Goal: Task Accomplishment & Management: Manage account settings

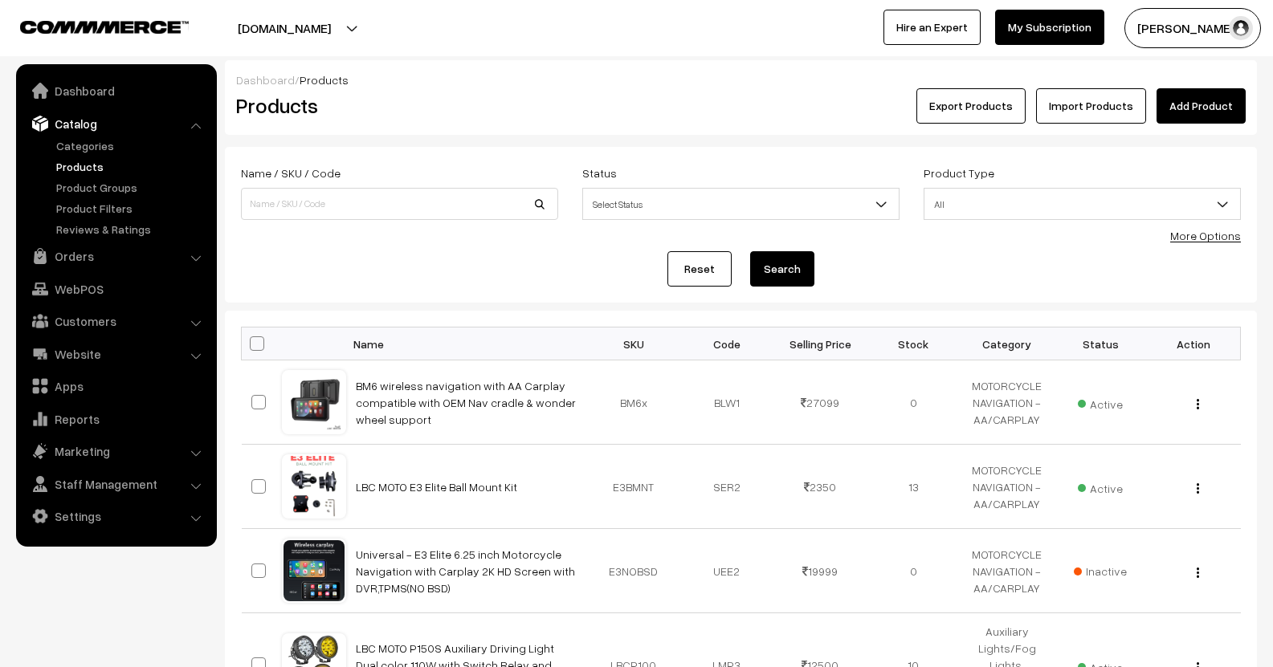
scroll to position [402, 0]
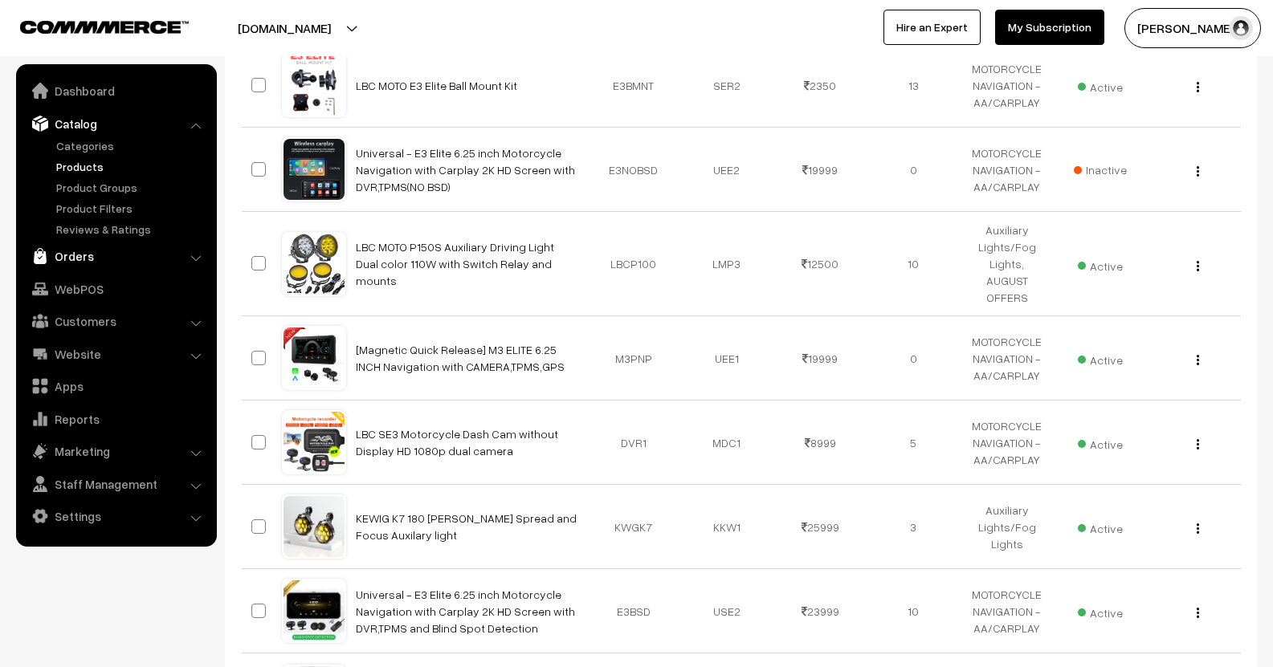
drag, startPoint x: 0, startPoint y: 0, endPoint x: 79, endPoint y: 255, distance: 267.2
click at [79, 255] on link "Orders" at bounding box center [115, 256] width 191 height 29
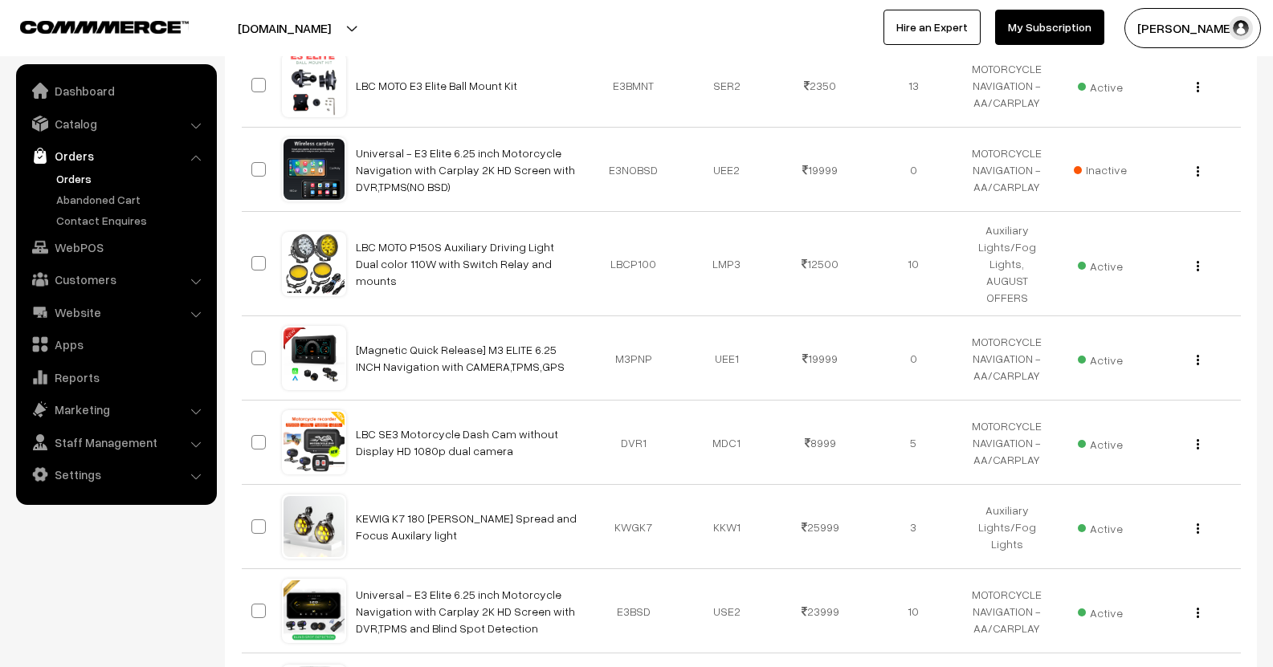
click at [84, 184] on link "Orders" at bounding box center [131, 178] width 159 height 17
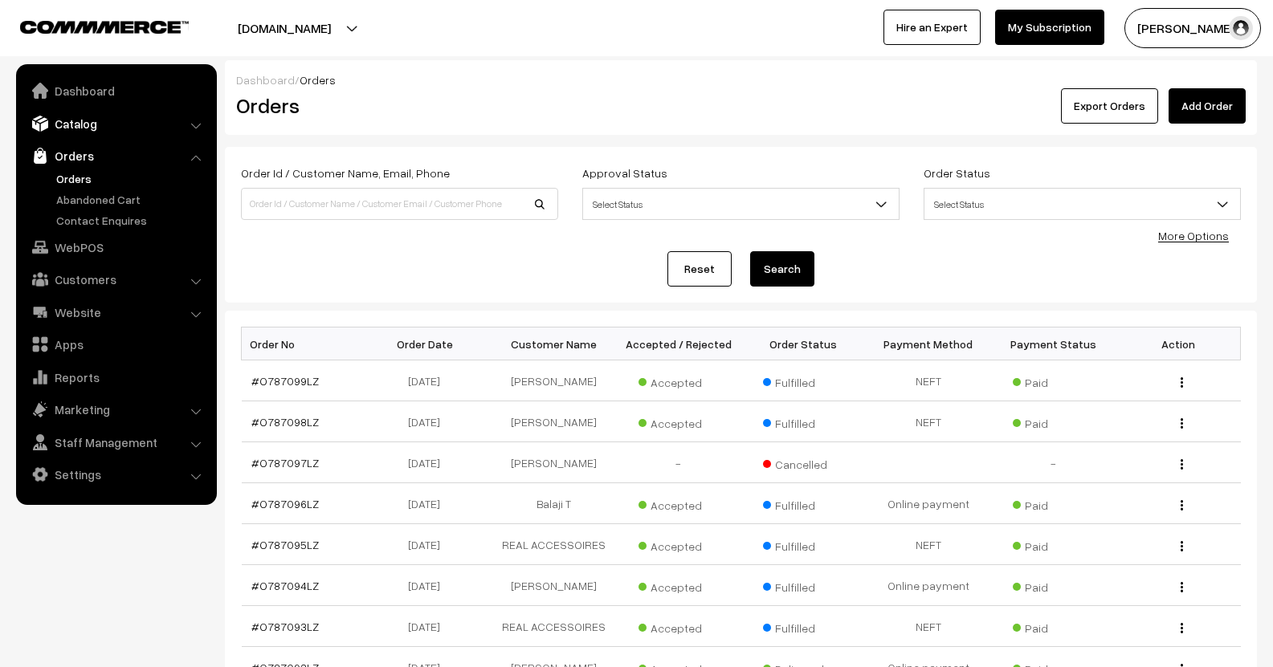
click at [85, 121] on link "Catalog" at bounding box center [115, 123] width 191 height 29
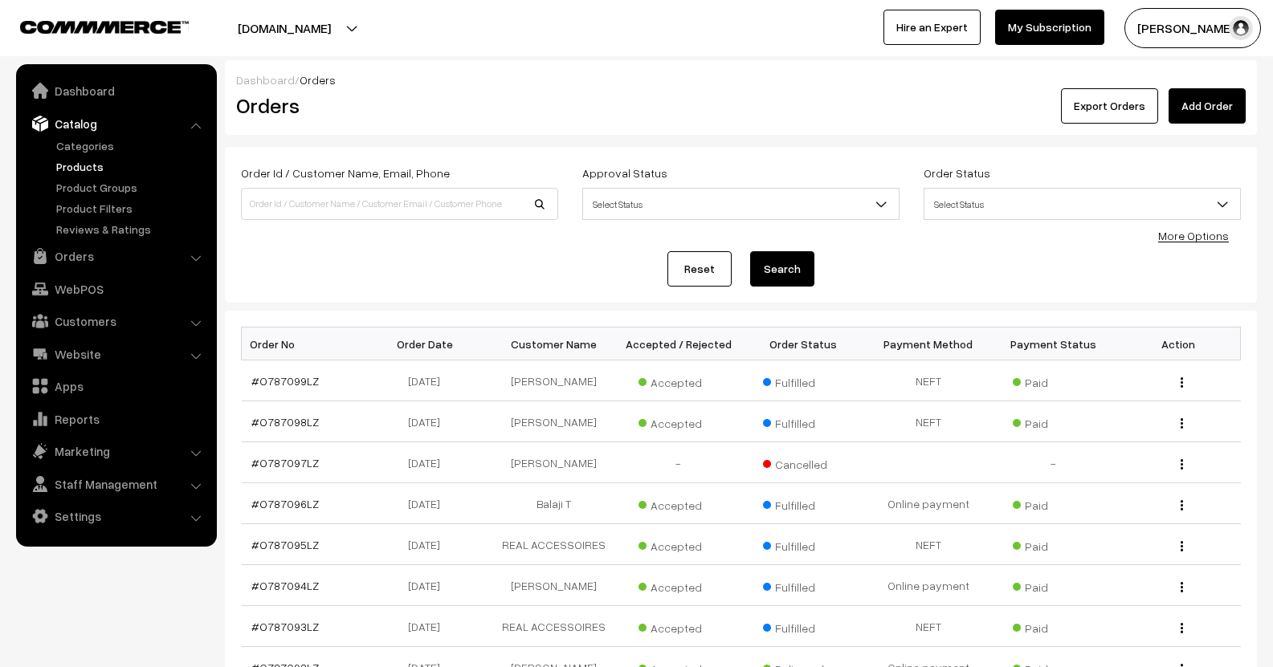
click at [92, 161] on link "Products" at bounding box center [131, 166] width 159 height 17
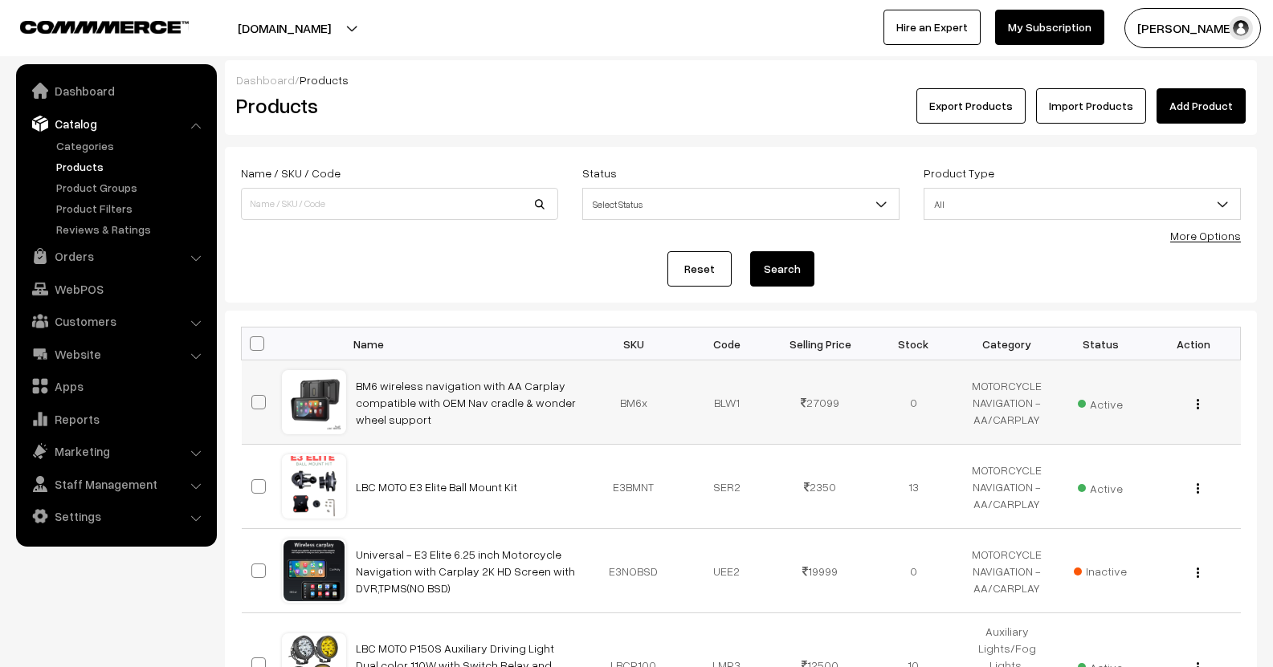
click at [459, 374] on td "BM6 wireless navigation with AA Carplay compatible with OEM Nav cradle & wonder…" at bounding box center [466, 403] width 241 height 84
click at [457, 383] on link "BM6 wireless navigation with AA Carplay compatible with OEM Nav cradle & wonder…" at bounding box center [466, 402] width 220 height 47
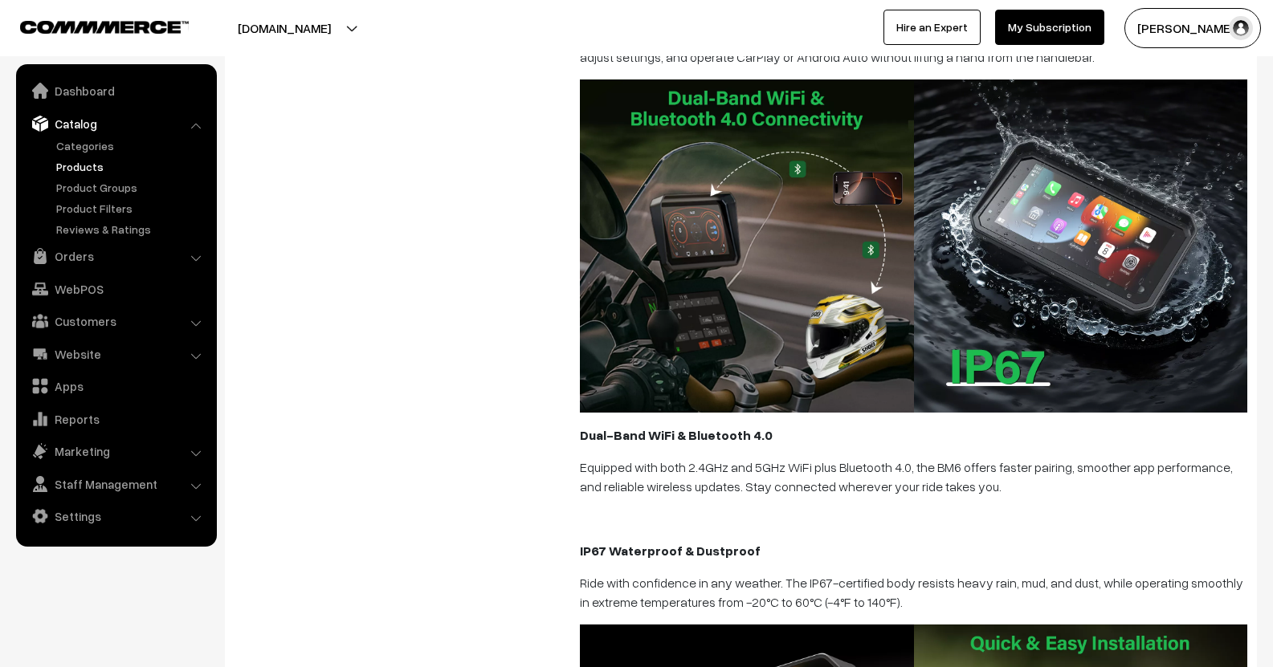
scroll to position [1124, 0]
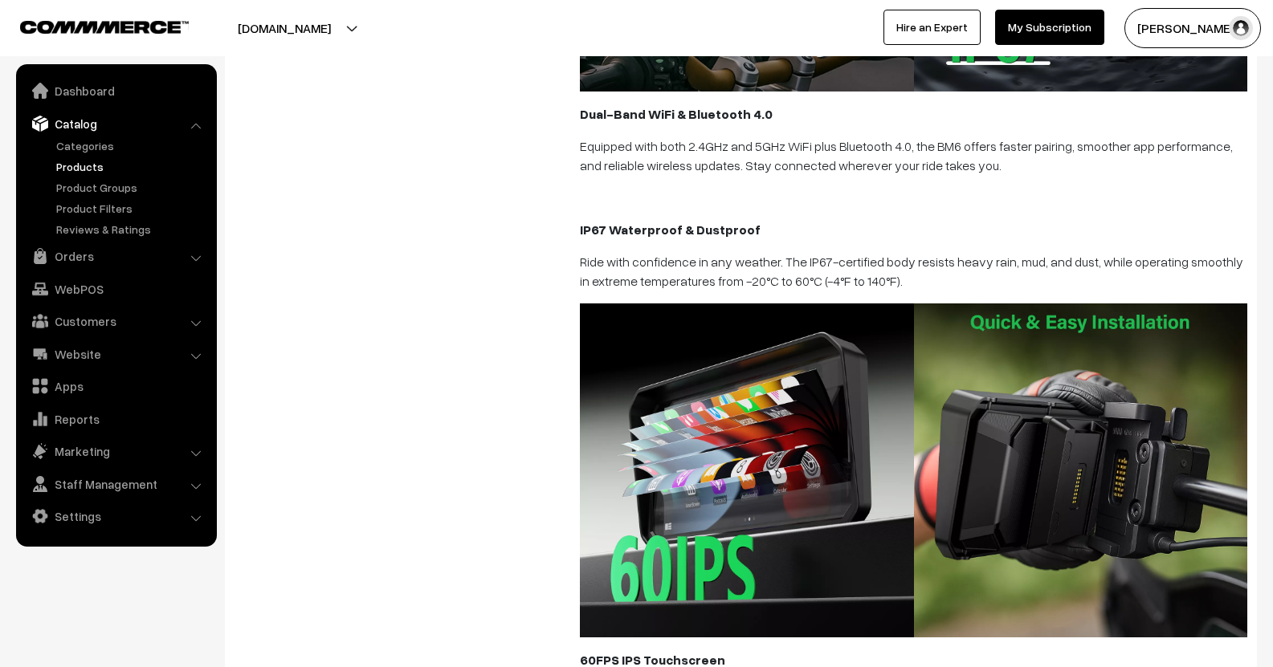
click at [80, 158] on link "Products" at bounding box center [131, 166] width 159 height 17
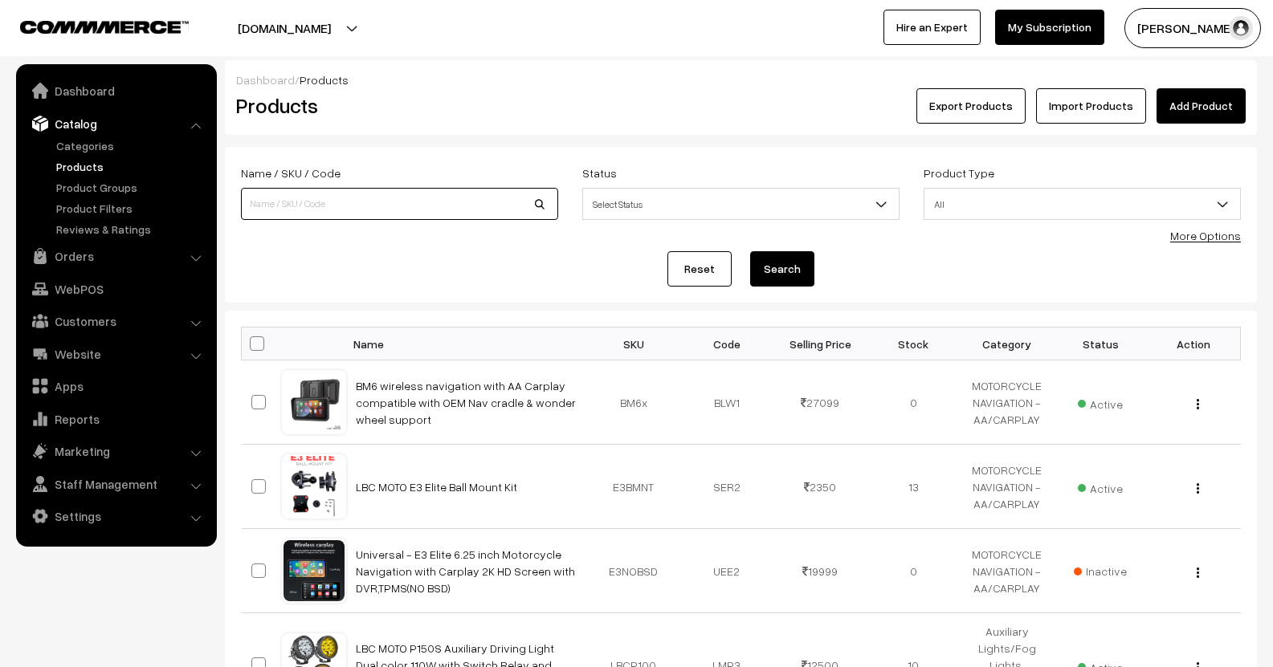
click at [336, 198] on input at bounding box center [399, 204] width 317 height 32
type input "S3"
click at [781, 268] on button "Search" at bounding box center [782, 268] width 64 height 35
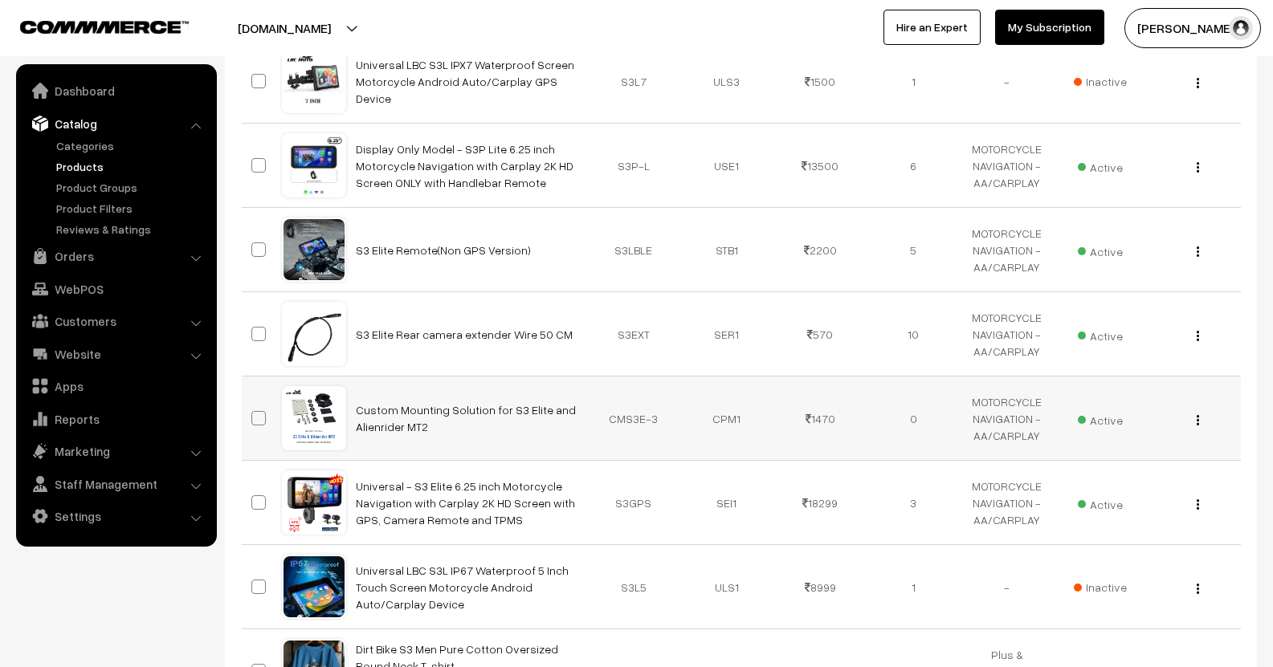
scroll to position [562, 0]
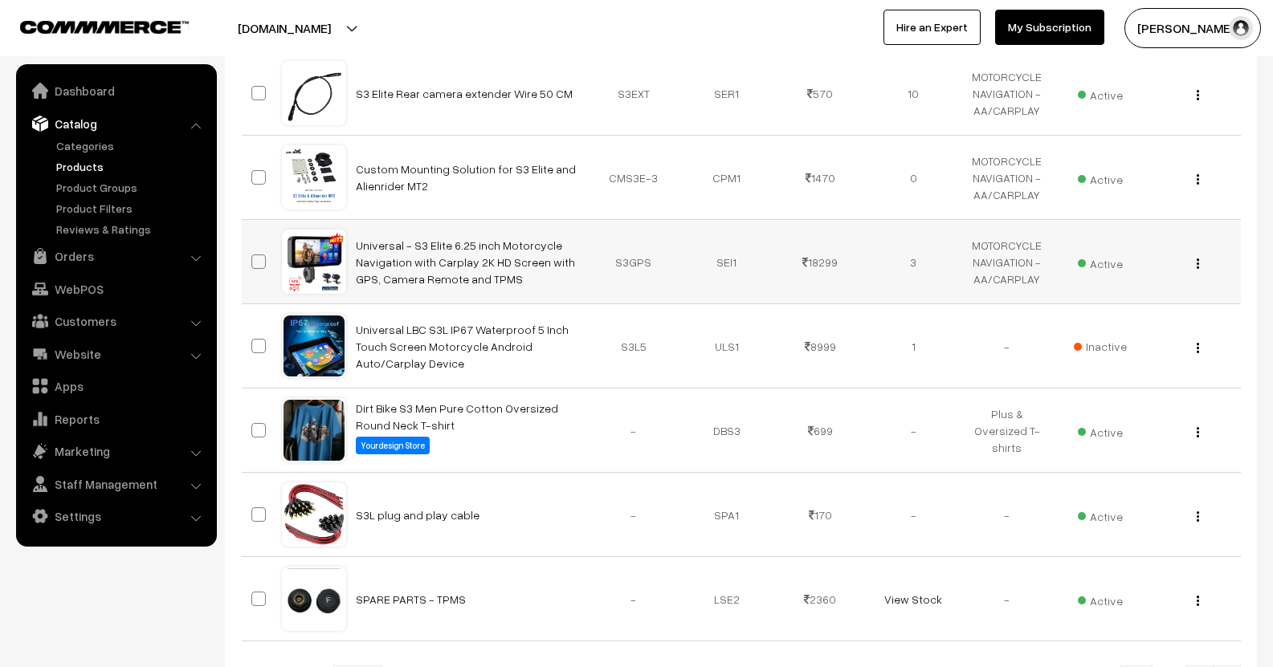
click at [1202, 271] on td "View Edit Delete" at bounding box center [1193, 262] width 93 height 84
click at [1199, 264] on button "button" at bounding box center [1198, 263] width 4 height 13
click at [1075, 320] on link "Edit" at bounding box center [1126, 321] width 137 height 35
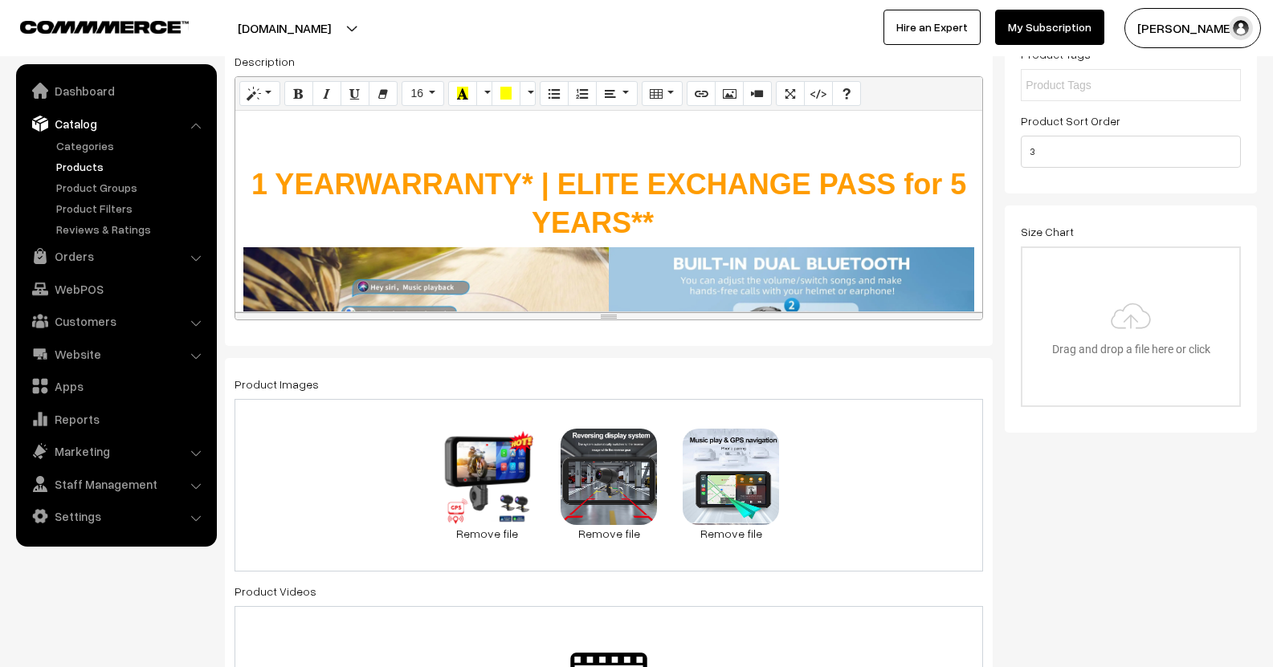
scroll to position [321, 0]
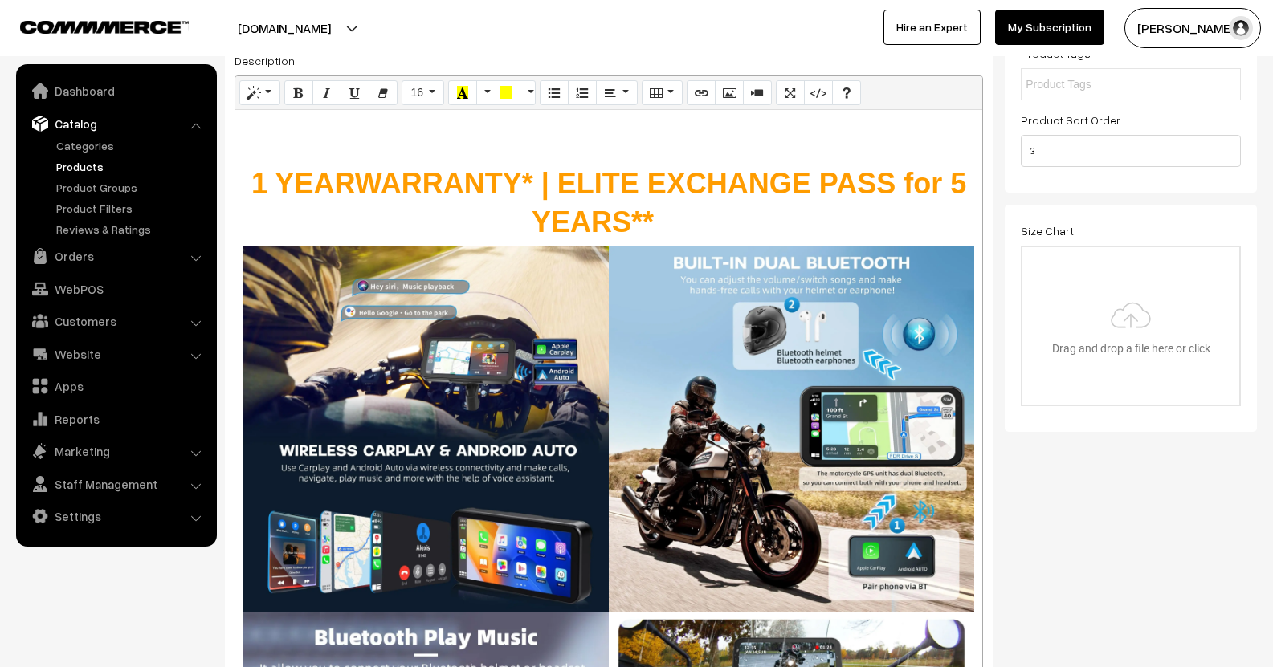
drag, startPoint x: 816, startPoint y: 327, endPoint x: 819, endPoint y: 702, distance: 375.1
click at [819, 346] on html "Thank you for showing interest. Our team will call you shortly. Close [DOMAIN_N…" at bounding box center [636, 12] width 1273 height 667
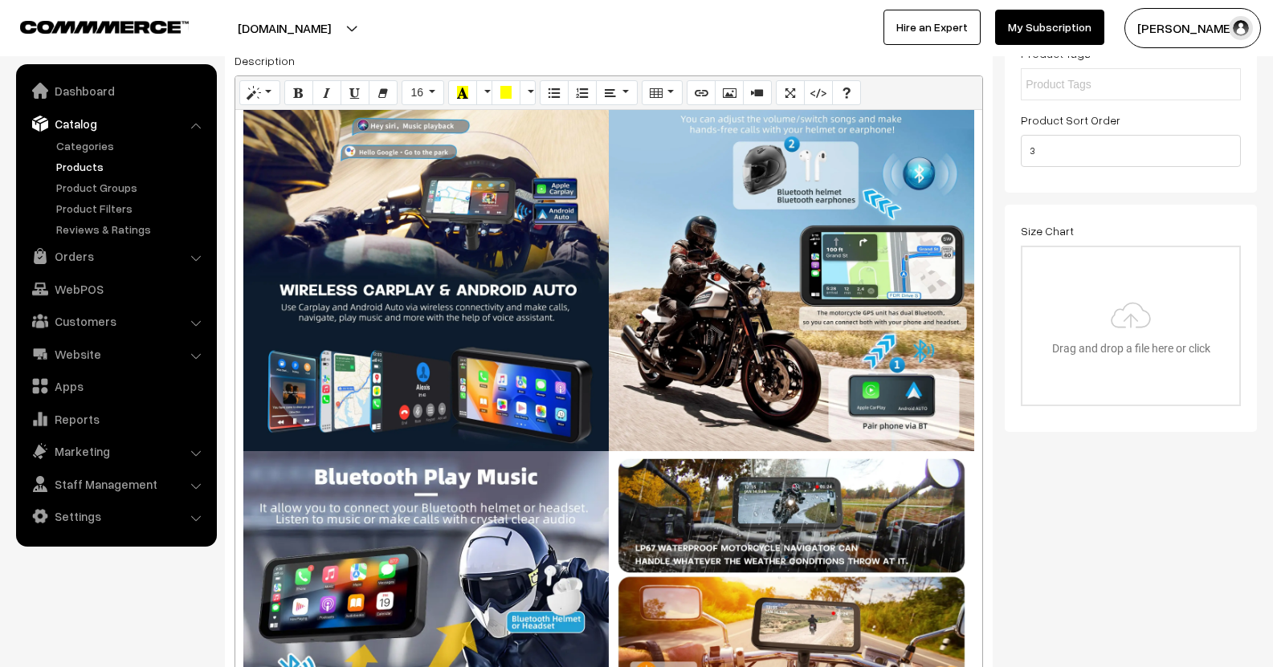
scroll to position [0, 0]
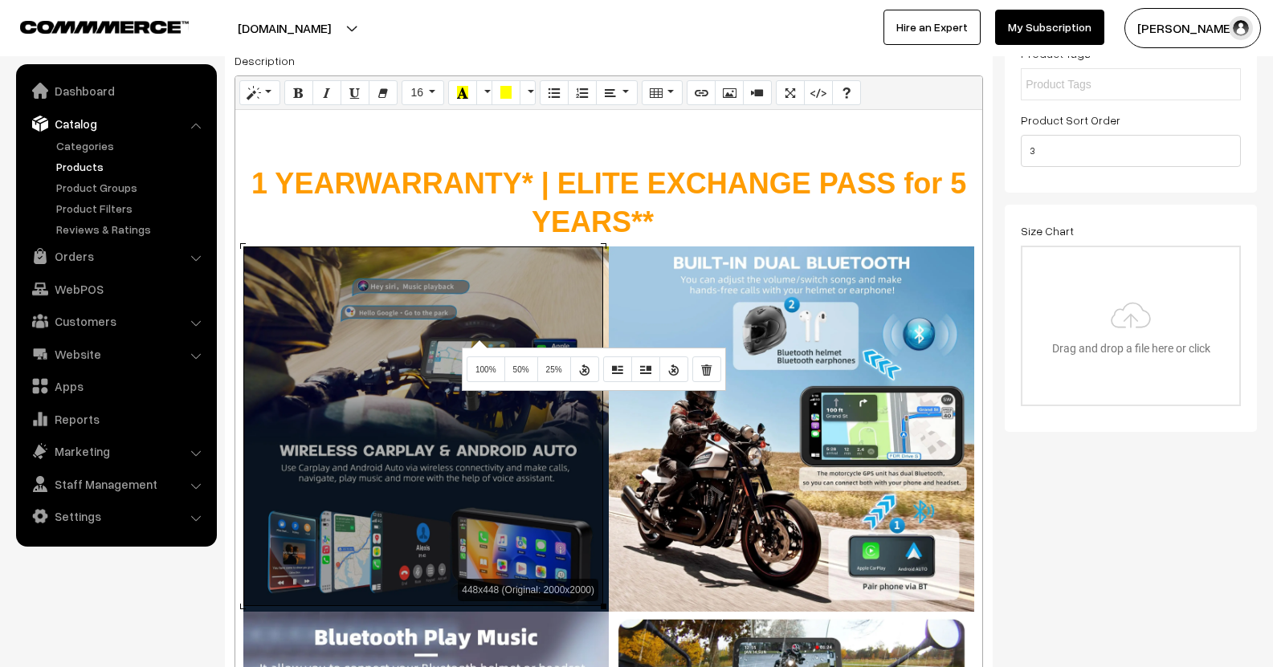
click at [477, 341] on div "Normal Quote Code Header 1 Header 2 Header 3 Header 4 Header 5 Header 6 16 8 9 …" at bounding box center [609, 390] width 748 height 631
click at [518, 374] on span "50%" at bounding box center [521, 369] width 16 height 9
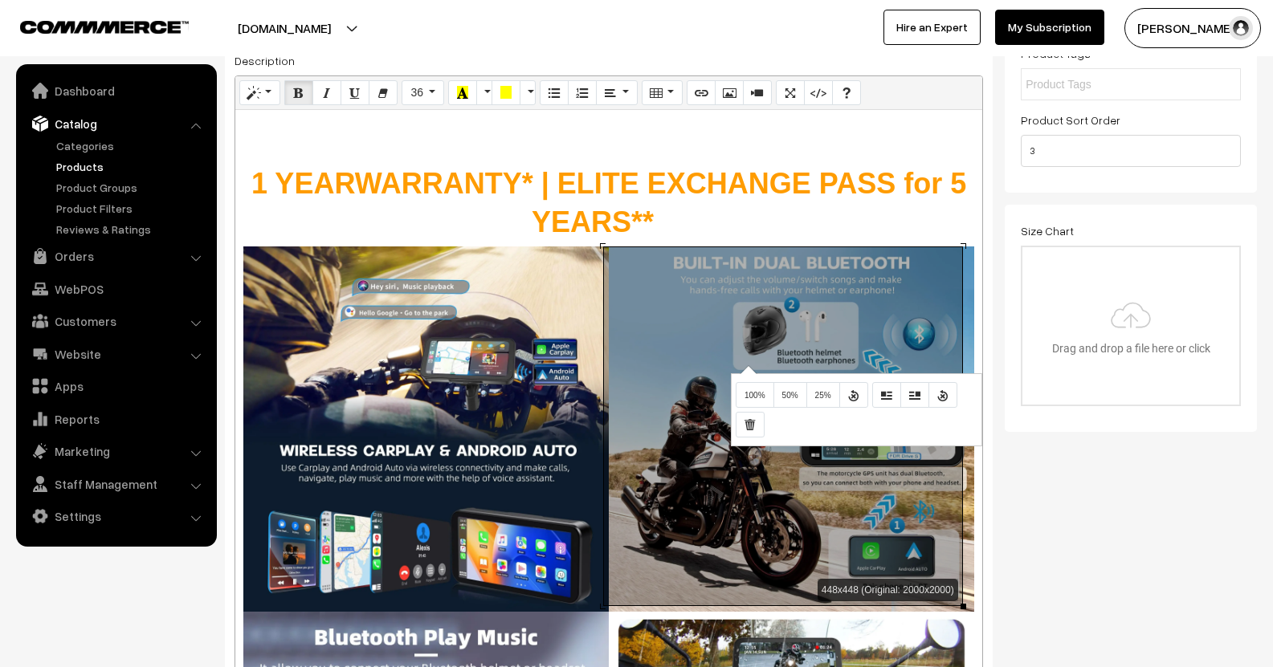
click at [746, 365] on div "448x448 (Original: 2000x2000) 1 YEAR WARRANTY* | ELITE EXCHANGE PASS for 5 YEAR…" at bounding box center [608, 404] width 747 height 588
click at [785, 396] on span "50%" at bounding box center [790, 395] width 16 height 9
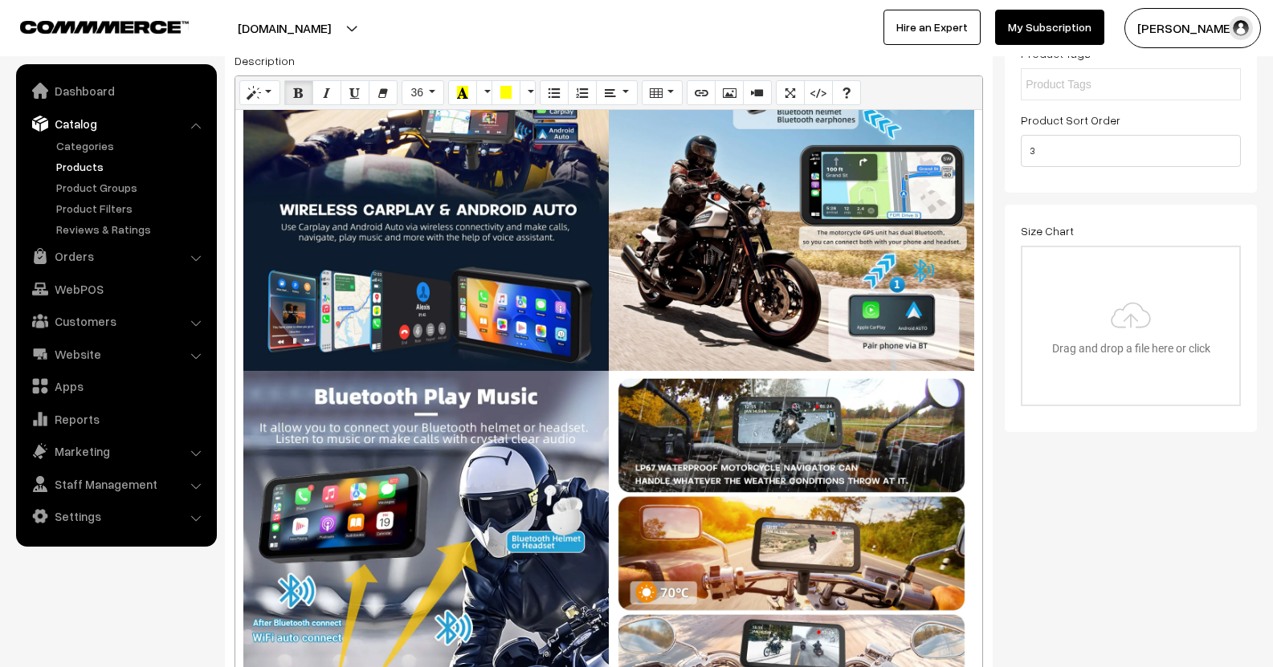
scroll to position [402, 0]
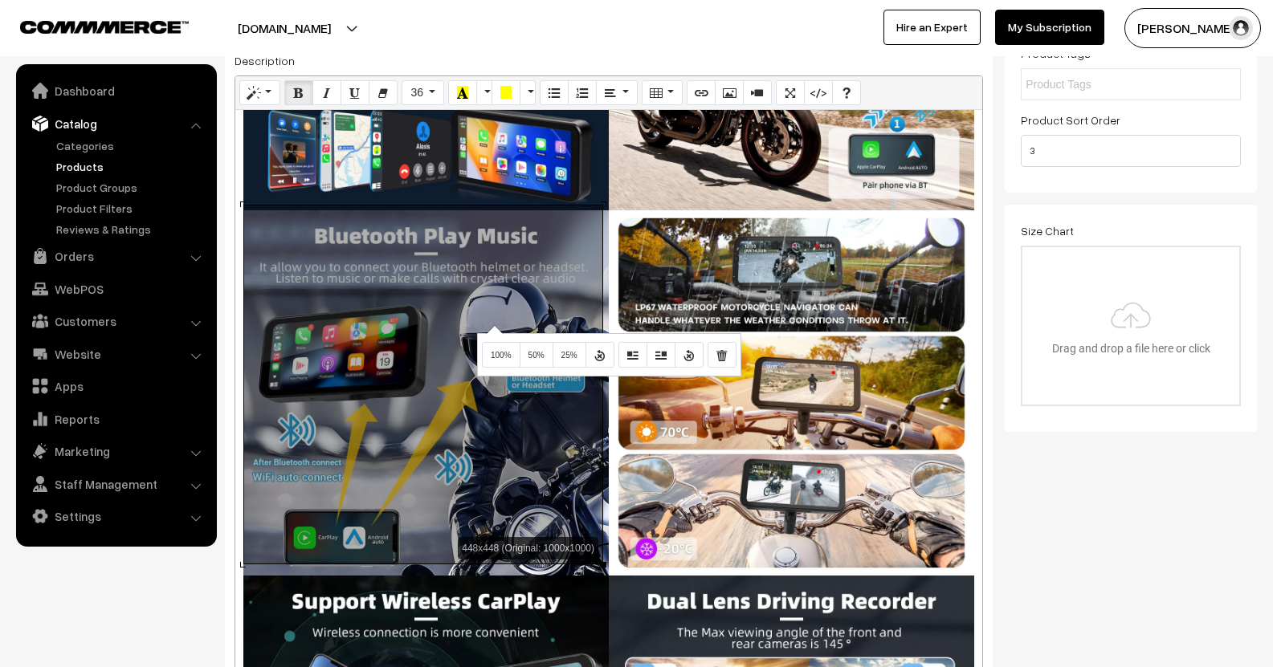
click at [492, 325] on div "448x448 (Original: 1000x1000) 1 YEAR WARRANTY* | ELITE EXCHANGE PASS for 5 YEAR…" at bounding box center [608, 404] width 747 height 588
click at [542, 357] on span "50%" at bounding box center [536, 355] width 16 height 9
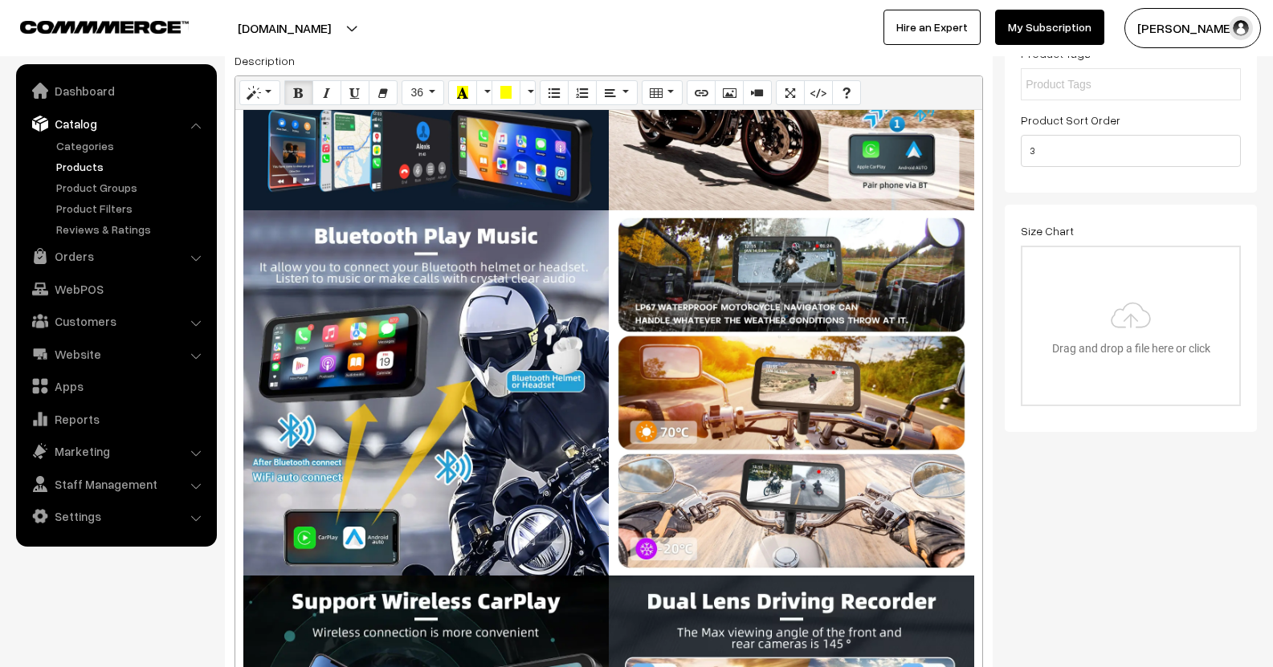
click at [773, 309] on div "448x448 (Original: 1000x1000) 1 YEAR WARRANTY* | ELITE EXCHANGE PASS for 5 YEAR…" at bounding box center [608, 404] width 747 height 588
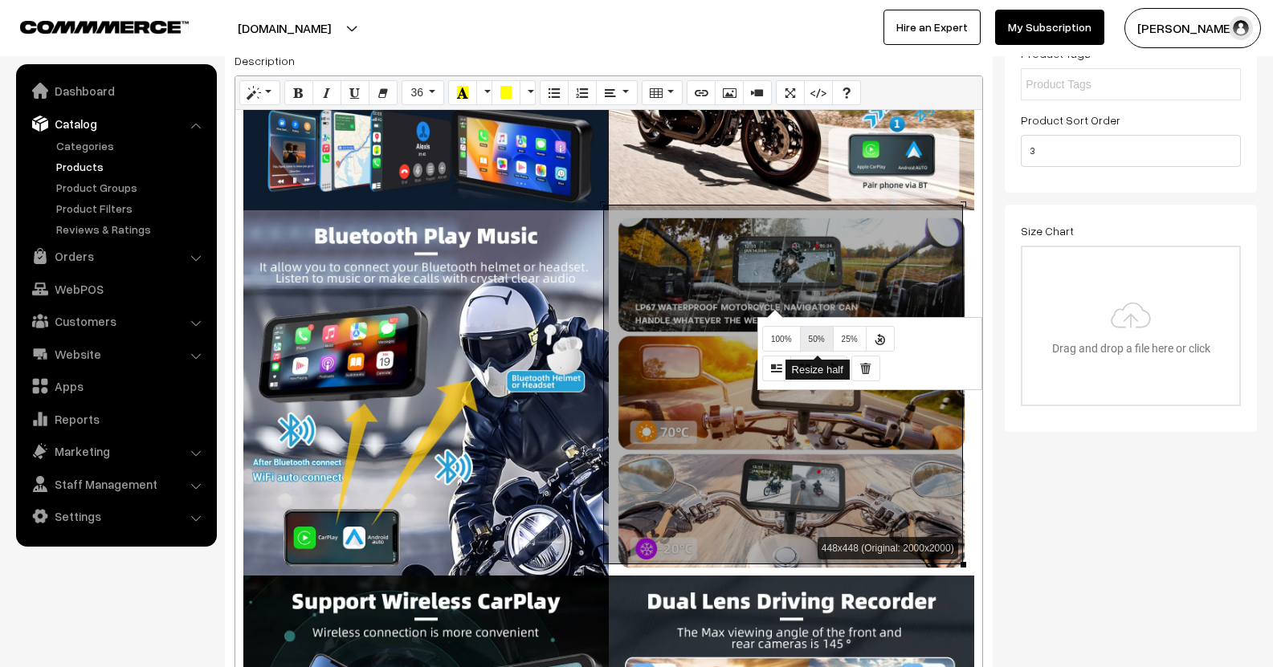
click at [809, 338] on span "50%" at bounding box center [817, 339] width 16 height 9
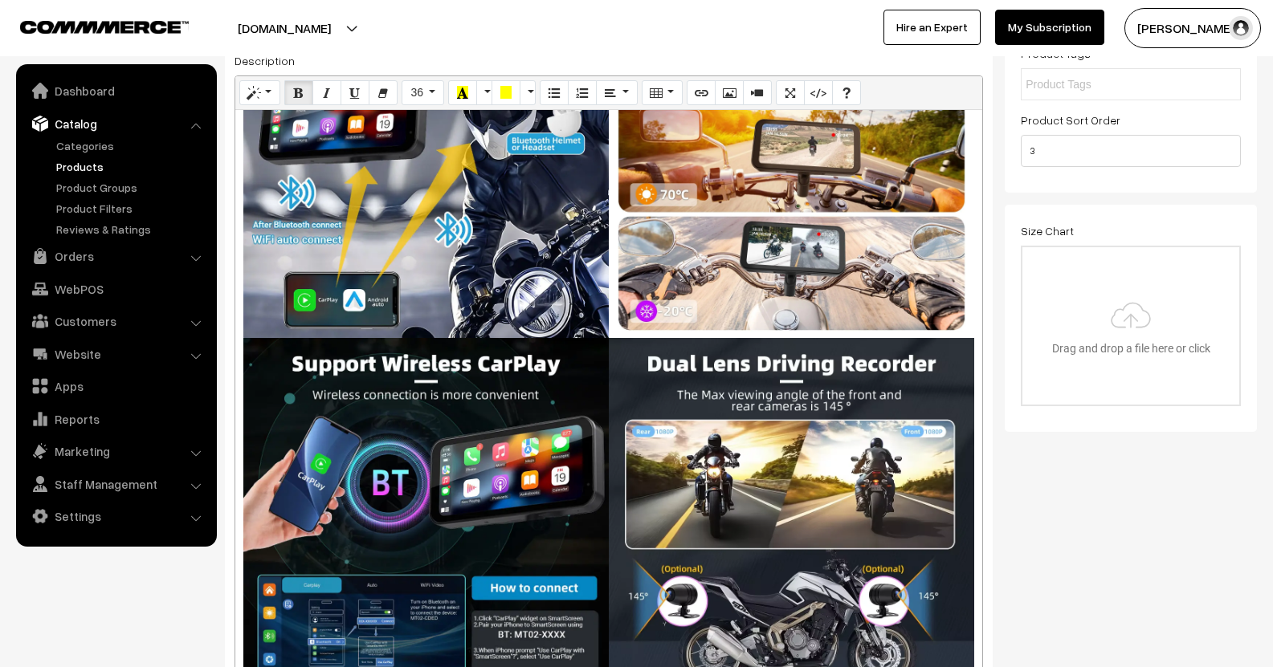
scroll to position [642, 0]
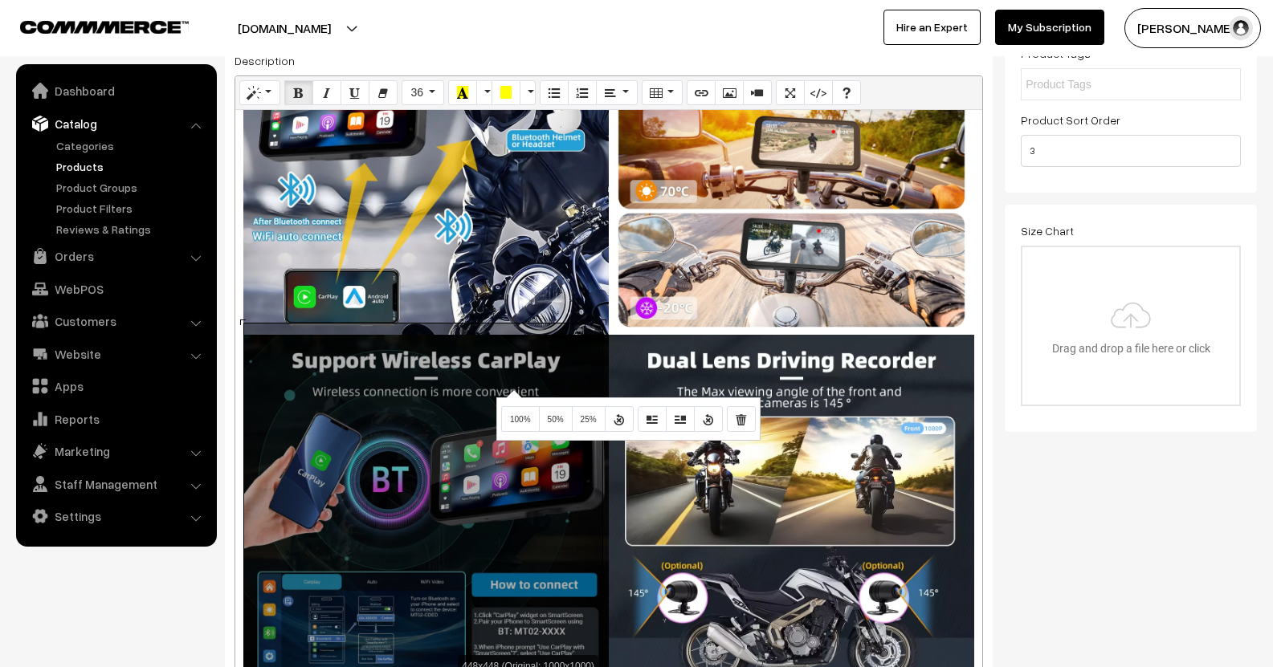
click at [512, 389] on div "448x448 (Original: 1000x1000) 1 YEAR WARRANTY* | ELITE EXCHANGE PASS for 5 YEAR…" at bounding box center [608, 404] width 747 height 588
click at [554, 414] on button "50%" at bounding box center [556, 419] width 34 height 26
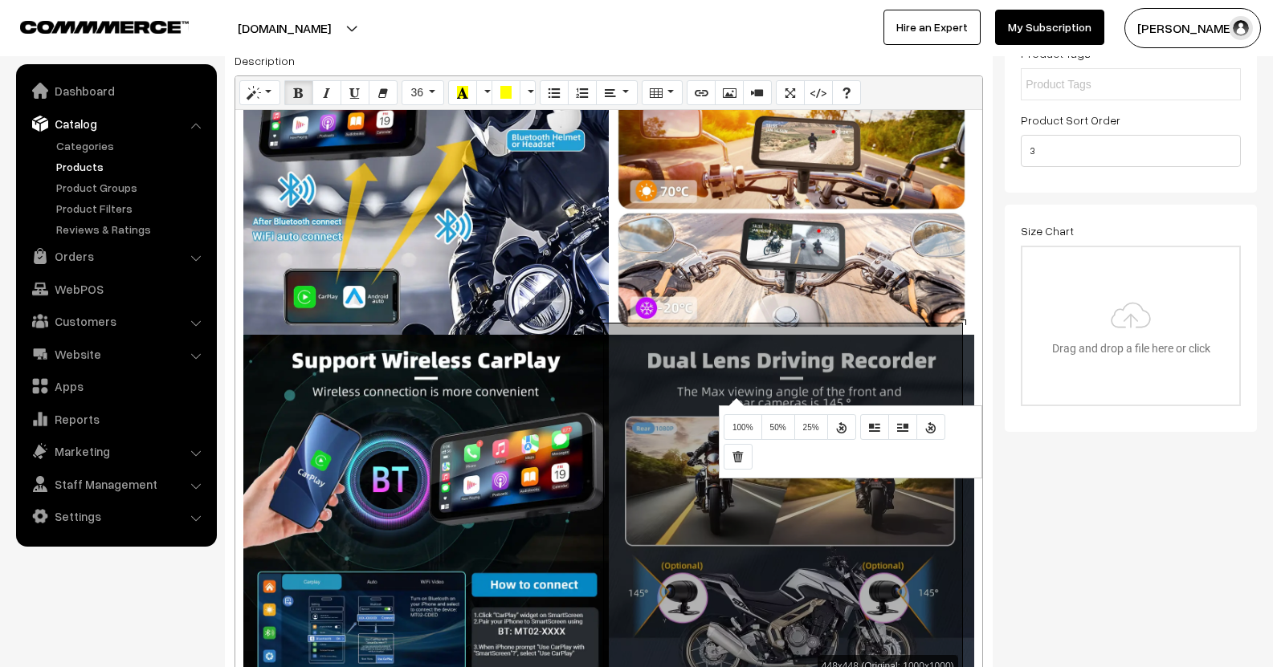
click at [734, 396] on div "448x448 (Original: 1000x1000) 1 YEAR WARRANTY* | ELITE EXCHANGE PASS for 5 YEAR…" at bounding box center [608, 404] width 747 height 588
click at [778, 425] on span "50%" at bounding box center [778, 427] width 16 height 9
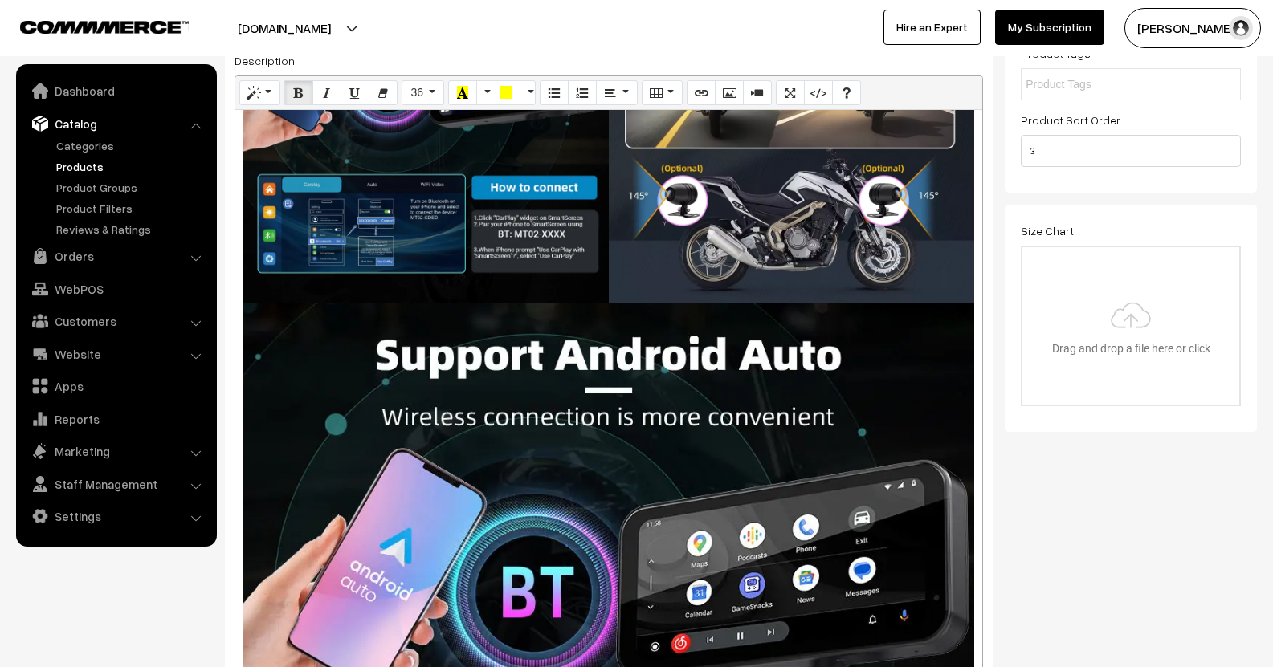
scroll to position [1124, 0]
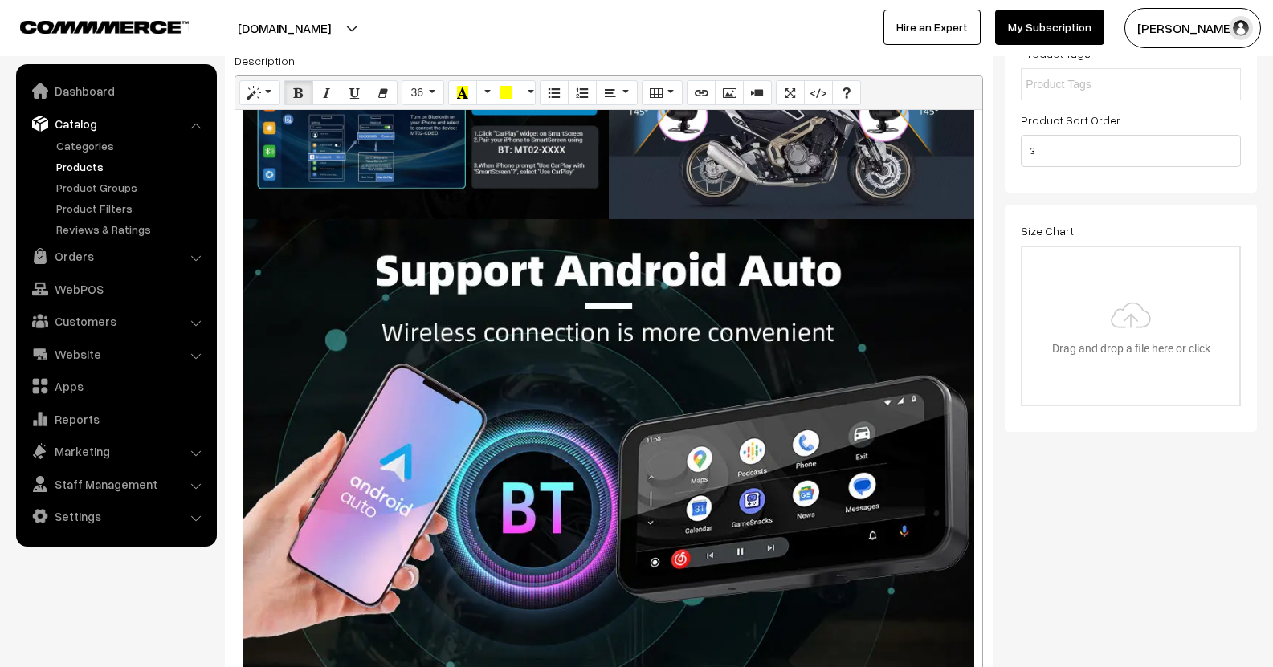
click at [585, 345] on div "448x448 (Original: 1000x1000) 1 YEAR WARRANTY* | ELITE EXCHANGE PASS for 5 YEAR…" at bounding box center [608, 404] width 747 height 588
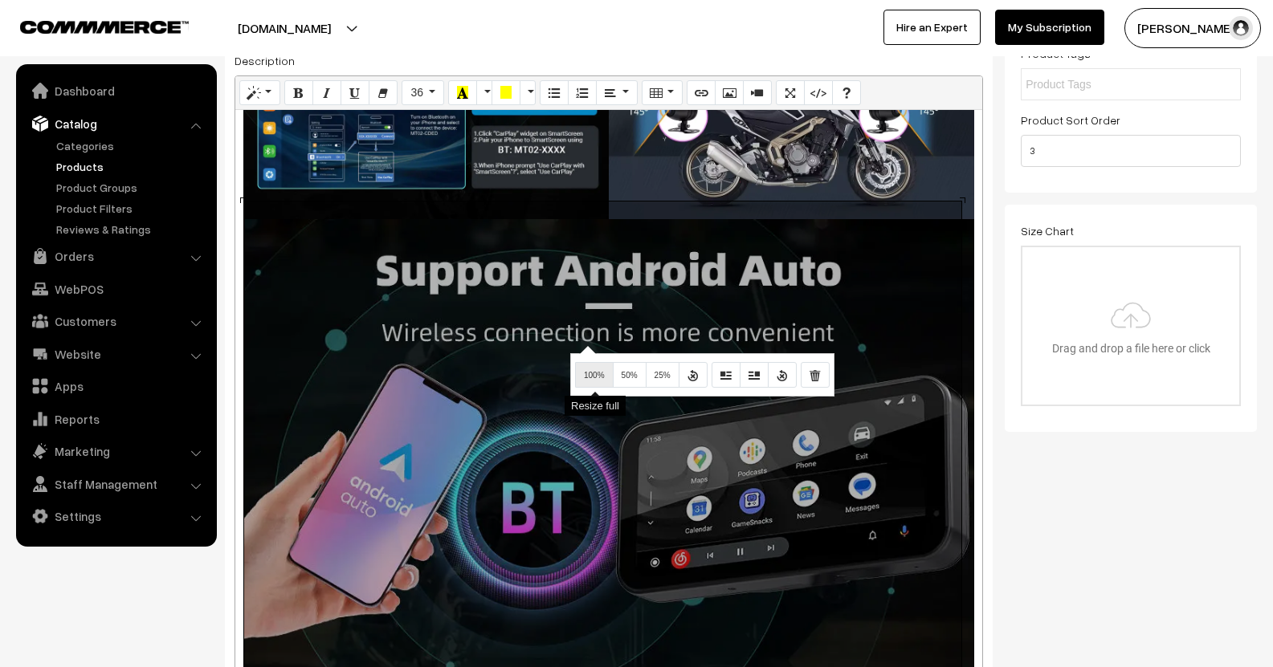
click at [587, 373] on span "100%" at bounding box center [594, 375] width 21 height 9
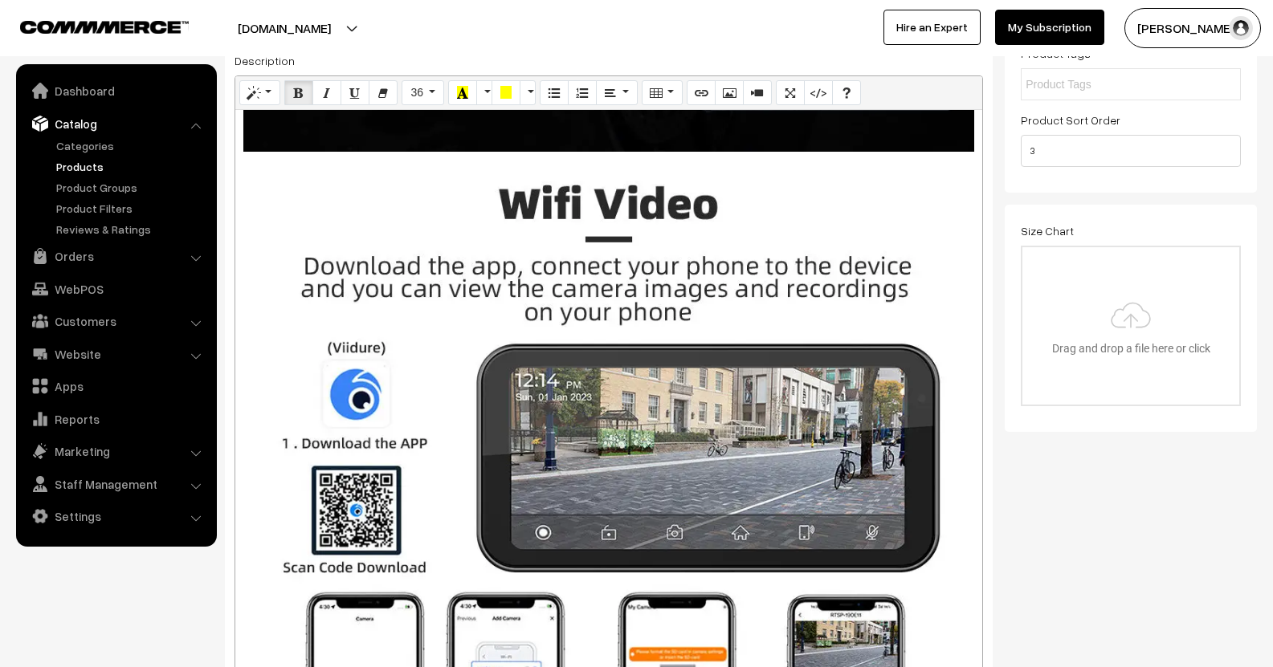
scroll to position [1927, 0]
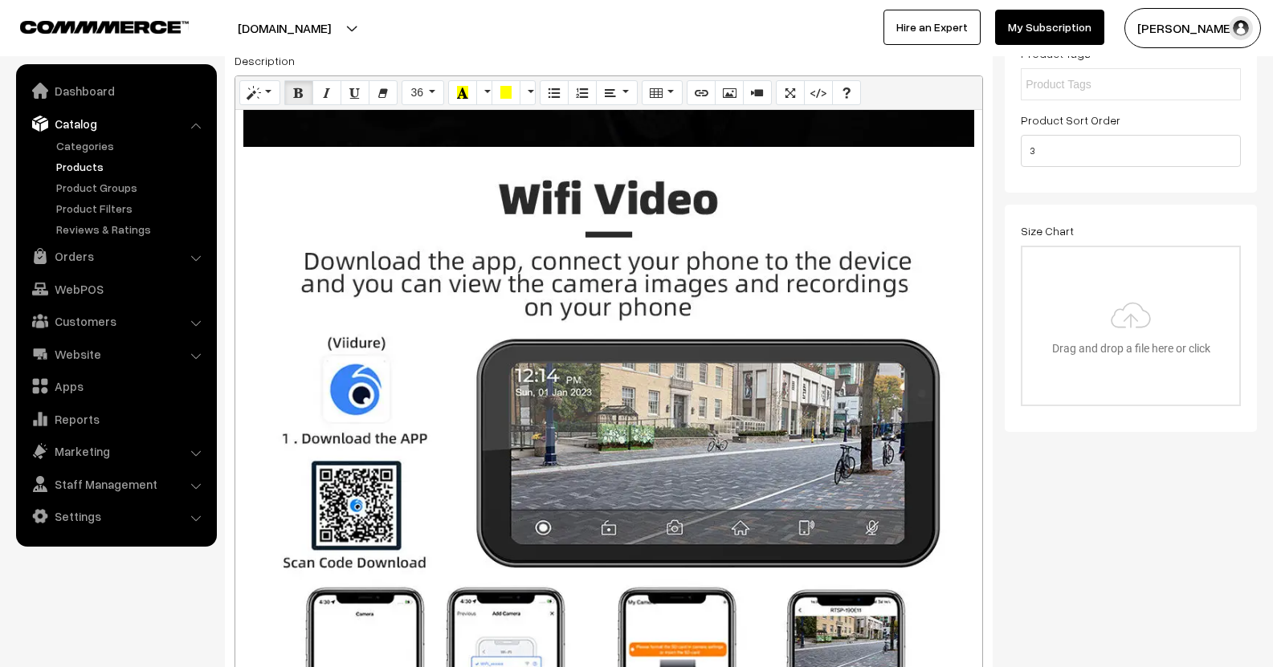
drag, startPoint x: 592, startPoint y: 325, endPoint x: 611, endPoint y: 337, distance: 22.7
click at [593, 324] on div "895x895 (Original: 1000x1000) 1 YEAR WARRANTY* | ELITE EXCHANGE PASS for 5 YEAR…" at bounding box center [608, 404] width 747 height 588
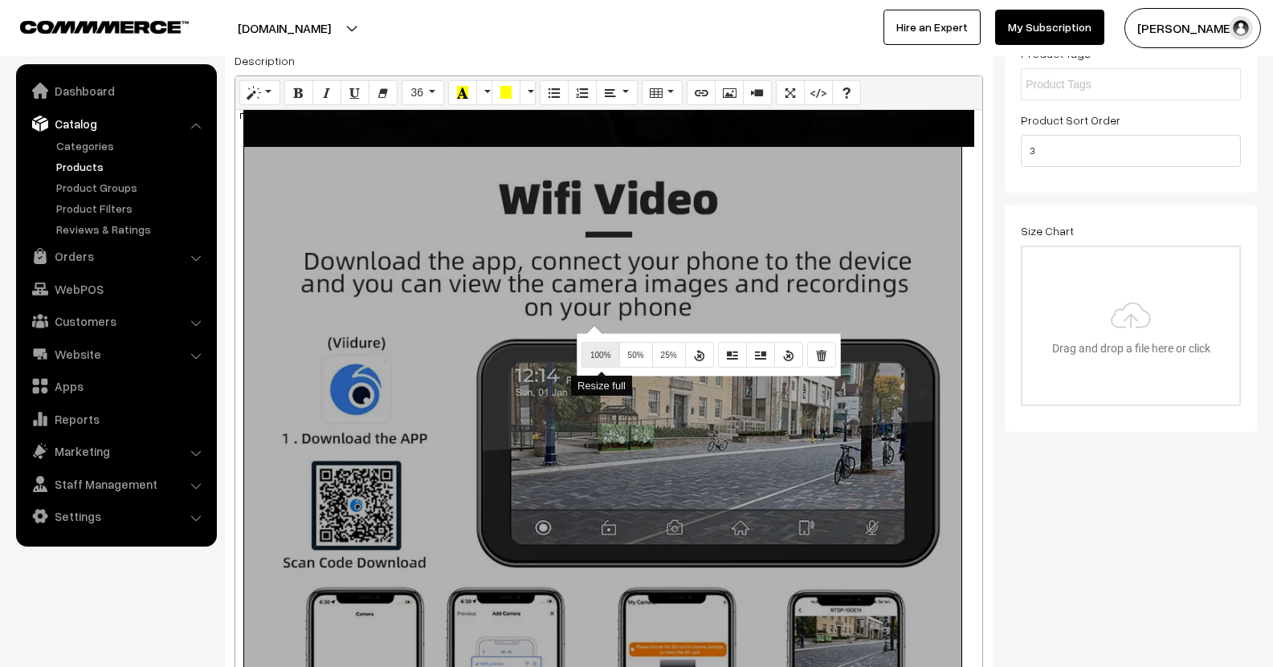
click at [604, 354] on span "100%" at bounding box center [600, 355] width 21 height 9
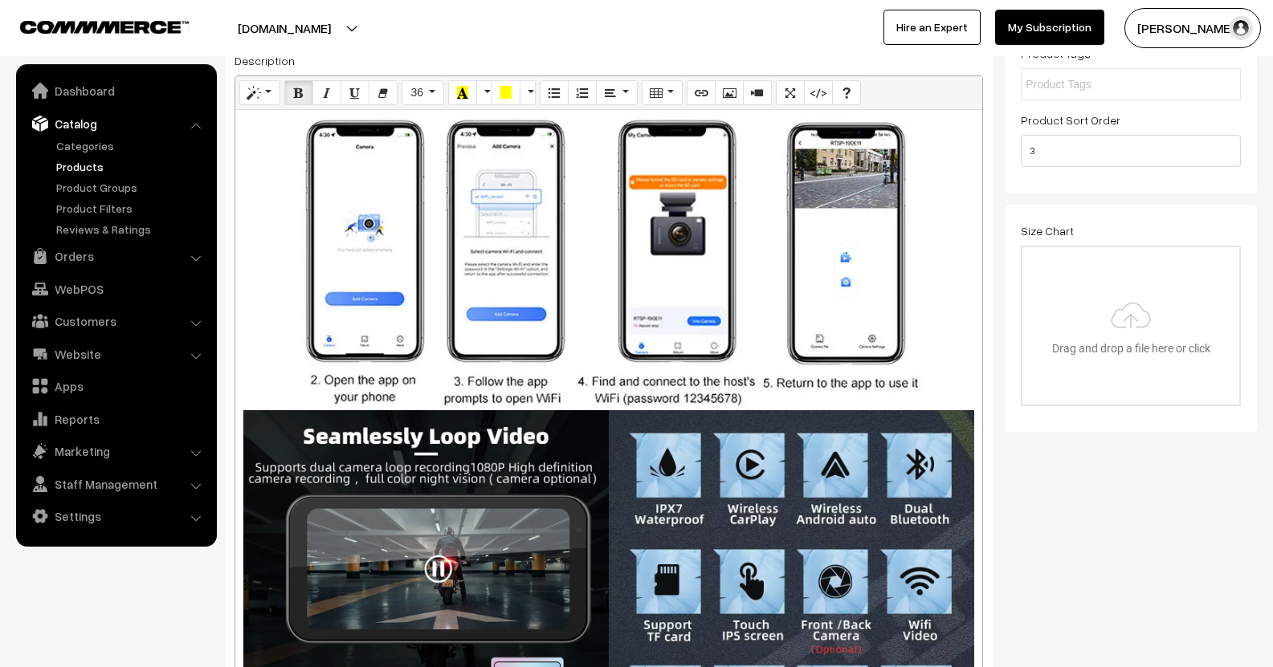
scroll to position [2490, 0]
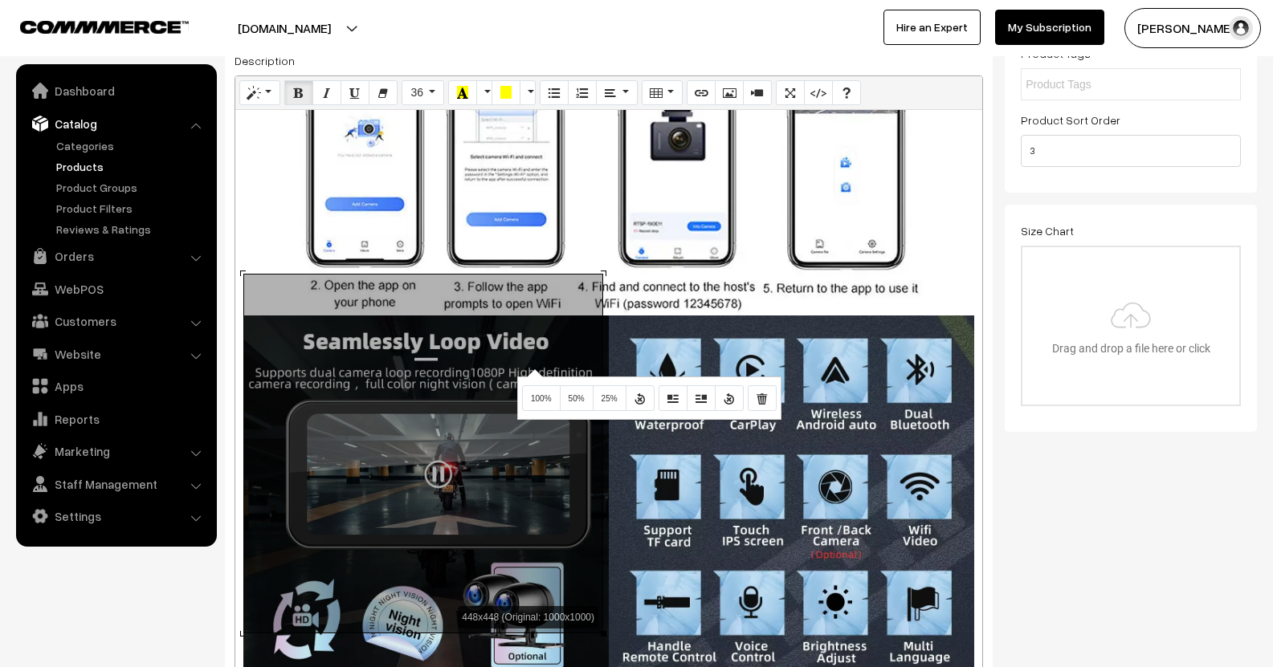
click at [532, 369] on div "448x448 (Original: 1000x1000) 1 YEAR WARRANTY* | ELITE EXCHANGE PASS for 5 YEAR…" at bounding box center [608, 404] width 747 height 588
click at [581, 395] on span "50%" at bounding box center [577, 398] width 16 height 9
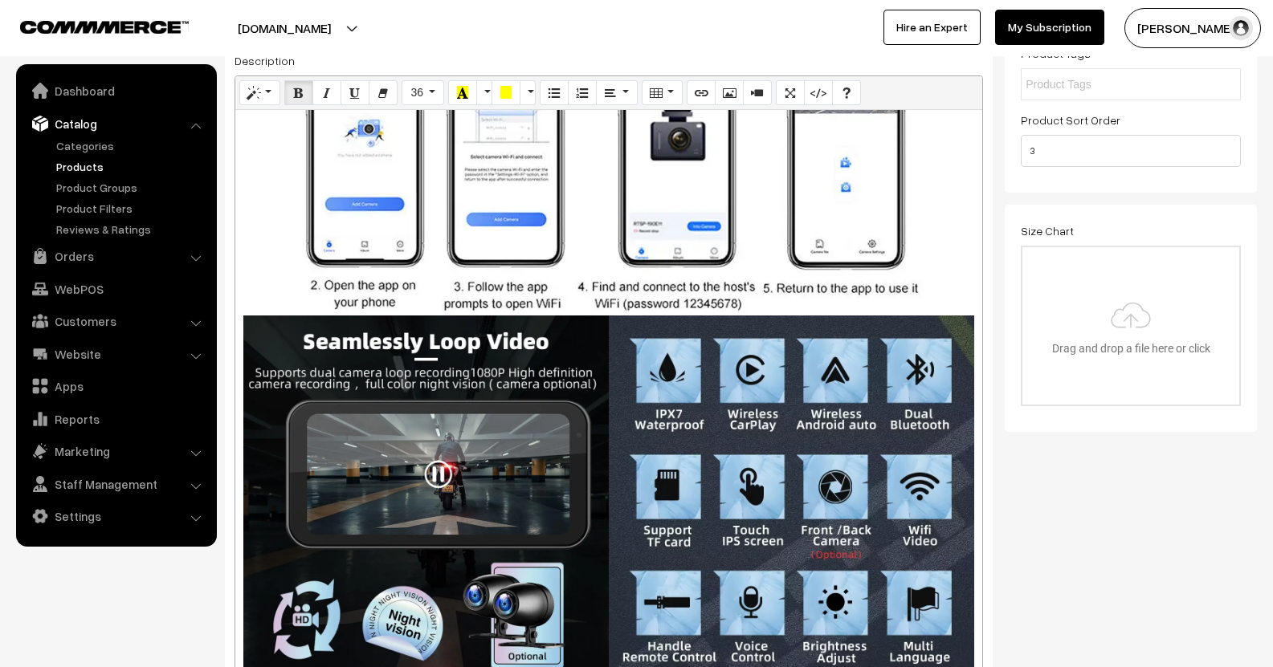
click at [748, 345] on div "448x448 (Original: 1000x1000) 1 YEAR WARRANTY* | ELITE EXCHANGE PASS for 5 YEAR…" at bounding box center [608, 404] width 747 height 588
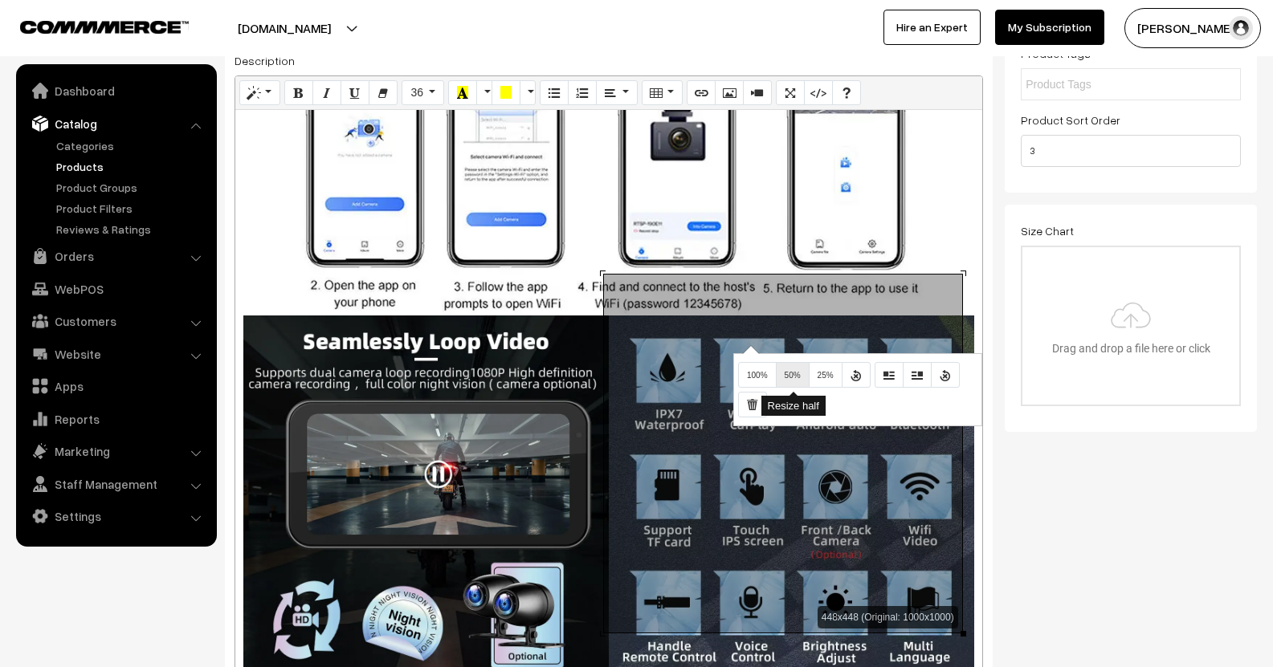
click at [777, 373] on button "50%" at bounding box center [793, 375] width 34 height 26
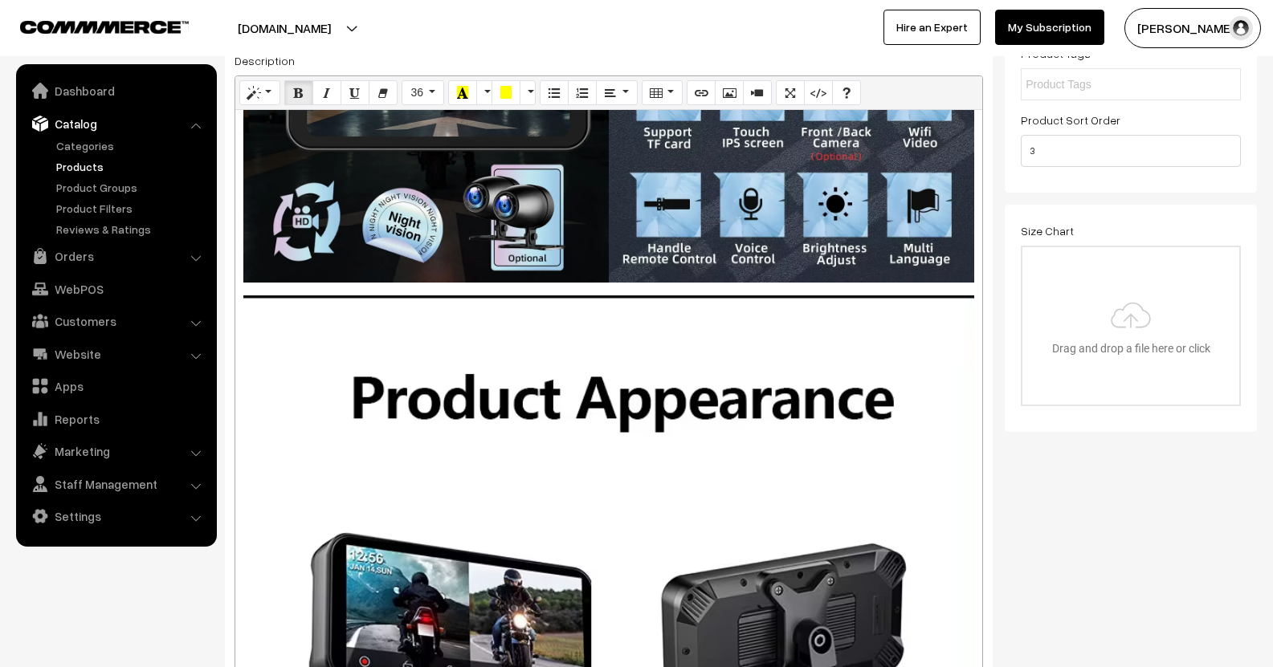
scroll to position [2891, 0]
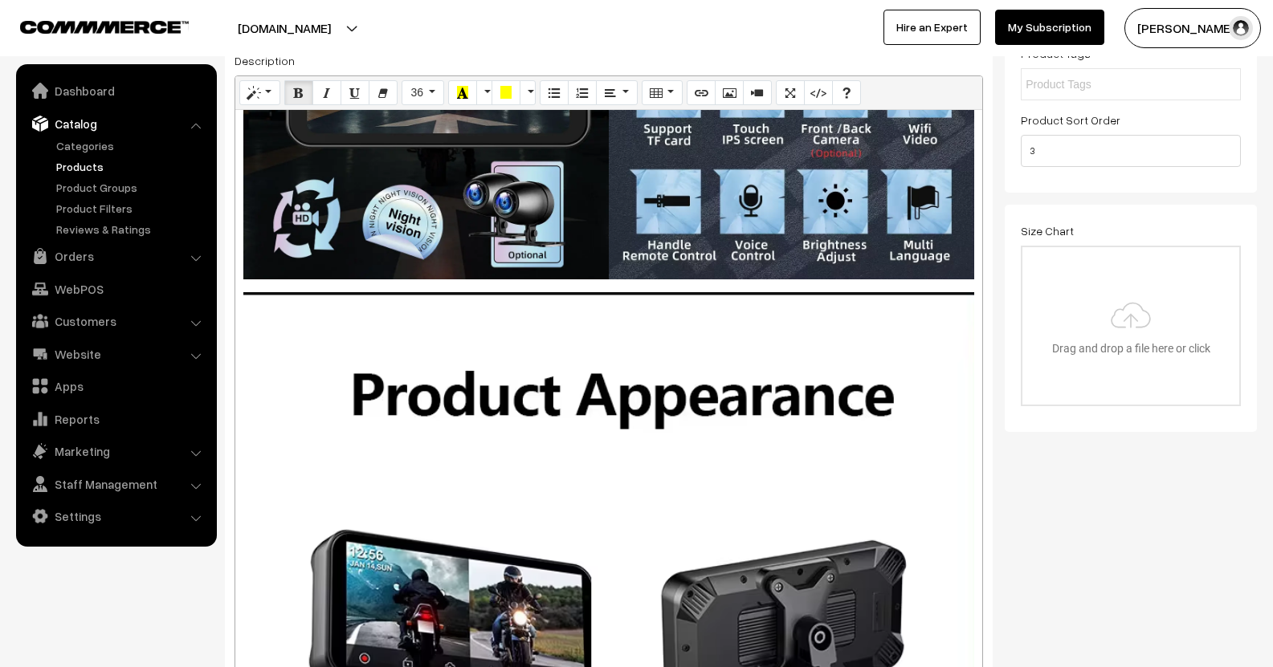
click at [584, 366] on div "448x448 (Original: 1000x1000) 1 YEAR WARRANTY* | ELITE EXCHANGE PASS for 5 YEAR…" at bounding box center [608, 404] width 747 height 588
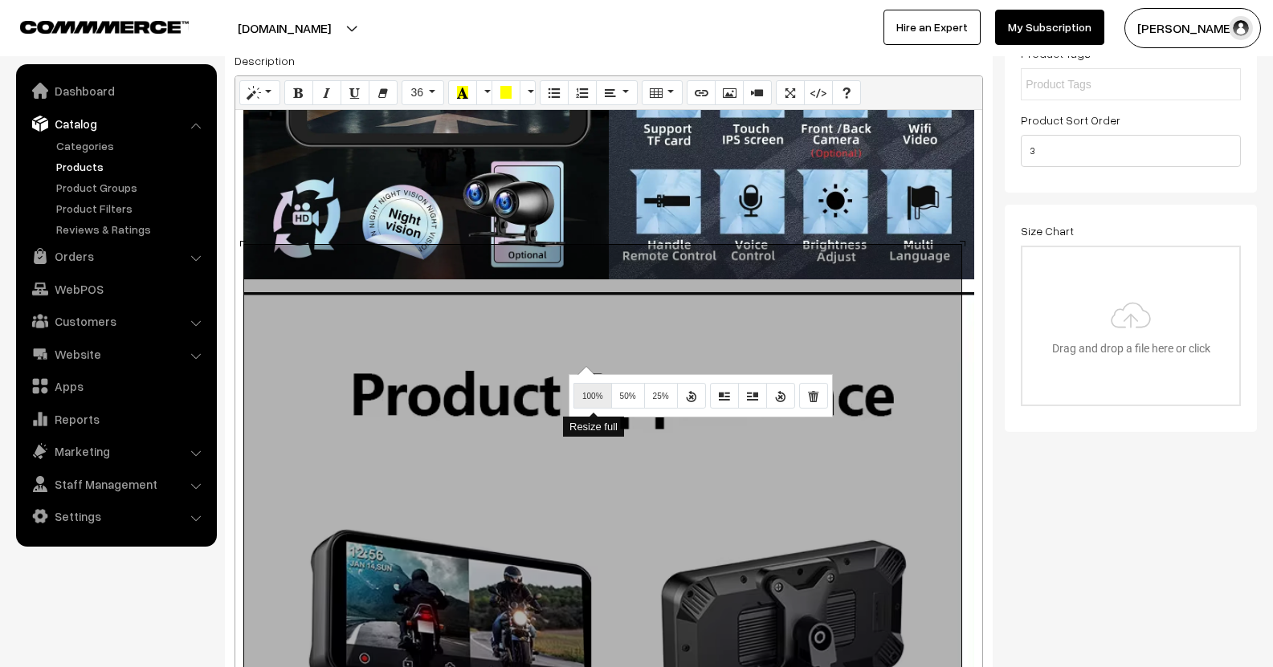
click at [600, 387] on button "100%" at bounding box center [592, 396] width 39 height 26
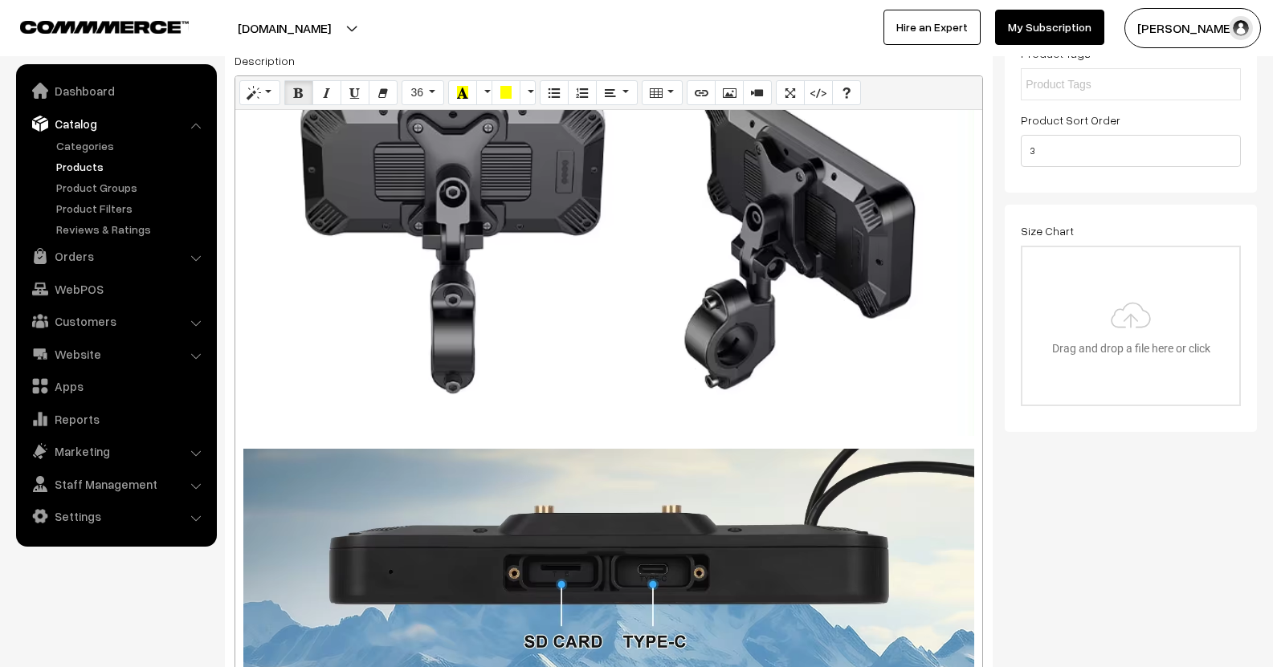
scroll to position [3935, 0]
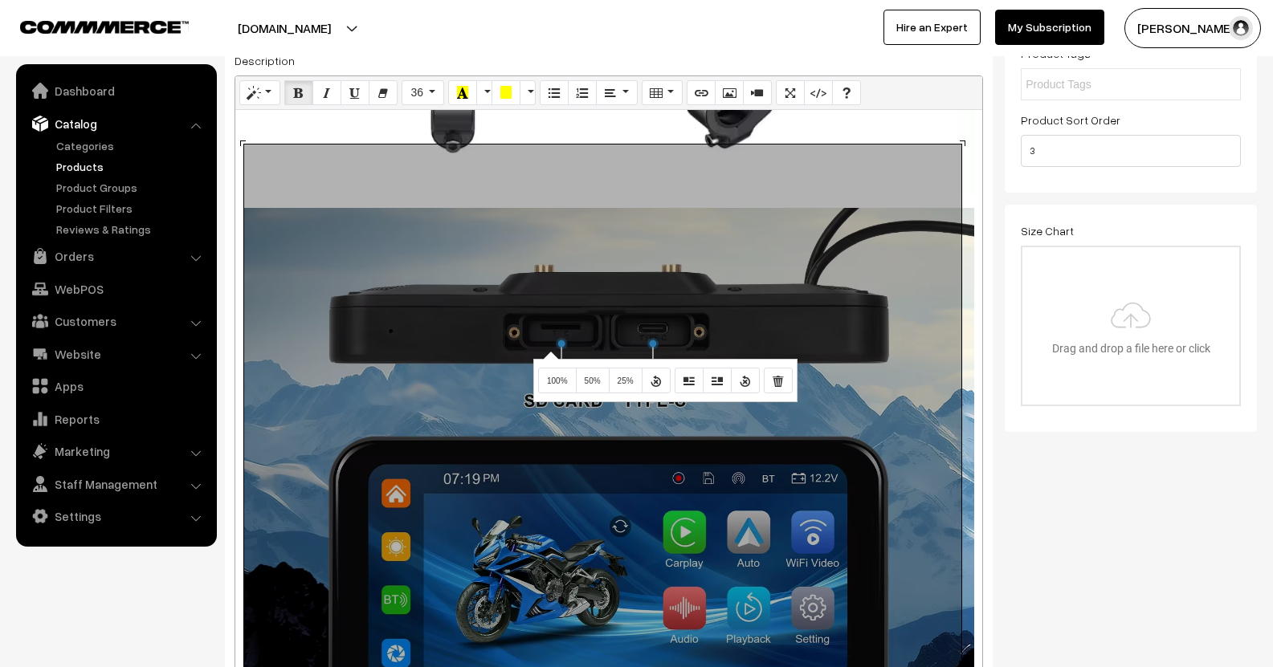
click at [549, 351] on div "895x2687 (Original: 1600x4803) 1 YEAR WARRANTY* | ELITE EXCHANGE PASS for 5 YEA…" at bounding box center [608, 404] width 747 height 588
click at [565, 376] on button "100%" at bounding box center [557, 381] width 39 height 26
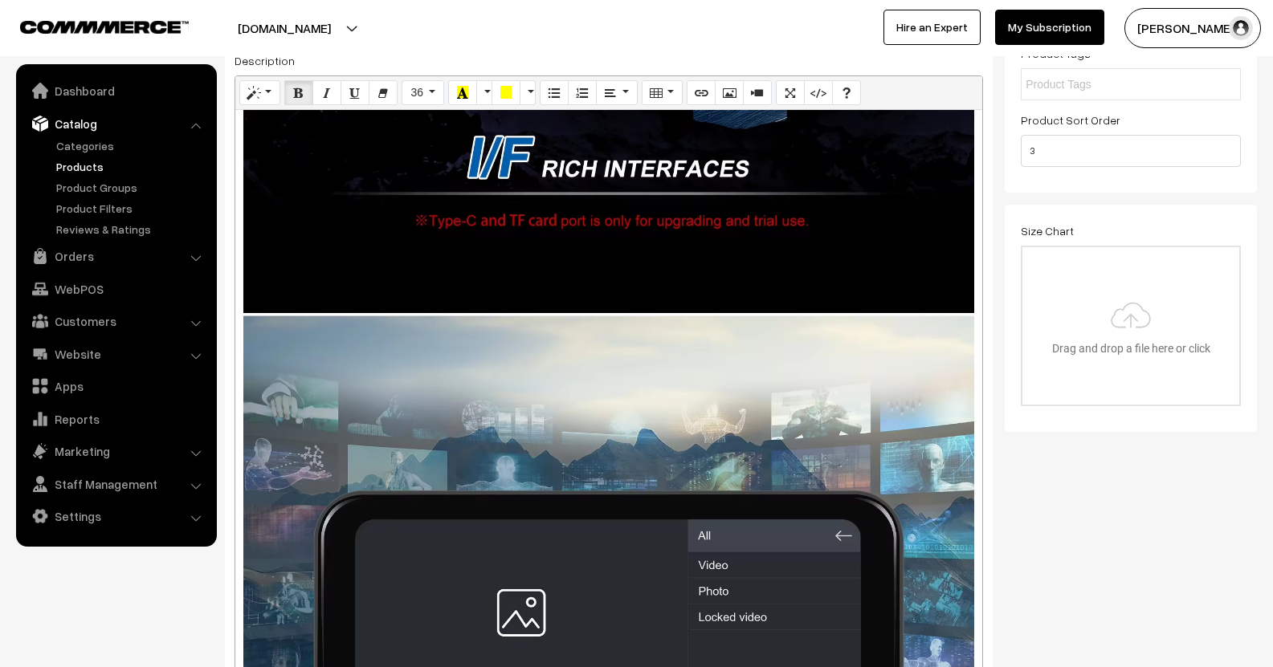
scroll to position [4658, 0]
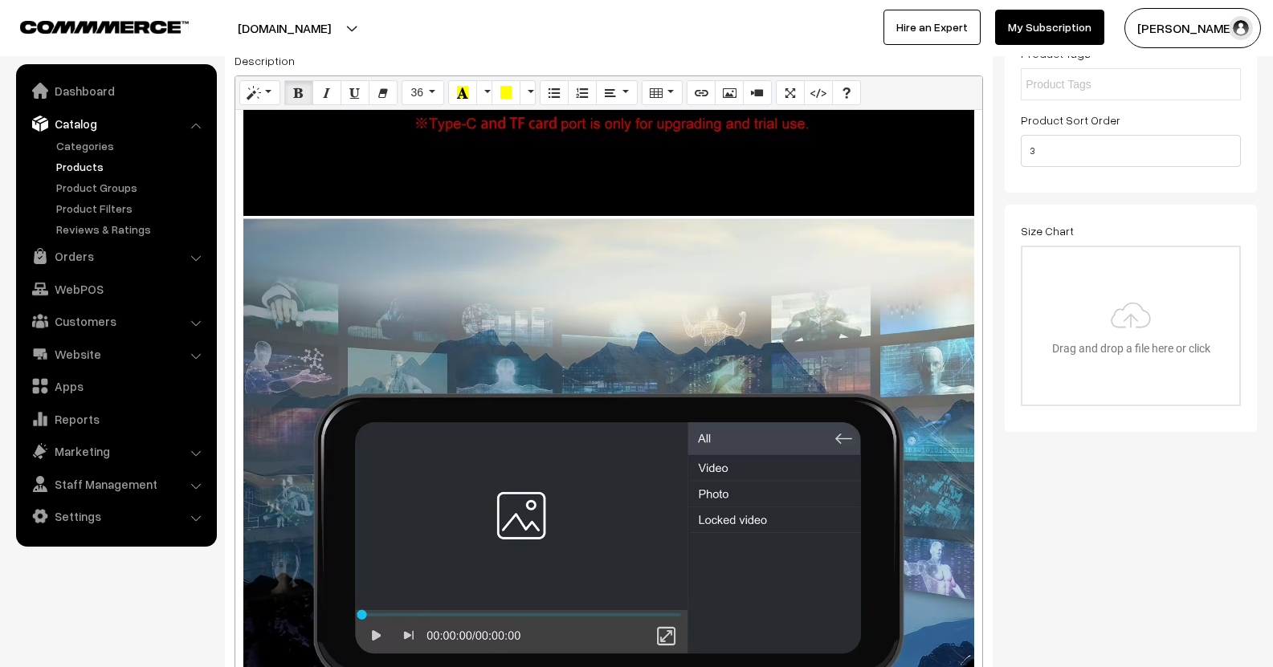
click at [540, 312] on div "895x2687 (Original: 1600x4803) 1 YEAR WARRANTY* | ELITE EXCHANGE PASS for 5 YEA…" at bounding box center [608, 404] width 747 height 588
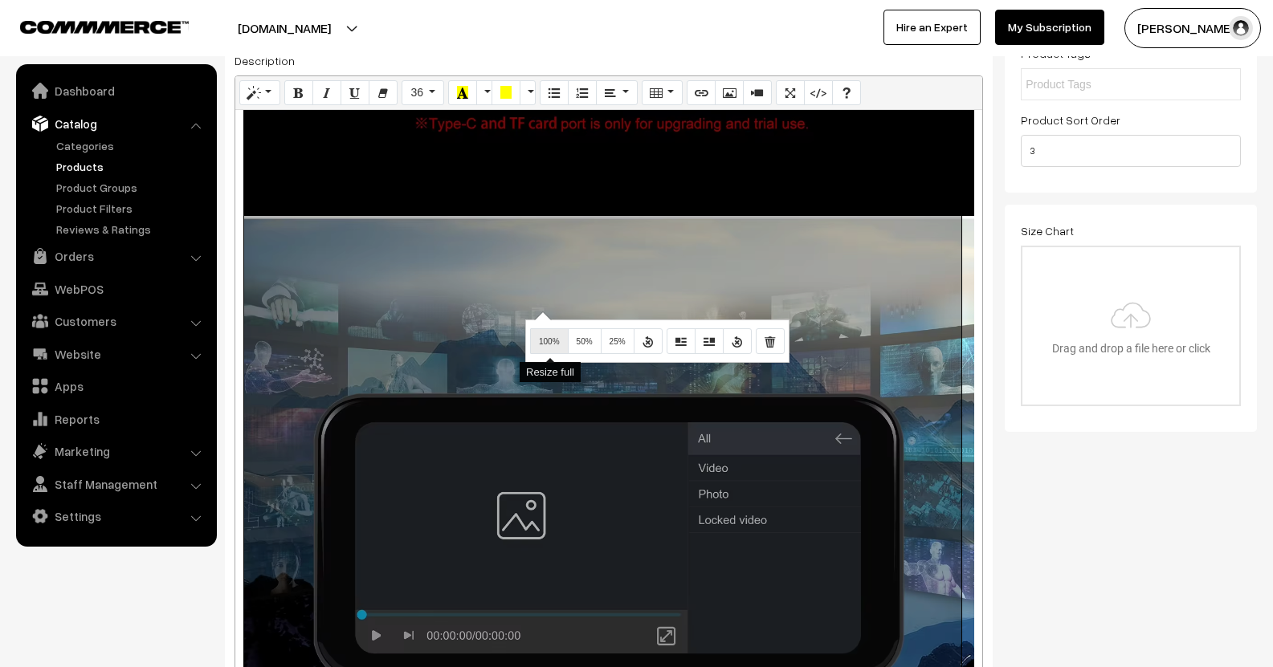
click at [553, 343] on span "100%" at bounding box center [549, 341] width 21 height 9
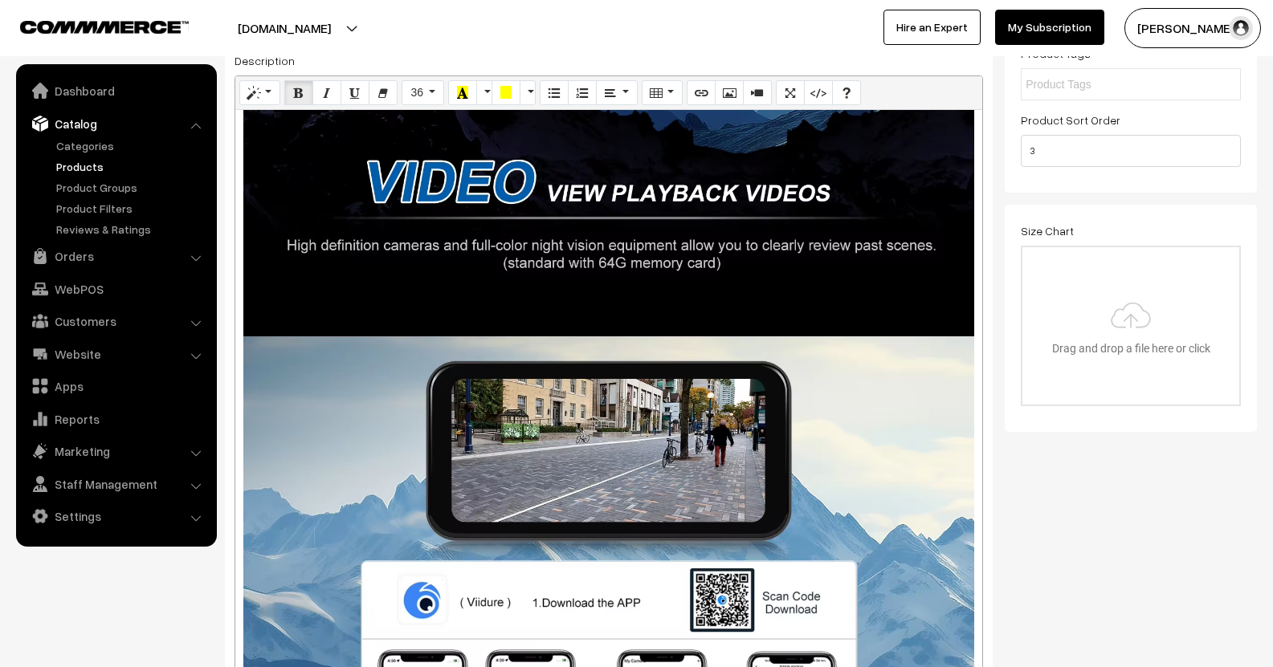
scroll to position [5381, 0]
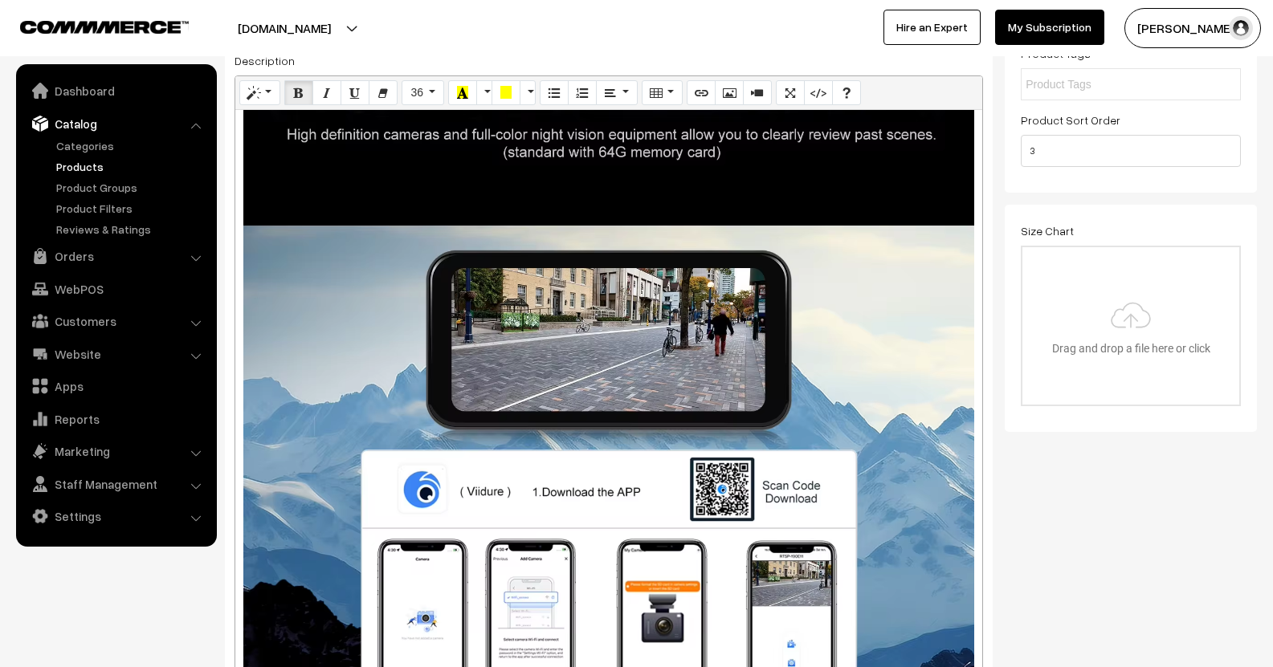
click at [544, 302] on div "895x2687 (Original: 1600x4803) 1 YEAR WARRANTY* | ELITE EXCHANGE PASS for 5 YEA…" at bounding box center [608, 404] width 747 height 588
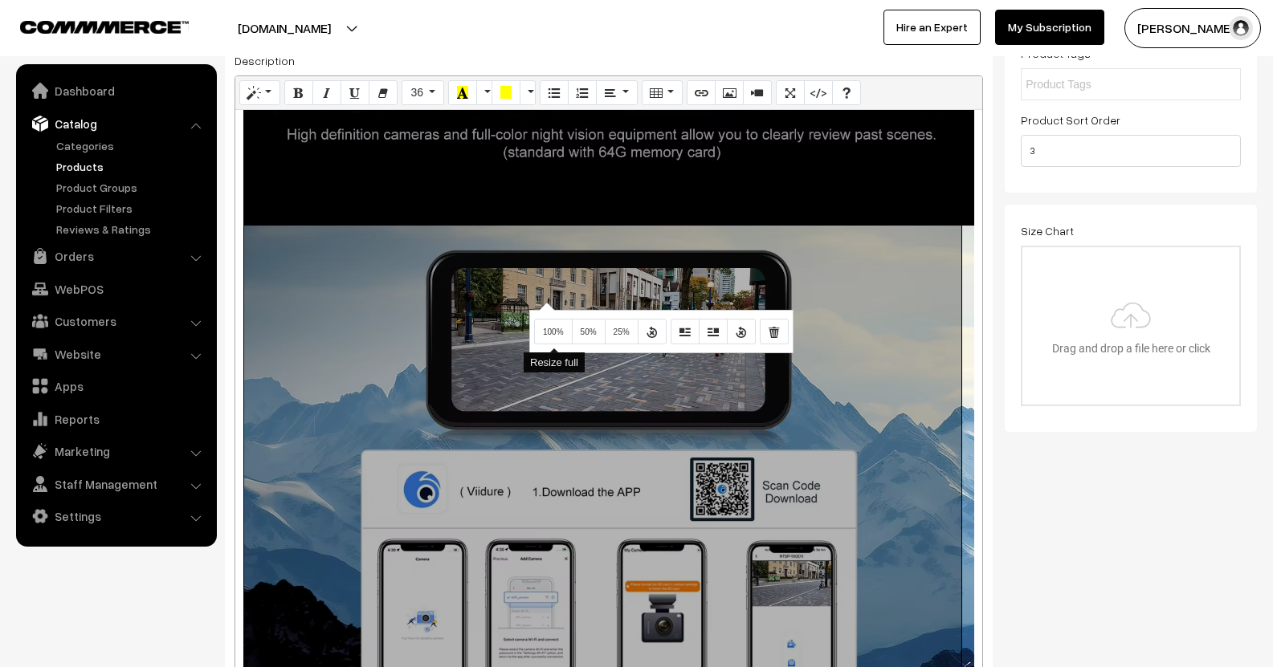
click at [563, 336] on span "100%" at bounding box center [553, 332] width 21 height 9
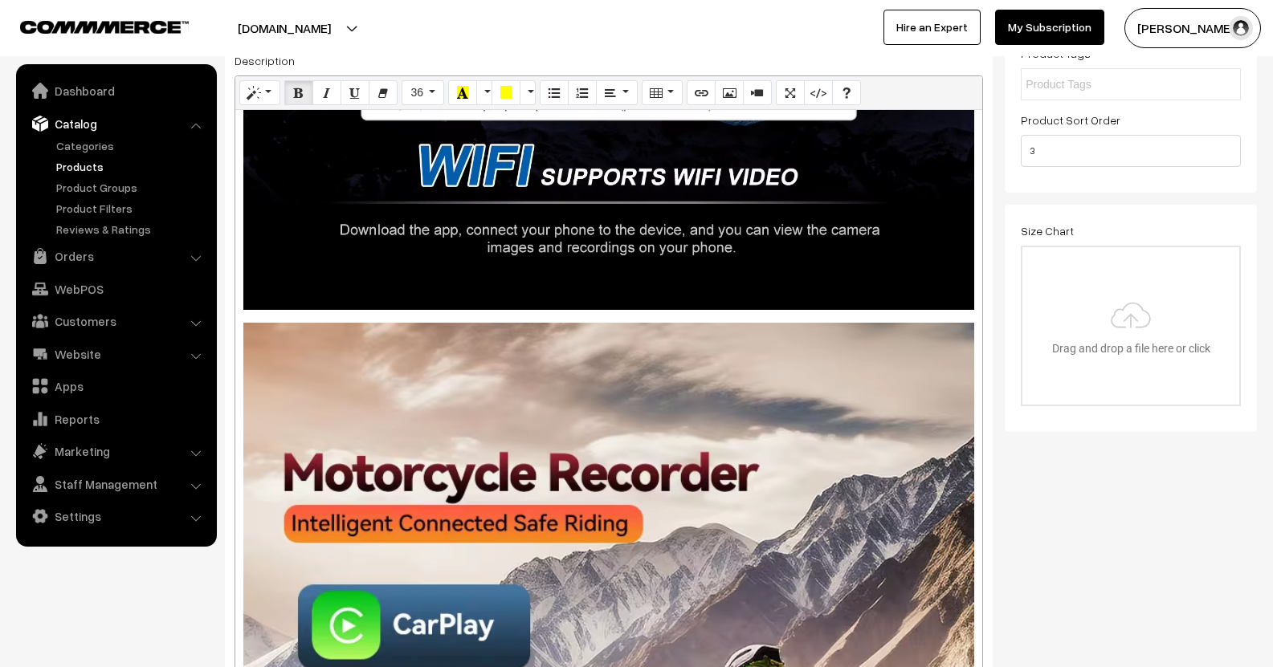
scroll to position [6184, 0]
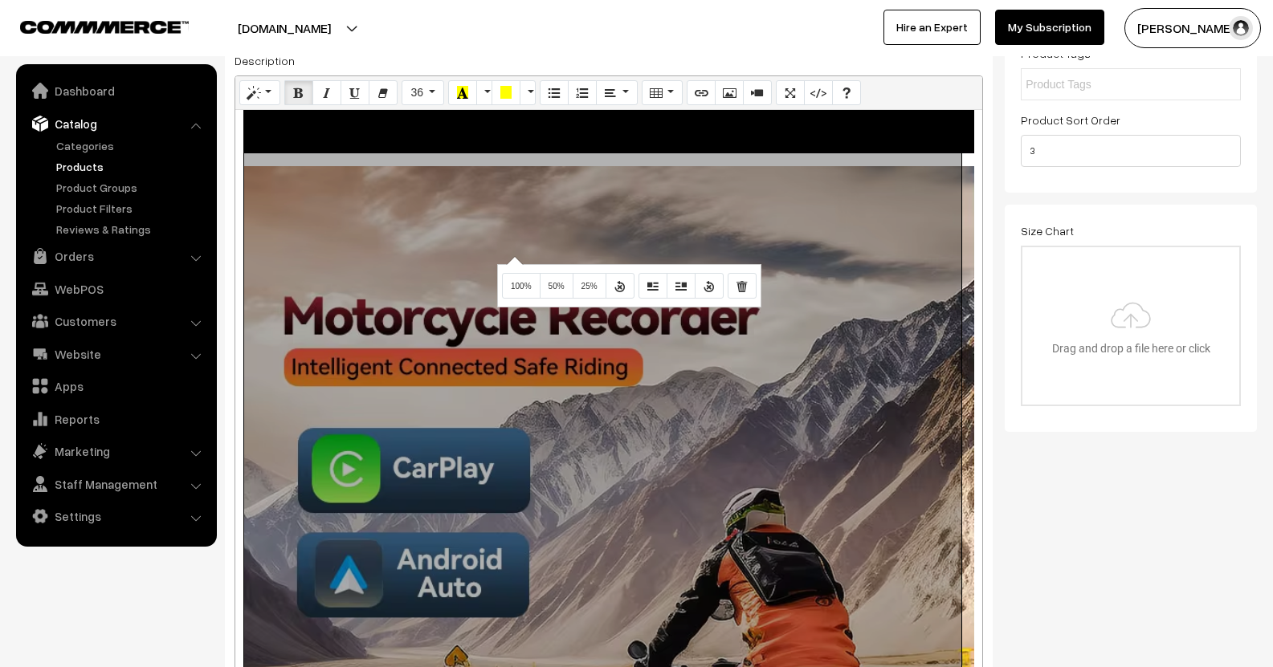
click at [512, 255] on div "895x1131 (Original: 790x998) 1 YEAR WARRANTY* | ELITE EXCHANGE PASS for 5 YEARS…" at bounding box center [608, 404] width 747 height 588
click at [531, 287] on span "100%" at bounding box center [521, 286] width 21 height 9
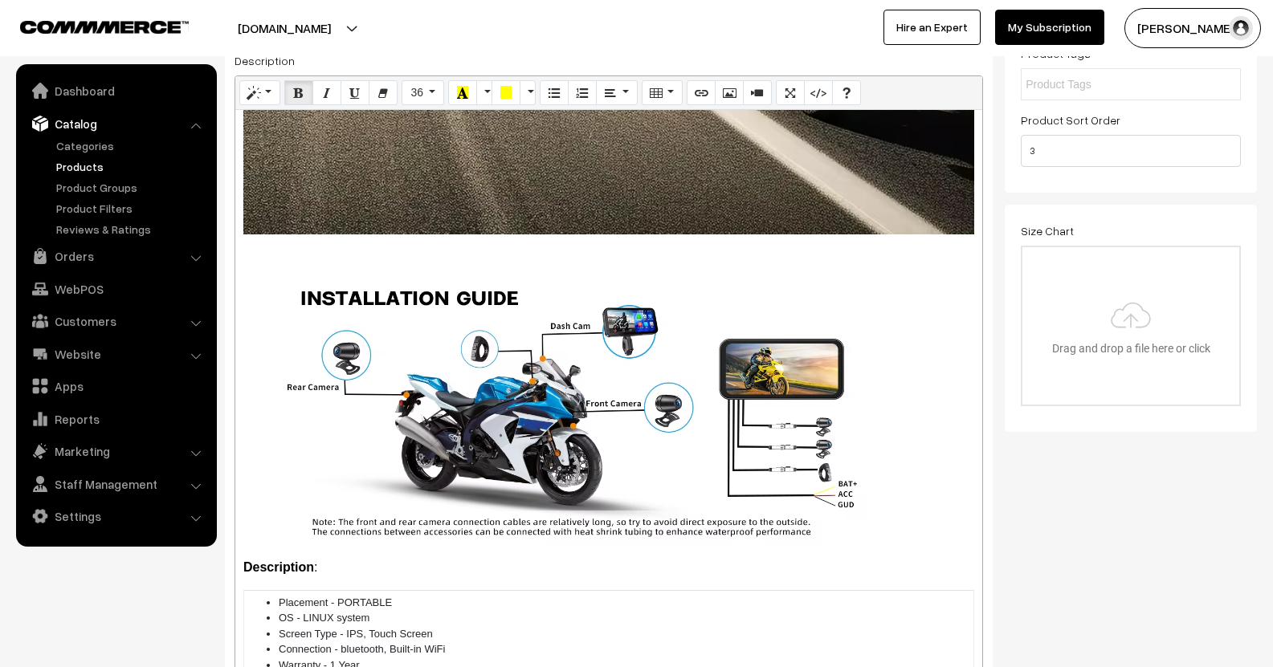
scroll to position [7067, 0]
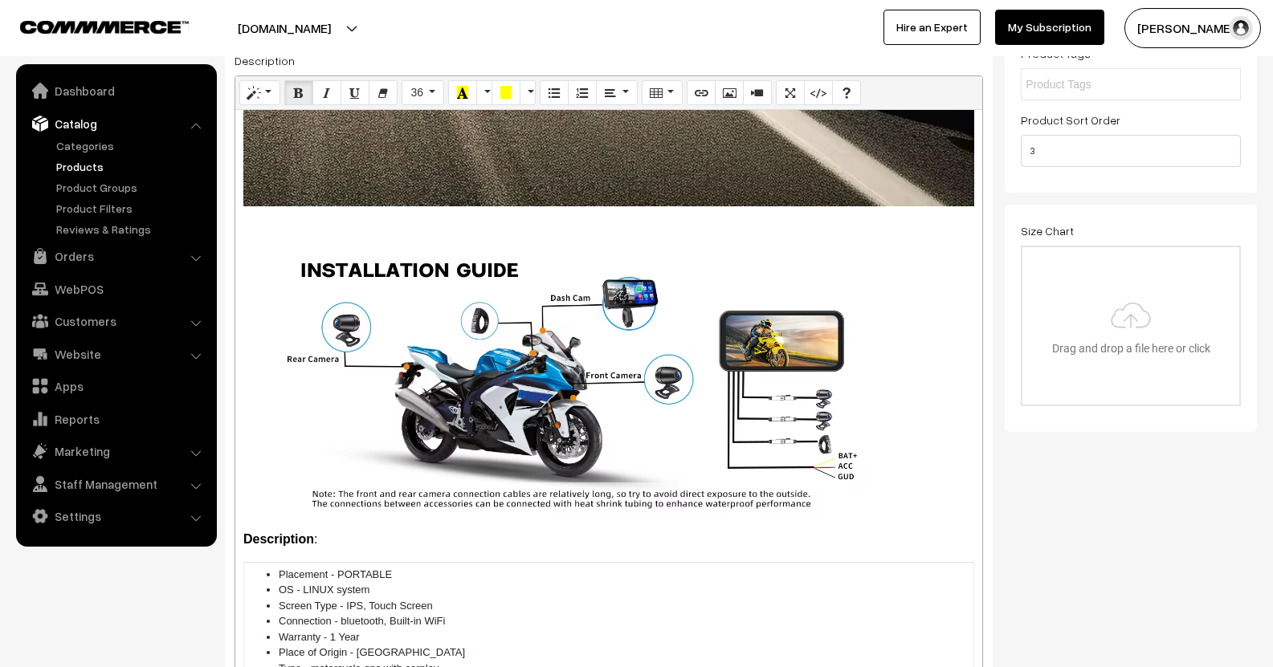
click at [516, 226] on div "895x1131 (Original: 790x998) 1 YEAR WARRANTY* | ELITE EXCHANGE PASS for 5 YEARS…" at bounding box center [608, 404] width 747 height 588
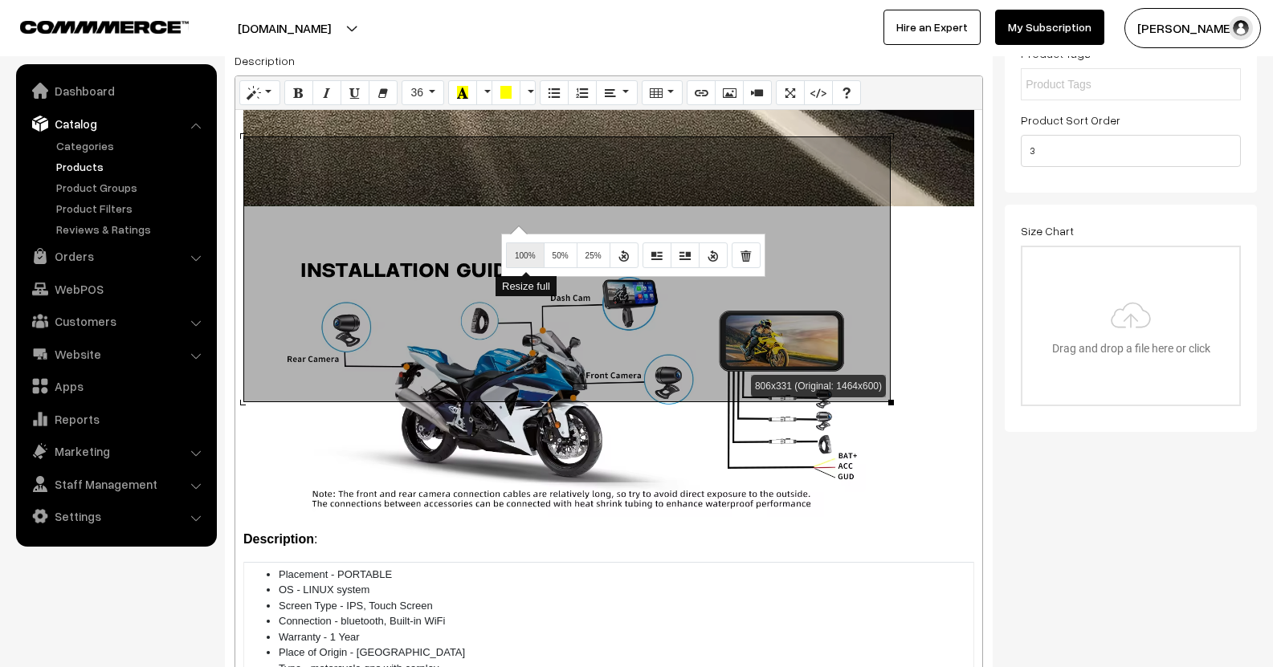
click at [520, 251] on button "100%" at bounding box center [525, 256] width 39 height 26
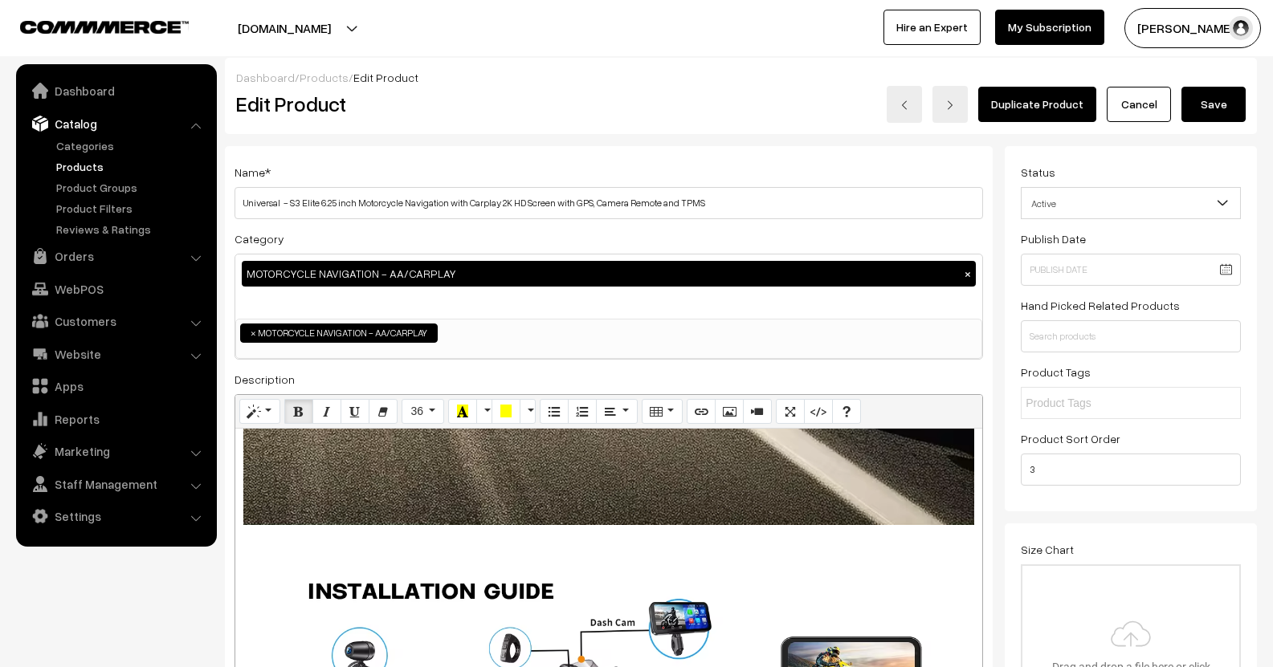
scroll to position [0, 0]
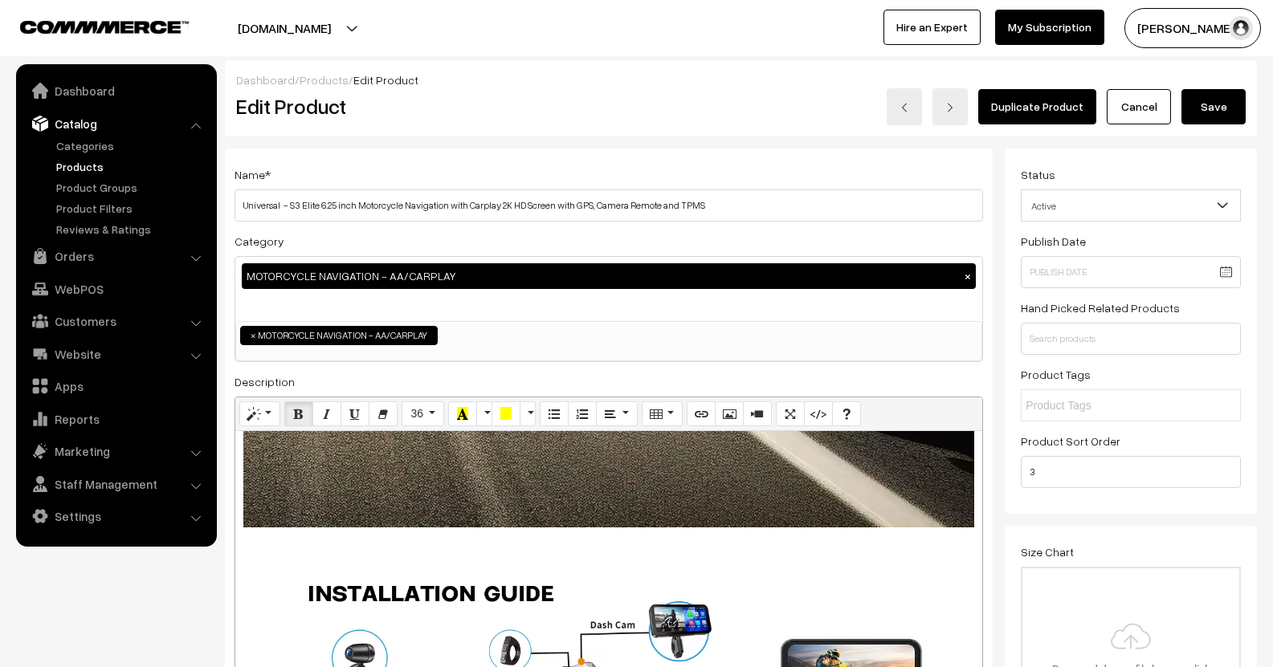
click at [1218, 114] on button "Save" at bounding box center [1213, 106] width 64 height 35
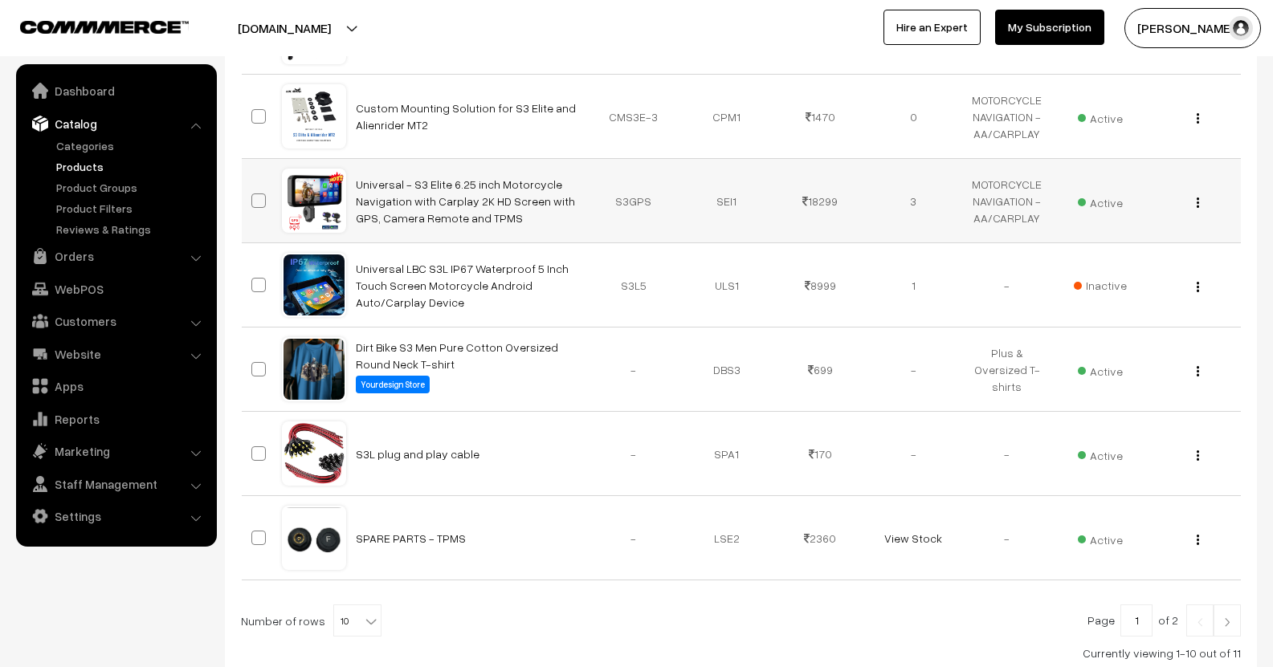
scroll to position [642, 0]
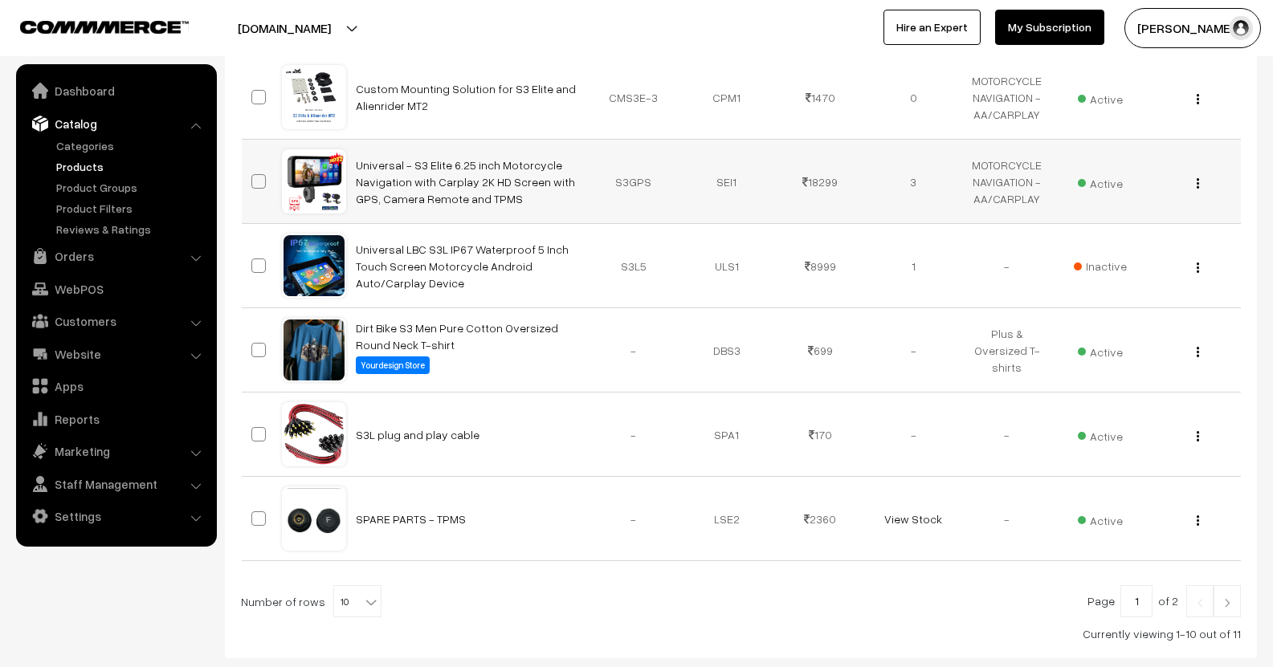
click at [1194, 179] on div "View Edit Delete" at bounding box center [1193, 181] width 74 height 17
click at [1199, 186] on button "button" at bounding box center [1198, 183] width 4 height 13
click at [1096, 236] on link "Edit" at bounding box center [1126, 241] width 137 height 35
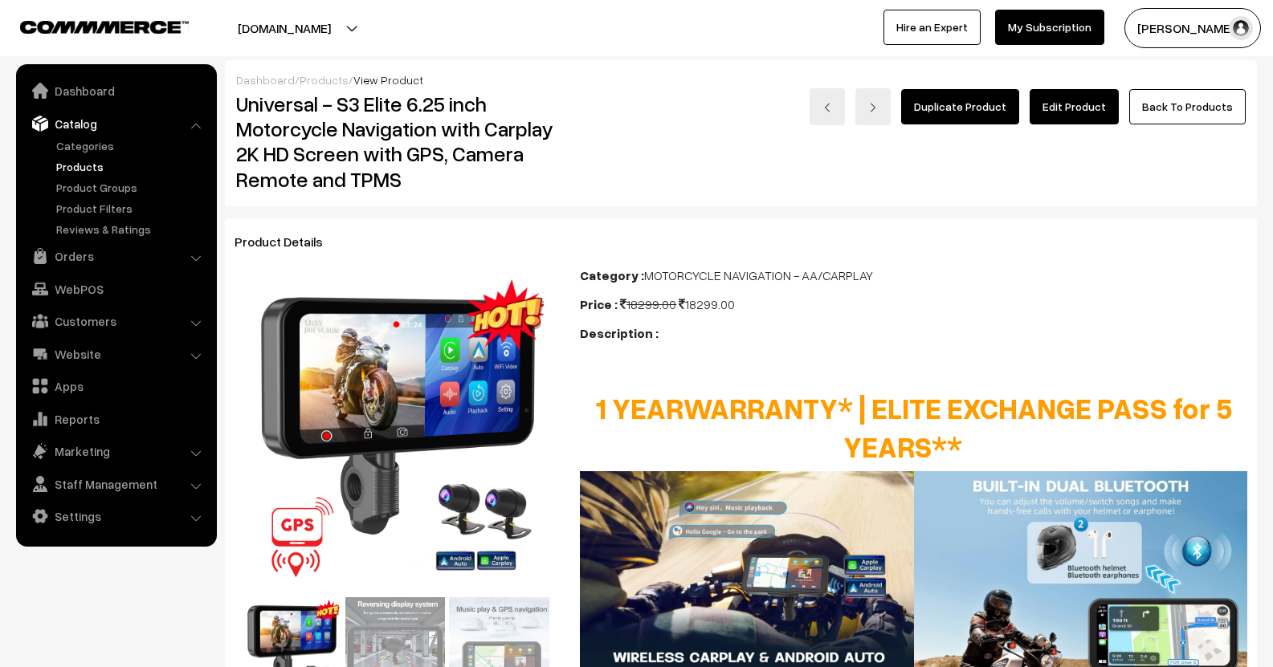
click at [1061, 104] on link "Edit Product" at bounding box center [1074, 106] width 89 height 35
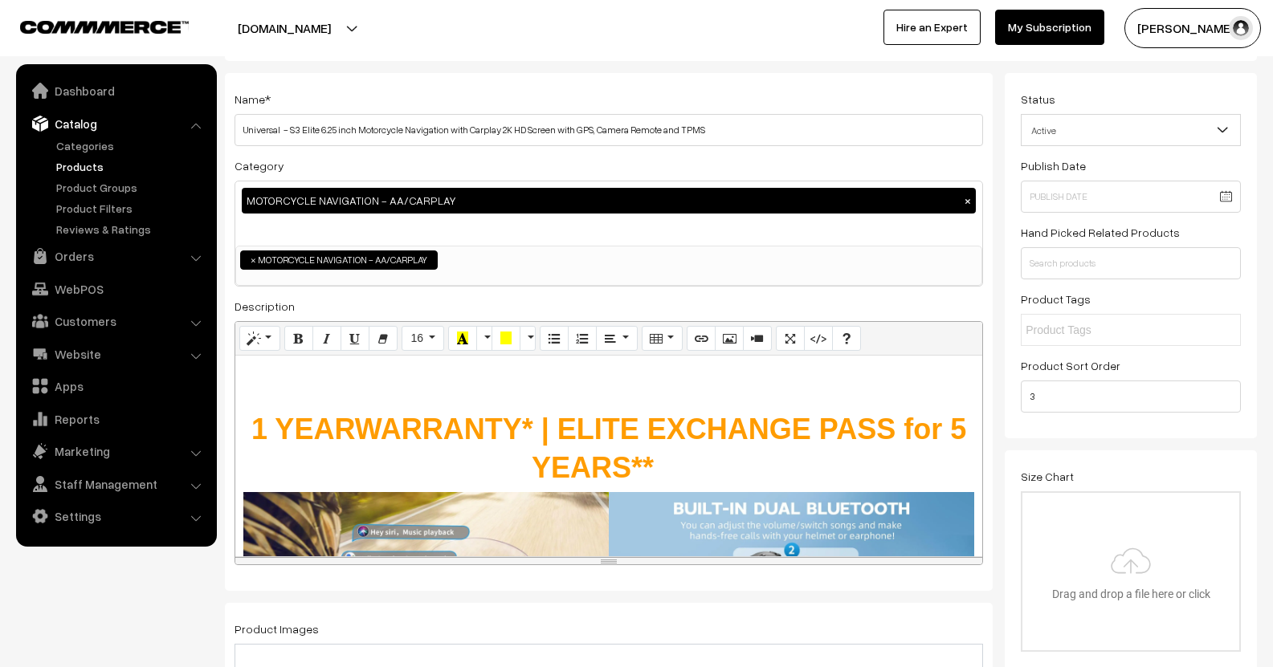
scroll to position [161, 0]
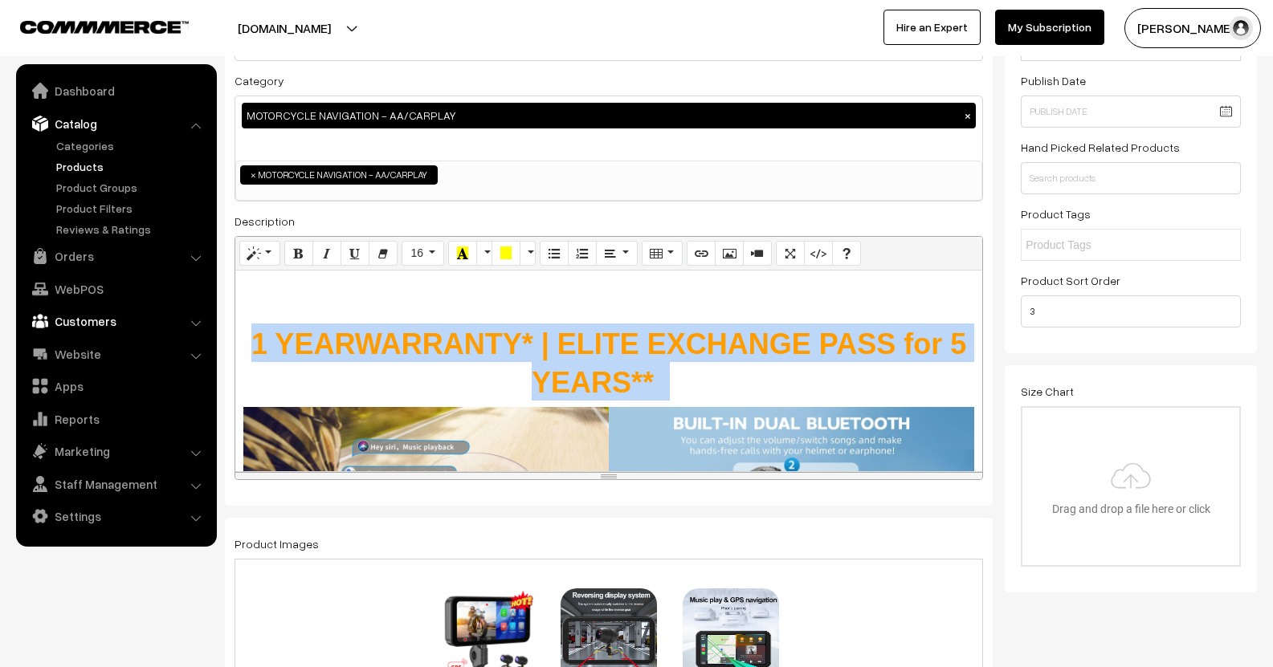
drag, startPoint x: 669, startPoint y: 389, endPoint x: 198, endPoint y: 332, distance: 474.1
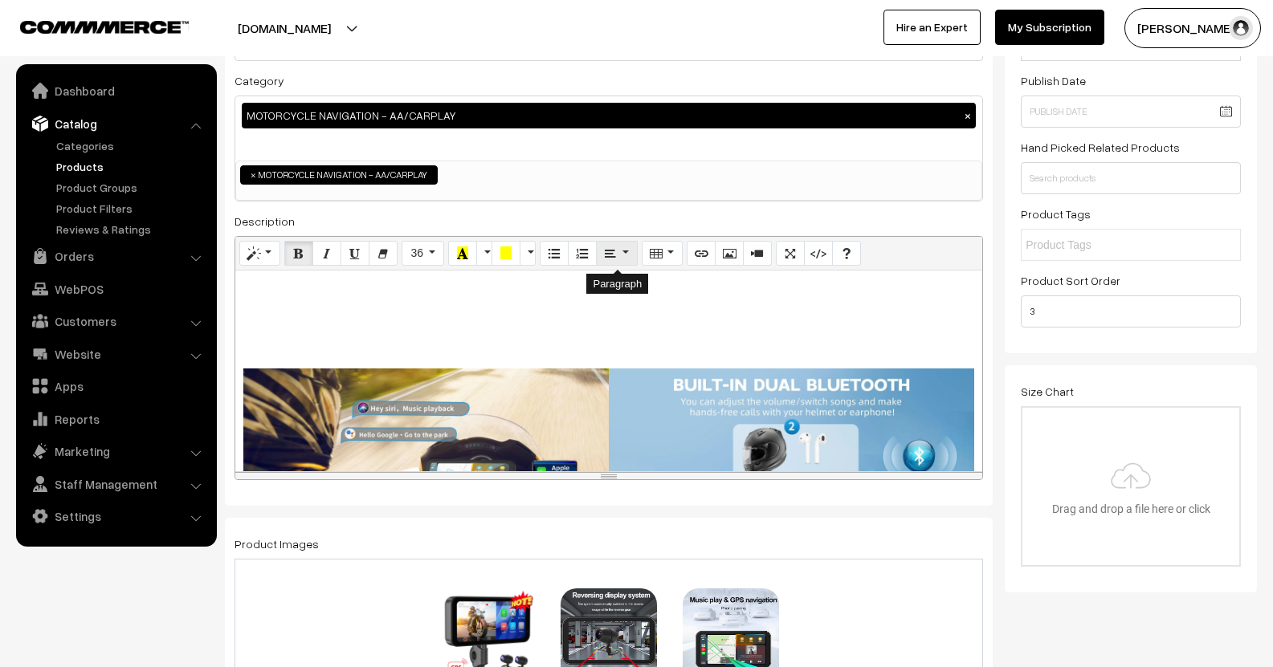
click at [613, 256] on icon "Paragraph" at bounding box center [610, 253] width 11 height 13
click at [613, 287] on icon "Align left (CTRL+SHIFT+L)" at bounding box center [615, 282] width 11 height 13
click at [732, 251] on icon "Picture" at bounding box center [729, 253] width 11 height 13
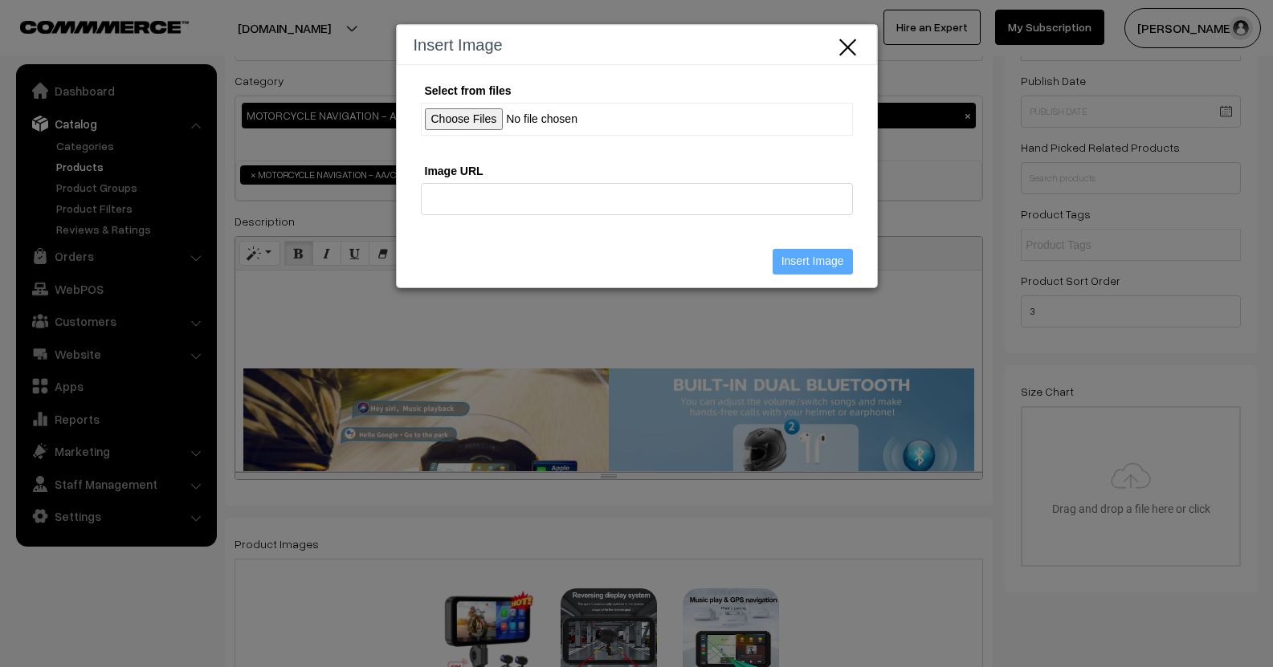
click at [447, 121] on input "Select from files" at bounding box center [637, 119] width 432 height 33
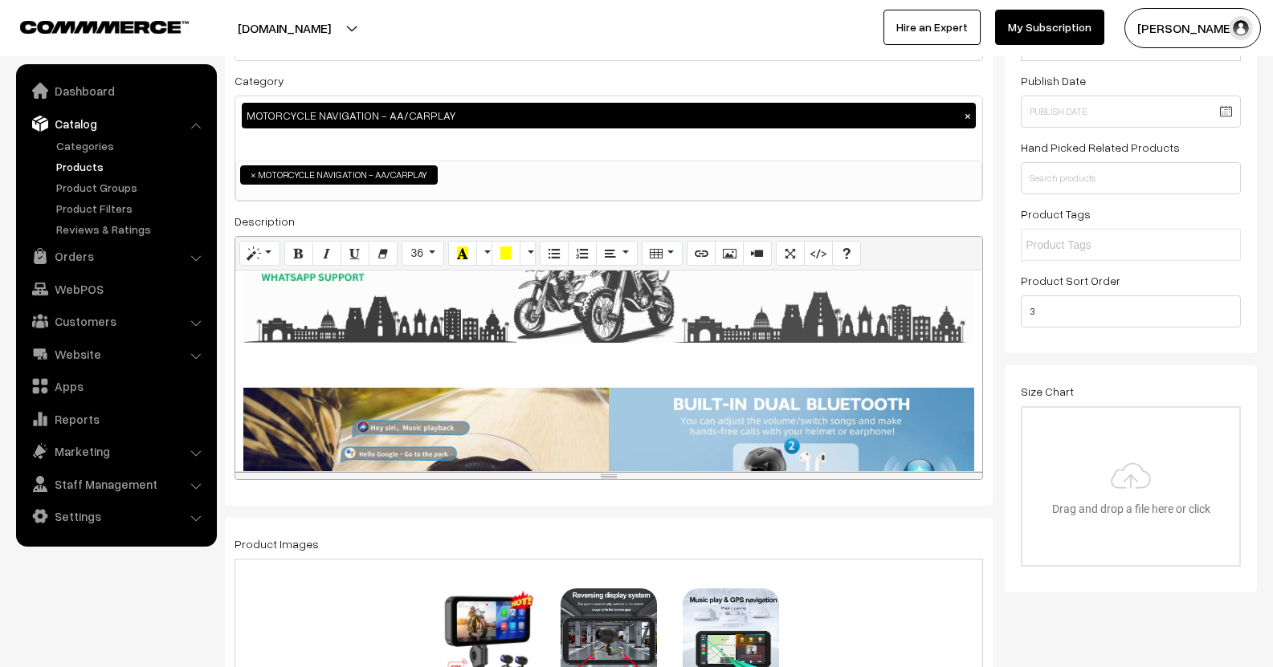
click at [661, 306] on div "Description : Placement - PORTABLE OS - LINUX system Screen Type - IPS, Touch S…" at bounding box center [608, 371] width 747 height 201
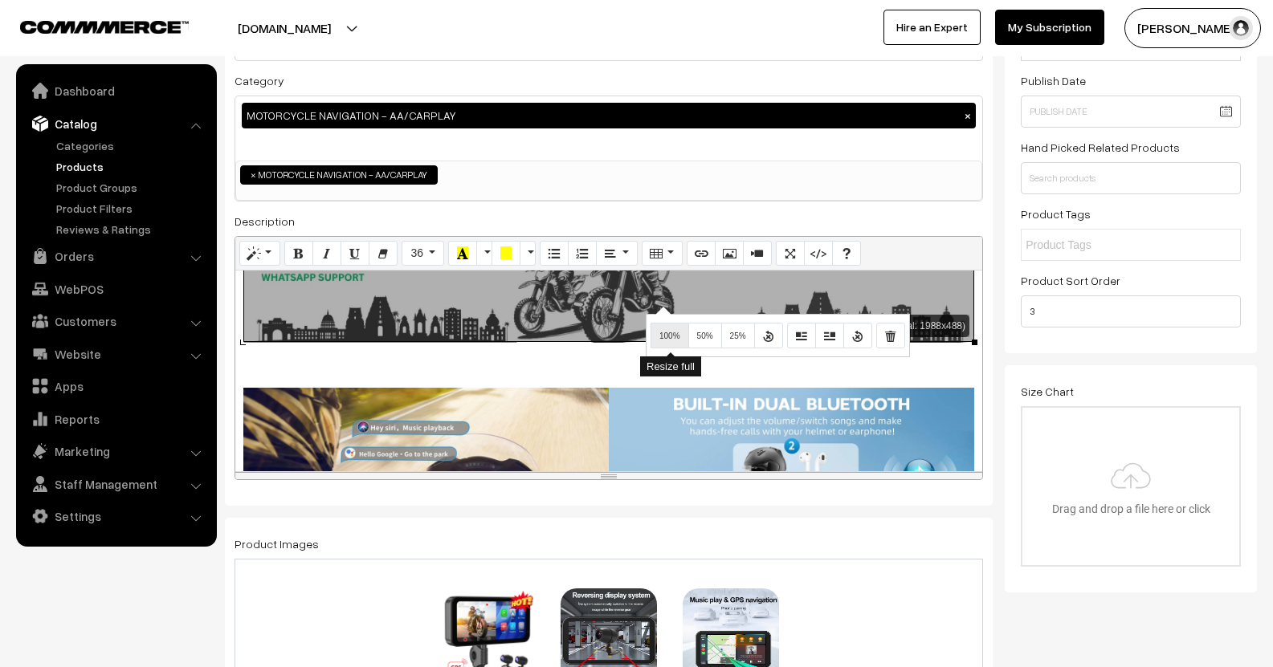
click at [665, 330] on button "100%" at bounding box center [669, 336] width 39 height 26
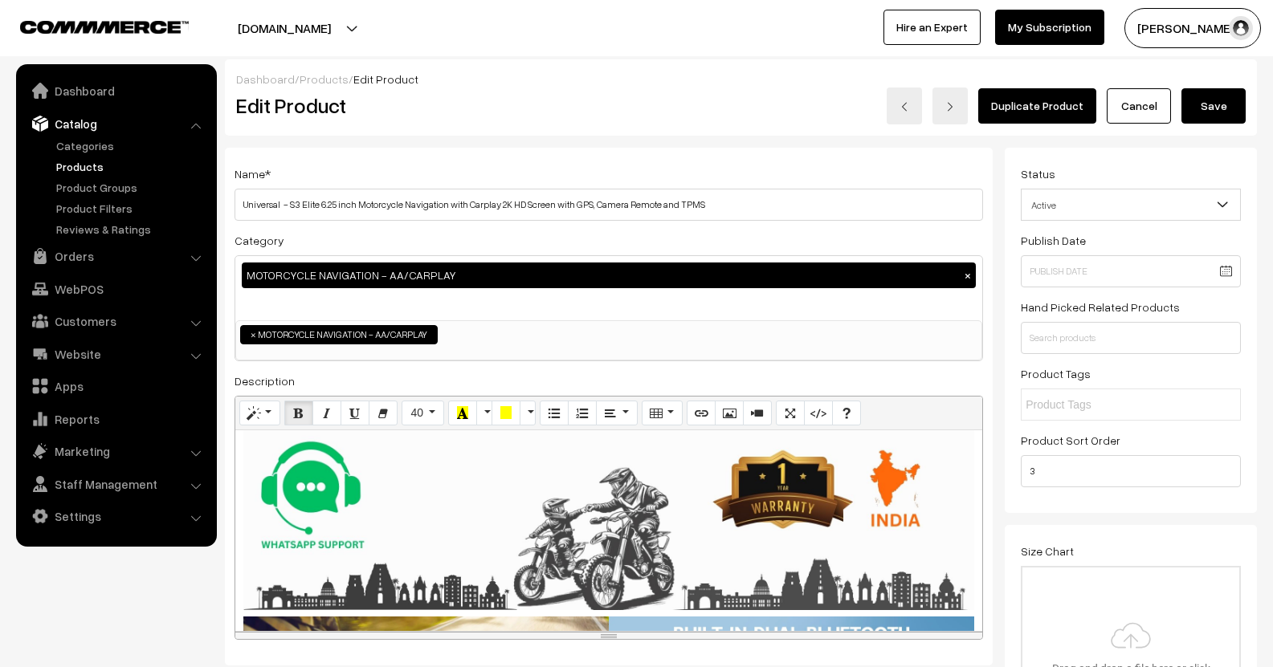
scroll to position [0, 0]
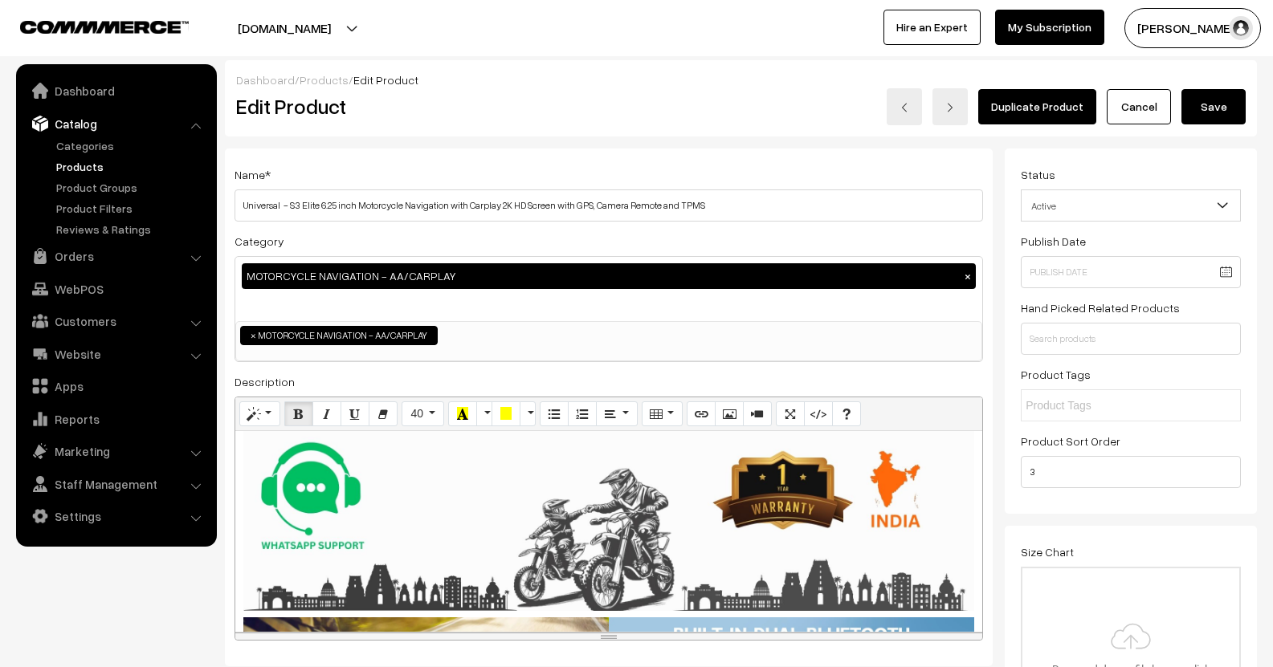
click at [1212, 118] on button "Save" at bounding box center [1213, 106] width 64 height 35
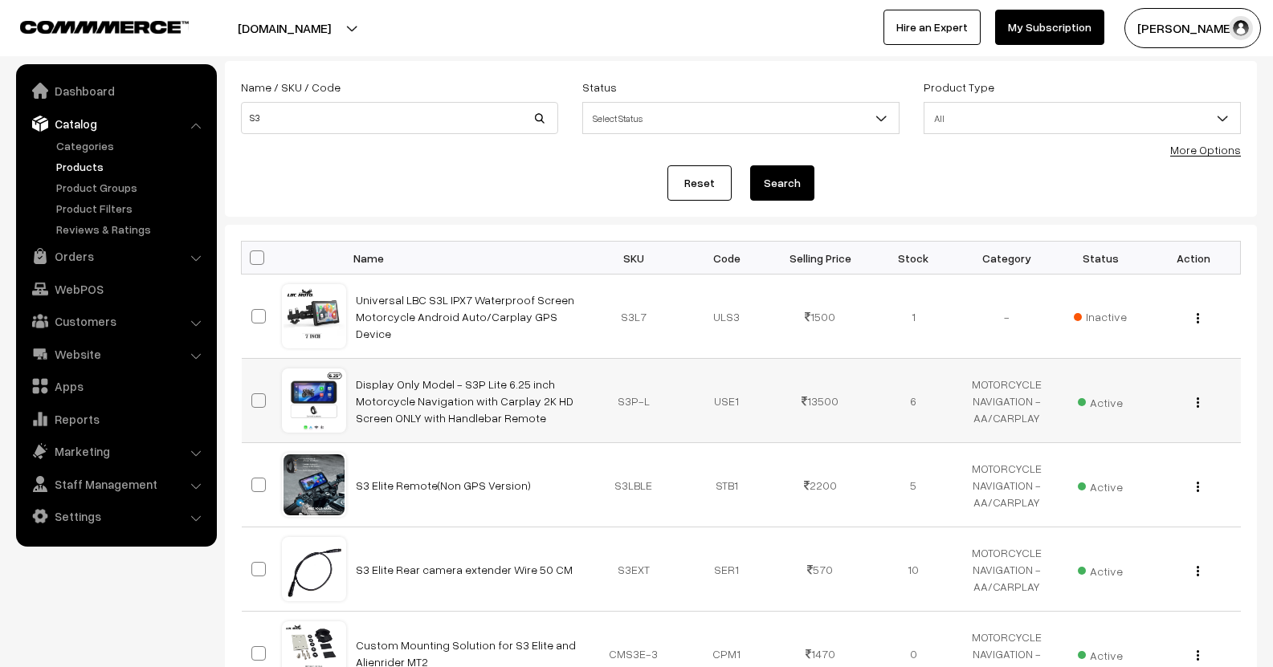
scroll to position [241, 0]
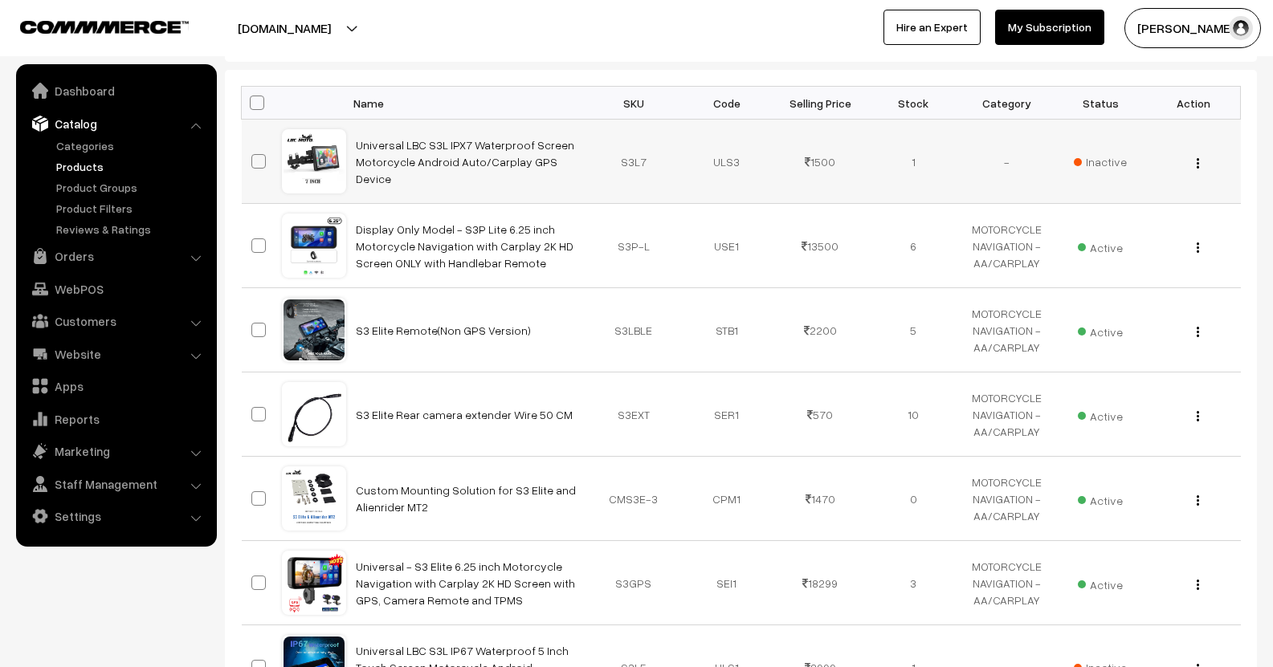
click at [259, 161] on span at bounding box center [258, 161] width 14 height 14
click at [254, 157] on input "checkbox" at bounding box center [248, 151] width 10 height 10
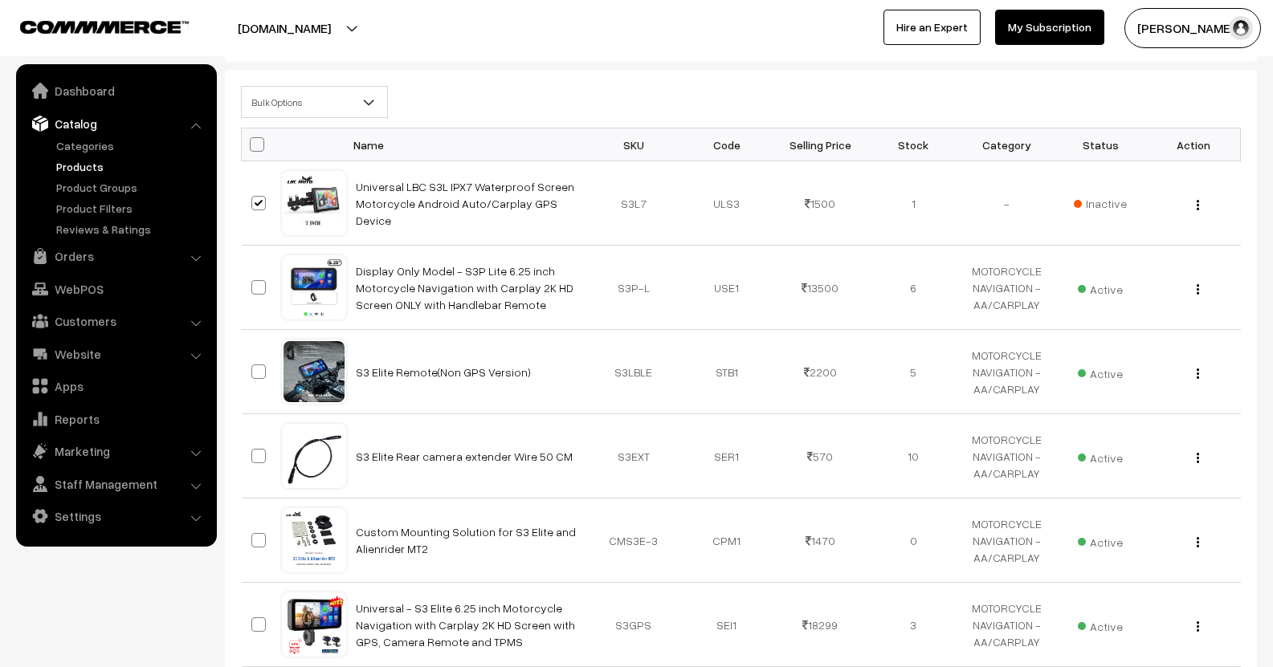
click at [351, 109] on span "Bulk Options" at bounding box center [314, 102] width 145 height 28
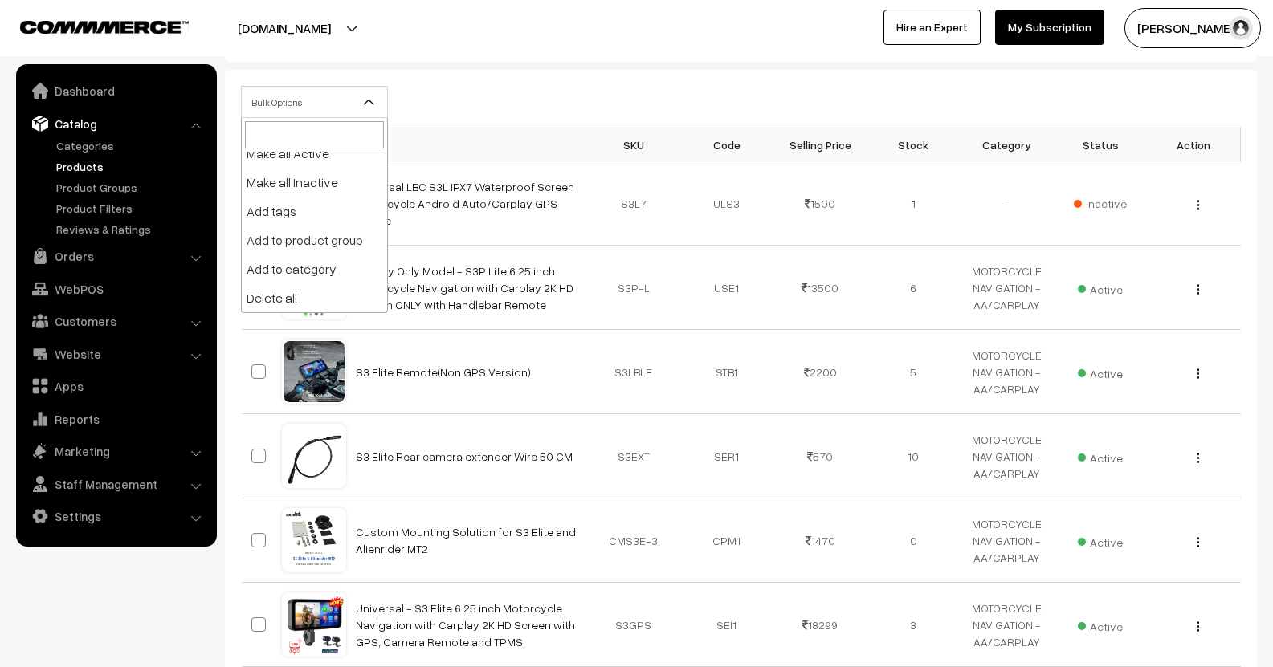
scroll to position [0, 0]
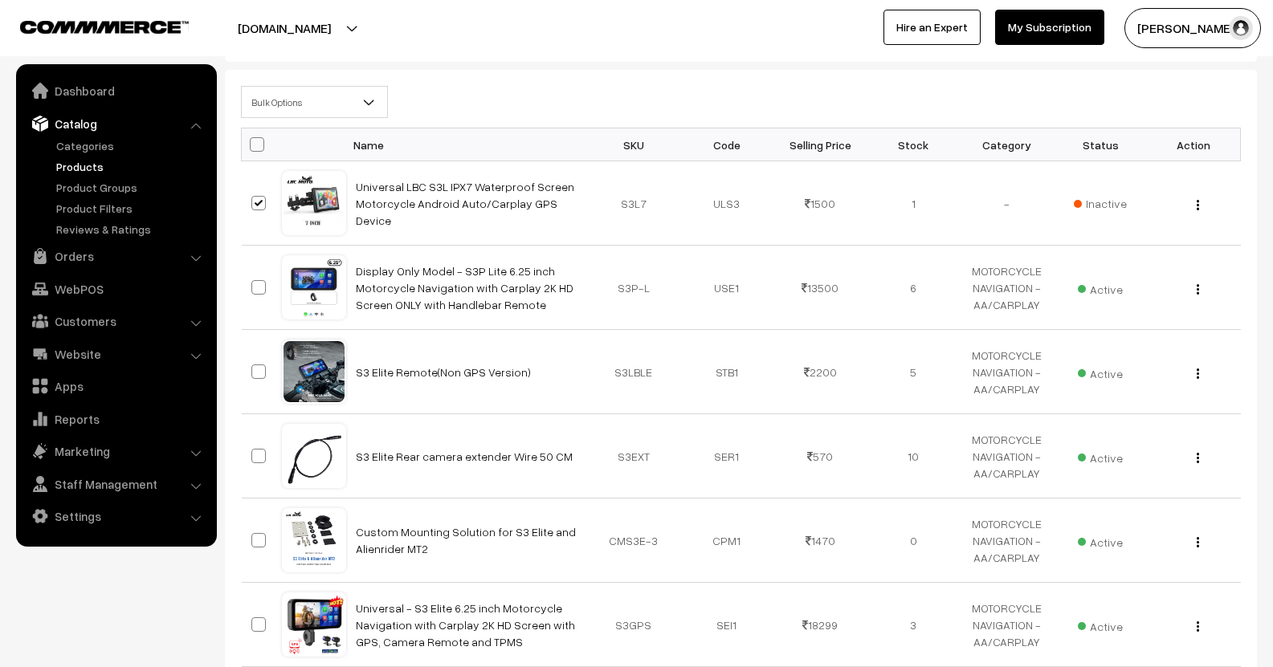
click at [475, 88] on div "Bulk Options Edit Products Update Inventory Make all Active Make all Inactive A…" at bounding box center [741, 107] width 1024 height 42
click at [243, 203] on td at bounding box center [262, 203] width 40 height 84
click at [259, 210] on span at bounding box center [258, 203] width 14 height 14
click at [254, 198] on input "checkbox" at bounding box center [248, 193] width 10 height 10
checkbox input "false"
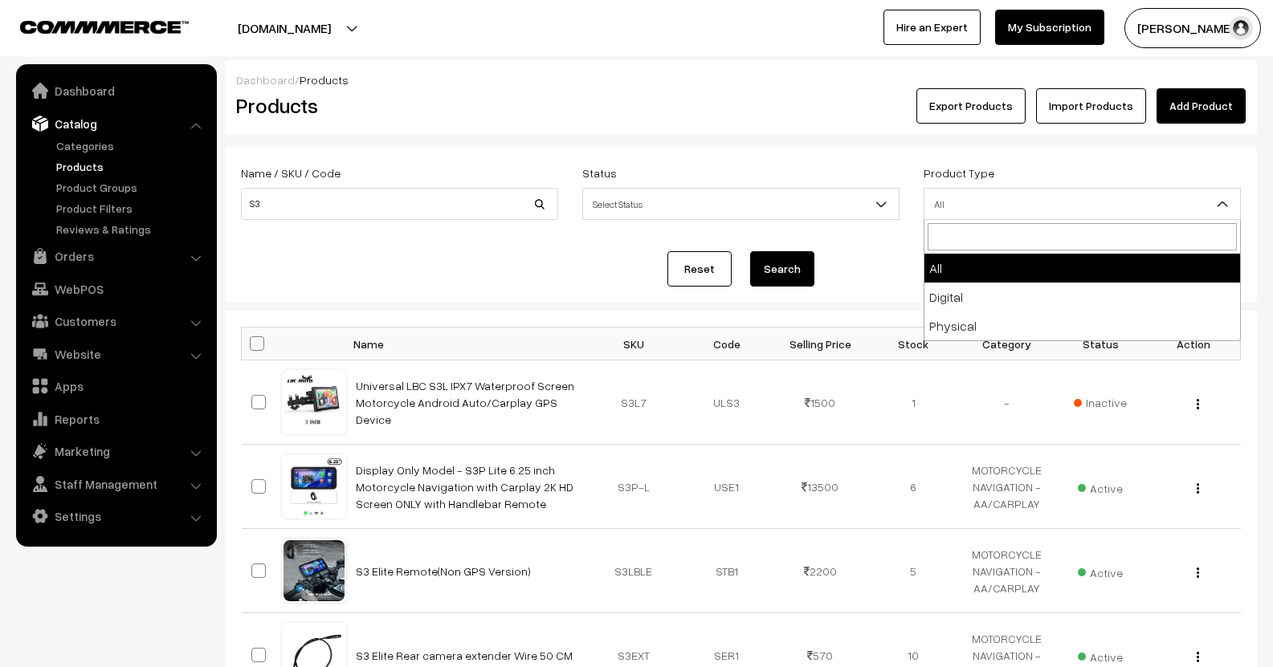
click at [973, 209] on span "All" at bounding box center [1082, 204] width 316 height 28
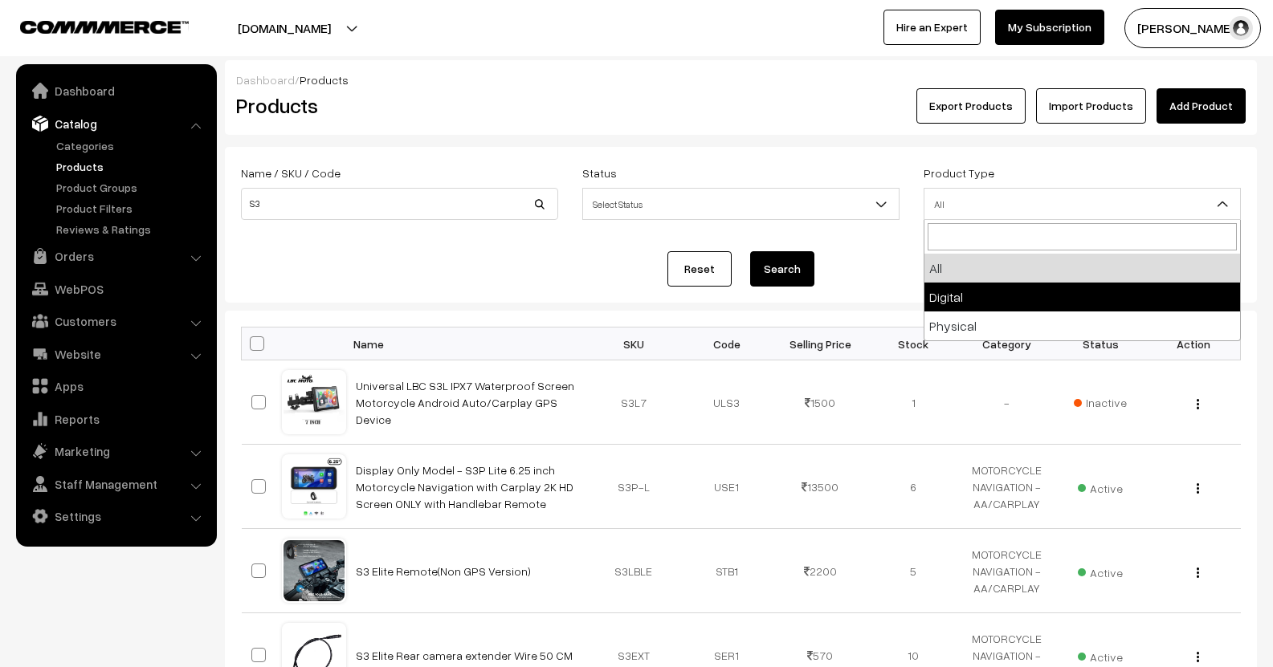
click at [725, 205] on span "Select Status" at bounding box center [741, 204] width 316 height 28
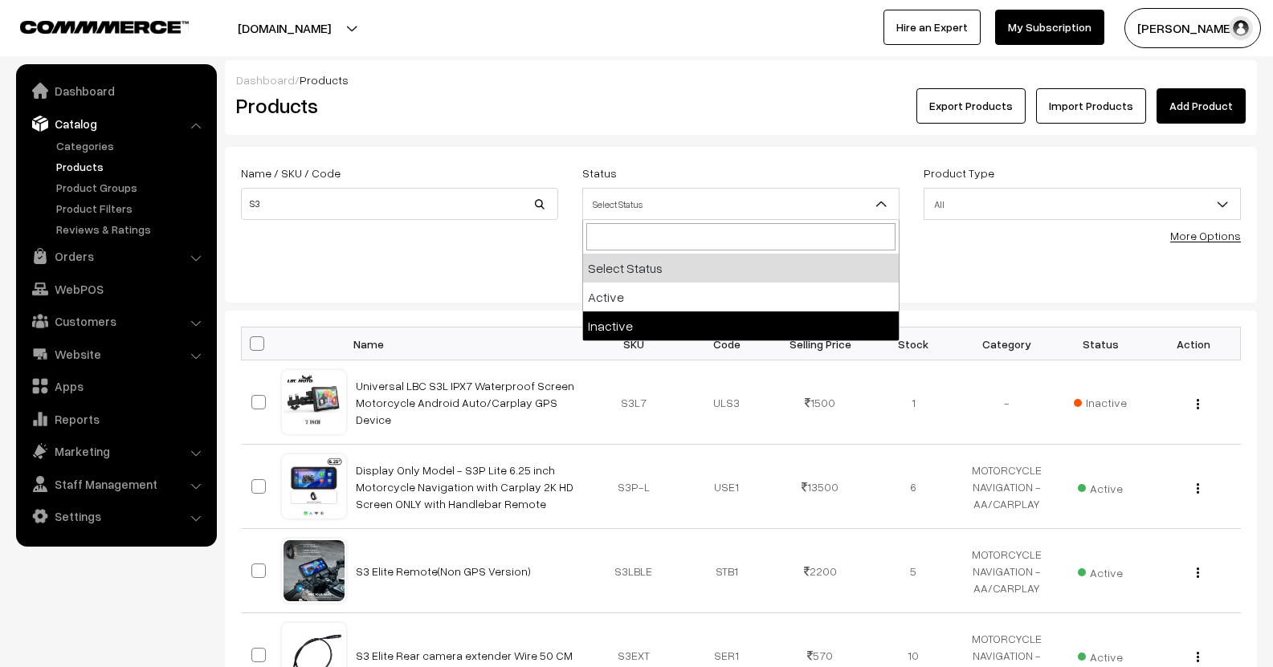
select select "inactive"
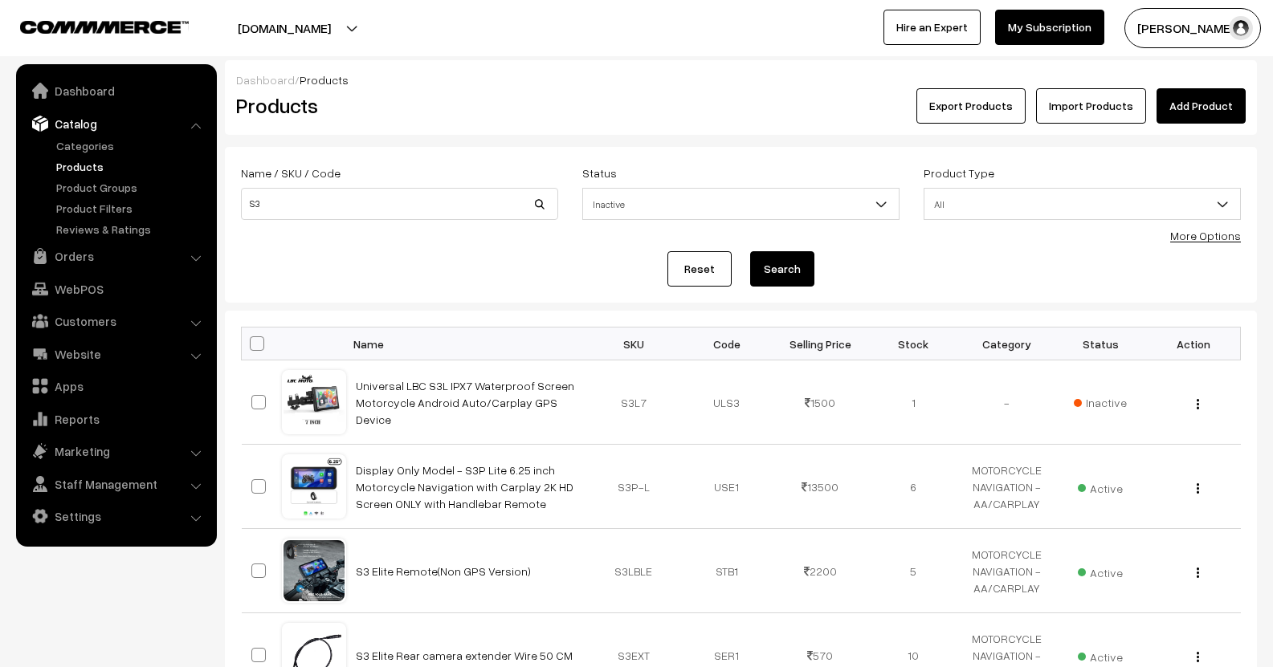
click at [788, 269] on button "Search" at bounding box center [782, 268] width 64 height 35
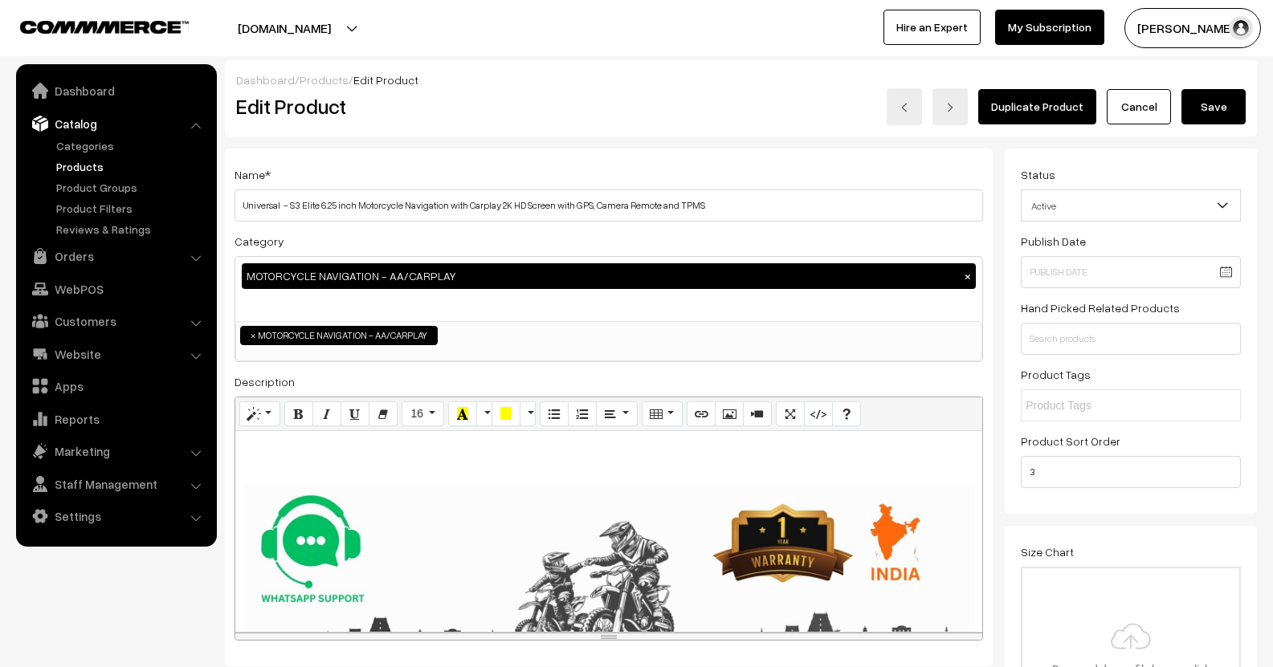
click at [336, 206] on h3 "Adjust Quantity" at bounding box center [297, 223] width 143 height 54
click at [335, 205] on h3 "Adjust Quantity" at bounding box center [297, 223] width 143 height 54
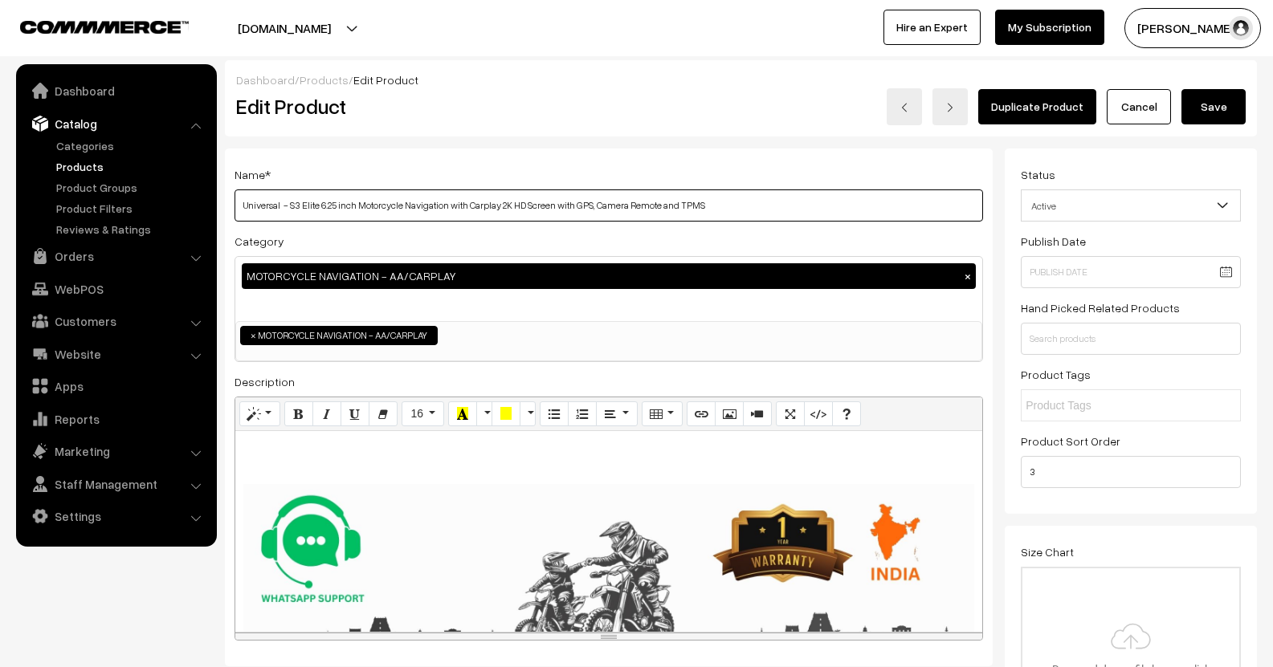
click at [759, 198] on input "Universal - S3 Elite 6.25 inch Motorcycle Navigation with Carplay 2K HD Screen …" at bounding box center [609, 206] width 748 height 32
click at [467, 208] on input "Universal - S3 Elite 6 inch Motorcycle Navigation with Carplay 2K HD Screen wit…" at bounding box center [609, 206] width 748 height 32
click at [459, 211] on input "Universal - S3 Elite 6 inch Motorcycle Navigation with Carplay 2K HD Screen wit…" at bounding box center [609, 206] width 748 height 32
click at [584, 213] on input "Universal - S3 Elite 6 inch Motorcycle Navigation AA/Carplay 2K HD Screen with …" at bounding box center [609, 206] width 748 height 32
type input "Universal - S3 Elite 6 inch Motorcycle Navigation AA/Carplay 2K HD Screen with …"
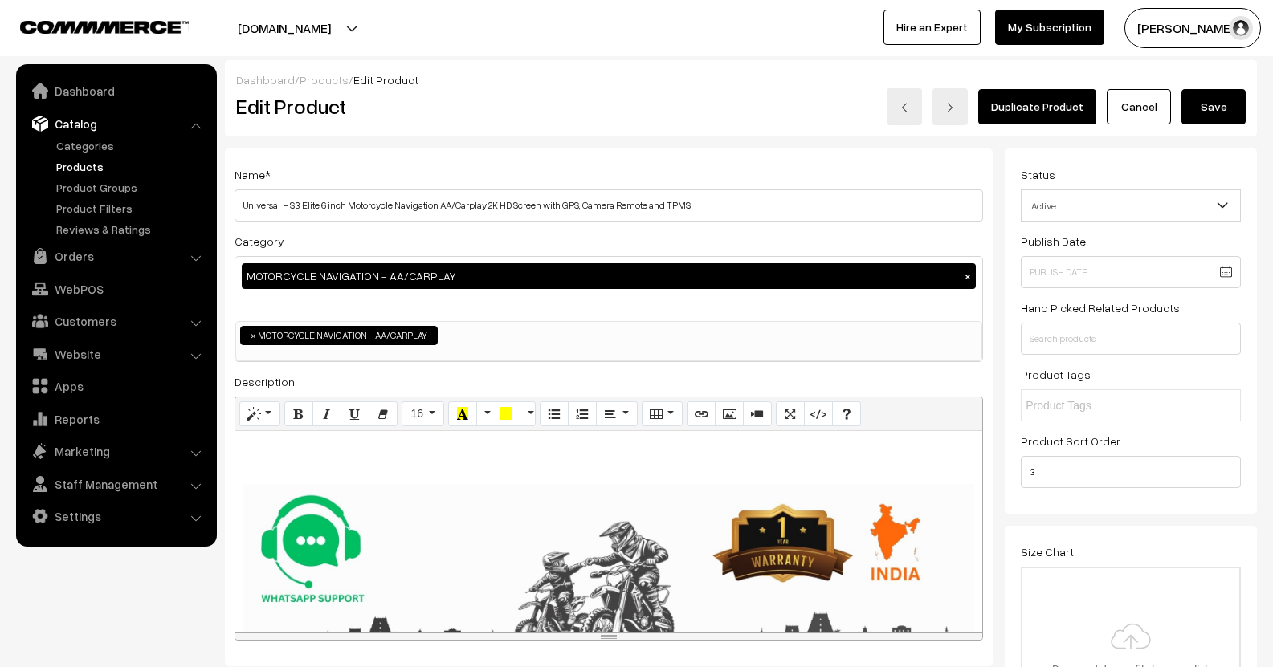
click at [1205, 117] on button "Save" at bounding box center [1213, 106] width 64 height 35
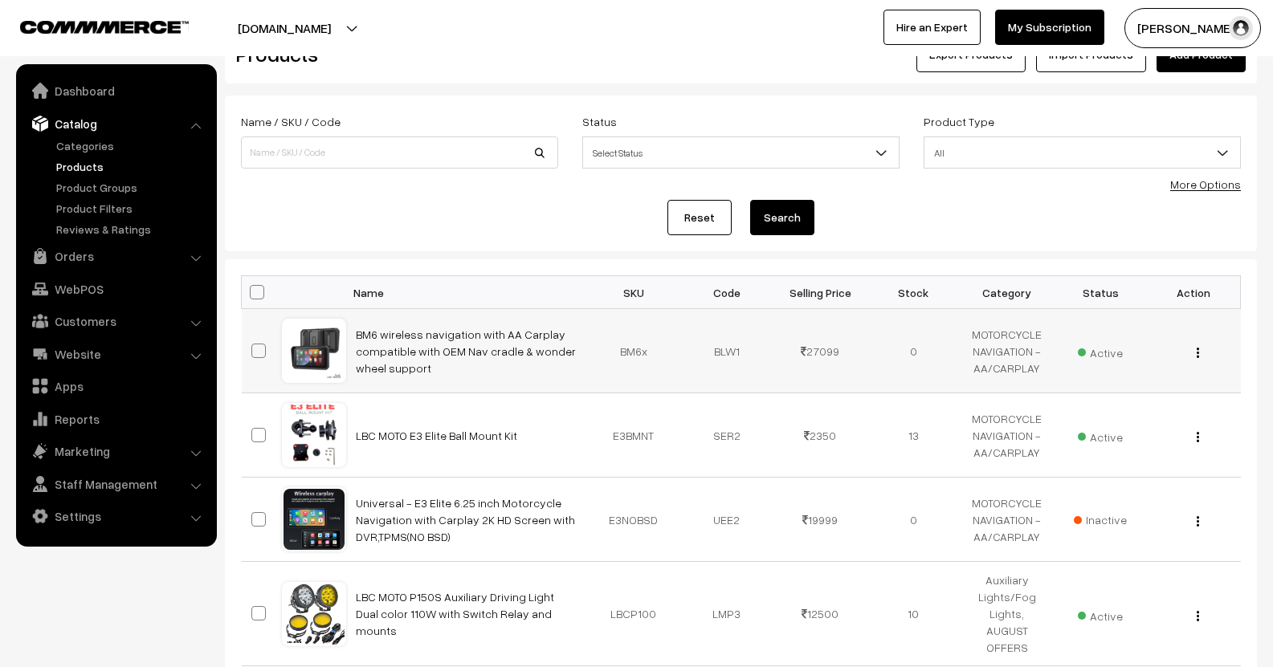
scroll to position [80, 0]
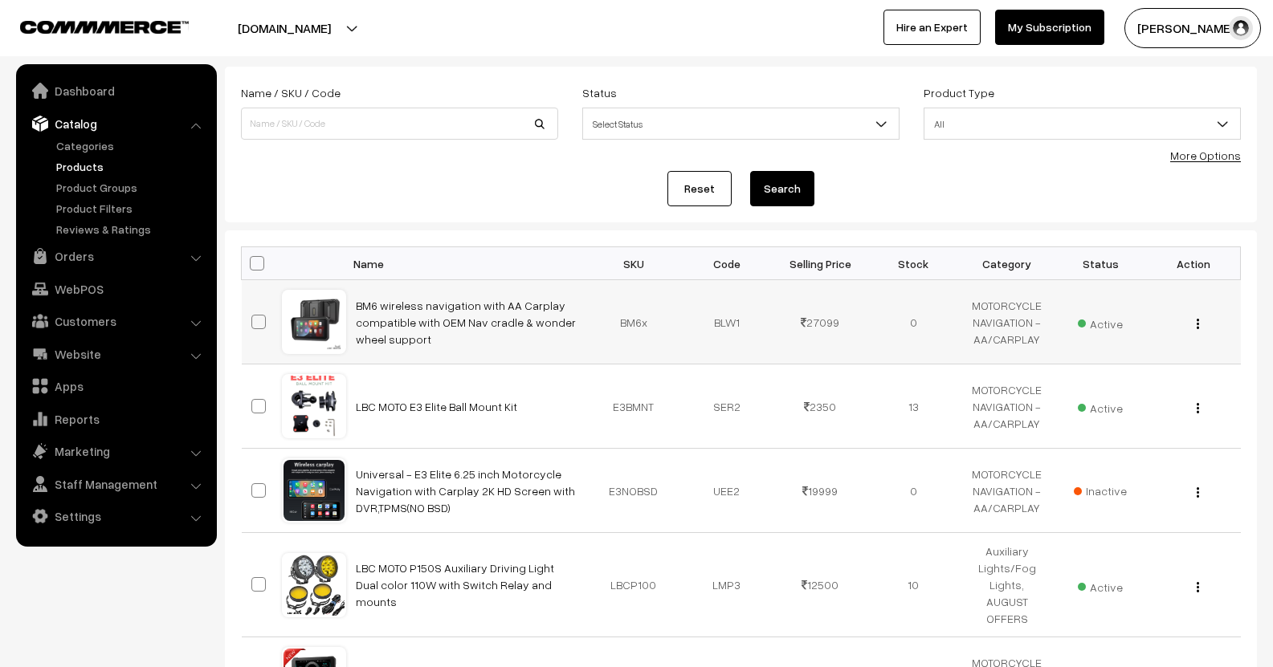
click at [1201, 325] on div "View Edit Delete" at bounding box center [1193, 322] width 74 height 17
click at [1194, 327] on div "View Edit Delete" at bounding box center [1193, 322] width 74 height 17
click at [1199, 328] on button "button" at bounding box center [1198, 323] width 4 height 13
click at [1119, 378] on link "Edit" at bounding box center [1126, 382] width 137 height 35
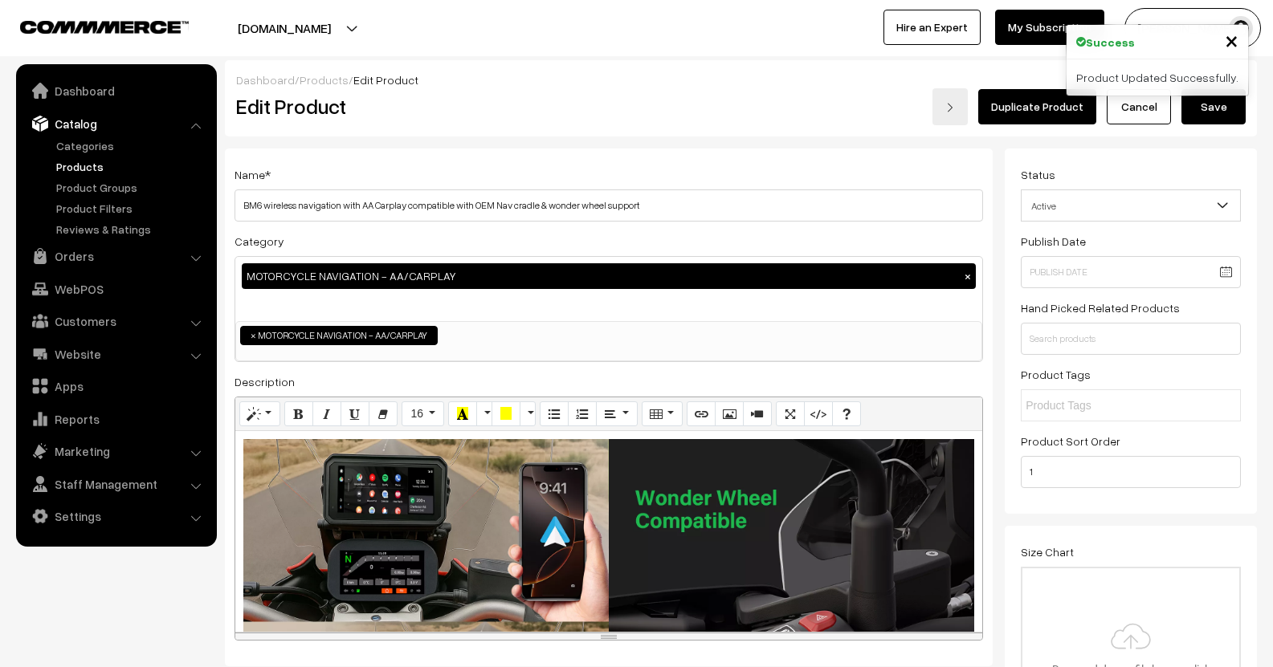
click at [251, 490] on div "Wireless CarPlay & Android Auto Enjoy full smartphone integration with wireless…" at bounding box center [608, 531] width 747 height 201
click at [241, 487] on div "Wireless CarPlay & Android Auto Enjoy full smartphone integration with wireless…" at bounding box center [608, 531] width 747 height 201
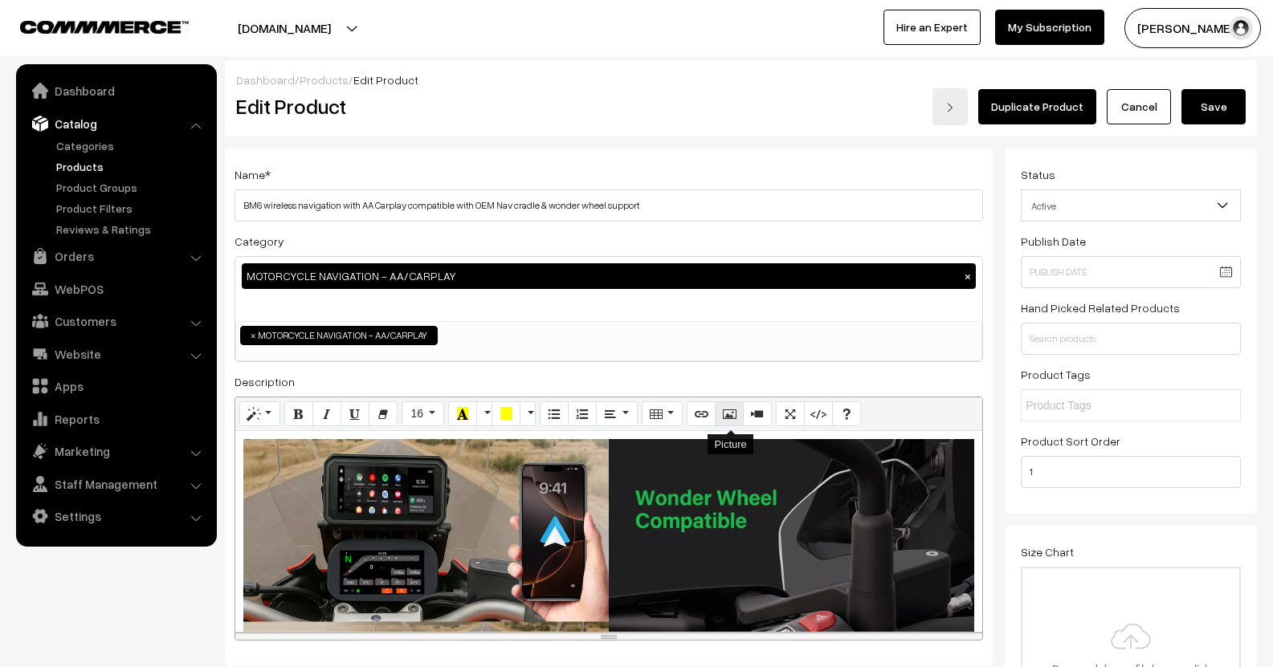
click at [736, 411] on button "Picture" at bounding box center [729, 415] width 29 height 26
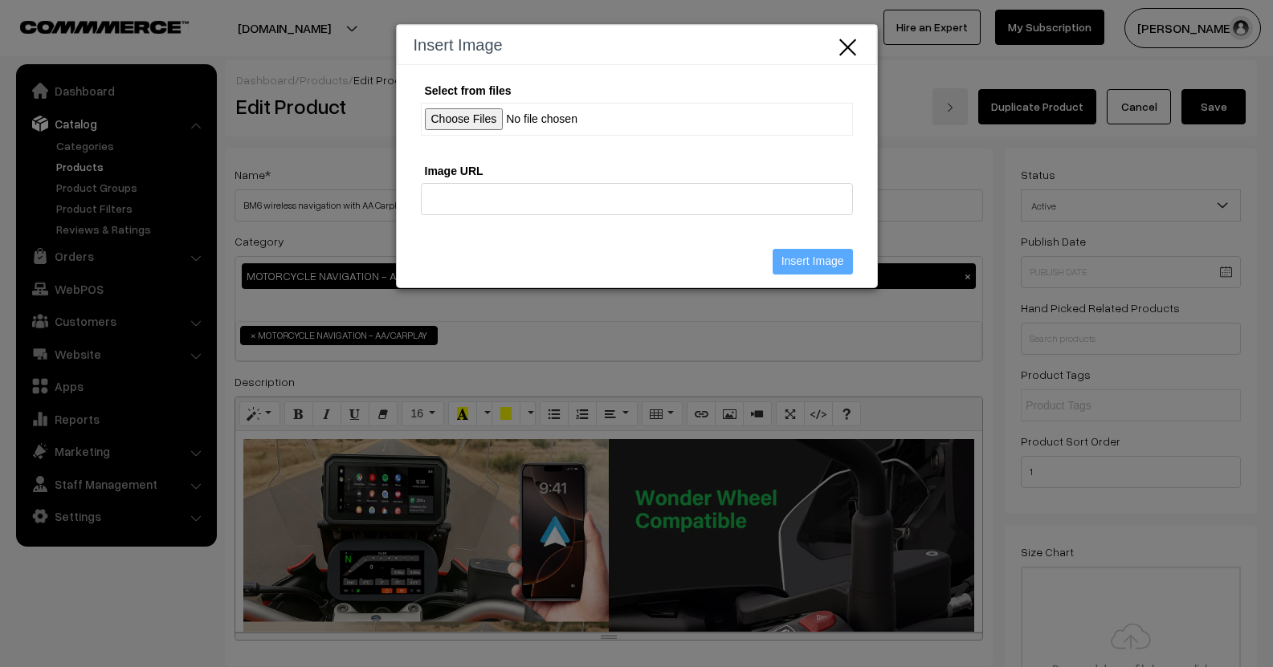
click at [473, 129] on input "Select from files" at bounding box center [637, 119] width 432 height 33
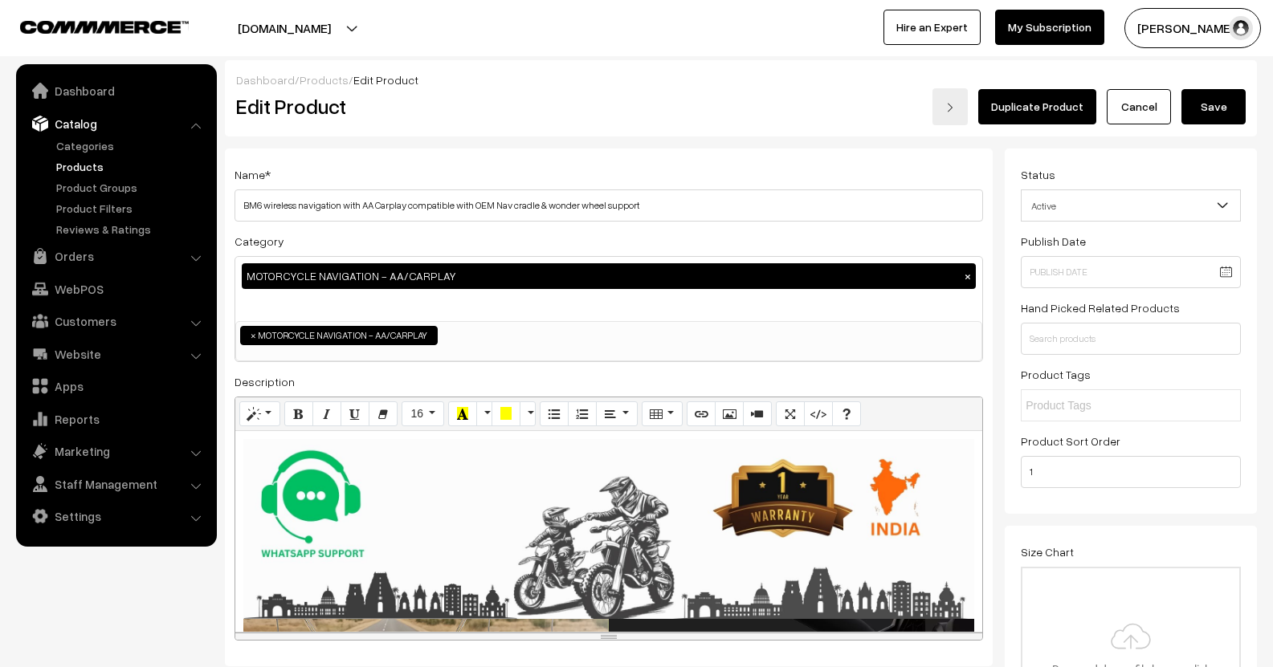
click at [639, 497] on div "448x448 (Original: 1200x1200) Wireless CarPlay & Android Auto Enjoy full smartp…" at bounding box center [608, 531] width 747 height 201
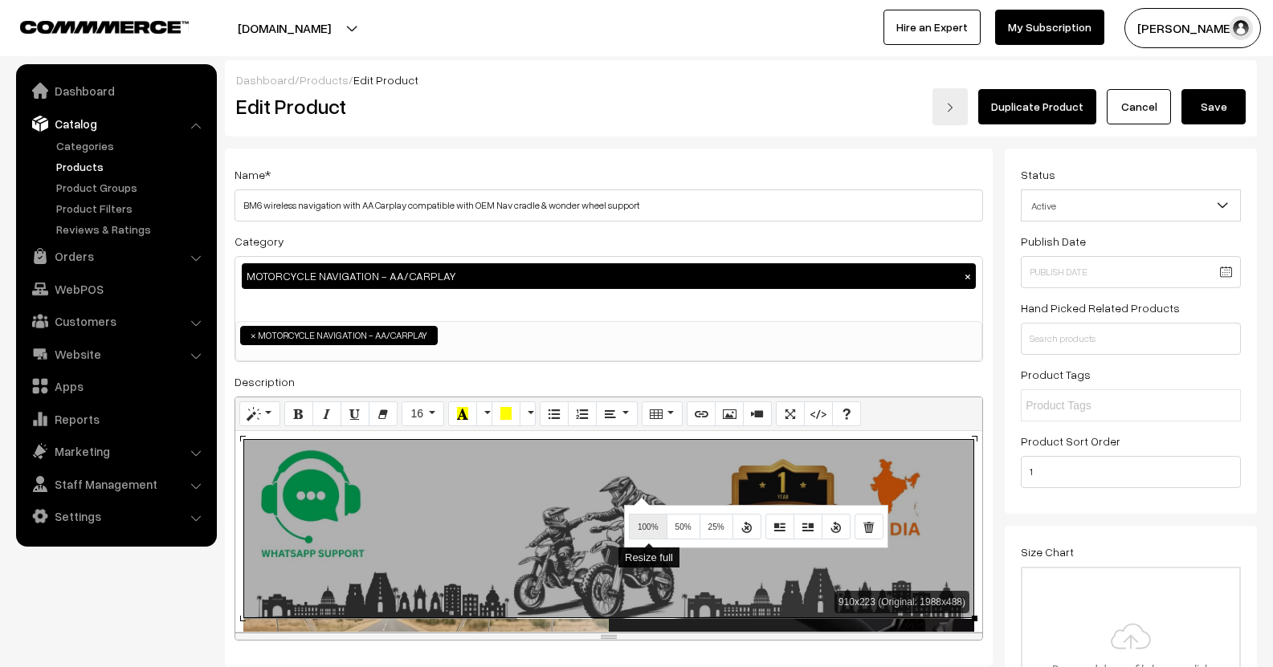
click at [646, 532] on span "100%" at bounding box center [648, 527] width 21 height 9
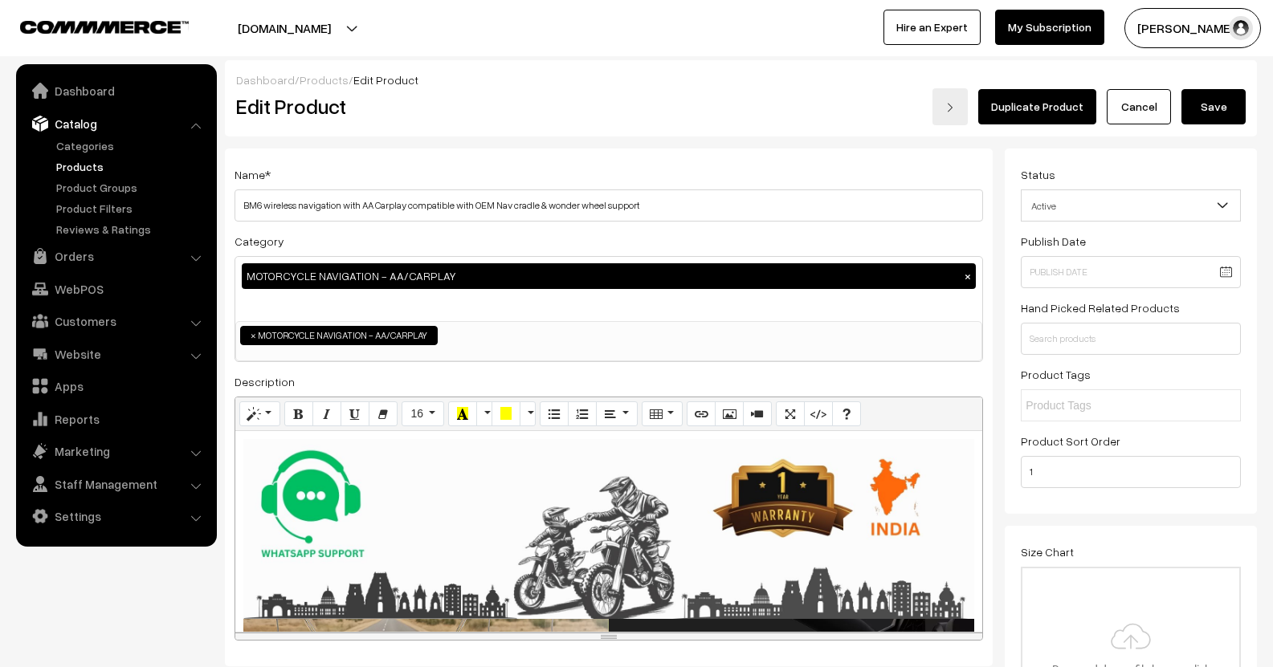
click at [1226, 110] on button "Save" at bounding box center [1213, 106] width 64 height 35
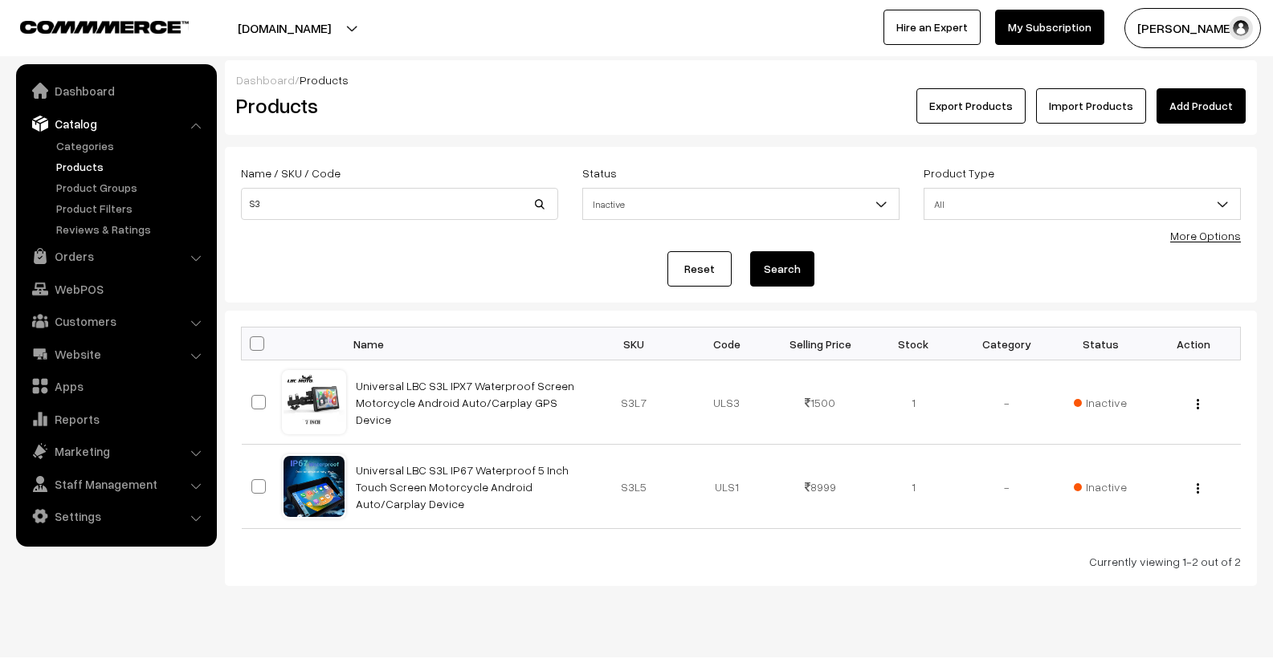
scroll to position [23, 0]
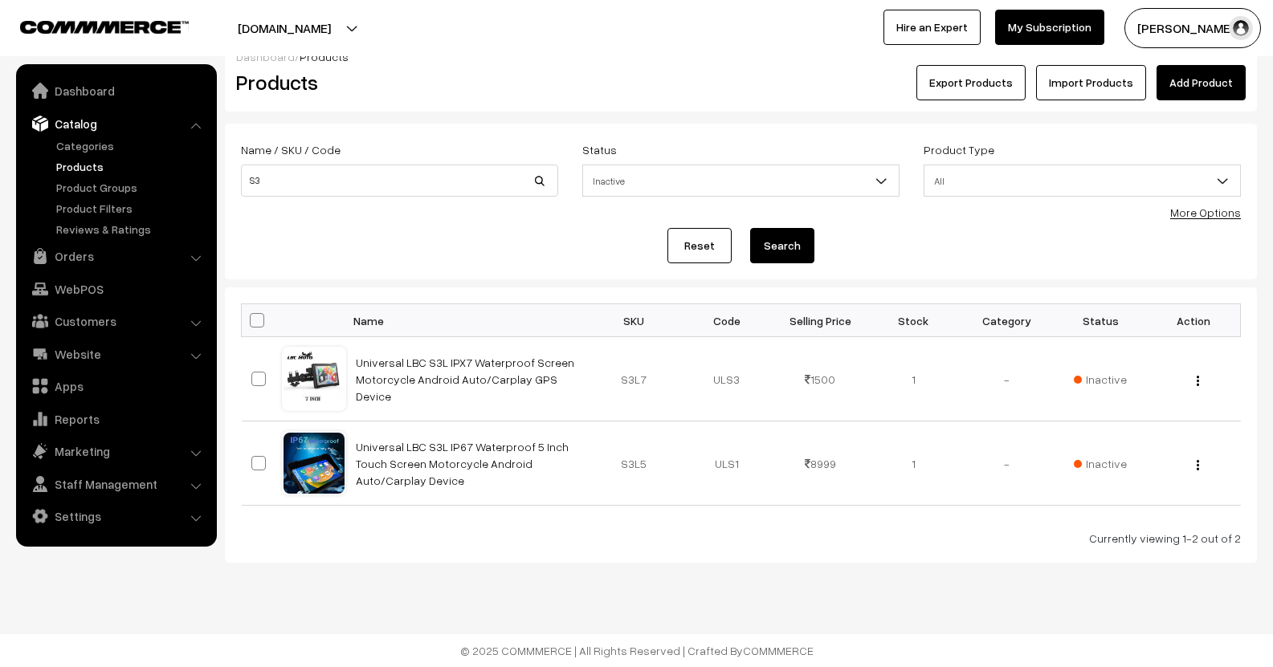
click at [96, 160] on link "Products" at bounding box center [131, 166] width 159 height 17
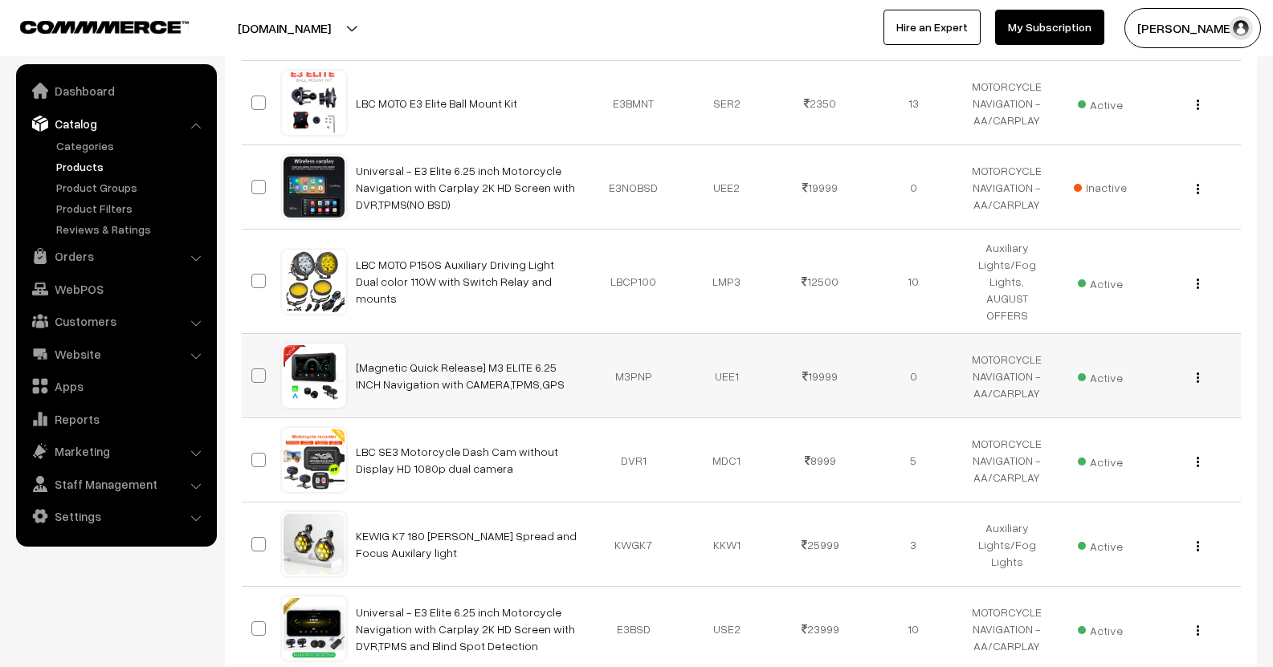
scroll to position [402, 0]
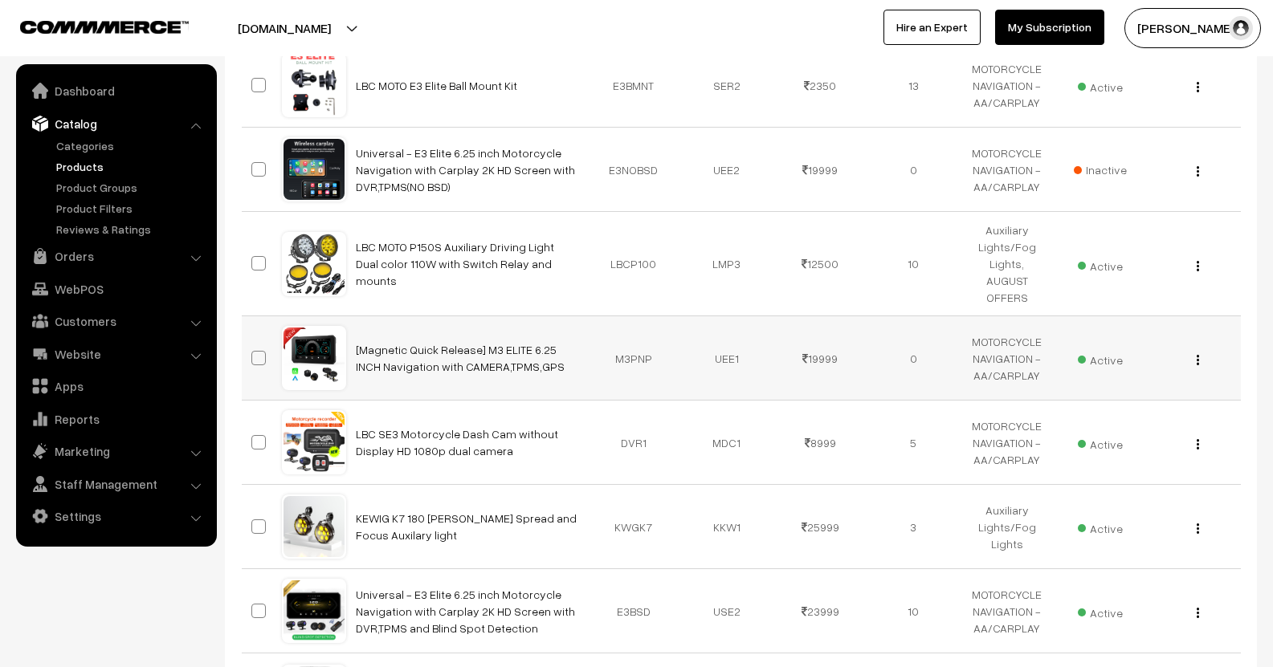
click at [1191, 350] on div "View Edit Delete" at bounding box center [1193, 358] width 74 height 17
click at [1199, 263] on button "button" at bounding box center [1198, 265] width 4 height 13
click at [1111, 320] on link "Edit" at bounding box center [1126, 323] width 137 height 35
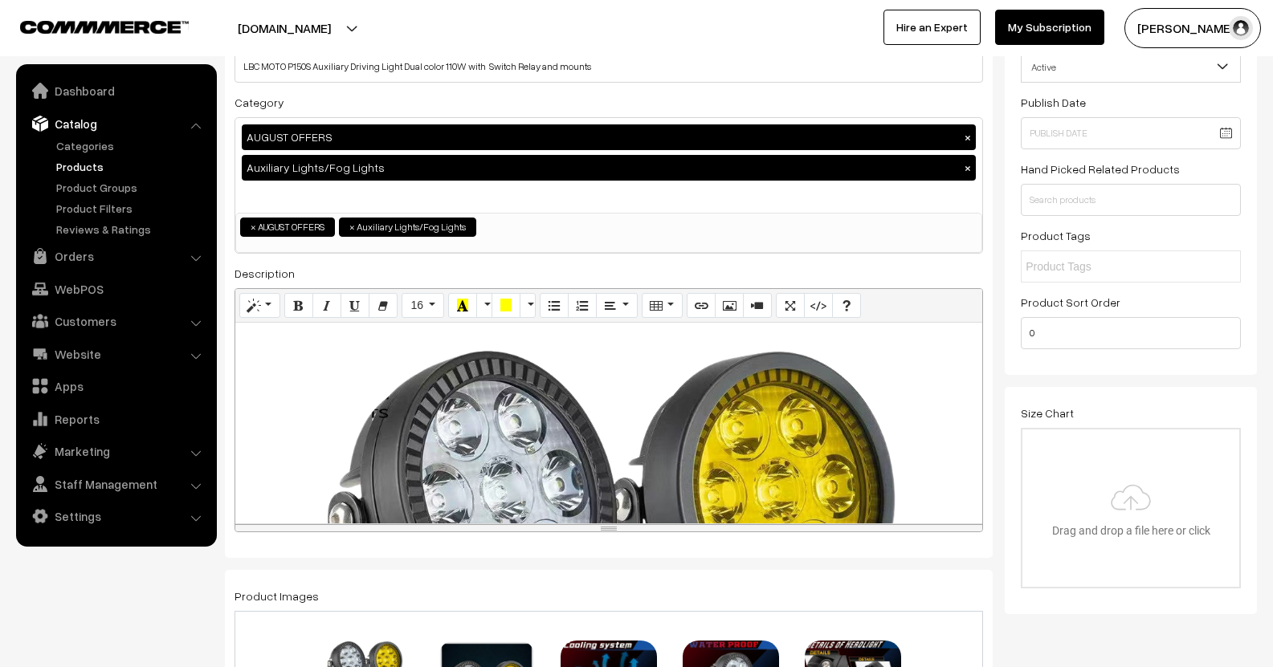
scroll to position [241, 0]
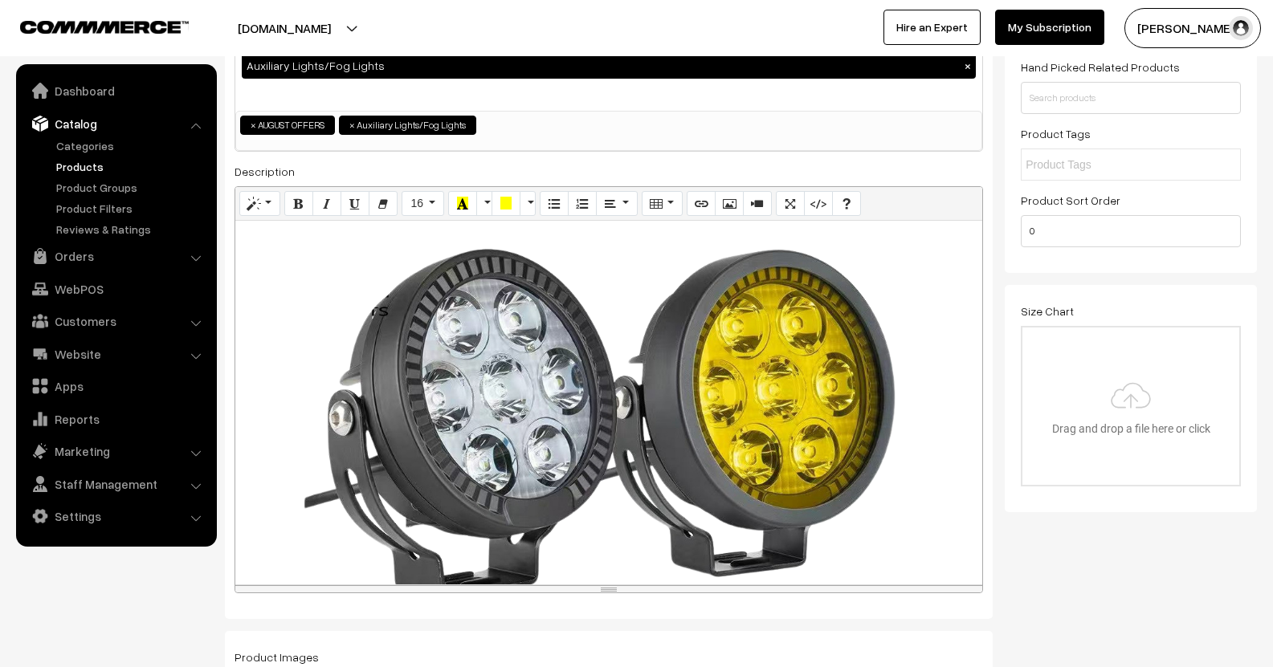
drag, startPoint x: 849, startPoint y: 430, endPoint x: 858, endPoint y: 593, distance: 164.1
click at [867, 593] on div "resize" at bounding box center [608, 588] width 747 height 7
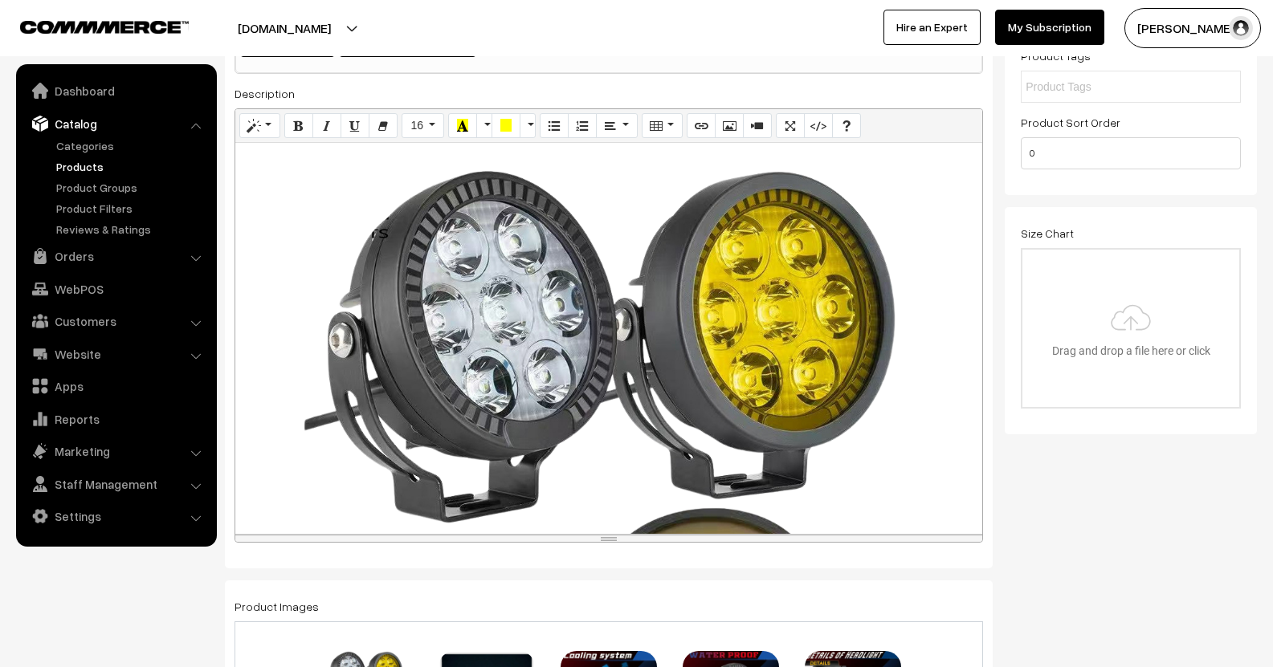
scroll to position [0, 0]
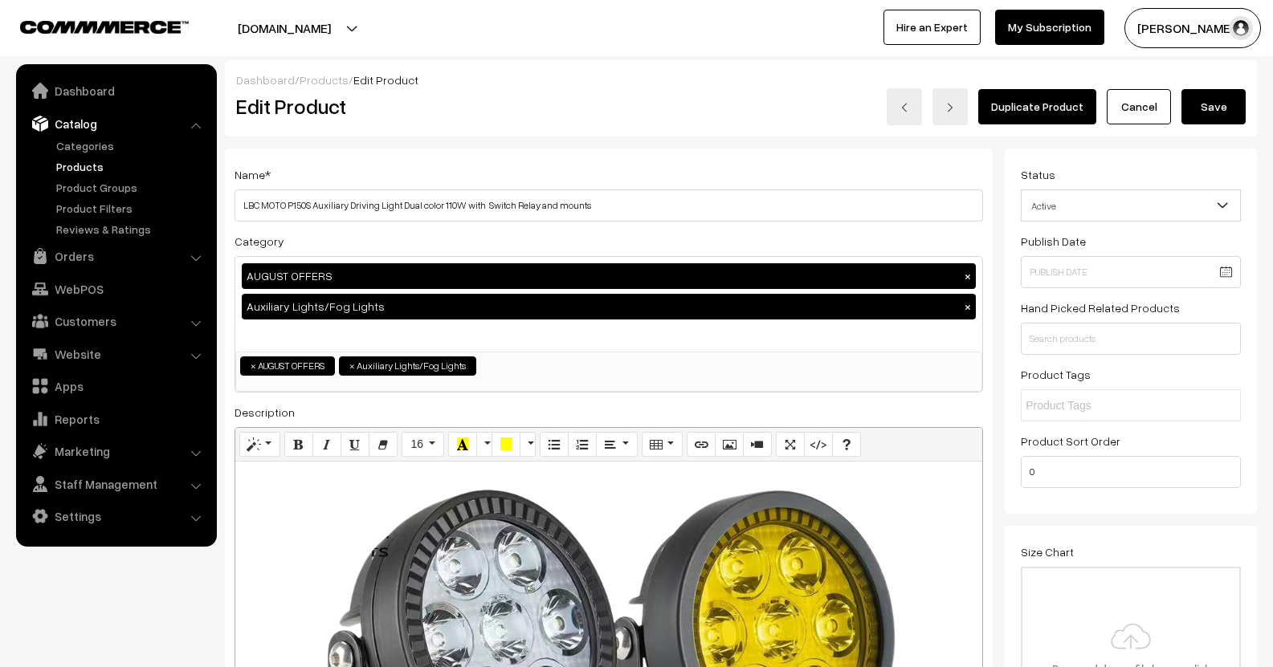
click at [240, 489] on div "MODEL LBC MOTO P150S WARRANTY 1 Year Replacement POWER 55W Each, Total 110W LUM…" at bounding box center [608, 657] width 747 height 391
click at [735, 450] on button "Picture" at bounding box center [729, 445] width 29 height 26
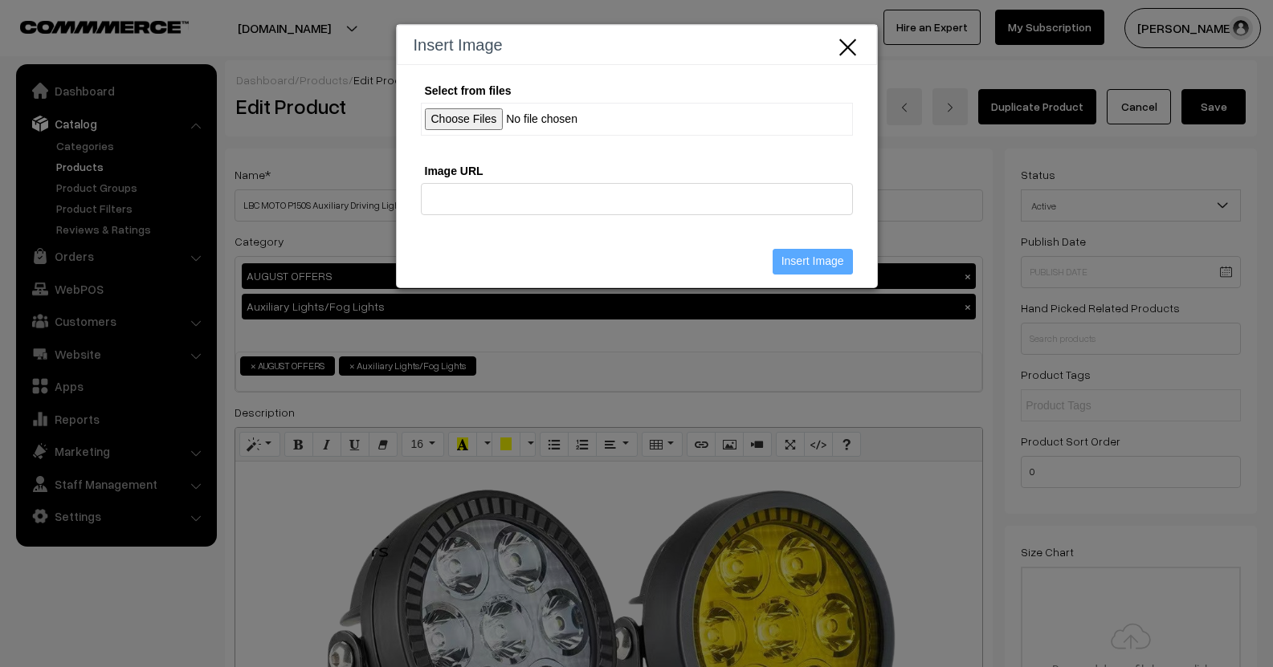
click at [483, 124] on input "Select from files" at bounding box center [637, 119] width 432 height 33
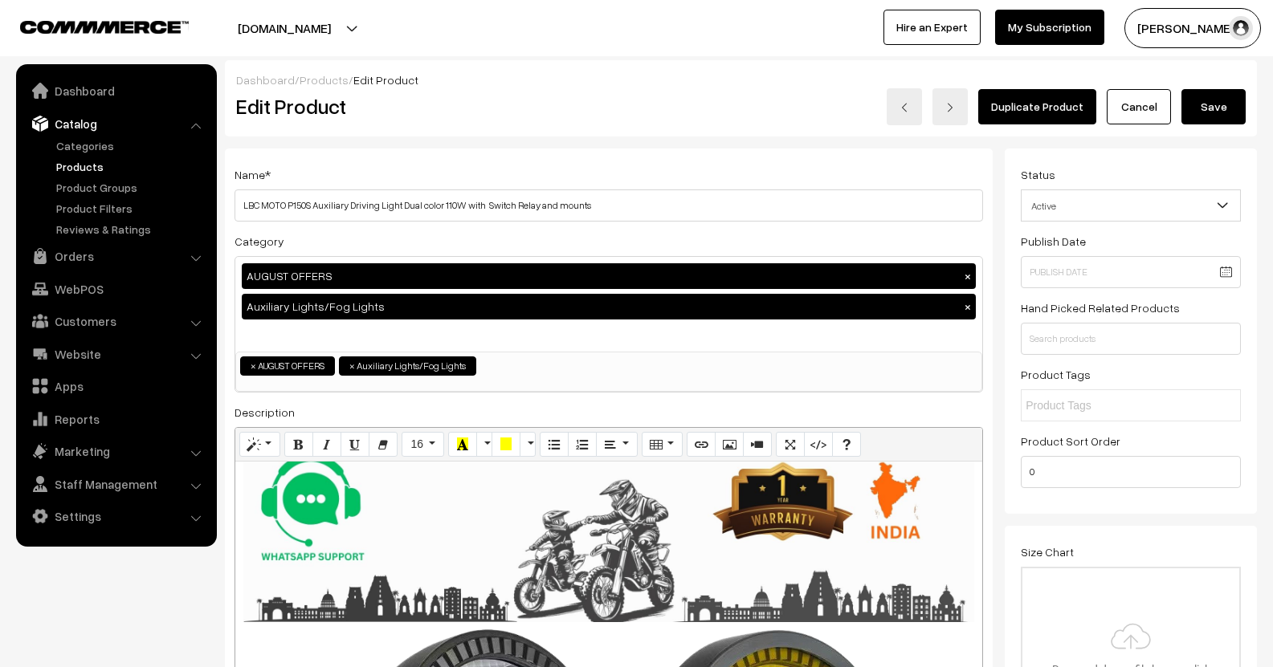
scroll to position [80, 0]
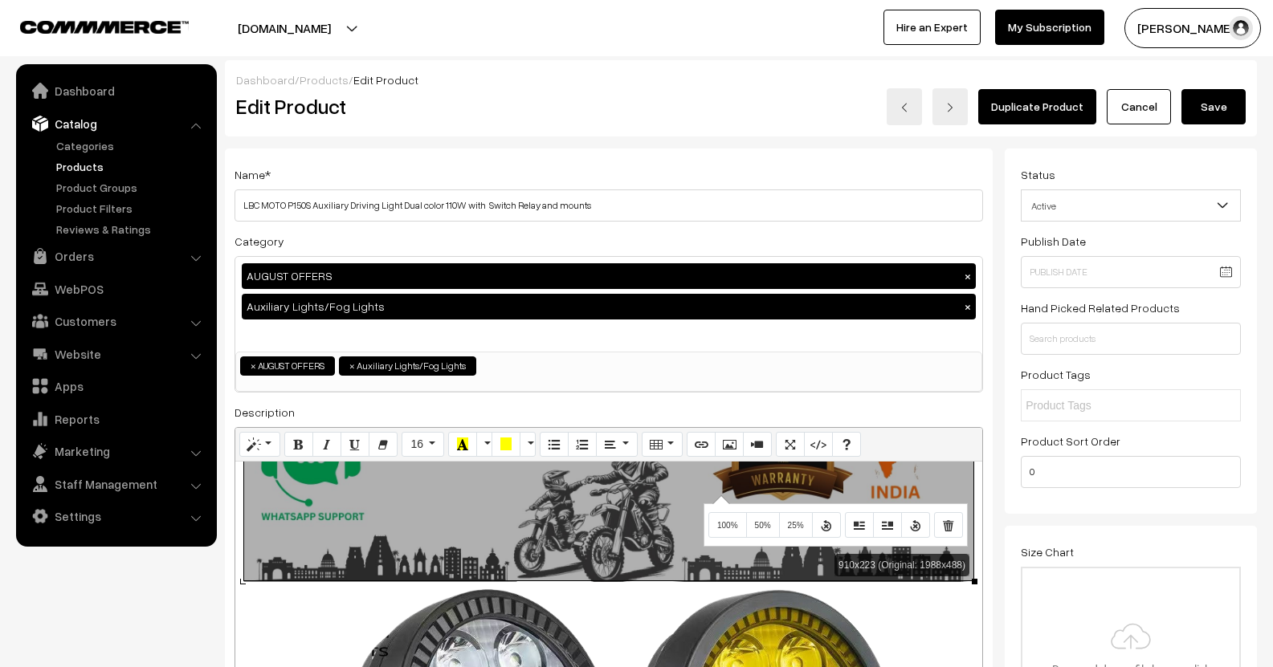
click at [720, 495] on div "910x223 (Original: 1988x488) MODEL LBC MOTO P150S WARRANTY 1 Year Replacement P…" at bounding box center [608, 657] width 747 height 391
click at [735, 522] on button "100%" at bounding box center [727, 525] width 39 height 26
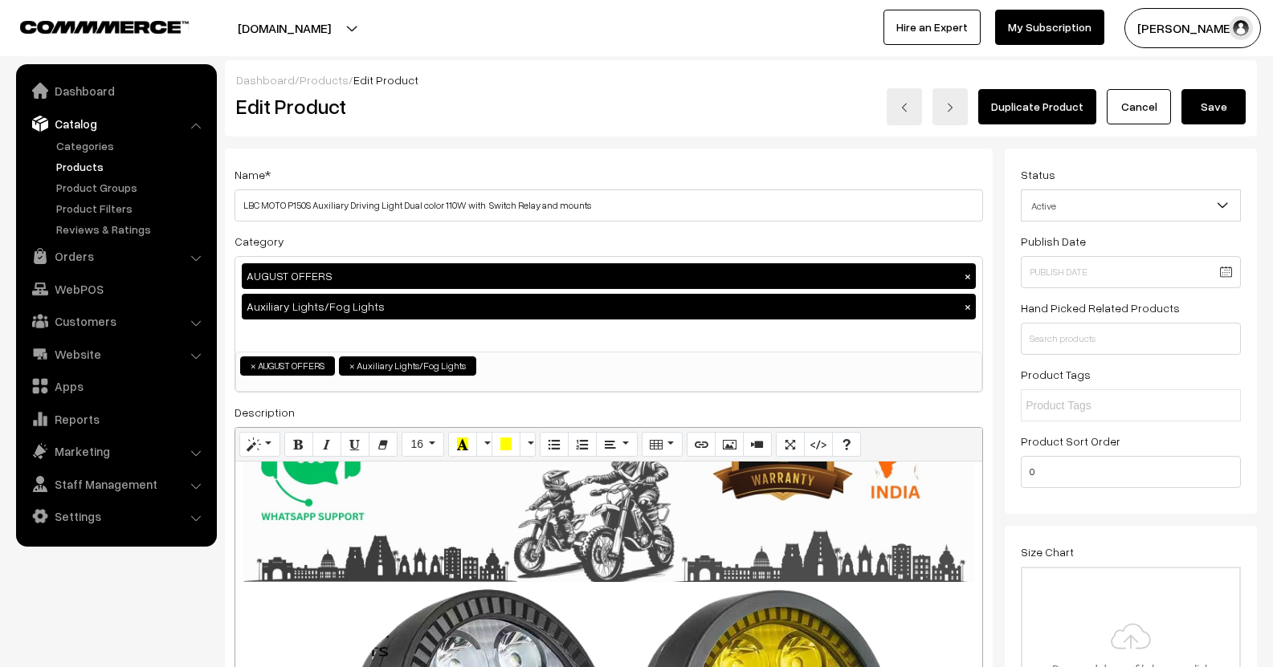
click at [1222, 108] on button "Save" at bounding box center [1213, 106] width 64 height 35
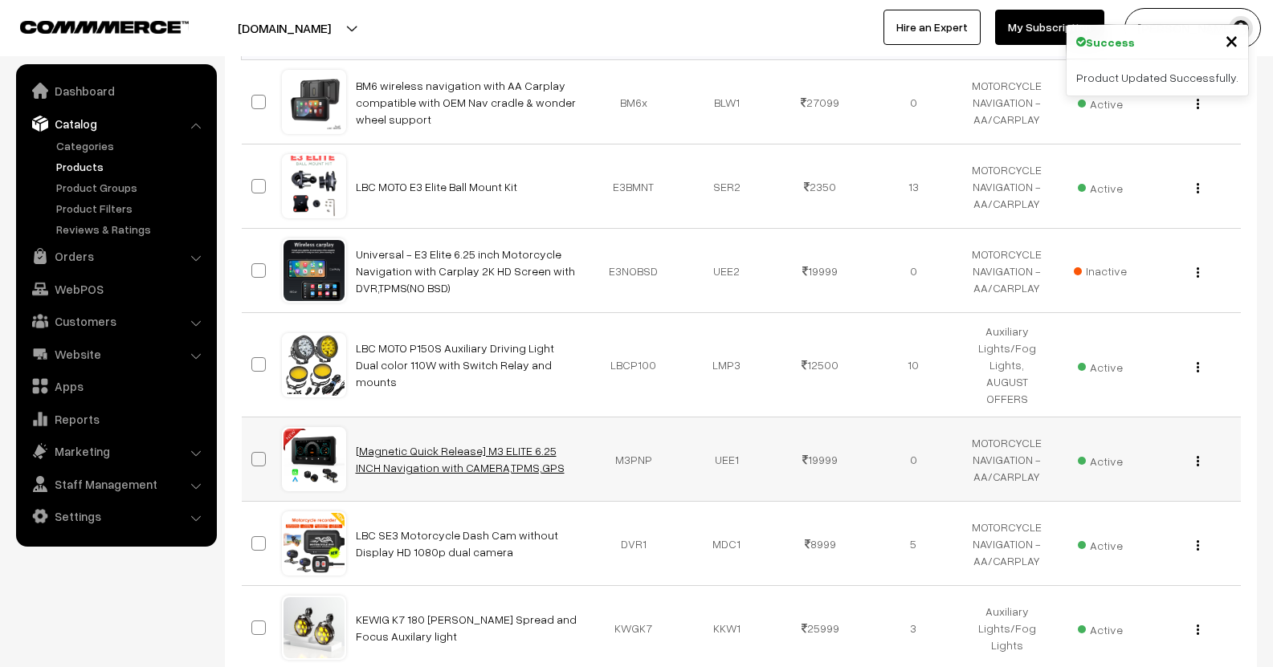
scroll to position [402, 0]
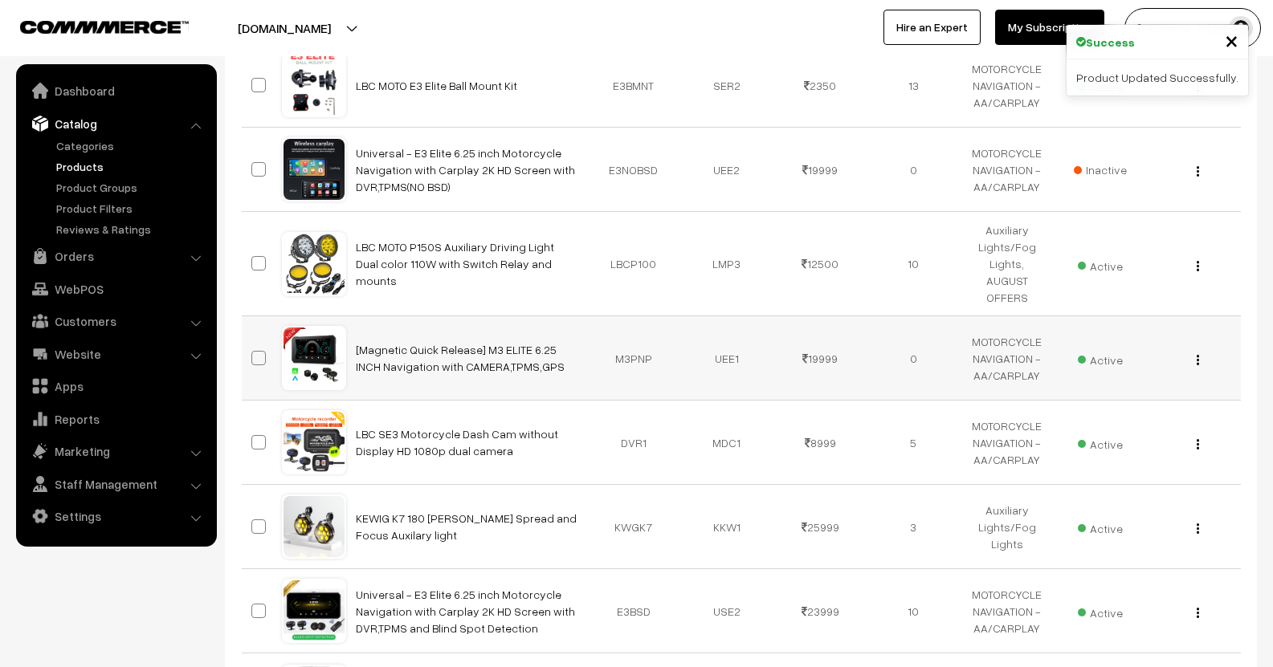
click at [1197, 350] on div "View Edit Delete" at bounding box center [1193, 358] width 74 height 17
click at [1196, 353] on button "button" at bounding box center [1198, 359] width 4 height 13
click at [1101, 401] on link "Edit" at bounding box center [1126, 418] width 137 height 35
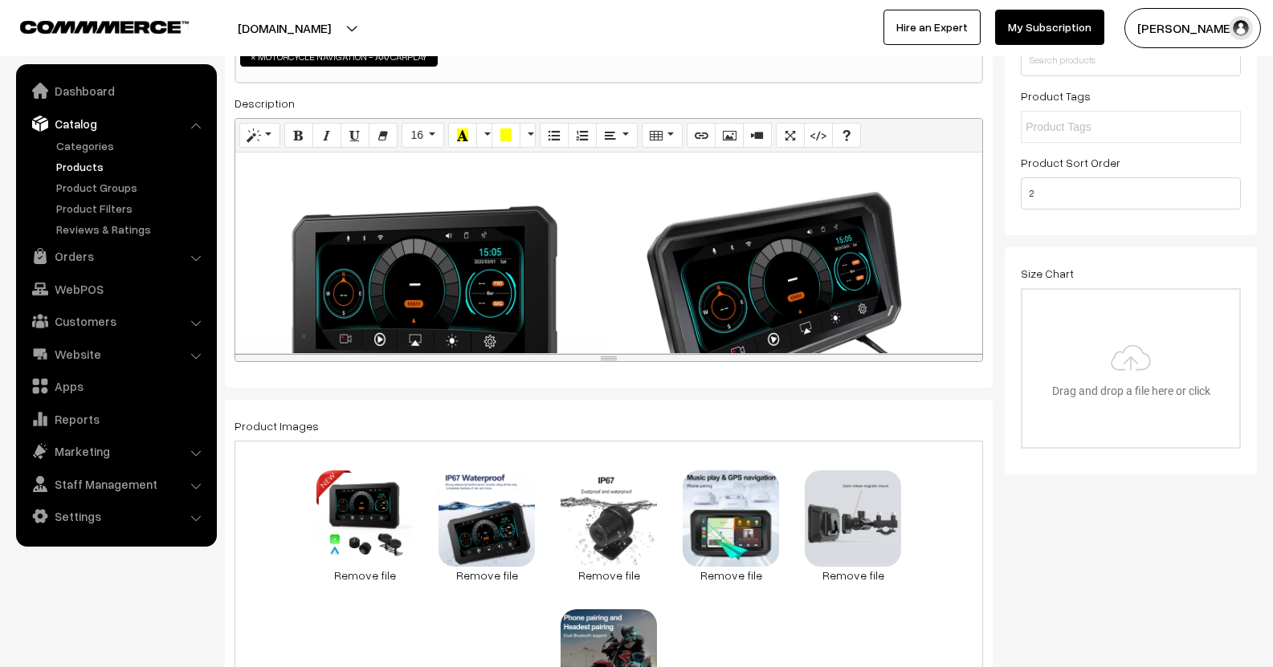
scroll to position [321, 0]
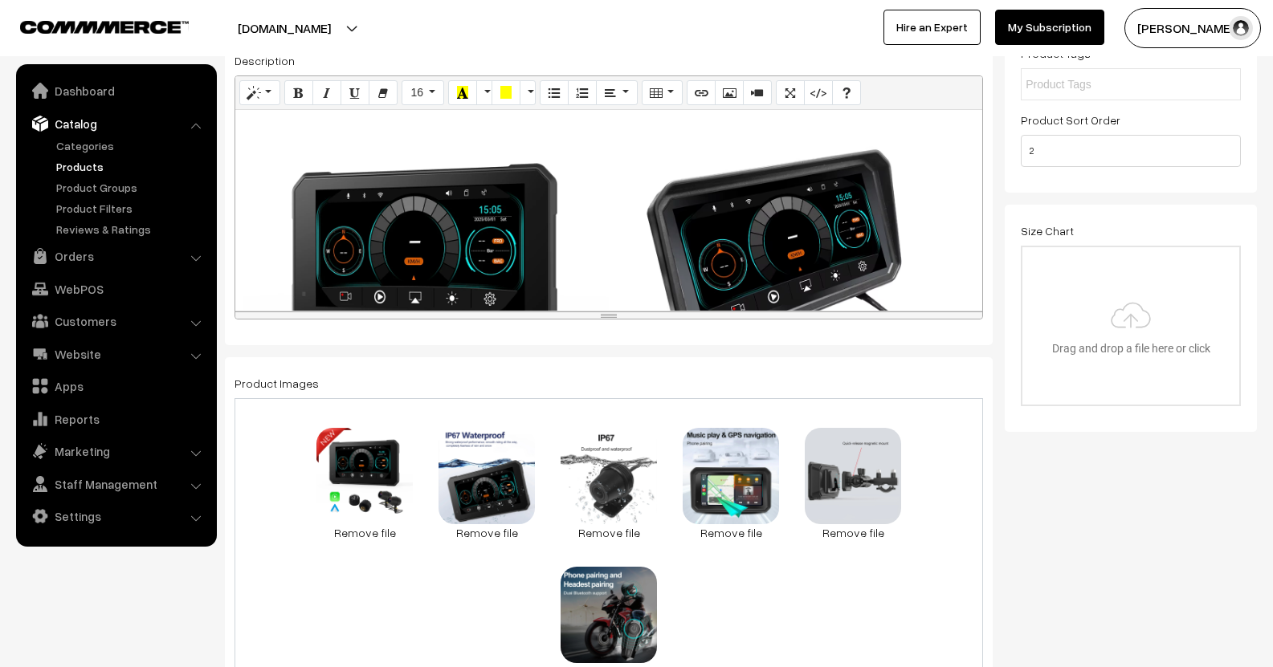
click at [582, 237] on div "Screen projection function: Supports Wireless Apple Carplay and Android Auto Pl…" at bounding box center [608, 210] width 747 height 201
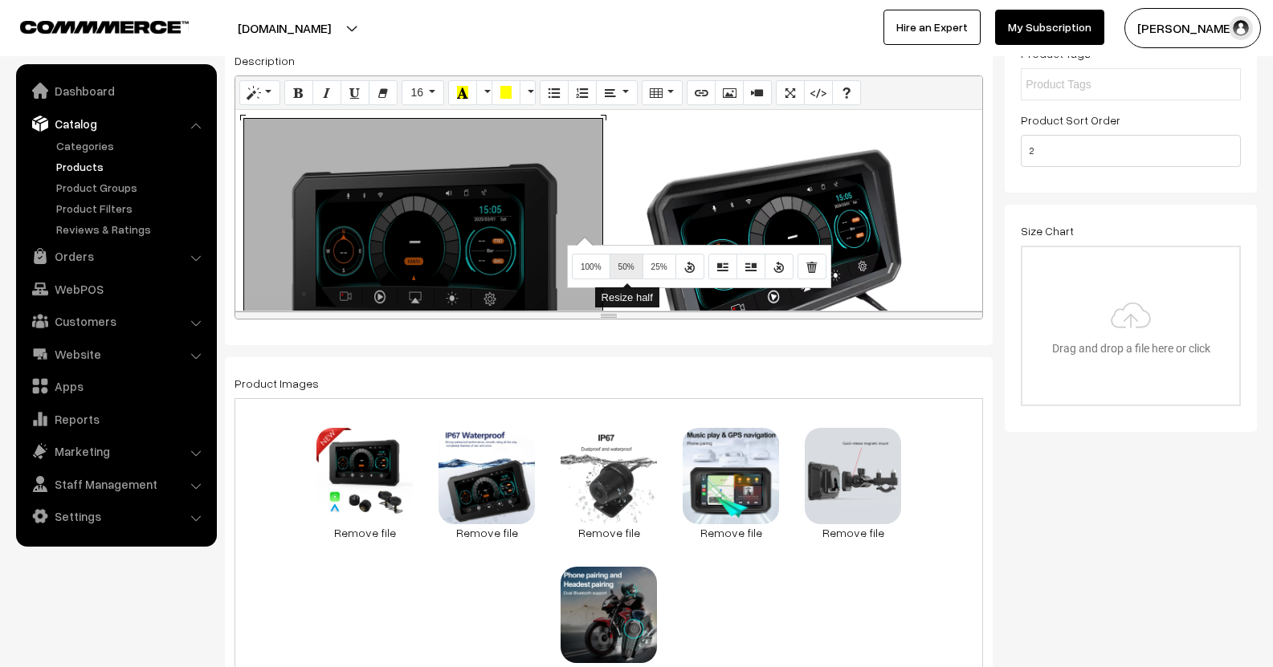
click at [622, 267] on span "50%" at bounding box center [626, 267] width 16 height 9
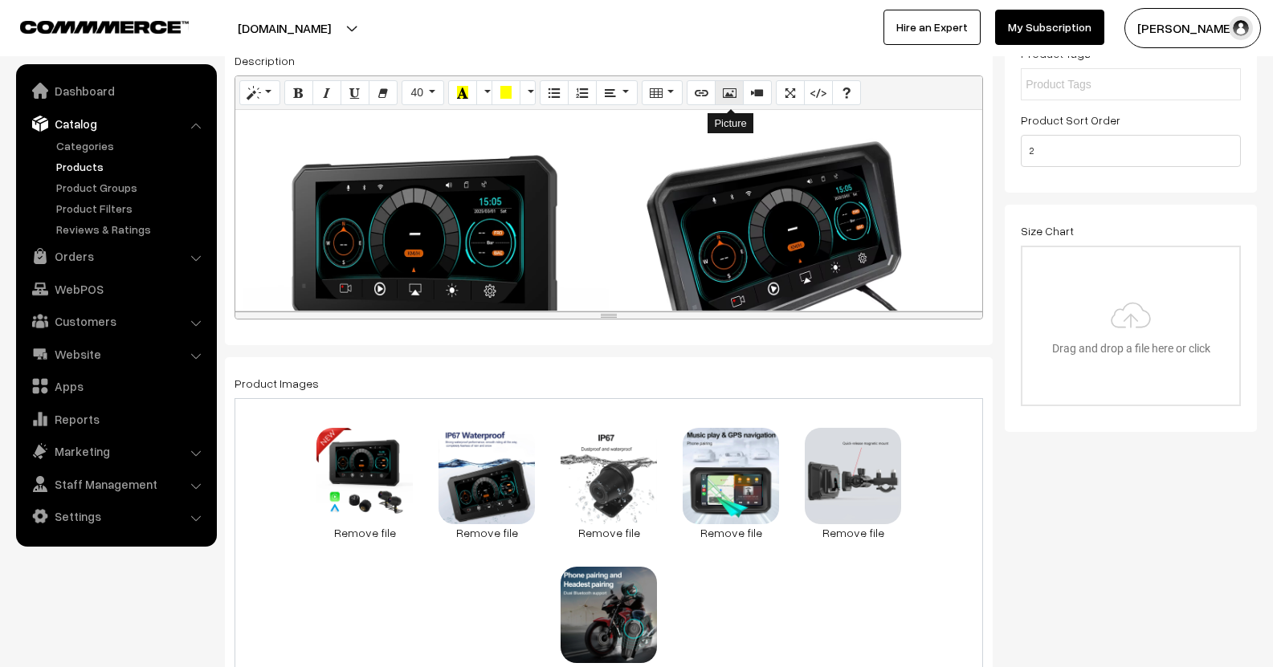
click at [735, 100] on button "Picture" at bounding box center [729, 93] width 29 height 26
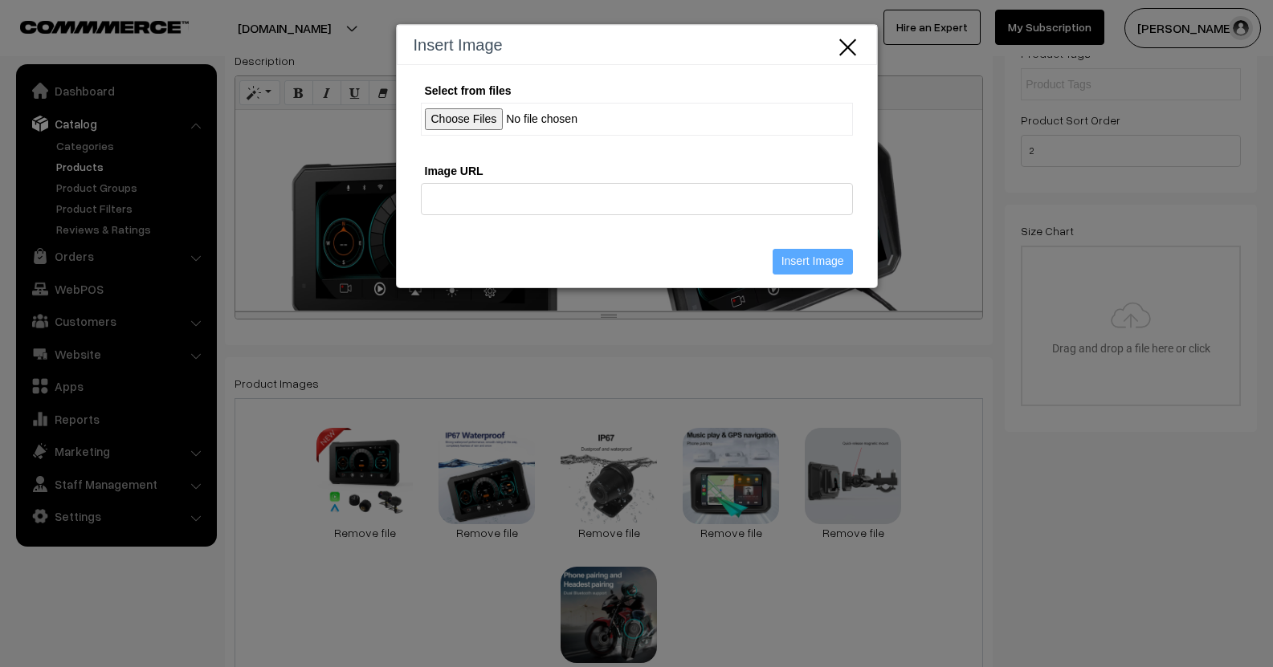
click at [471, 116] on input "Select from files" at bounding box center [637, 119] width 432 height 33
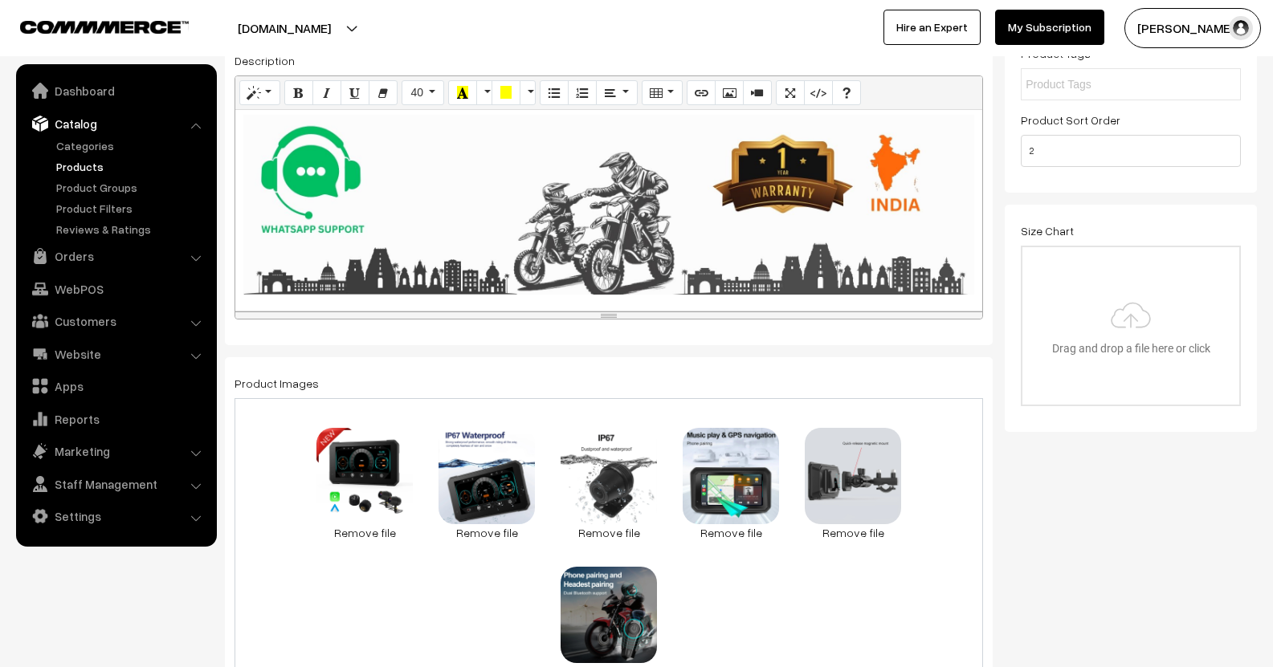
scroll to position [0, 0]
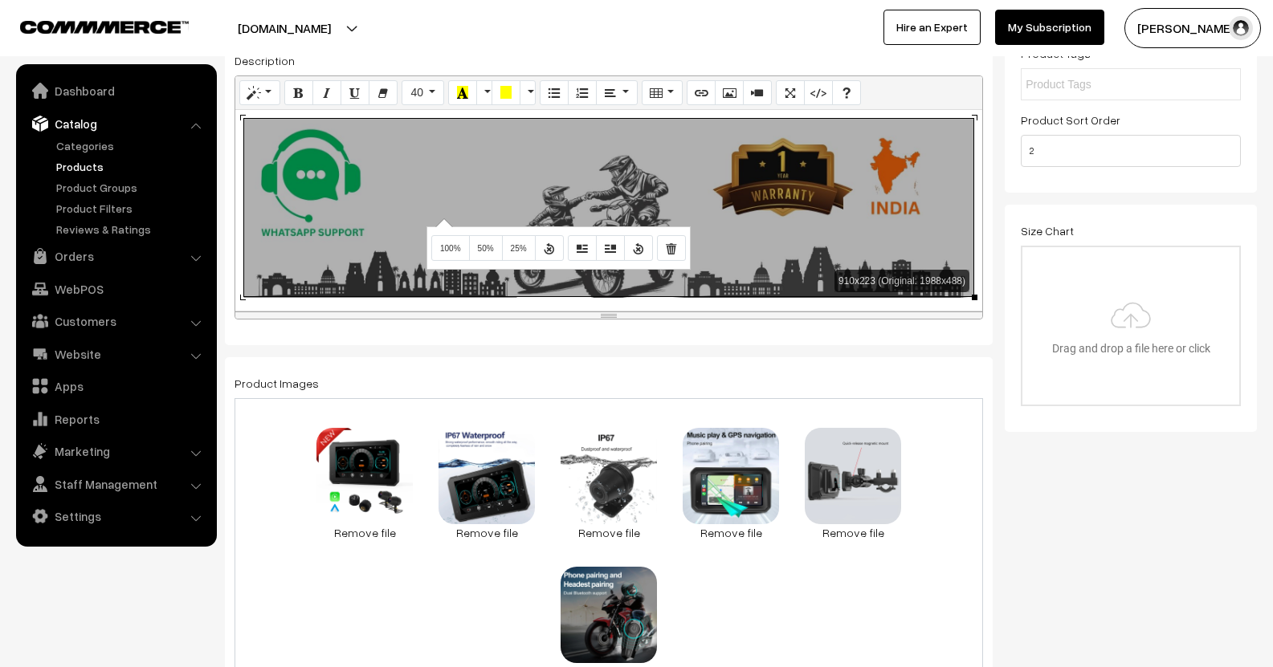
click at [442, 218] on div "910x223 (Original: 1988x488) Screen projection function: Supports Wireless Appl…" at bounding box center [608, 210] width 747 height 201
click at [445, 241] on button "100%" at bounding box center [450, 248] width 39 height 26
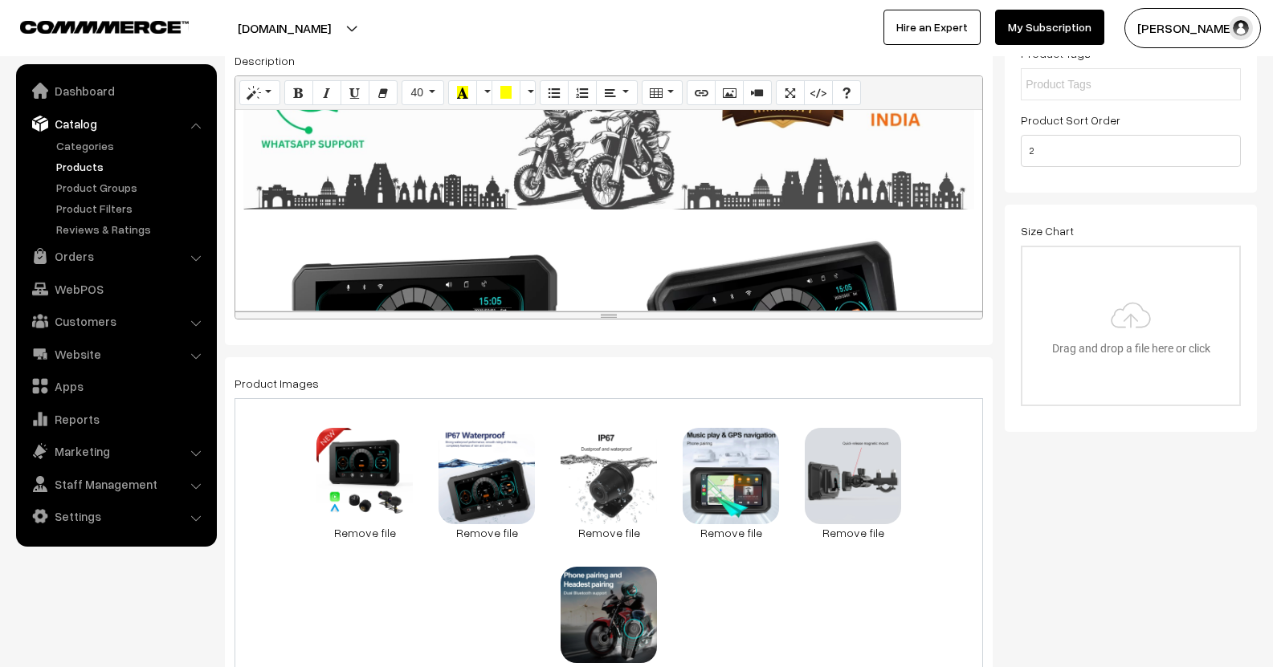
scroll to position [241, 0]
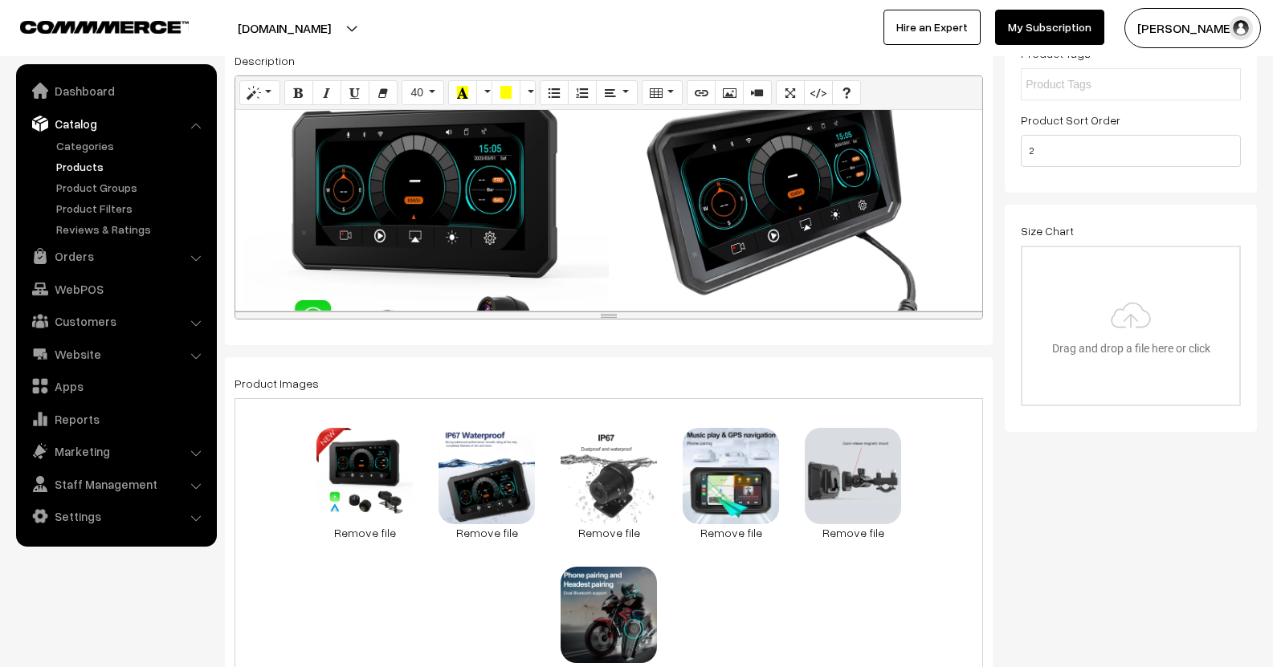
click at [457, 204] on div "910x223 (Original: 1988x488) Screen projection function: Supports Wireless Appl…" at bounding box center [608, 210] width 747 height 201
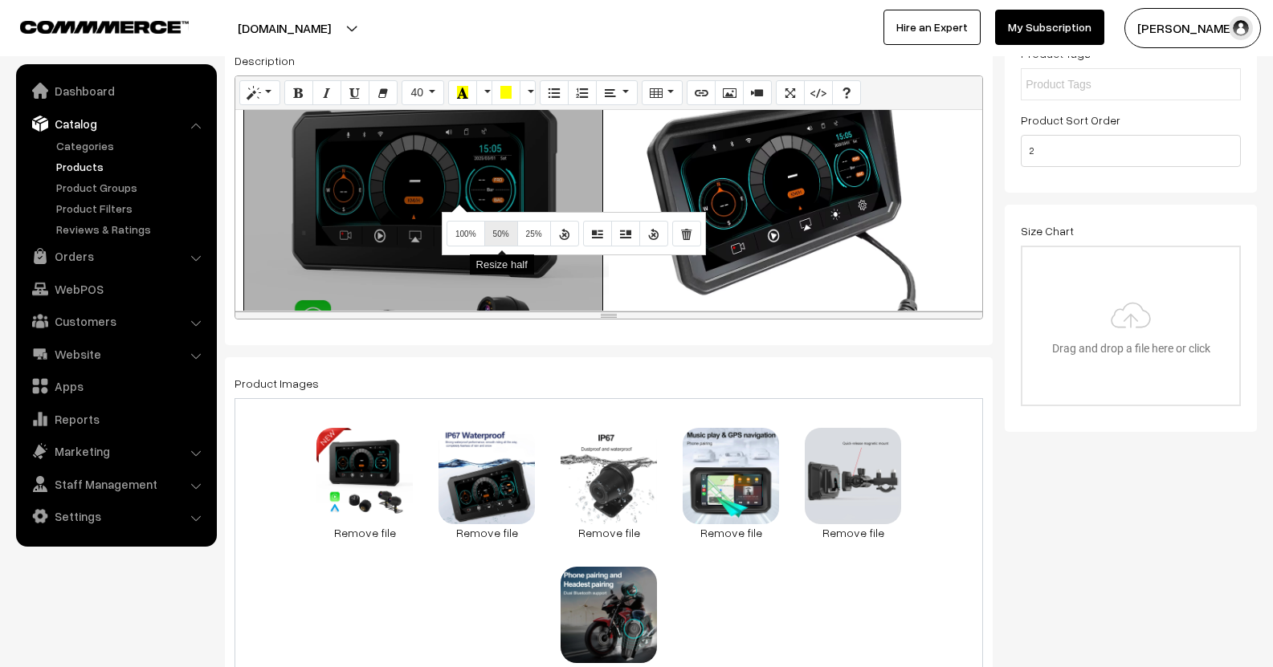
click at [504, 235] on span "50%" at bounding box center [501, 234] width 16 height 9
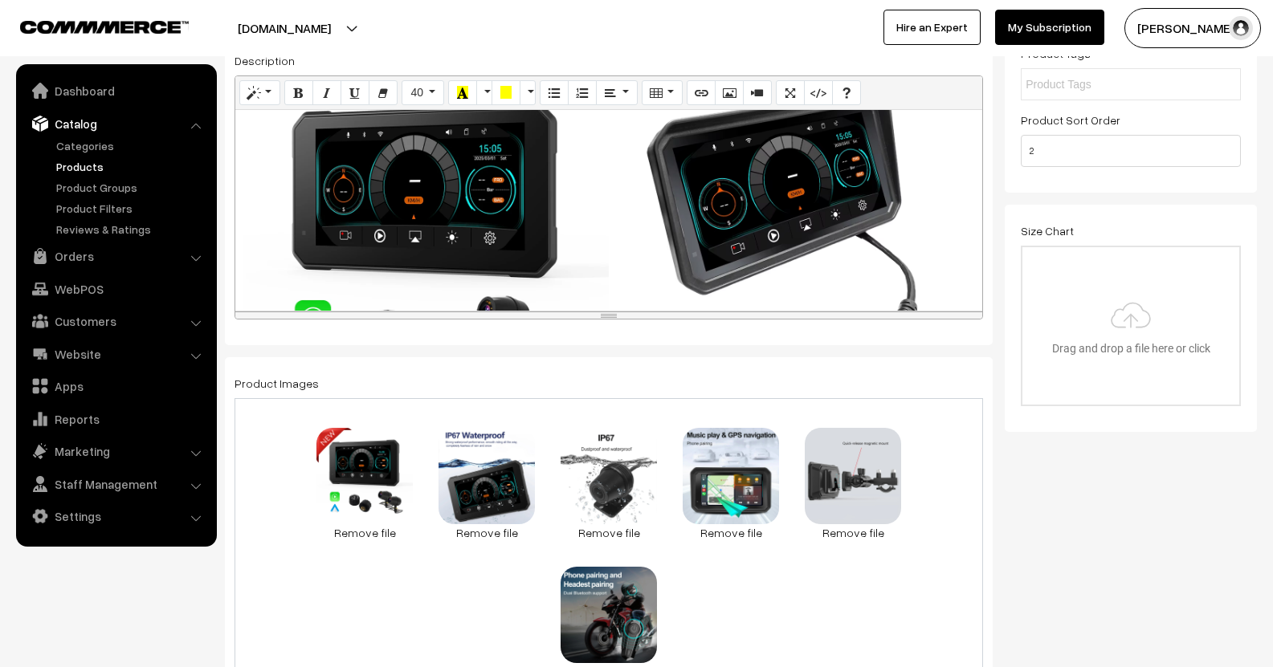
click at [733, 207] on div "448x448 (Original: 1000x1000) Screen projection function: Supports Wireless App…" at bounding box center [608, 210] width 747 height 201
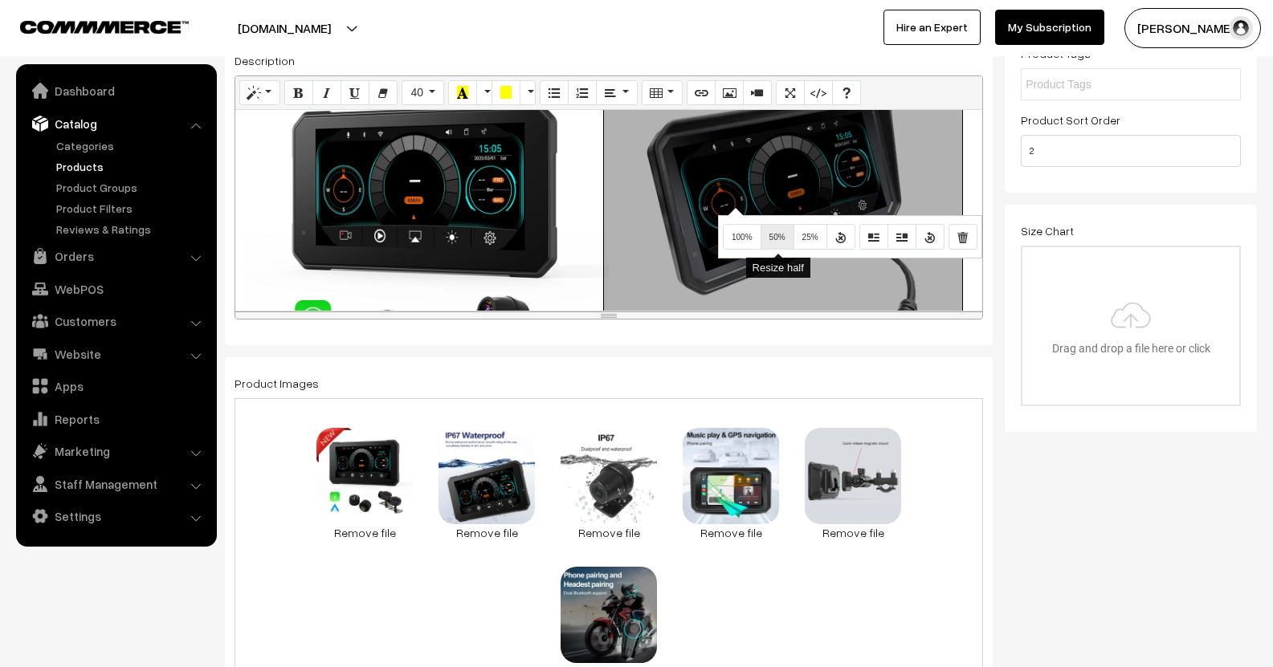
click at [769, 235] on span "50%" at bounding box center [777, 237] width 16 height 9
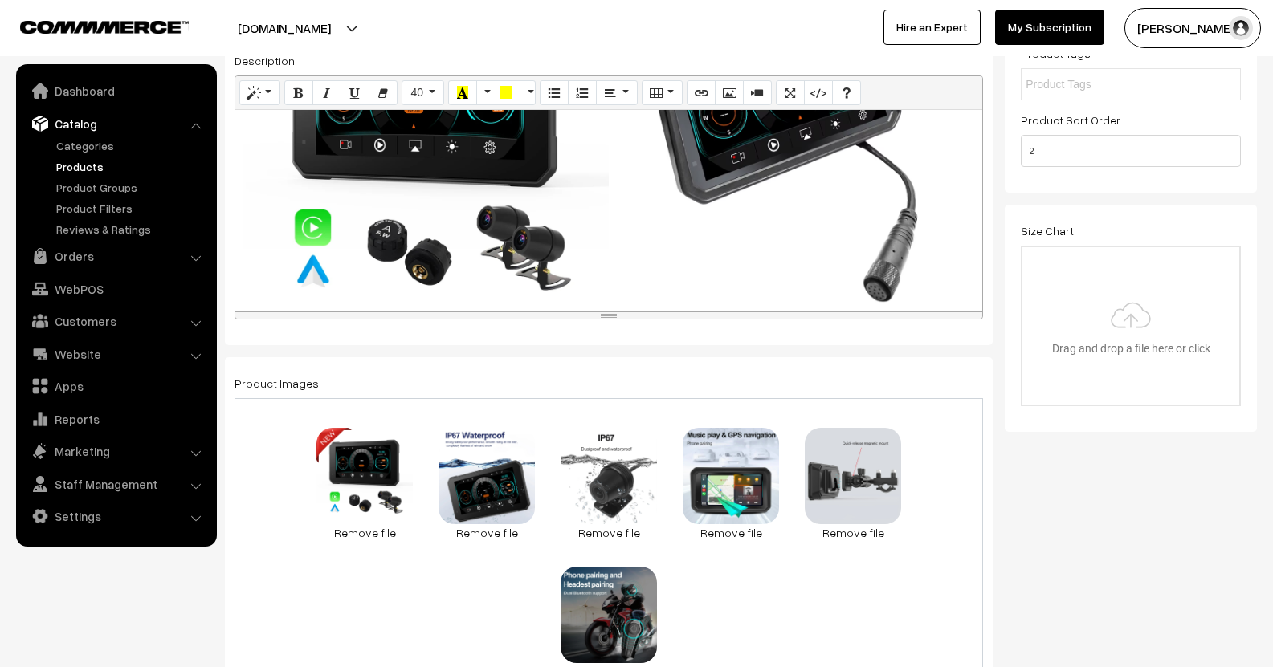
scroll to position [482, 0]
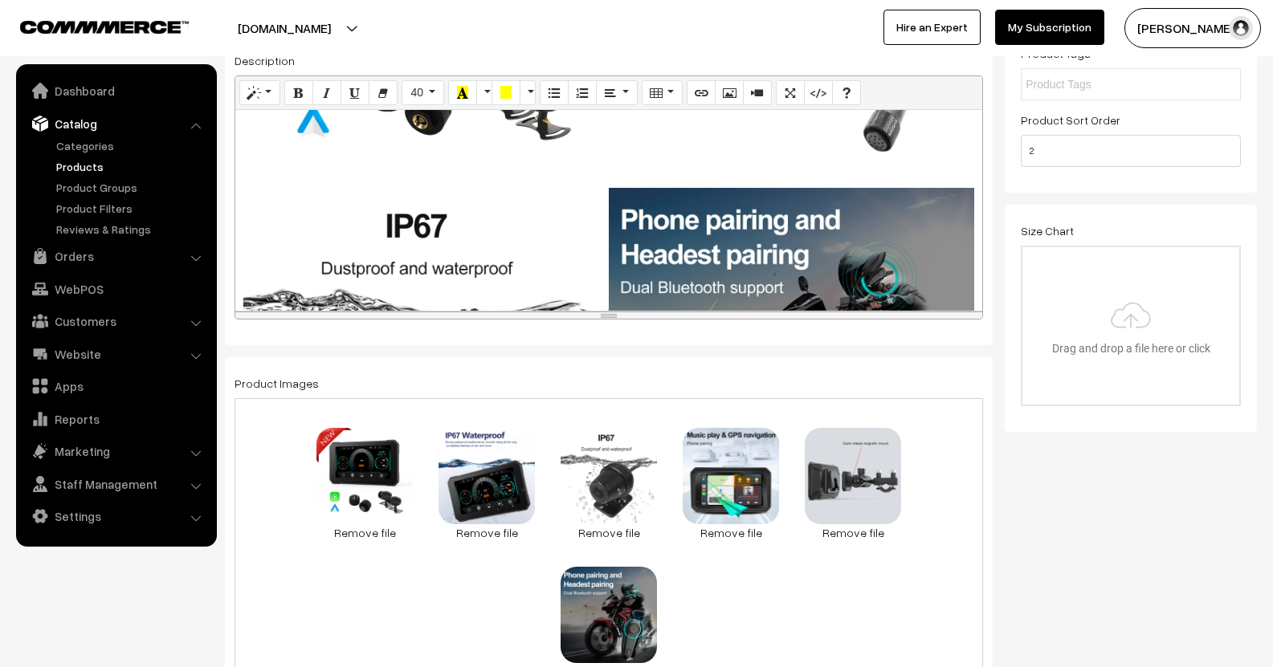
click at [480, 222] on div "448x448 (Original: 1000x1000) Screen projection function: Supports Wireless App…" at bounding box center [608, 210] width 747 height 201
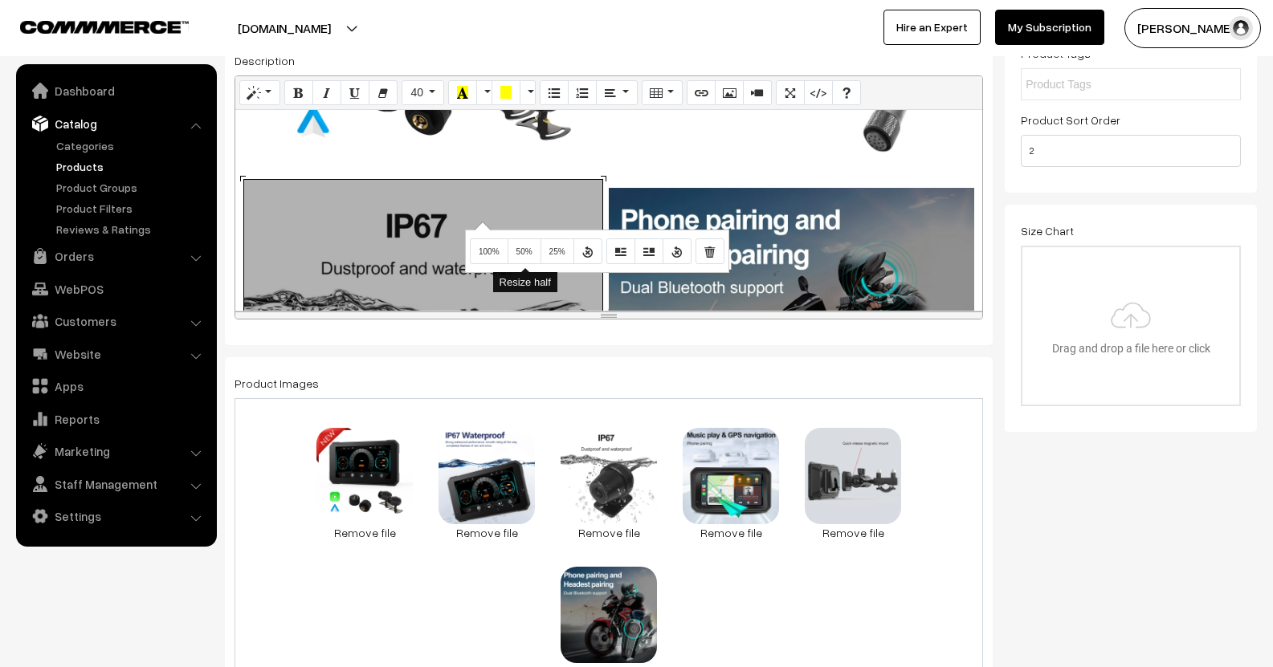
drag, startPoint x: 517, startPoint y: 251, endPoint x: 581, endPoint y: 247, distance: 64.3
click at [520, 251] on span "50%" at bounding box center [524, 251] width 16 height 9
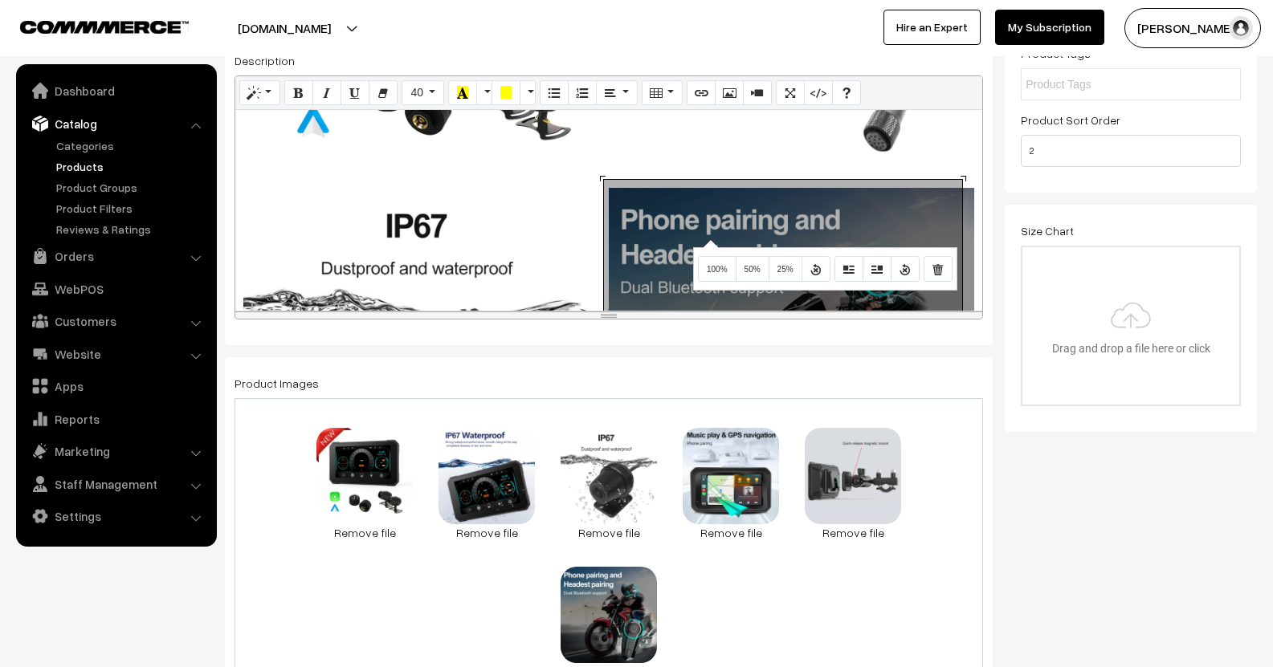
click at [708, 239] on div "448x448 (Original: 1000x1000) Screen projection function: Supports Wireless App…" at bounding box center [608, 210] width 747 height 201
click at [744, 270] on span "50%" at bounding box center [752, 269] width 16 height 9
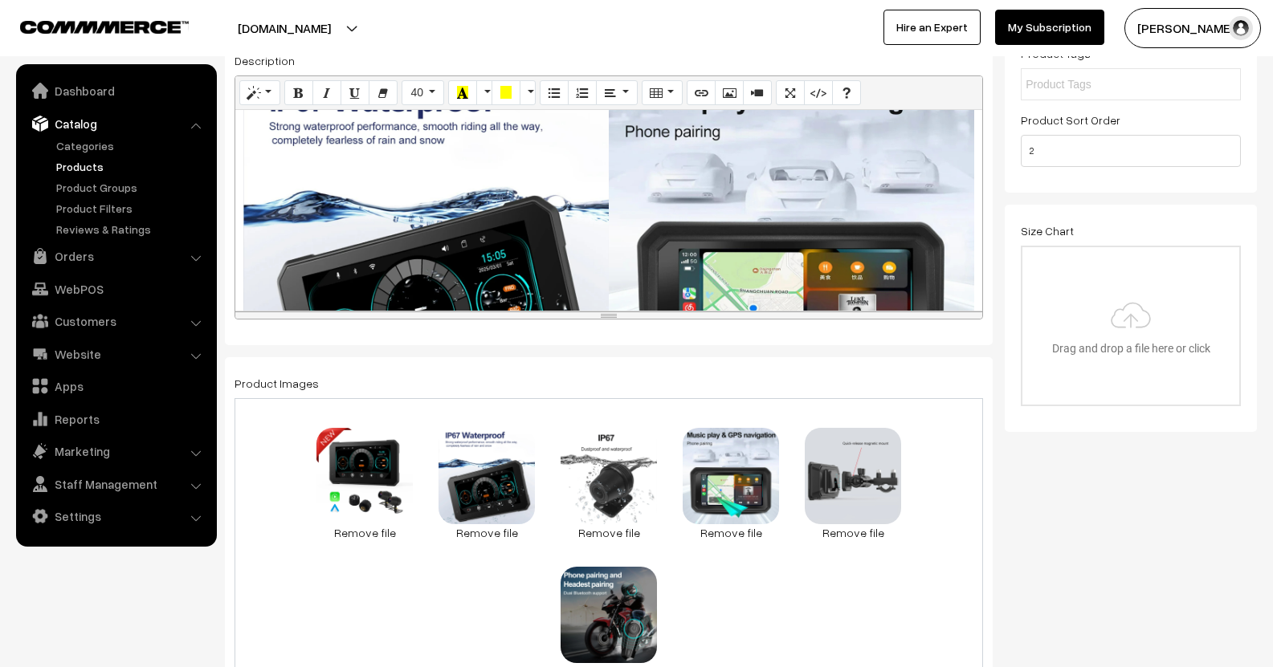
scroll to position [1044, 0]
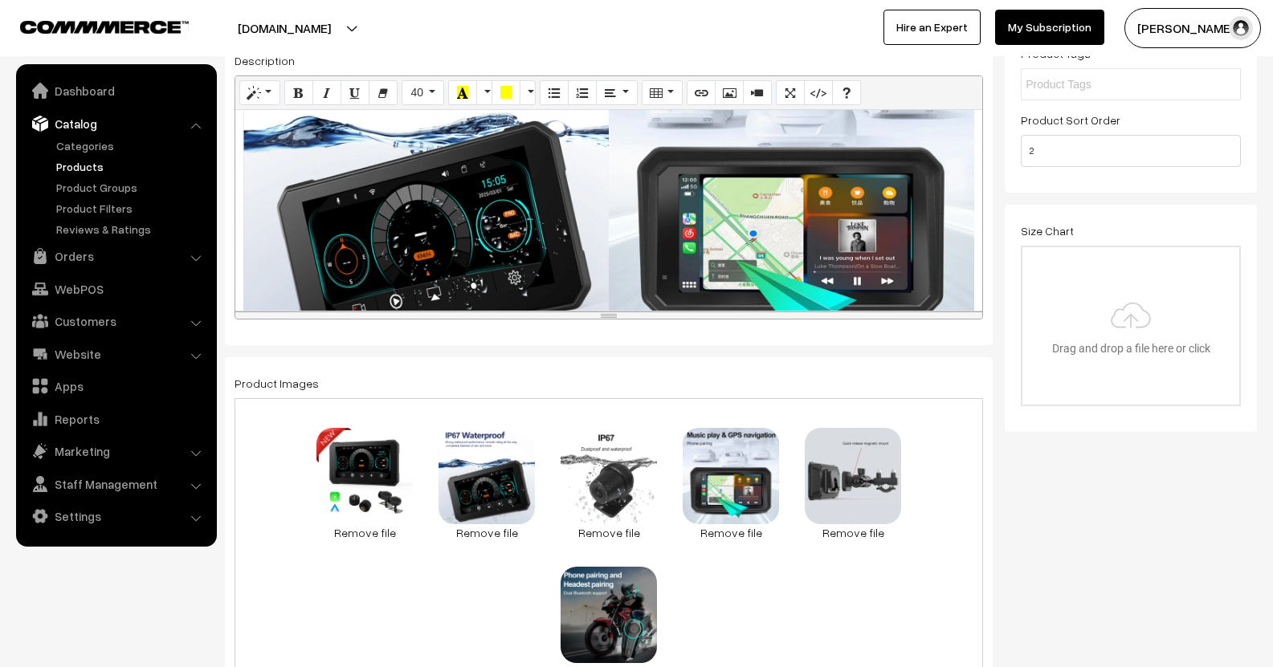
click at [469, 217] on div "448x448 (Original: 1000x1000) Screen projection function: Supports Wireless App…" at bounding box center [608, 210] width 747 height 201
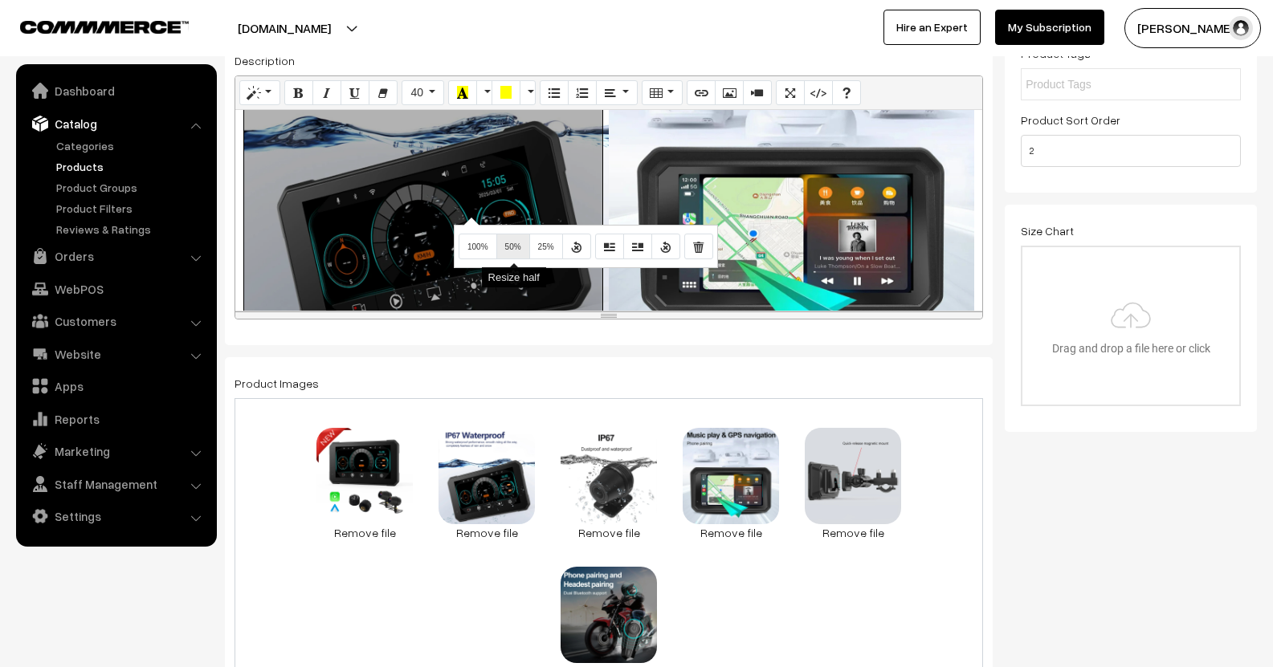
click at [514, 249] on span "50%" at bounding box center [513, 247] width 16 height 9
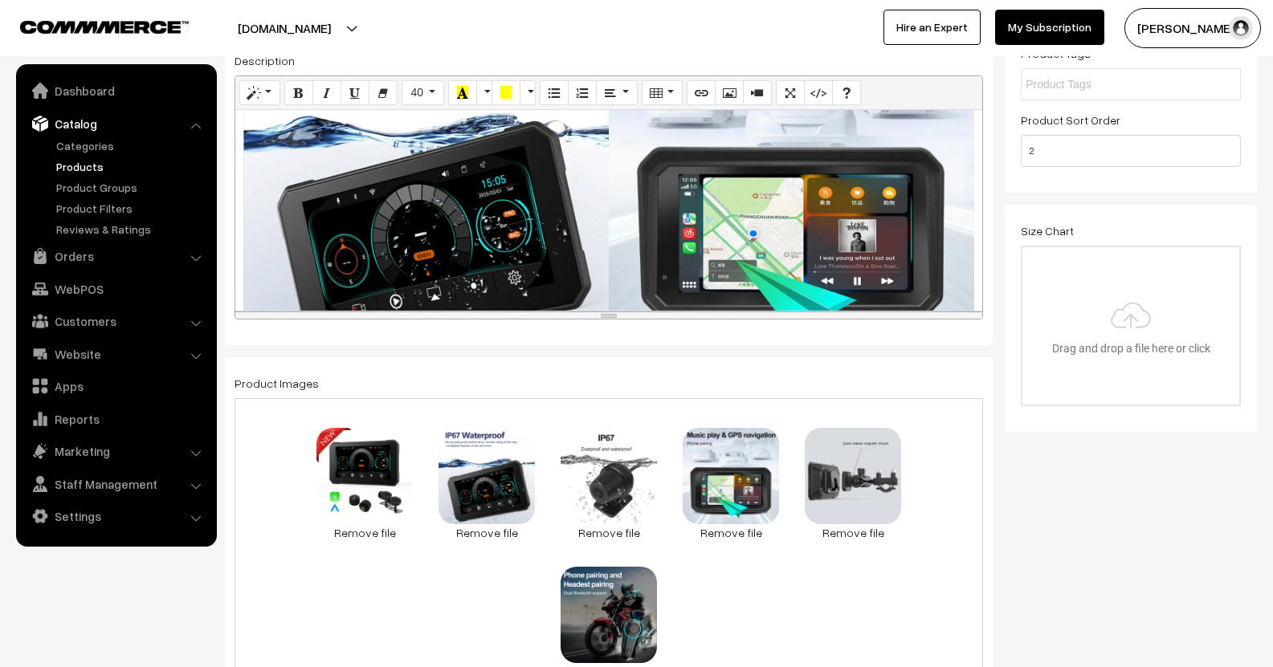
click at [744, 217] on div "448x448 (Original: 1000x1000) Screen projection function: Supports Wireless App…" at bounding box center [608, 210] width 747 height 201
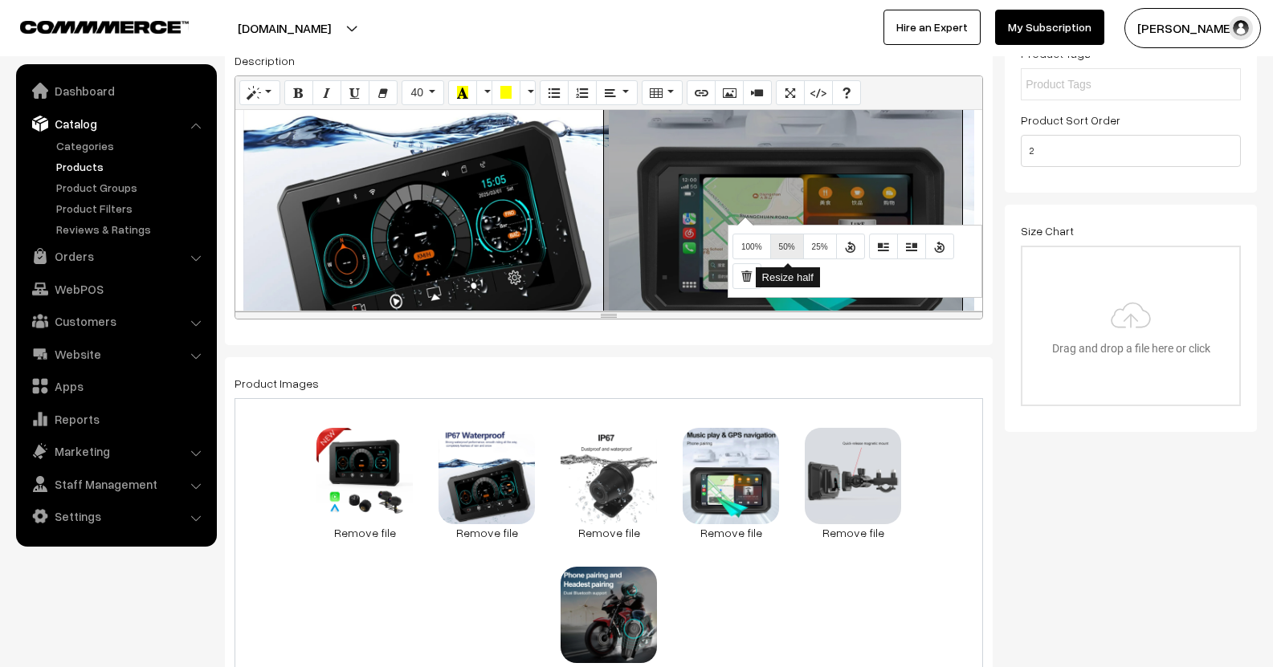
click at [785, 251] on span "50%" at bounding box center [787, 247] width 16 height 9
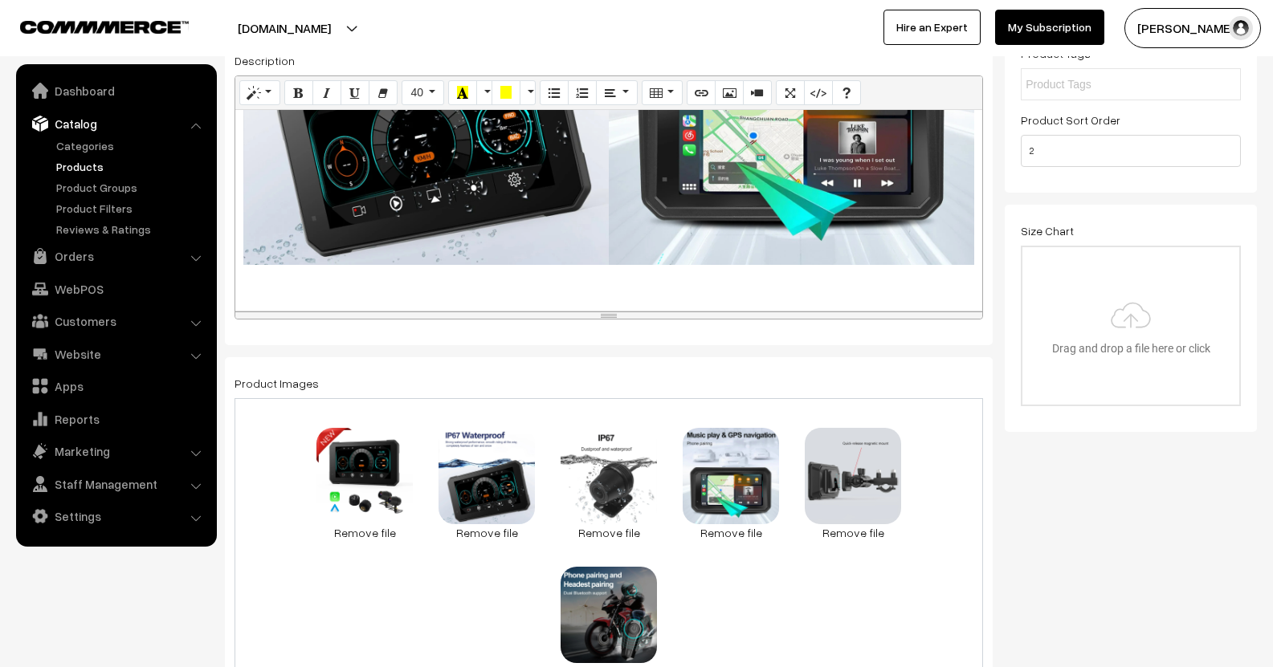
scroll to position [1285, 0]
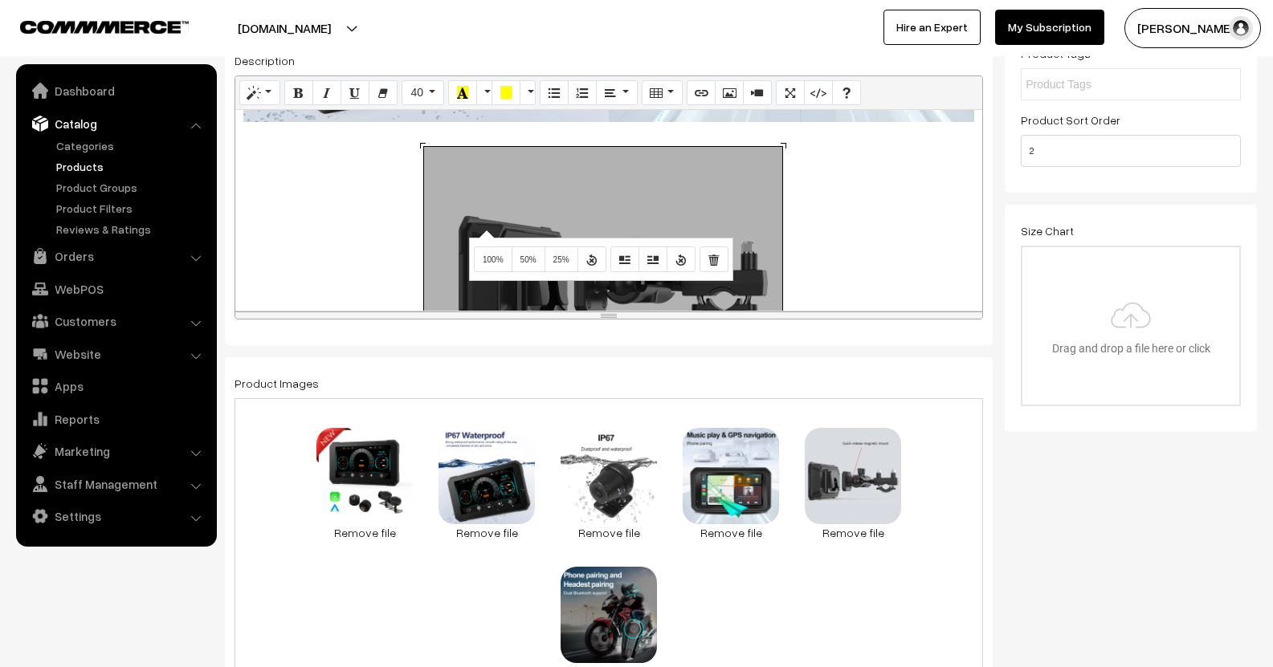
click at [484, 230] on div "448x272 (Original: 1000x608) Screen projection function: Supports Wireless Appl…" at bounding box center [608, 210] width 747 height 201
click at [533, 254] on button "50%" at bounding box center [529, 260] width 34 height 26
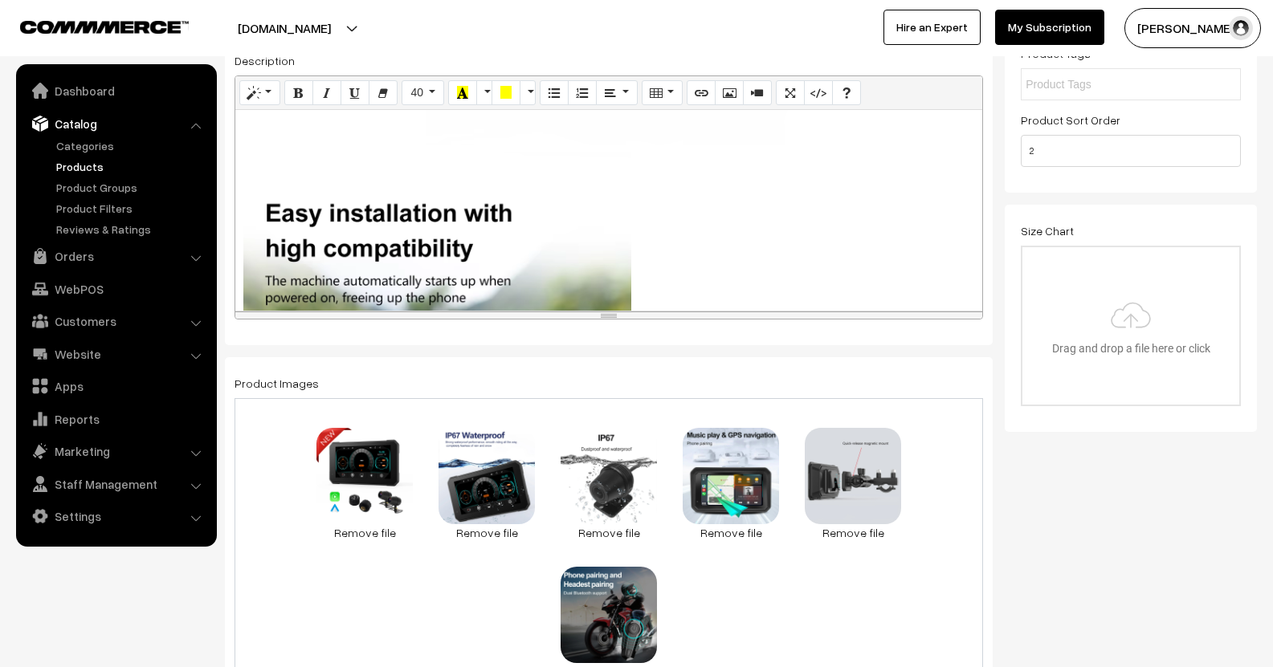
scroll to position [1606, 0]
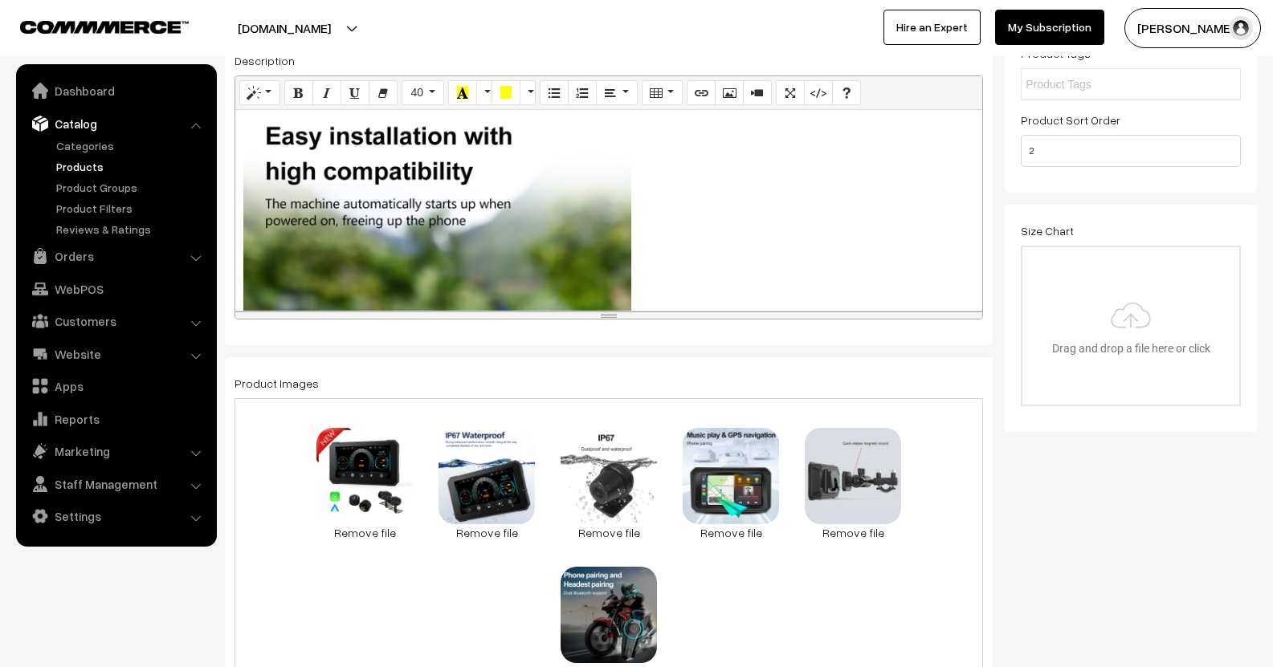
click at [434, 207] on div "448x272 (Original: 1000x608) Screen projection function: Supports Wireless Appl…" at bounding box center [608, 210] width 747 height 201
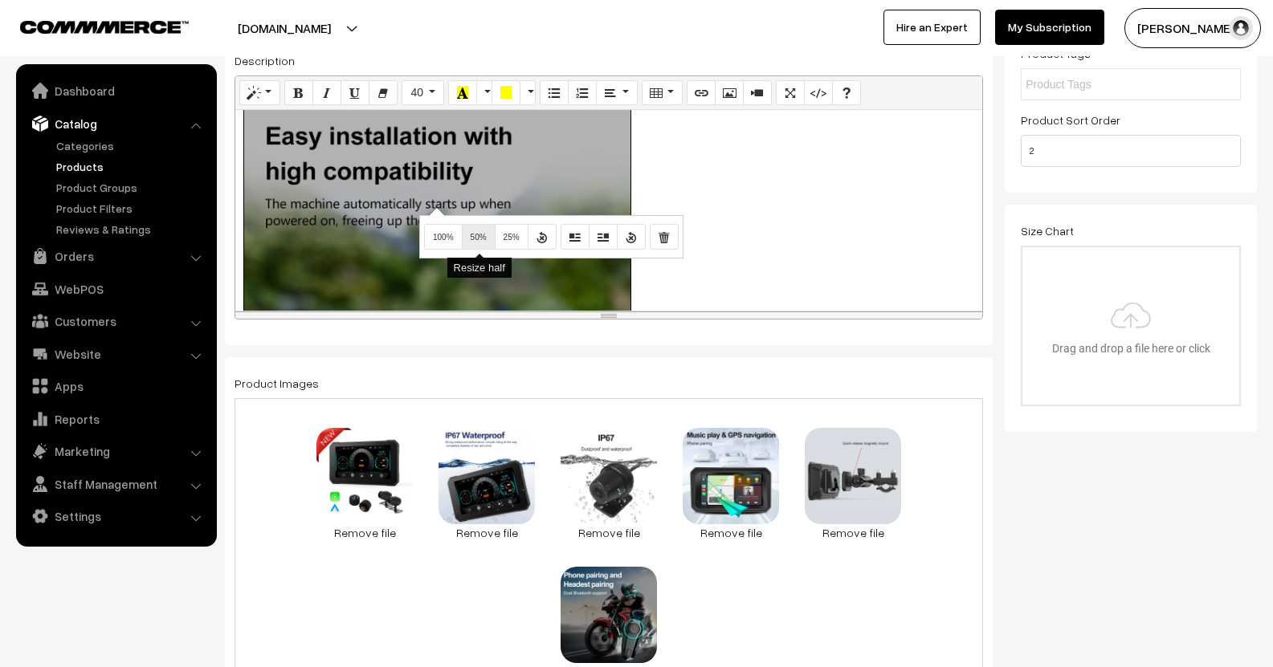
click at [487, 232] on button "50%" at bounding box center [479, 237] width 34 height 26
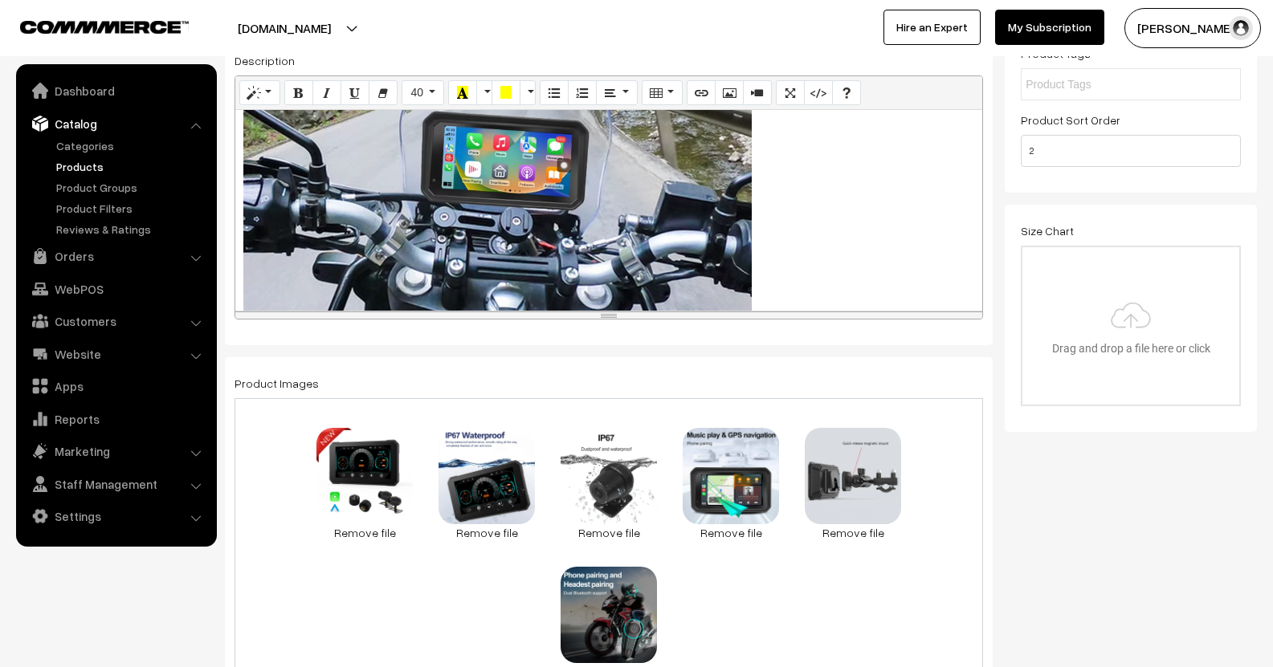
scroll to position [2409, 0]
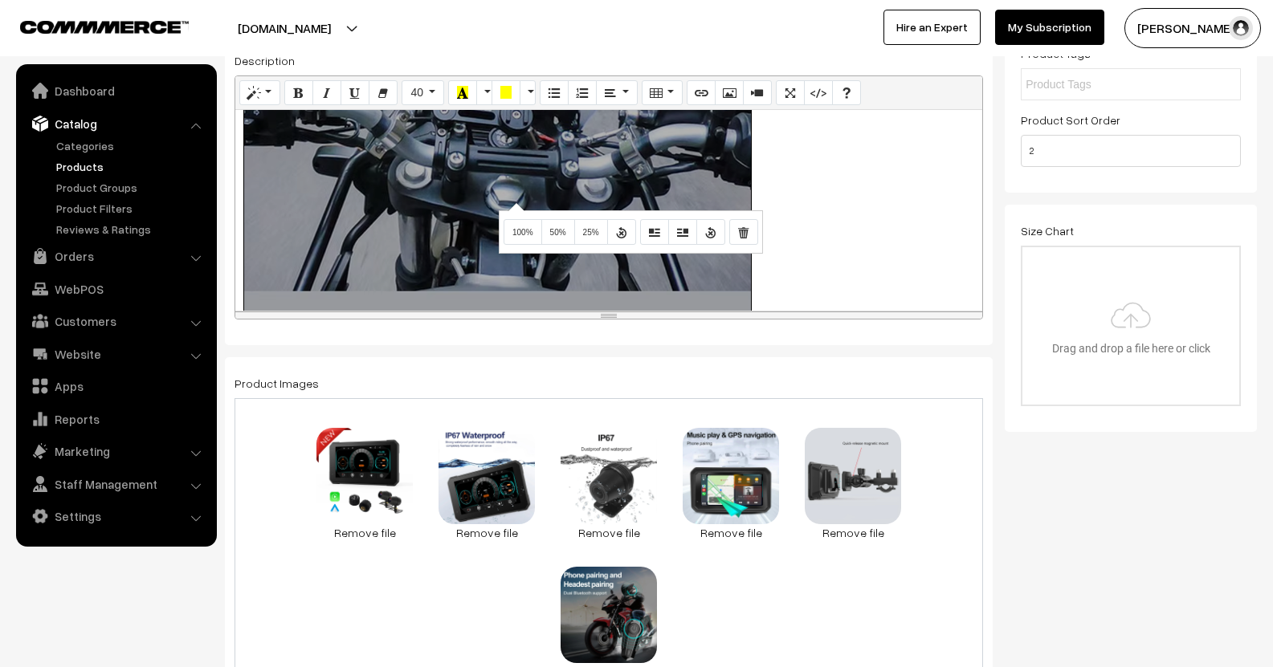
click at [514, 202] on div "633x721 (Original: 1000x1139) Screen projection function: Supports Wireless App…" at bounding box center [608, 210] width 747 height 201
click at [548, 222] on button "50%" at bounding box center [558, 232] width 34 height 26
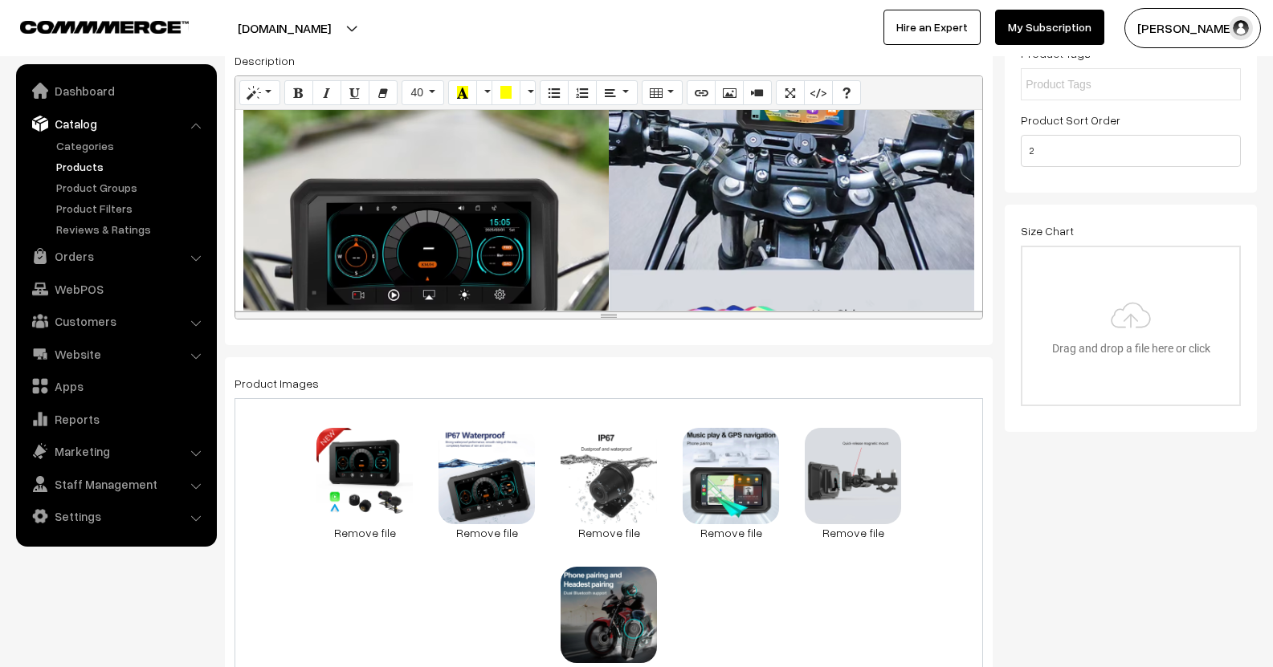
scroll to position [1847, 0]
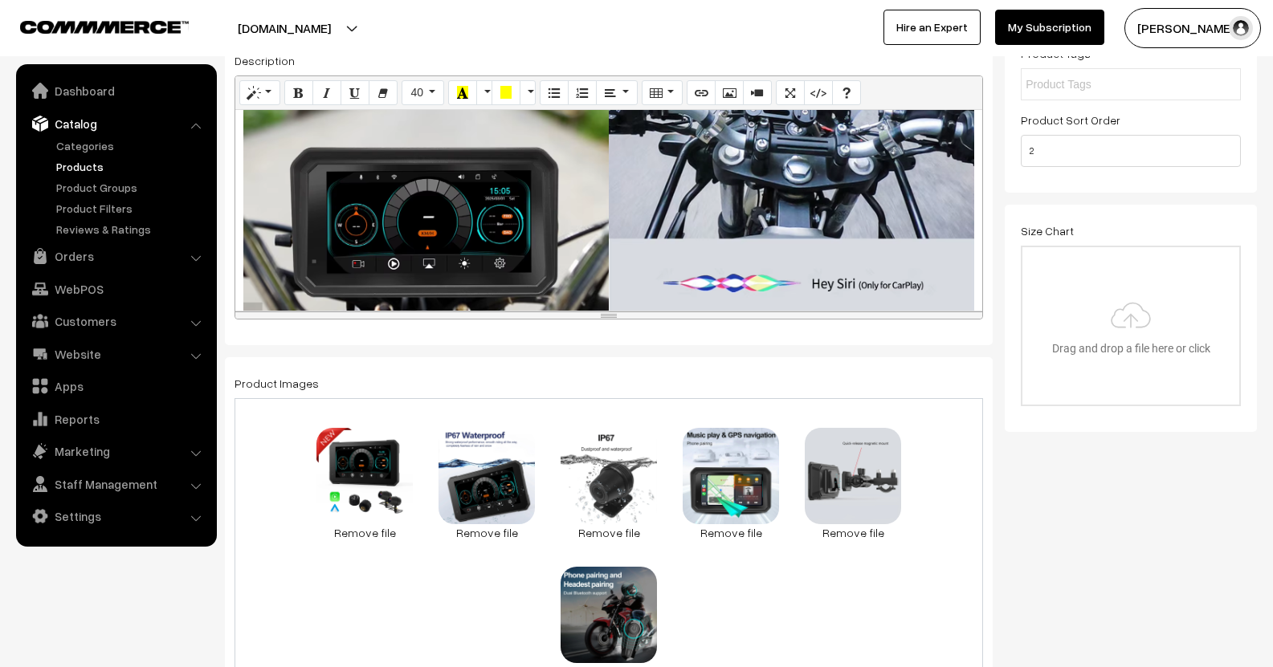
click at [466, 185] on div "633x721 (Original: 1000x1139) Screen projection function: Supports Wireless App…" at bounding box center [608, 210] width 747 height 201
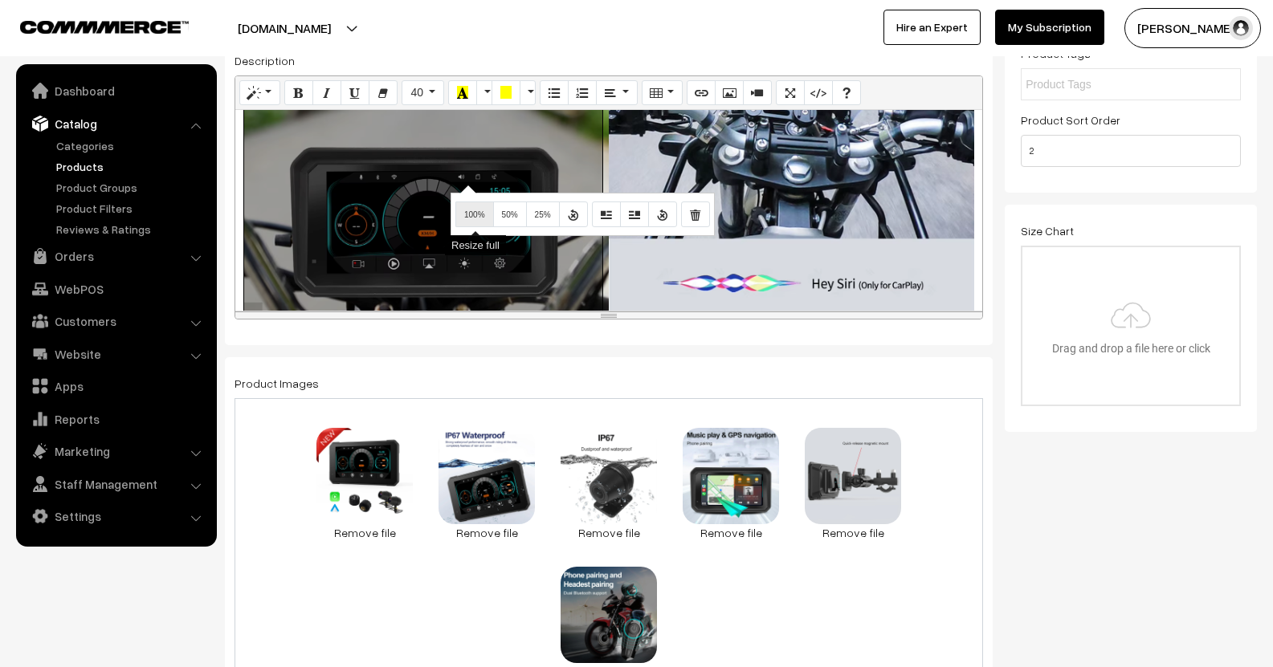
click at [472, 216] on span "100%" at bounding box center [474, 214] width 21 height 9
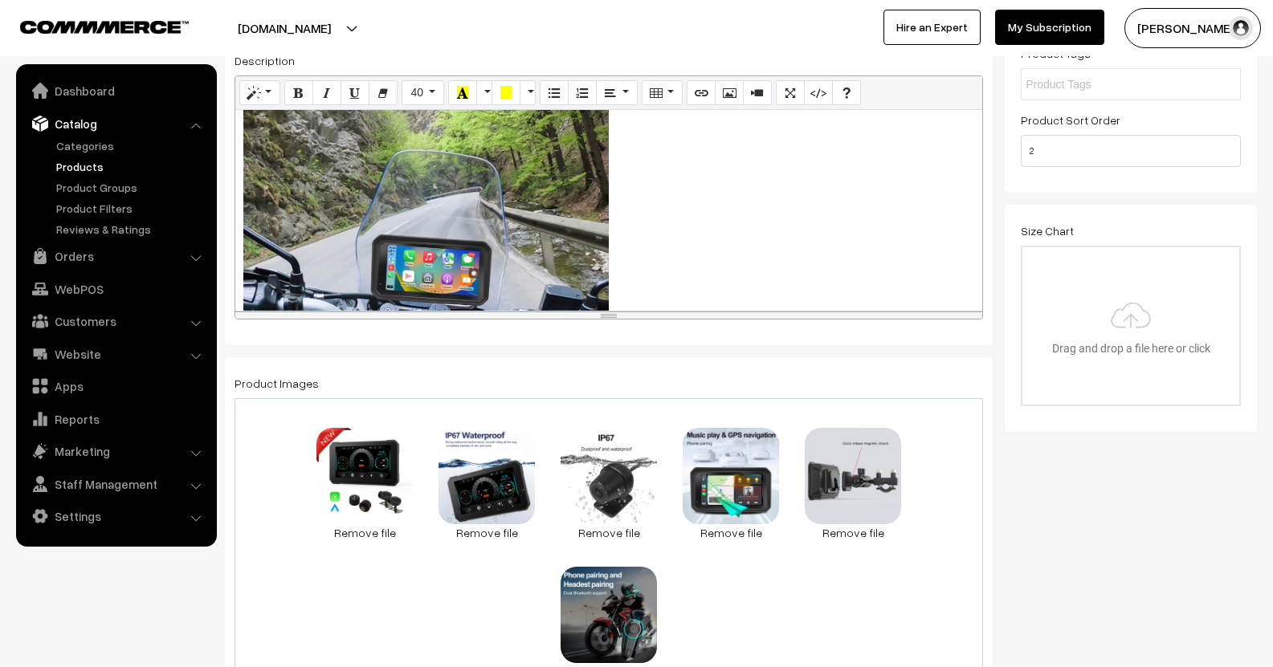
scroll to position [2811, 0]
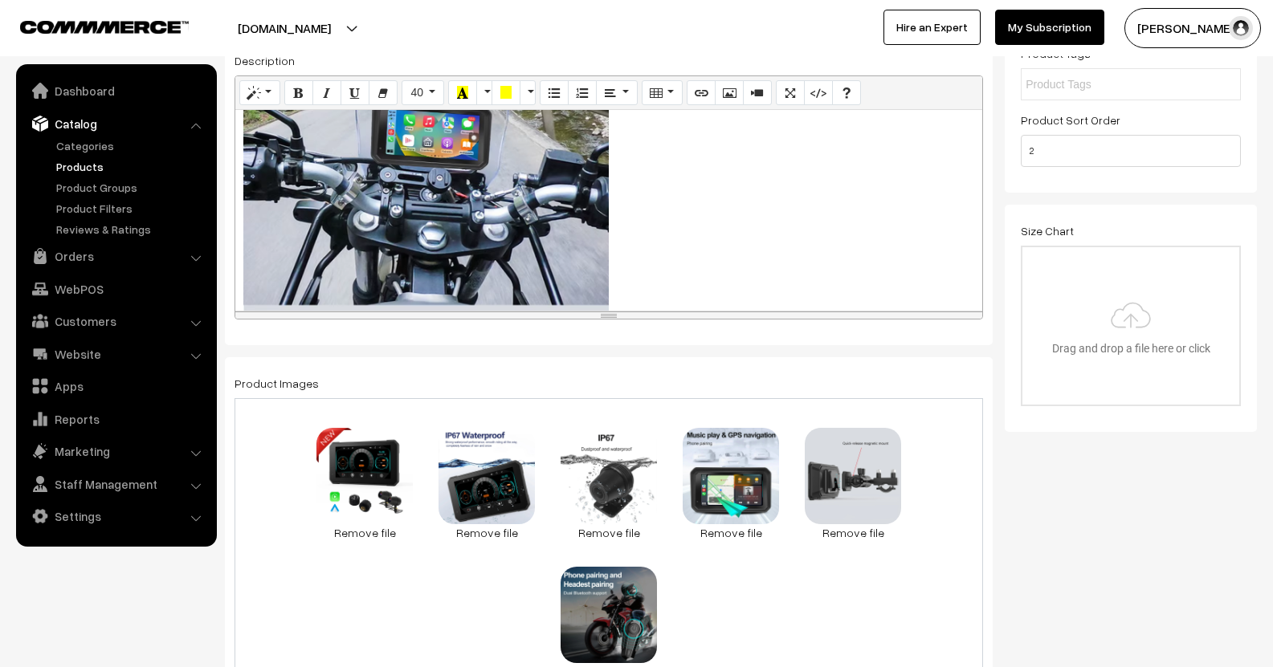
click at [490, 160] on div "448x671 (Original: 1000x1499) Screen projection function: Supports Wireless App…" at bounding box center [608, 210] width 747 height 201
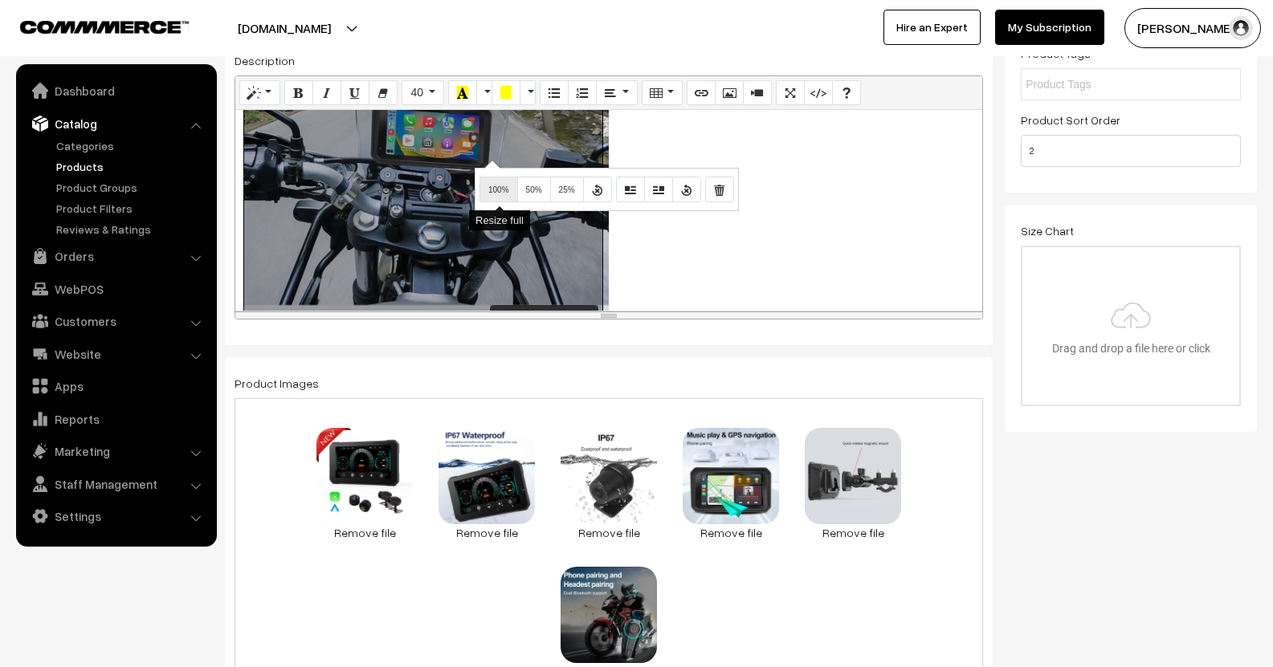
click at [503, 188] on span "100%" at bounding box center [498, 190] width 21 height 9
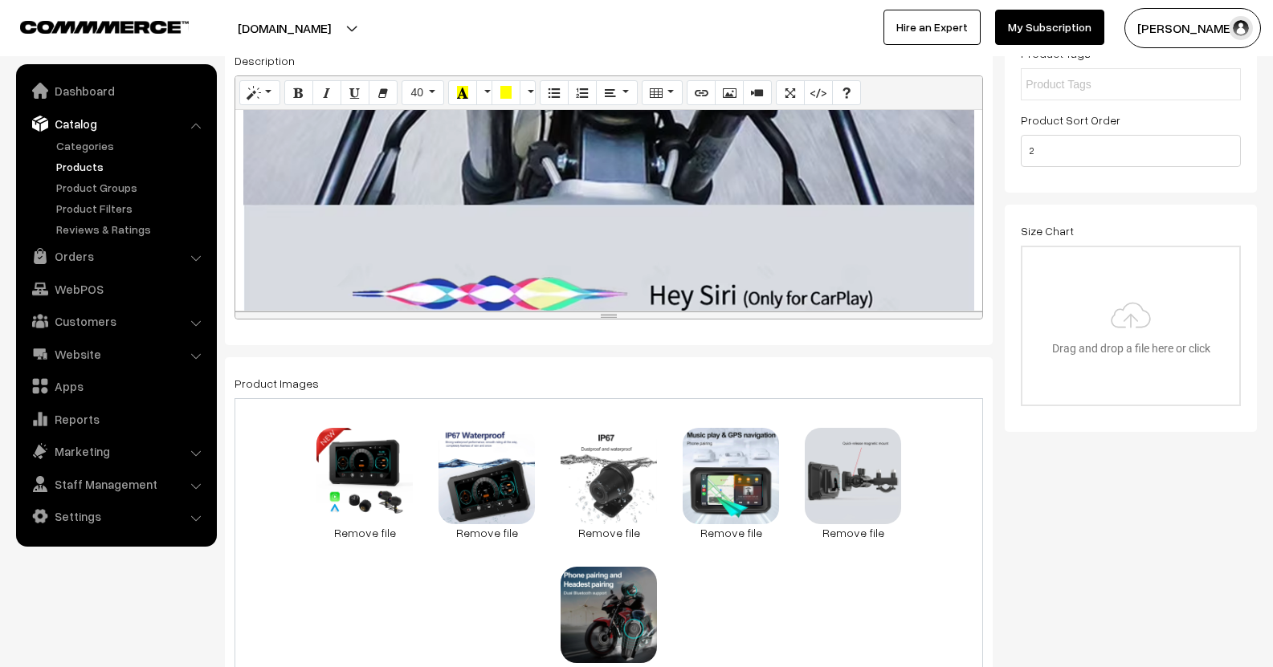
scroll to position [3293, 0]
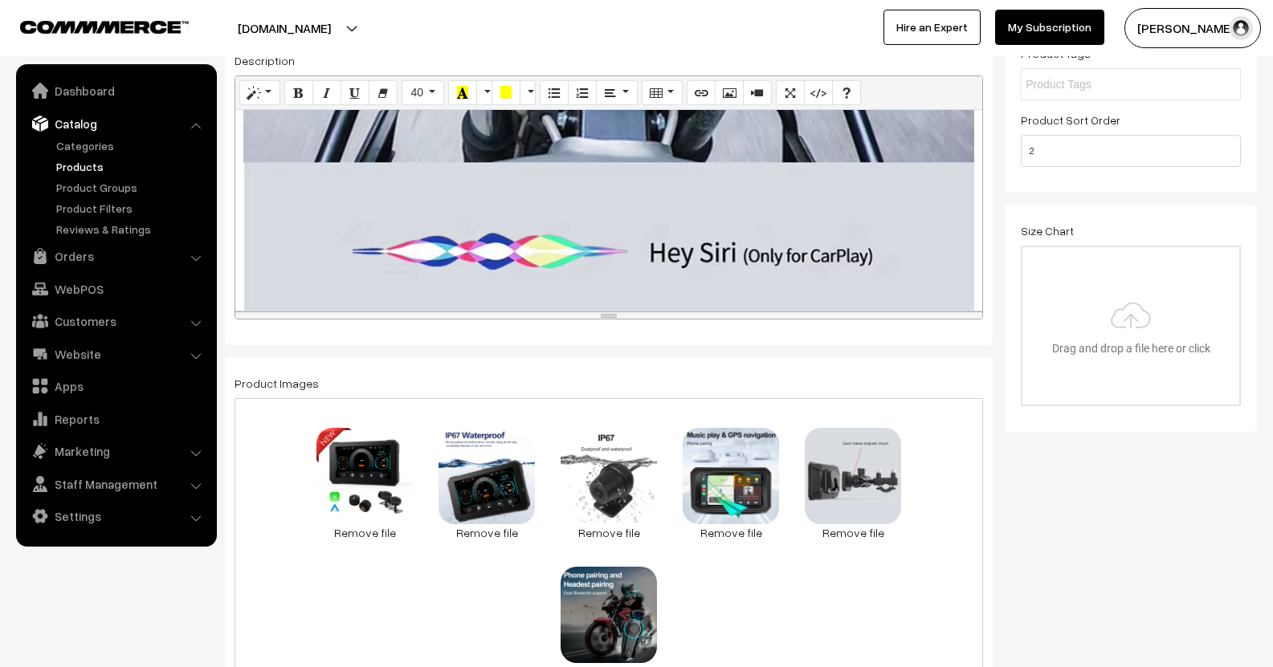
click at [553, 181] on div "448x510 (Original: 0x0) Screen projection function: Supports Wireless Apple Car…" at bounding box center [608, 210] width 747 height 201
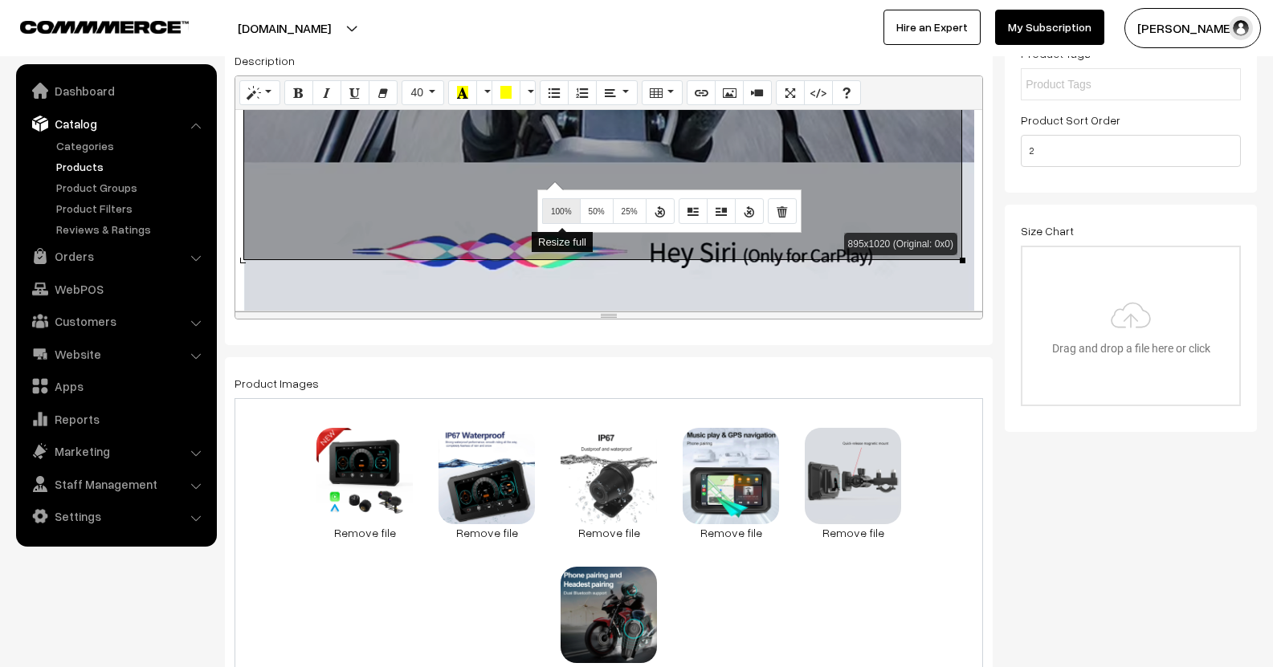
click at [557, 214] on span "100%" at bounding box center [561, 211] width 21 height 9
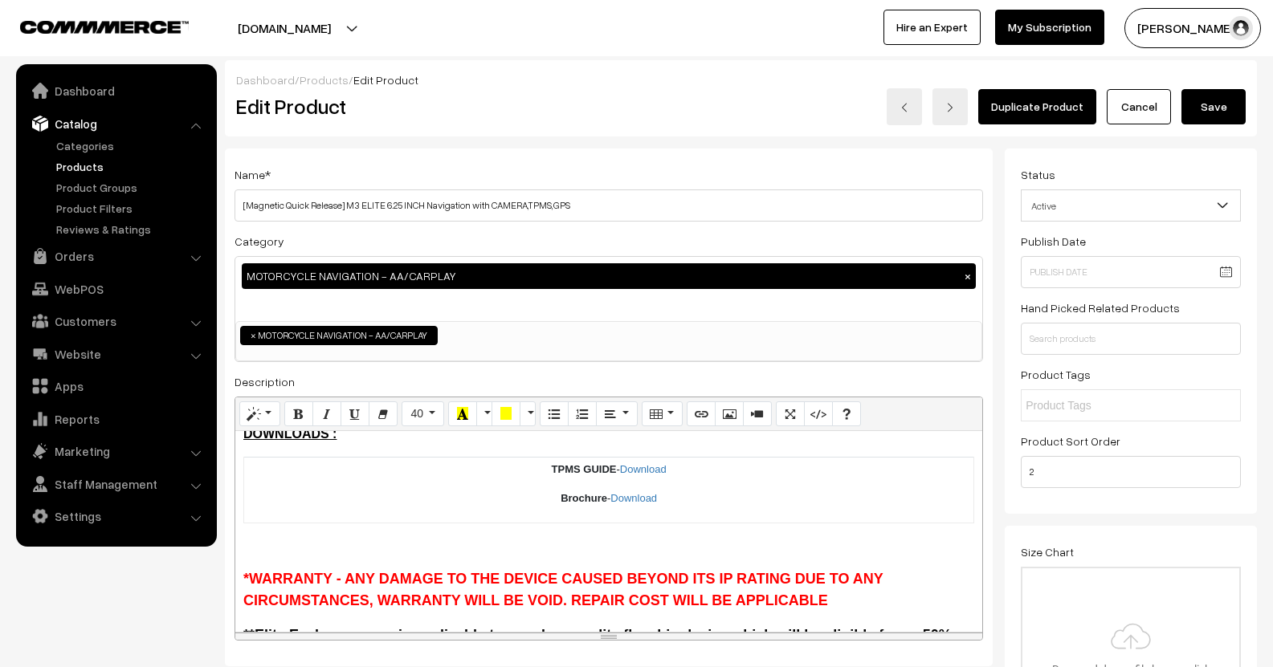
scroll to position [0, 0]
drag, startPoint x: 1230, startPoint y: 112, endPoint x: 1214, endPoint y: 111, distance: 16.1
click at [1230, 112] on button "Save" at bounding box center [1213, 106] width 64 height 35
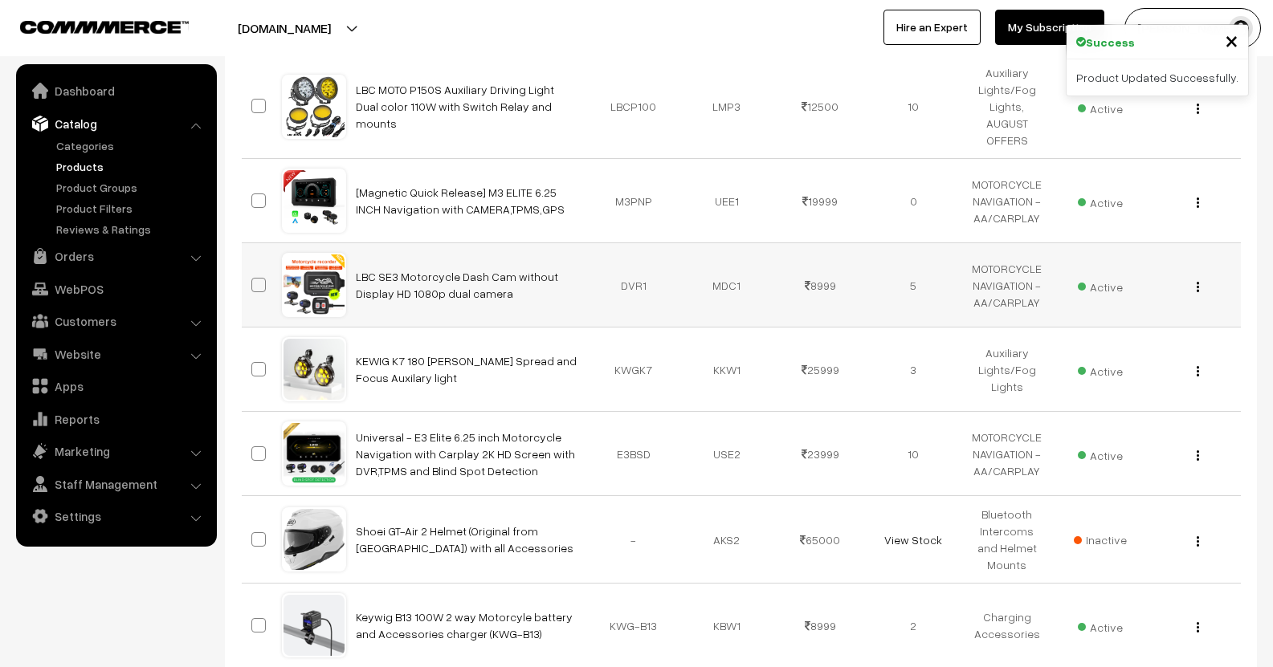
scroll to position [562, 0]
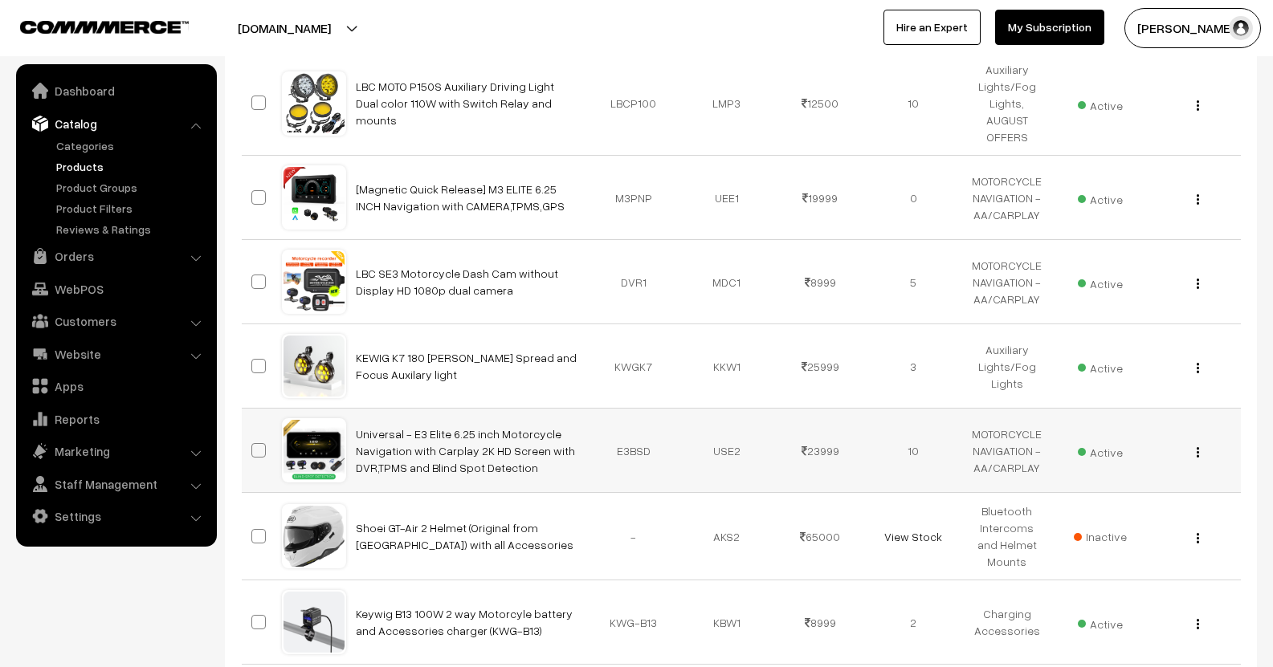
click at [1193, 443] on div "View Edit Delete" at bounding box center [1193, 451] width 74 height 17
click at [1197, 447] on img "button" at bounding box center [1198, 452] width 2 height 10
click at [1137, 493] on link "Edit" at bounding box center [1126, 510] width 137 height 35
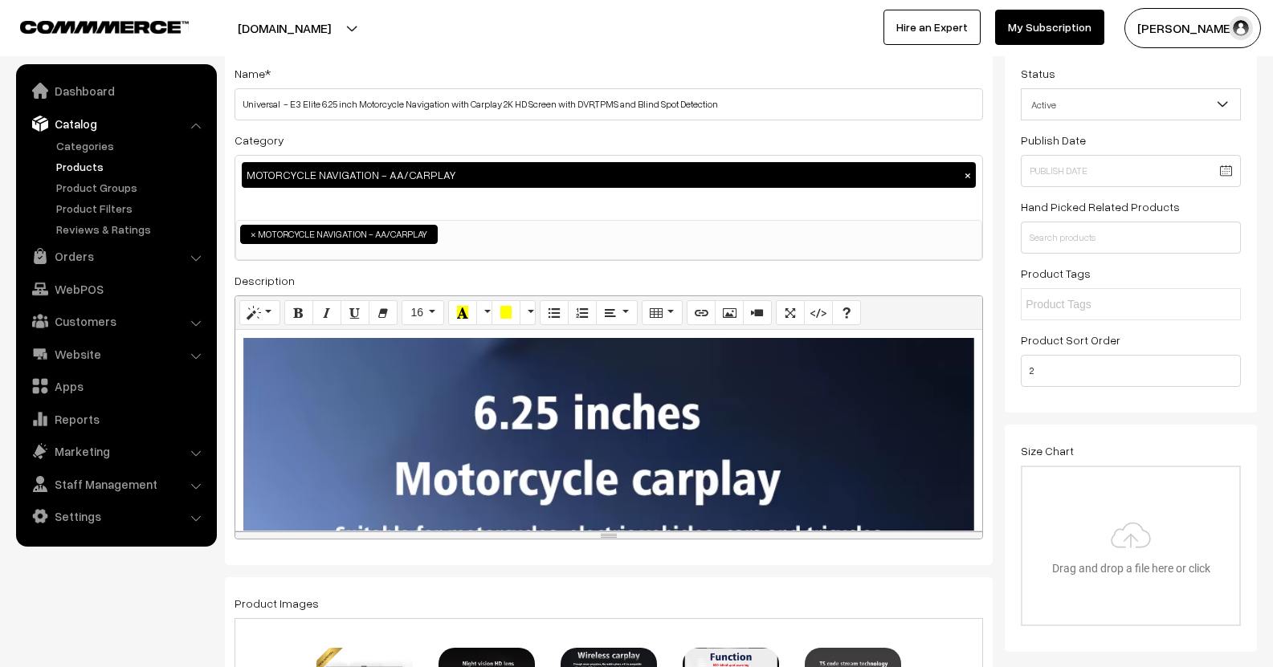
scroll to position [241, 0]
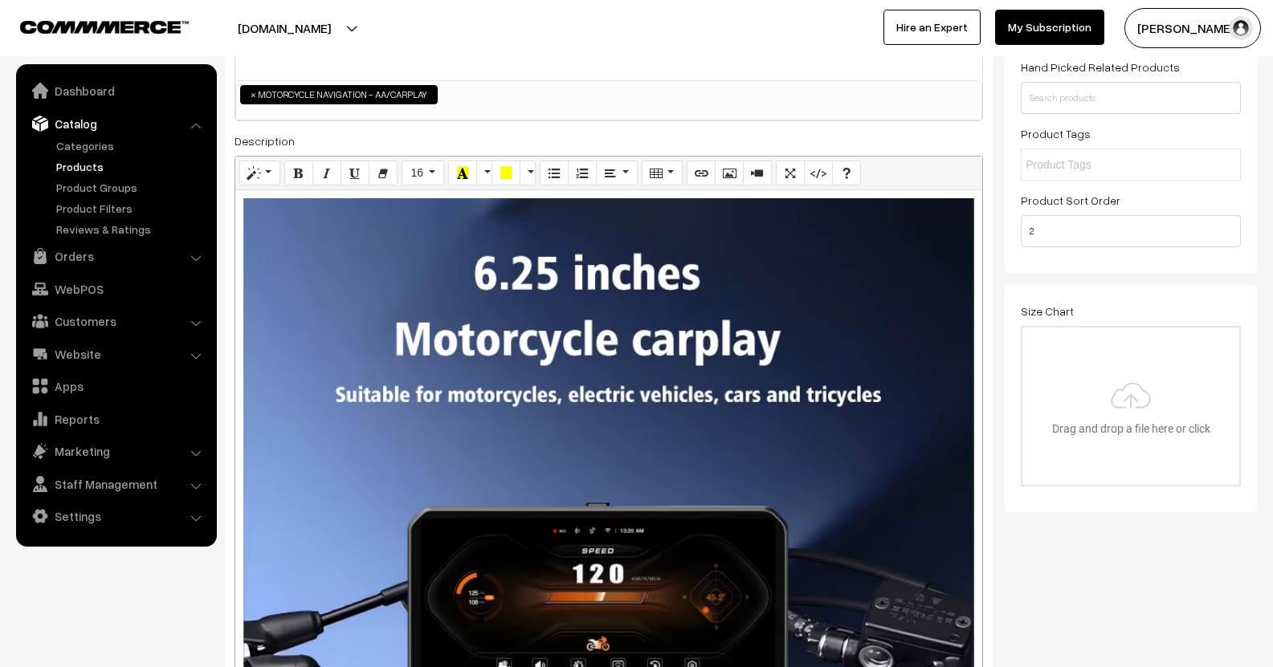
drag, startPoint x: 891, startPoint y: 398, endPoint x: 883, endPoint y: 678, distance: 280.4
click at [883, 426] on html "Thank you for showing interest. Our team will call you shortly. Close lbcmoto.c…" at bounding box center [636, 92] width 1273 height 667
click at [244, 265] on div "Description : Screen projection function: supports Apple Carplay and Android Au…" at bounding box center [608, 431] width 747 height 483
click at [238, 251] on div "Description : Screen projection function: supports Apple Carplay and Android Au…" at bounding box center [608, 431] width 747 height 483
click at [729, 169] on icon "Picture" at bounding box center [729, 172] width 11 height 13
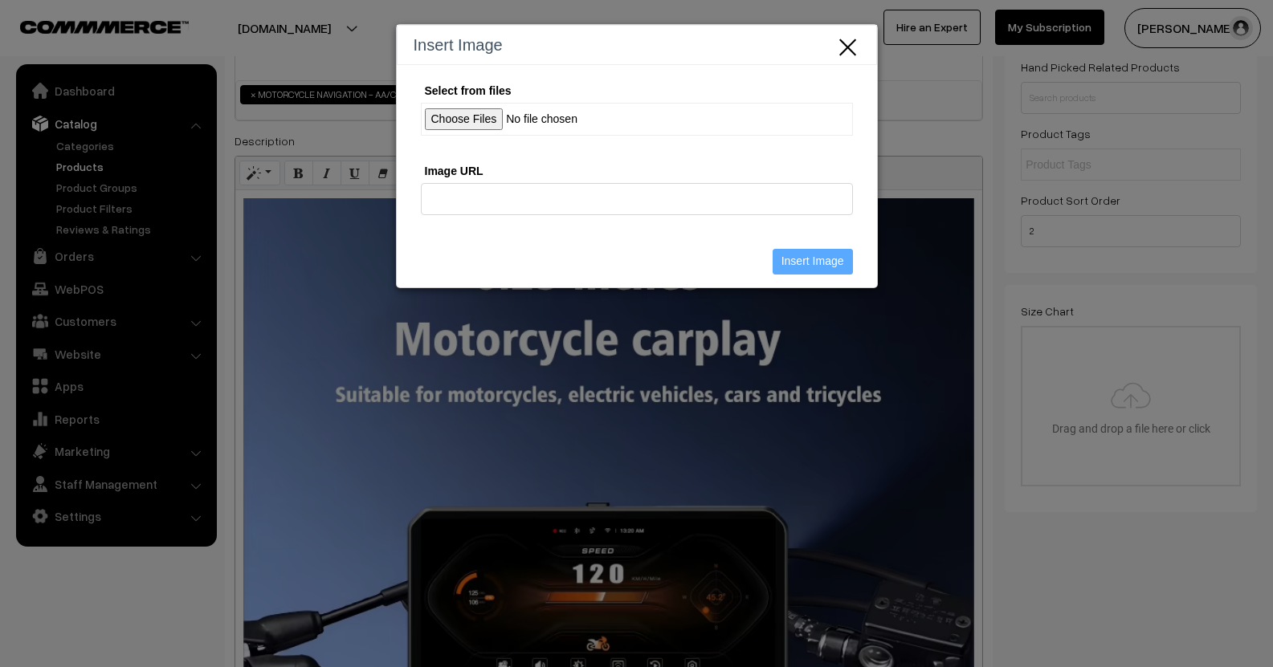
click at [477, 104] on input "Select from files" at bounding box center [637, 119] width 432 height 33
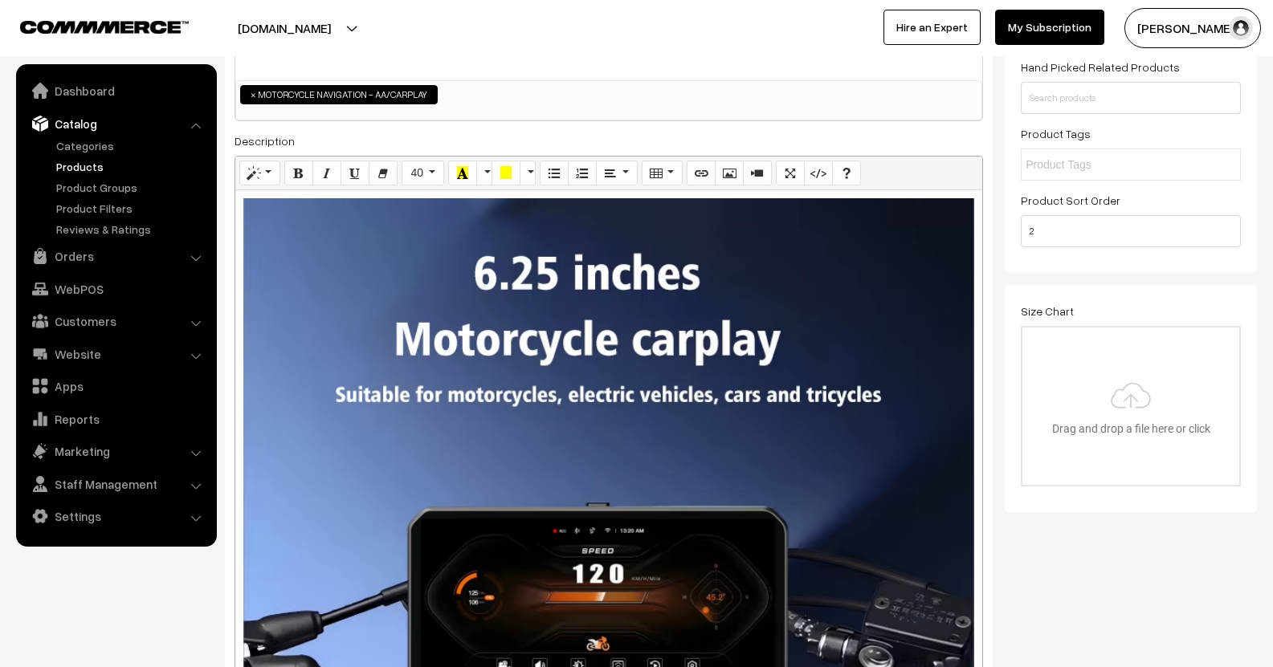
scroll to position [420, 0]
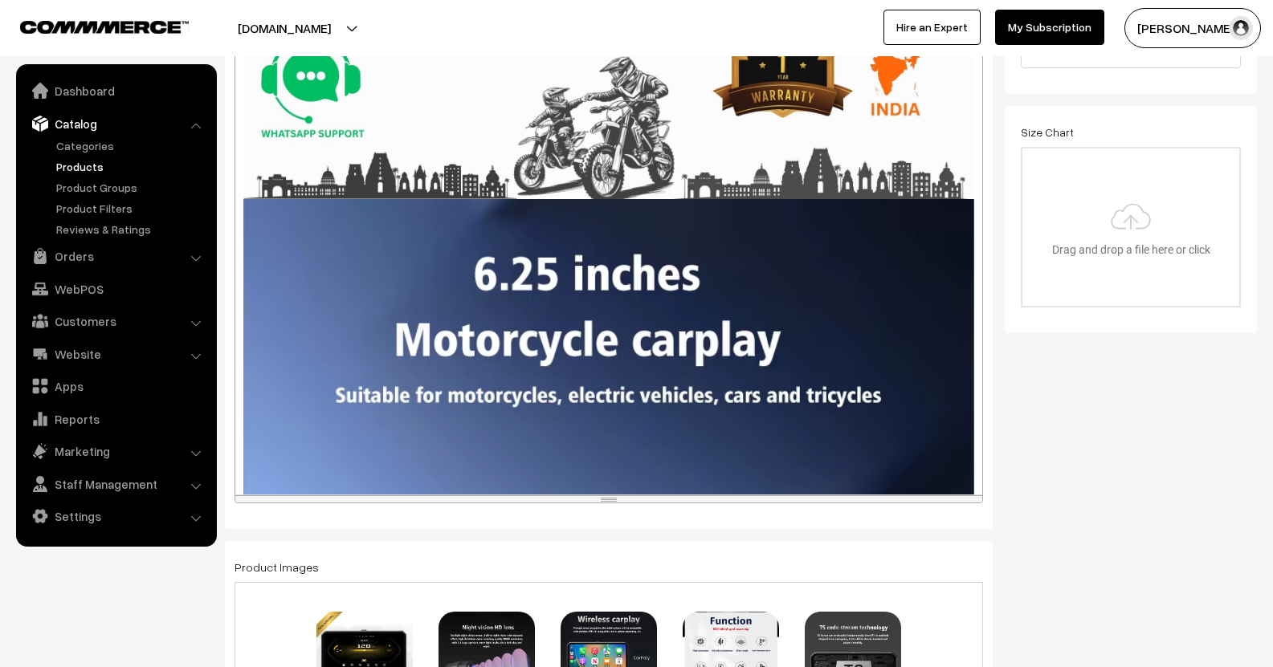
click at [458, 145] on div "895x896 (Original: 800x801) Description : Screen projection function: supports …" at bounding box center [608, 252] width 747 height 483
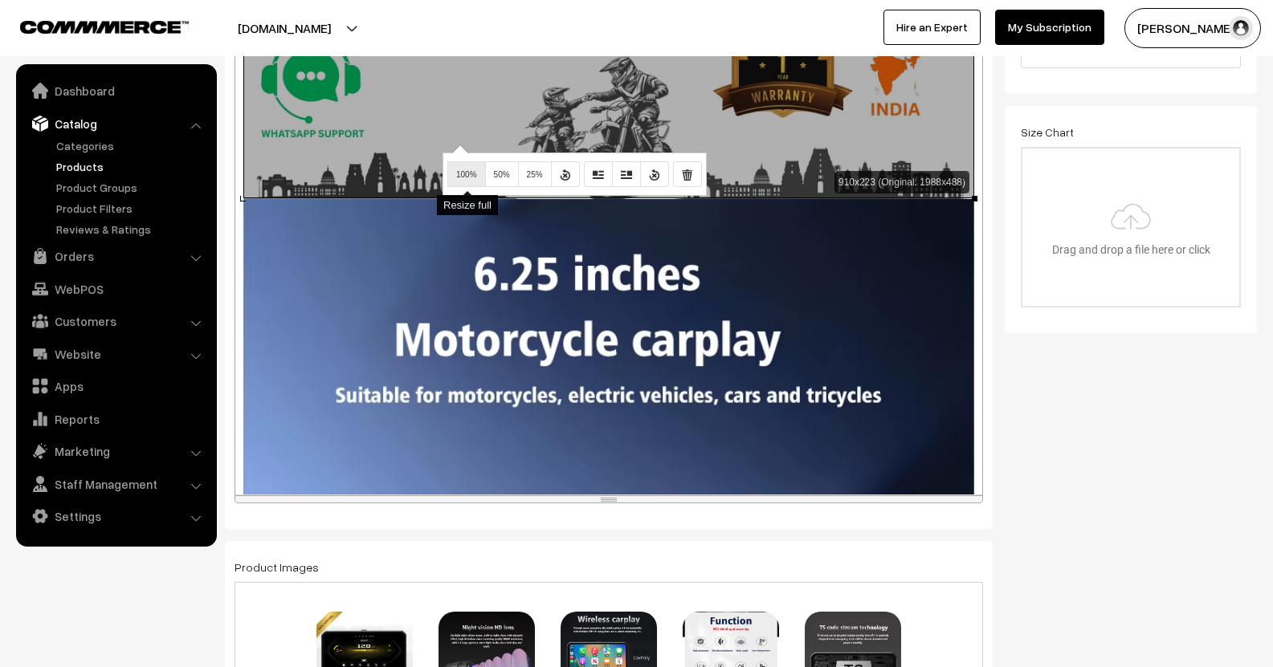
click at [463, 179] on span "100%" at bounding box center [466, 174] width 21 height 9
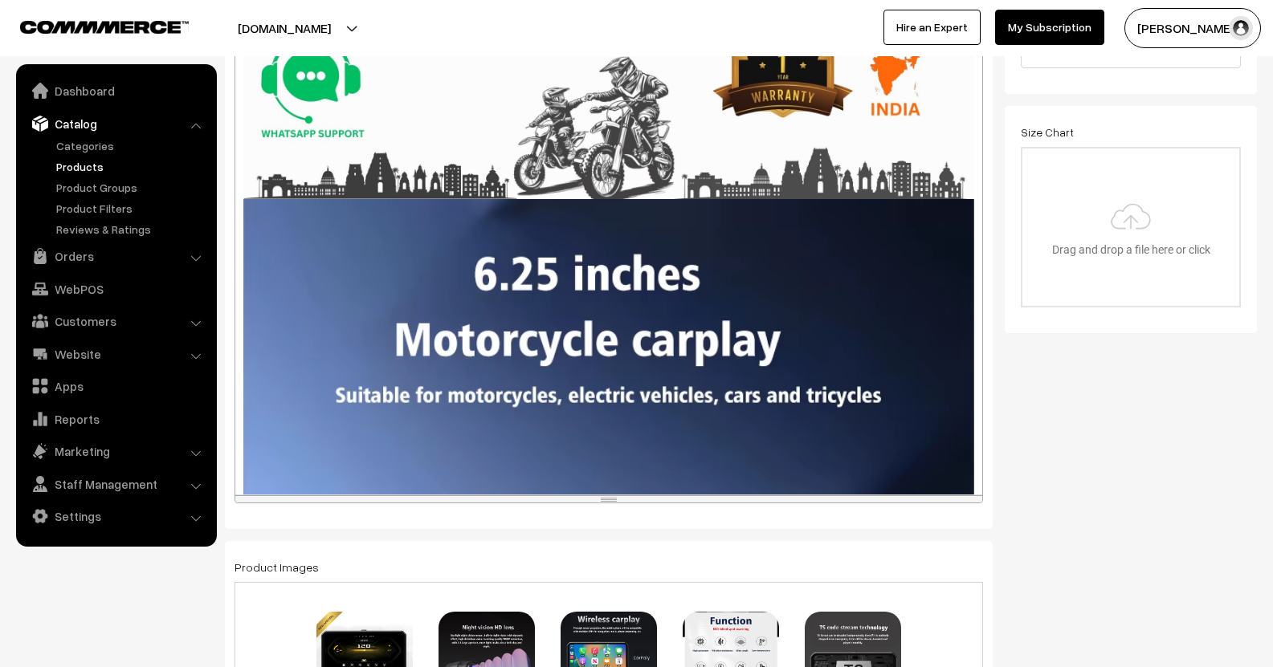
scroll to position [417, 0]
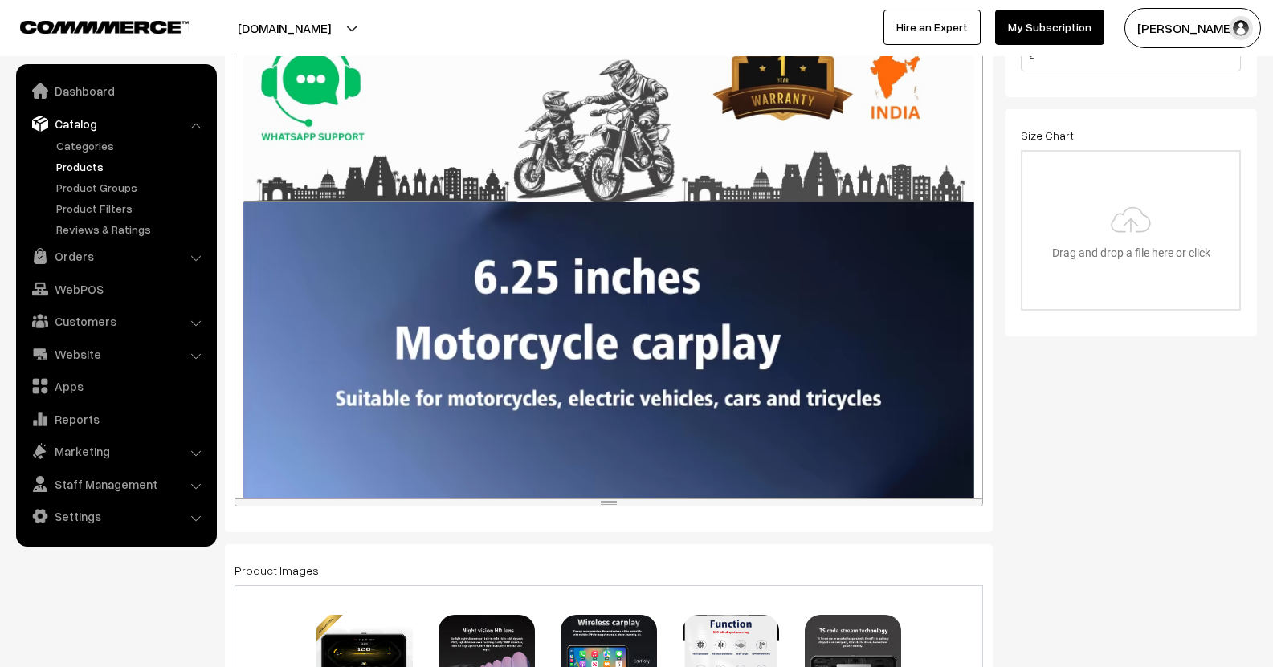
click at [491, 259] on div "910x223 (Original: 1988x488) Description : Screen projection function: supports…" at bounding box center [608, 255] width 747 height 483
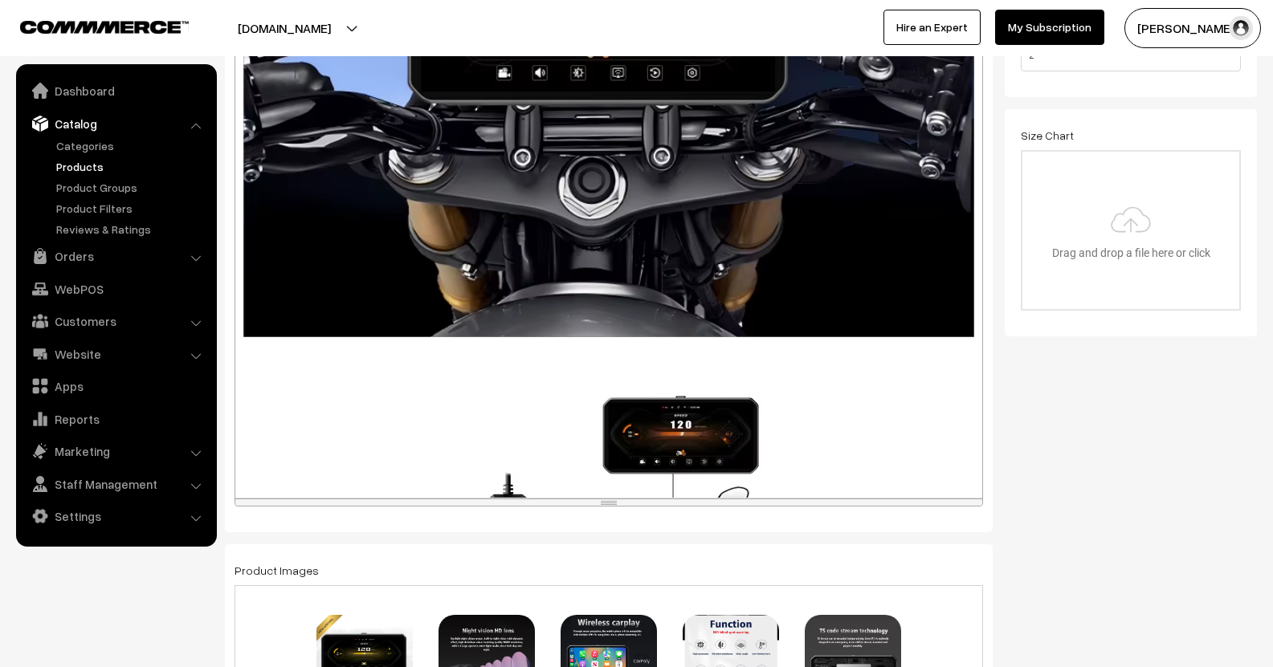
scroll to position [562, 0]
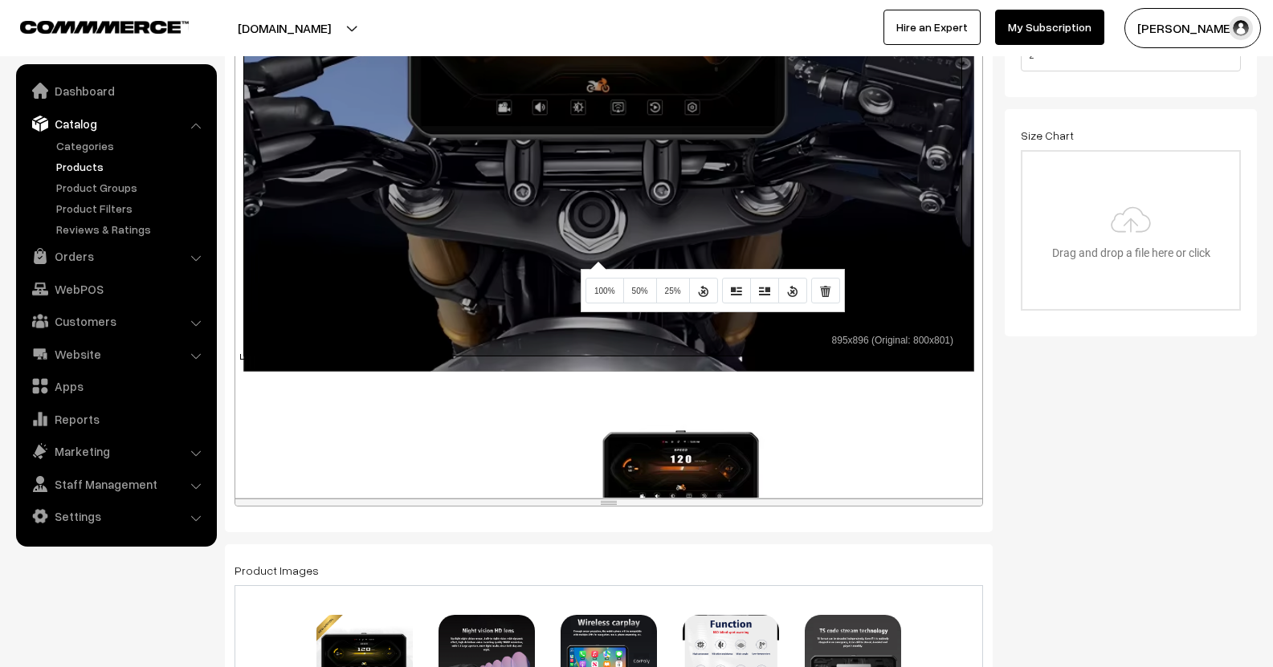
drag, startPoint x: 596, startPoint y: 261, endPoint x: 512, endPoint y: 219, distance: 93.4
click at [512, 219] on div "895x896 (Original: 800x801) Description : Screen projection function: supports …" at bounding box center [608, 255] width 747 height 483
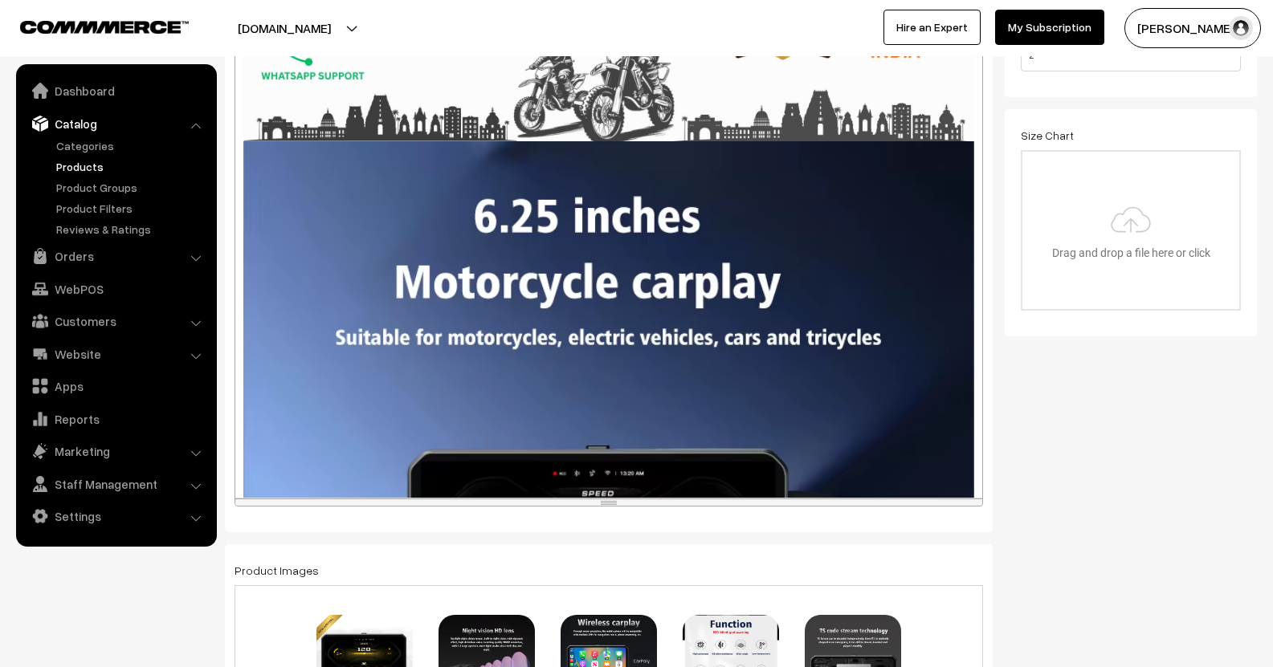
scroll to position [0, 0]
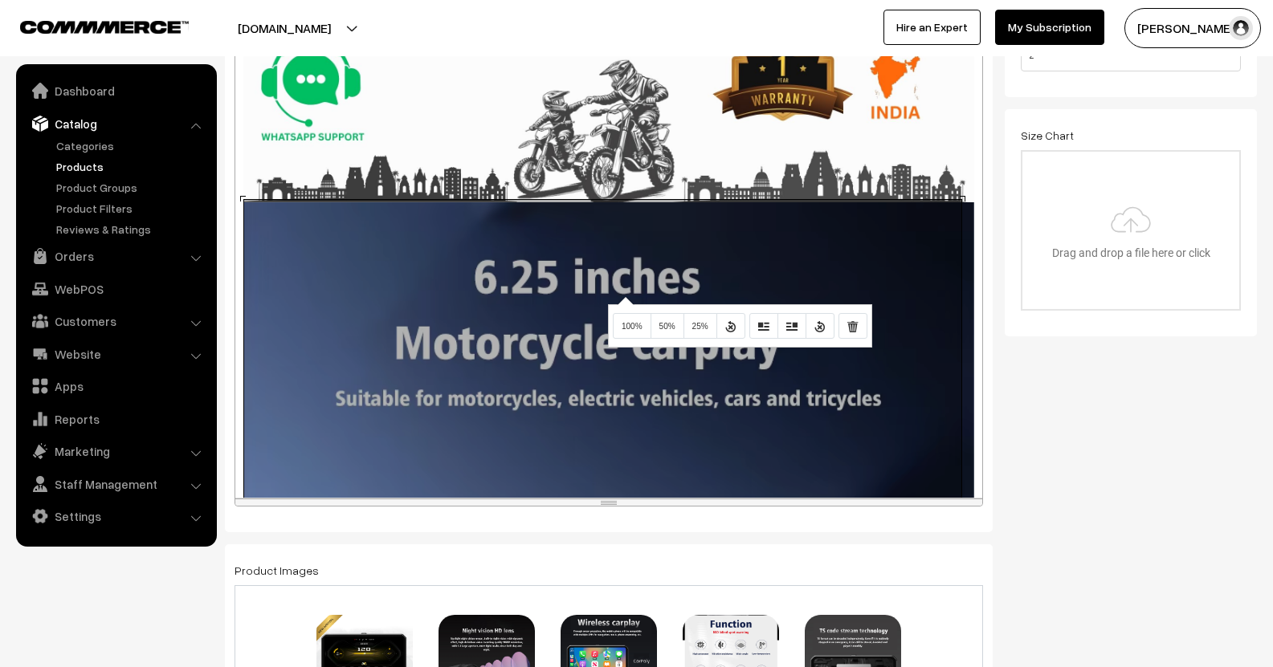
click at [622, 296] on div "895x896 (Original: 0x0) Description : Screen projection function: supports Appl…" at bounding box center [608, 255] width 747 height 483
click at [864, 332] on button "Remove Image" at bounding box center [852, 326] width 29 height 26
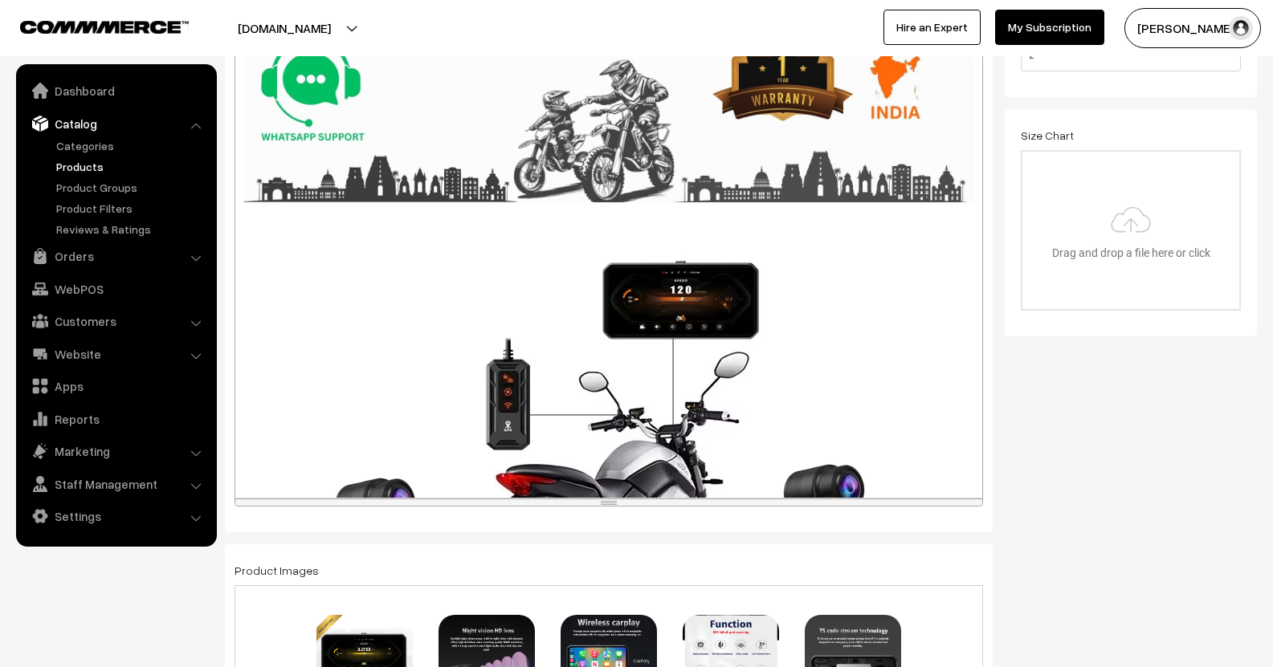
scroll to position [185, 0]
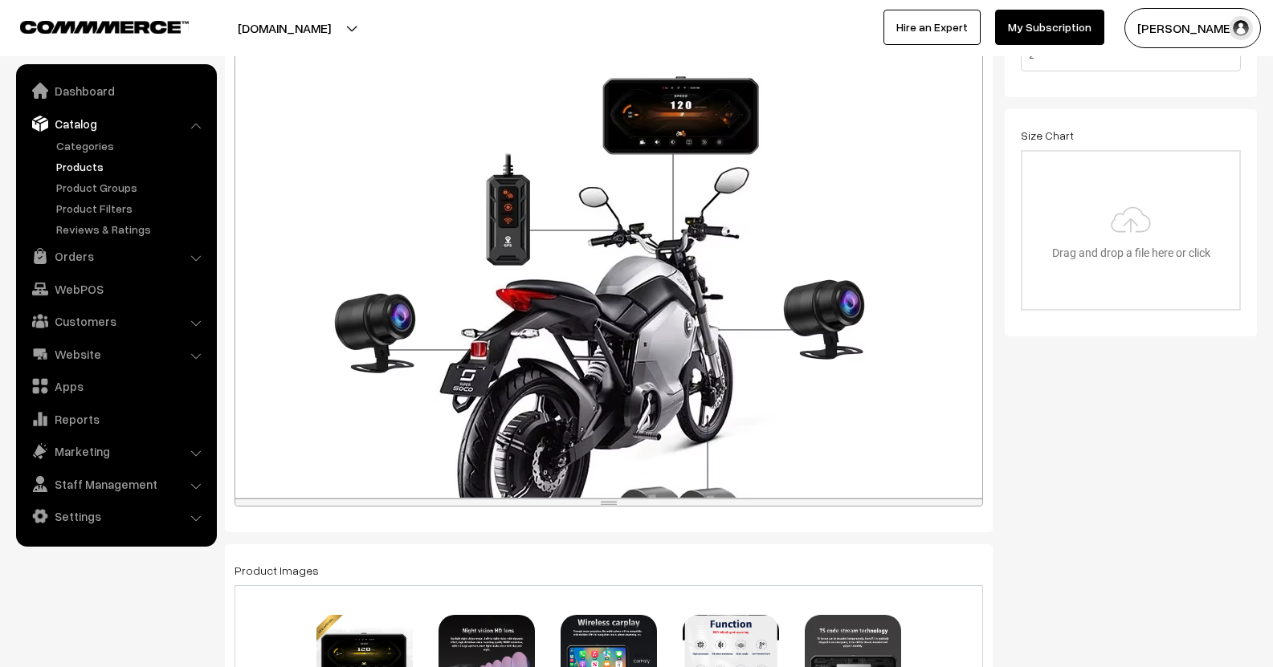
click at [638, 254] on div "895x896 (Original: 0x0) Description : Screen projection function: supports Appl…" at bounding box center [608, 255] width 747 height 483
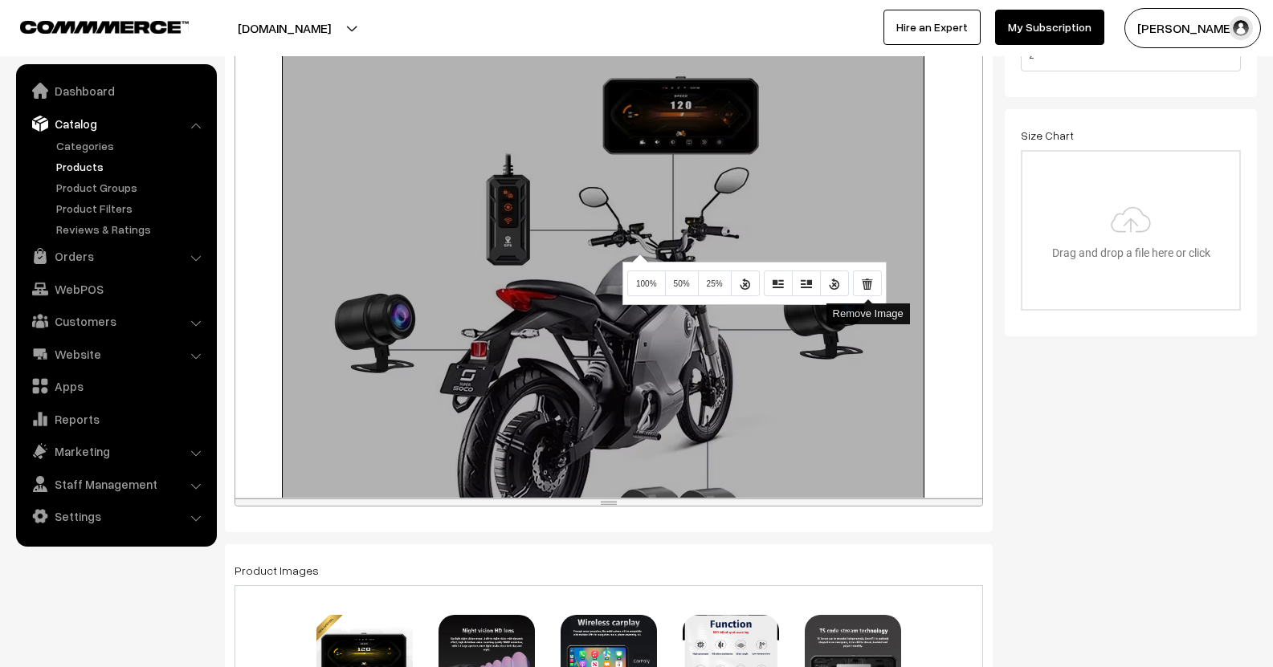
click at [859, 285] on button "Remove Image" at bounding box center [867, 284] width 29 height 26
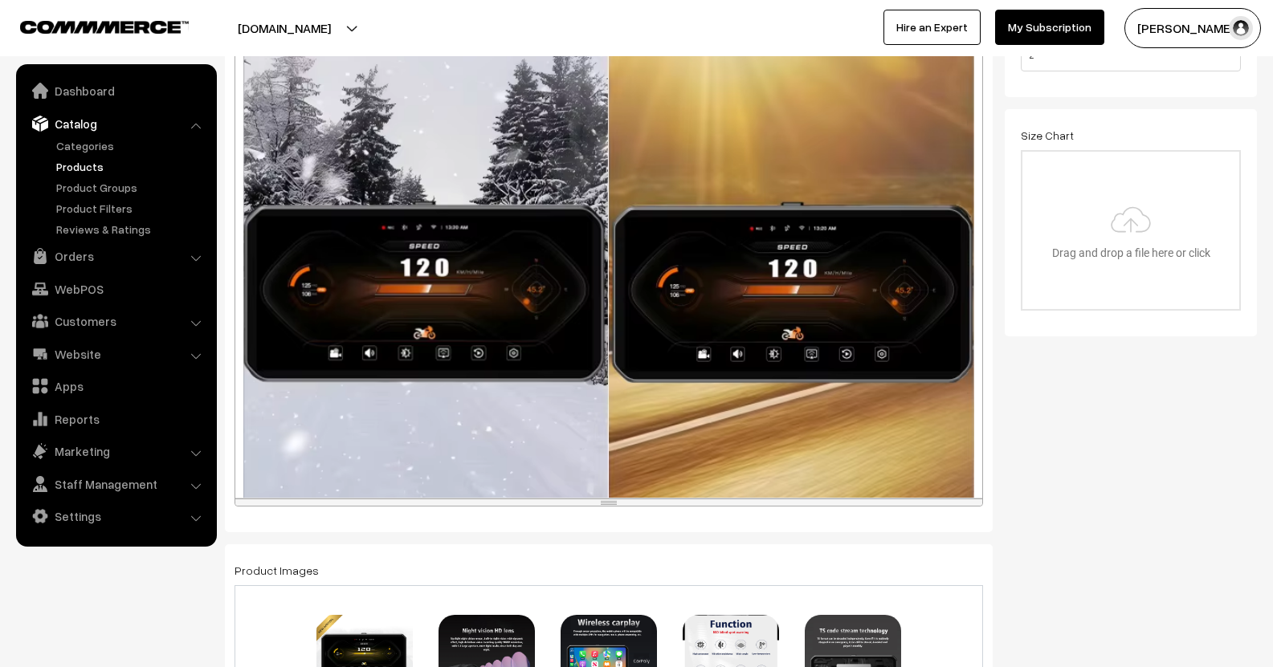
click at [647, 283] on div "800x762 (Original: 0x0) Description : Screen projection function: supports Appl…" at bounding box center [608, 255] width 747 height 483
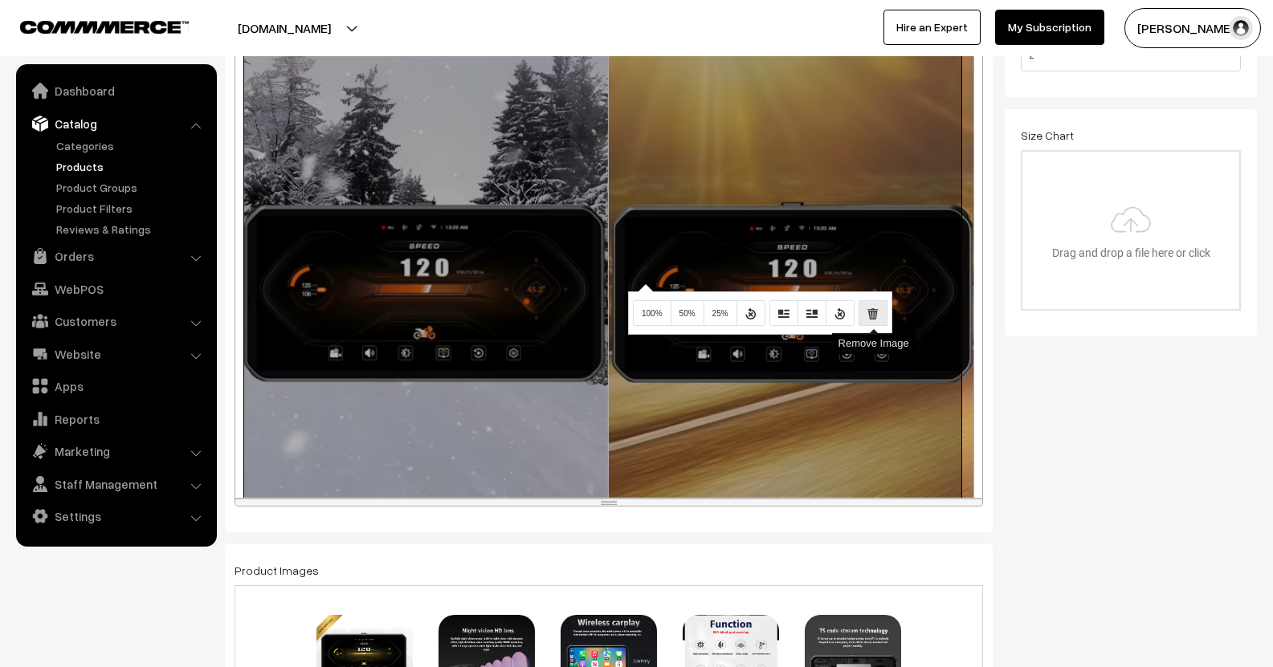
click at [865, 309] on button "Remove Image" at bounding box center [872, 313] width 29 height 26
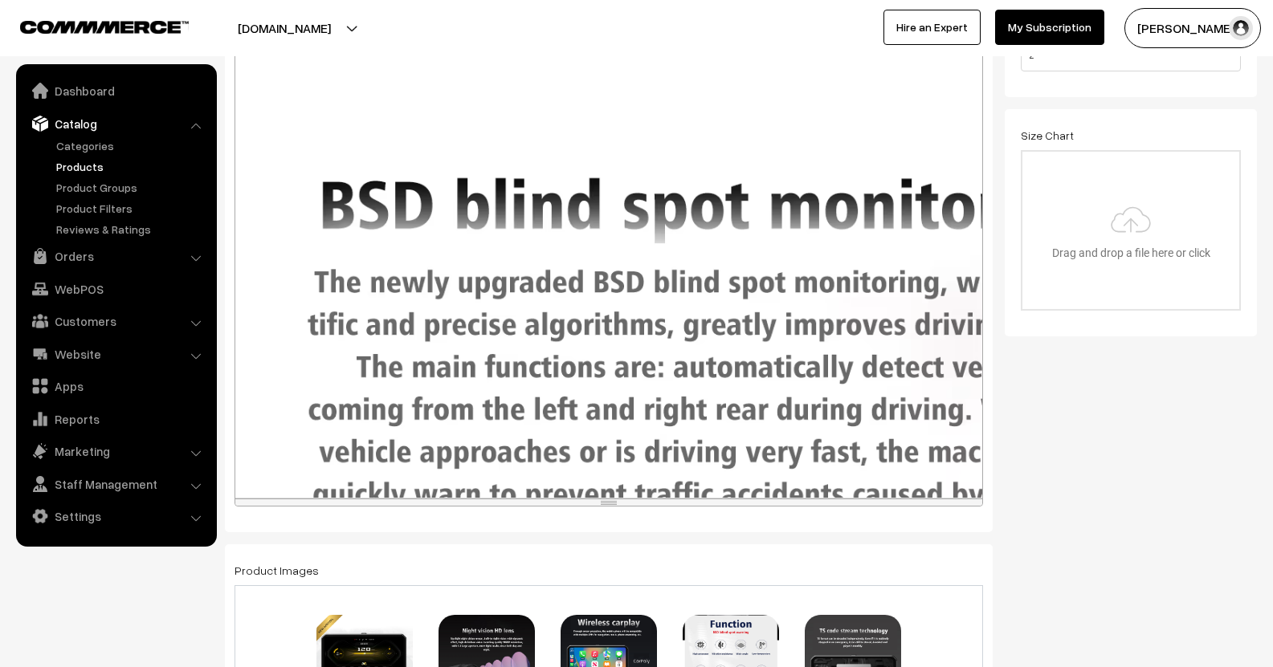
click at [663, 305] on div "895x744 (Original: 0x0) Description : Screen projection function: supports Appl…" at bounding box center [608, 255] width 747 height 483
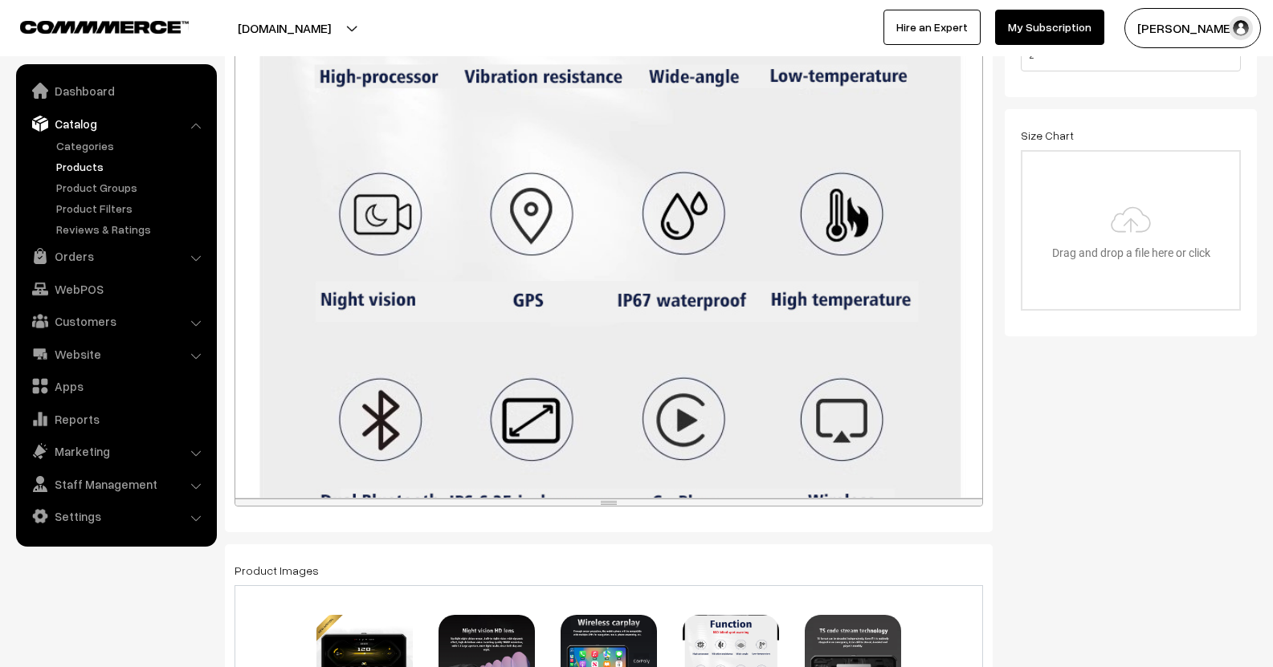
scroll to position [3718, 0]
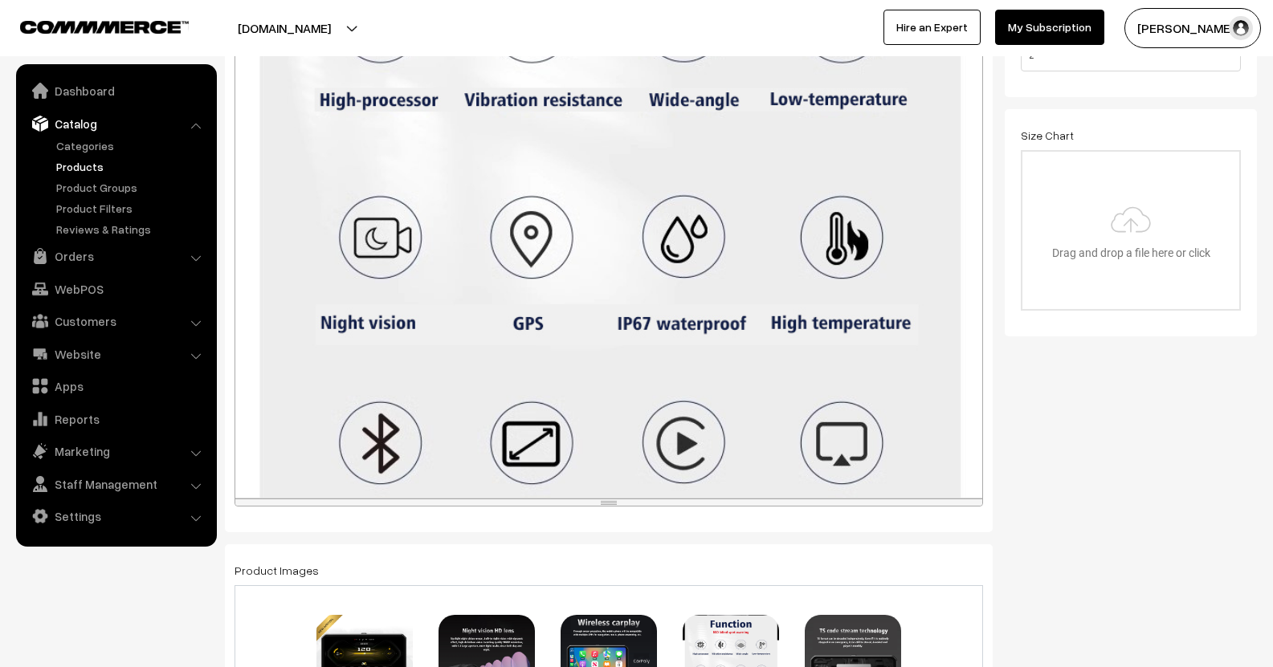
click at [596, 279] on div "1150x1781 (Original: 0x0) Description : Screen projection function: supports Ap…" at bounding box center [608, 255] width 747 height 483
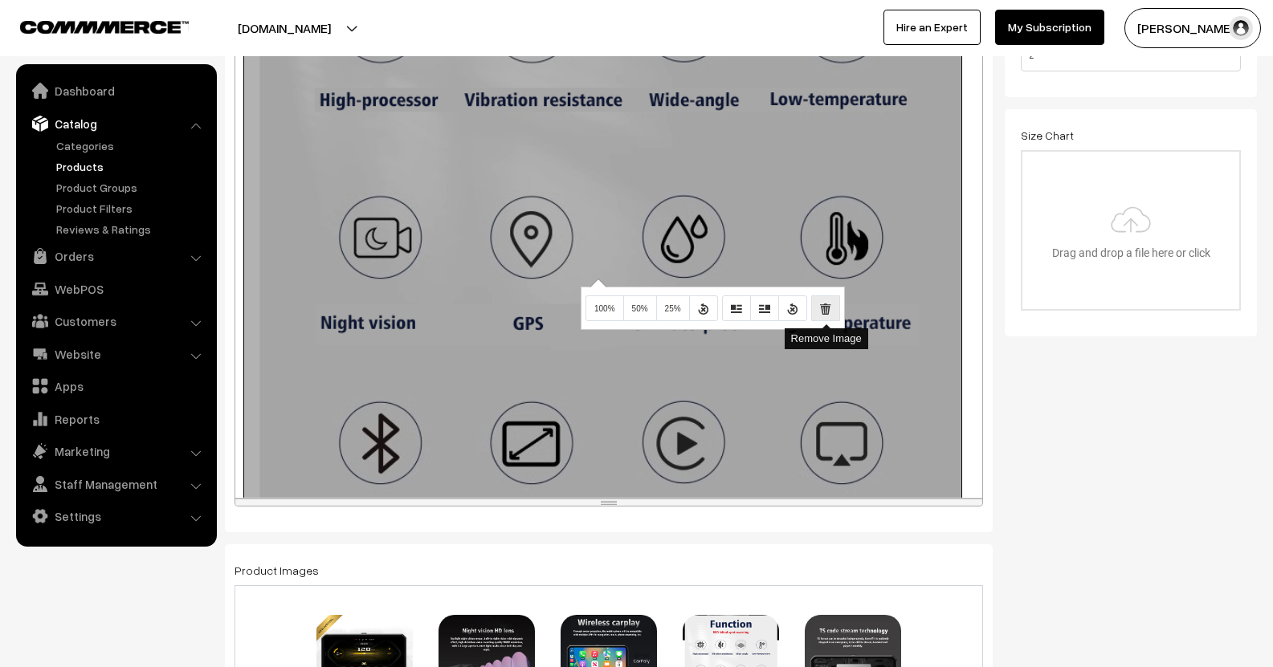
click at [820, 301] on button "Remove Image" at bounding box center [825, 309] width 29 height 26
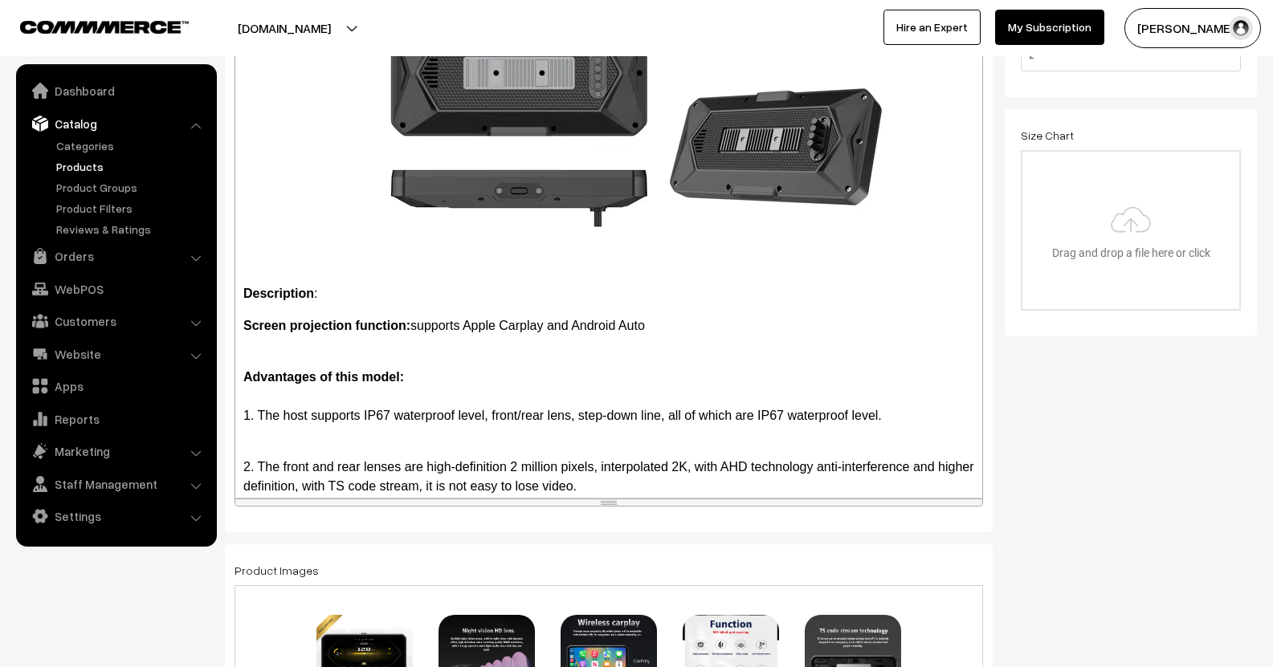
click at [599, 198] on div "895x1007 (Original: 0x0) Description : Screen projection function: supports App…" at bounding box center [608, 255] width 747 height 483
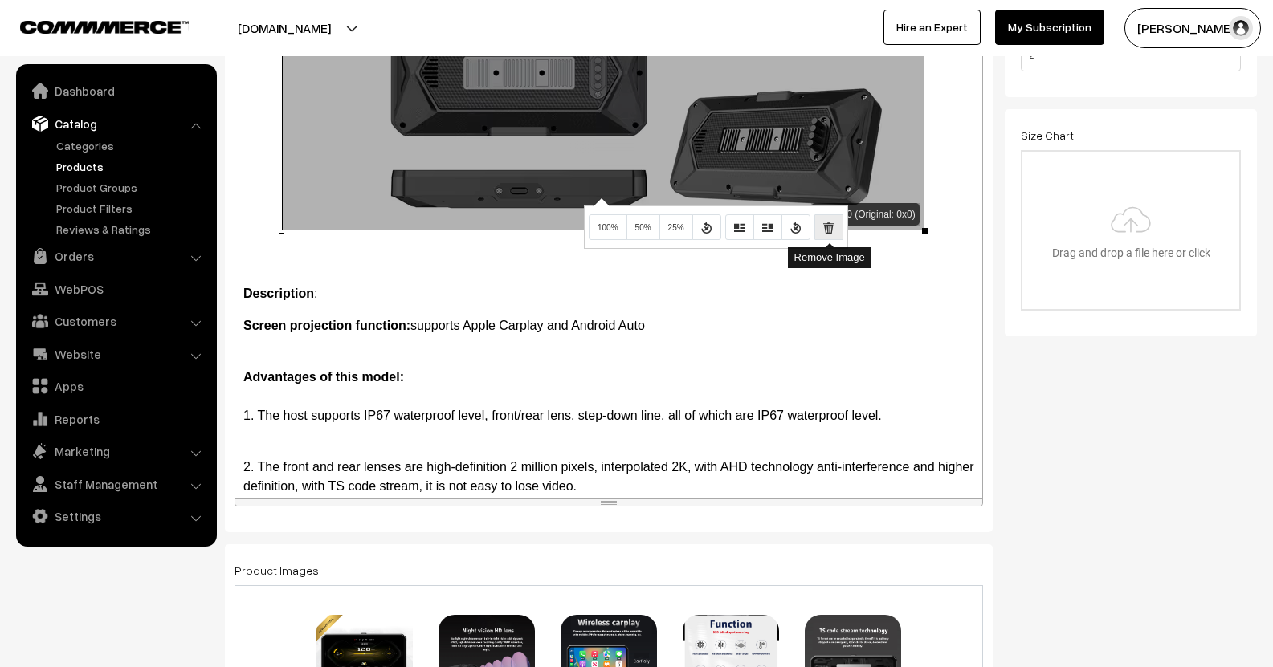
drag, startPoint x: 829, startPoint y: 229, endPoint x: 836, endPoint y: 224, distance: 8.7
click at [830, 229] on icon "Remove Image" at bounding box center [828, 226] width 11 height 13
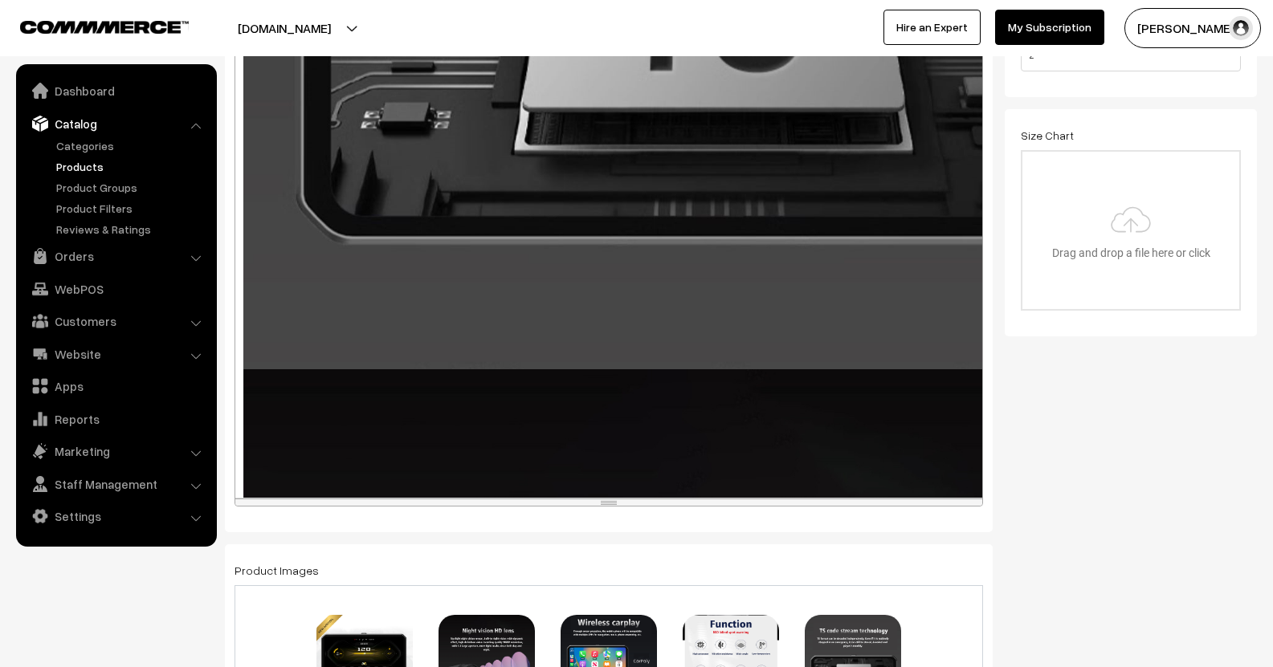
scroll to position [1871, 0]
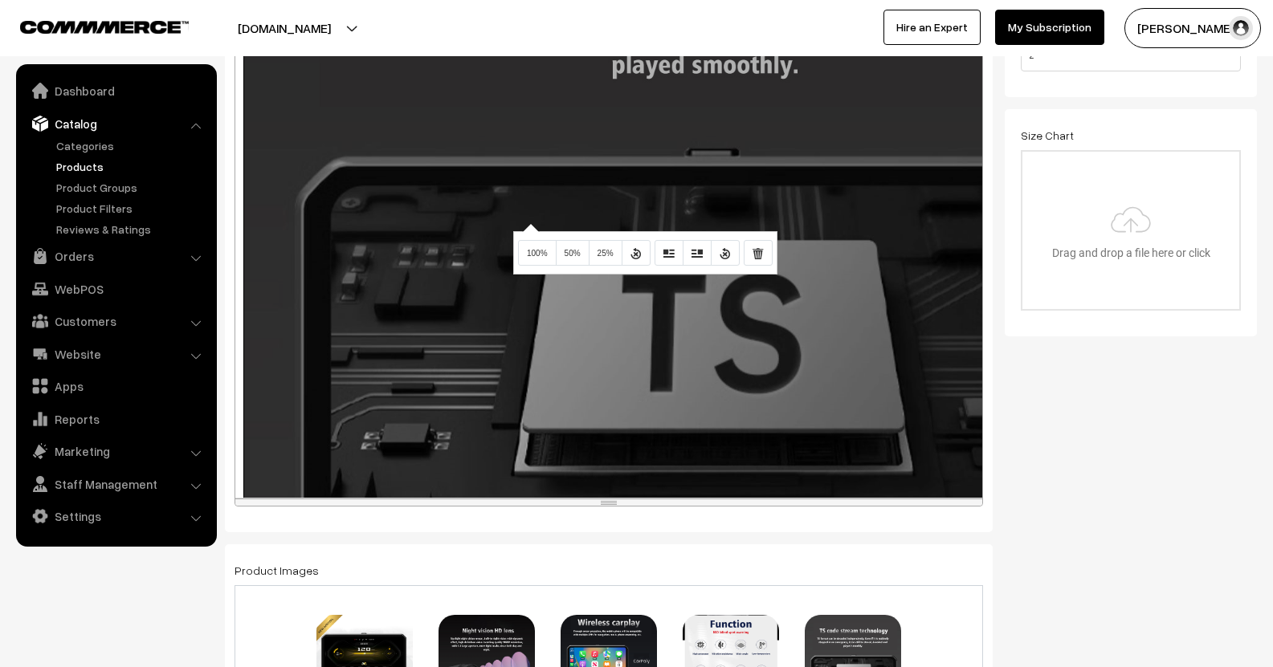
click at [528, 223] on div "1150x1150 (Original: 0x0) Description : Screen projection function: supports Ap…" at bounding box center [608, 255] width 747 height 483
click at [532, 248] on button "100%" at bounding box center [537, 253] width 39 height 26
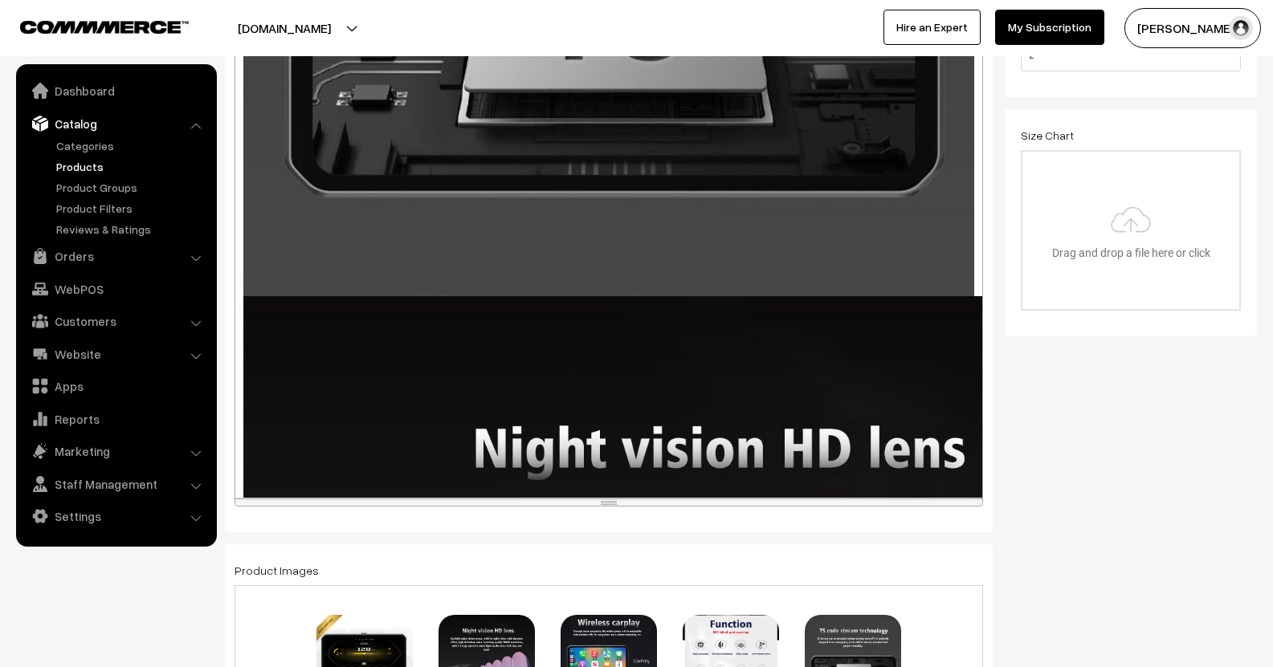
scroll to position [2273, 0]
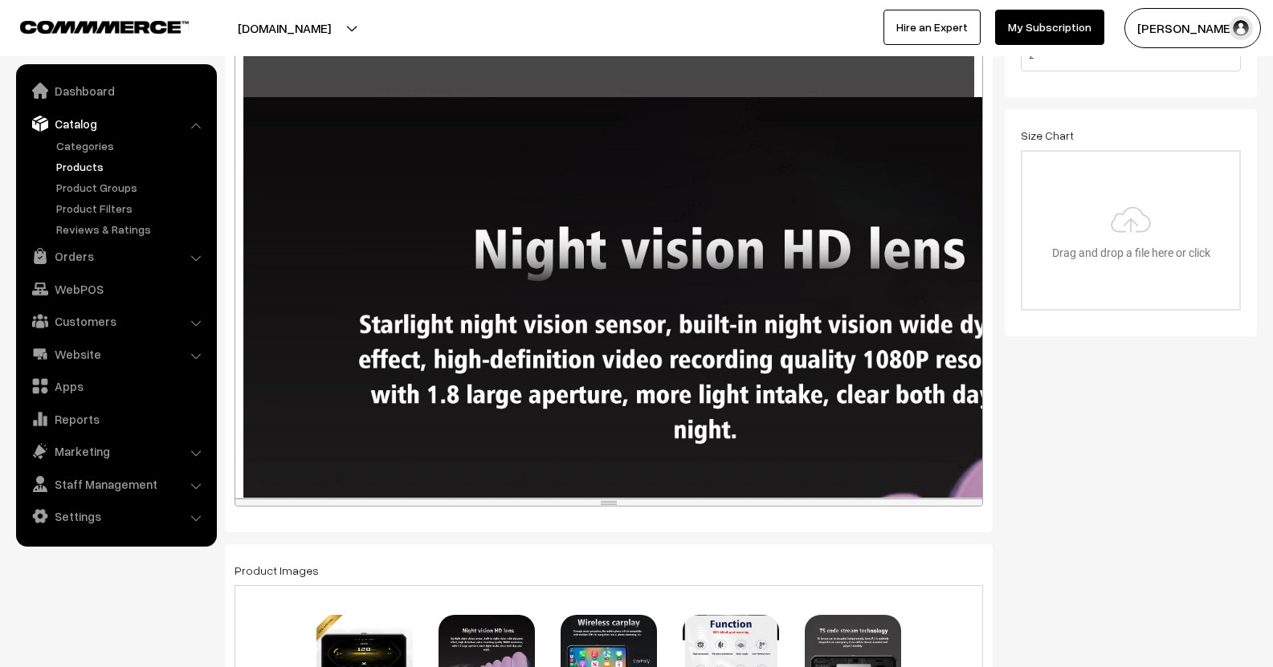
click at [539, 267] on div "1150x1150 (Original: 0x0) Description : Screen projection function: supports Ap…" at bounding box center [608, 255] width 747 height 483
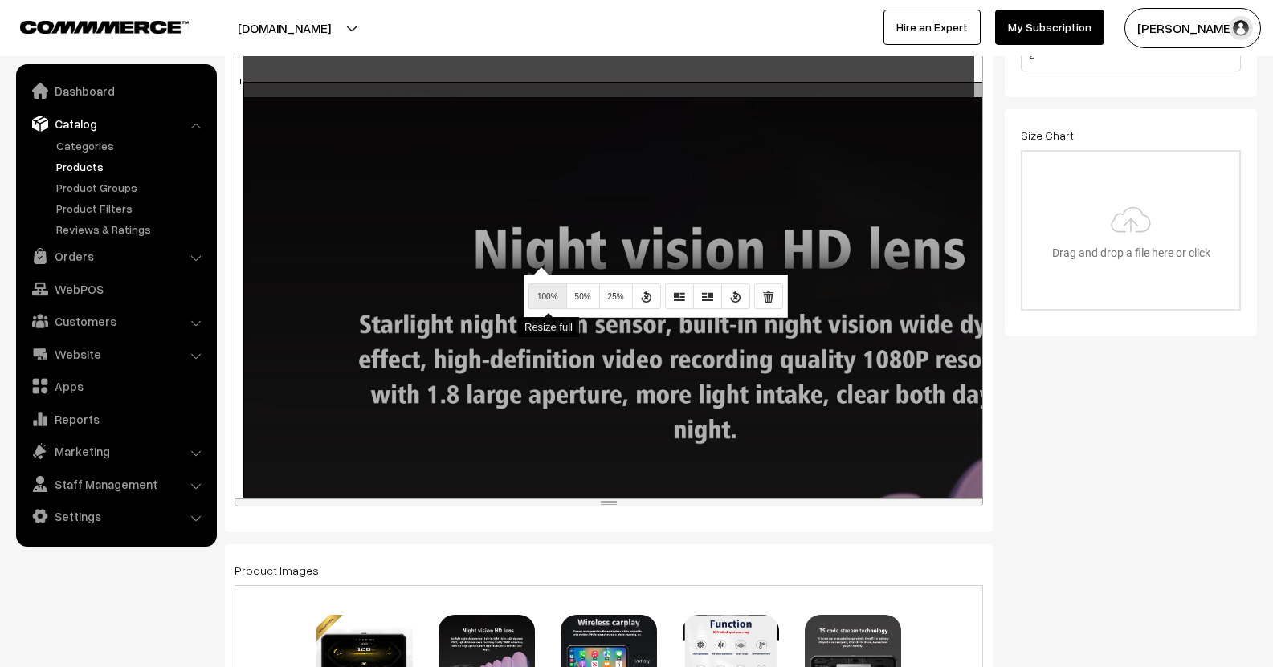
click at [551, 292] on button "100%" at bounding box center [547, 296] width 39 height 26
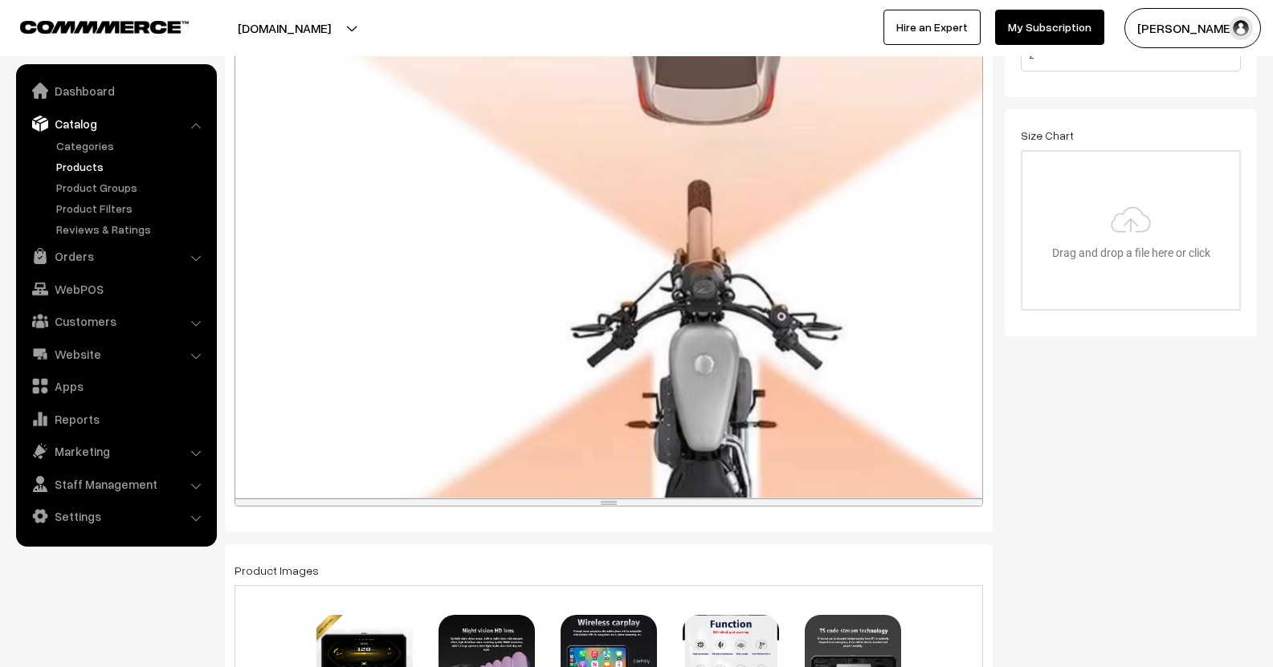
scroll to position [907, 0]
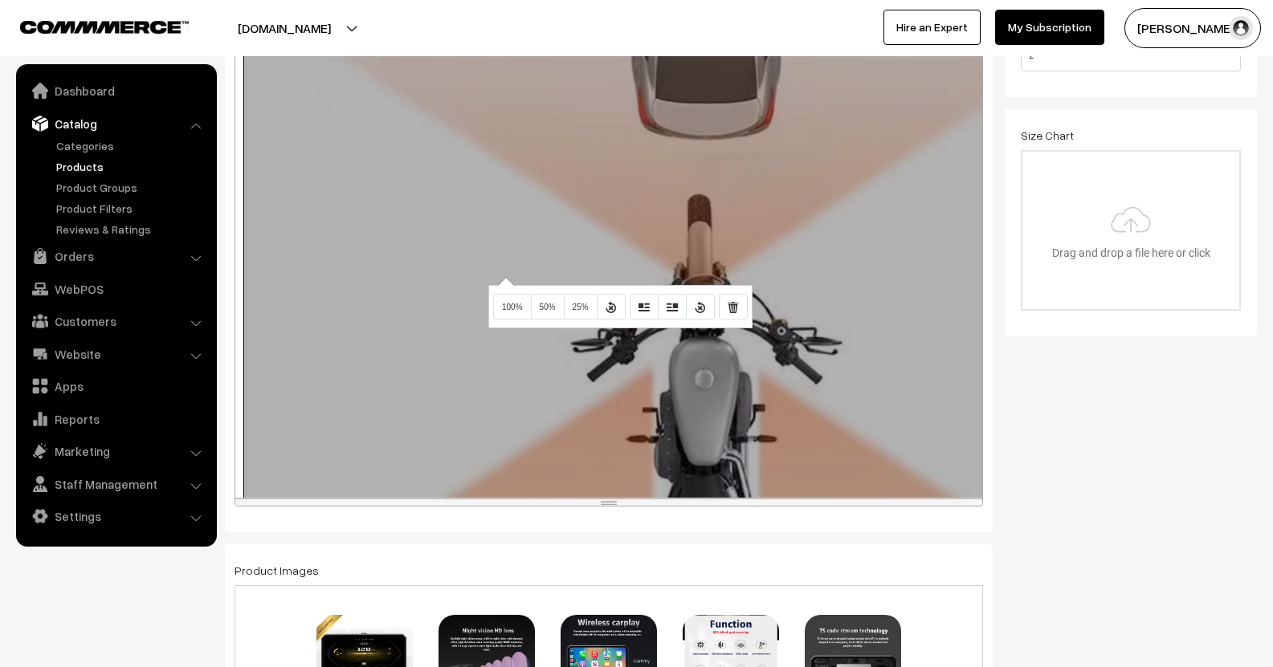
click at [504, 277] on div "1150x1781 (Original: 0x0) Description : Screen projection function: supports Ap…" at bounding box center [608, 255] width 747 height 483
drag, startPoint x: 519, startPoint y: 308, endPoint x: 533, endPoint y: 304, distance: 14.8
click at [519, 308] on span "100%" at bounding box center [512, 307] width 21 height 9
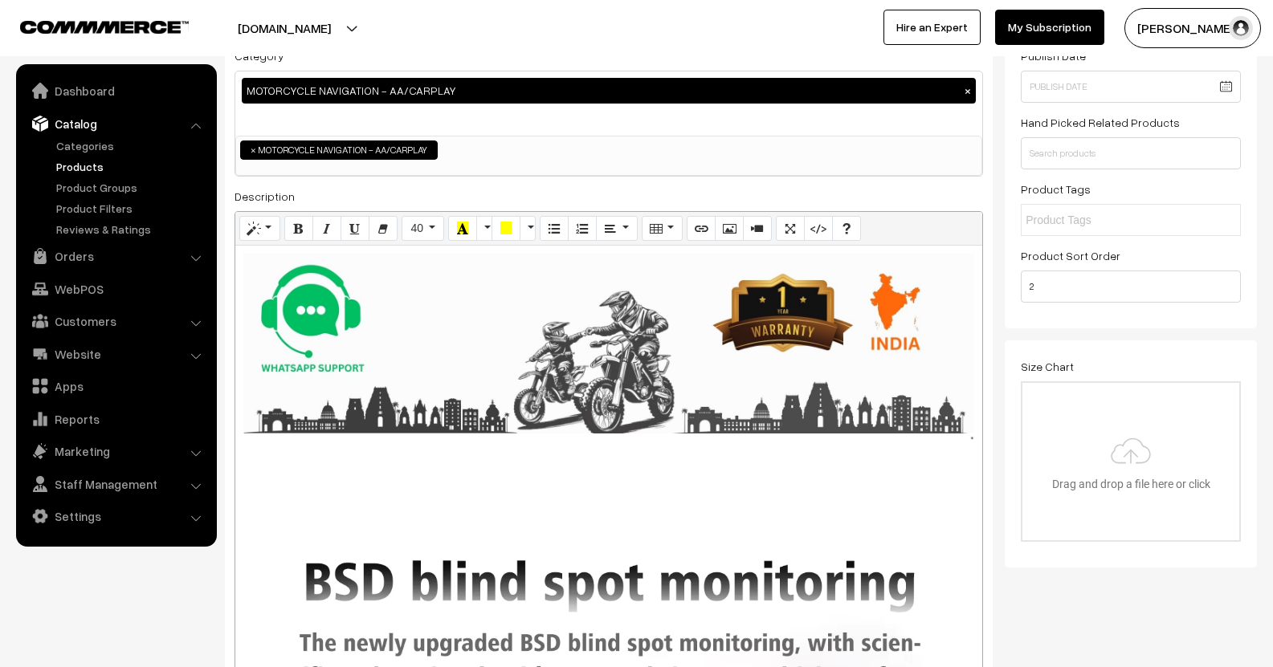
scroll to position [176, 0]
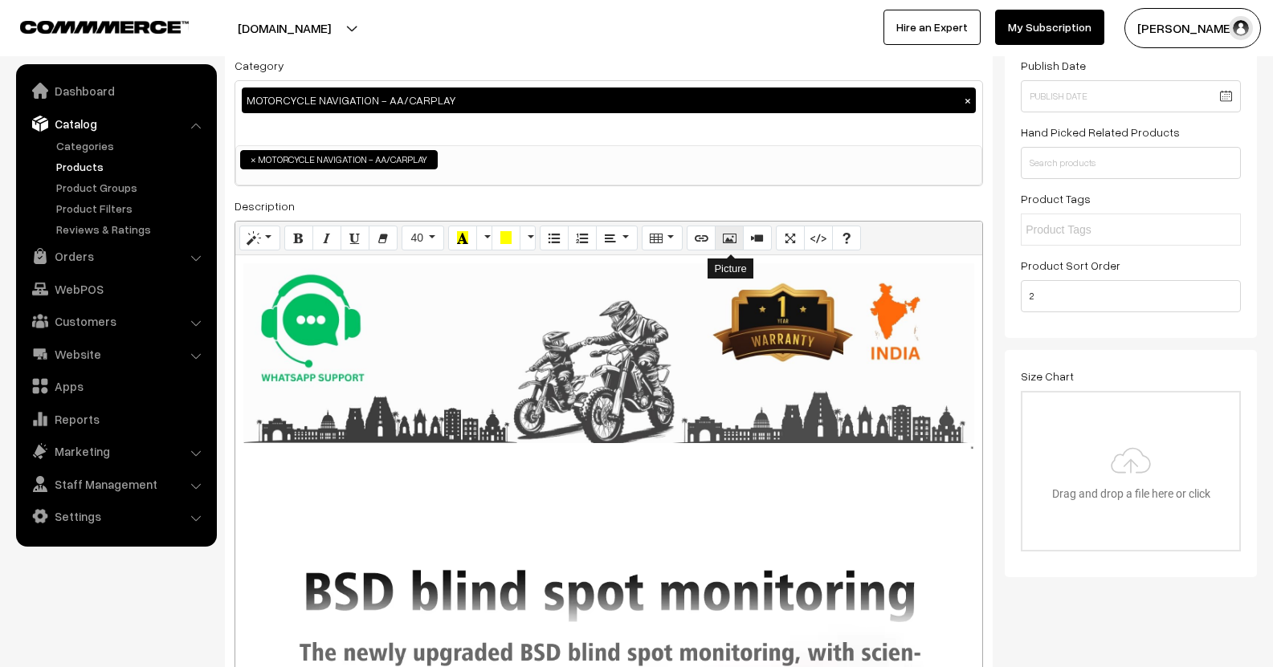
click at [731, 230] on button "Picture" at bounding box center [729, 239] width 29 height 26
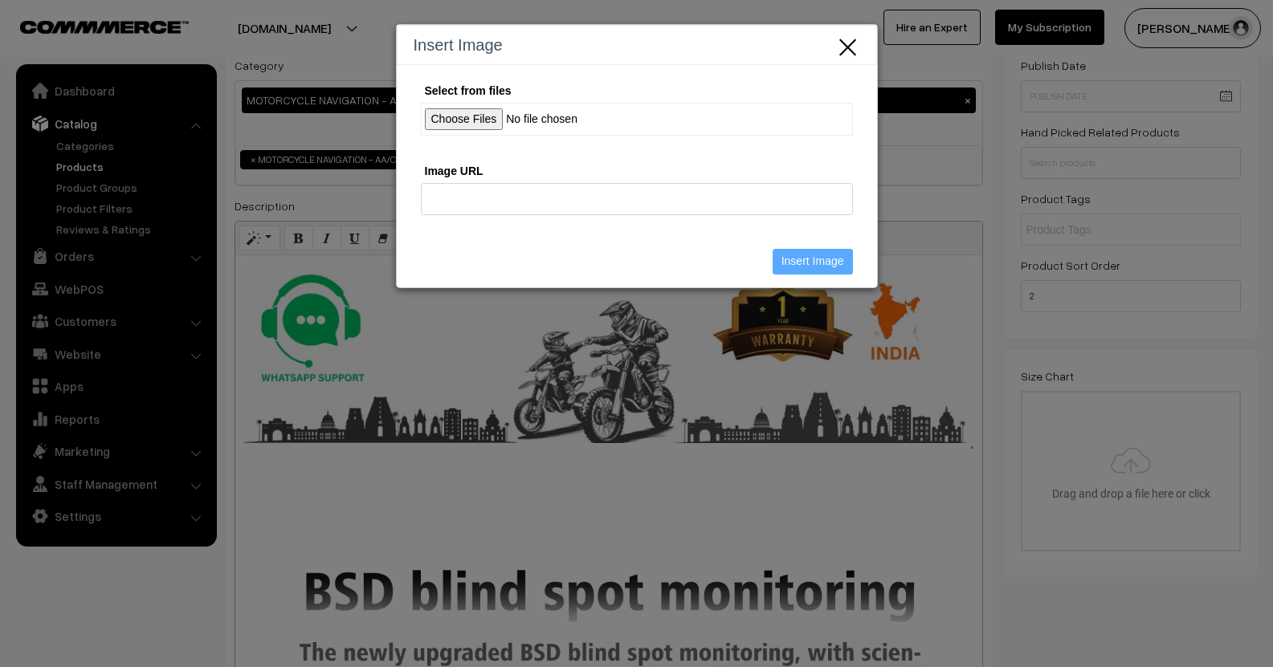
click at [487, 120] on input "Select from files" at bounding box center [637, 119] width 432 height 33
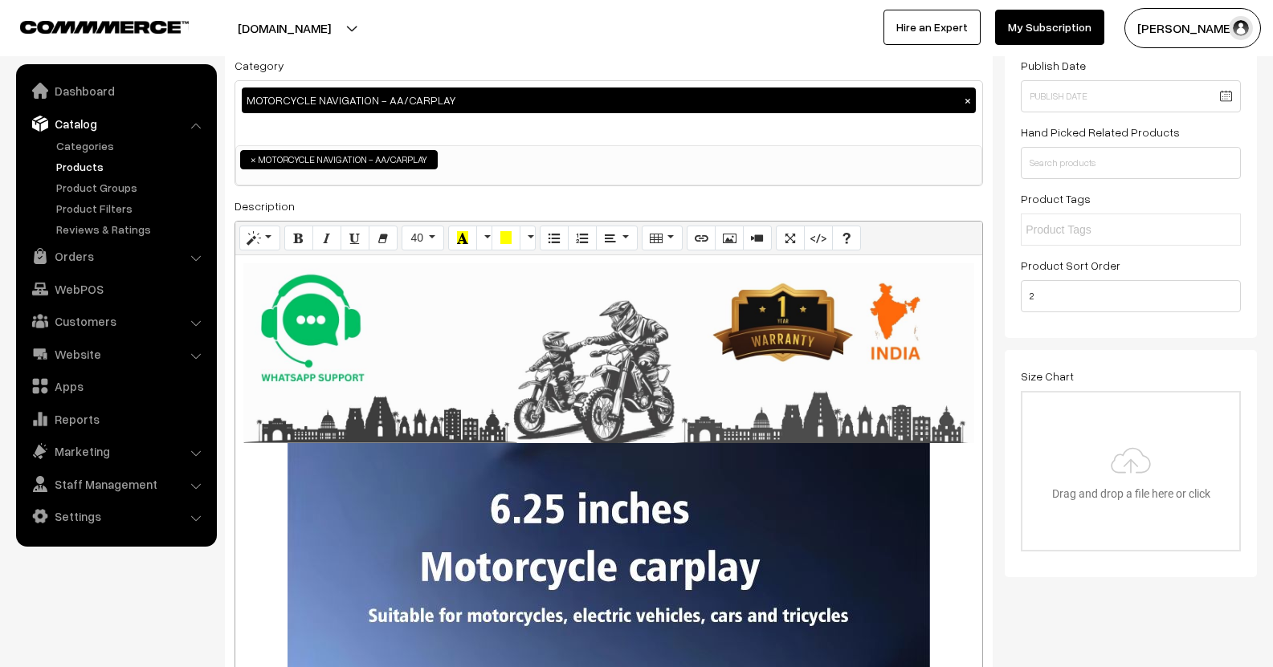
click at [583, 505] on div "1150x1781 (Original: 0x0) Description : Screen projection function: supports Ap…" at bounding box center [608, 496] width 747 height 483
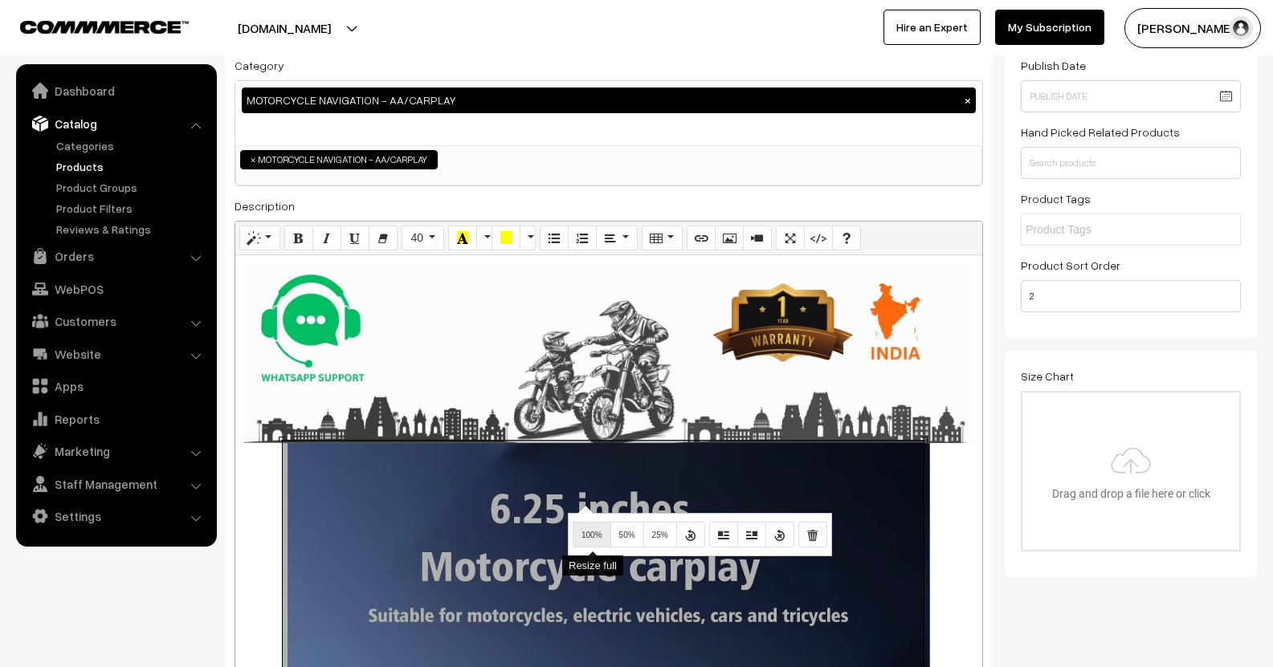
click at [607, 541] on button "100%" at bounding box center [592, 535] width 39 height 26
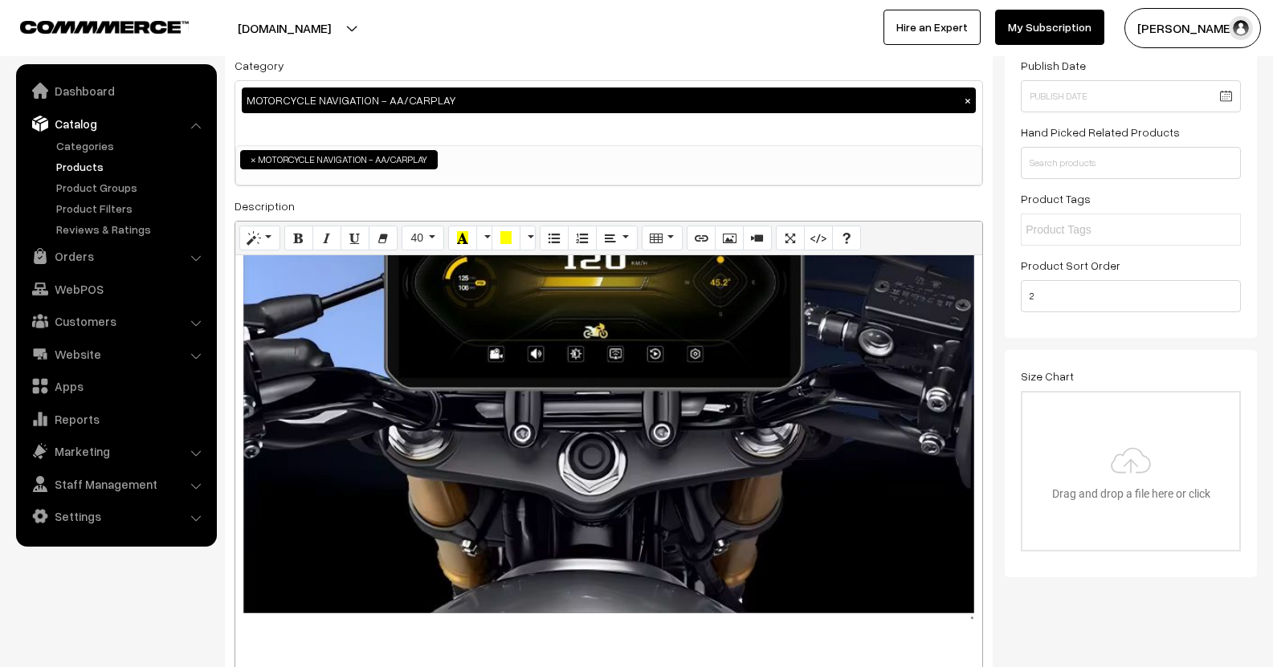
scroll to position [723, 0]
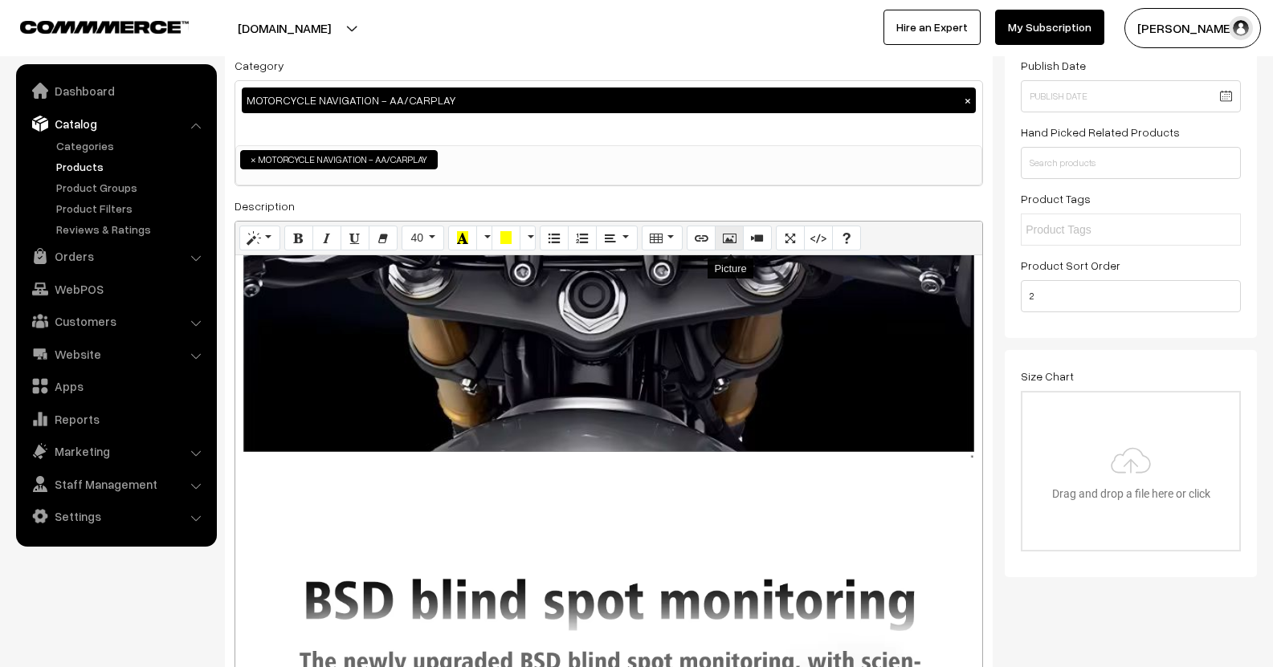
click at [733, 244] on icon "Picture" at bounding box center [729, 237] width 11 height 13
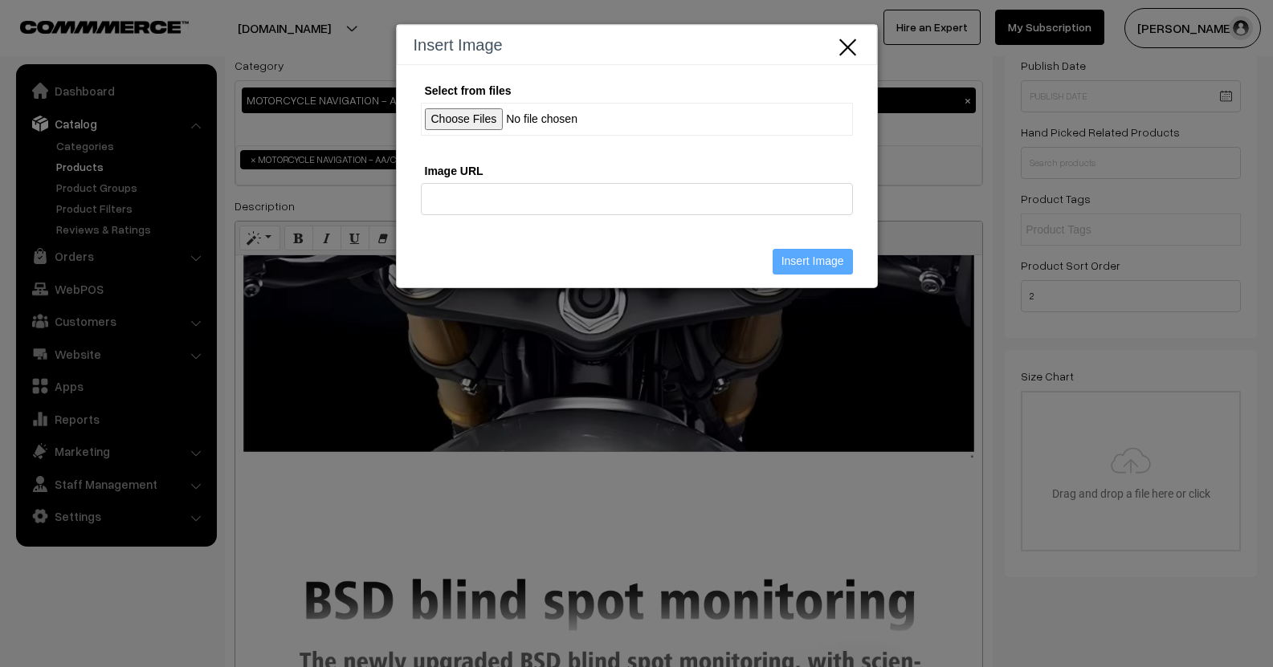
click at [456, 128] on input "Select from files" at bounding box center [637, 119] width 432 height 33
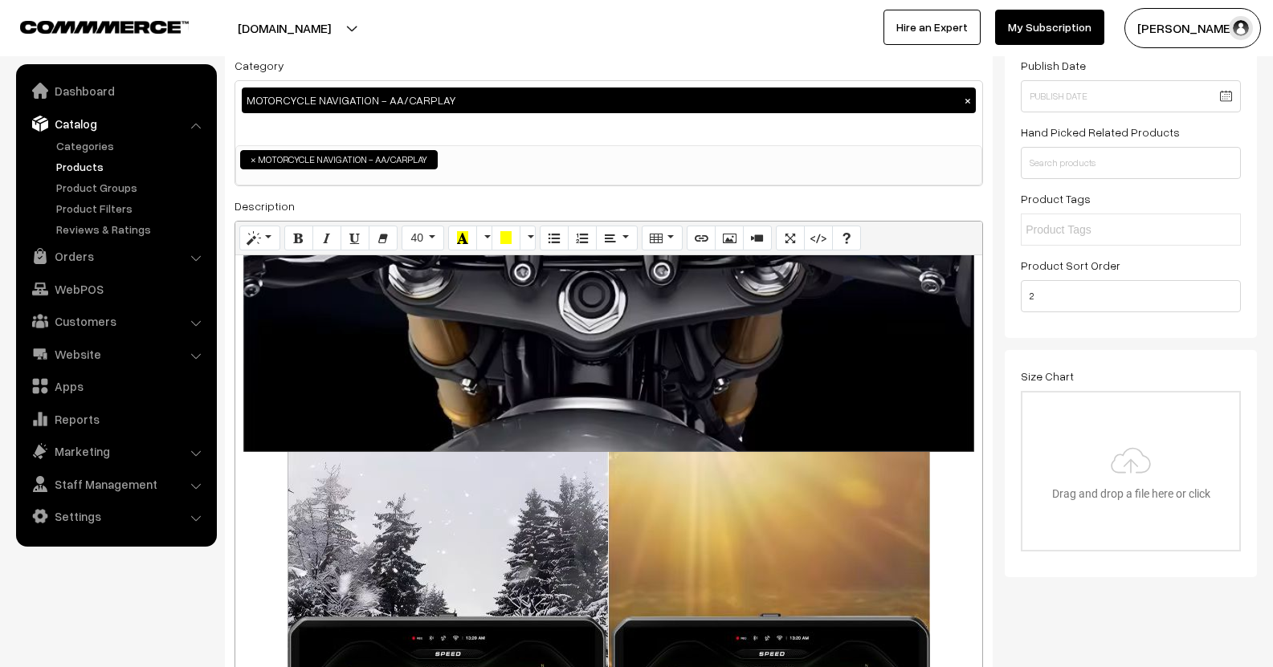
click at [572, 513] on div "800x801 (Original: 800x801) Description : Screen projection function: supports …" at bounding box center [608, 496] width 747 height 483
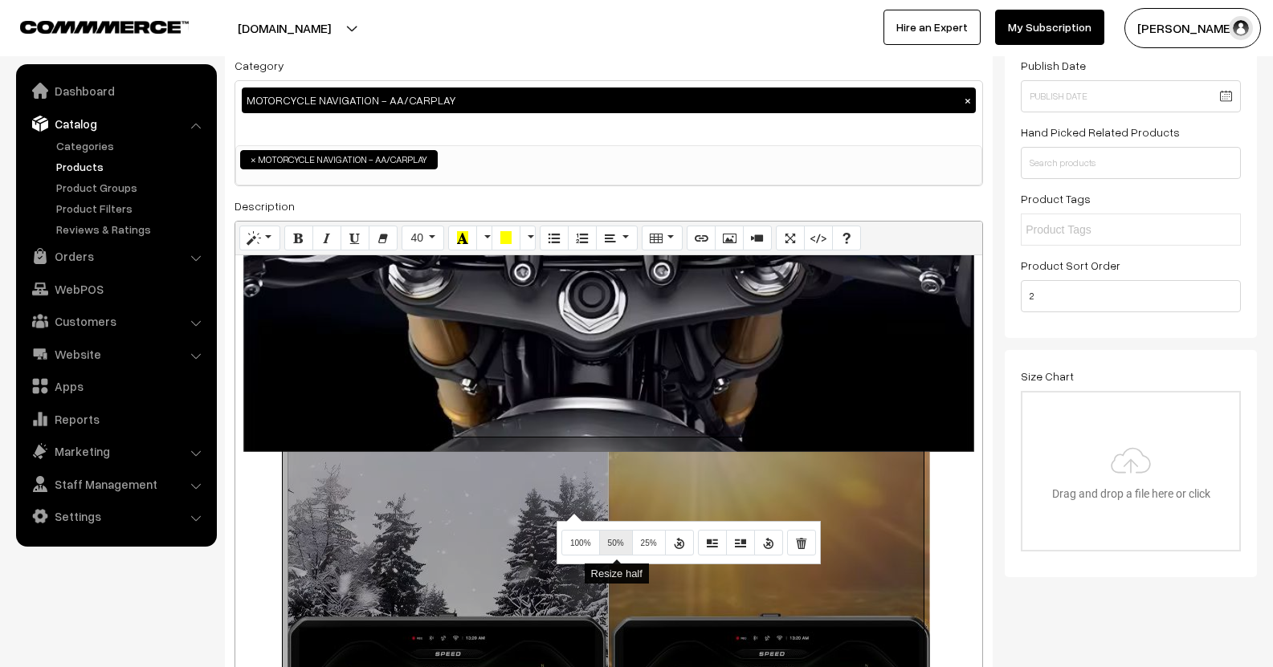
click at [608, 541] on span "50%" at bounding box center [616, 543] width 16 height 9
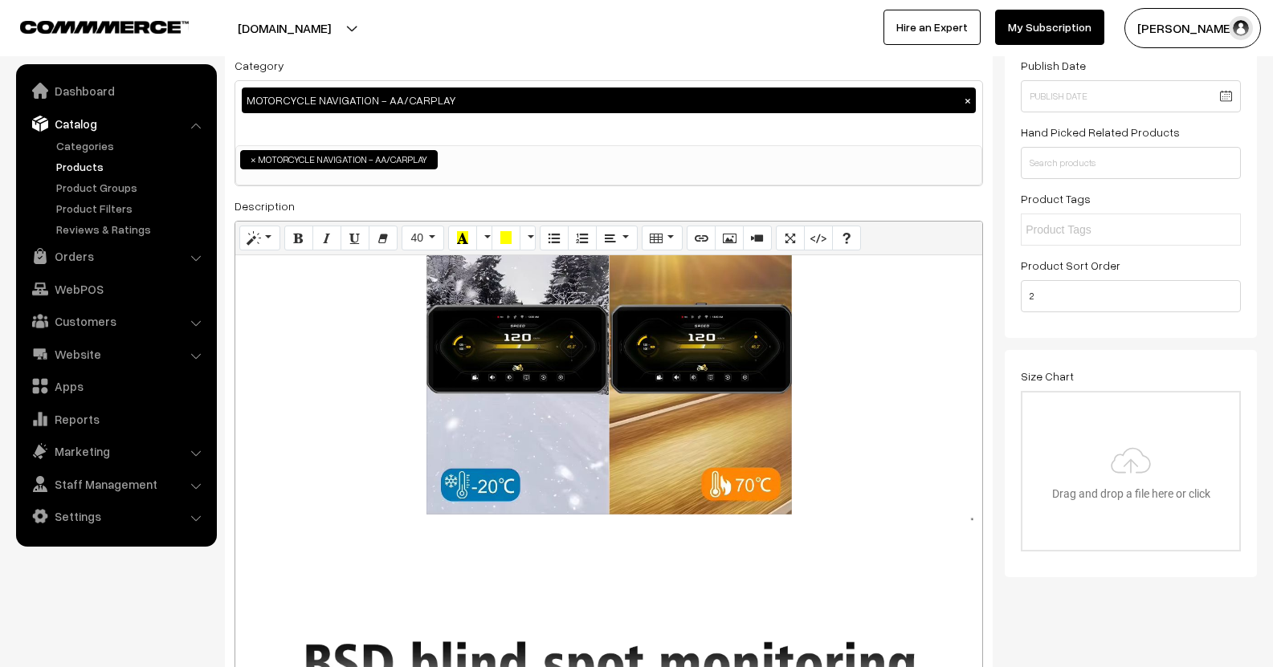
scroll to position [883, 0]
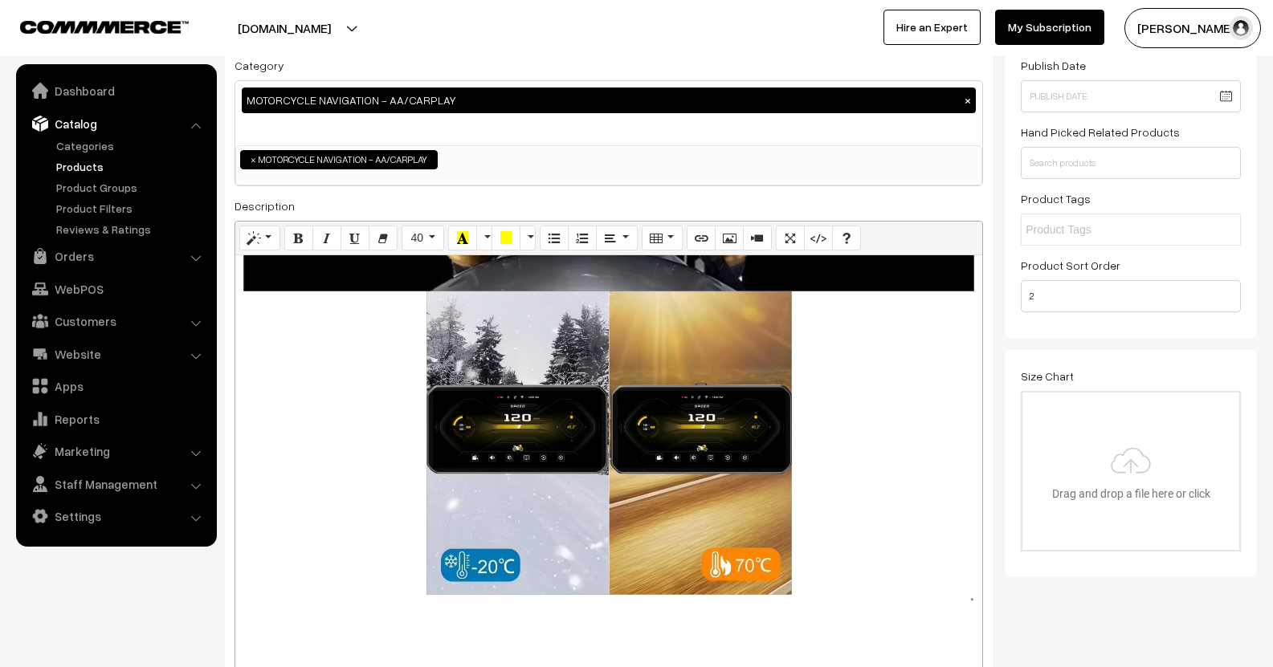
click at [578, 454] on div "800x665 (Original: 800x665) Description : Screen projection function: supports …" at bounding box center [608, 496] width 747 height 483
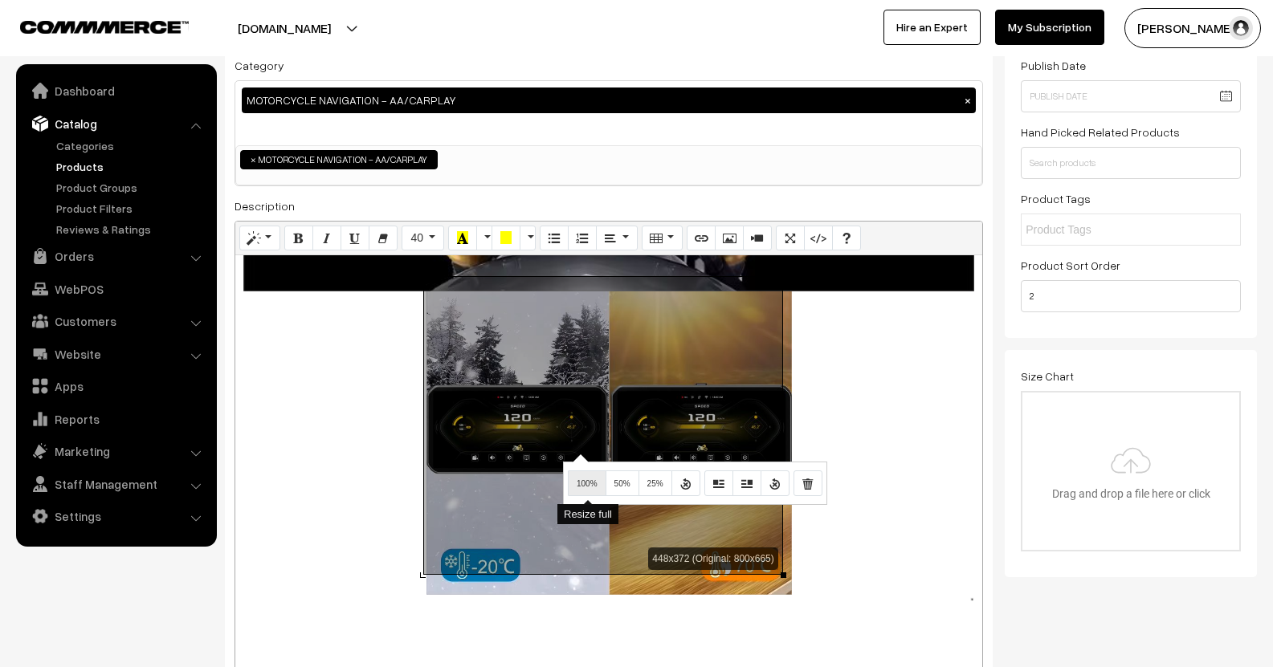
click at [594, 493] on button "100%" at bounding box center [587, 484] width 39 height 26
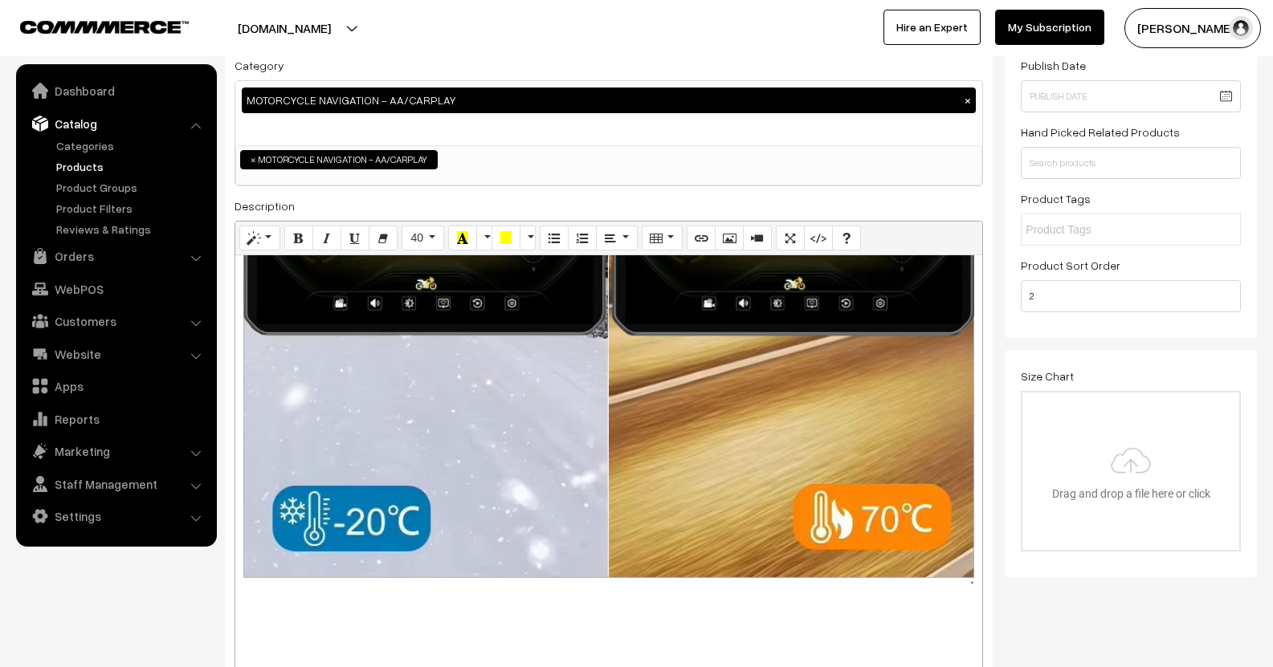
scroll to position [1446, 0]
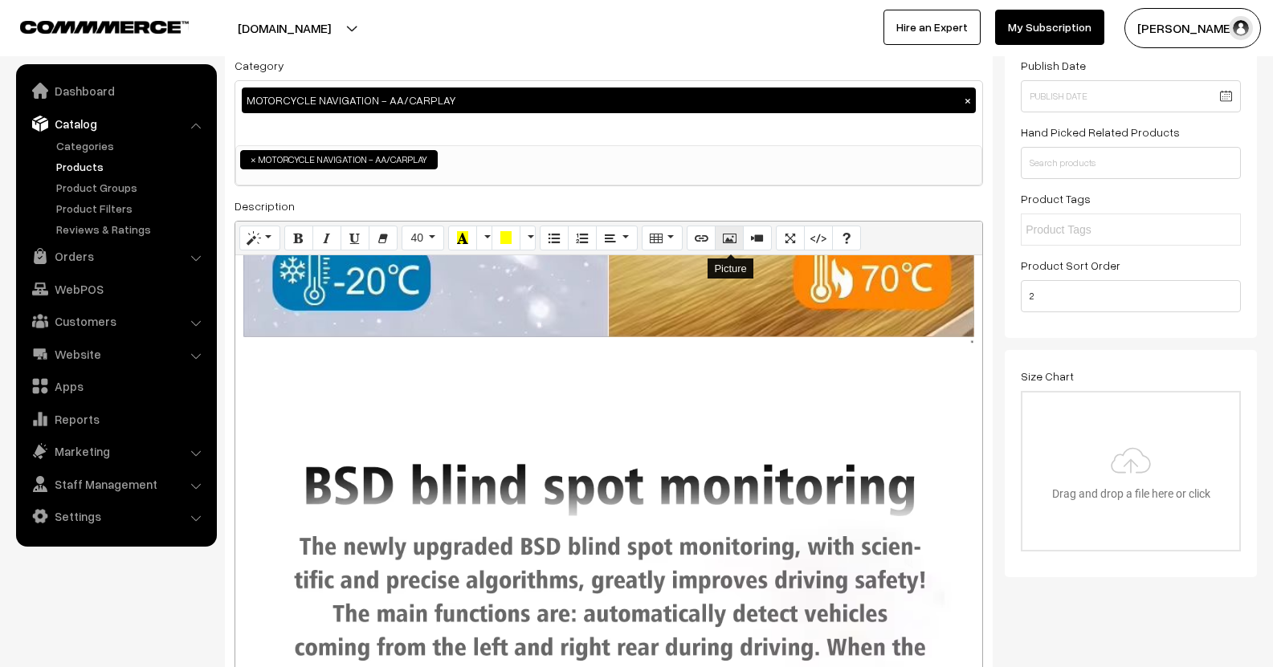
click at [738, 237] on button "Picture" at bounding box center [729, 239] width 29 height 26
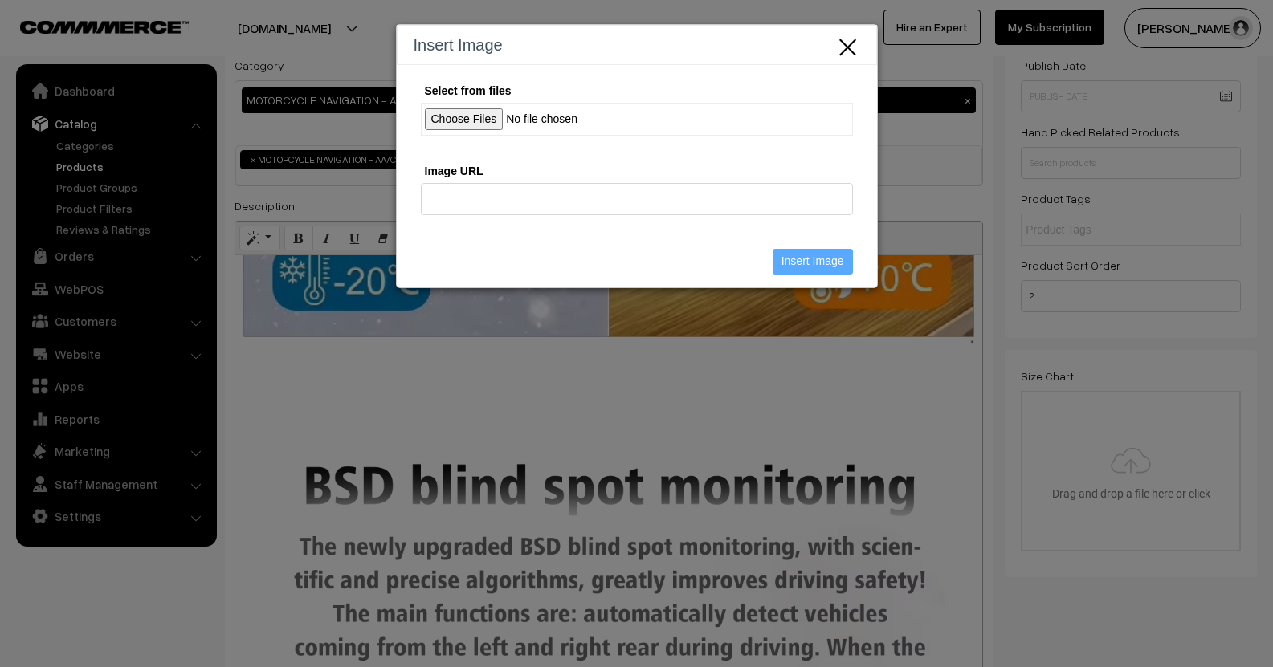
click at [454, 114] on input "Select from files" at bounding box center [637, 119] width 432 height 33
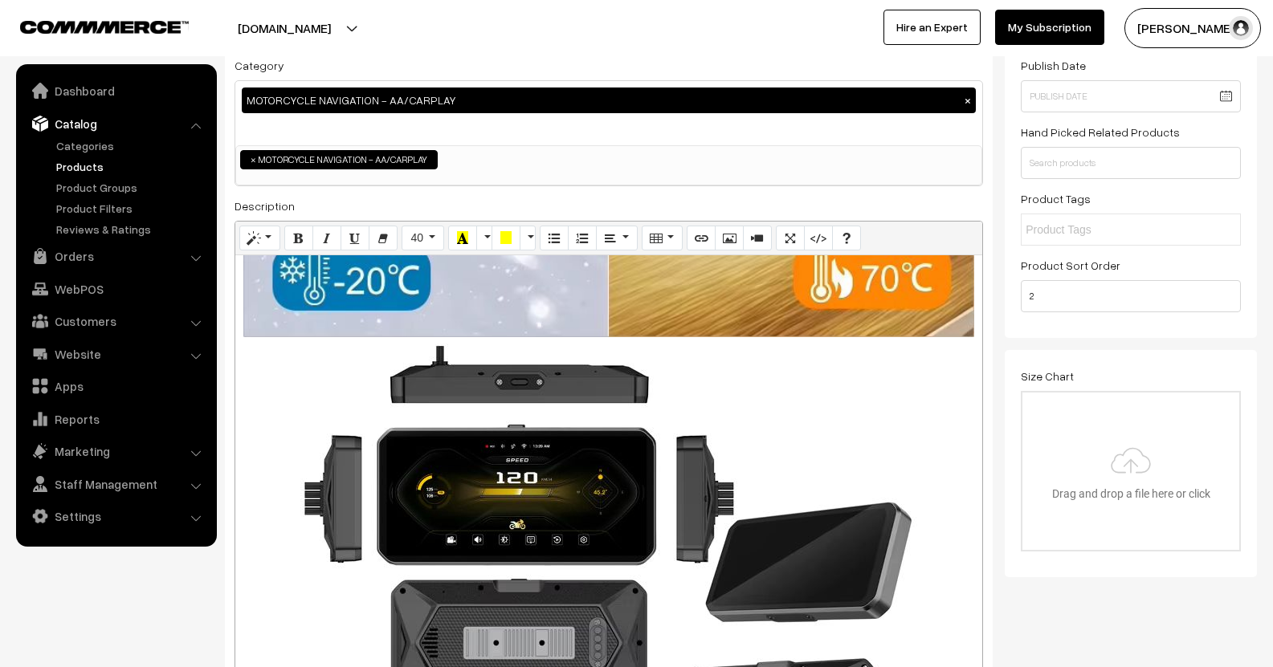
click at [601, 406] on div "448x372 (Original: 800x665) Description : Screen projection function: supports …" at bounding box center [608, 496] width 747 height 483
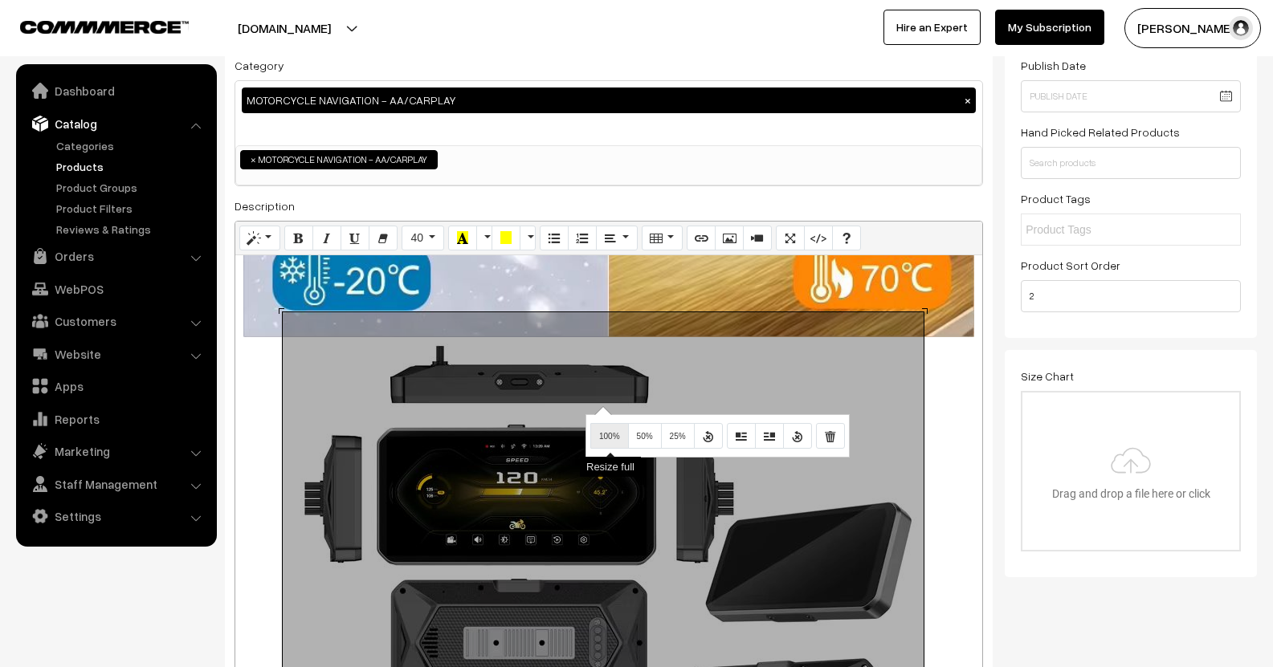
click at [596, 425] on button "100%" at bounding box center [609, 436] width 39 height 26
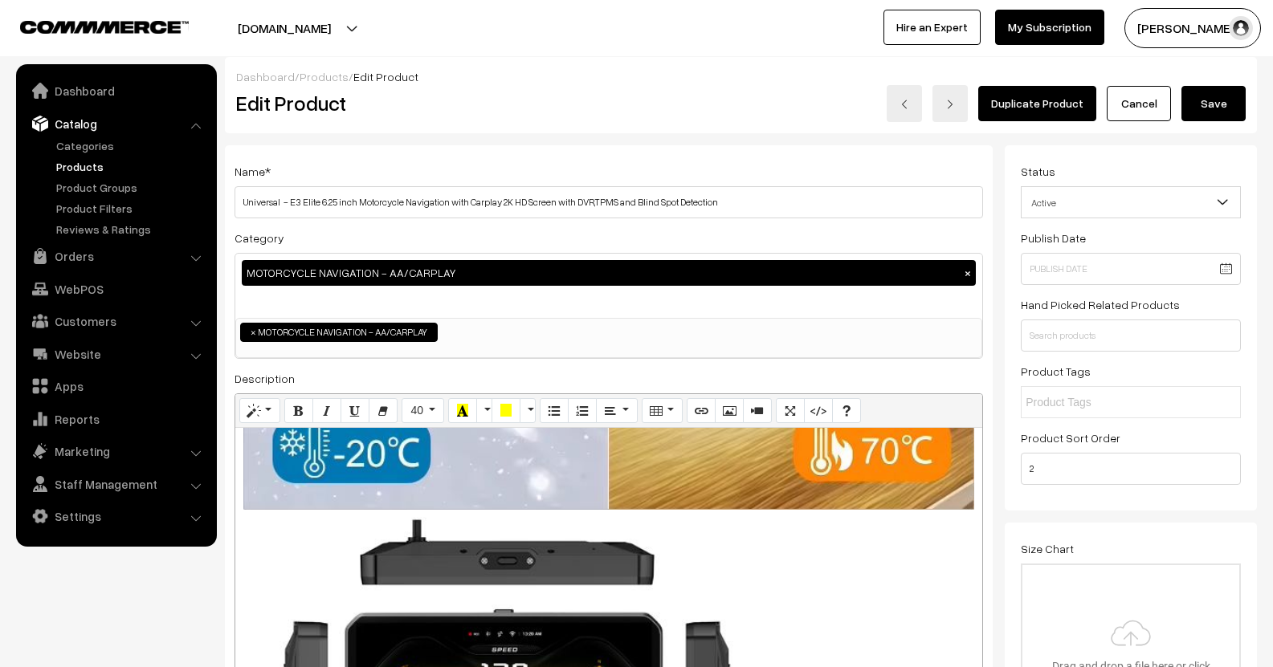
scroll to position [0, 0]
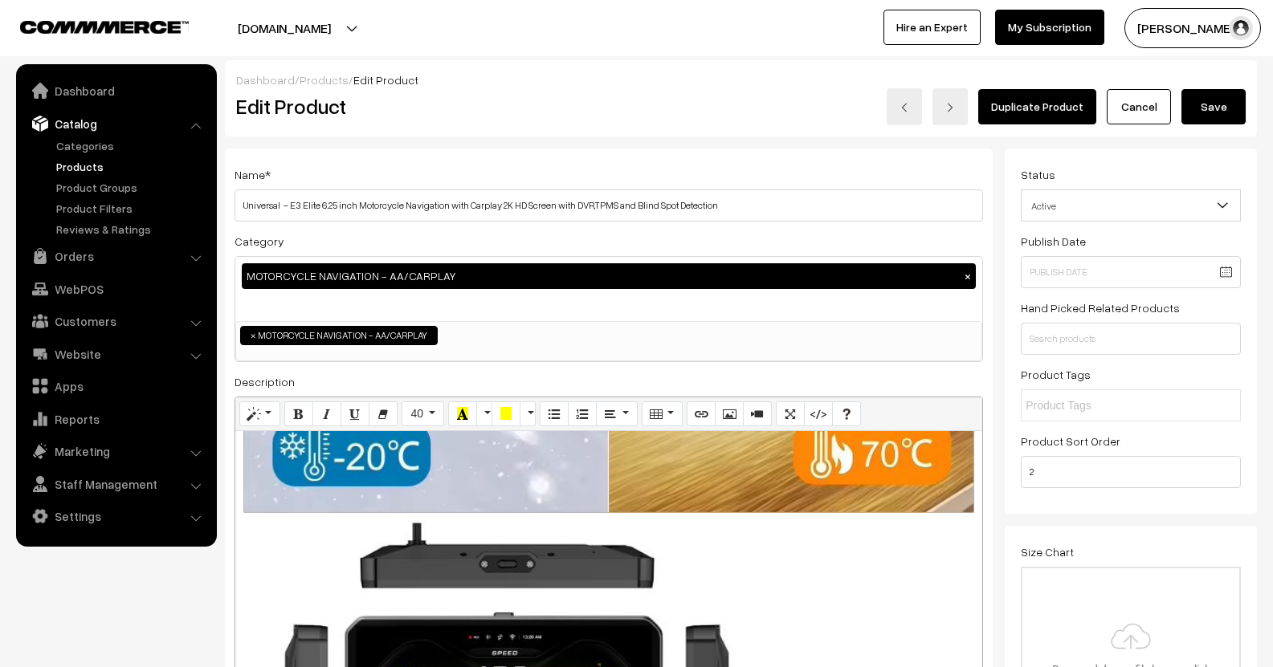
click at [1216, 107] on button "Save" at bounding box center [1213, 106] width 64 height 35
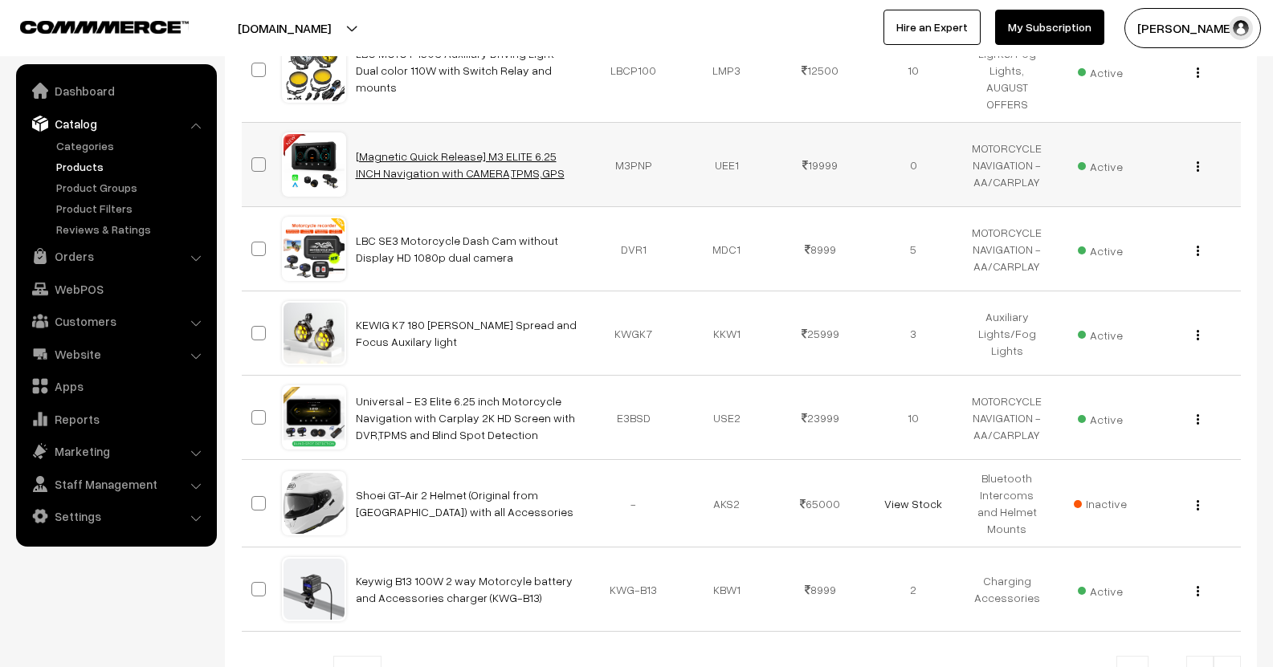
scroll to position [482, 0]
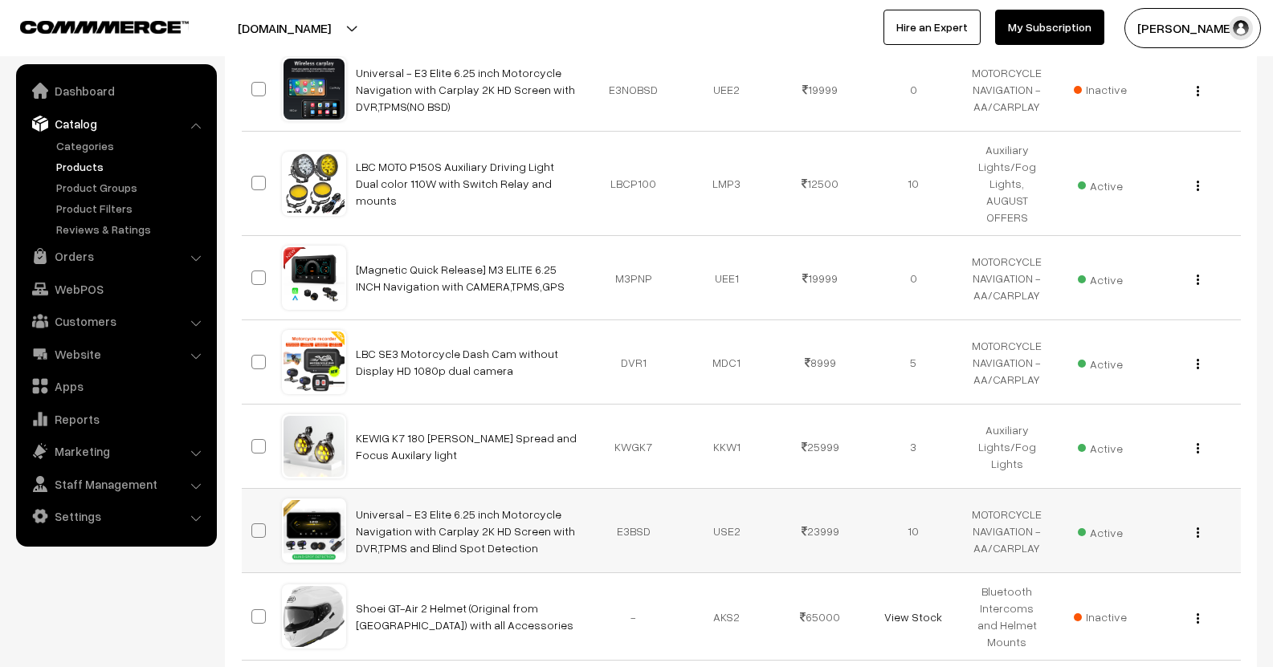
click at [1192, 523] on div "View Edit Delete" at bounding box center [1193, 531] width 74 height 17
click at [1197, 528] on img "button" at bounding box center [1198, 533] width 2 height 10
click at [1092, 573] on link "Edit" at bounding box center [1126, 590] width 137 height 35
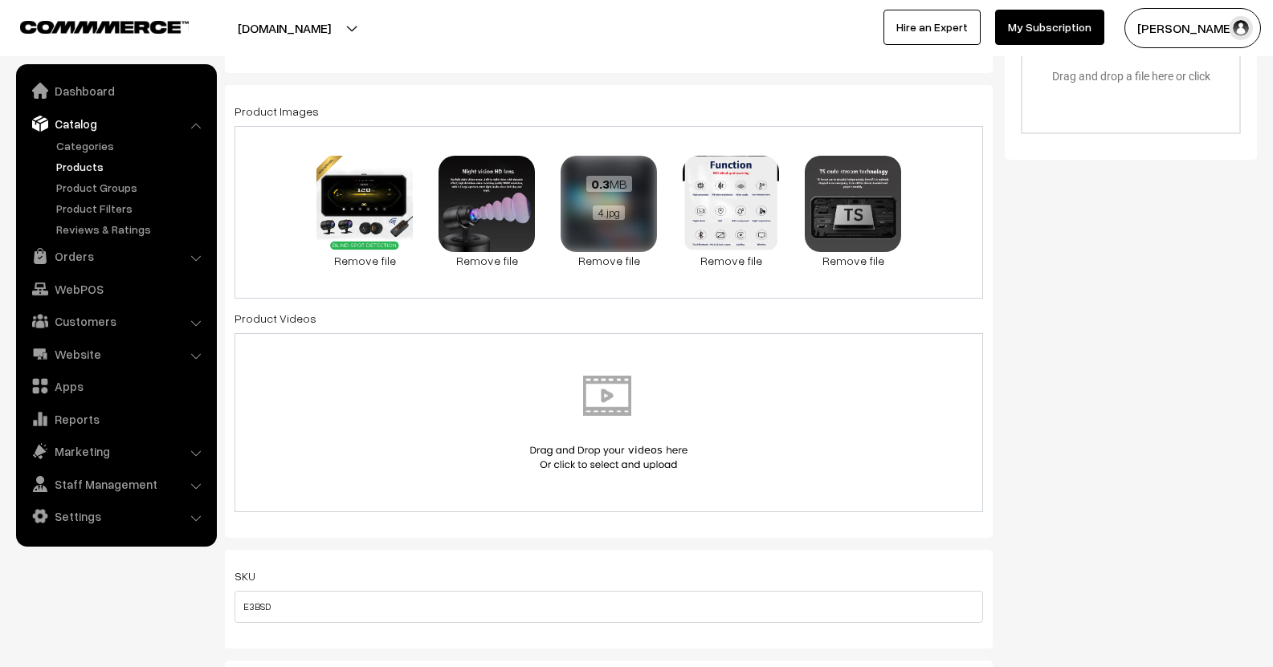
scroll to position [562, 0]
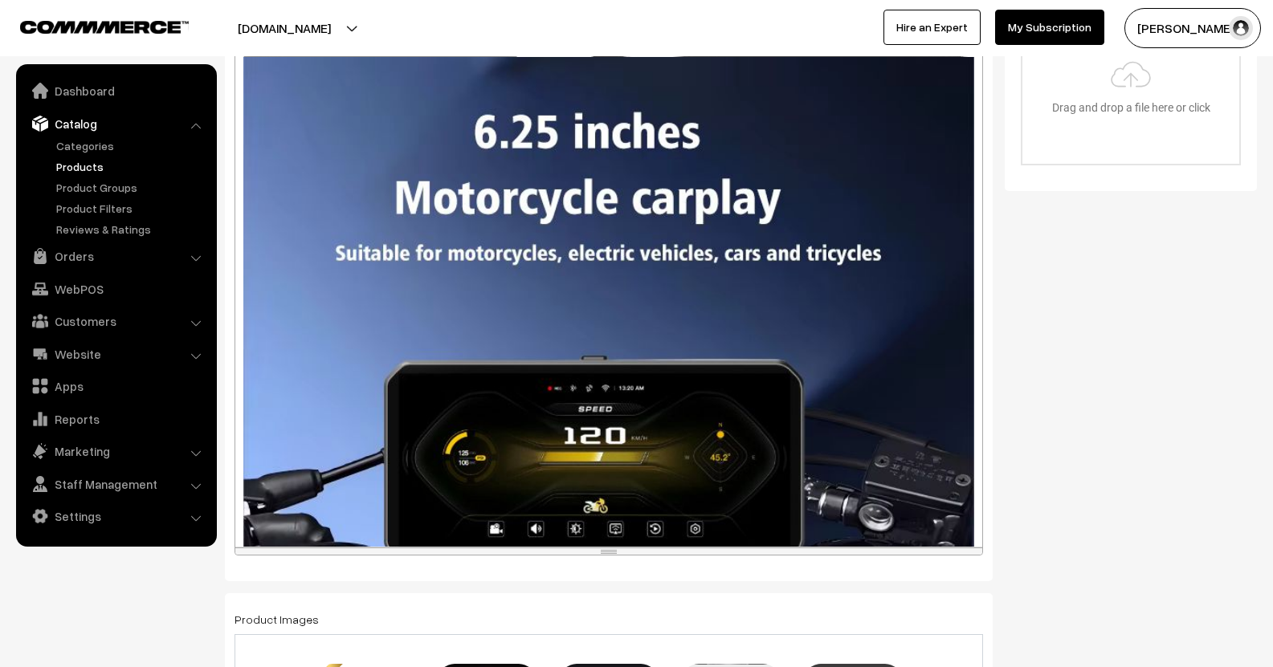
drag, startPoint x: 598, startPoint y: 71, endPoint x: 646, endPoint y: 612, distance: 542.5
click at [648, 555] on div "resize" at bounding box center [608, 551] width 747 height 7
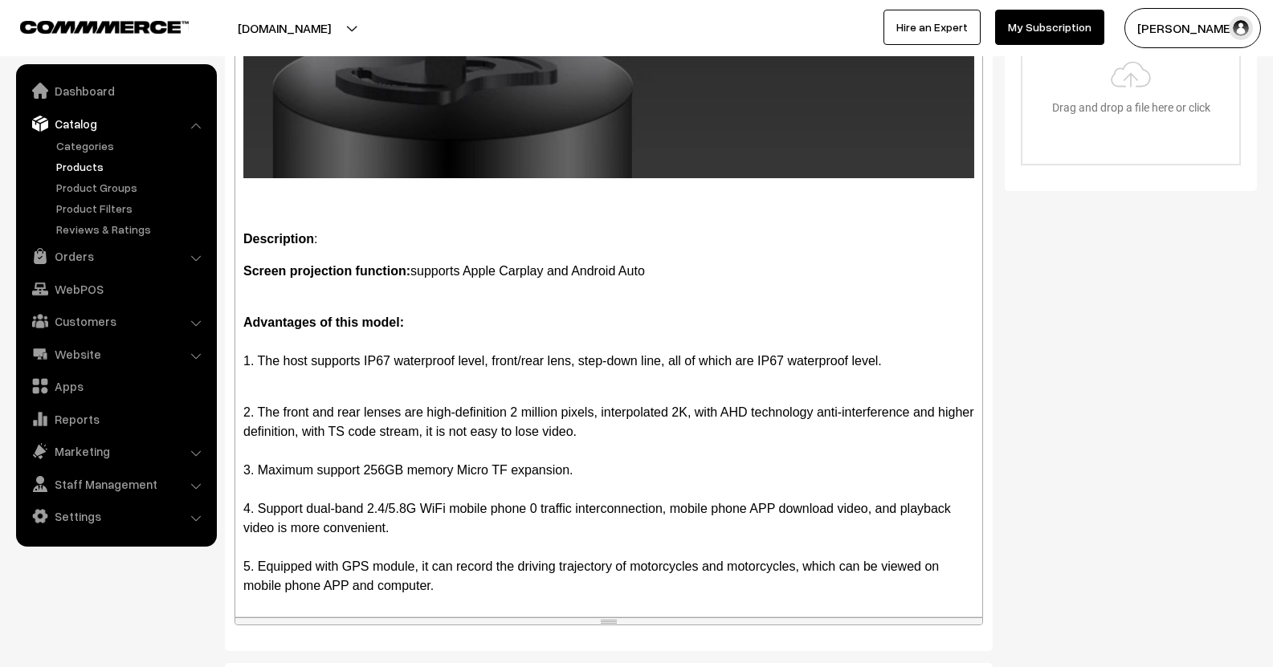
scroll to position [4337, 0]
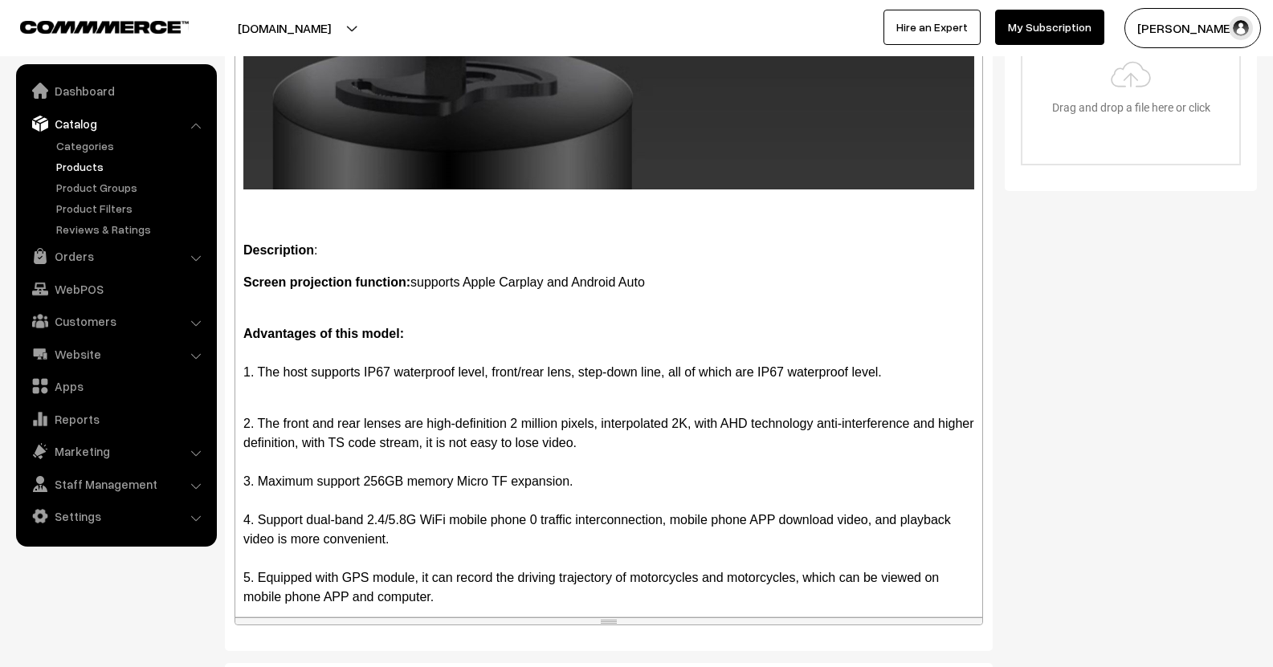
click at [262, 313] on div "Description : Screen projection function: supports Apple Carplay and Android Au…" at bounding box center [608, 243] width 747 height 748
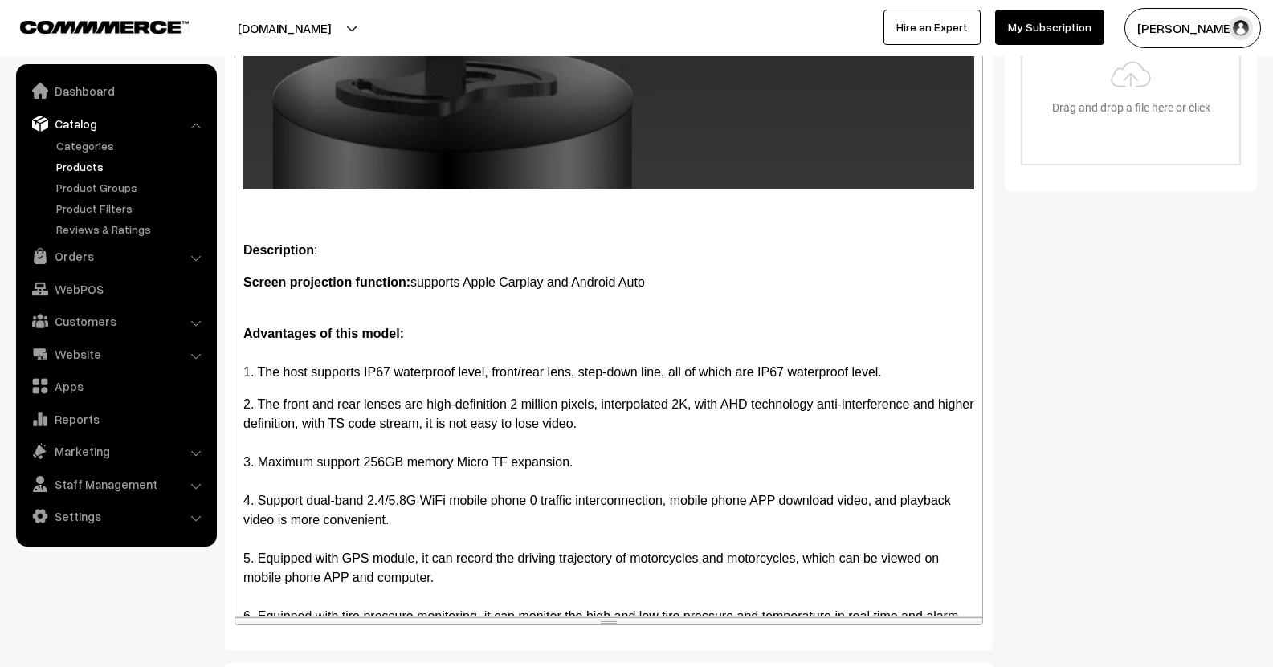
click at [251, 434] on div at bounding box center [608, 443] width 731 height 19
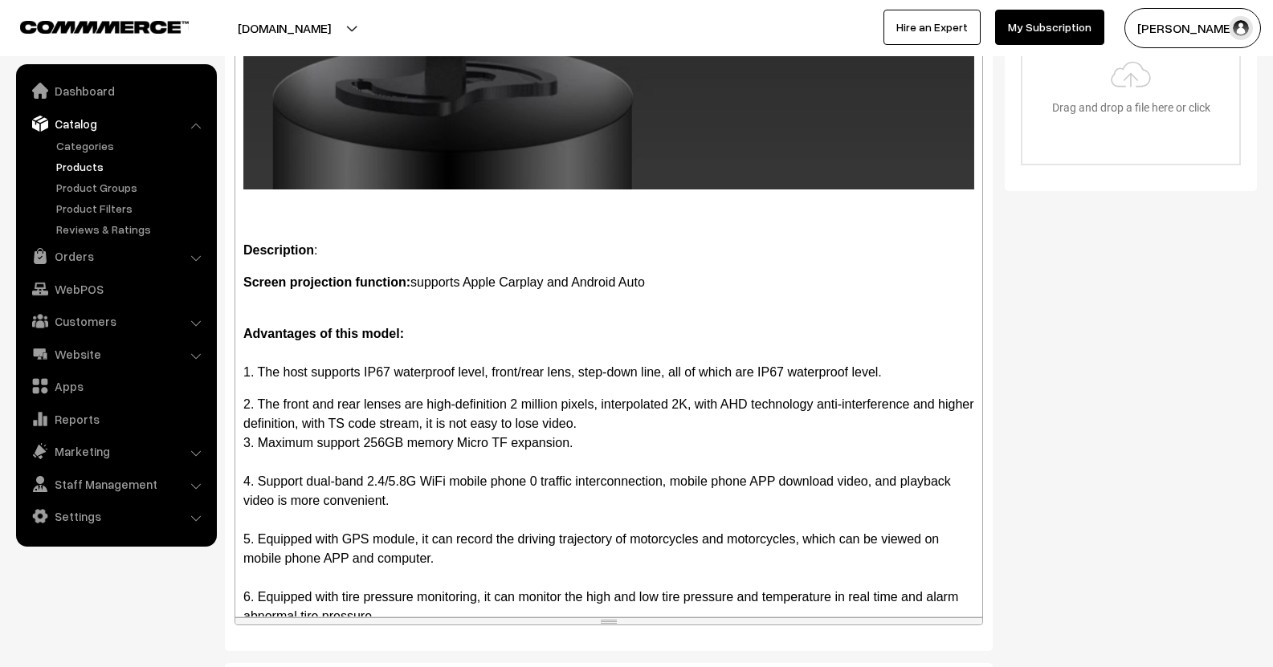
click at [273, 453] on div at bounding box center [608, 462] width 731 height 19
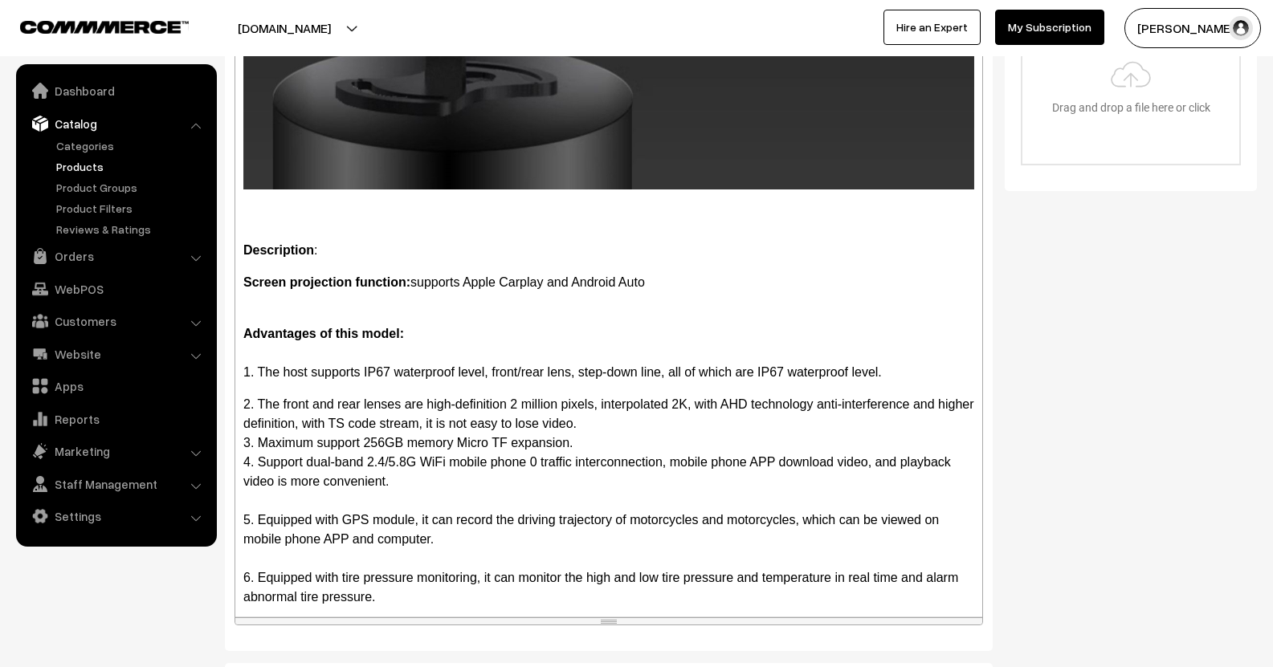
click at [271, 491] on div at bounding box center [608, 500] width 731 height 19
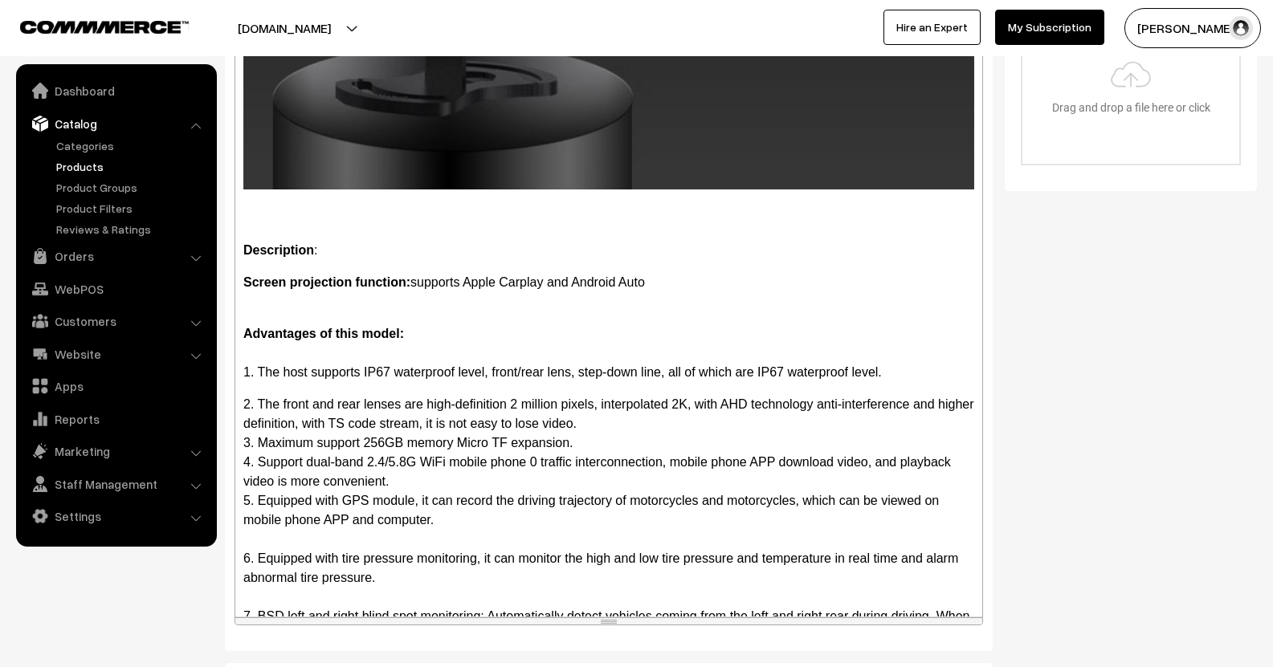
click at [272, 530] on div at bounding box center [608, 539] width 731 height 19
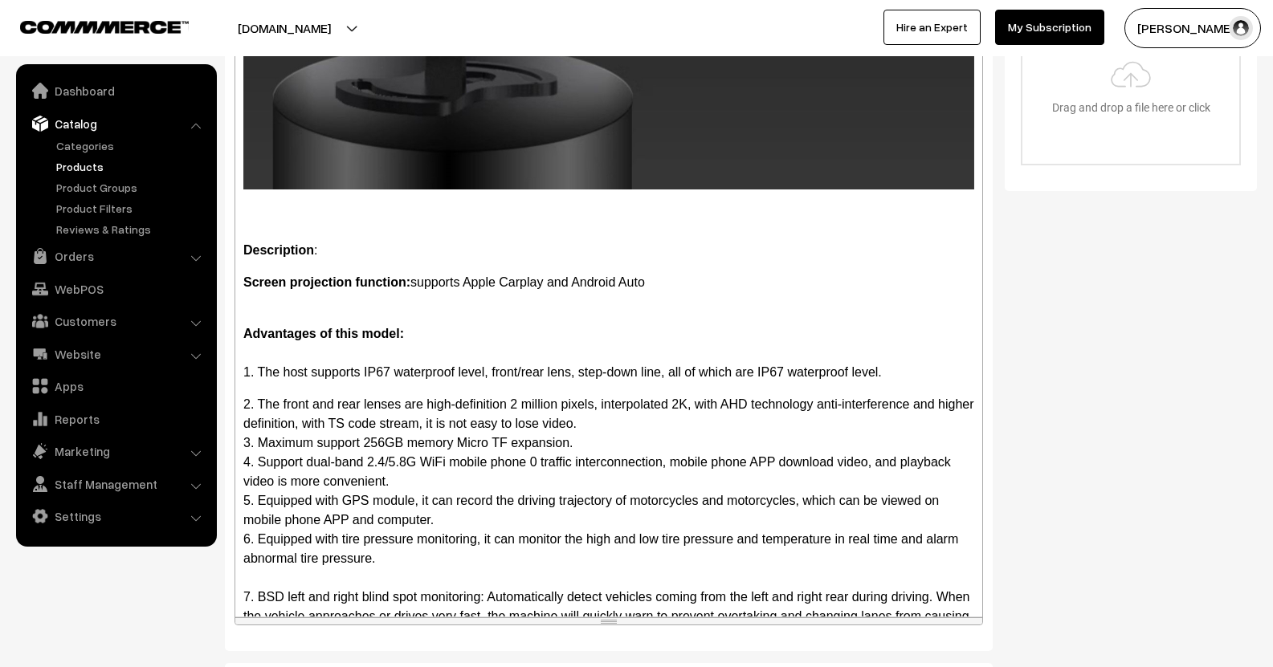
click at [254, 569] on div at bounding box center [608, 578] width 731 height 19
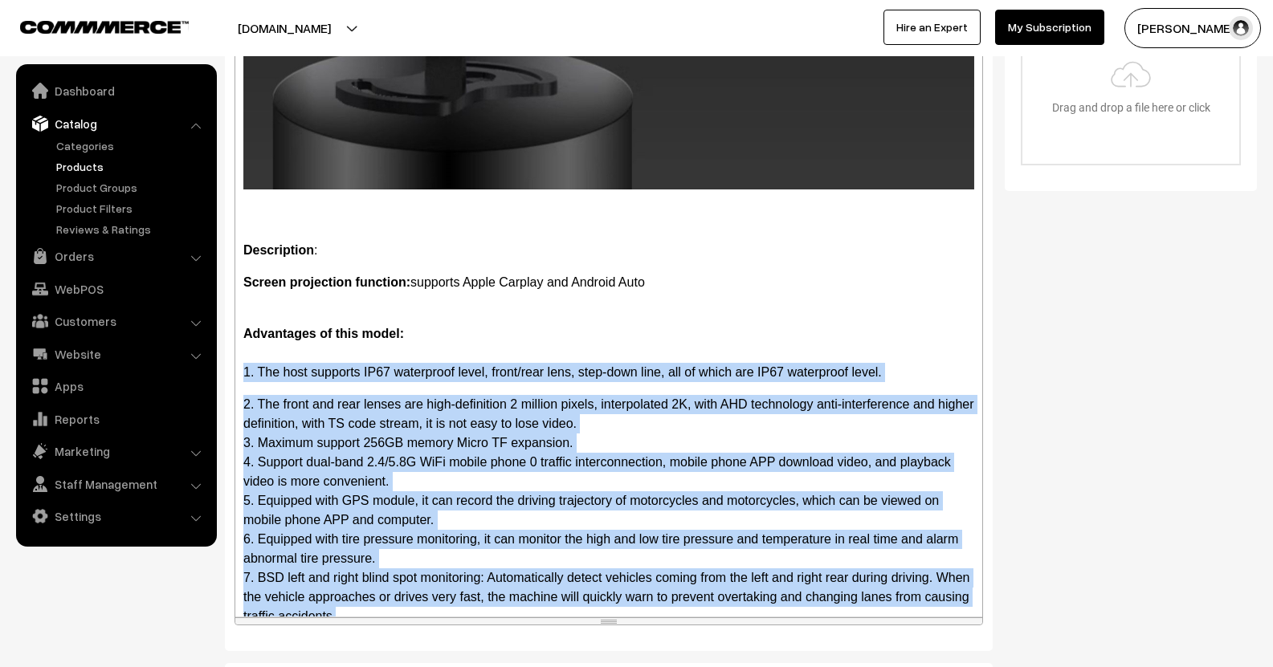
drag, startPoint x: 410, startPoint y: 547, endPoint x: 238, endPoint y: 300, distance: 300.5
click at [238, 300] on div "Description : Screen projection function: supports Apple Carplay and Android Au…" at bounding box center [608, 243] width 747 height 748
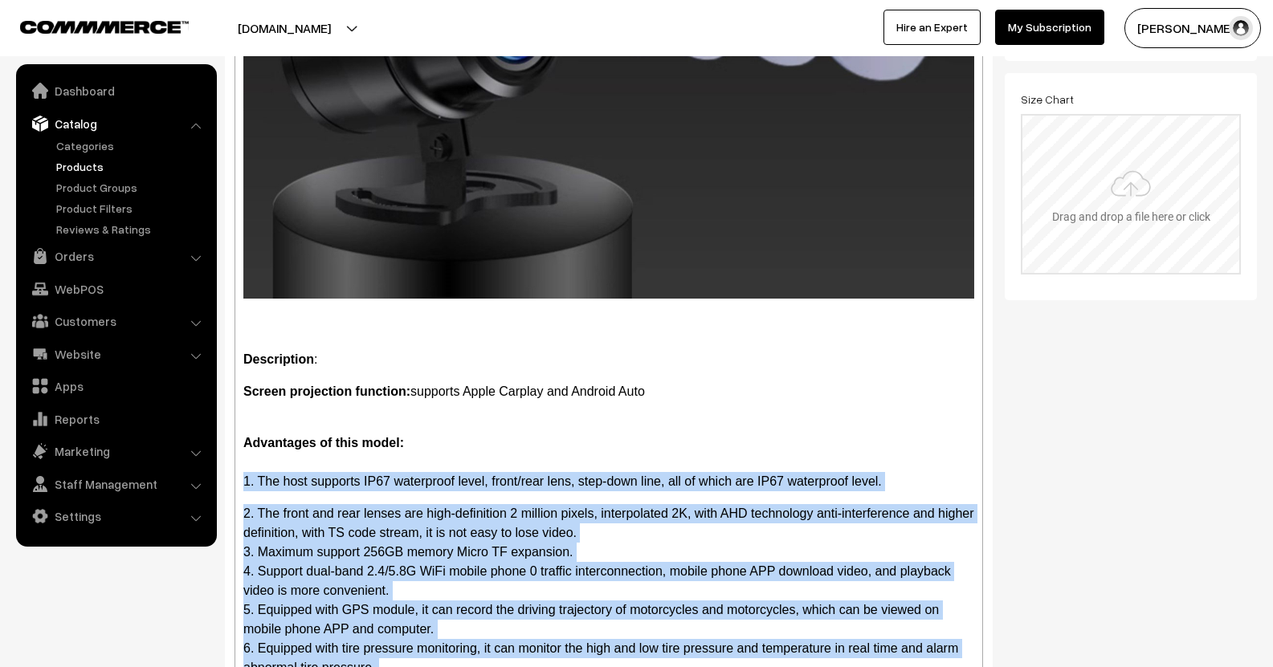
scroll to position [241, 0]
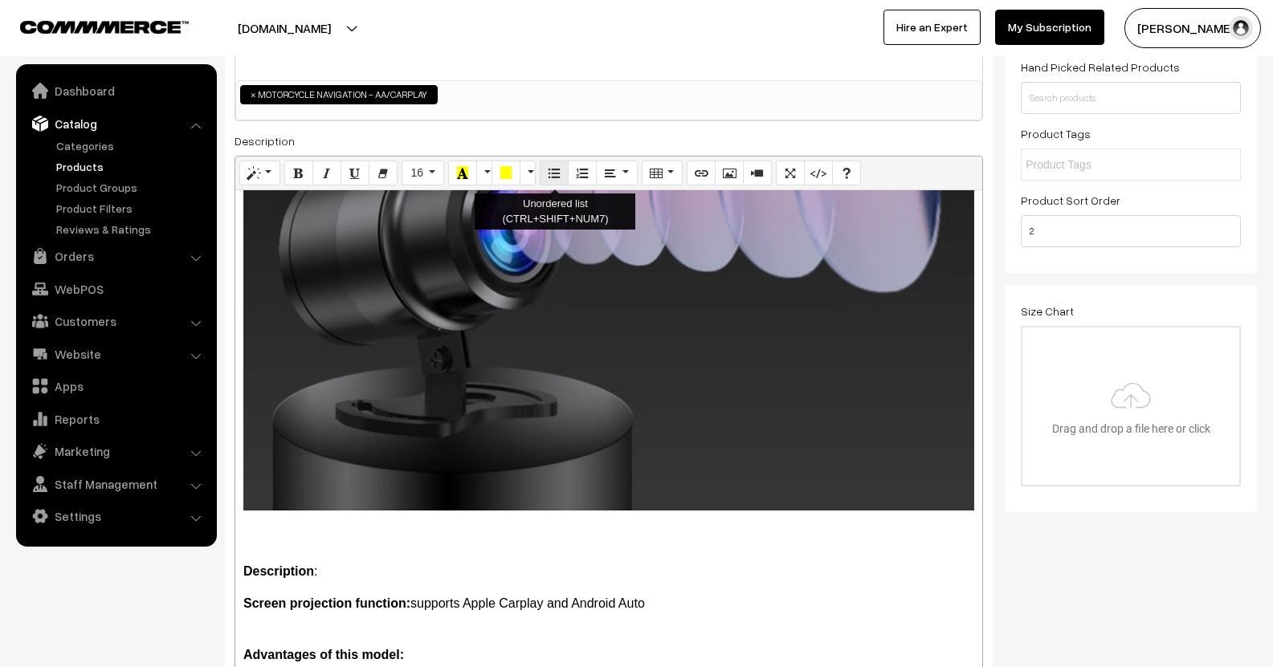
click at [552, 178] on icon "Unordered list (CTRL+SHIFT+NUM7)" at bounding box center [554, 172] width 11 height 13
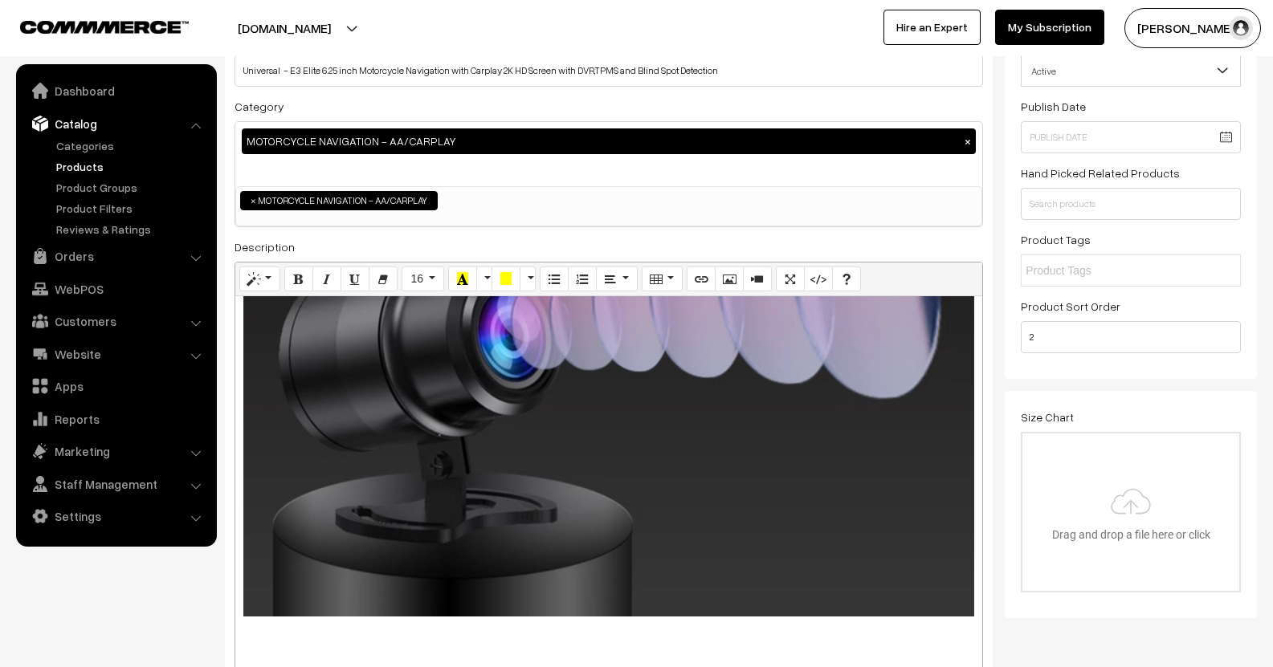
scroll to position [124, 0]
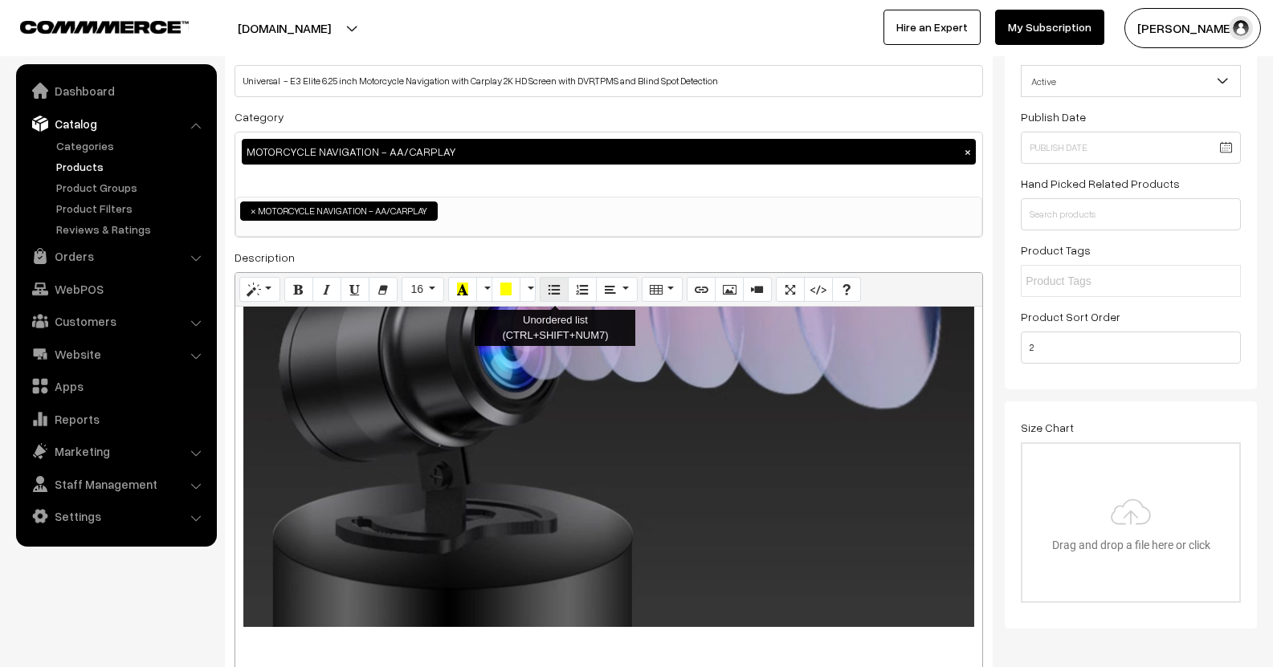
click at [557, 299] on button "Unordered list (CTRL+SHIFT+NUM7)" at bounding box center [554, 290] width 29 height 26
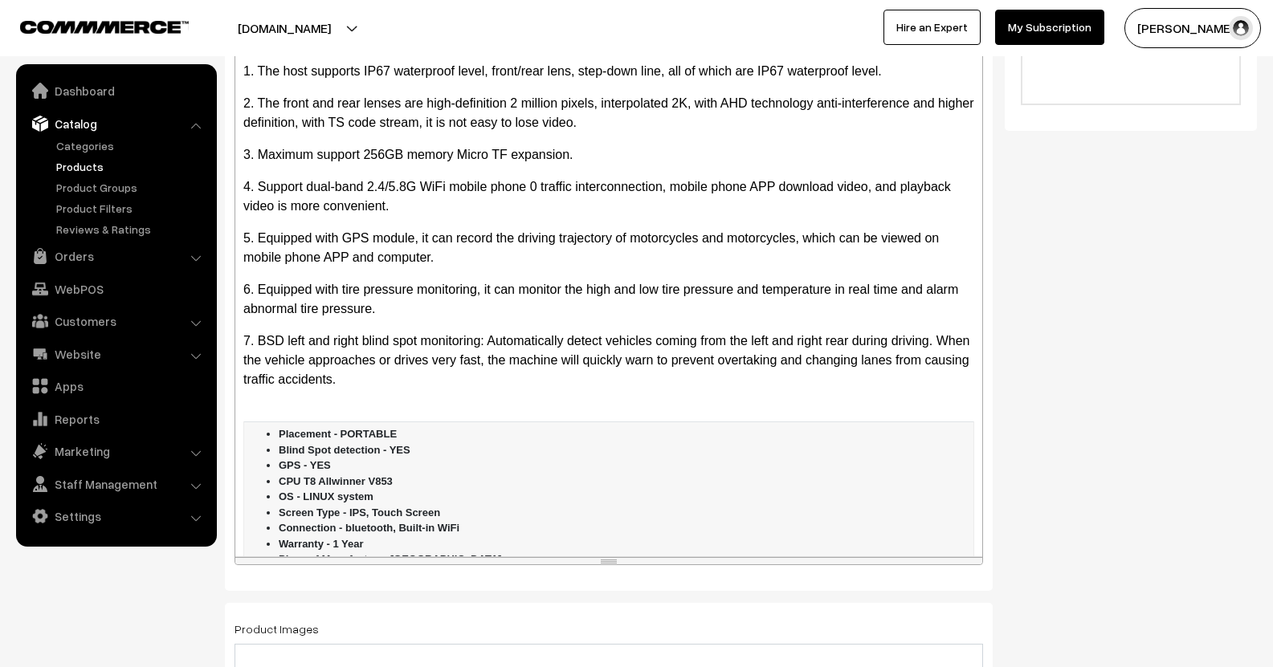
scroll to position [4738, 0]
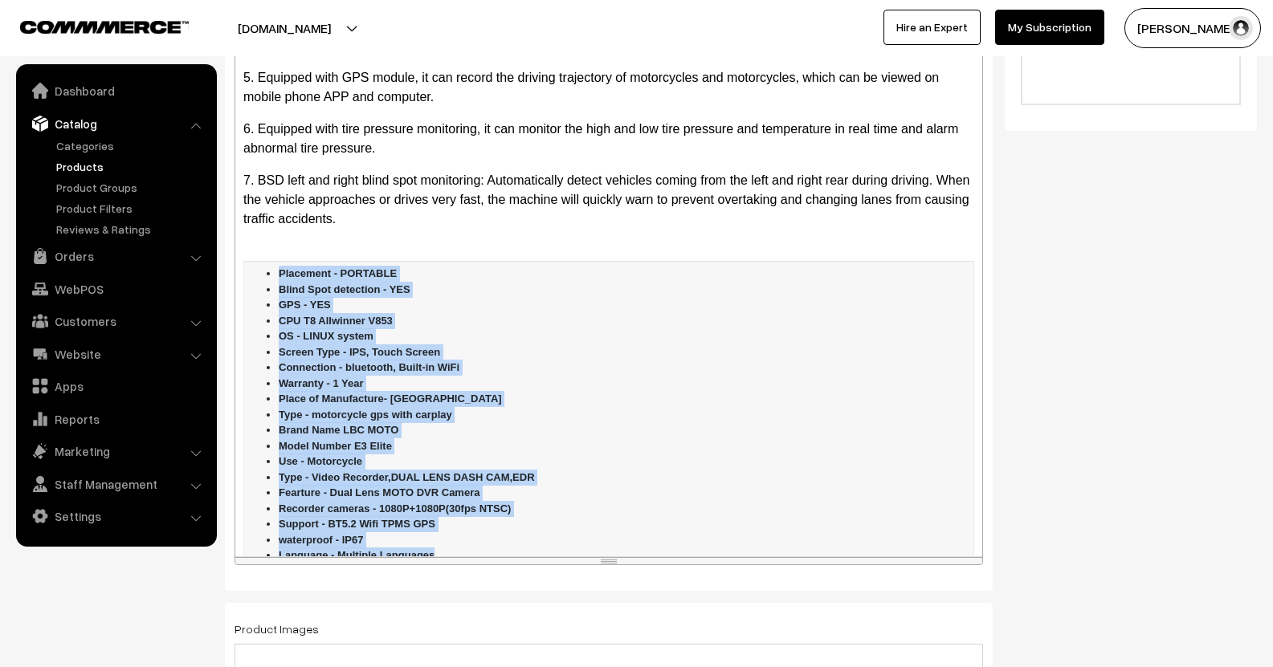
drag, startPoint x: 391, startPoint y: 457, endPoint x: 257, endPoint y: 202, distance: 287.7
click at [257, 266] on ul "Placement - PORTABLE Blind Spot detection - YES GPS - YES CPU T8 Allwinner V853…" at bounding box center [609, 415] width 724 height 298
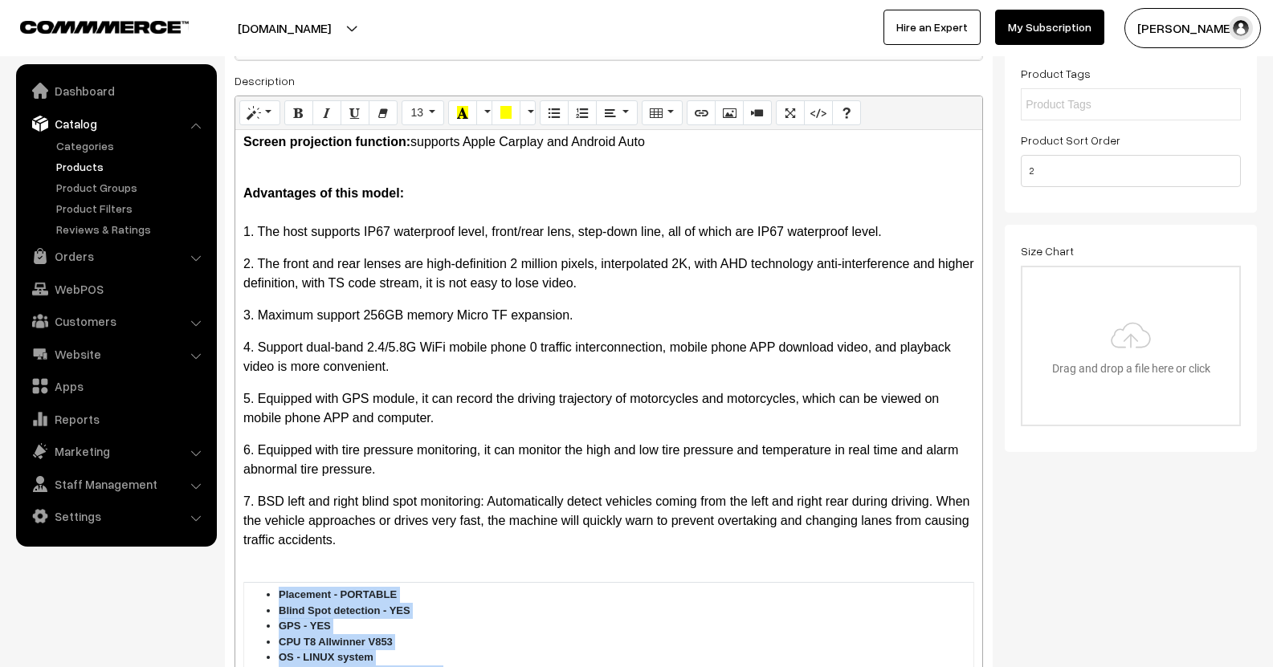
scroll to position [301, 0]
click at [299, 109] on icon "Bold (CTRL+B)" at bounding box center [298, 112] width 11 height 13
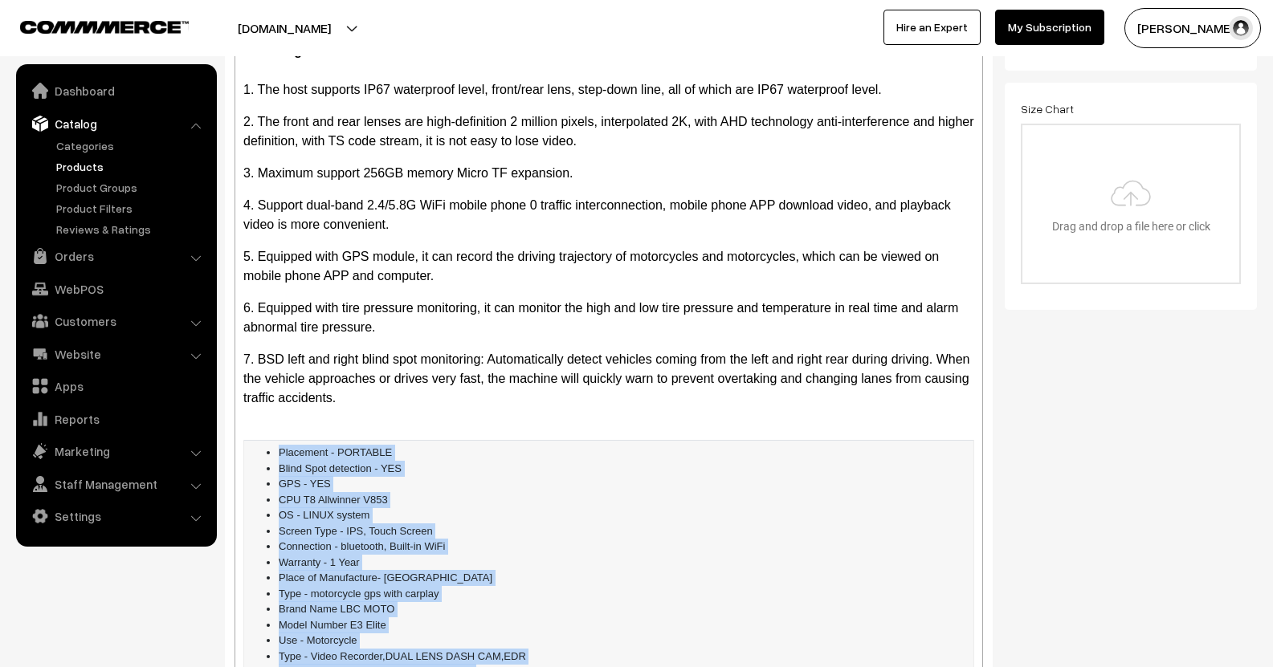
click at [520, 492] on li "CPU T8 Allwinner V853" at bounding box center [625, 500] width 692 height 16
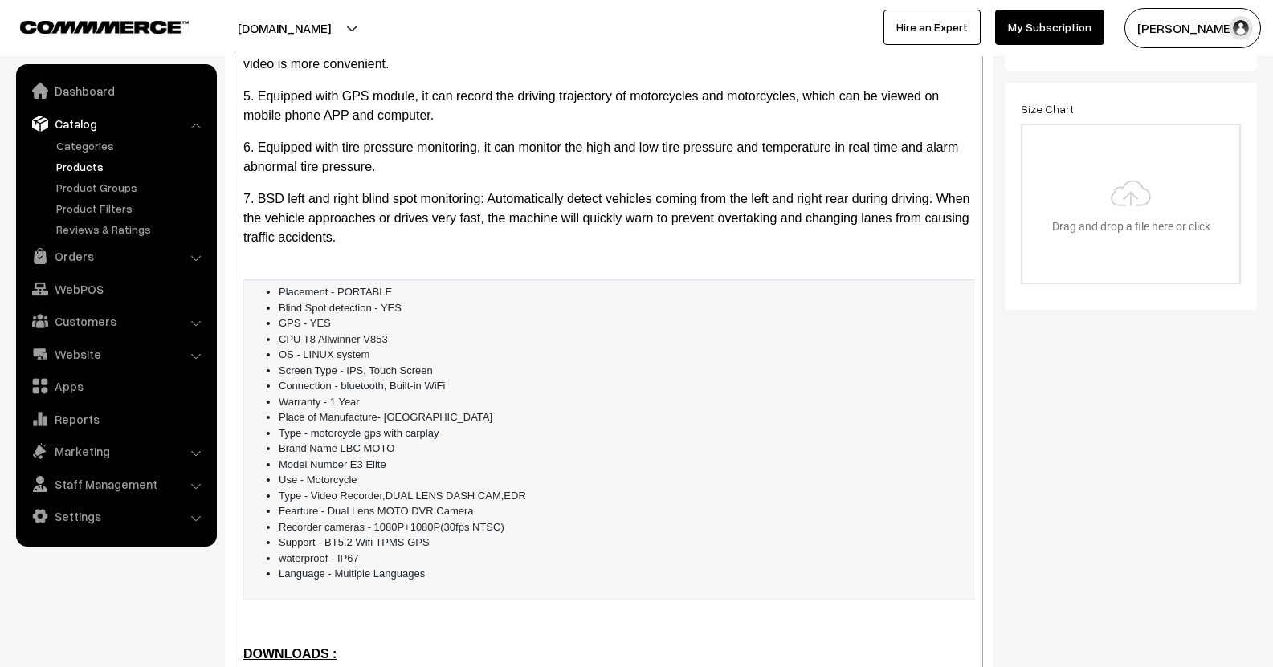
scroll to position [4979, 0]
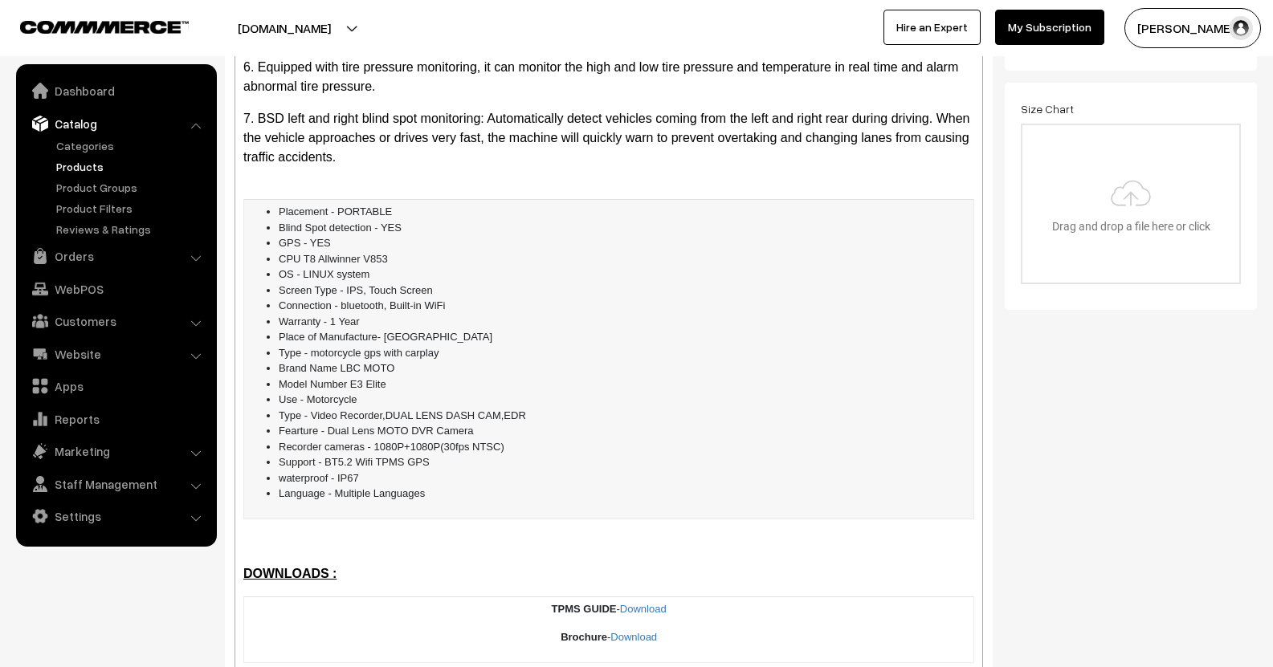
click at [786, 423] on li "Fearture - Dual Lens MOTO DVR Camera" at bounding box center [625, 431] width 692 height 16
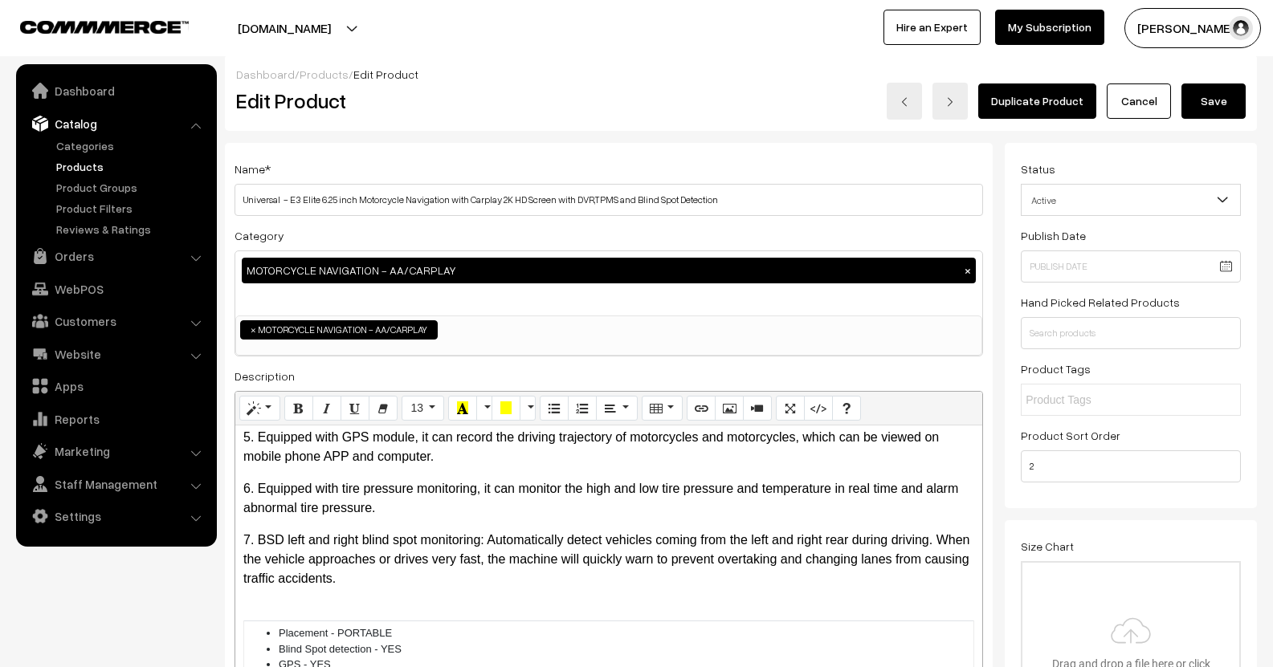
scroll to position [0, 0]
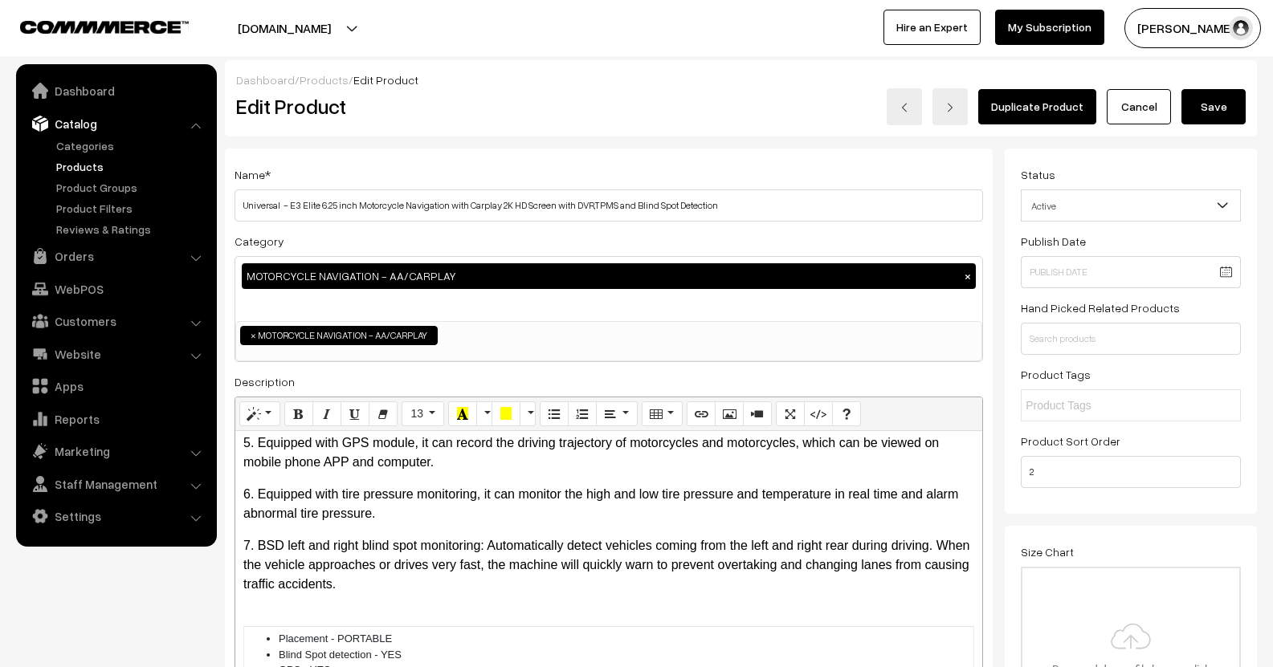
click at [1222, 100] on button "Save" at bounding box center [1213, 106] width 64 height 35
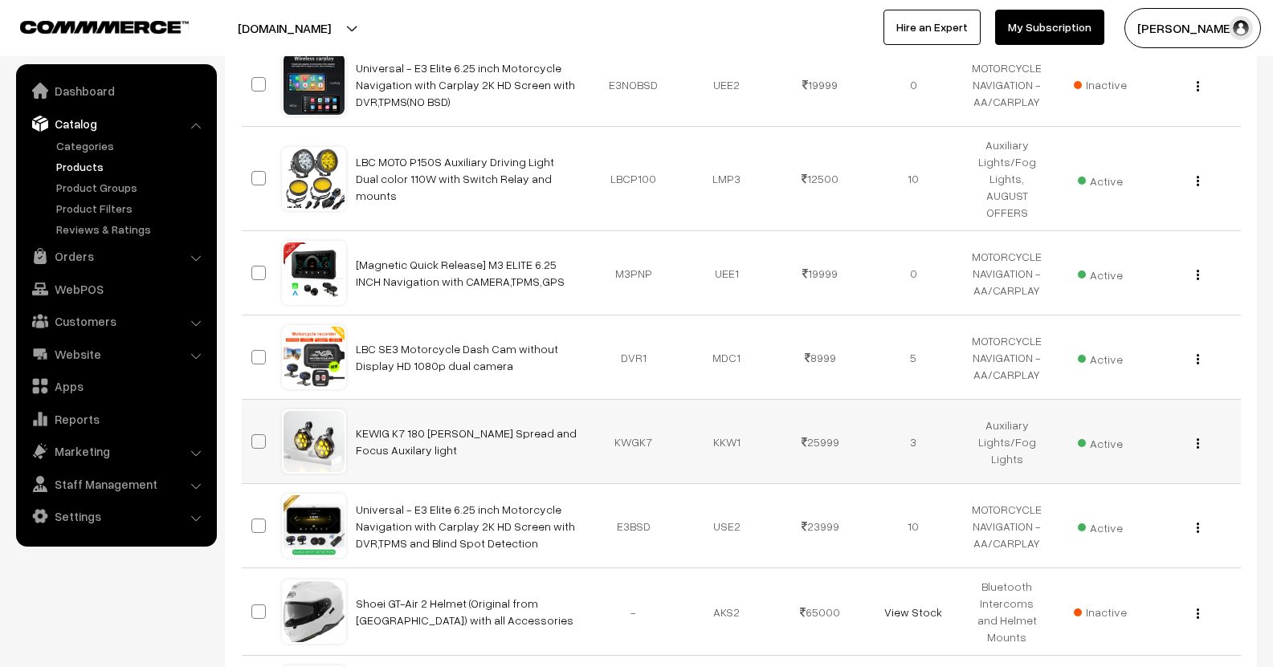
scroll to position [562, 0]
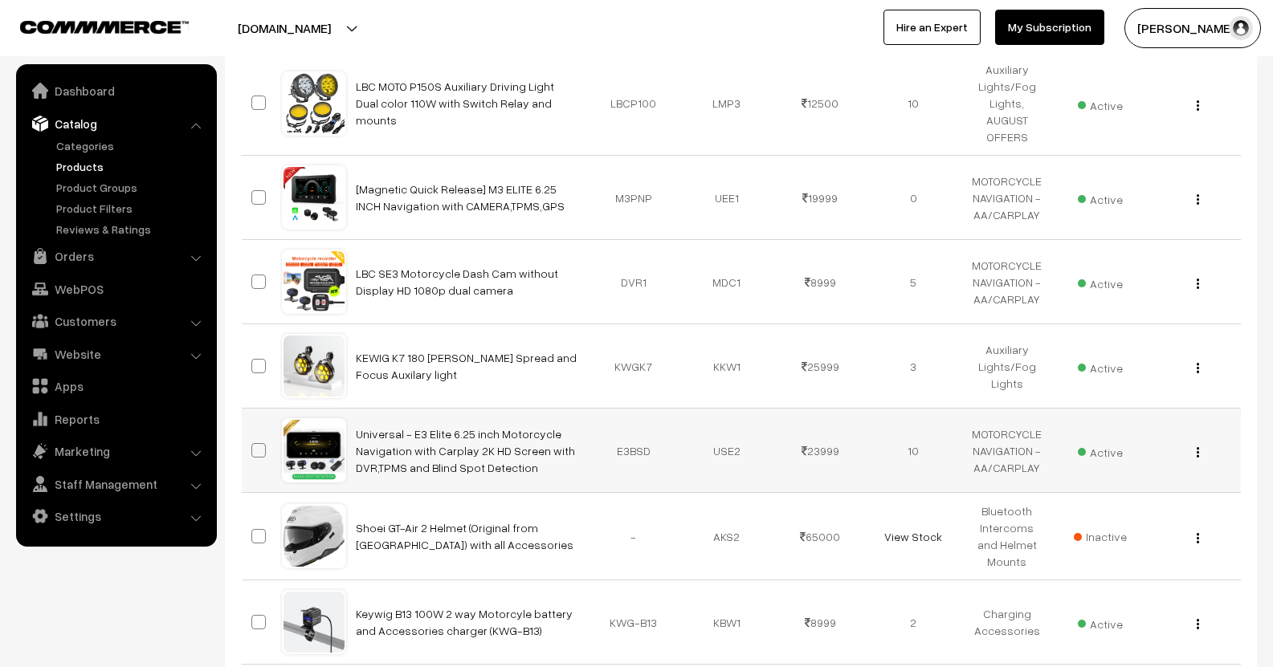
click at [1196, 443] on div "View Edit Delete" at bounding box center [1193, 451] width 74 height 17
drag, startPoint x: 1186, startPoint y: 436, endPoint x: 1212, endPoint y: 440, distance: 26.0
click at [1185, 443] on div "View Edit Delete" at bounding box center [1193, 451] width 74 height 17
click at [1199, 446] on button "button" at bounding box center [1198, 452] width 4 height 13
click at [1135, 493] on link "Edit" at bounding box center [1126, 510] width 137 height 35
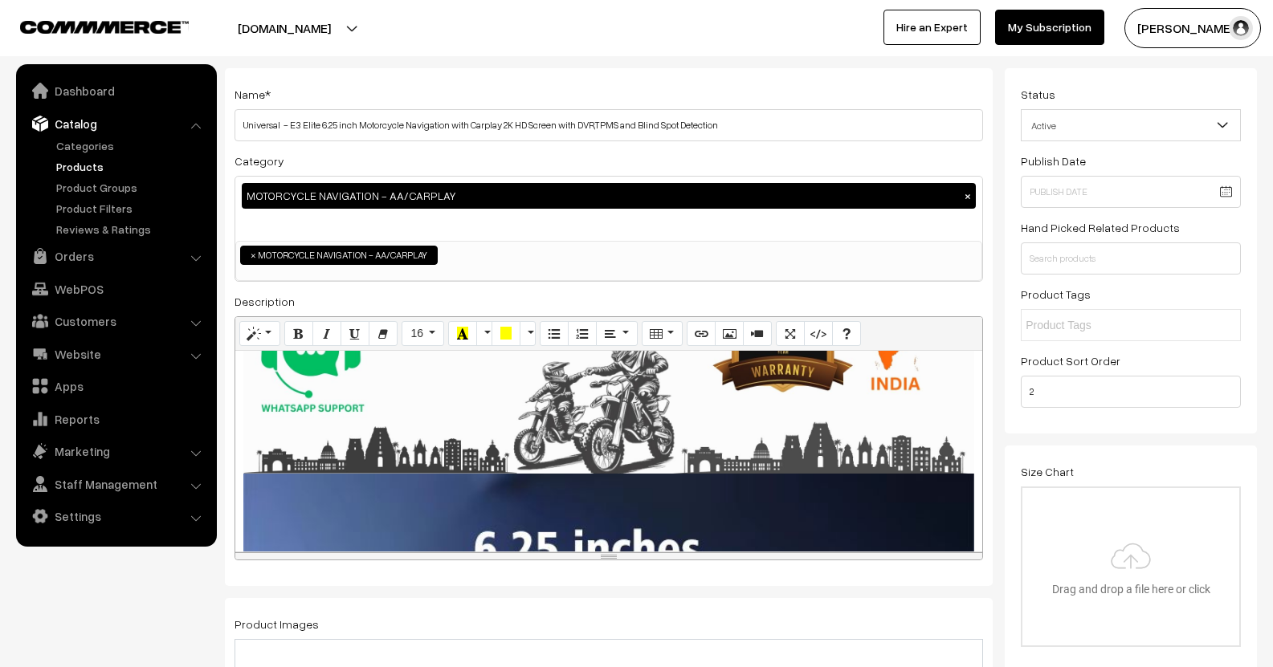
scroll to position [161, 0]
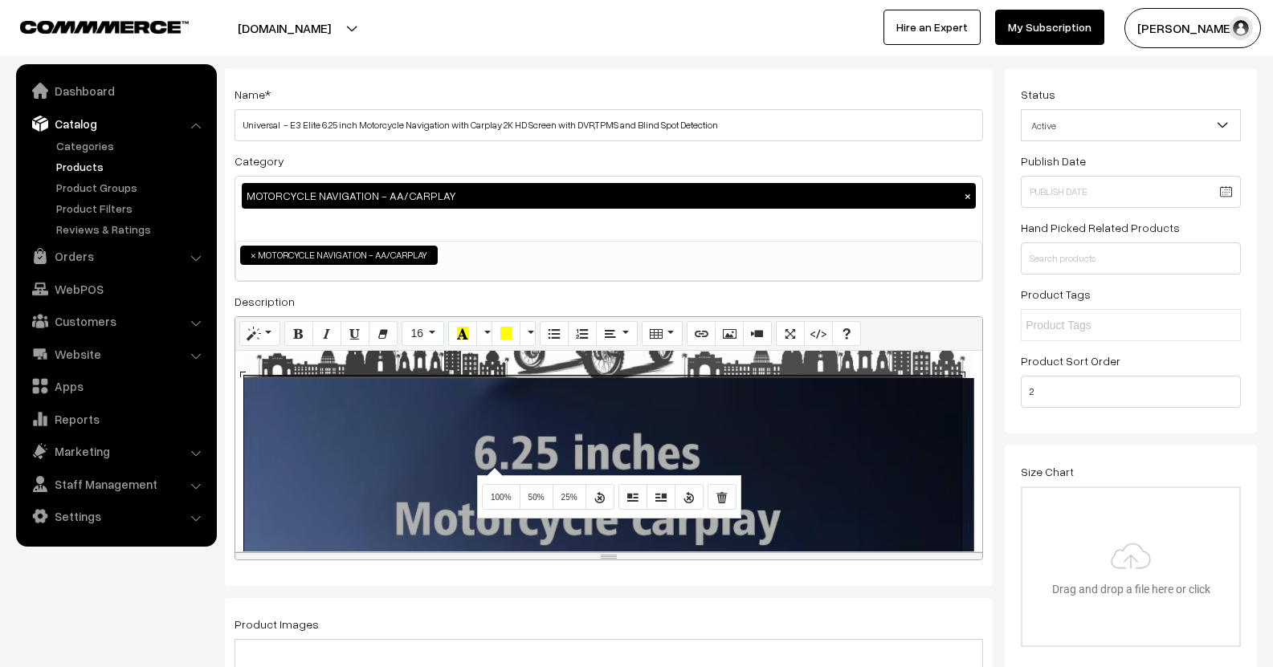
click at [492, 467] on div "895x896 (Original: 800x801) Description : Screen projection function: supports …" at bounding box center [608, 451] width 747 height 201
click at [726, 501] on icon "Remove Image" at bounding box center [721, 496] width 11 height 13
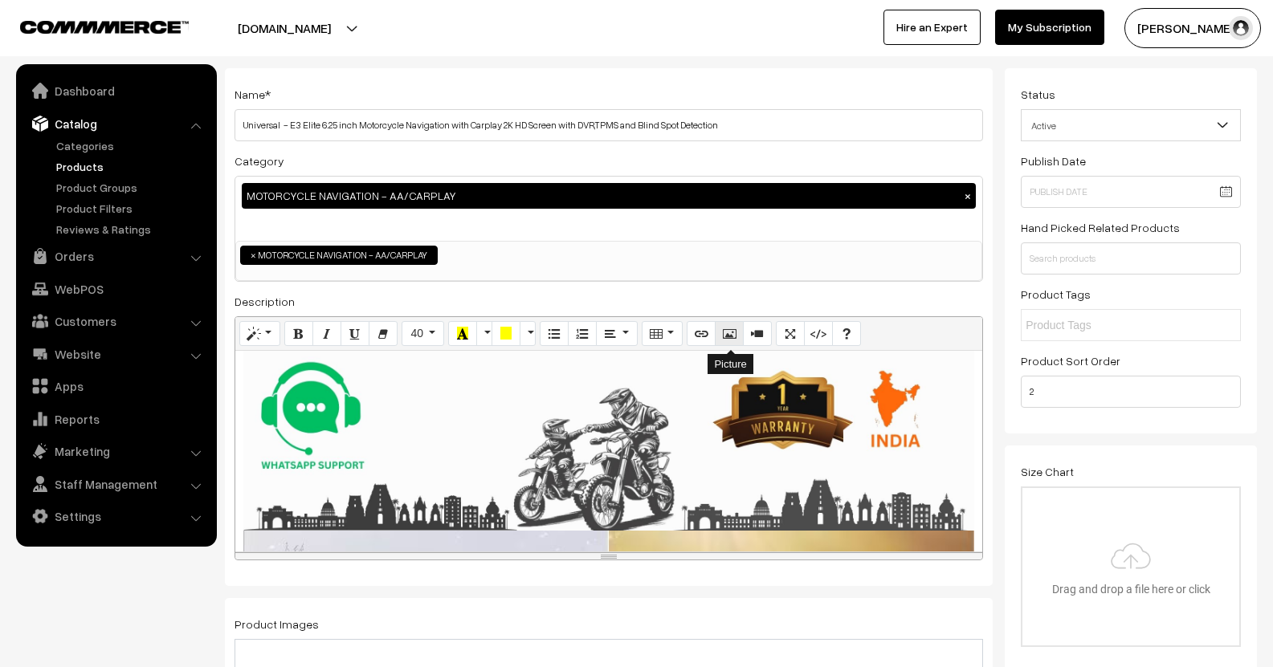
click at [722, 339] on button "Picture" at bounding box center [729, 334] width 29 height 26
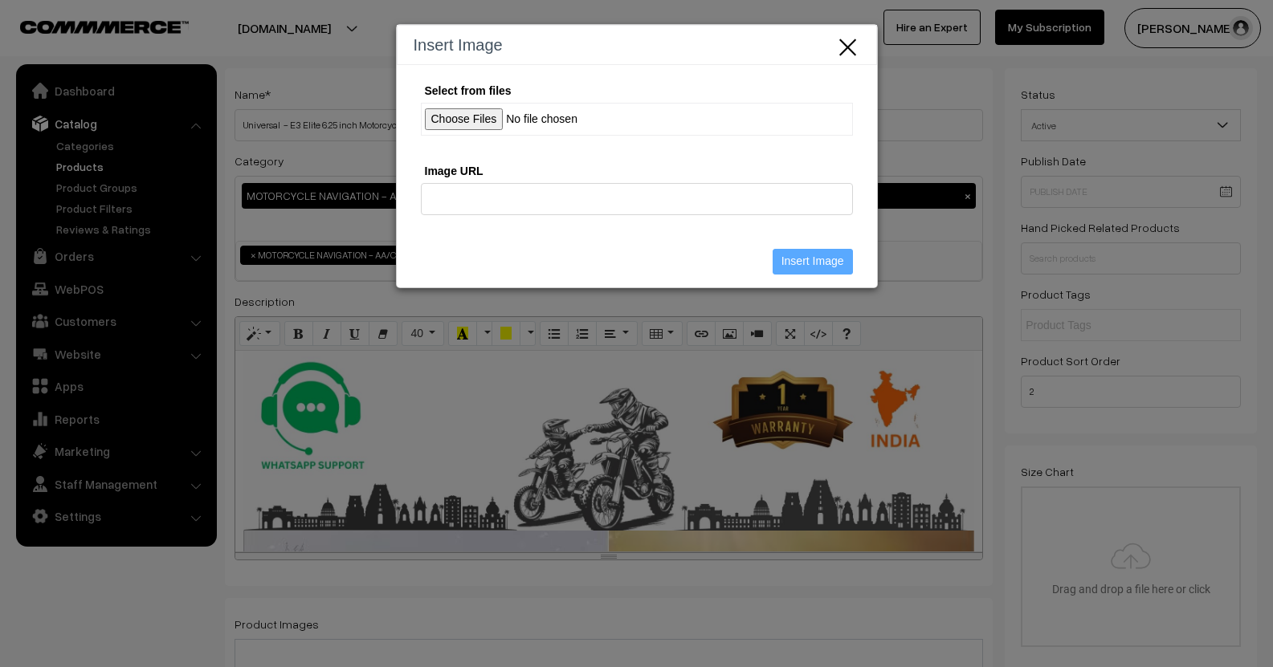
click at [457, 126] on input "Select from files" at bounding box center [637, 119] width 432 height 33
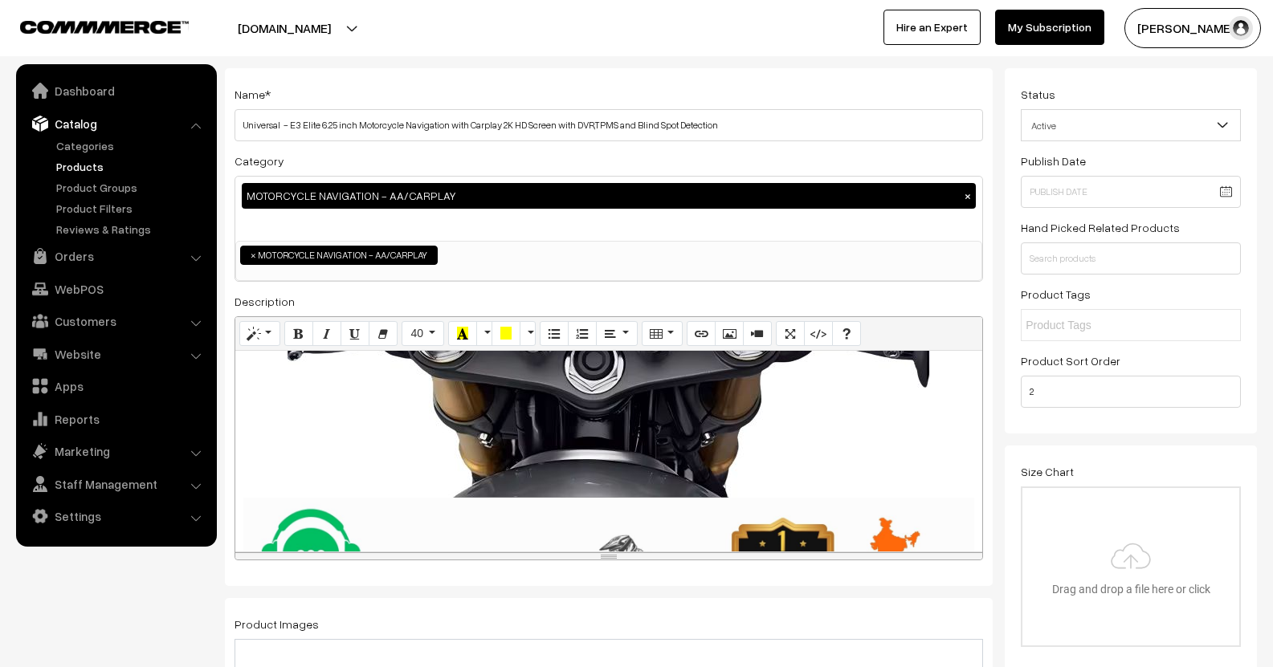
scroll to position [491, 0]
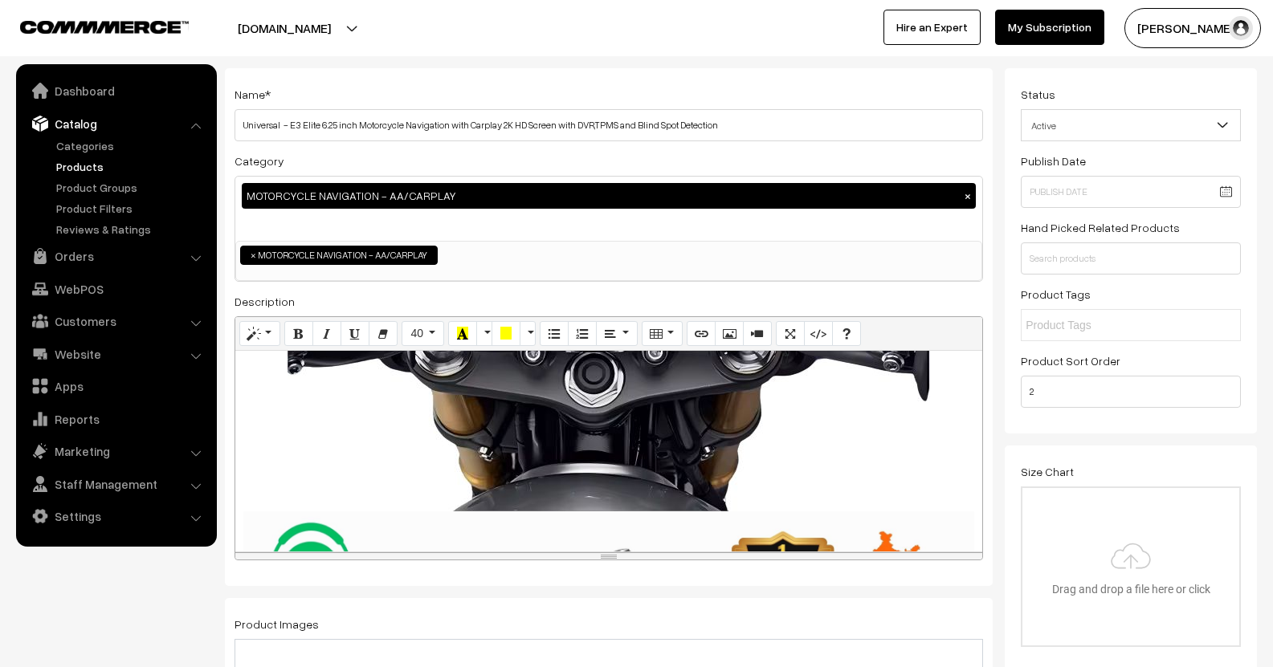
click at [730, 432] on div "895x896 (Original: 800x801) Description : Screen projection function: supports …" at bounding box center [608, 451] width 747 height 201
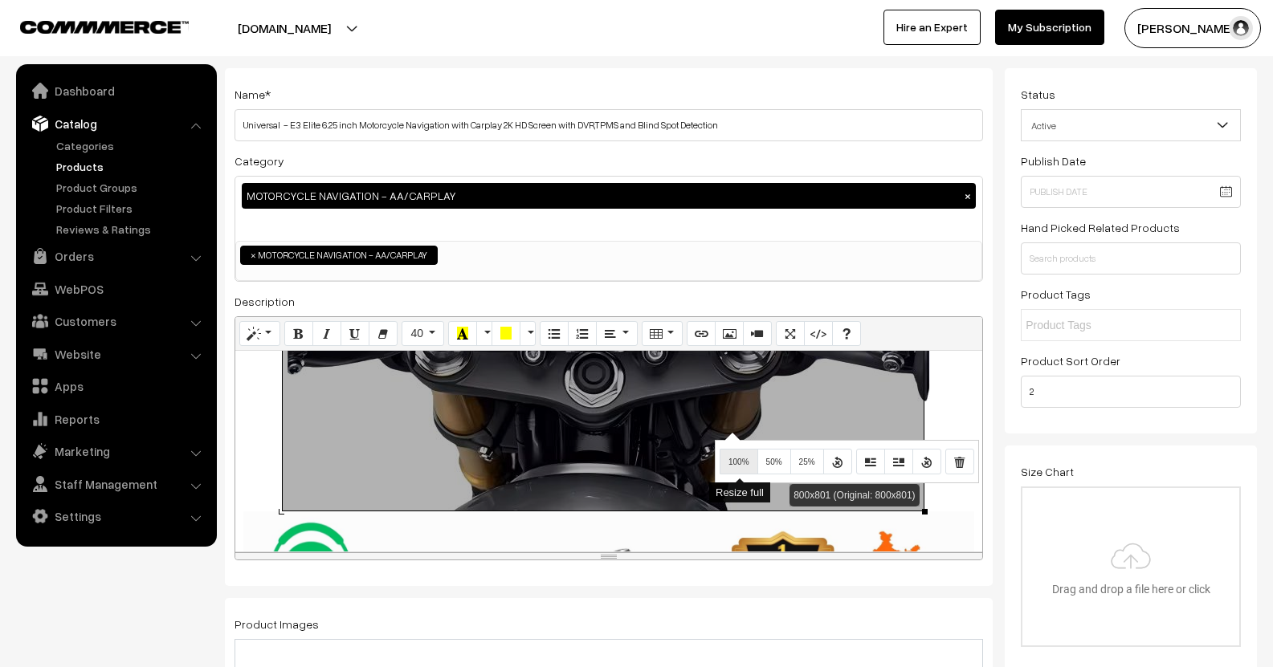
click at [746, 452] on button "100%" at bounding box center [739, 462] width 39 height 26
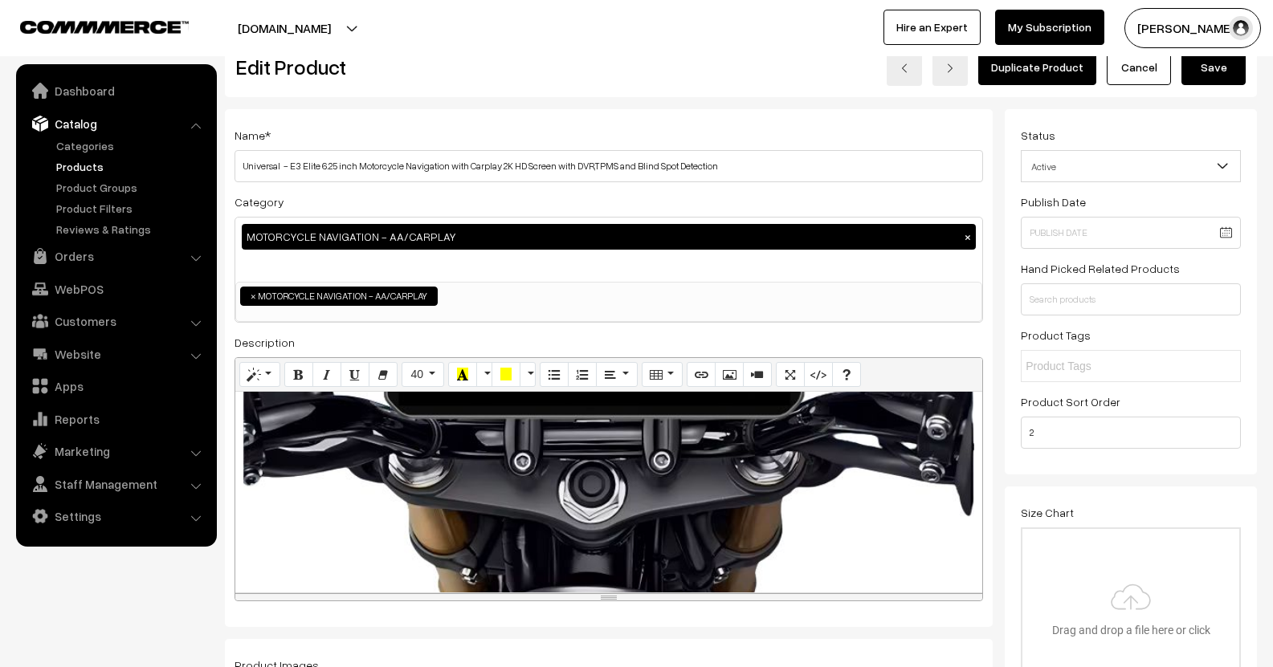
scroll to position [0, 0]
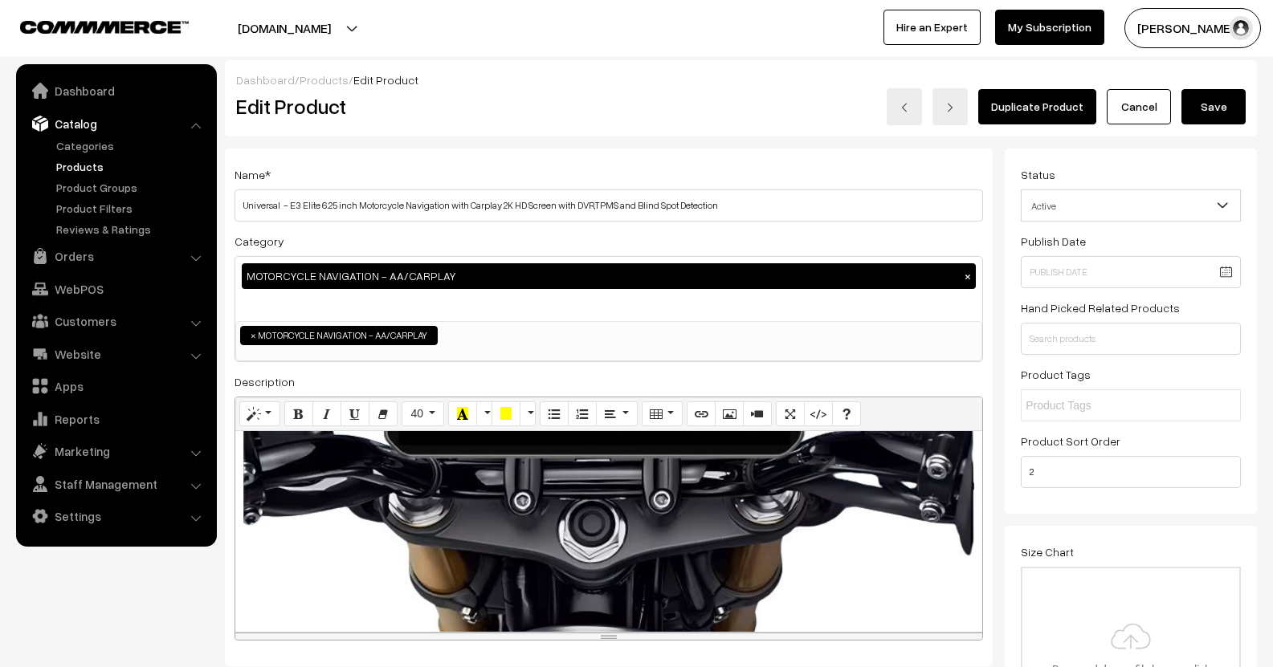
click at [1206, 119] on button "Save" at bounding box center [1213, 106] width 64 height 35
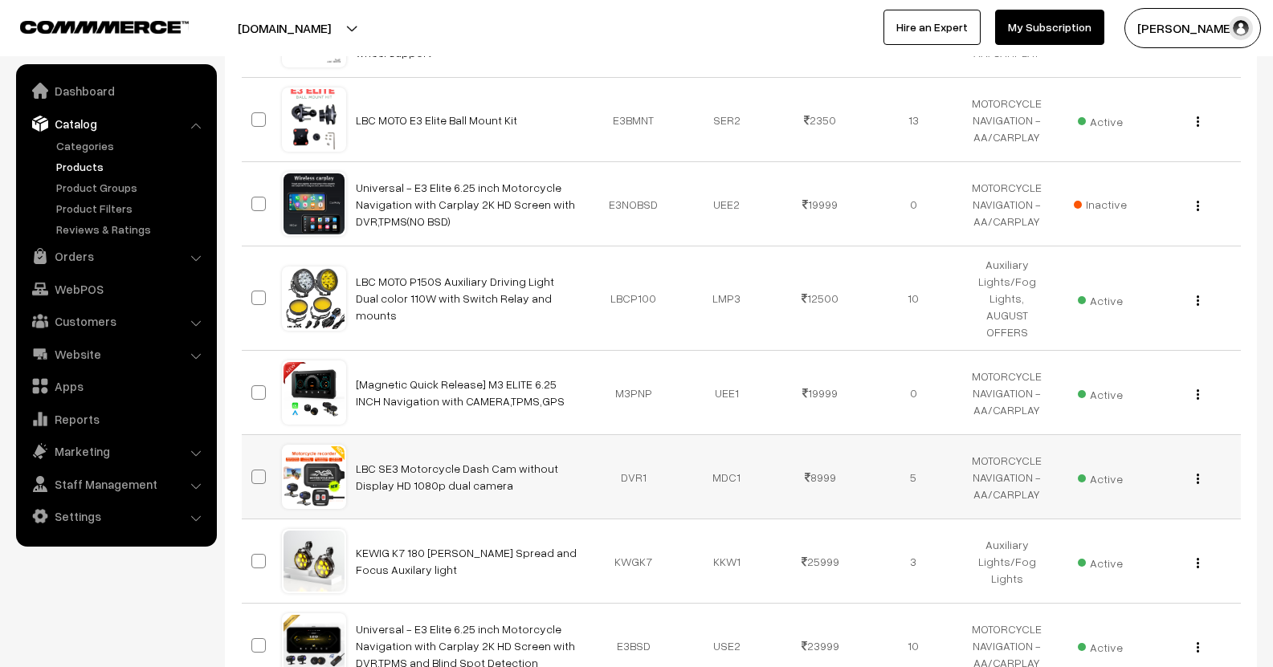
scroll to position [402, 0]
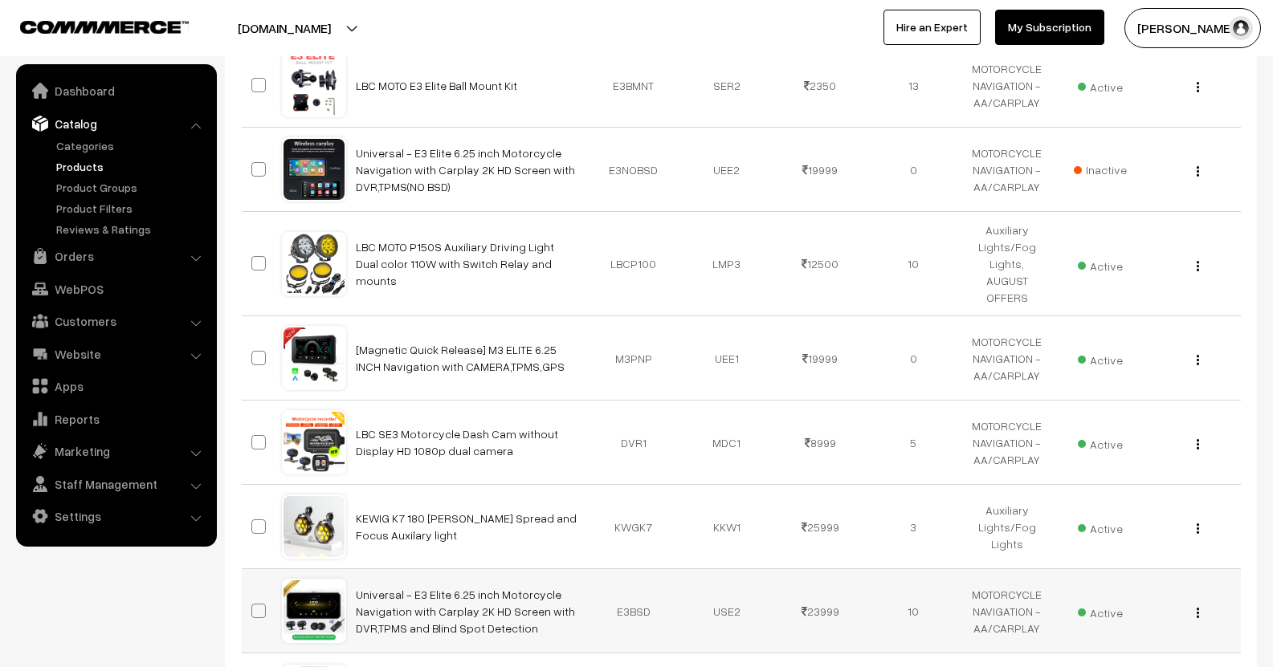
drag, startPoint x: 1201, startPoint y: 600, endPoint x: 1209, endPoint y: 606, distance: 10.3
click at [1205, 605] on td "View Edit Delete" at bounding box center [1193, 611] width 93 height 84
click at [1197, 608] on img "button" at bounding box center [1198, 613] width 2 height 10
click at [1090, 654] on link "Edit" at bounding box center [1126, 671] width 137 height 35
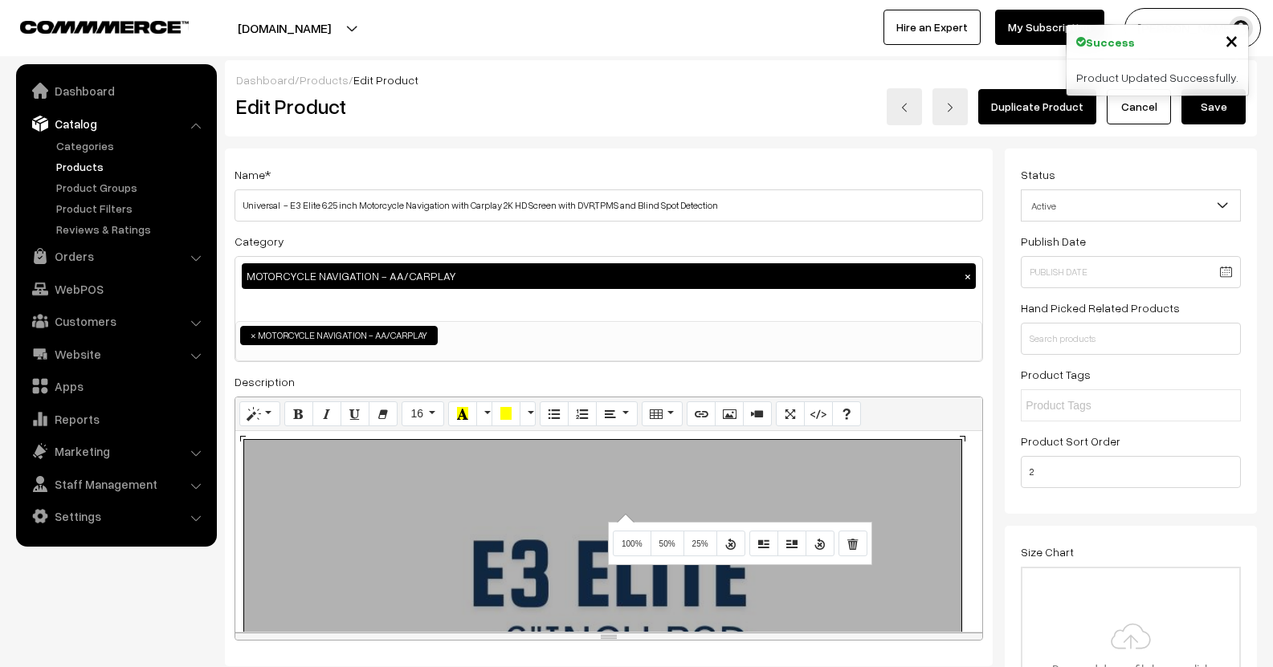
click at [623, 514] on div "895x896 (Original: 800x801) Description : Screen projection function: supports …" at bounding box center [608, 531] width 747 height 201
click at [849, 545] on icon "Remove Image" at bounding box center [852, 542] width 11 height 13
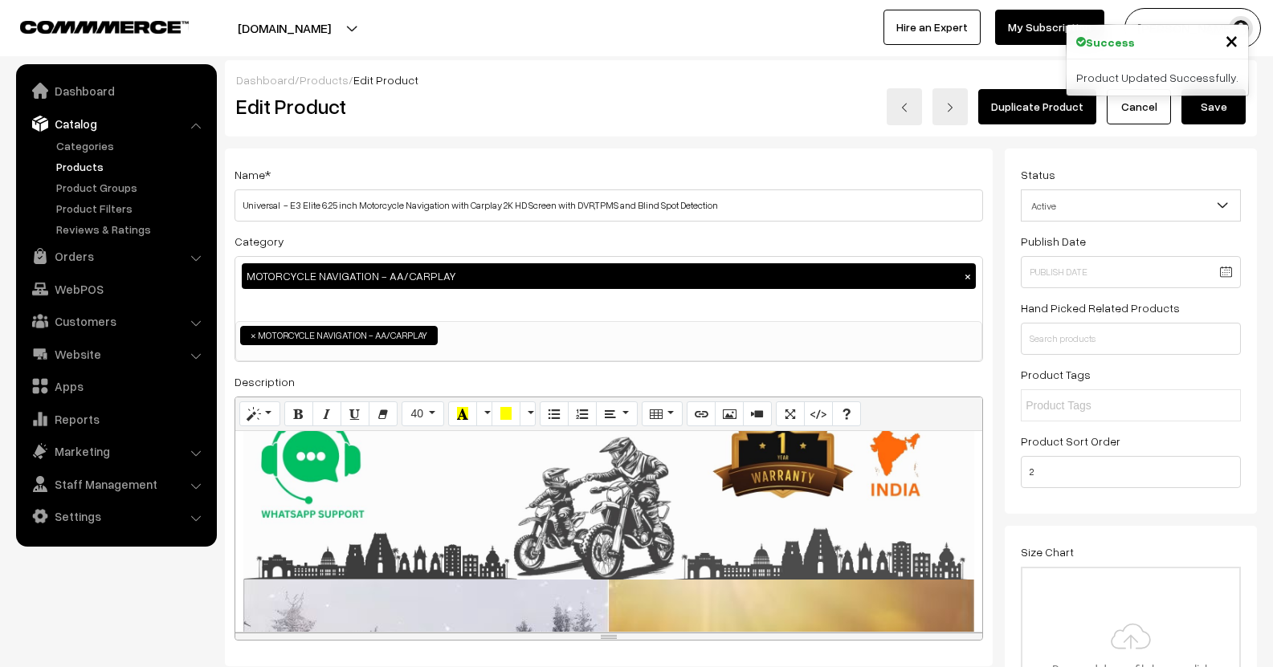
scroll to position [88, 0]
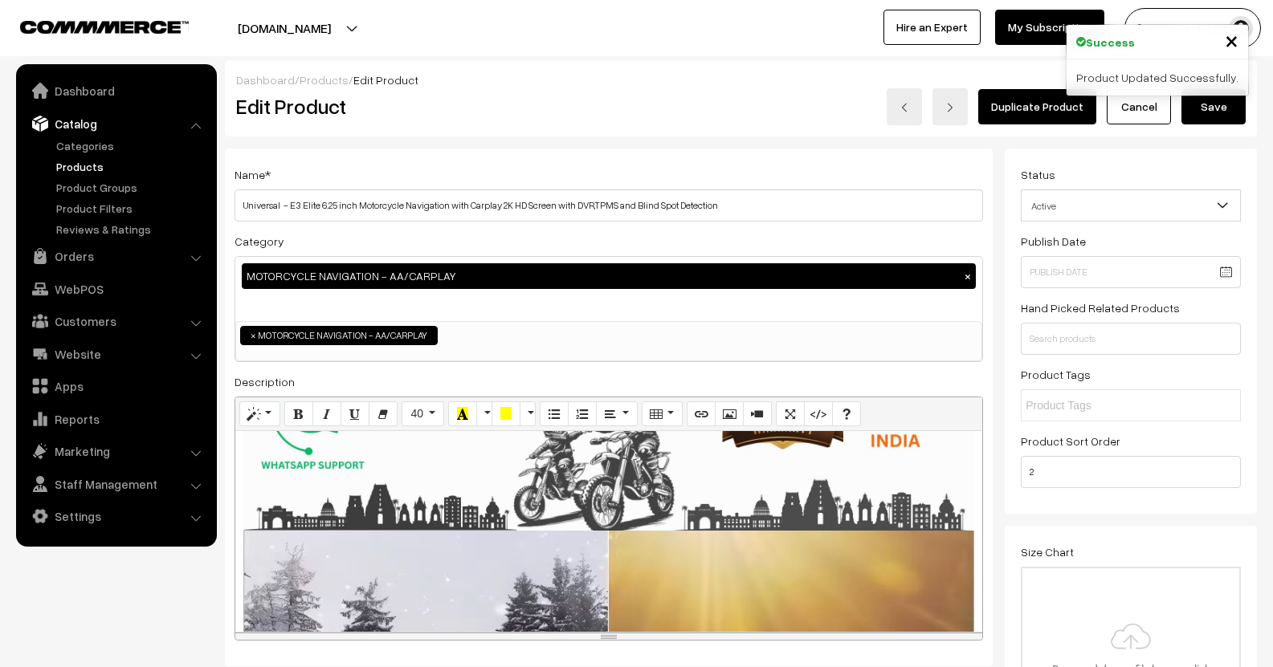
click at [242, 552] on div "Description : Screen projection function: supports Apple Carplay and Android Au…" at bounding box center [608, 531] width 747 height 201
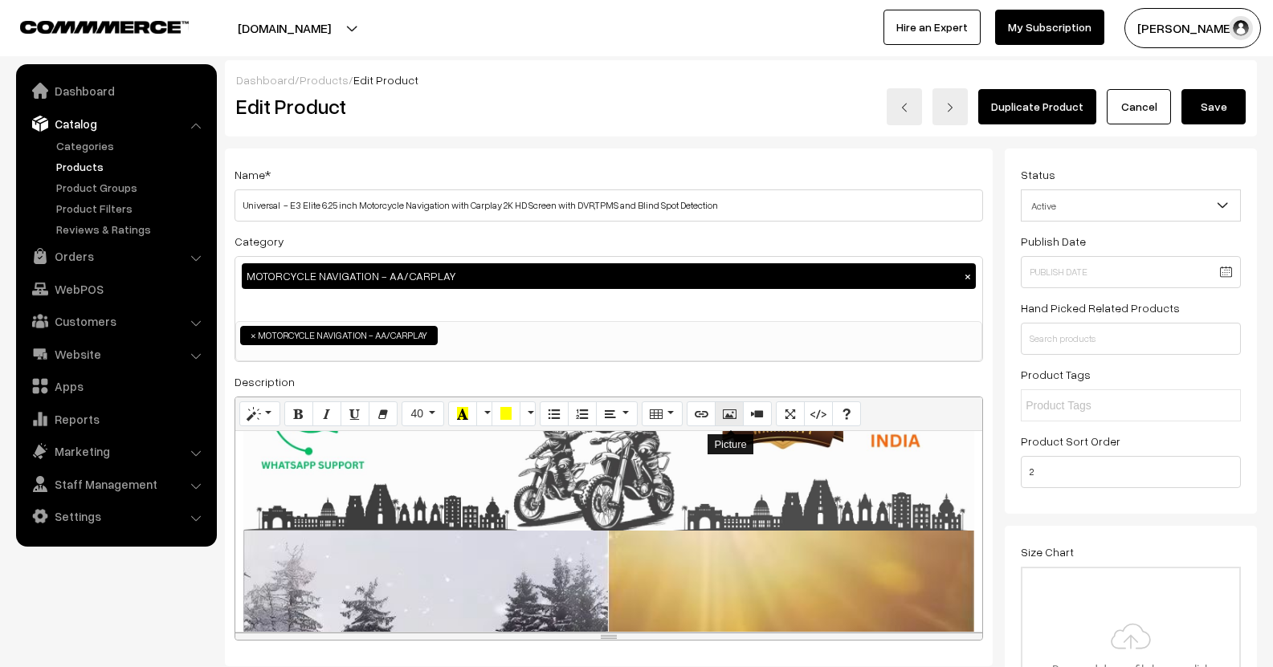
click at [722, 422] on button "Picture" at bounding box center [729, 415] width 29 height 26
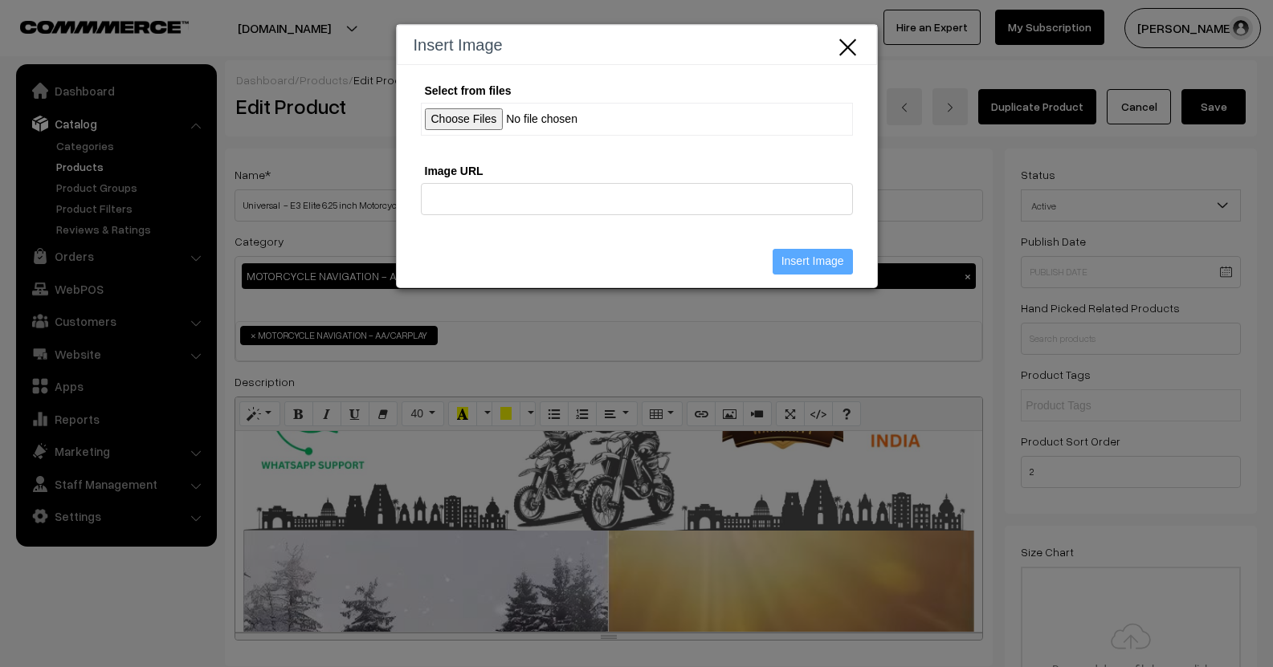
click at [491, 120] on input "Select from files" at bounding box center [637, 119] width 432 height 33
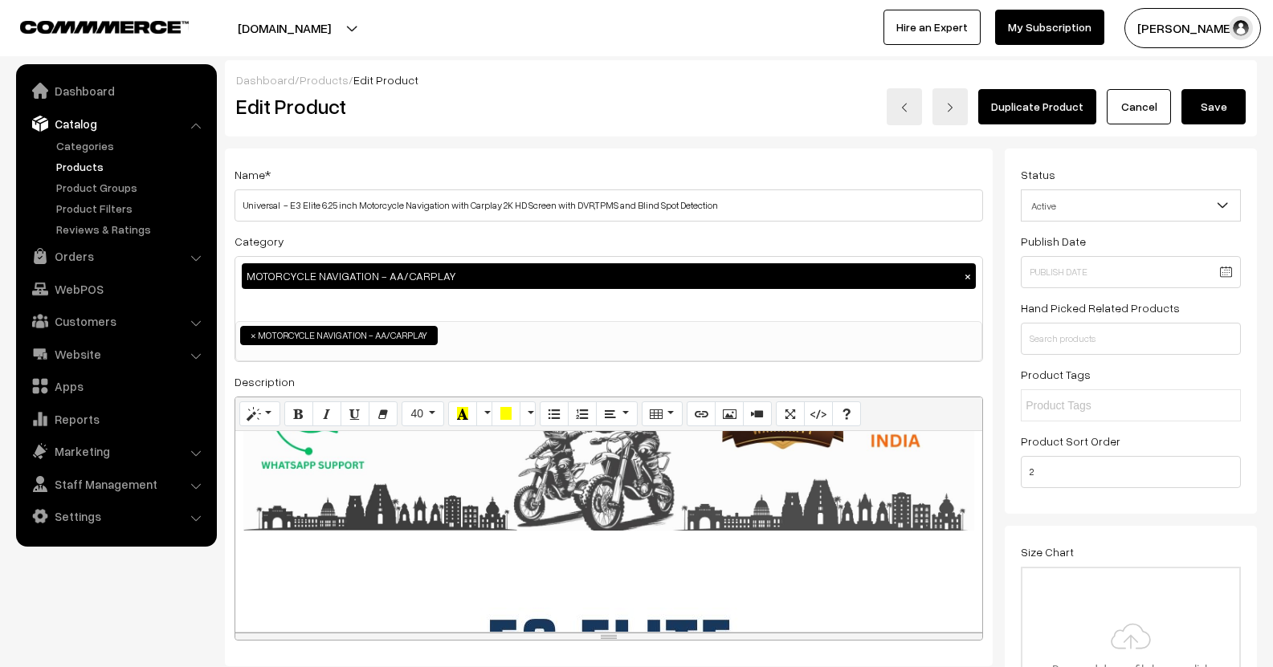
click at [532, 564] on div "895x896 (Original: 800x801) Description : Screen projection function: supports …" at bounding box center [608, 531] width 747 height 201
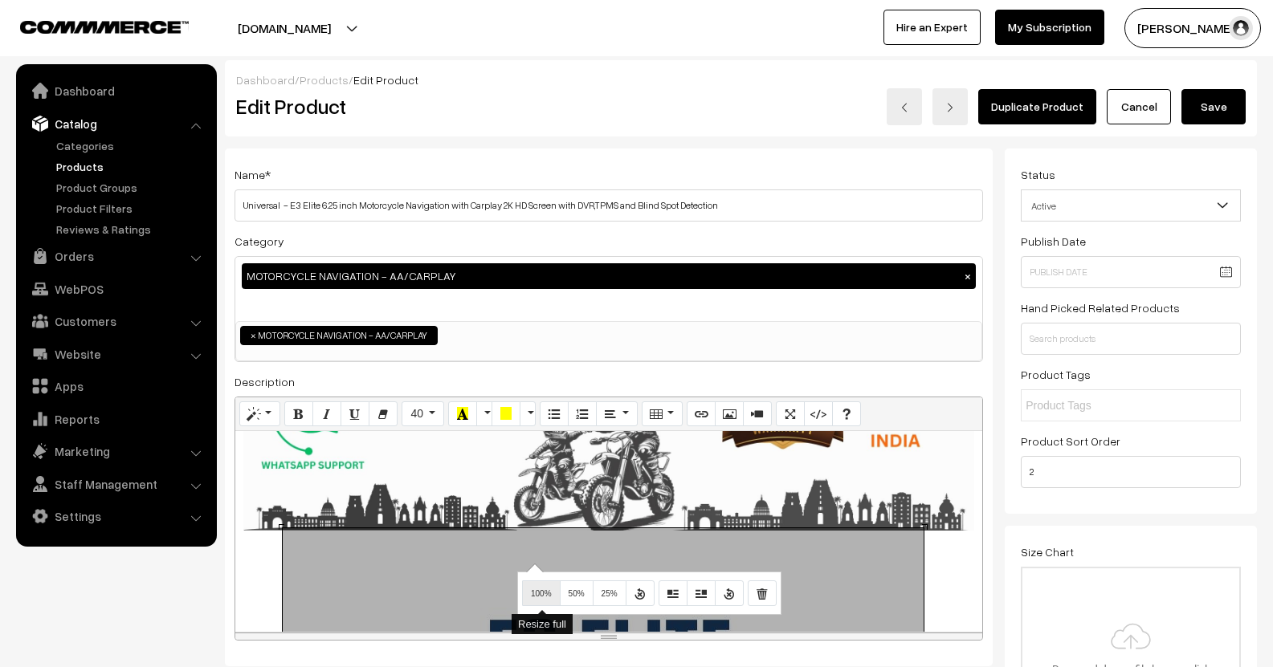
click at [542, 585] on button "100%" at bounding box center [541, 594] width 39 height 26
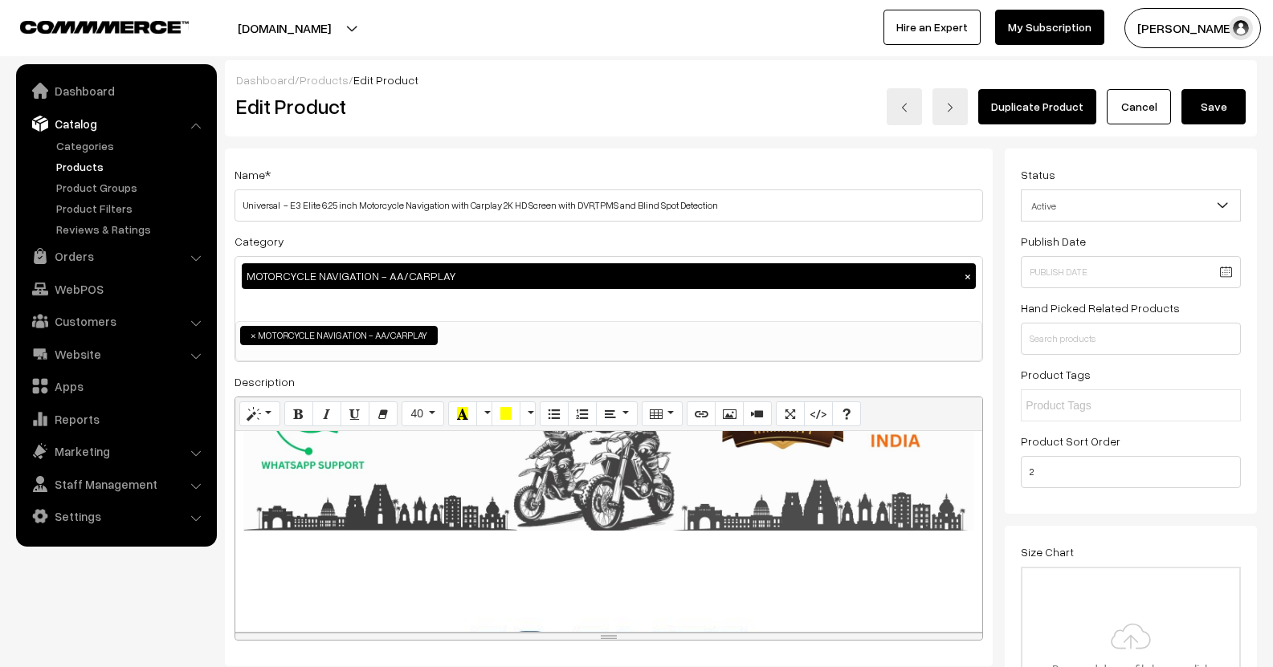
drag, startPoint x: 1215, startPoint y: 115, endPoint x: 1223, endPoint y: 117, distance: 8.4
click at [1217, 115] on button "Save" at bounding box center [1213, 106] width 64 height 35
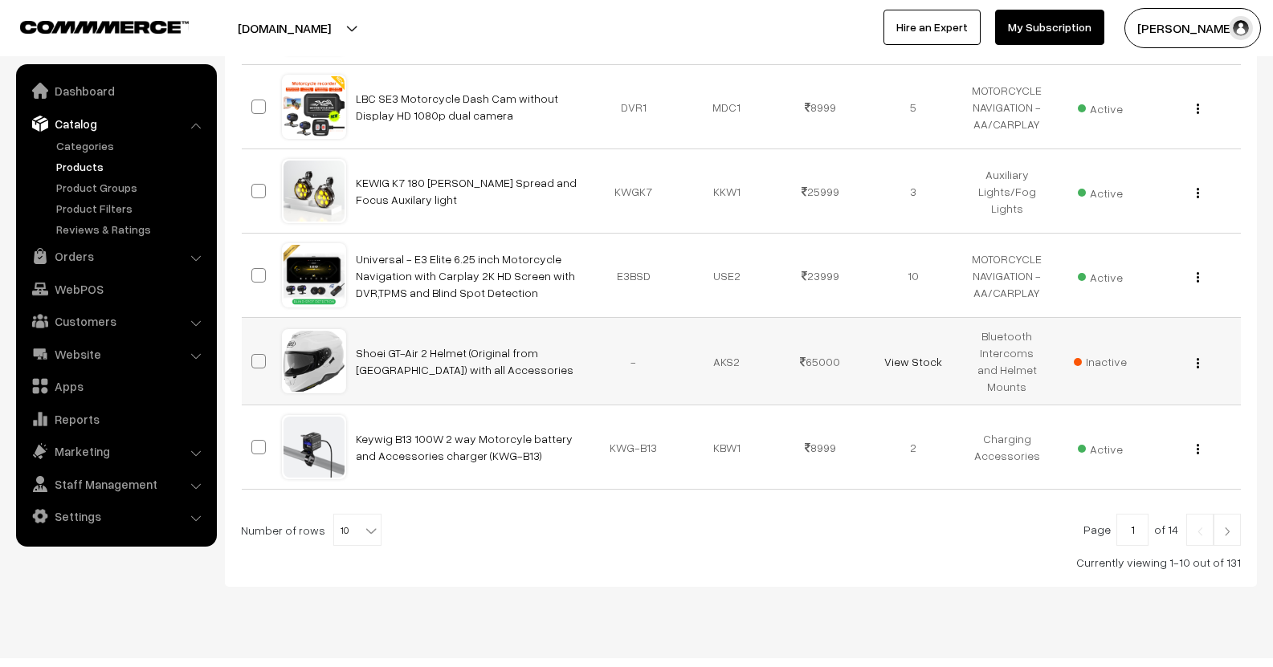
scroll to position [741, 0]
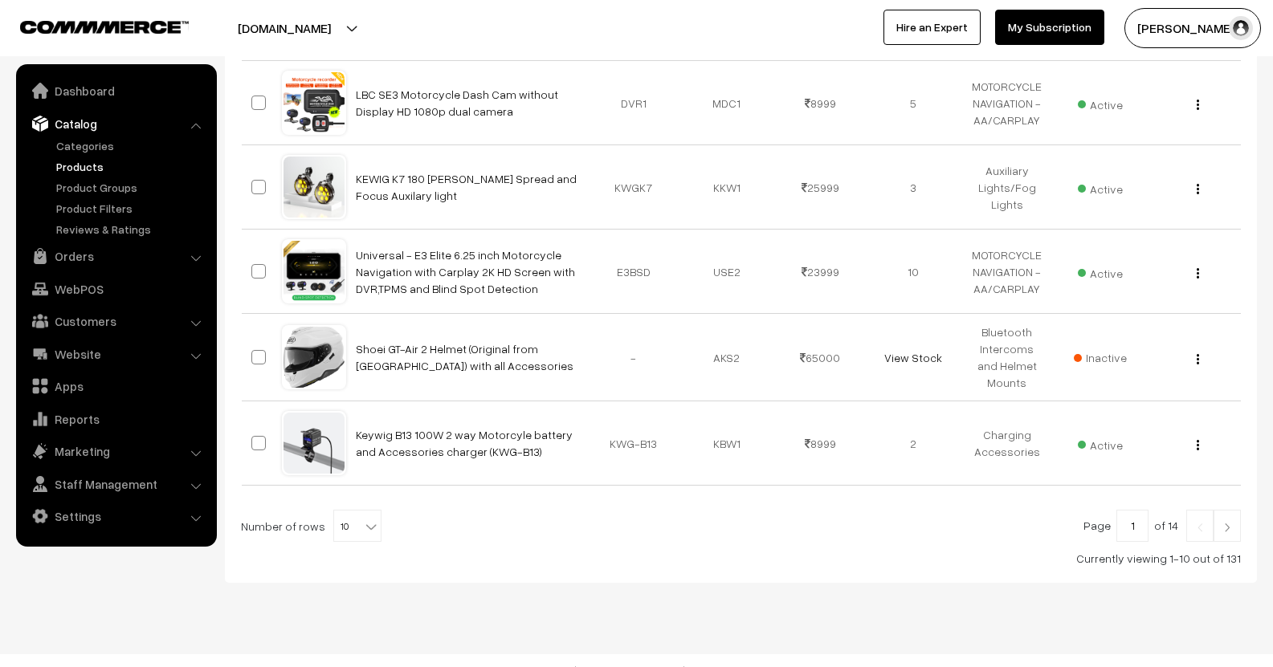
click at [328, 525] on div "Page 1 of 14 Number of rows 10 20 30 40 50 60 70 80 90 100 10 Currently viewing…" at bounding box center [741, 538] width 1000 height 57
click at [346, 511] on span "10" at bounding box center [357, 527] width 47 height 32
select select "60"
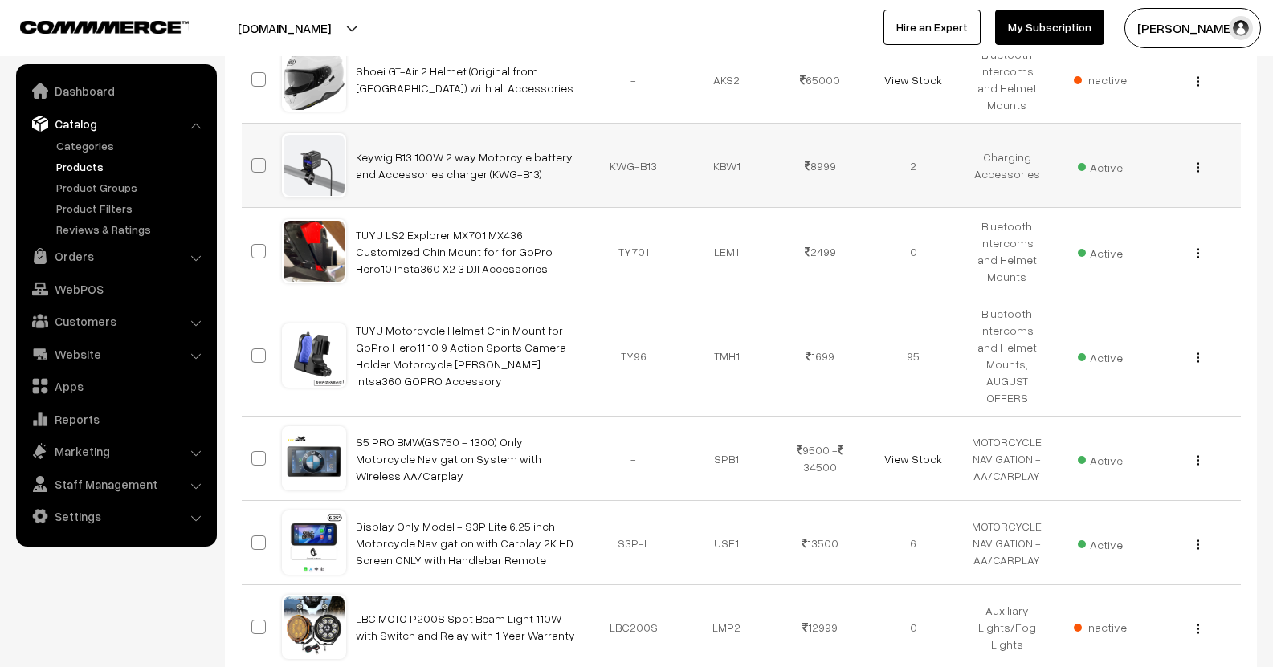
scroll to position [1044, 0]
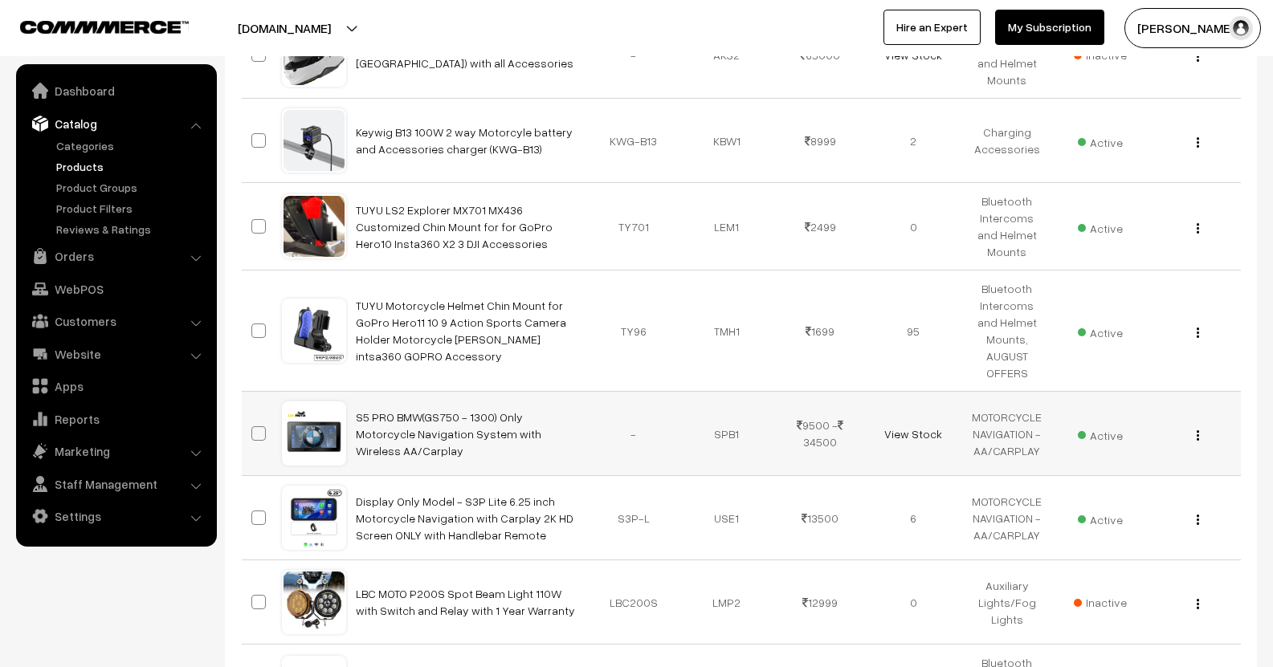
click at [1186, 426] on div "View Edit Delete" at bounding box center [1193, 434] width 74 height 17
click at [1193, 426] on div "View Edit Delete" at bounding box center [1193, 434] width 74 height 17
click at [1197, 430] on img "button" at bounding box center [1198, 435] width 2 height 10
click at [1091, 476] on link "Edit" at bounding box center [1126, 493] width 137 height 35
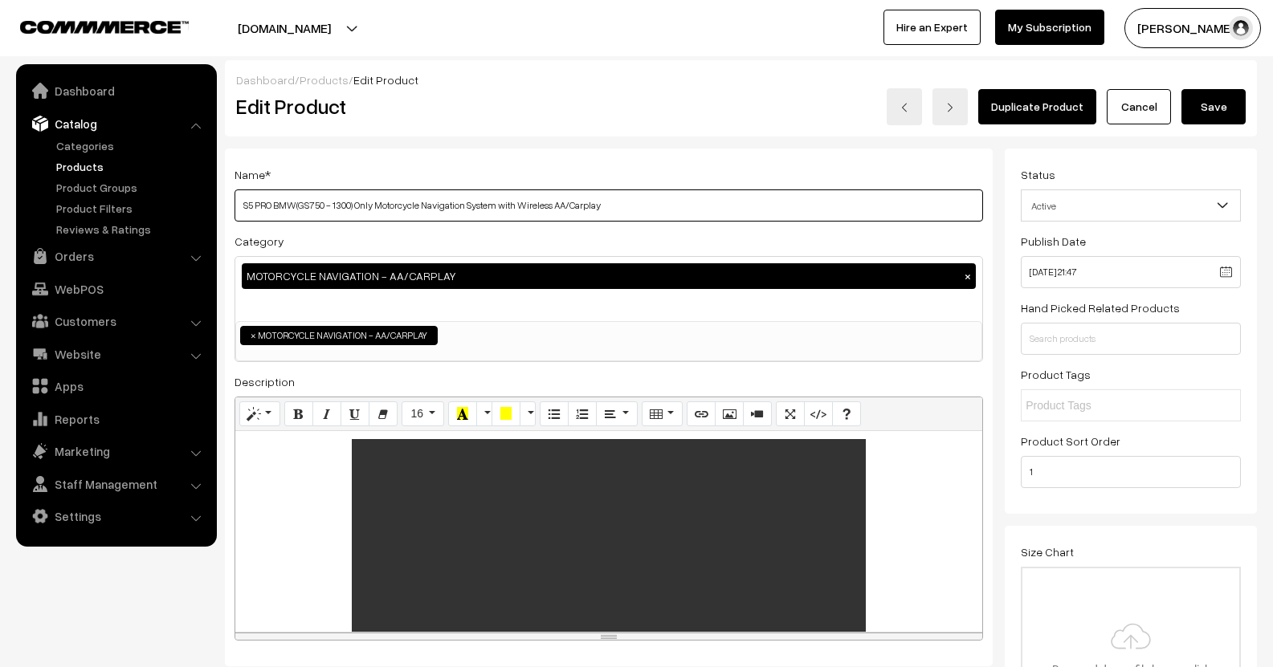
click at [249, 214] on input "S5 PRO BMW(GS750 - 1300) Only Motorcycle Navigation System with Wireless AA/Car…" at bounding box center [609, 206] width 748 height 32
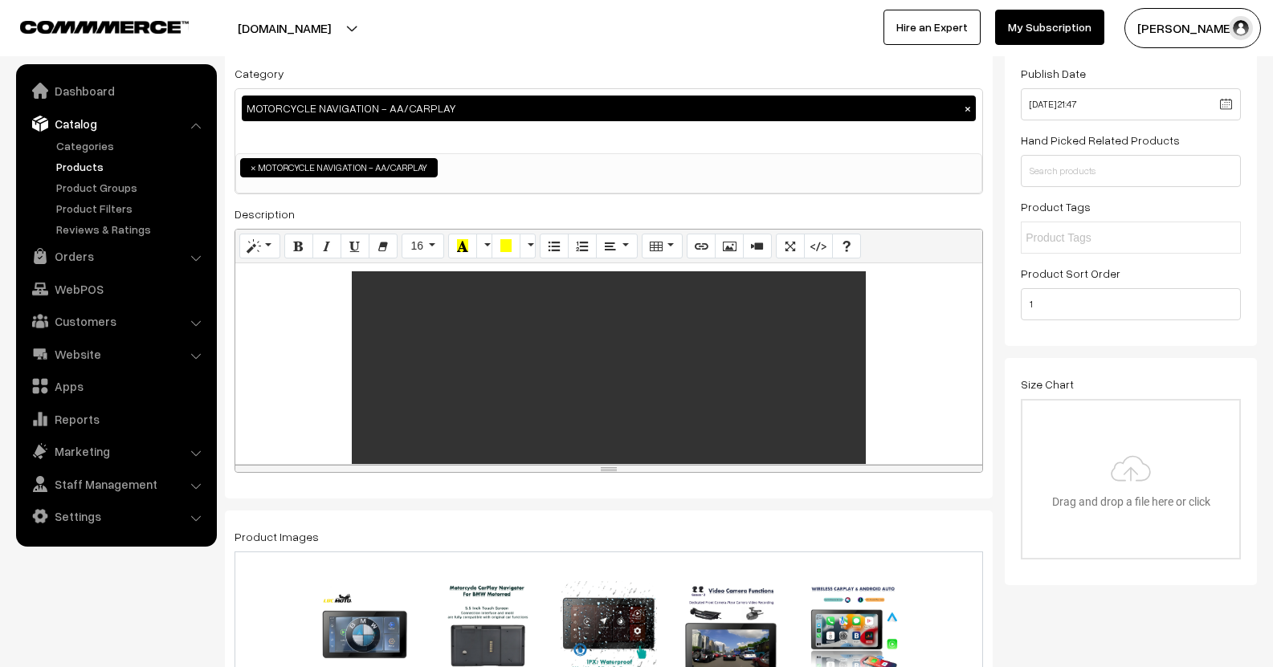
scroll to position [241, 0]
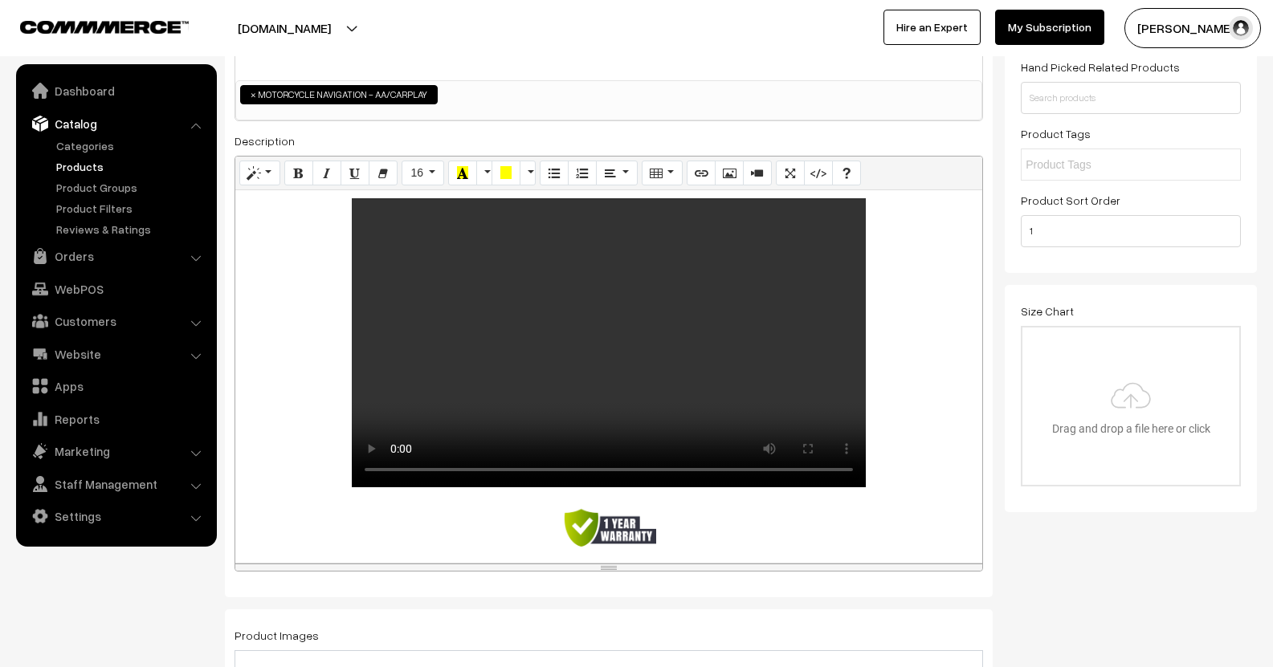
drag, startPoint x: 806, startPoint y: 394, endPoint x: 782, endPoint y: 615, distance: 222.2
click at [783, 571] on div "resize" at bounding box center [608, 567] width 747 height 7
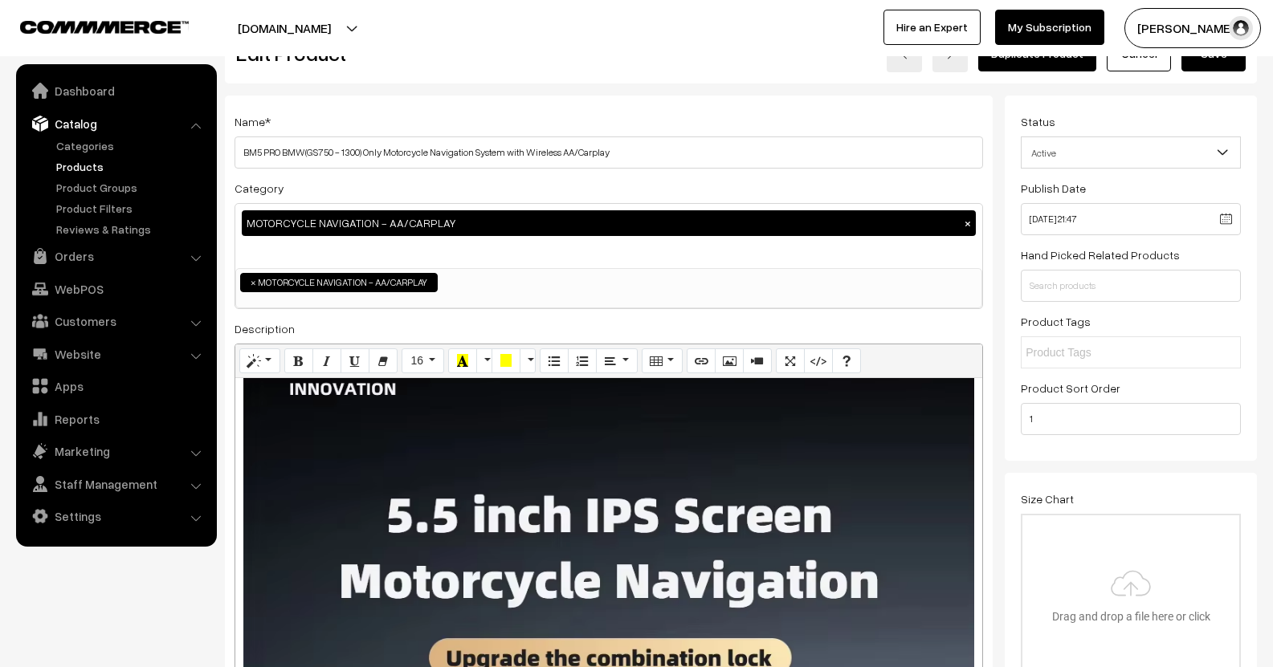
scroll to position [0, 0]
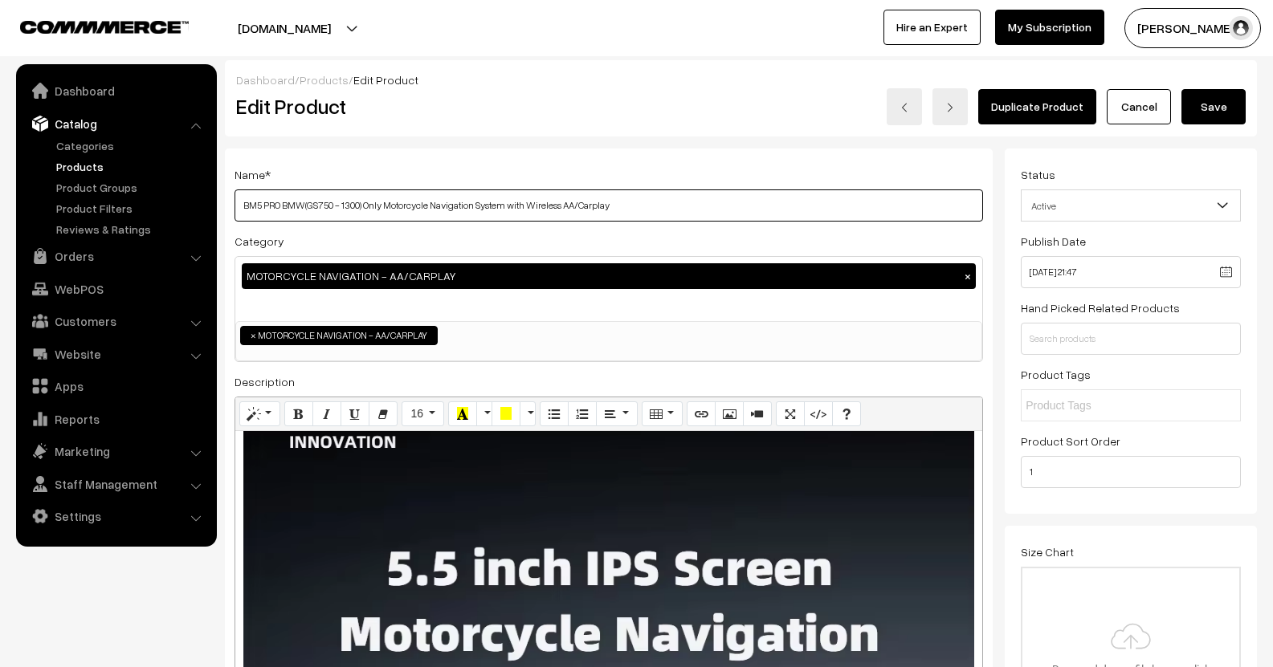
click at [273, 206] on input "BM5 PRO BMW(GS750 - 1300) Only Motorcycle Navigation System with Wireless AA/Ca…" at bounding box center [609, 206] width 748 height 32
click at [282, 208] on input "BM5 BMW(GS750 - 1300) Only Motorcycle Navigation System with Wireless AA/Carplay" at bounding box center [609, 206] width 748 height 32
click at [347, 214] on input "BM5 BMW (GS750 - 1300) Only Motorcycle Navigation System with Wireless AA/Carpl…" at bounding box center [609, 206] width 748 height 32
click at [262, 213] on input "BM5 BMW (GS750 - 1300)Only Motorcycle Navigation System with Wireless AA/Carplay" at bounding box center [609, 206] width 748 height 32
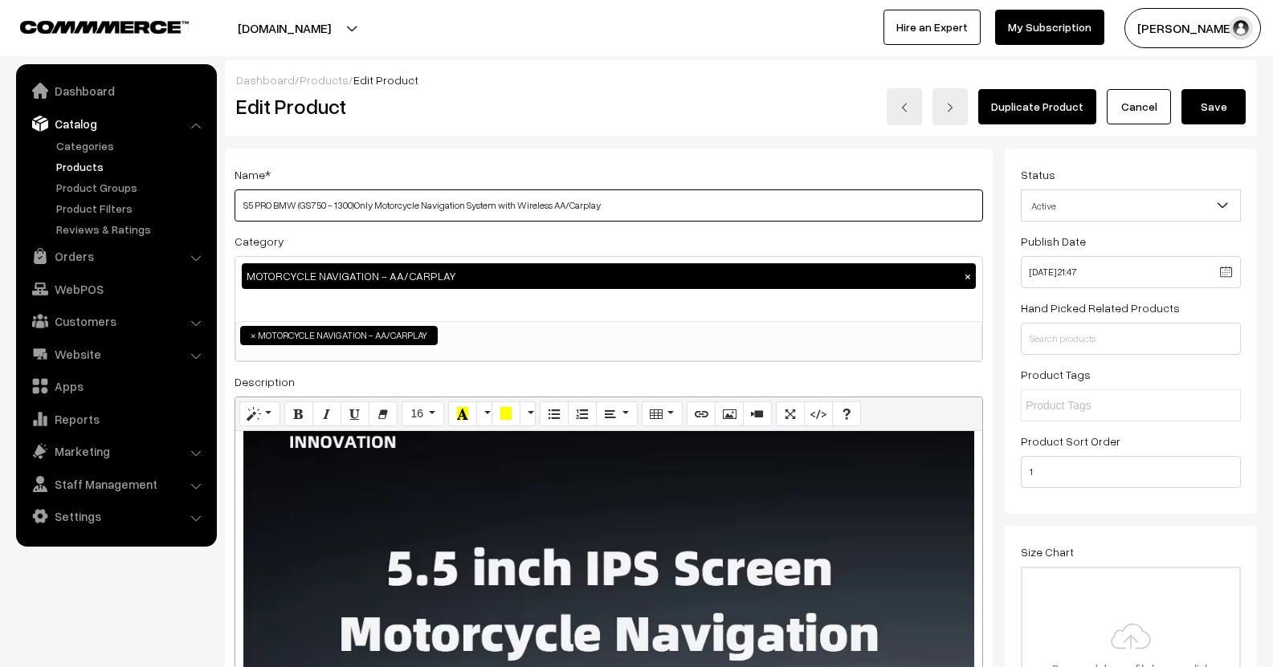
type input "S5 PRO BMW (GS750 - 1300)Only Motorcycle Navigation System with Wireless AA/Car…"
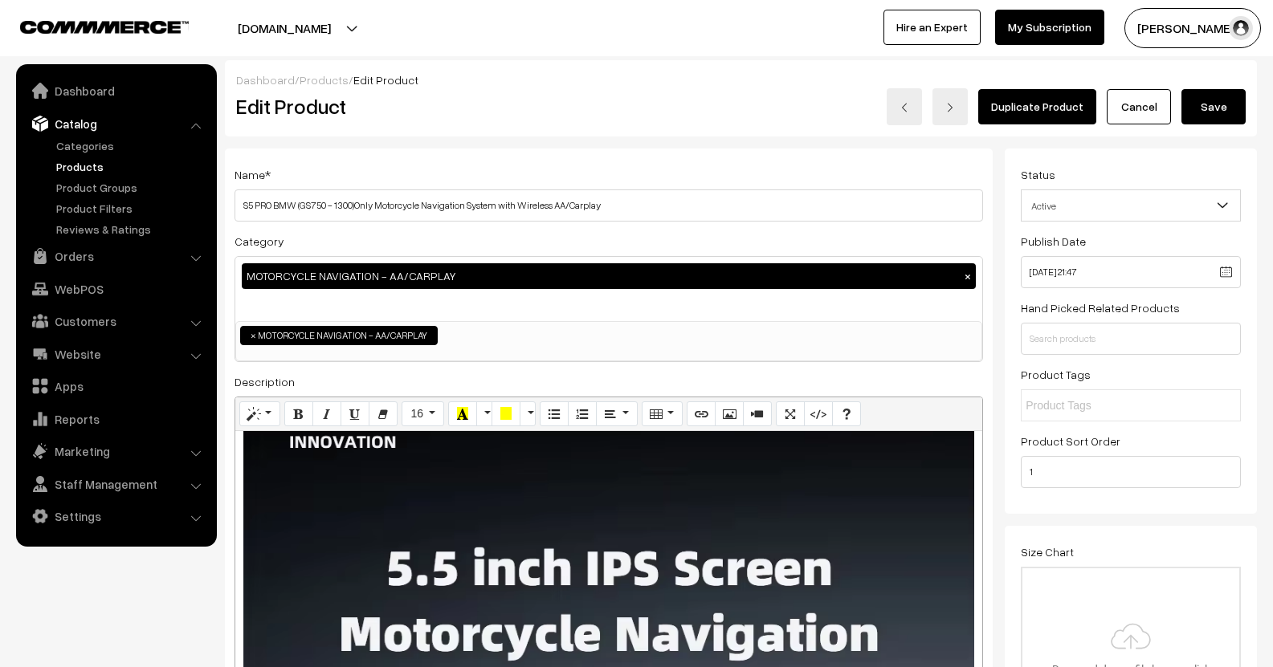
click at [473, 161] on div "Name * S5 PRO BMW (GS750 - 1300)Only Motorcycle Navigation System with Wireless…" at bounding box center [609, 520] width 768 height 742
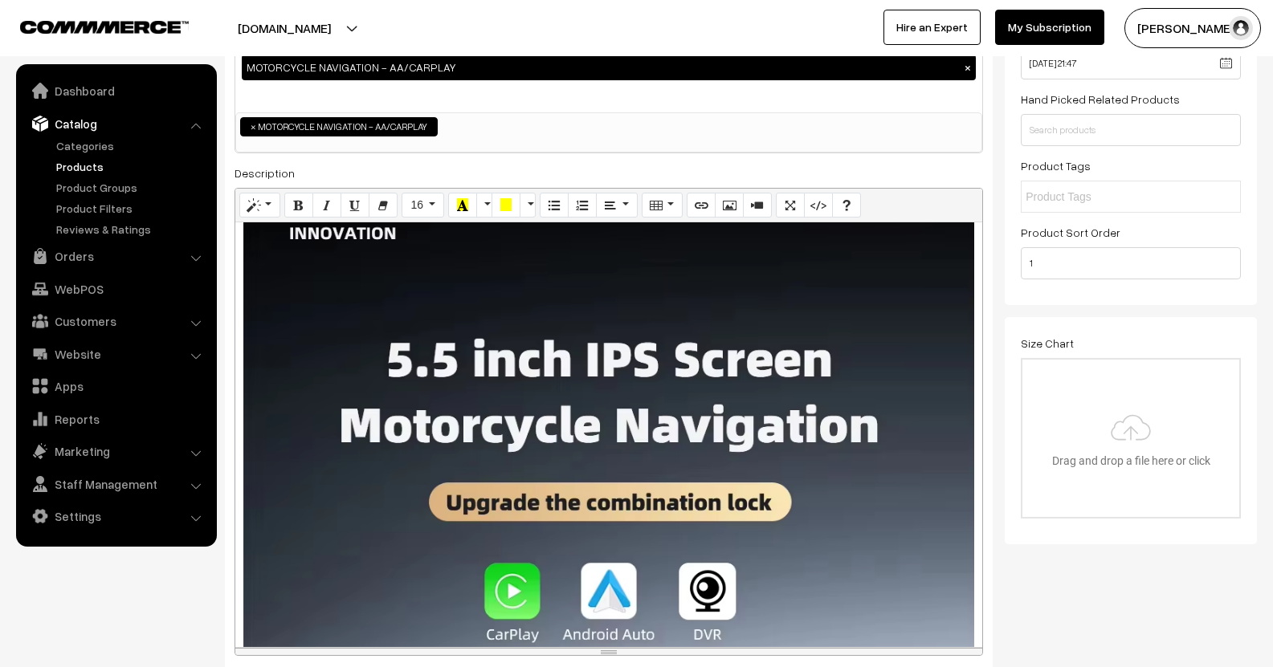
scroll to position [321, 0]
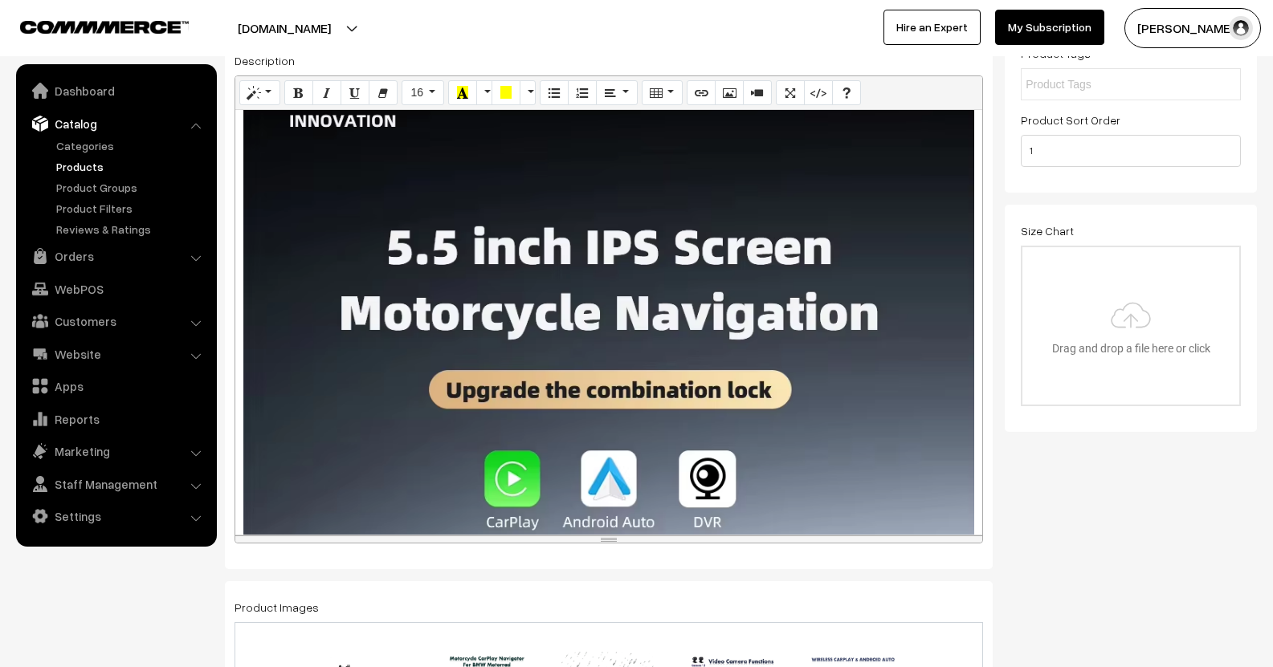
click at [689, 282] on div at bounding box center [608, 322] width 747 height 425
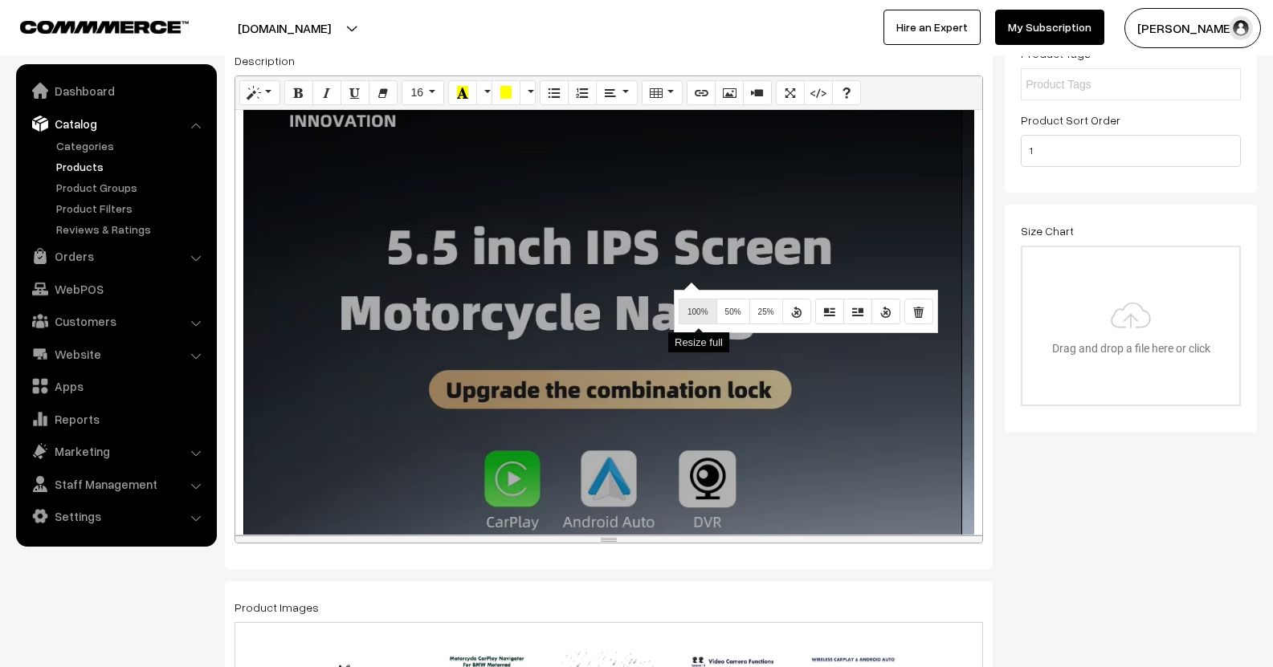
click at [694, 311] on span "100%" at bounding box center [697, 312] width 21 height 9
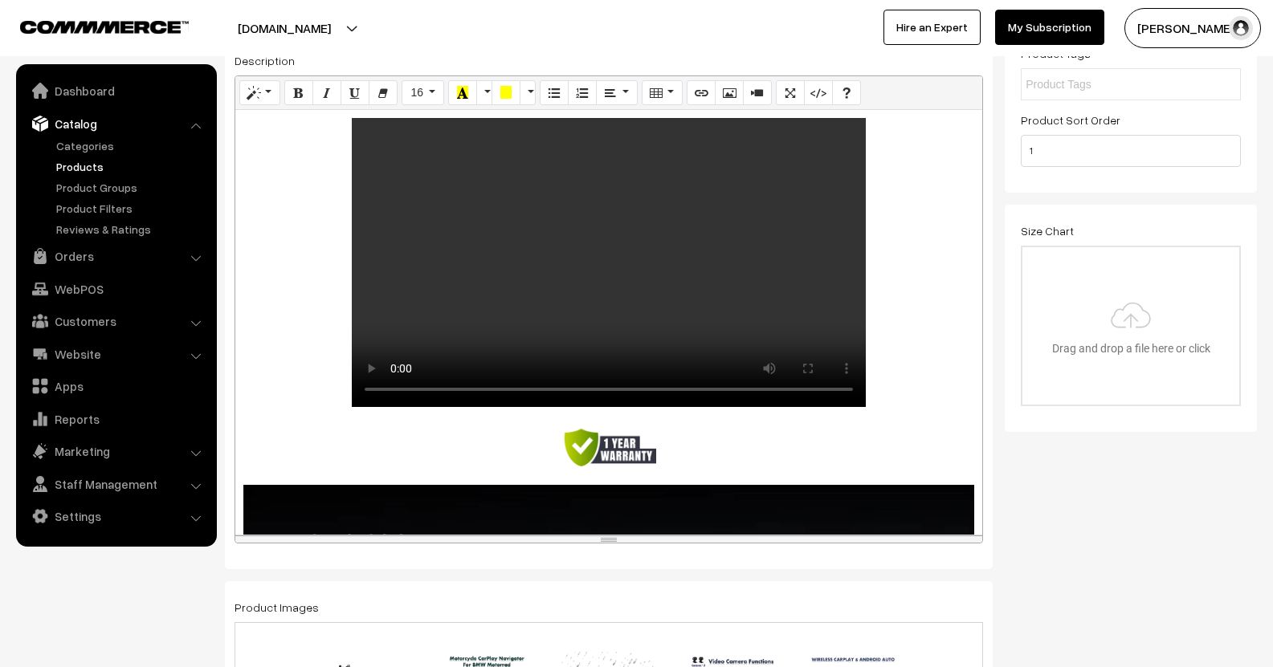
scroll to position [0, 0]
click at [273, 470] on p at bounding box center [608, 449] width 731 height 47
drag, startPoint x: 557, startPoint y: 456, endPoint x: 704, endPoint y: 447, distance: 146.4
click at [704, 447] on p at bounding box center [608, 449] width 731 height 47
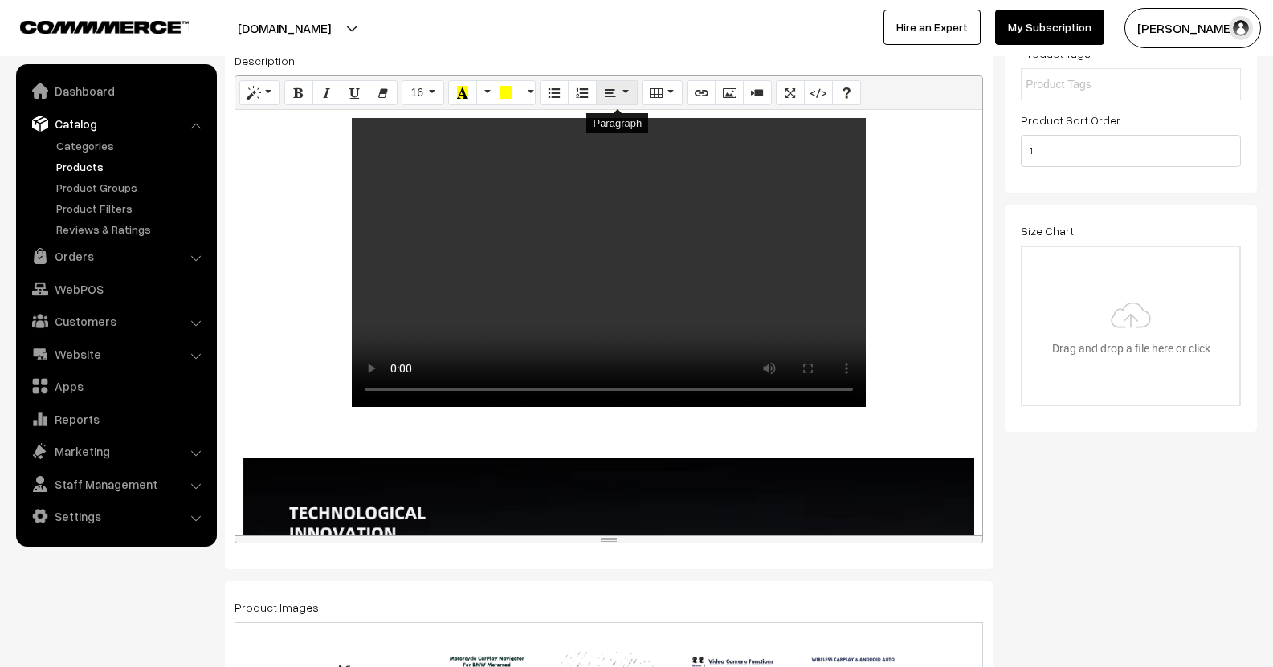
click at [606, 96] on icon "Paragraph" at bounding box center [610, 92] width 11 height 13
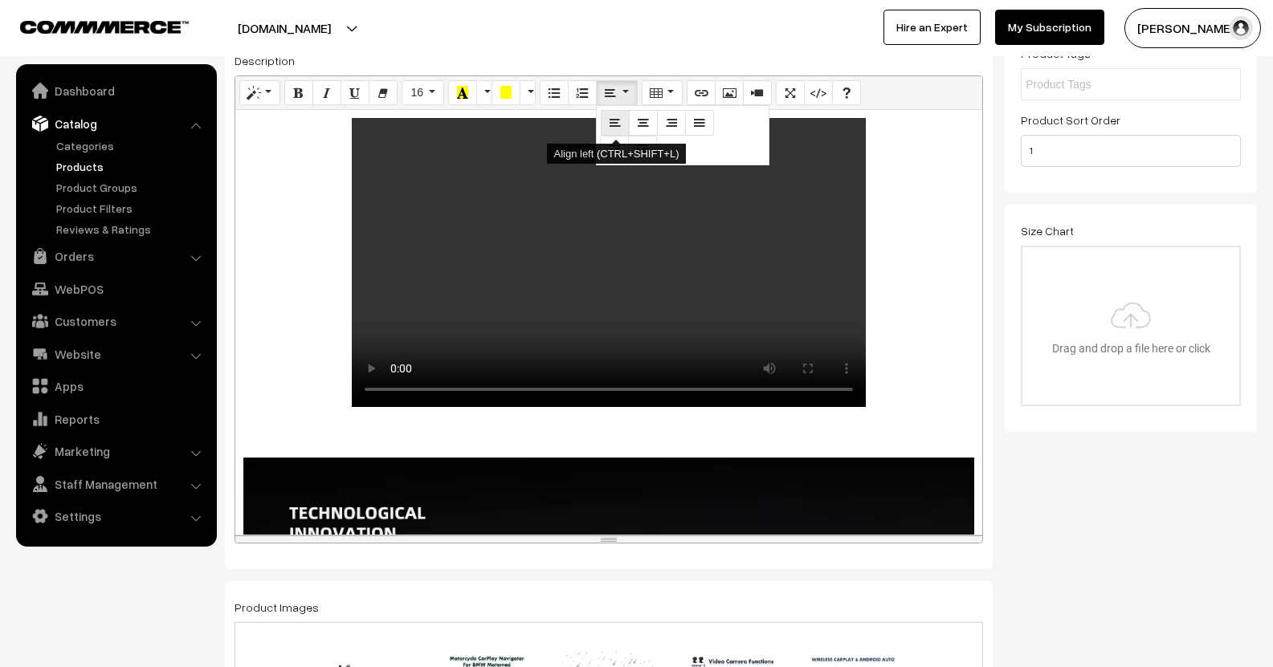
click at [604, 128] on button "Align left (CTRL+SHIFT+L)" at bounding box center [615, 123] width 29 height 26
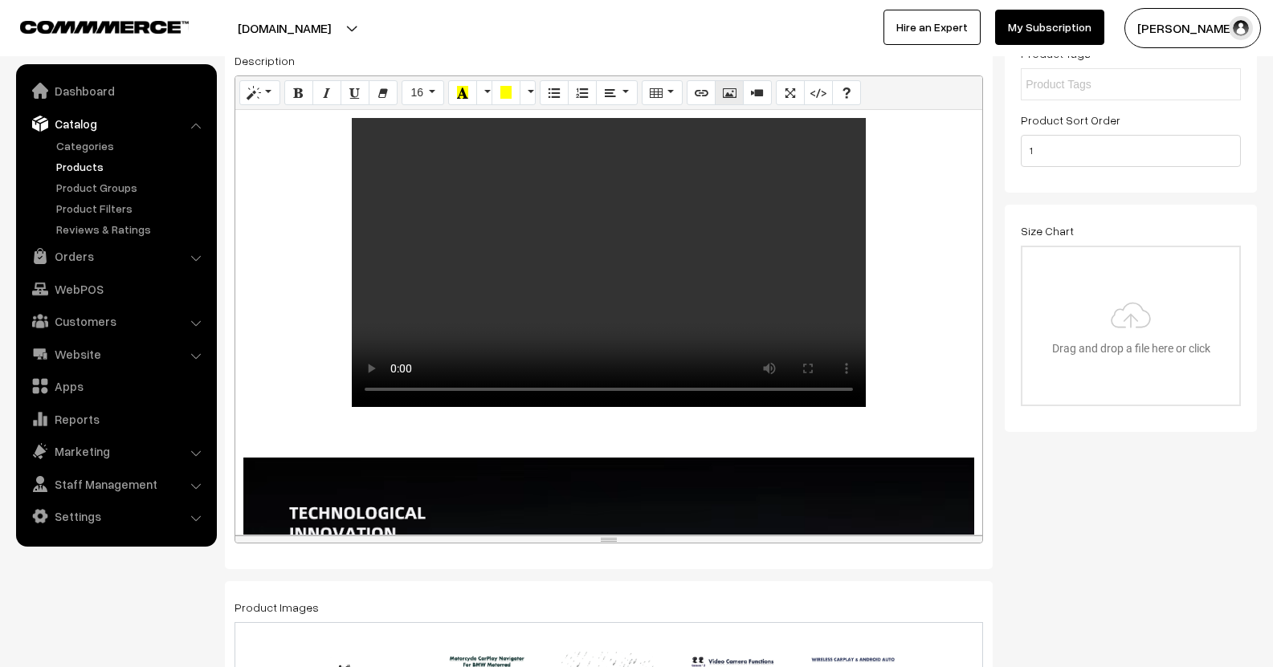
drag, startPoint x: 740, startPoint y: 108, endPoint x: 736, endPoint y: 96, distance: 13.2
click at [740, 108] on div "Normal Quote Code Header 1 Header 2 Header 3 Header 4 Header 5 Header 6 16 8 9 …" at bounding box center [608, 93] width 747 height 35
click at [731, 89] on icon "Picture" at bounding box center [729, 92] width 11 height 13
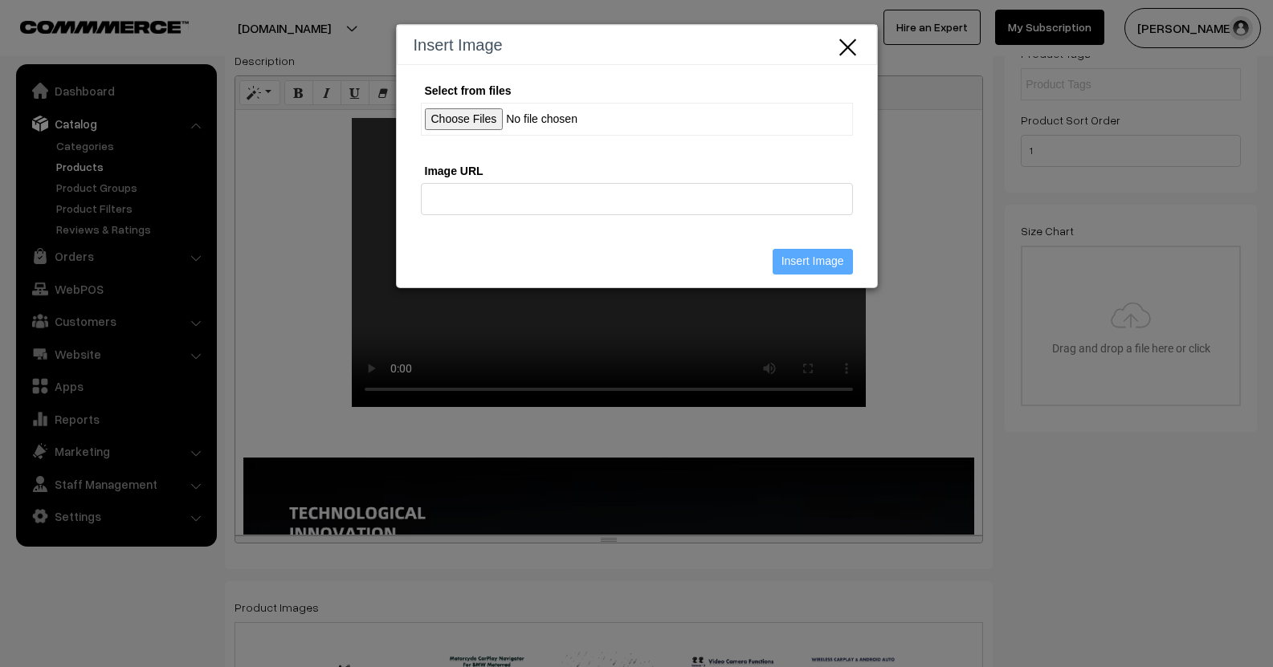
click at [434, 104] on input "Select from files" at bounding box center [637, 119] width 432 height 33
click at [532, 188] on video at bounding box center [609, 262] width 514 height 289
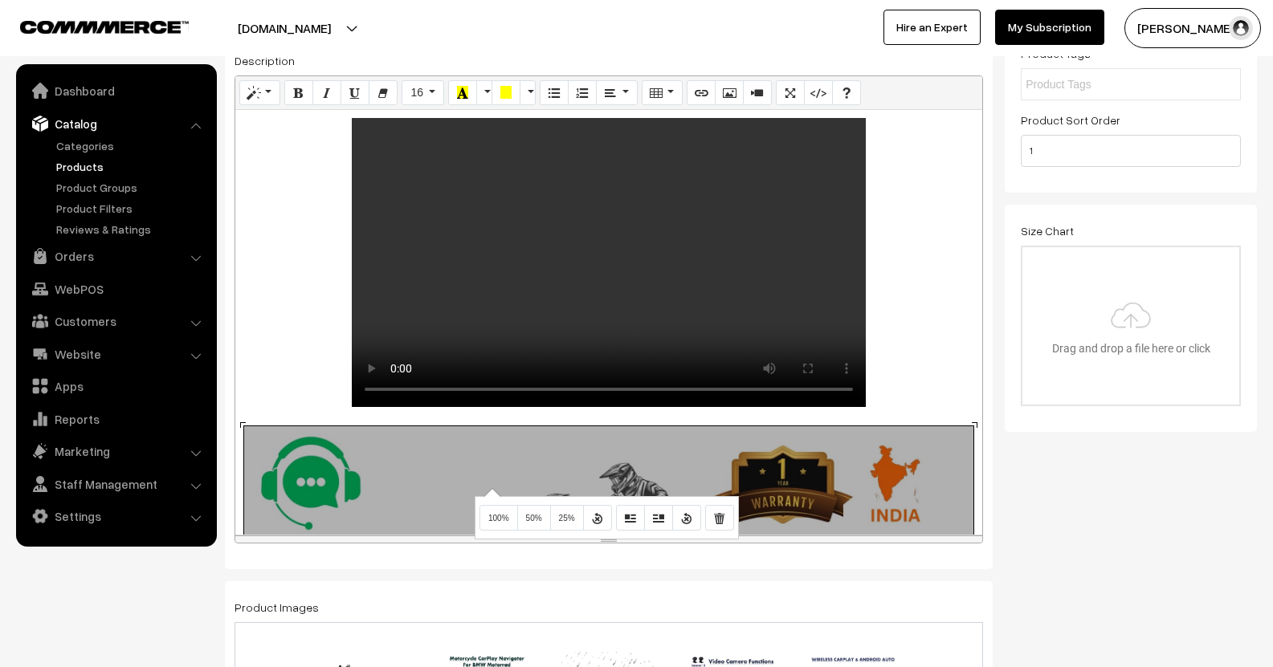
click at [491, 489] on div "Normal Quote Code Header 1 Header 2 Header 3 Header 4 Header 5 Header 6 16 8 9 …" at bounding box center [609, 309] width 748 height 468
click at [495, 527] on button "100%" at bounding box center [498, 518] width 39 height 26
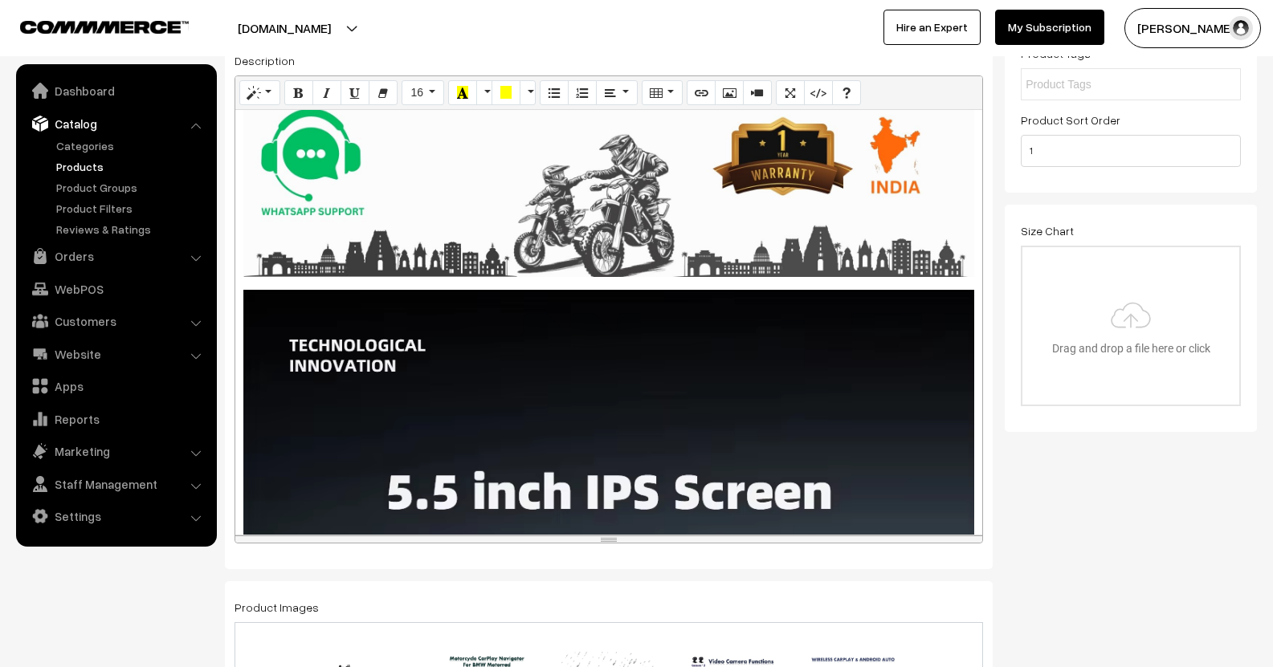
scroll to position [482, 0]
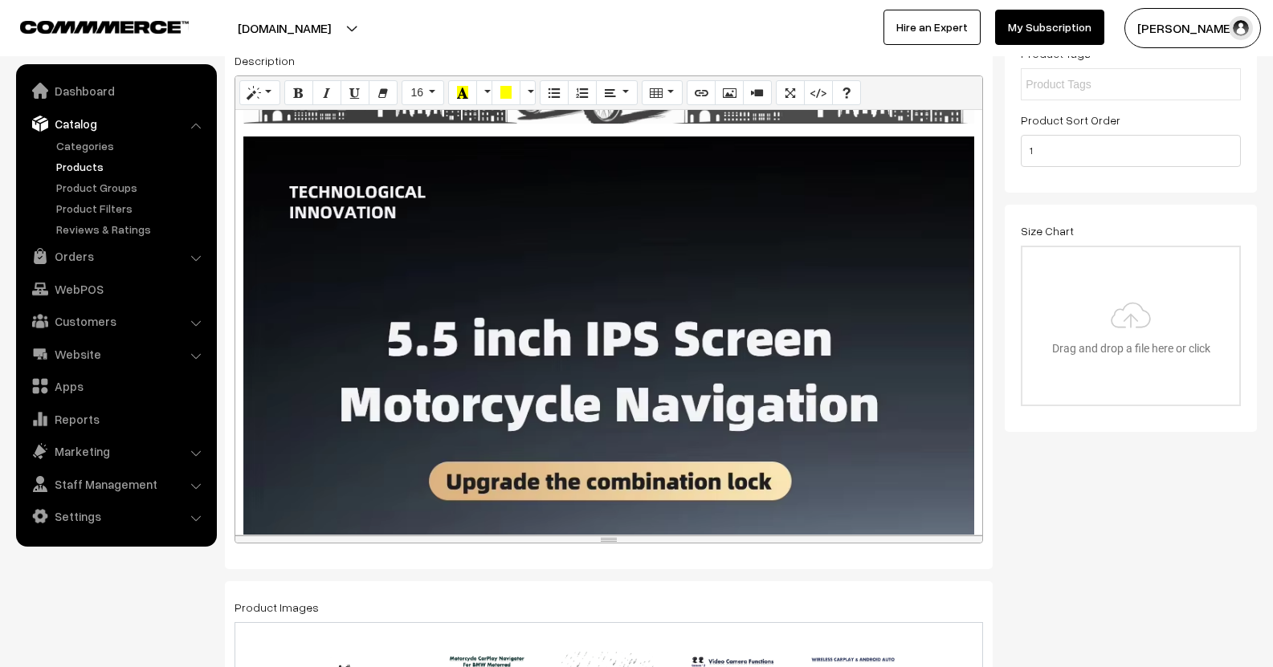
click at [389, 268] on div "910x223 (Original: 1988x488)" at bounding box center [608, 322] width 747 height 425
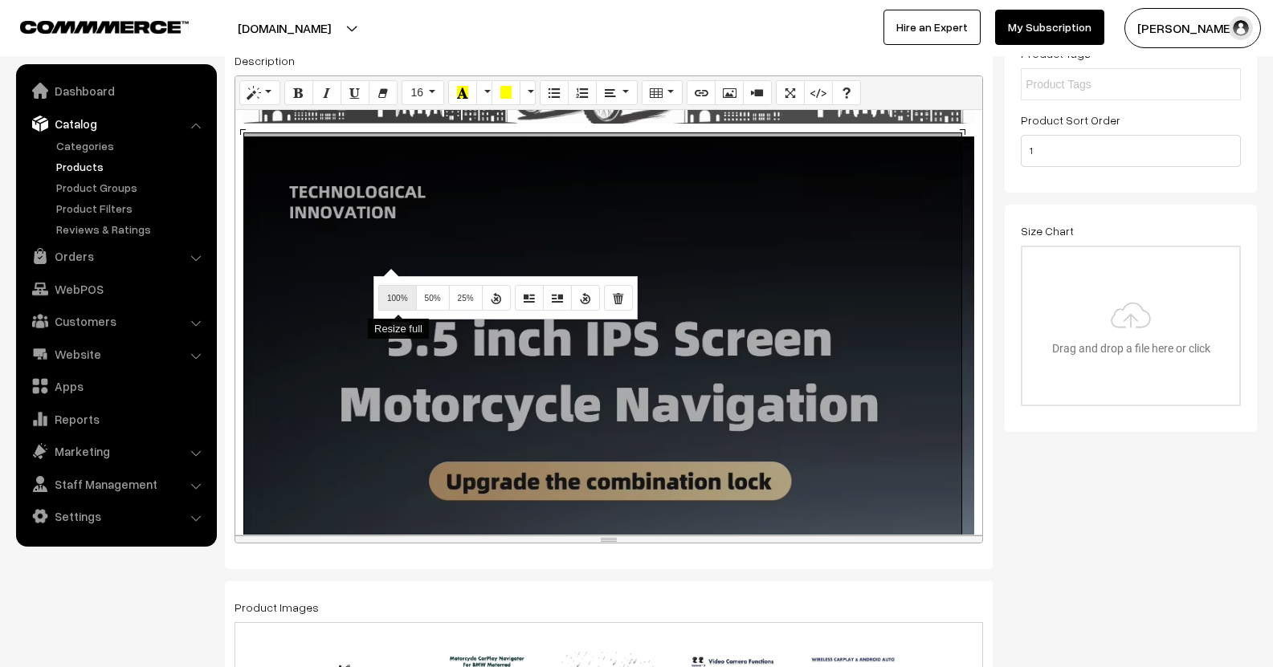
click at [402, 300] on span "100%" at bounding box center [397, 298] width 21 height 9
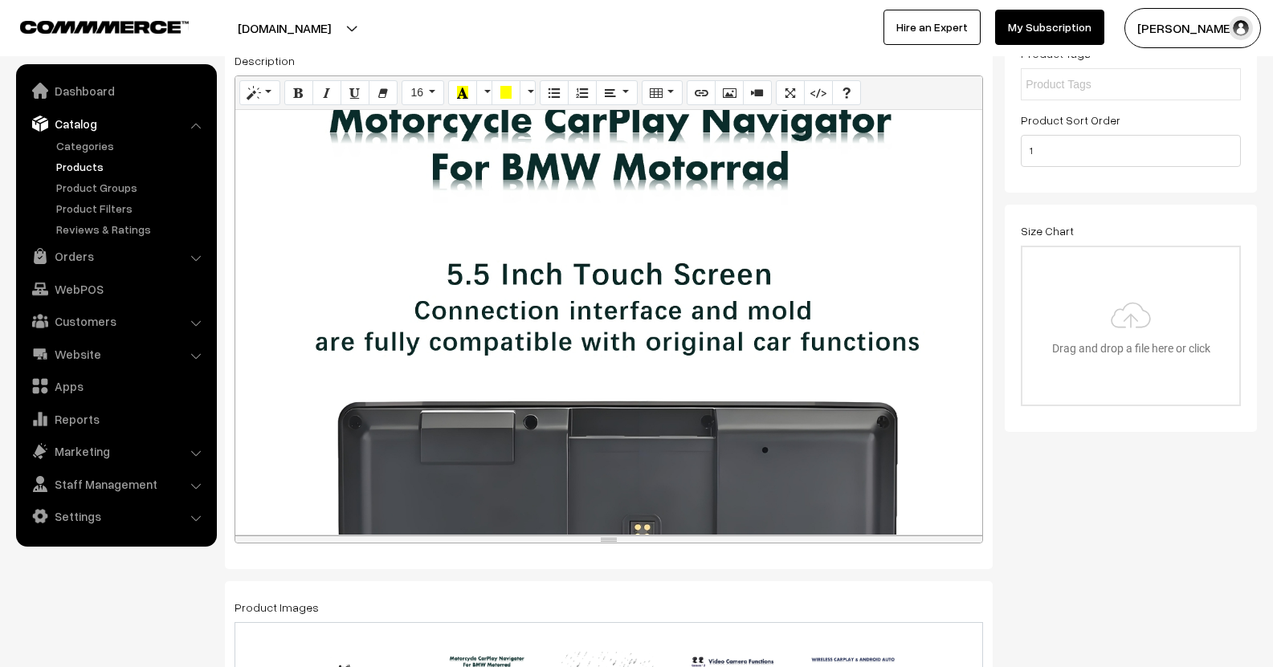
scroll to position [1686, 0]
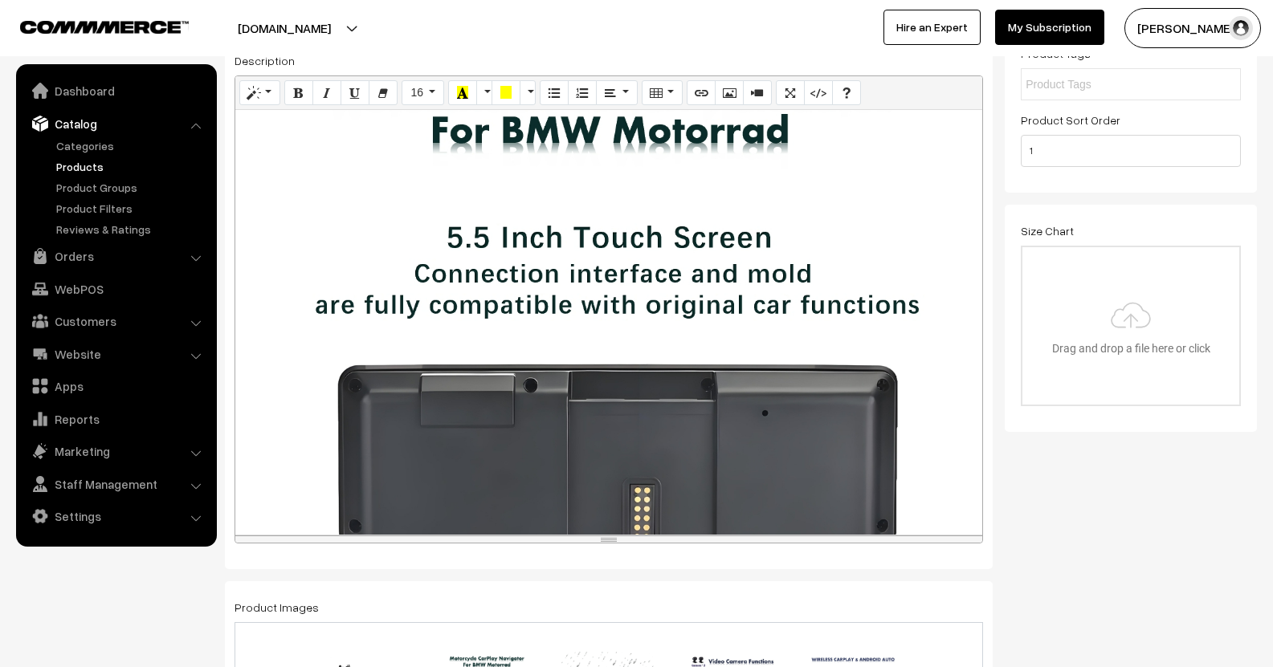
click at [369, 245] on div "895x1347 (Original: 0x0)" at bounding box center [608, 322] width 747 height 425
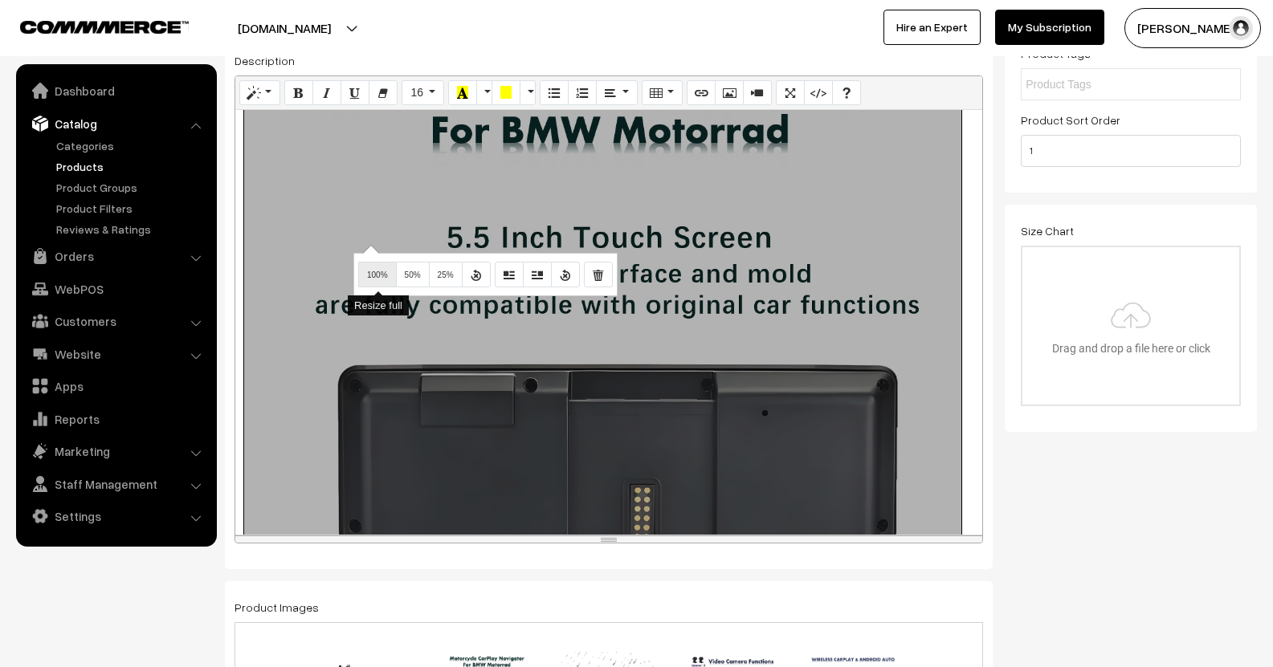
click at [371, 281] on button "100%" at bounding box center [377, 275] width 39 height 26
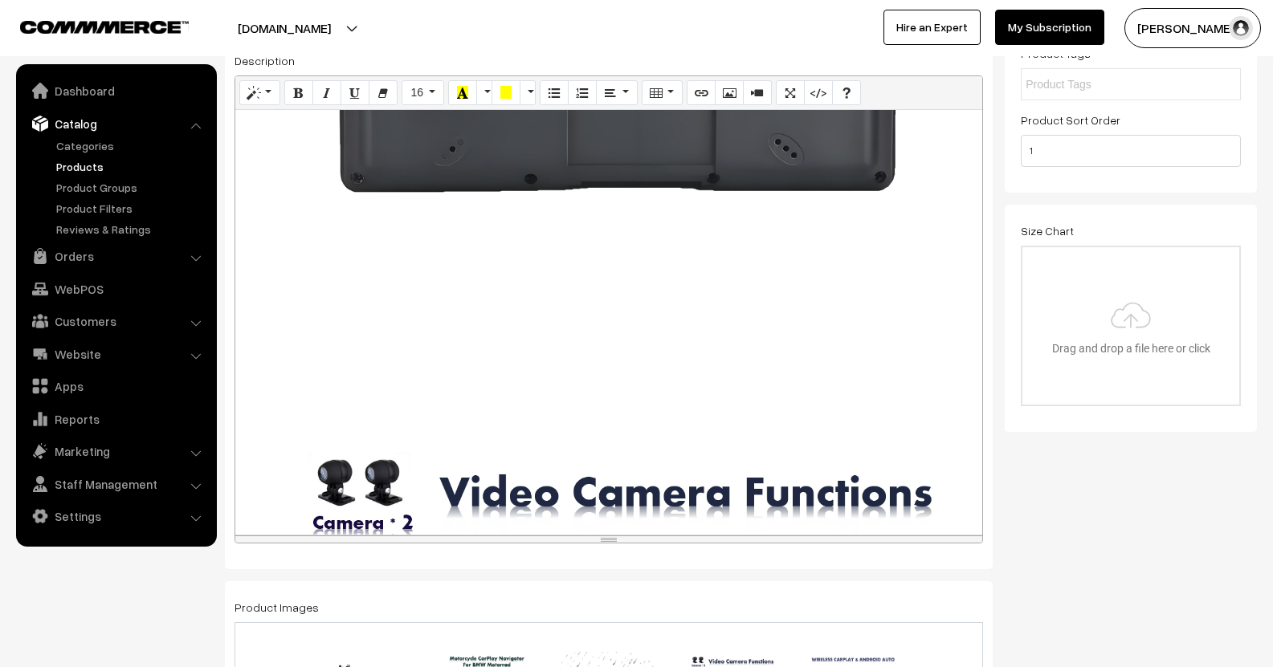
scroll to position [2249, 0]
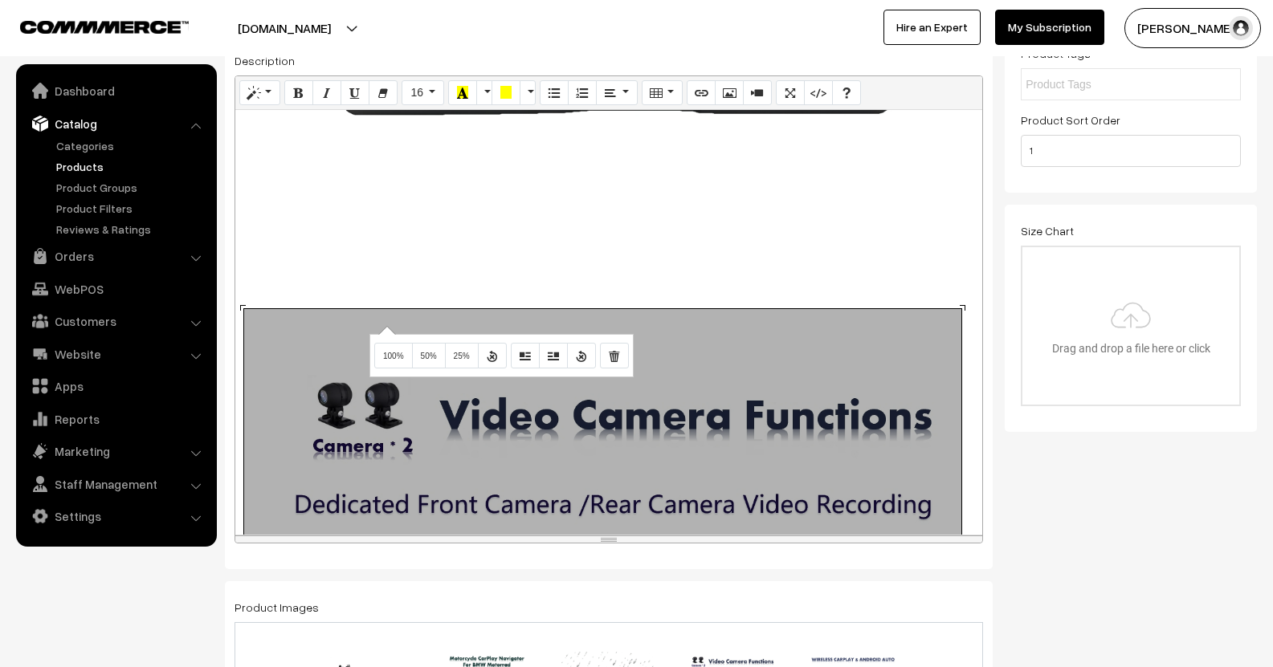
click at [385, 326] on div "895x897 (Original: 0x0)" at bounding box center [608, 322] width 747 height 425
click at [388, 358] on span "100%" at bounding box center [393, 356] width 21 height 9
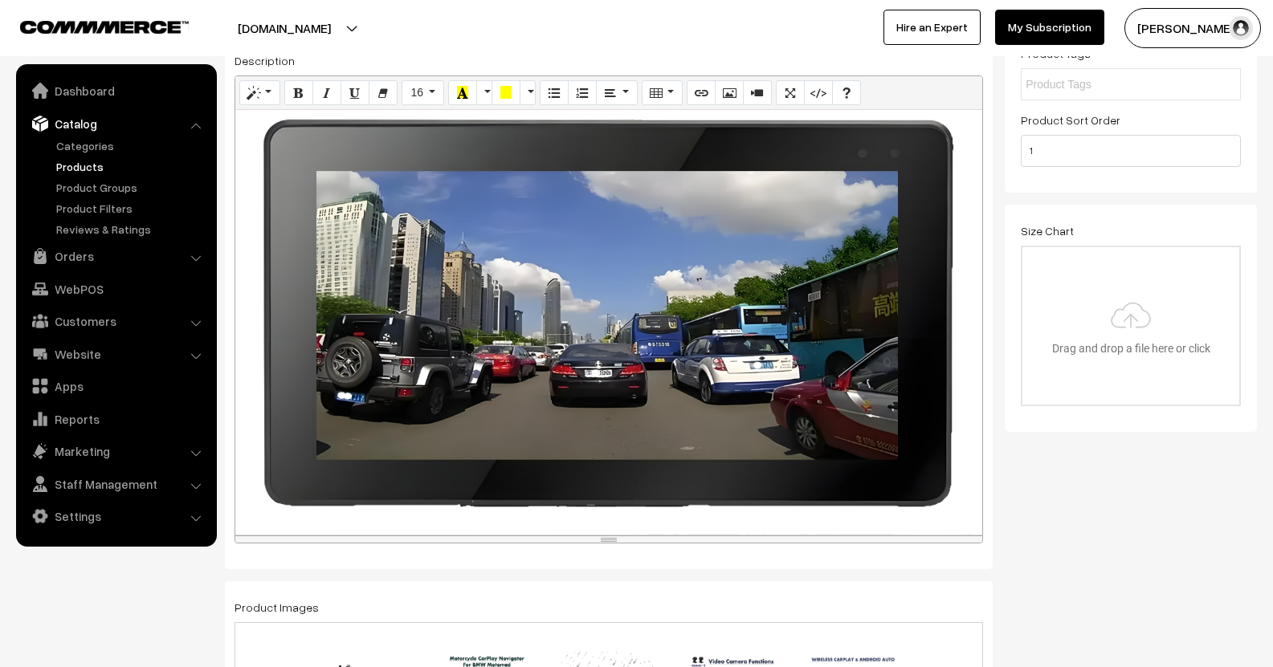
scroll to position [2811, 0]
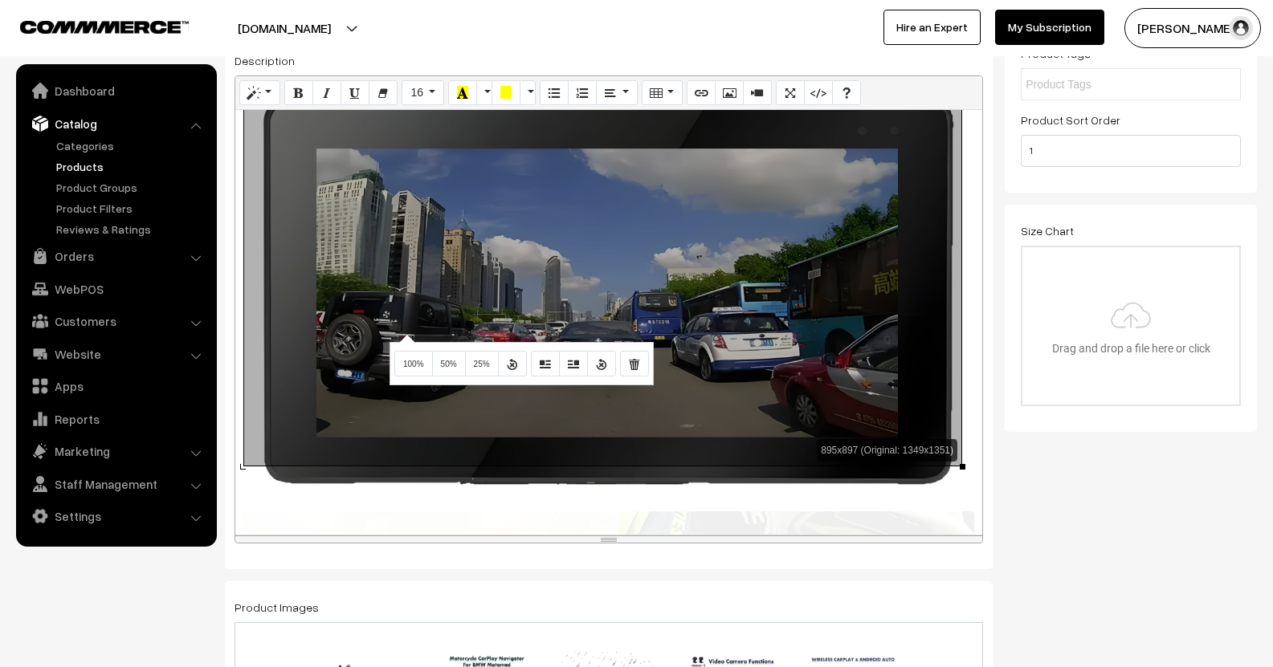
click at [405, 334] on div "895x897 (Original: 1349x1351)" at bounding box center [608, 322] width 747 height 425
click at [409, 370] on button "100%" at bounding box center [413, 364] width 39 height 26
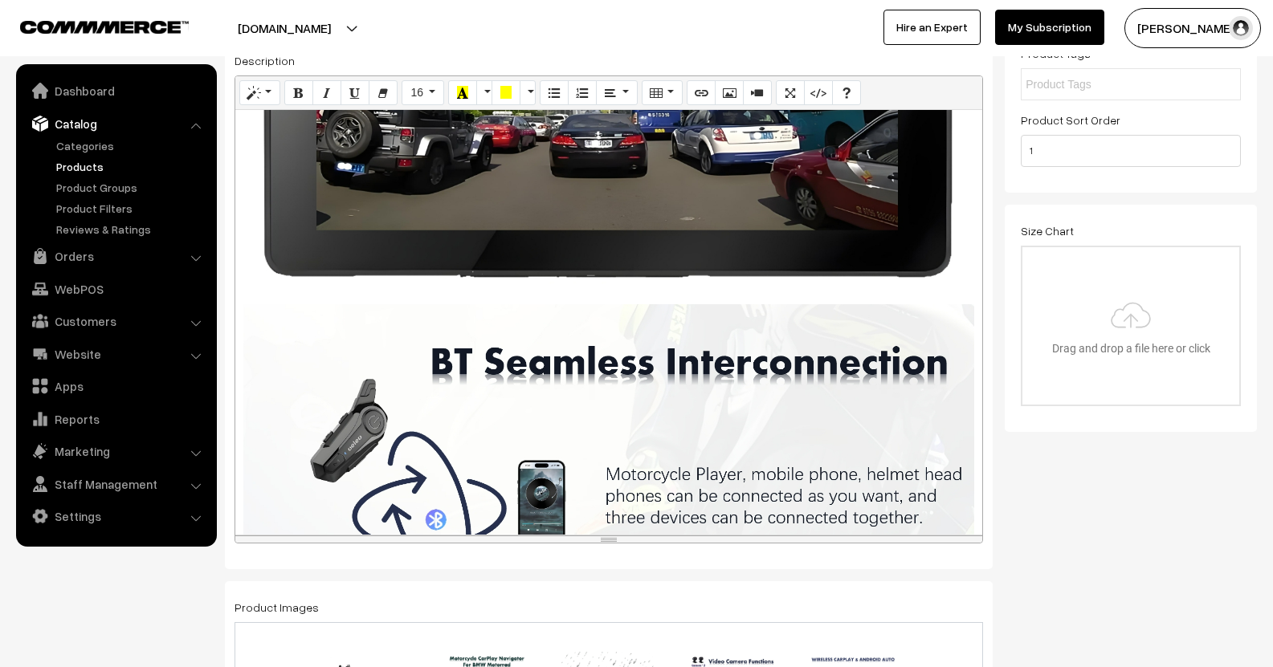
scroll to position [3212, 0]
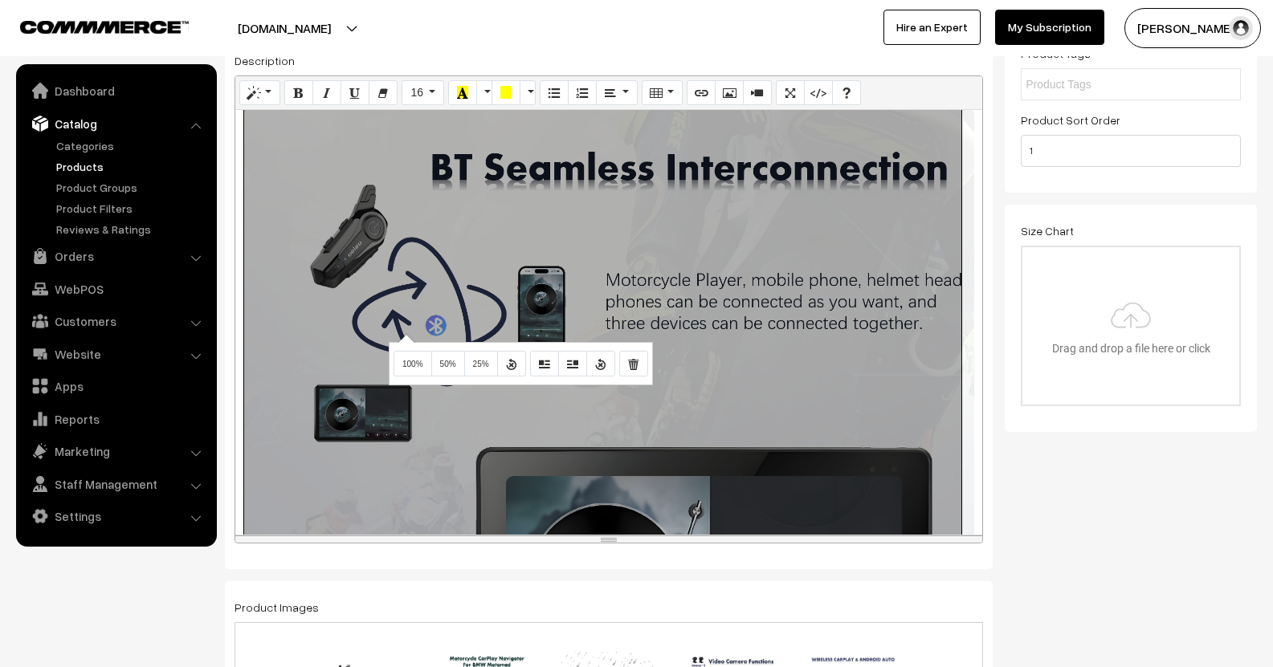
click at [404, 334] on div "895x895 (Original: 0x0)" at bounding box center [608, 322] width 747 height 425
click at [407, 365] on span "100%" at bounding box center [412, 364] width 21 height 9
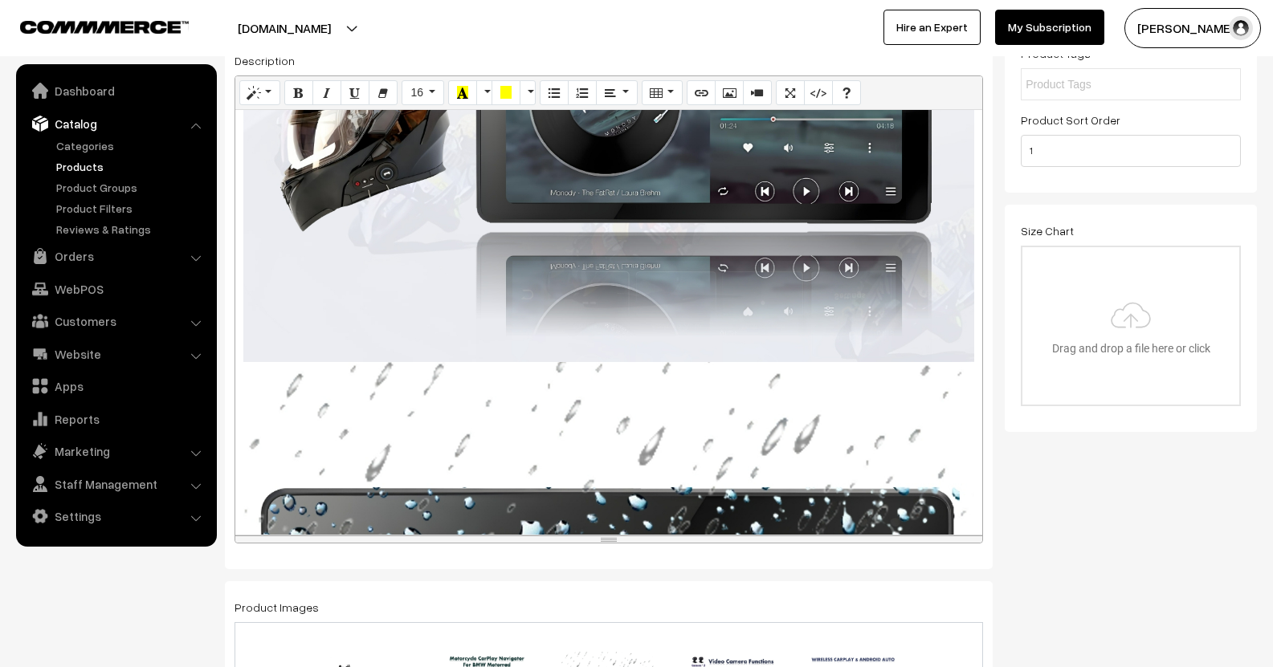
scroll to position [3694, 0]
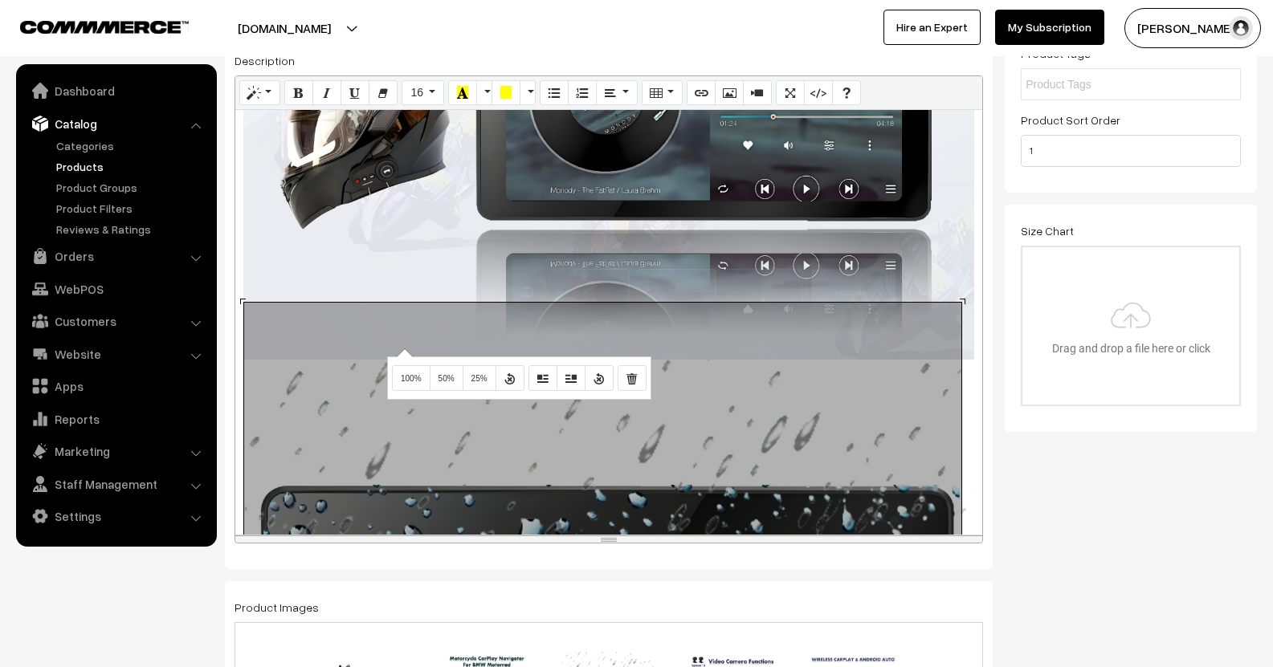
click at [402, 349] on div "895x897 (Original: 0x0)" at bounding box center [608, 322] width 747 height 425
click at [409, 376] on span "100%" at bounding box center [411, 378] width 21 height 9
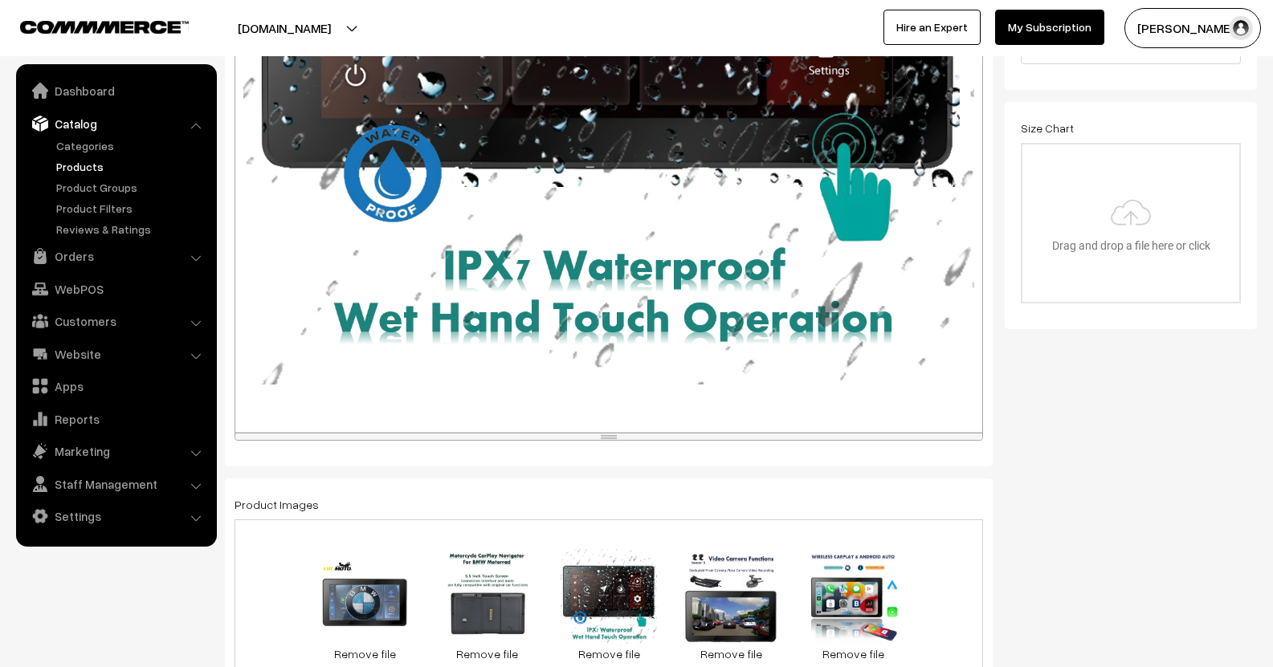
scroll to position [562, 0]
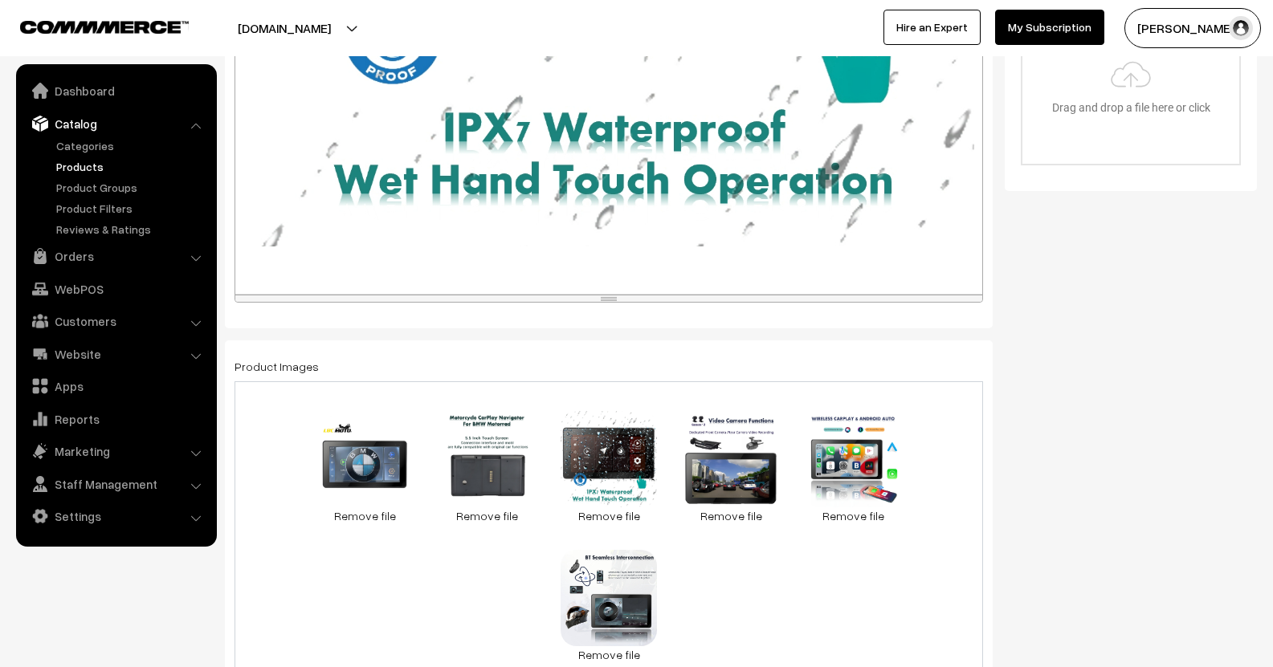
click at [357, 324] on p at bounding box center [608, 333] width 731 height 19
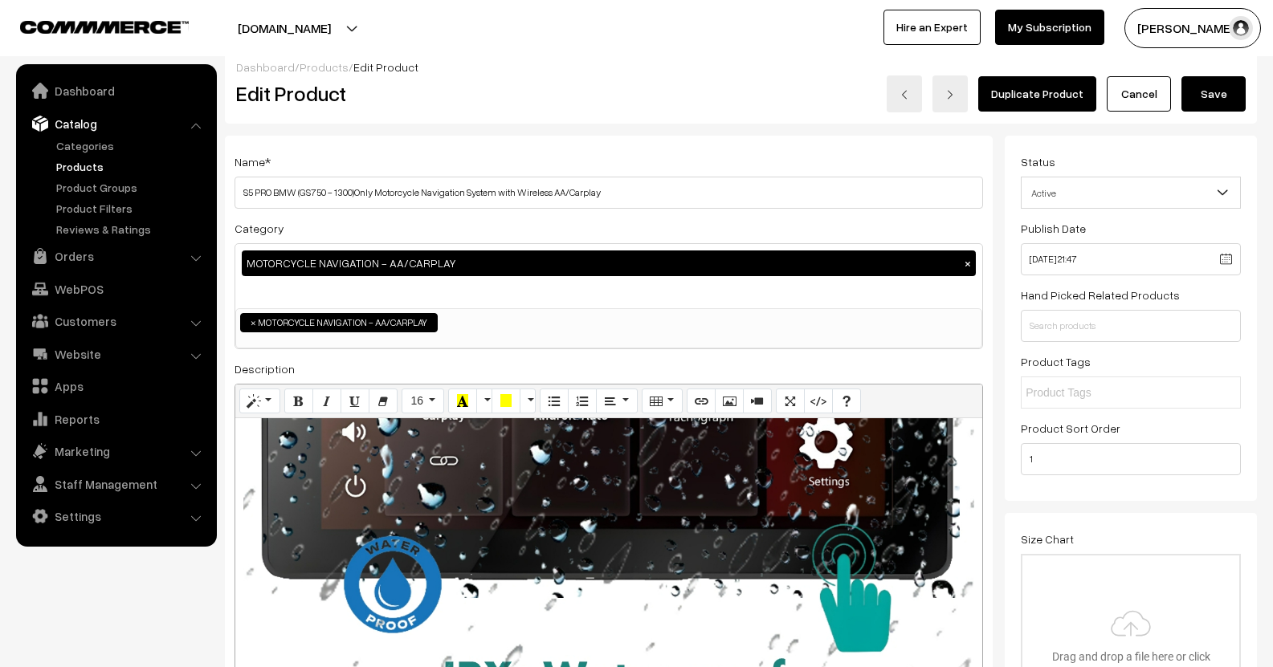
scroll to position [0, 0]
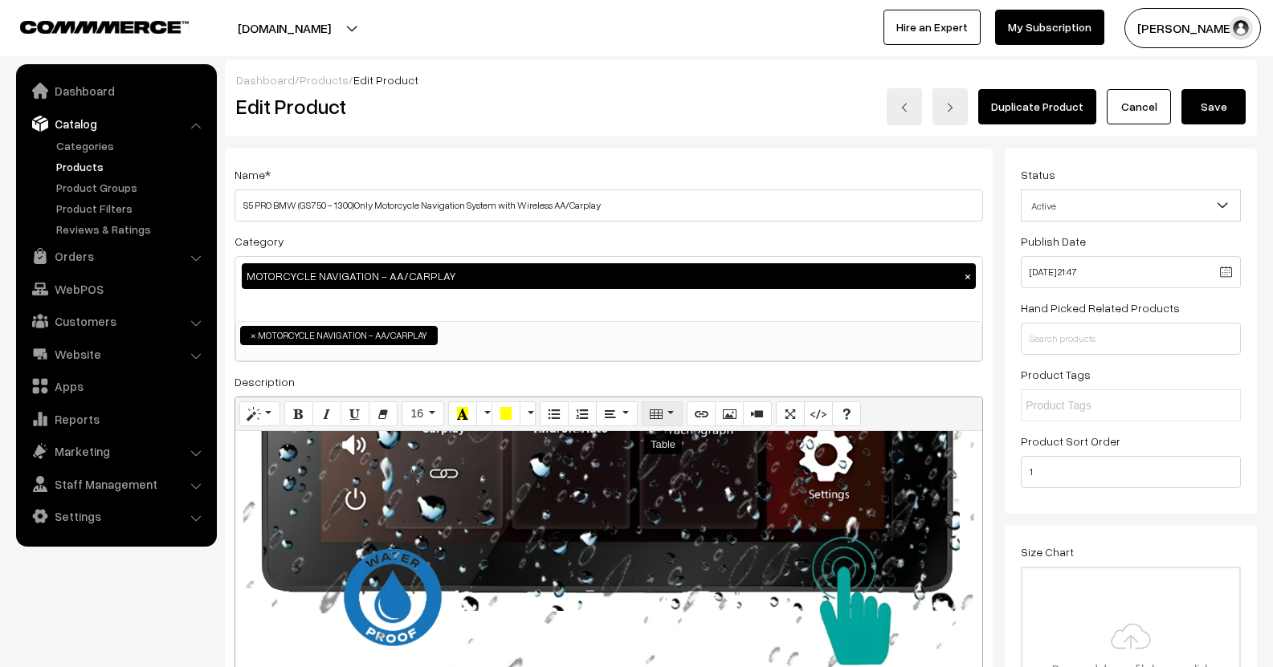
click at [649, 424] on button "Table" at bounding box center [662, 415] width 41 height 26
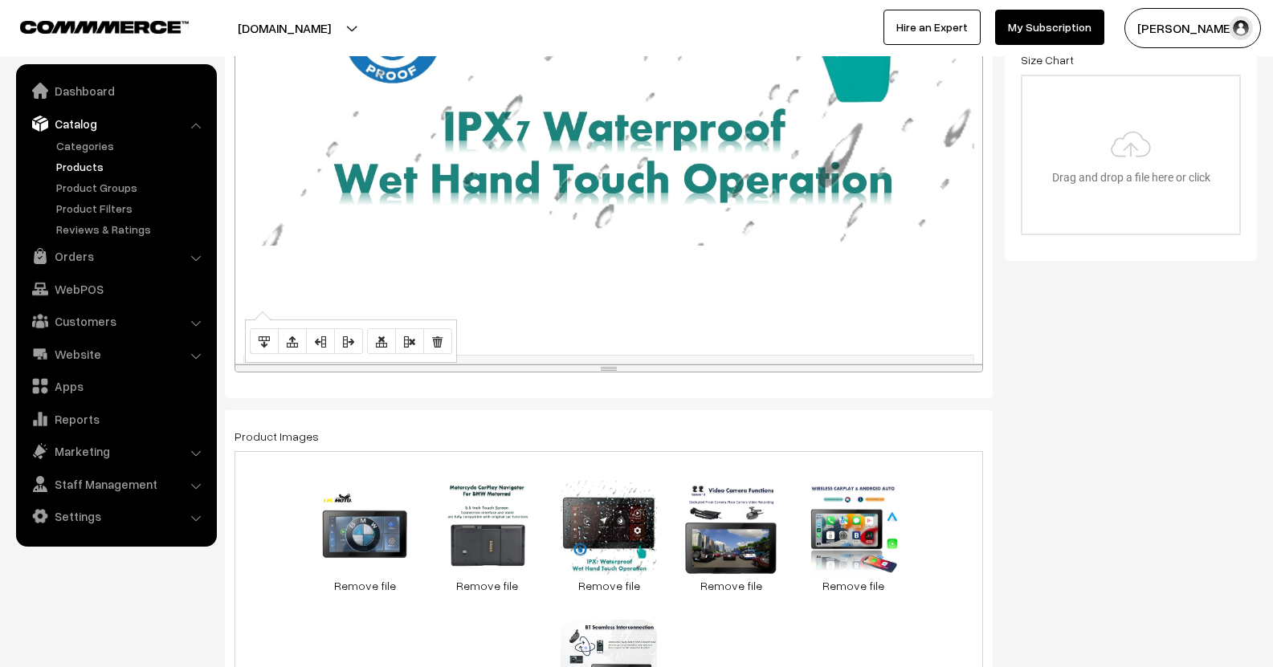
click at [309, 356] on td at bounding box center [609, 368] width 730 height 25
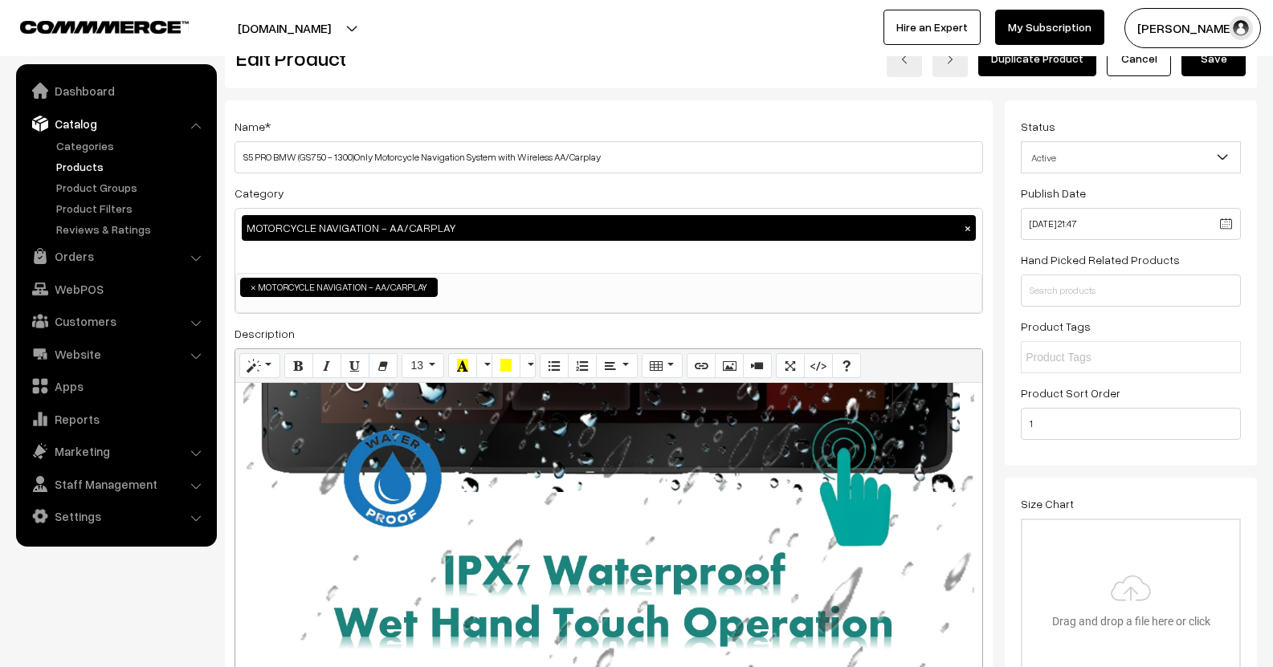
scroll to position [0, 0]
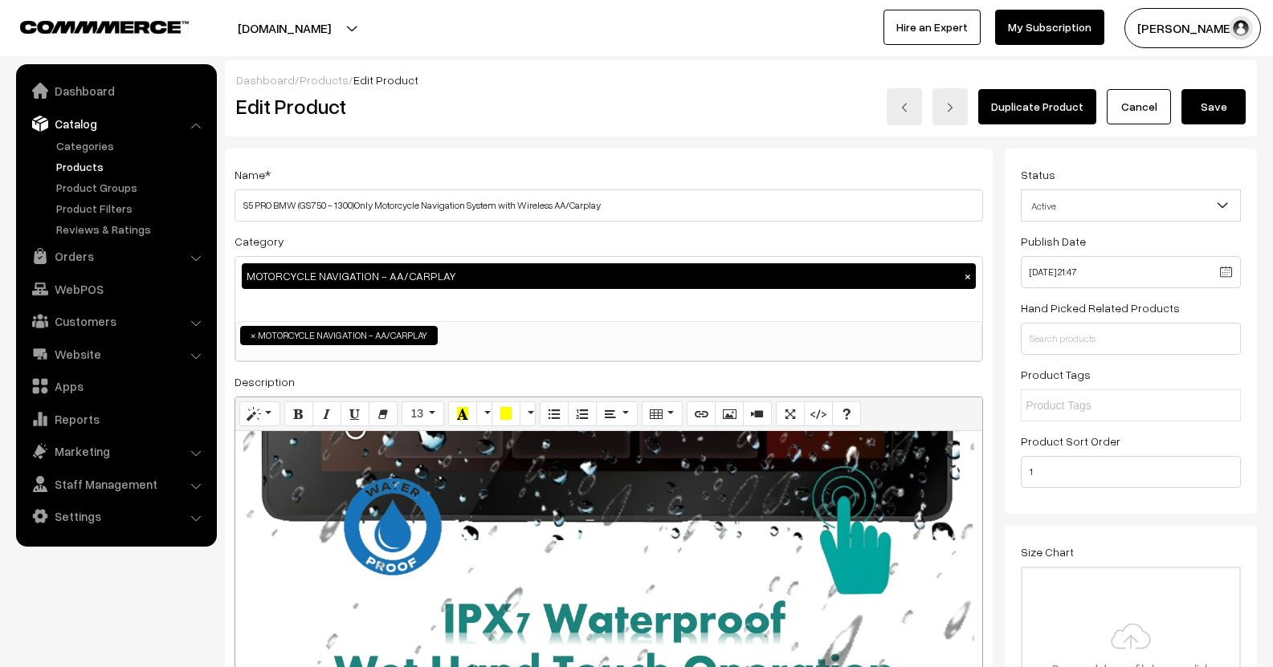
drag, startPoint x: 1207, startPoint y: 109, endPoint x: 1176, endPoint y: 124, distance: 34.8
click at [1208, 109] on button "Save" at bounding box center [1213, 106] width 64 height 35
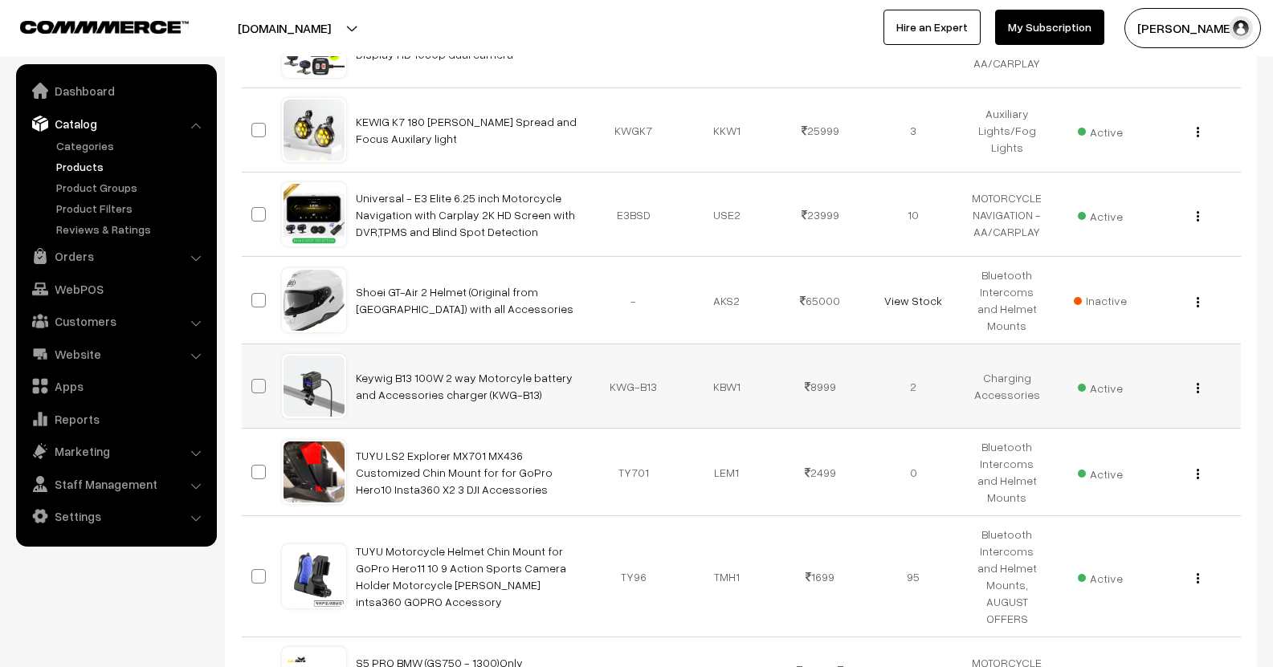
scroll to position [1044, 0]
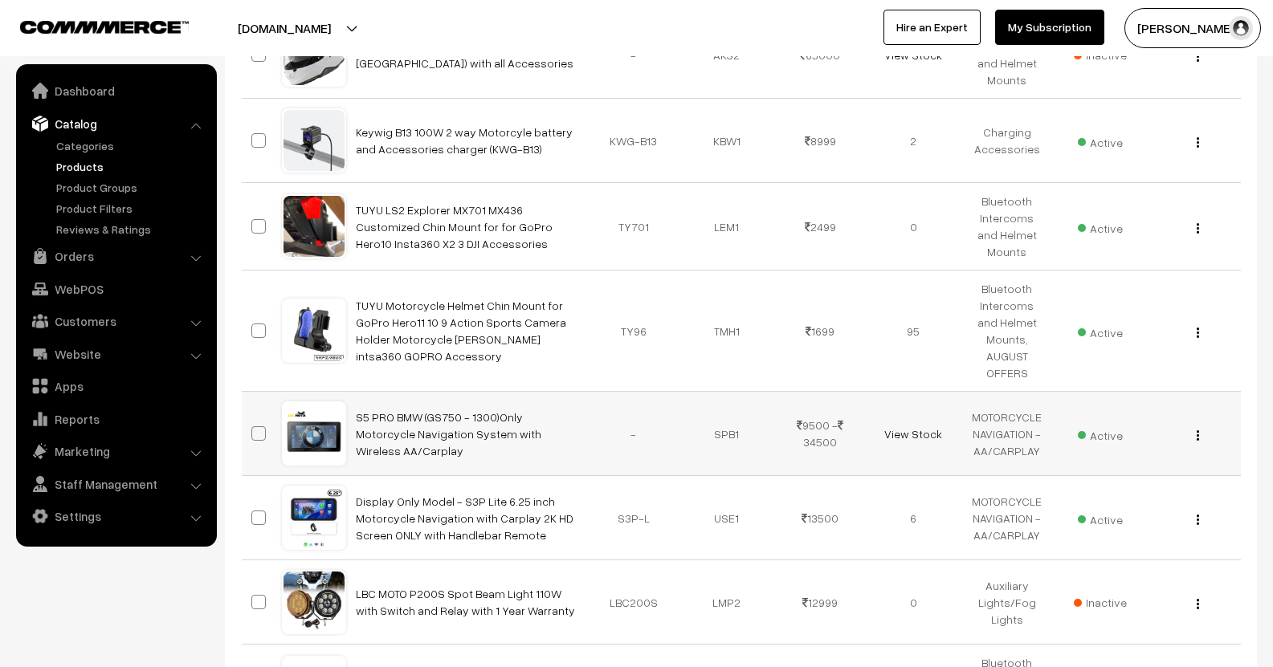
click at [1197, 430] on img "button" at bounding box center [1198, 435] width 2 height 10
click at [1098, 476] on link "Edit" at bounding box center [1126, 493] width 137 height 35
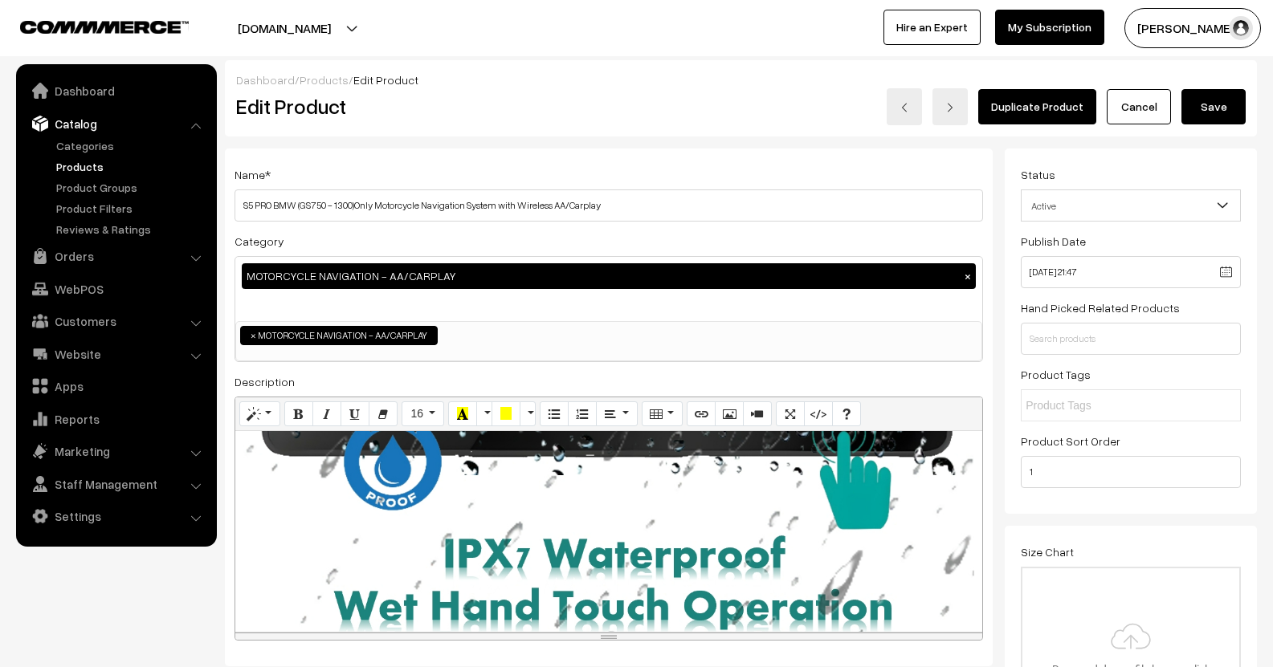
scroll to position [4592, 0]
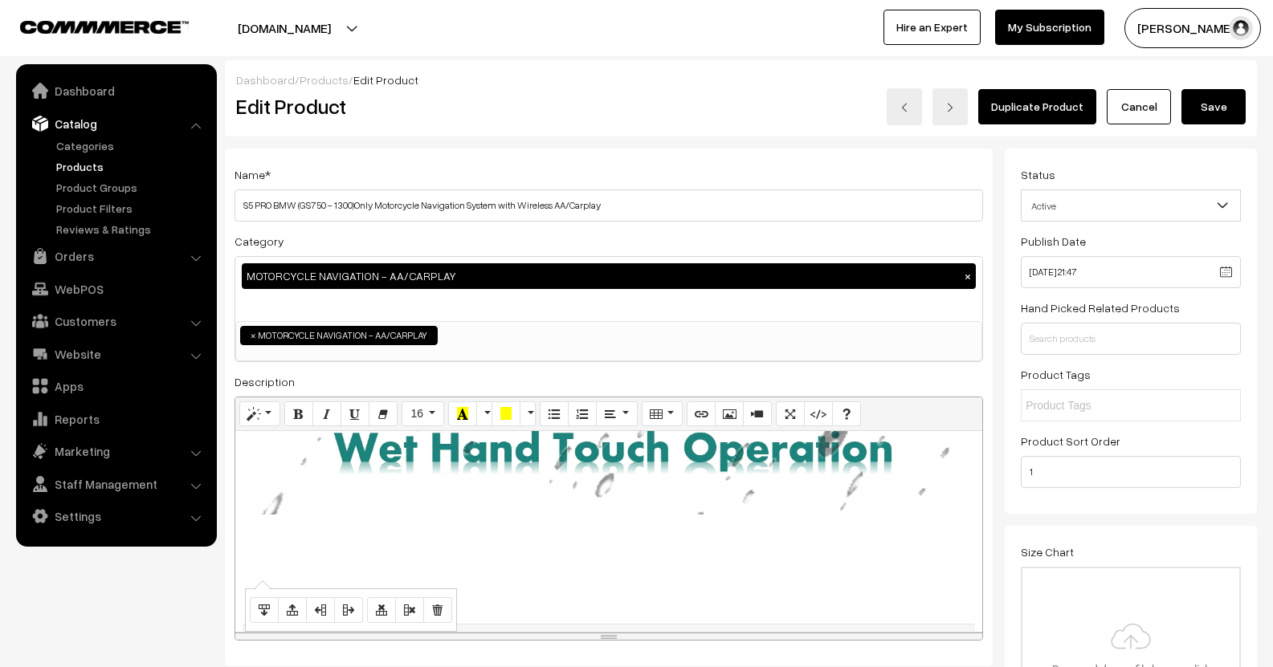
click at [314, 625] on td at bounding box center [609, 637] width 730 height 25
paste div
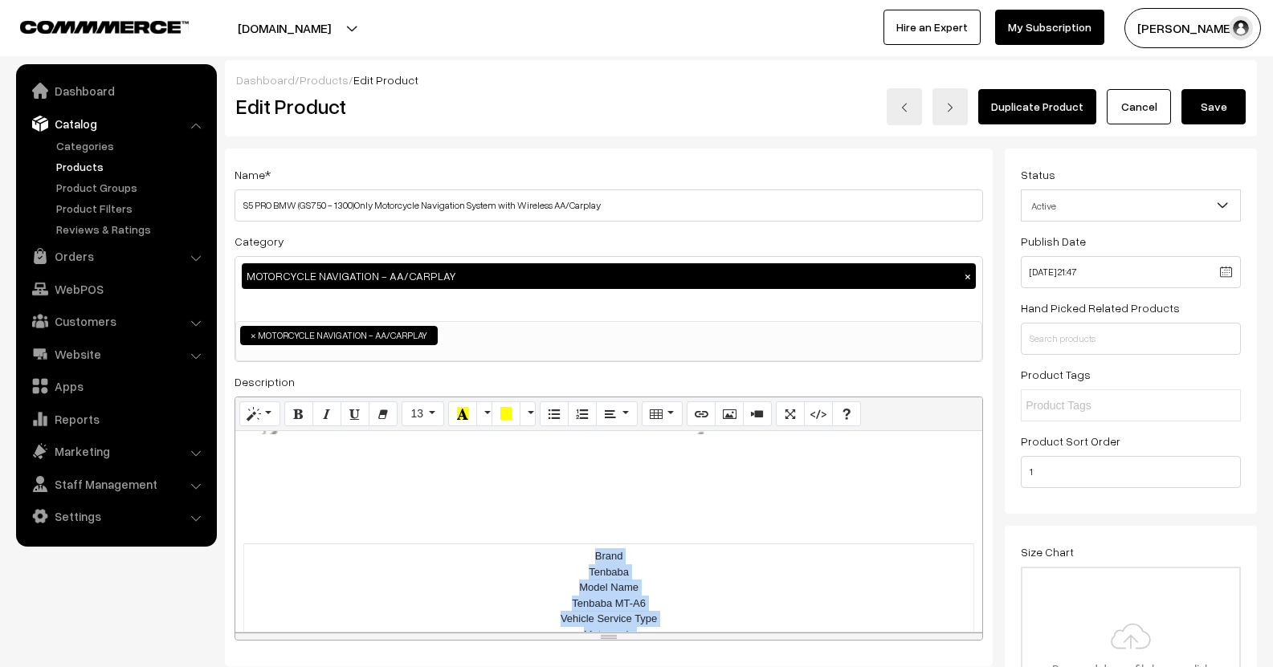
scroll to position [4890, 0]
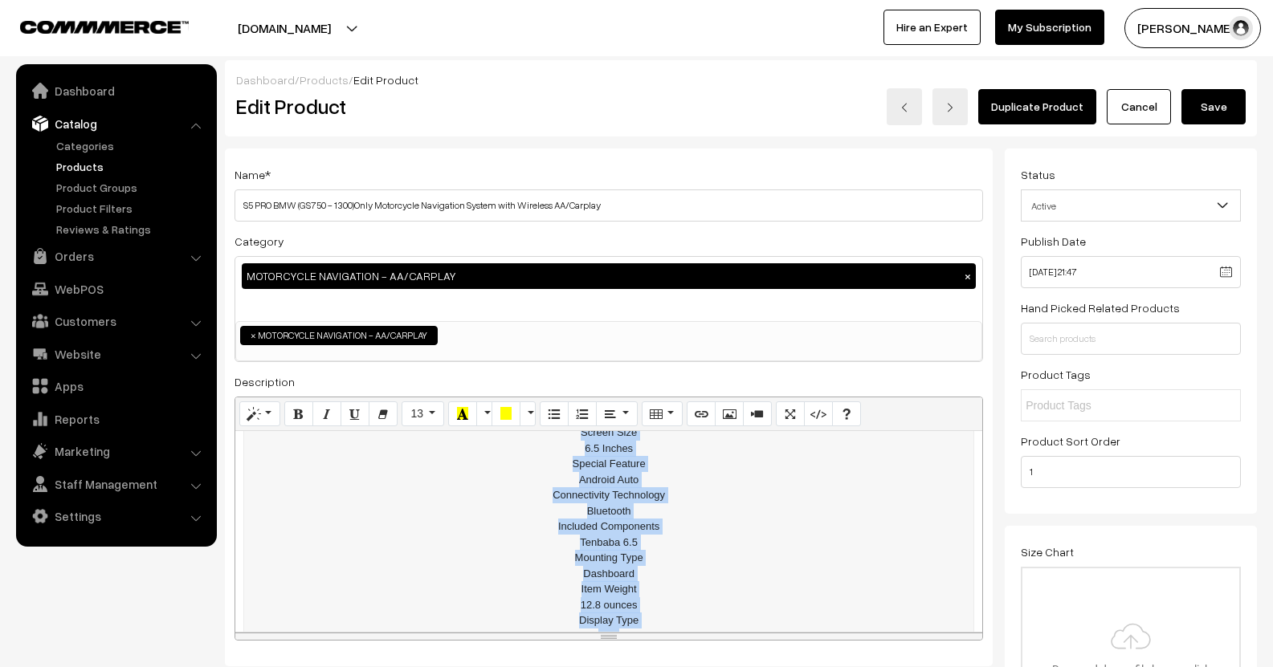
drag, startPoint x: 582, startPoint y: 484, endPoint x: 647, endPoint y: 563, distance: 102.1
click at [647, 563] on td "Brand Tenbaba Model Name Tenbaba MT-A6 Vehicle Service Type Motorcycle Sc…" at bounding box center [609, 488] width 730 height 322
click at [637, 426] on button "Paragraph" at bounding box center [616, 415] width 41 height 26
click at [606, 438] on button "Align left (CTRL+SHIFT+L)" at bounding box center [615, 444] width 29 height 26
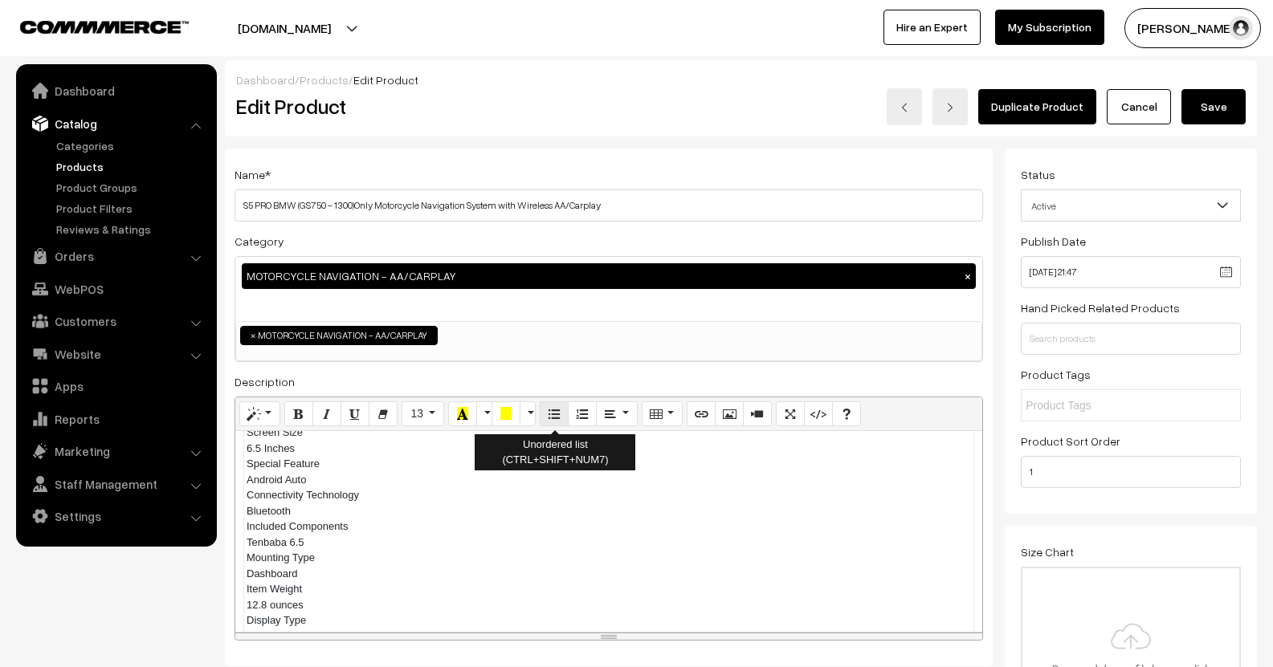
click at [558, 425] on button "Unordered list (CTRL+SHIFT+NUM7)" at bounding box center [554, 415] width 29 height 26
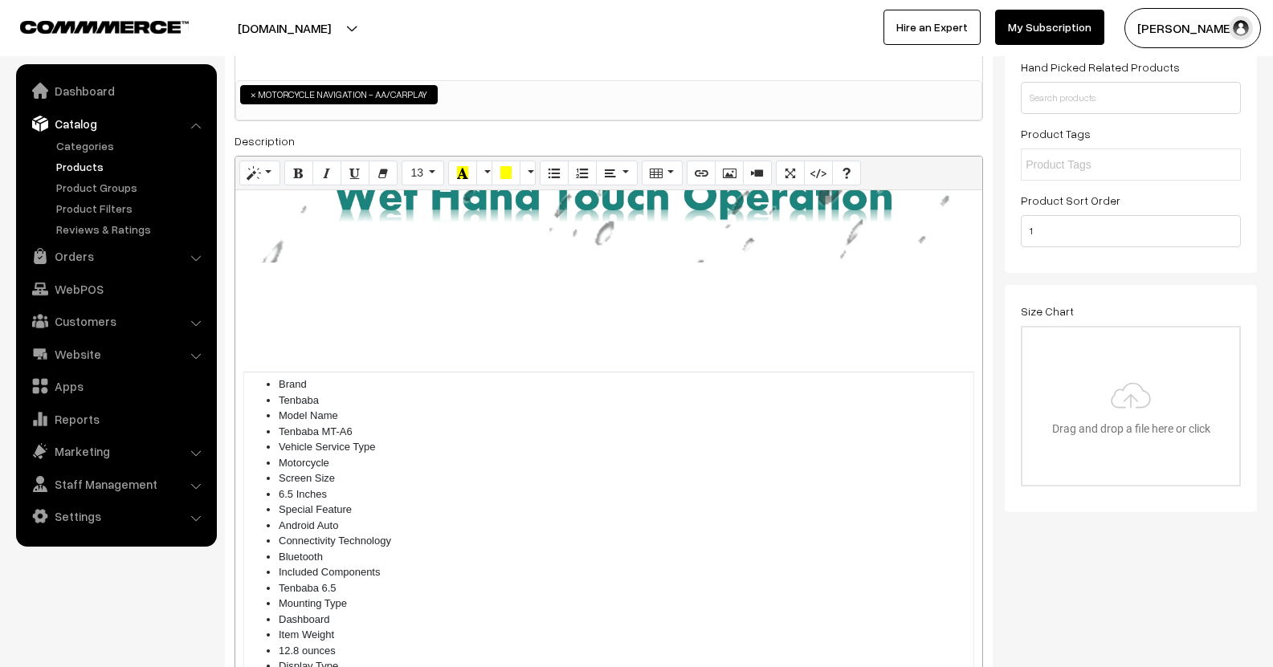
scroll to position [4593, 0]
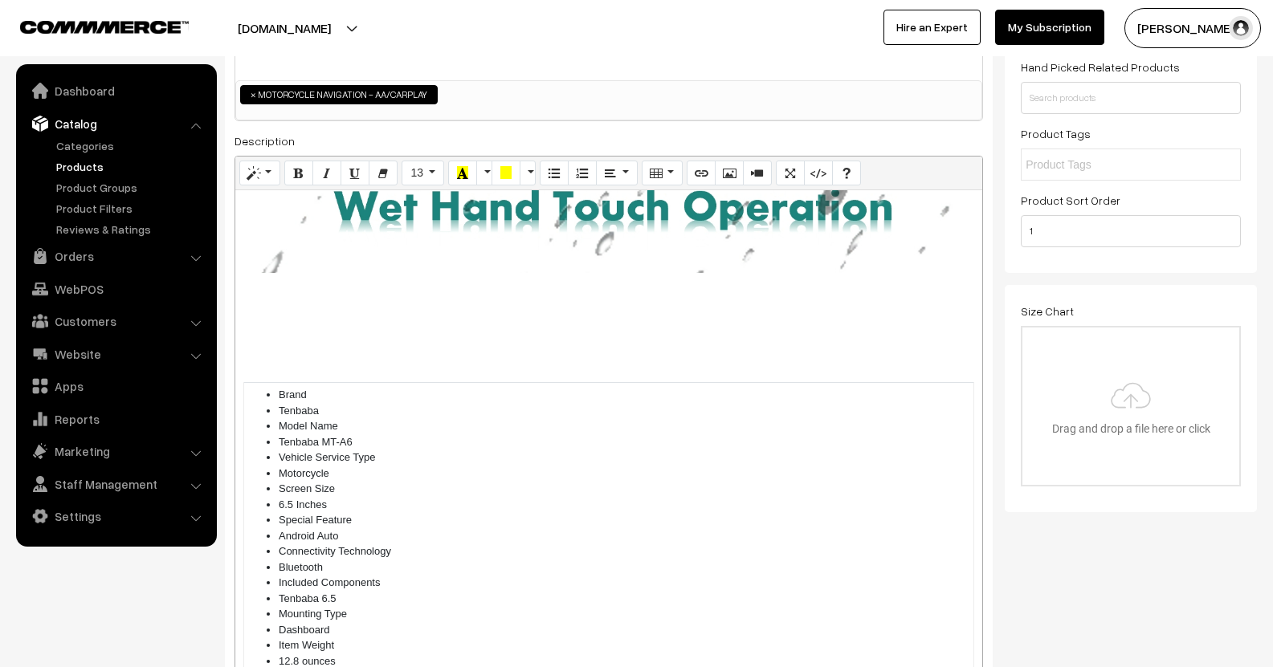
drag, startPoint x: 604, startPoint y: 396, endPoint x: 601, endPoint y: 687, distance: 290.7
click at [601, 426] on html "Thank you for showing interest. Our team will call you shortly. Close lbcmoto.c…" at bounding box center [636, 92] width 1273 height 667
click at [275, 387] on ul "Brand Tenbaba Model Name Tenbaba MT-A6 Vehicle Service Type Motorcycle Screen S…" at bounding box center [609, 543] width 724 height 313
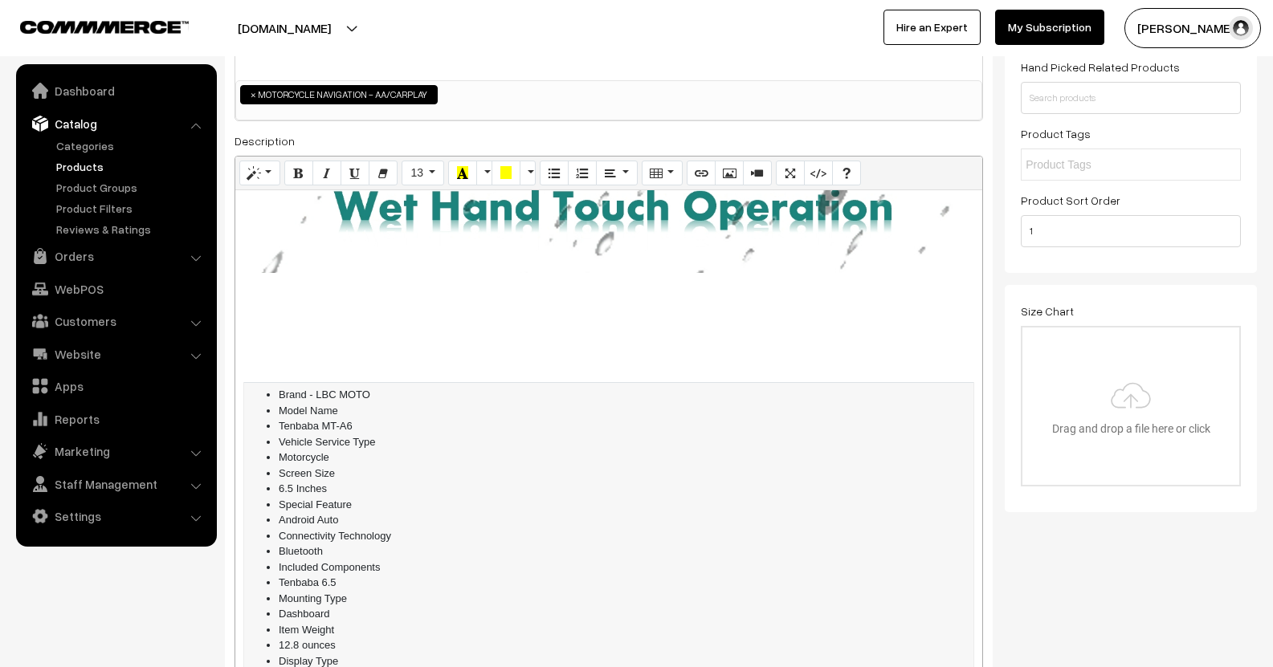
click at [356, 403] on li "Model Name" at bounding box center [625, 411] width 692 height 16
click at [381, 434] on li "Vehicle Service Type" at bounding box center [625, 442] width 692 height 16
drag, startPoint x: 362, startPoint y: 358, endPoint x: 279, endPoint y: 363, distance: 83.7
click at [279, 418] on li "Tenbaba MT-A6" at bounding box center [625, 426] width 692 height 16
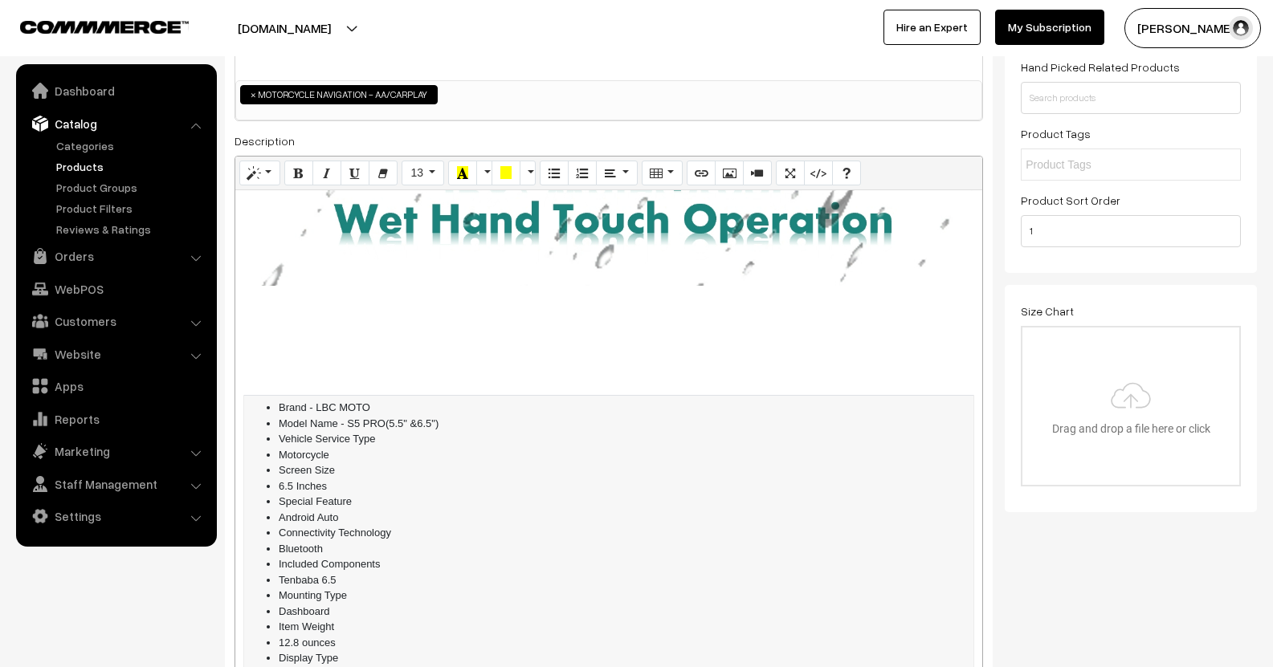
click at [402, 431] on li "Vehicle Service Type" at bounding box center [625, 439] width 692 height 16
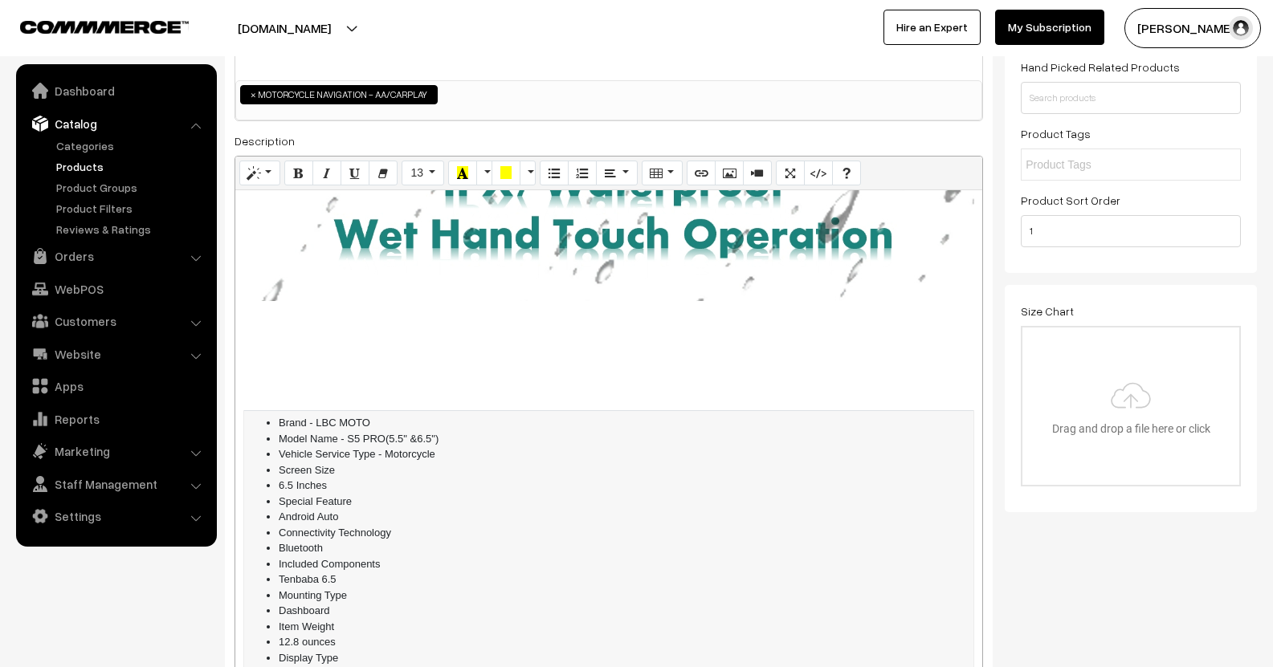
click at [343, 463] on li "Screen Size" at bounding box center [625, 471] width 692 height 16
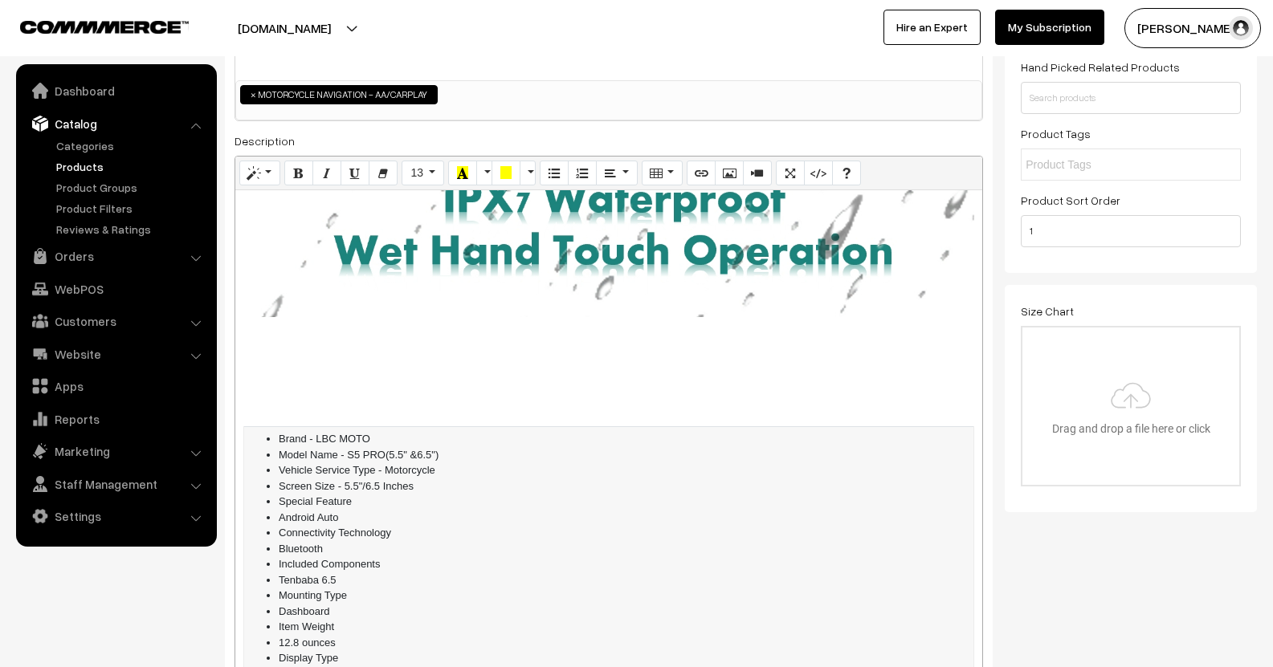
click at [425, 479] on li "Screen Size - 5.5"/6.5 Inches" at bounding box center [625, 487] width 692 height 16
click at [364, 494] on li "Special Feature" at bounding box center [625, 502] width 692 height 16
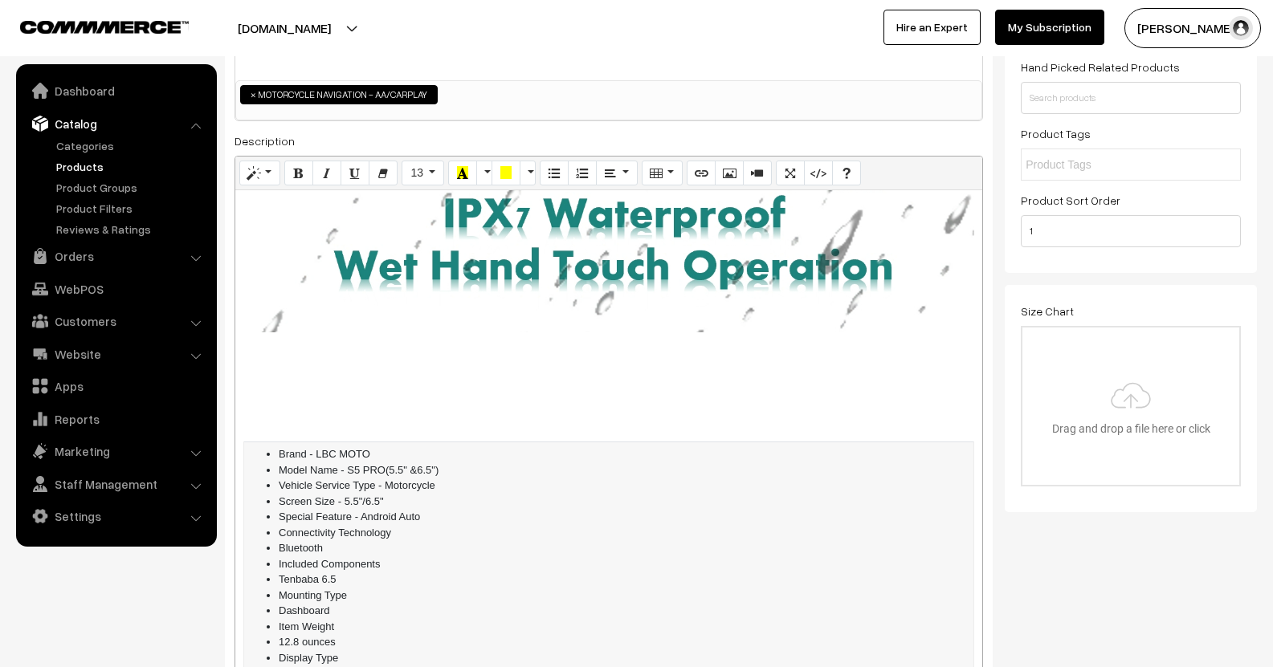
click at [415, 525] on li "Connectivity Technology" at bounding box center [625, 533] width 692 height 16
click at [438, 509] on li "Special Feature - Android Auto" at bounding box center [625, 517] width 692 height 16
click at [423, 525] on li "Connectivity Technology" at bounding box center [625, 533] width 692 height 16
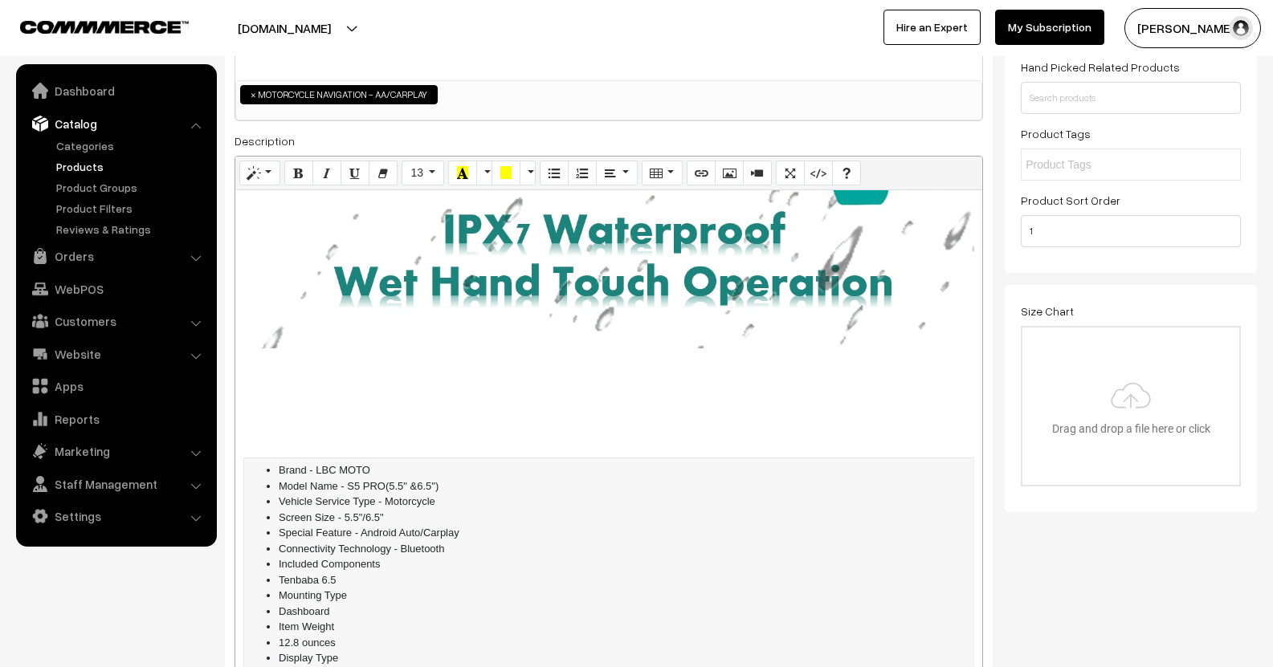
click at [404, 557] on li "Included Components" at bounding box center [625, 565] width 692 height 16
drag, startPoint x: 393, startPoint y: 501, endPoint x: 301, endPoint y: 509, distance: 91.9
click at [301, 509] on ul "Brand - LBC MOTO Model Name - S5 PRO(5.5" &6.5") Vehicle Service Type - Motorcy…" at bounding box center [609, 572] width 724 height 219
drag, startPoint x: 351, startPoint y: 512, endPoint x: 275, endPoint y: 492, distance: 78.1
click at [271, 498] on ul "Brand - LBC MOTO Model Name - S5 PRO(5.5" &6.5") Vehicle Service Type - Motorcy…" at bounding box center [609, 572] width 724 height 219
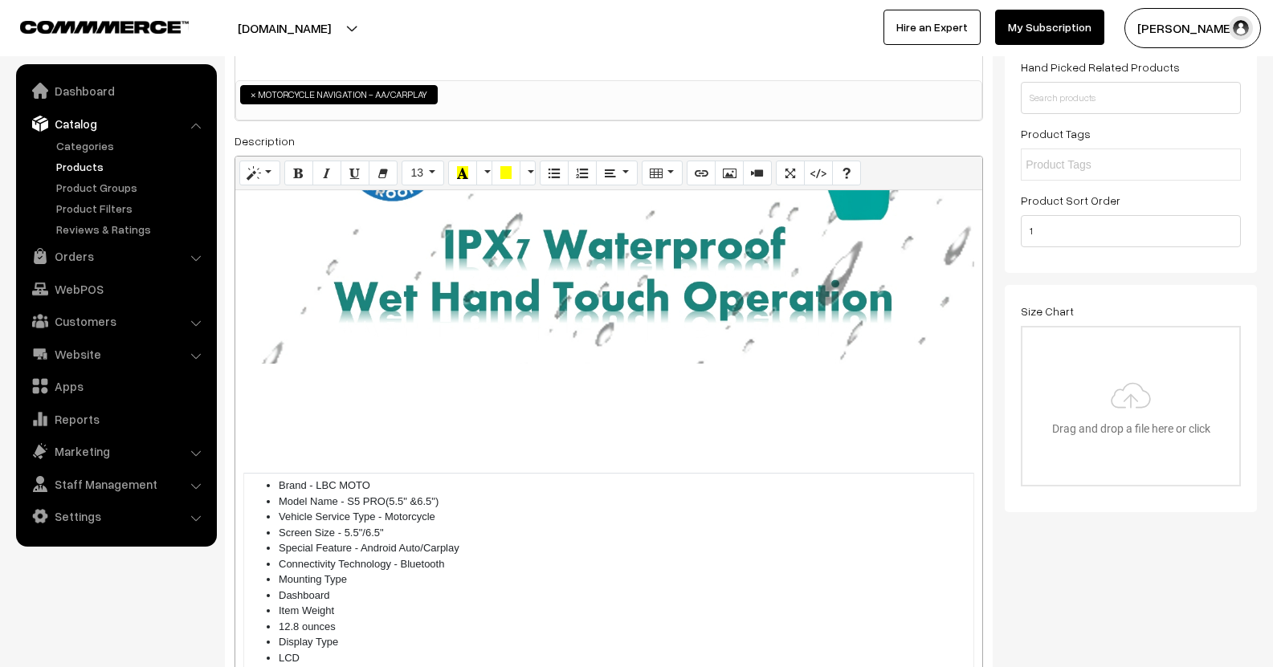
scroll to position [4486, 0]
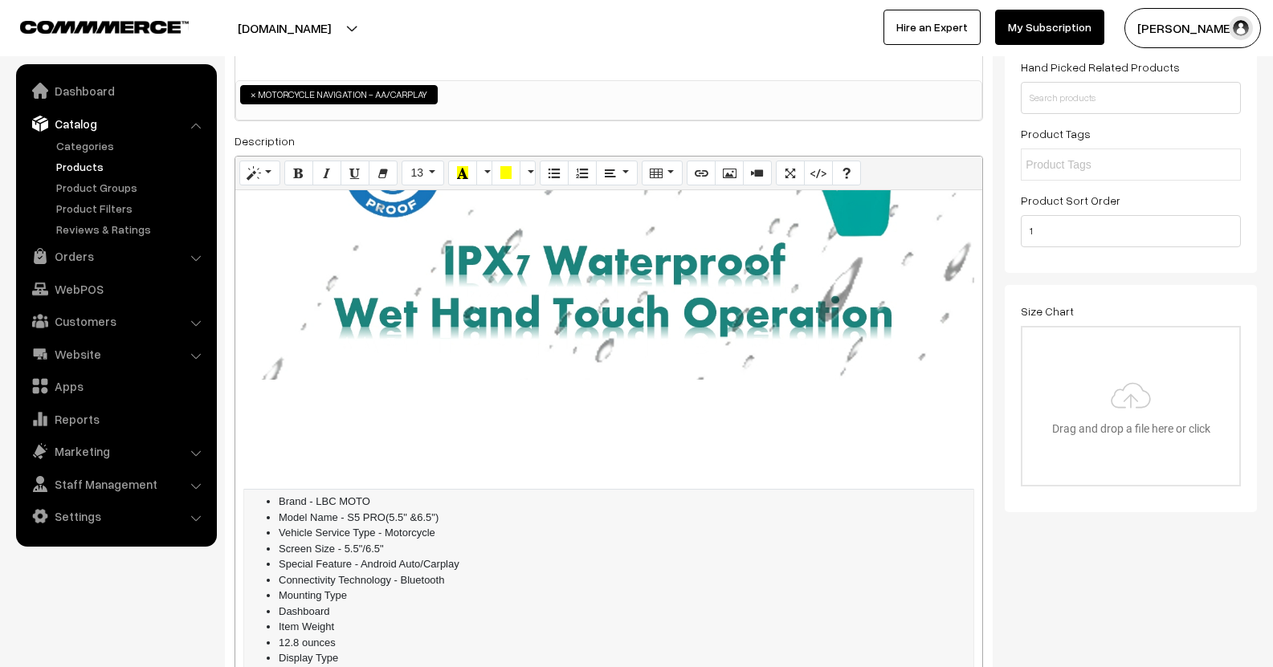
click at [362, 588] on li "Mounting Type" at bounding box center [625, 596] width 692 height 16
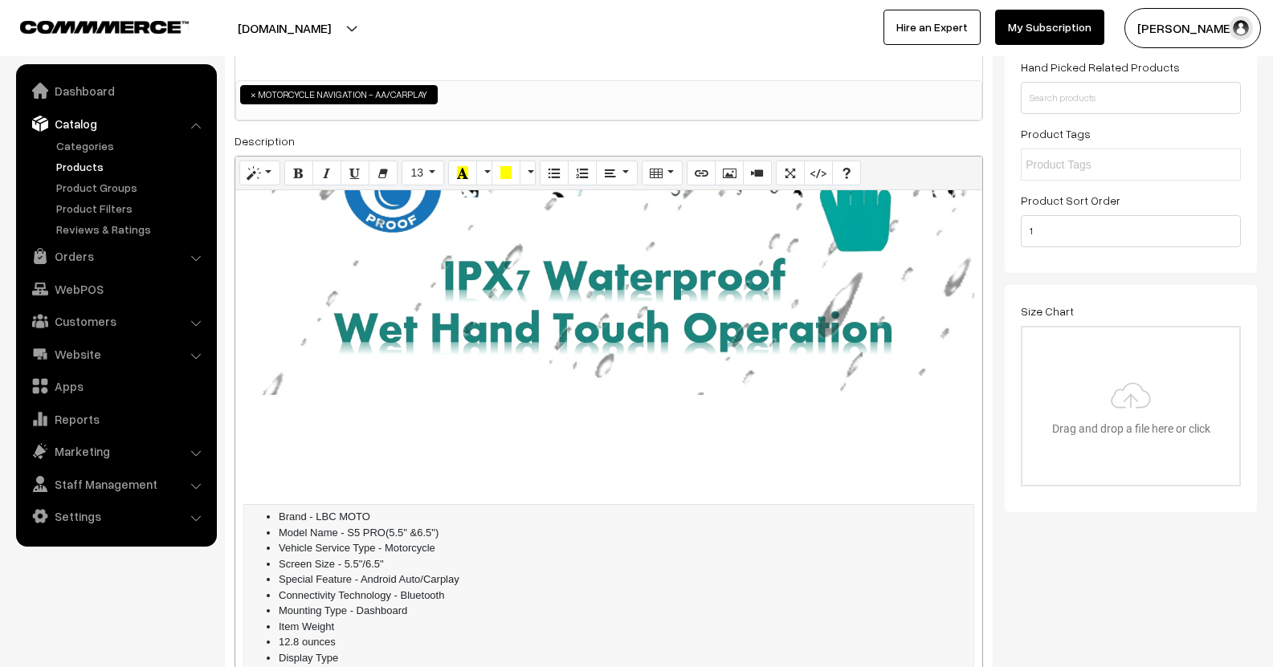
click at [351, 619] on li "Item Weight" at bounding box center [625, 627] width 692 height 16
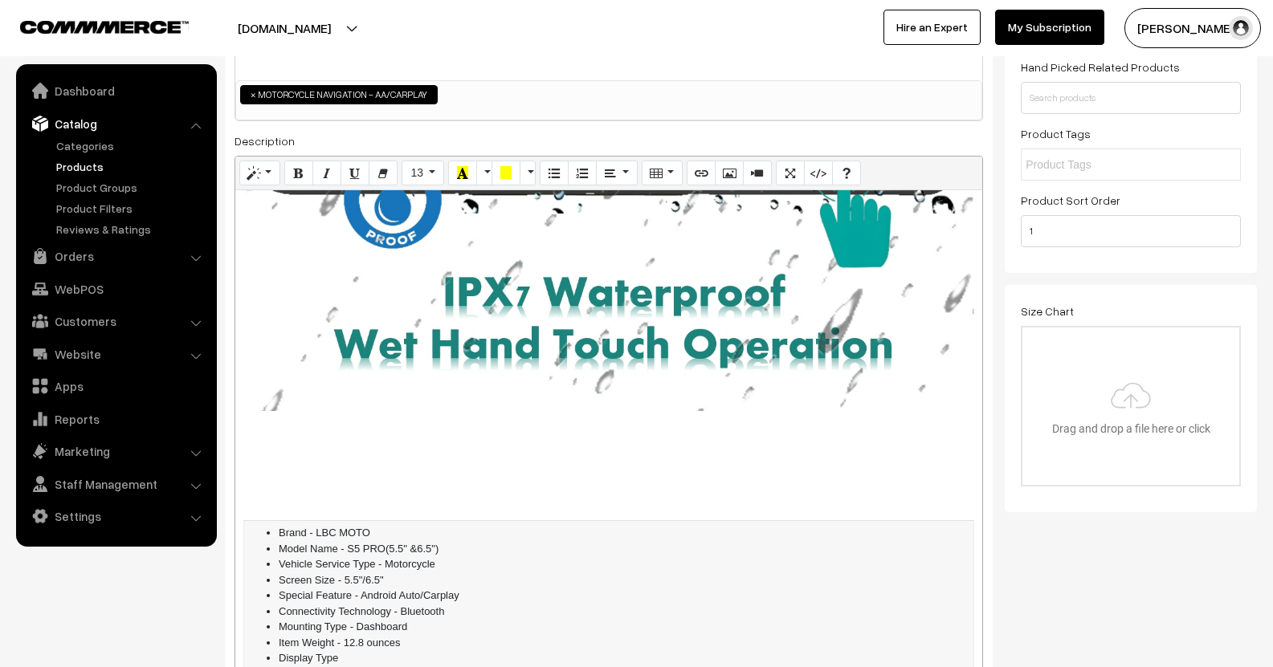
click at [409, 635] on li "Item Weight - 12.8 ounces" at bounding box center [625, 643] width 692 height 16
click at [391, 667] on li "LCD" at bounding box center [625, 675] width 692 height 16
click at [373, 650] on li "Display Type" at bounding box center [625, 658] width 692 height 16
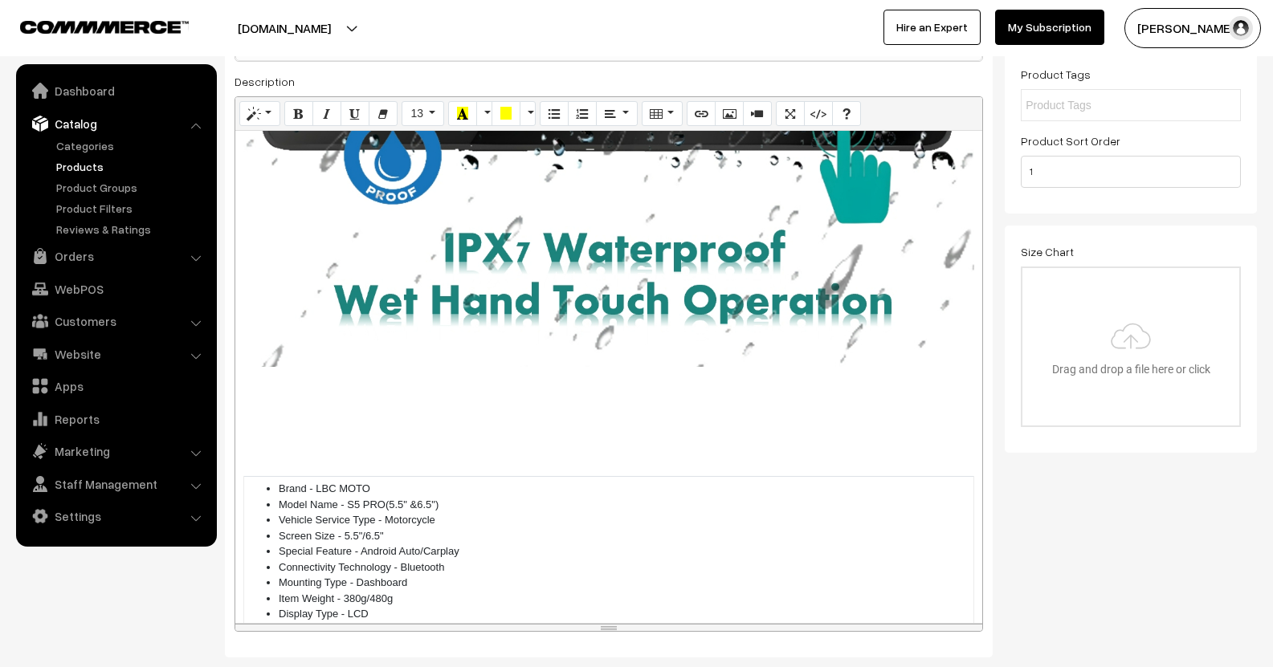
scroll to position [402, 0]
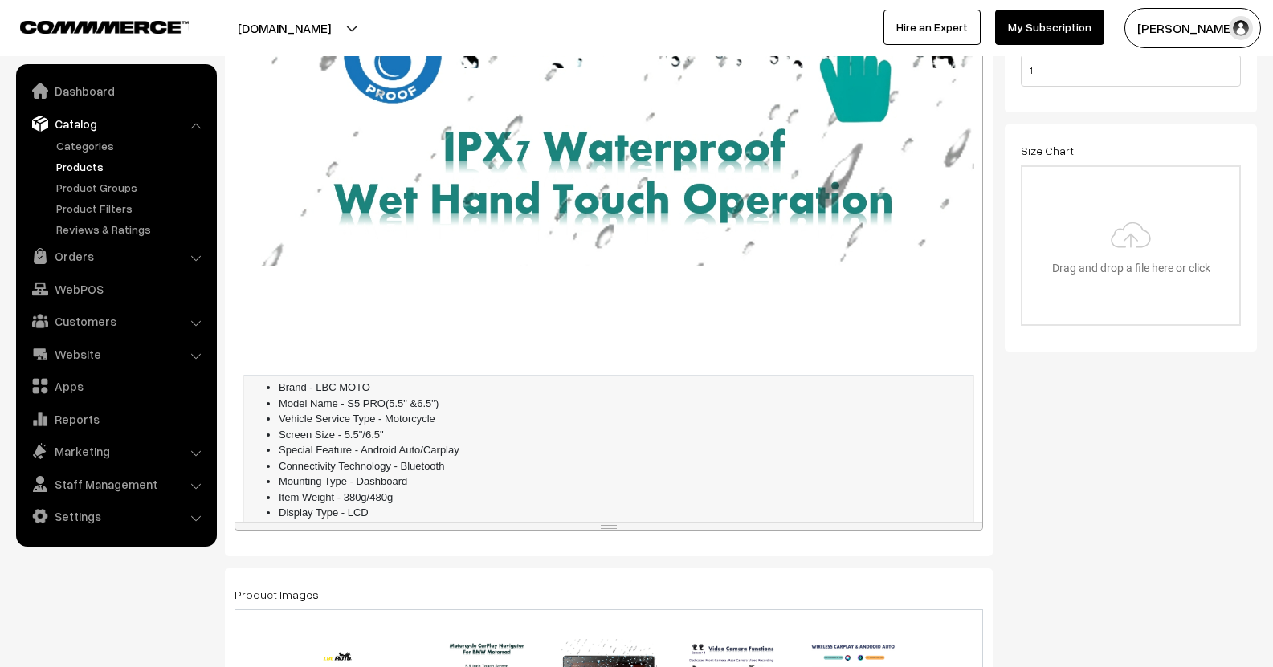
click at [433, 505] on li "Display Type - LCD" at bounding box center [625, 513] width 692 height 16
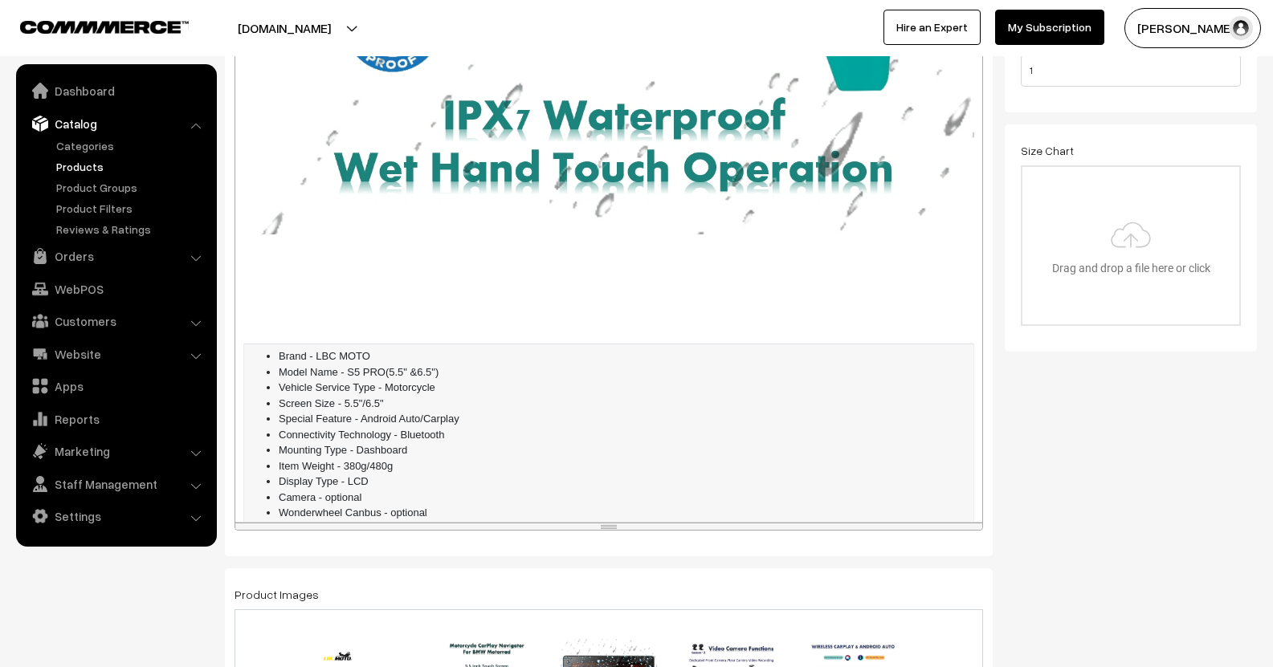
scroll to position [4486, 0]
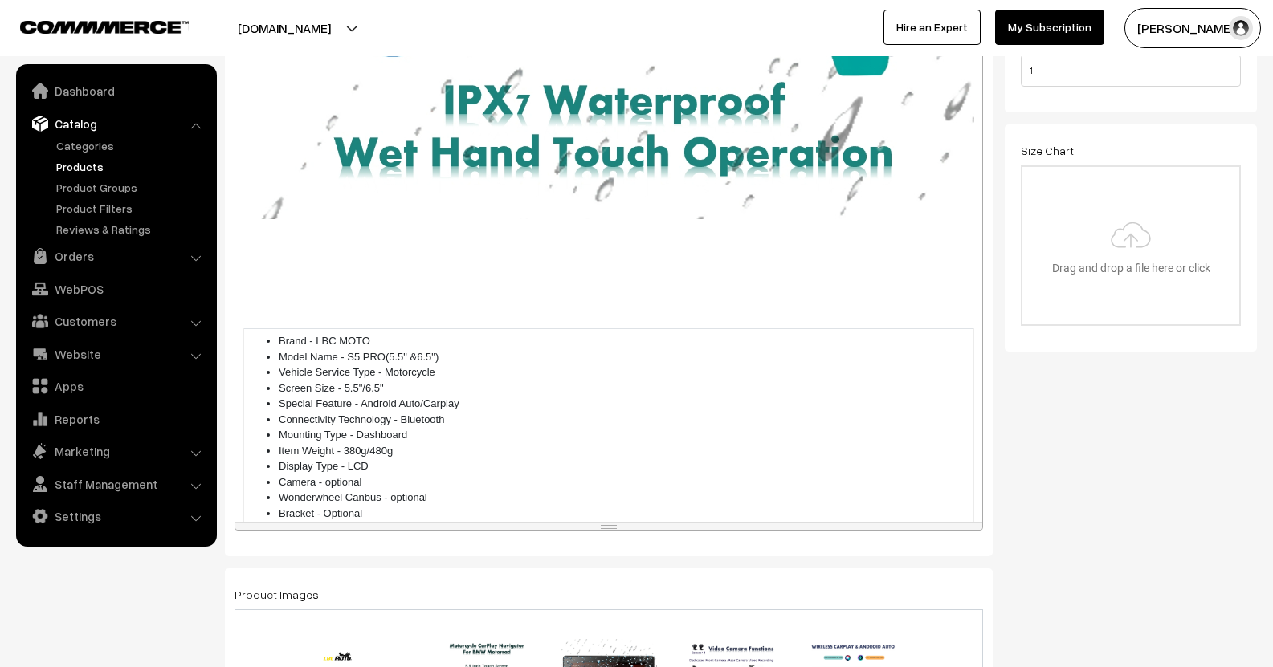
click at [479, 552] on p at bounding box center [608, 561] width 731 height 19
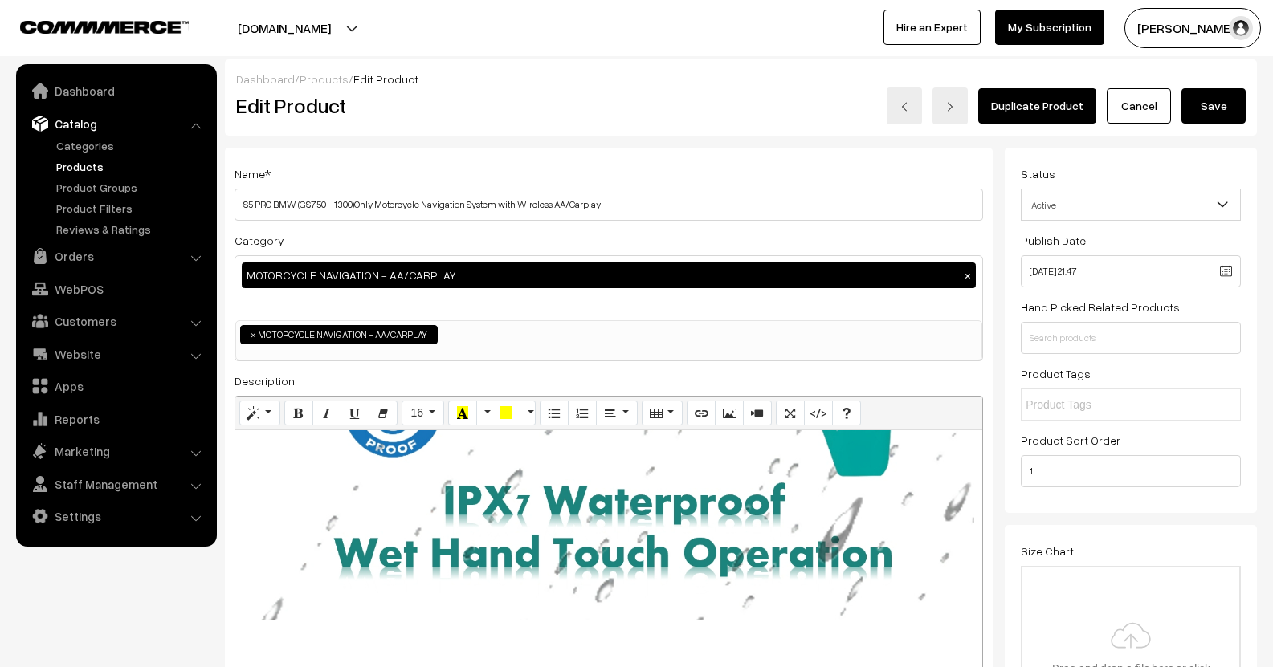
scroll to position [0, 0]
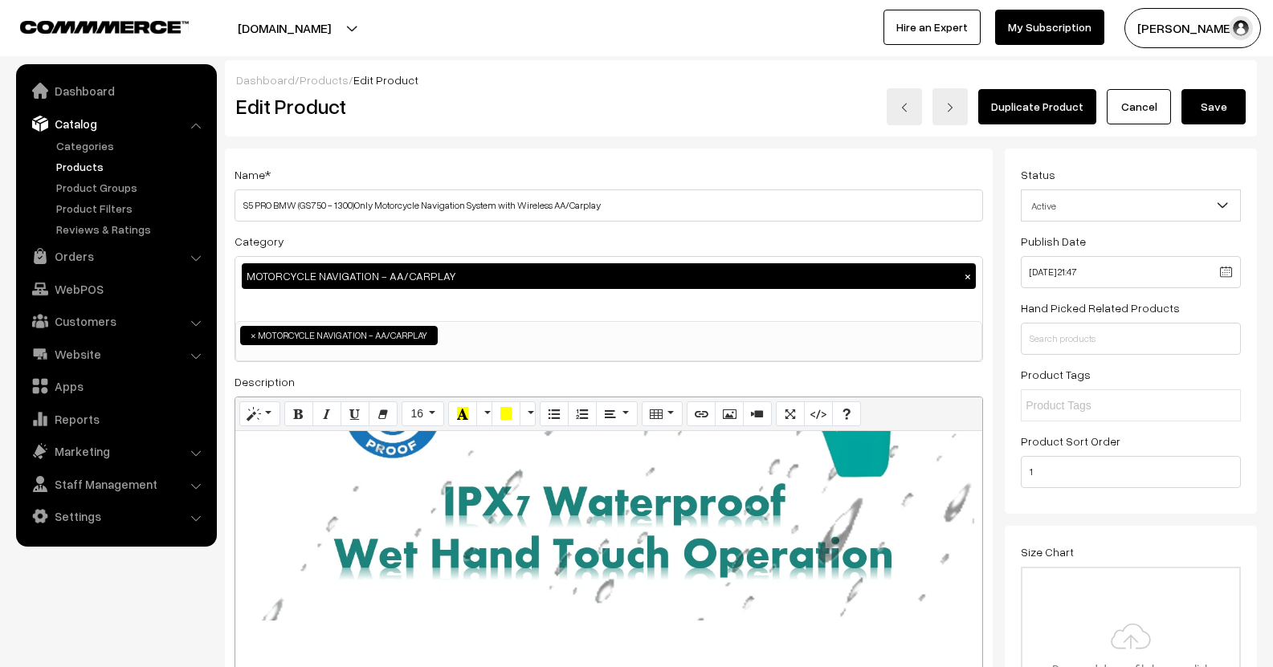
click at [1201, 100] on button "Save" at bounding box center [1213, 106] width 64 height 35
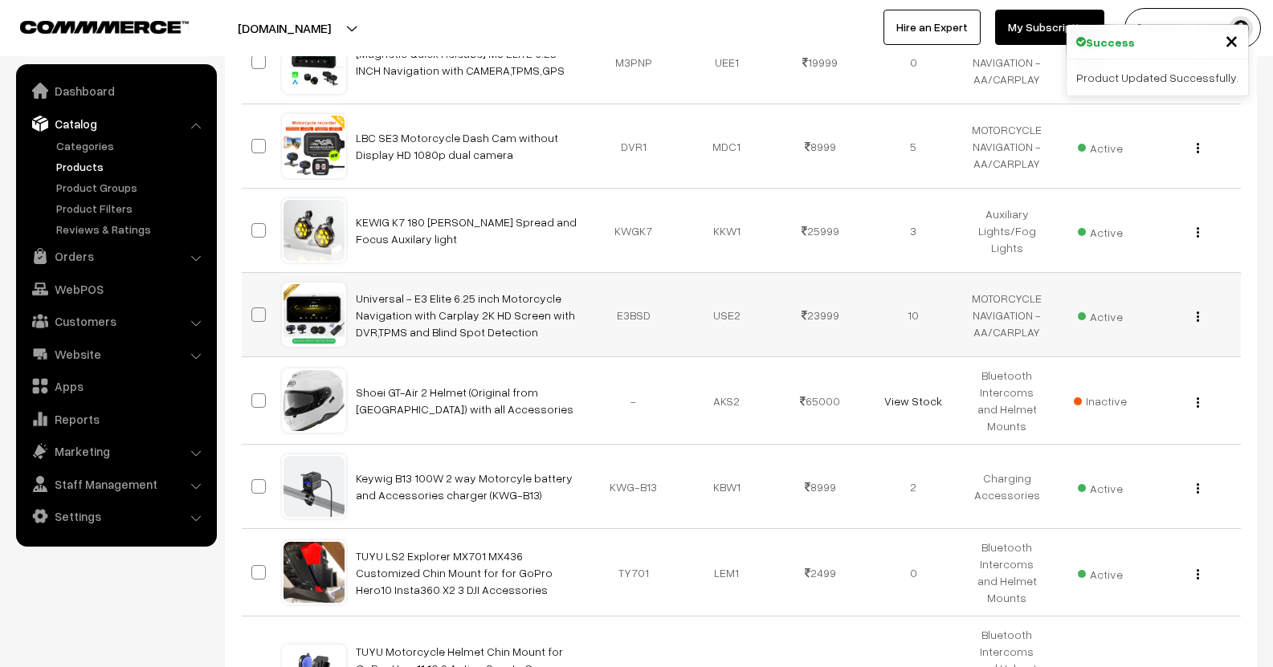
scroll to position [964, 0]
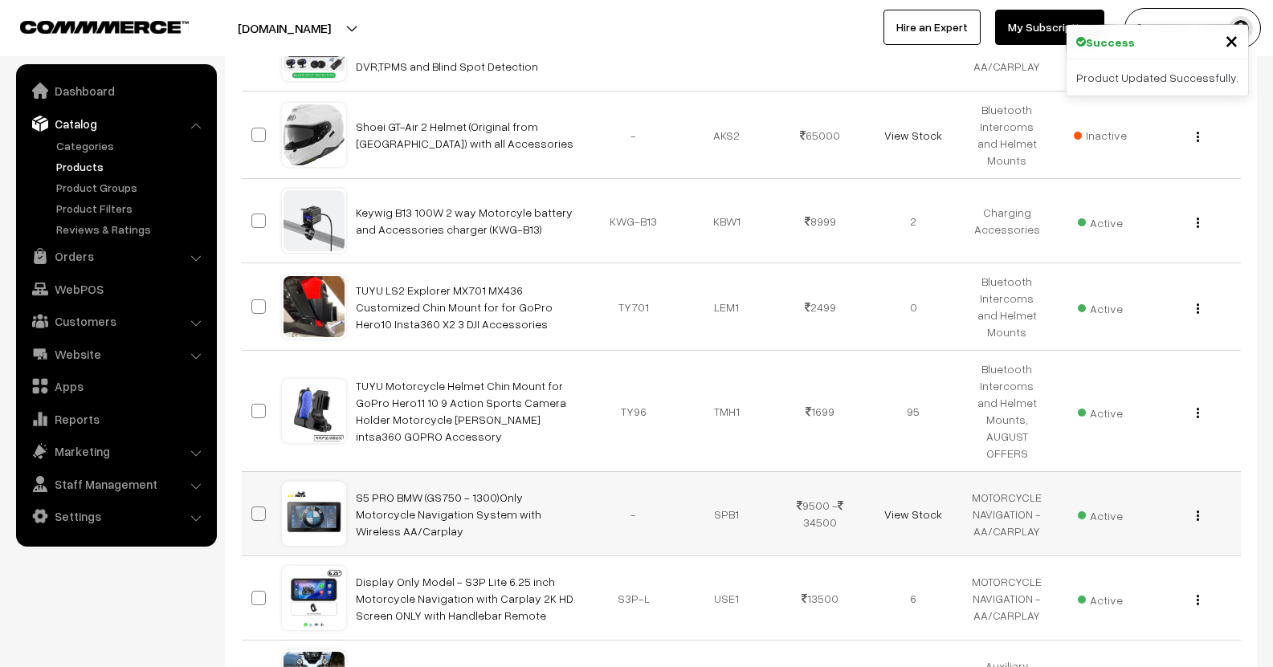
click at [1193, 506] on div "View Edit Delete" at bounding box center [1193, 514] width 74 height 17
click at [1196, 509] on button "button" at bounding box center [1198, 515] width 4 height 13
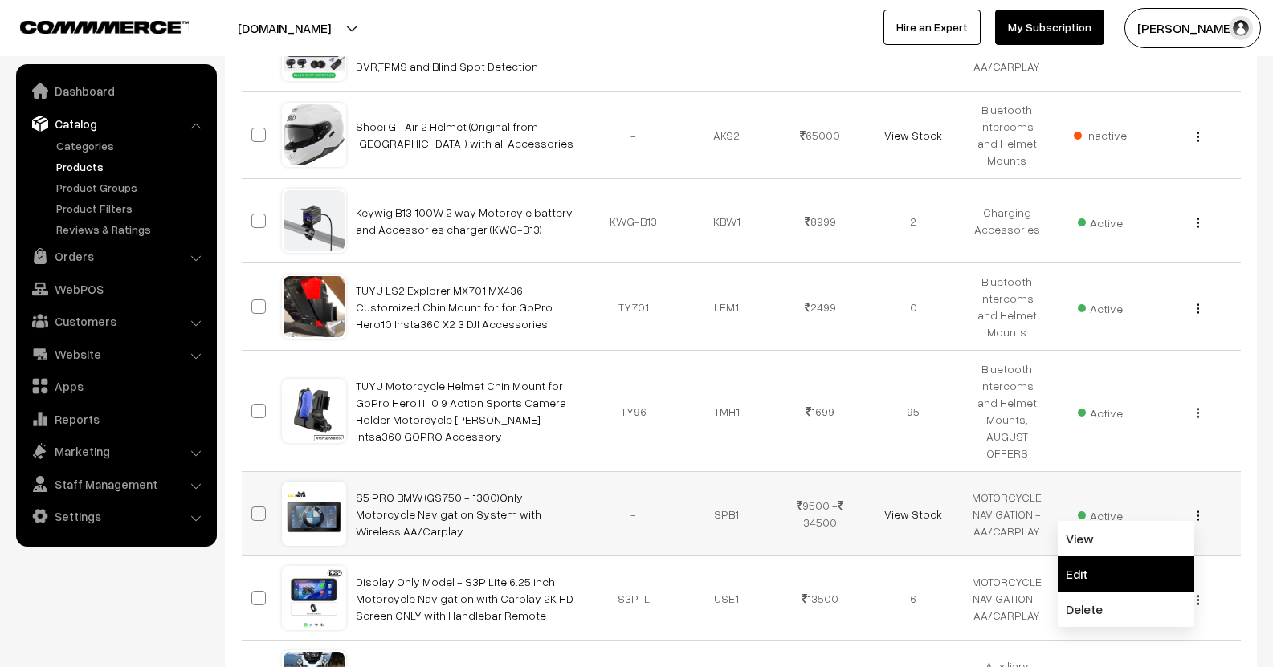
click at [1092, 557] on link "Edit" at bounding box center [1126, 574] width 137 height 35
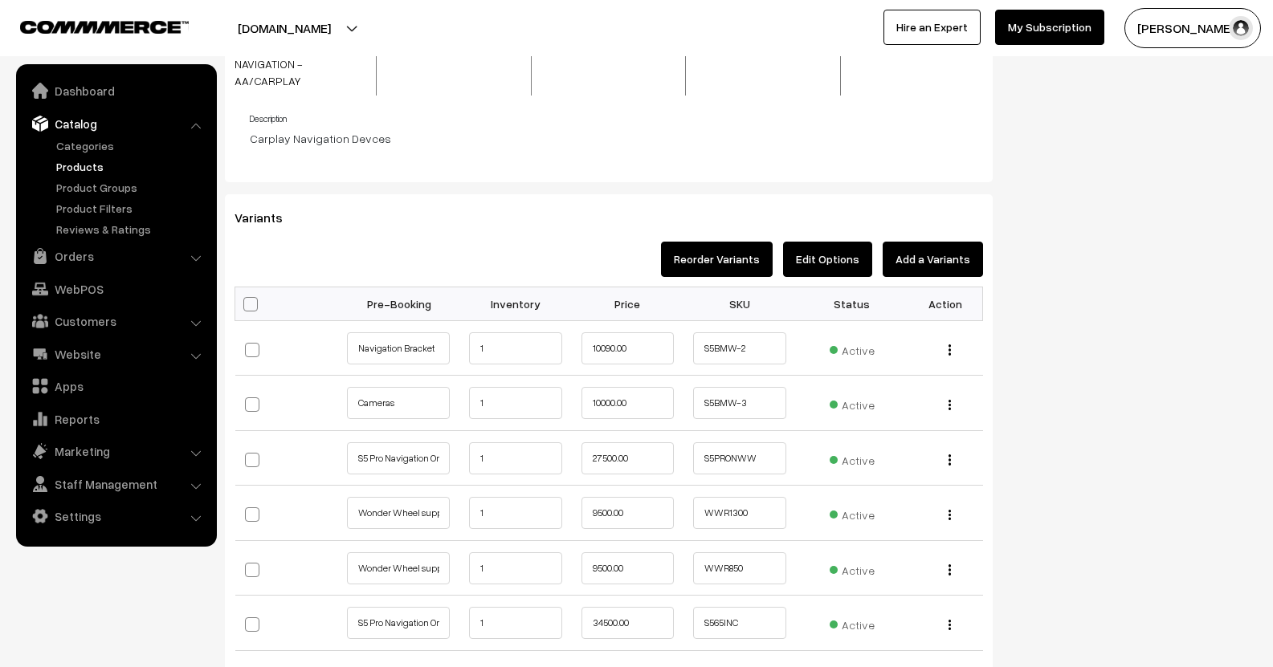
scroll to position [1446, 0]
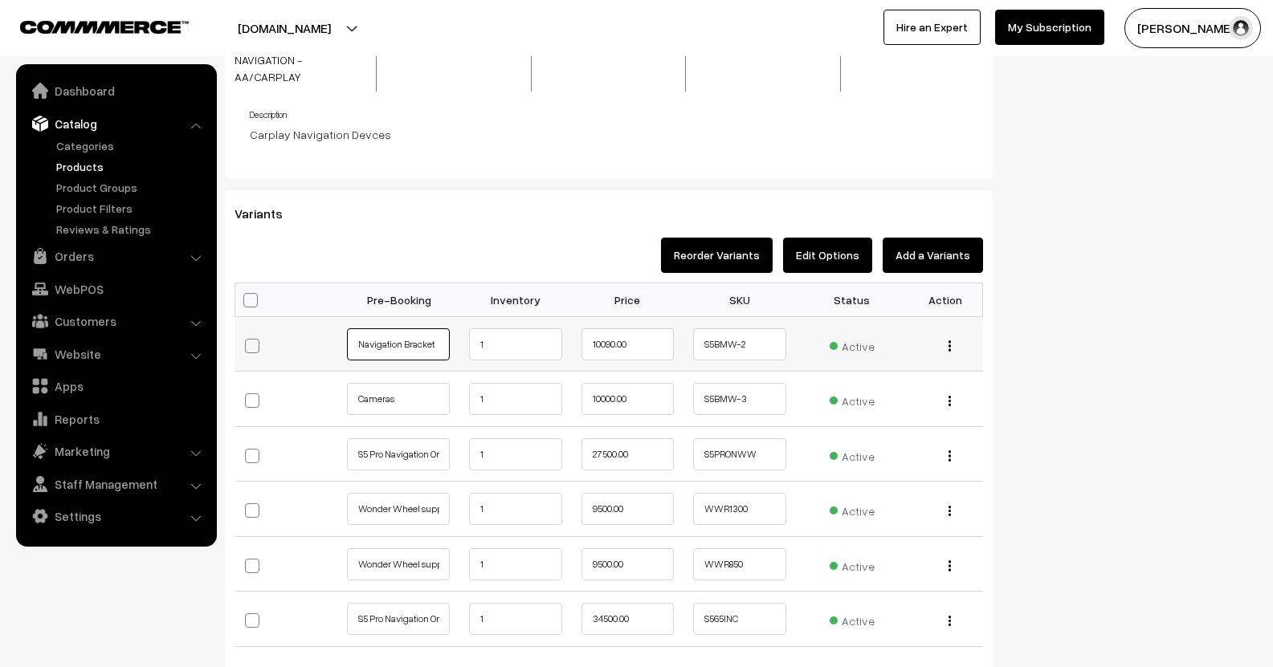
click at [403, 332] on input "Navigation Bracket" at bounding box center [398, 344] width 103 height 32
type input "Nav Bracket"
click at [415, 388] on input "Cameras" at bounding box center [398, 399] width 103 height 32
type input "Camera Set"
click at [422, 438] on input "S5 Pro Navigation Only 5.5 INCH" at bounding box center [398, 454] width 103 height 32
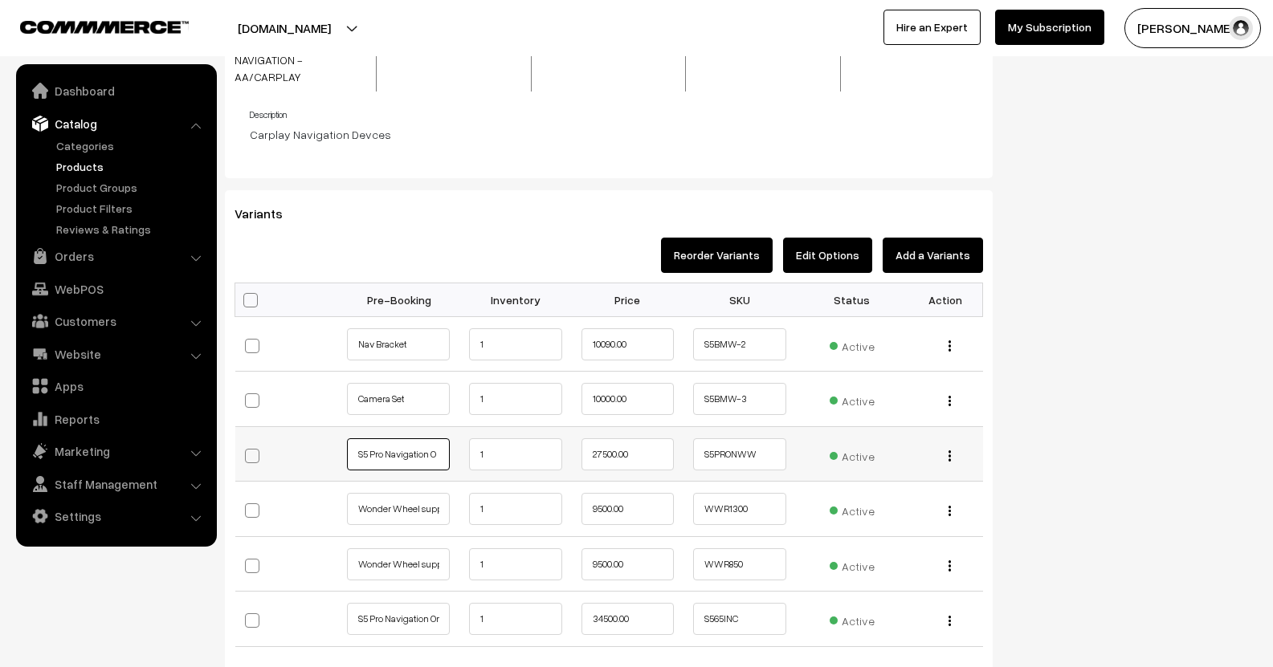
scroll to position [0, 0]
type input "S5 Pro Nav 5.5 INCH"
click at [426, 496] on input "Wonder Wheel support(R1300 GS/GSA)" at bounding box center [398, 509] width 103 height 32
drag, startPoint x: 357, startPoint y: 499, endPoint x: 413, endPoint y: 505, distance: 55.8
click at [413, 505] on input "Wonder Wheel support(R1300 GS/GSA)" at bounding box center [398, 509] width 103 height 32
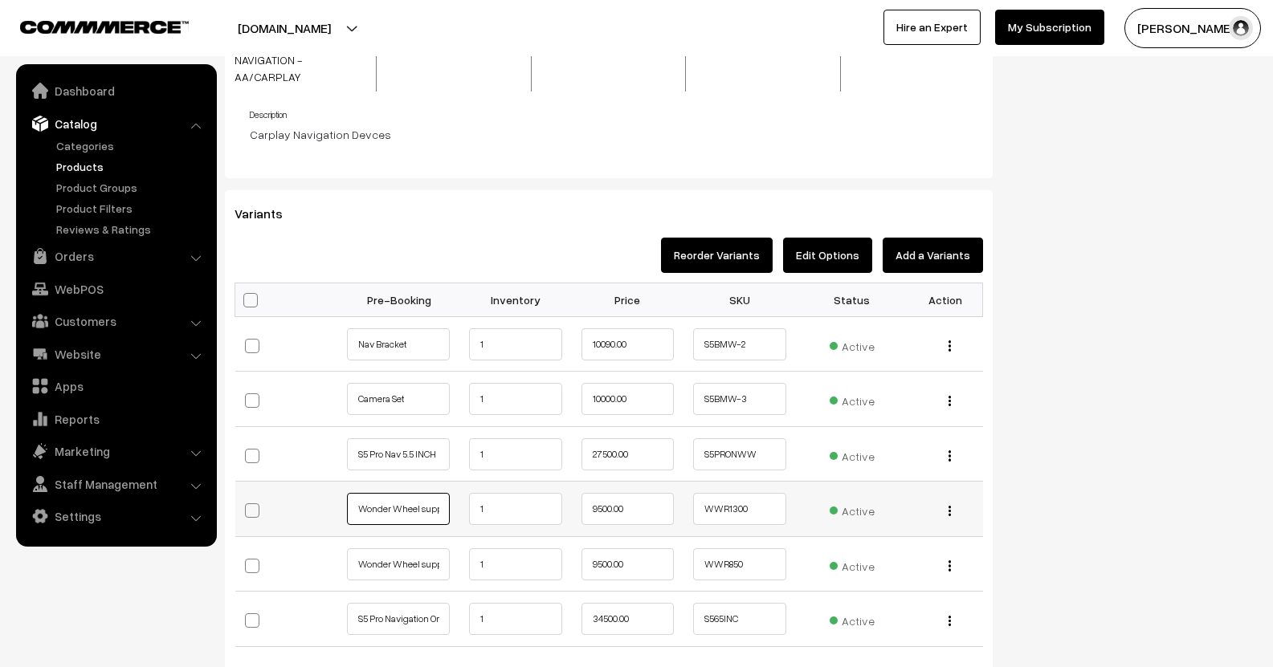
click at [437, 494] on input "Wonder Wheel support(R1300 GS/GSA)" at bounding box center [398, 509] width 103 height 32
click at [378, 500] on input "Wonder Wheel CAN(R1300 GS/GSA)" at bounding box center [398, 509] width 103 height 32
type input "Wonder Wheel CAN (R1300 GS/GSA)"
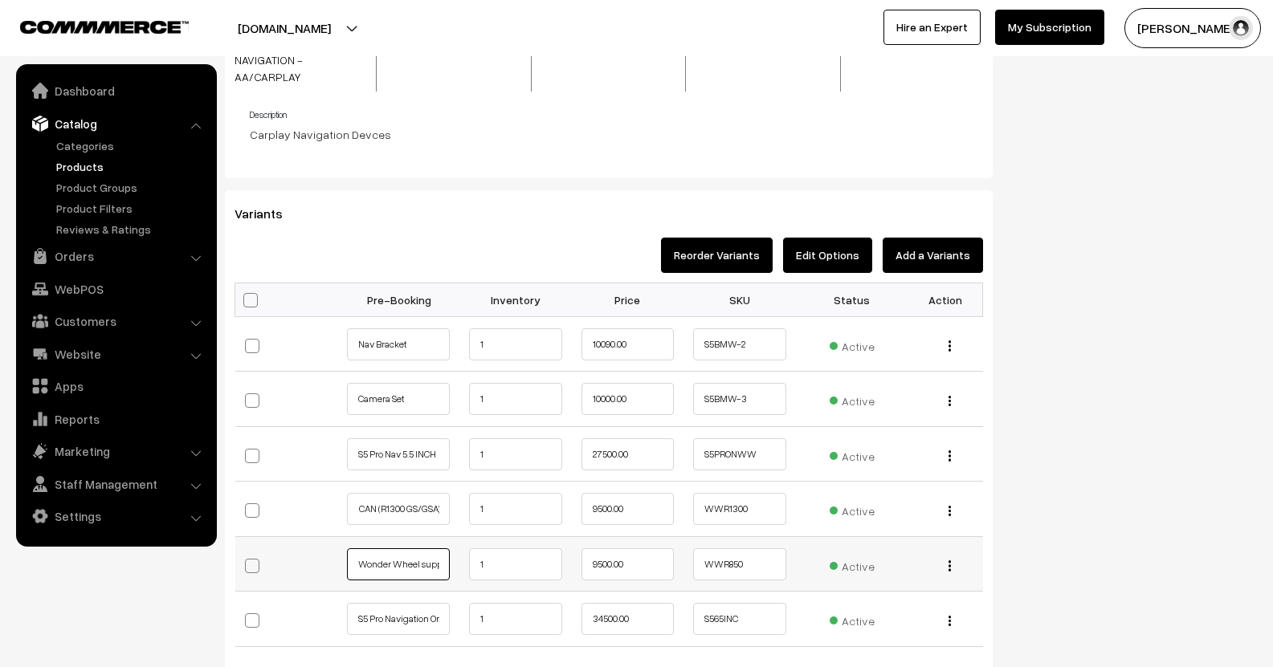
click at [424, 553] on input "Wonder Wheel support(850 - 1250 GS/GSA)" at bounding box center [398, 565] width 103 height 32
click at [430, 549] on input "Wonder Wheel support(850 - 1250 GS/GSA)" at bounding box center [398, 565] width 103 height 32
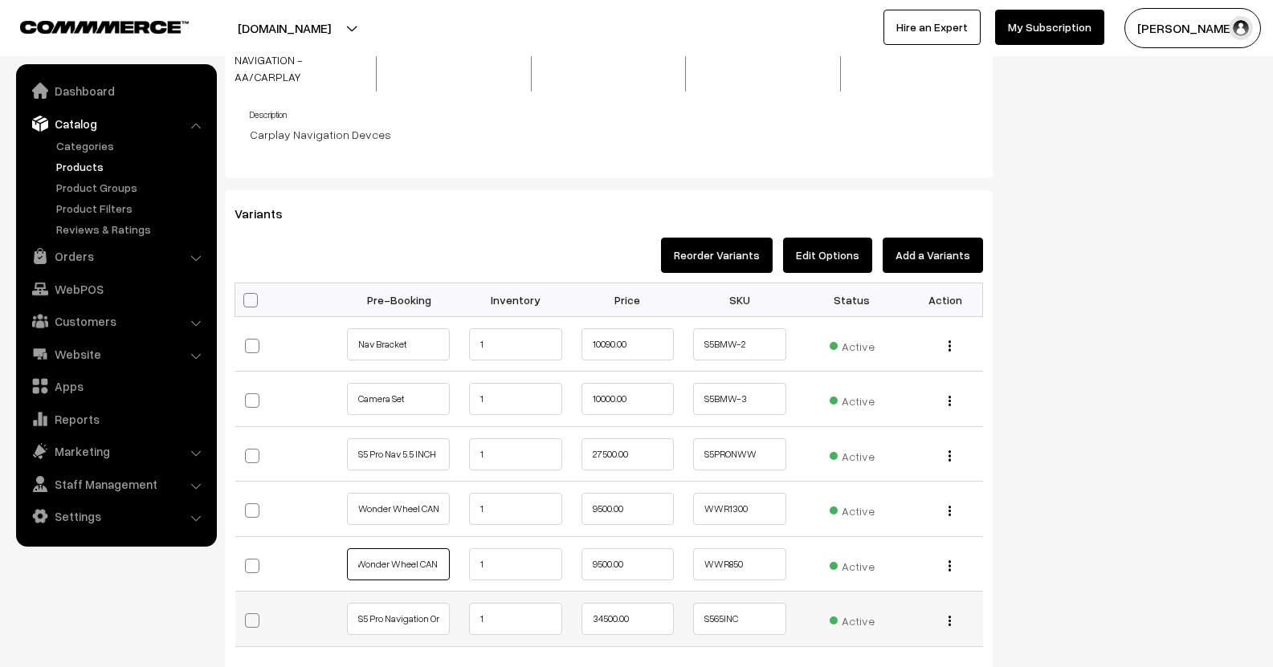
type input "Wonder Wheel CAN (850 - 1250 GS/GSA)"
click at [405, 603] on input "S5 Pro Navigation Only 6.5 INCH" at bounding box center [398, 619] width 103 height 32
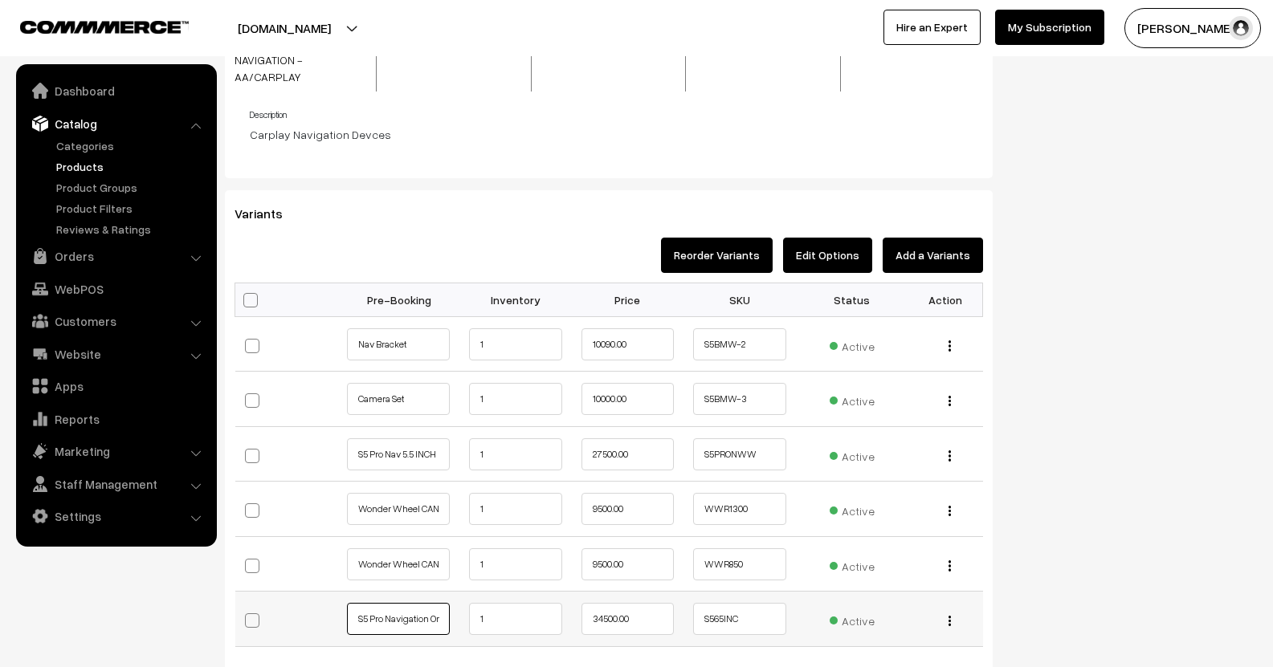
click at [405, 603] on input "S5 Pro Navigation Only 6.5 INCH" at bounding box center [398, 619] width 103 height 32
click at [417, 606] on input "S5 Pro Navigation Only 6.5 INCH" at bounding box center [398, 619] width 103 height 32
click at [427, 606] on input "S5 Pro Navigation Only 6.5 INCH" at bounding box center [398, 619] width 103 height 32
click at [416, 603] on input "S5 Pro Nav Only 6.5 INCH" at bounding box center [398, 619] width 103 height 32
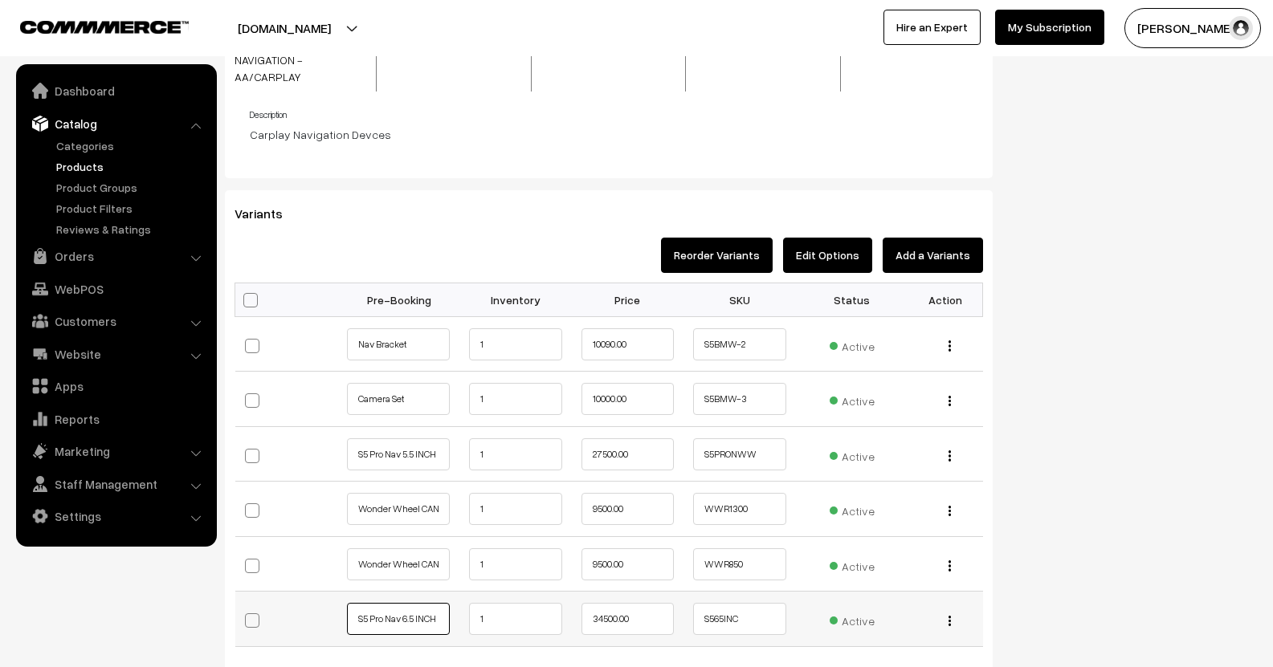
click at [442, 603] on input "S5 Pro Nav 6.5 INCH" at bounding box center [398, 619] width 103 height 32
type input "S5 Pro Nav 6.5 INCH"
drag, startPoint x: 603, startPoint y: 602, endPoint x: 634, endPoint y: 606, distance: 31.7
click at [603, 603] on input "34500.00" at bounding box center [627, 619] width 93 height 32
type input "32500.00"
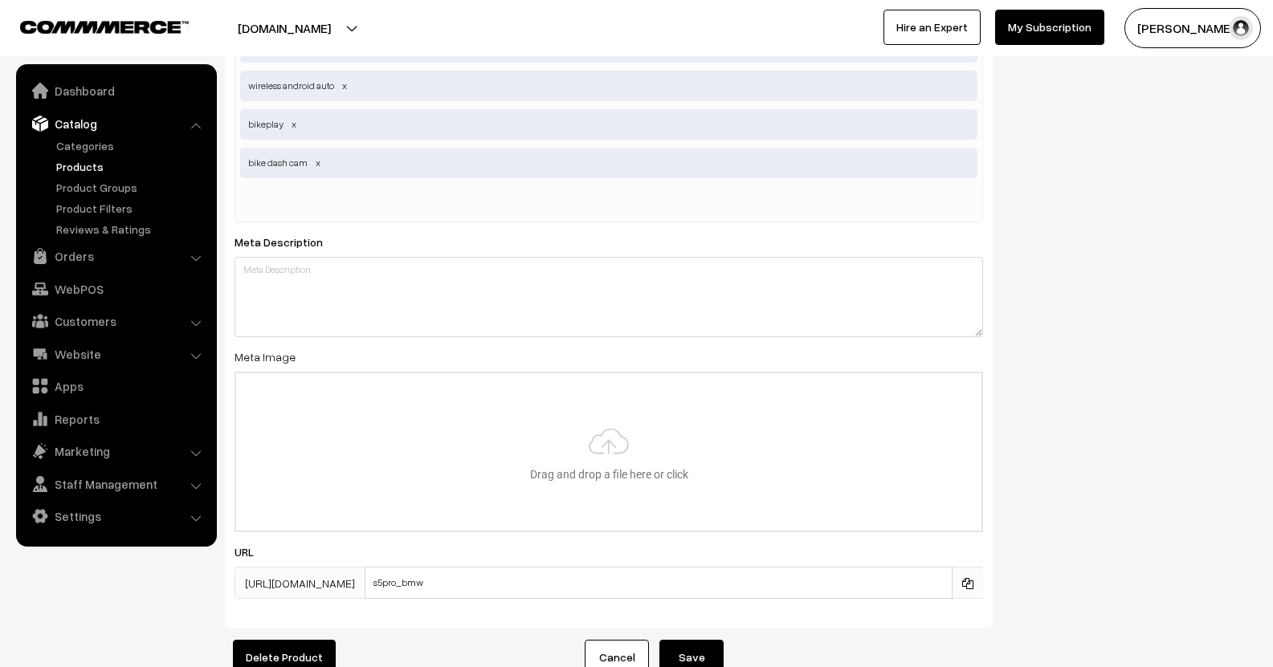
scroll to position [2651, 0]
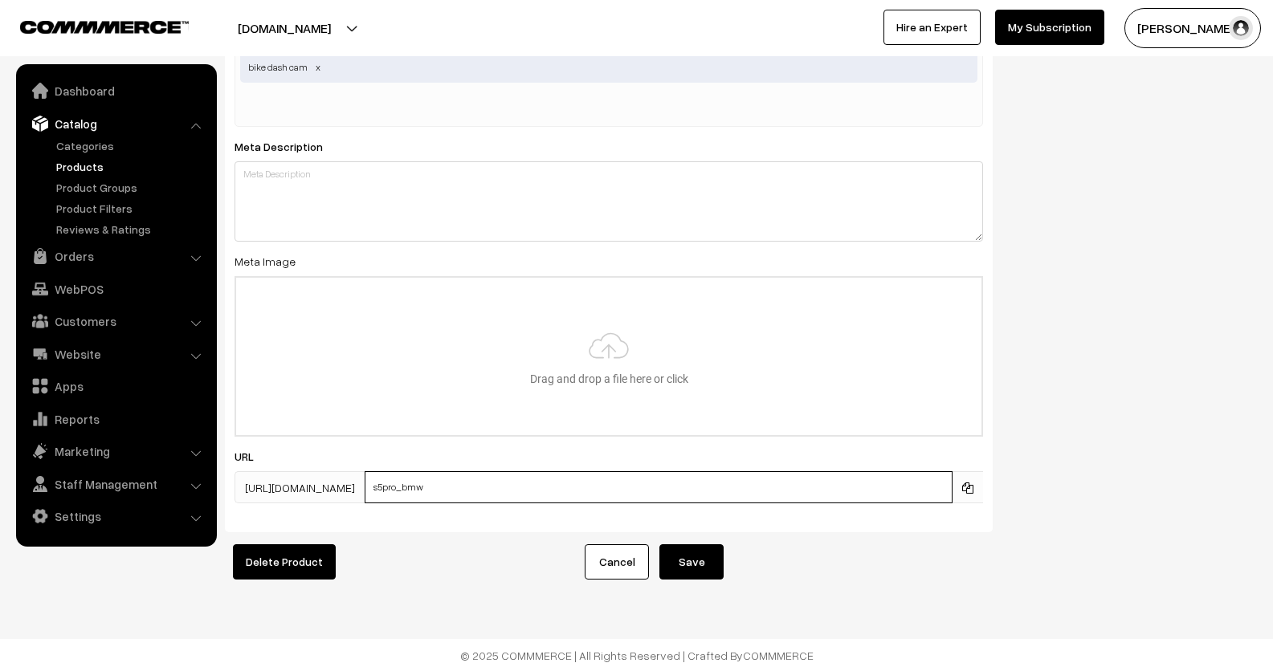
click at [487, 471] on input "s5pro_bmw" at bounding box center [659, 487] width 588 height 32
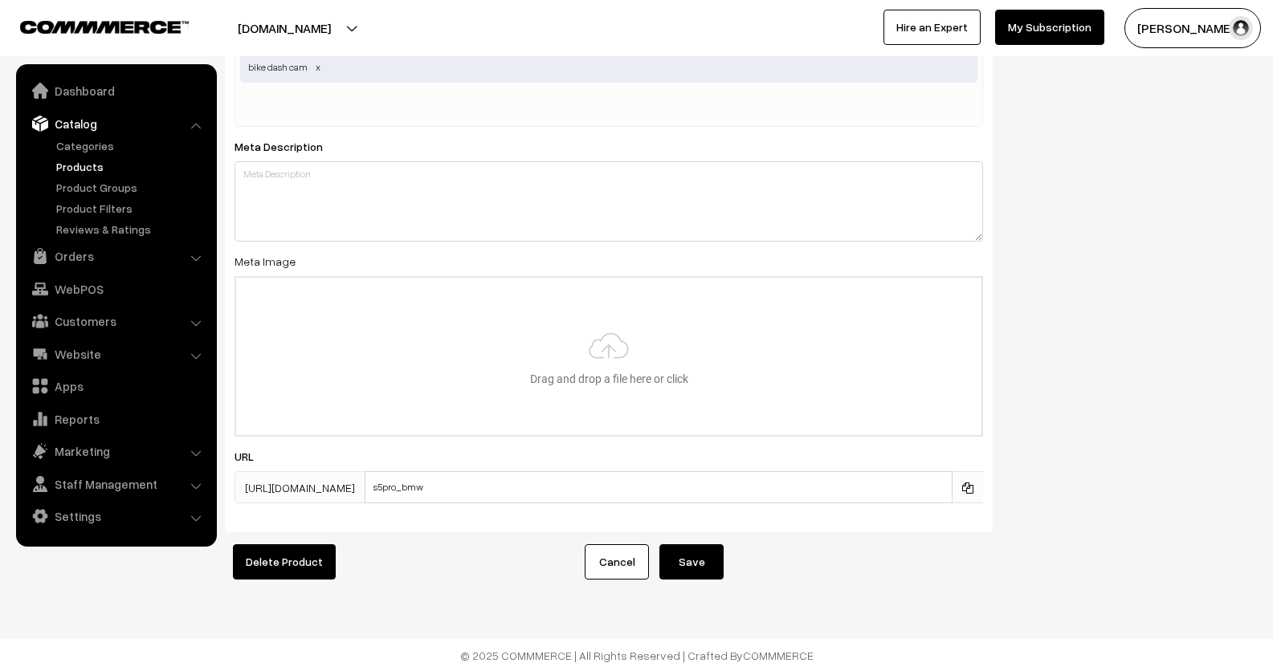
click at [704, 544] on button "Save" at bounding box center [691, 561] width 64 height 35
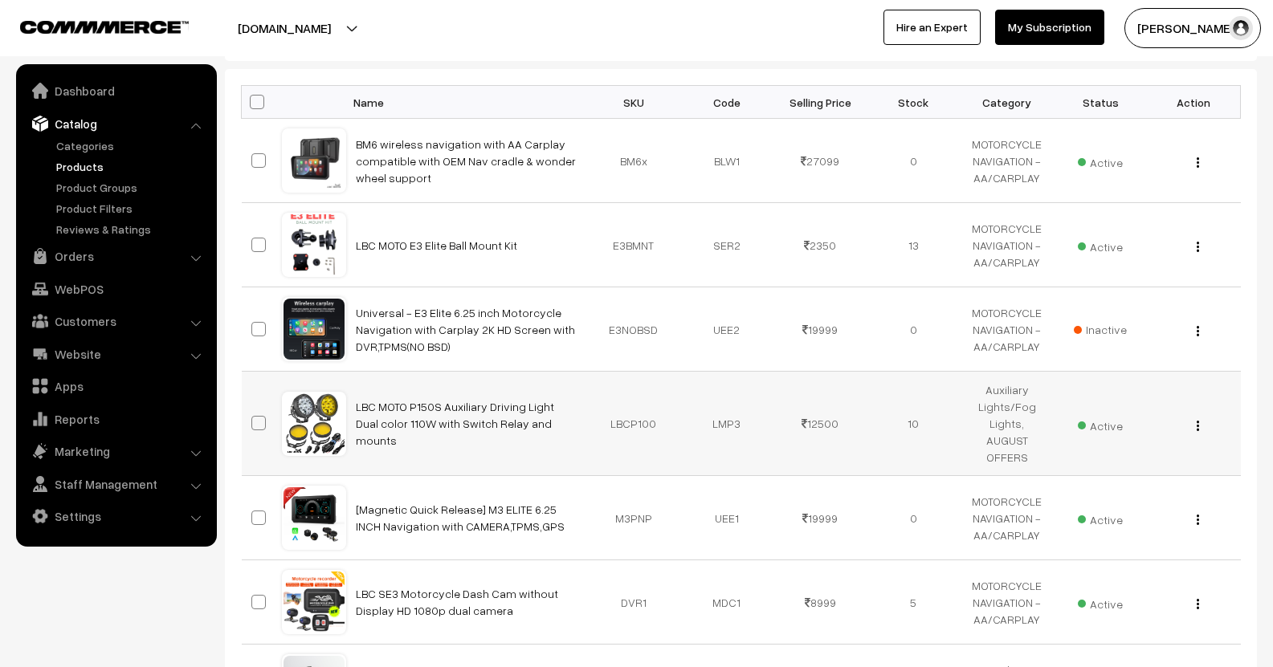
scroll to position [482, 0]
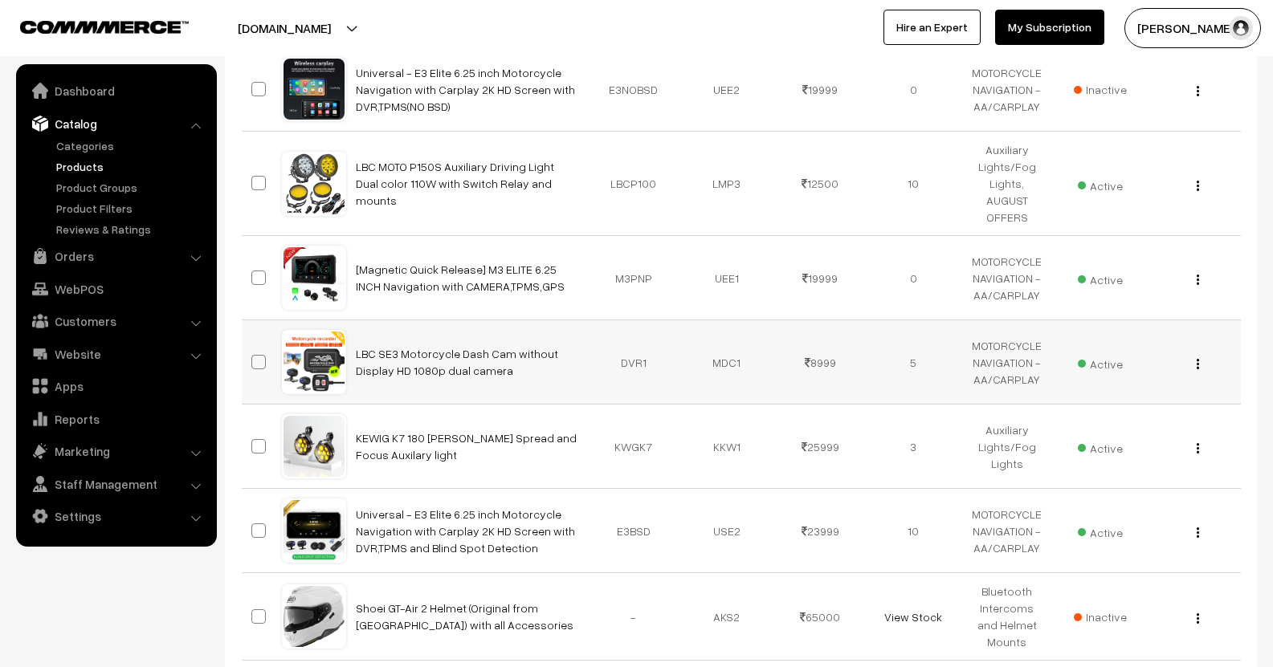
click at [1198, 359] on img "button" at bounding box center [1198, 364] width 2 height 10
click at [1103, 405] on link "Edit" at bounding box center [1126, 422] width 137 height 35
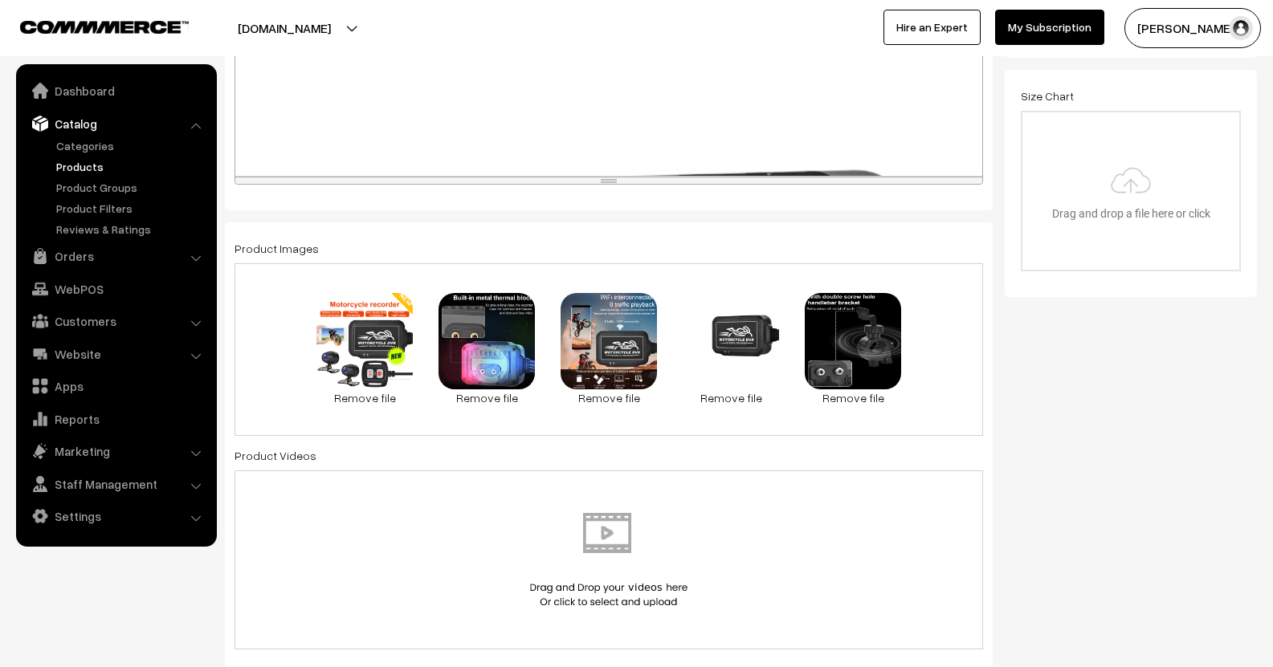
scroll to position [482, 0]
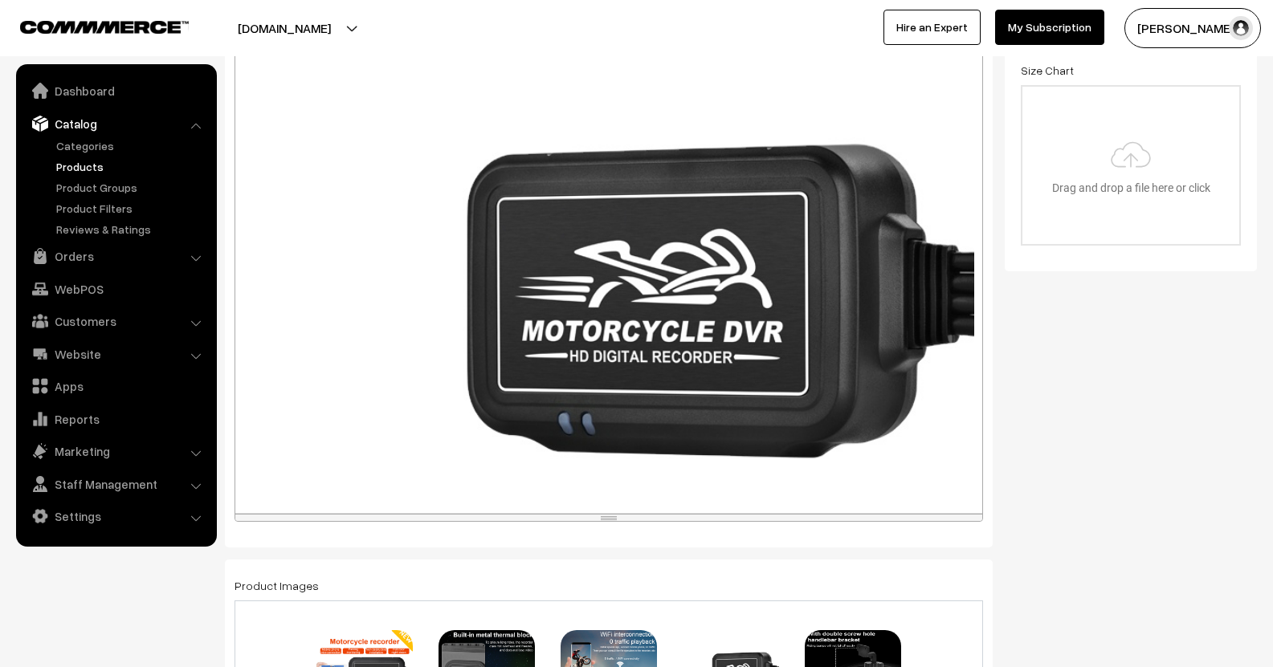
drag, startPoint x: 790, startPoint y: 153, endPoint x: 793, endPoint y: 510, distance: 356.6
click at [794, 514] on div "resize" at bounding box center [608, 517] width 747 height 7
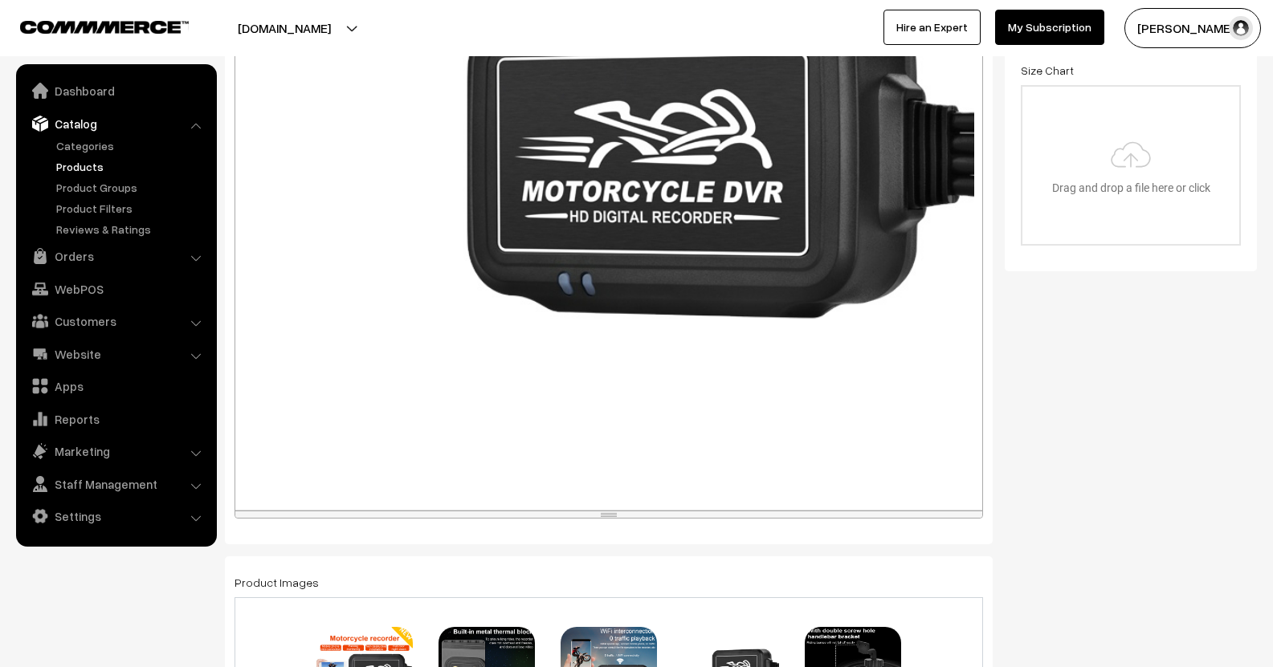
scroll to position [0, 0]
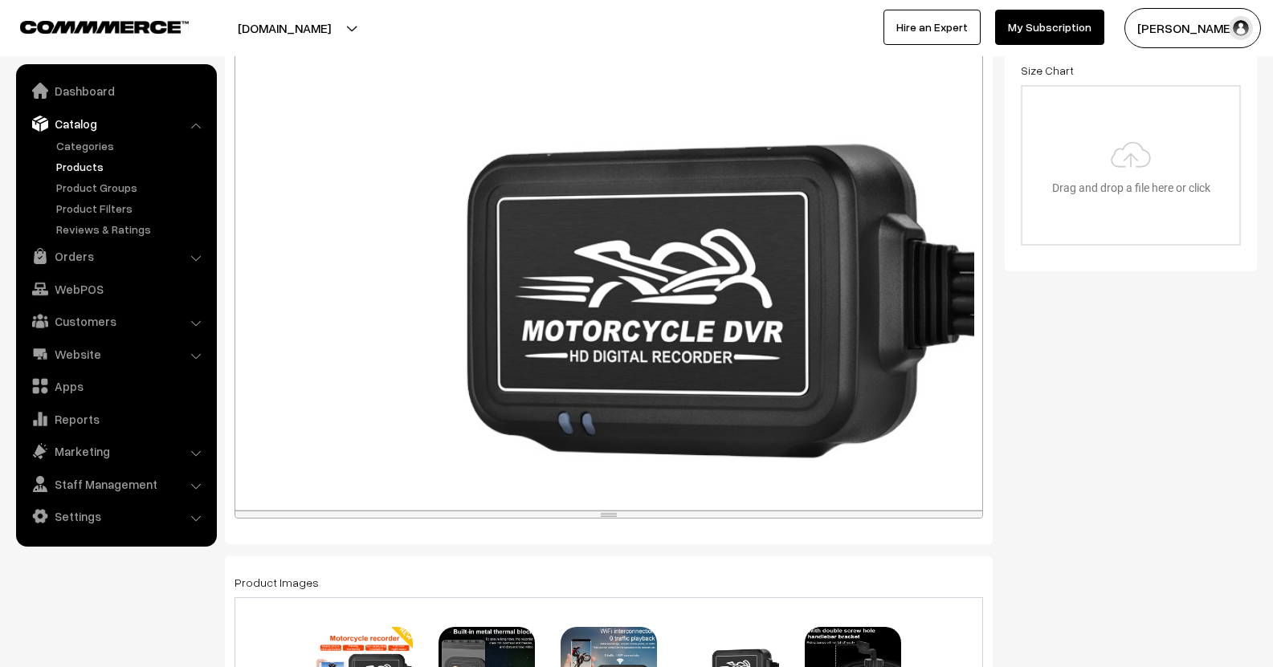
click at [416, 194] on div at bounding box center [608, 229] width 747 height 561
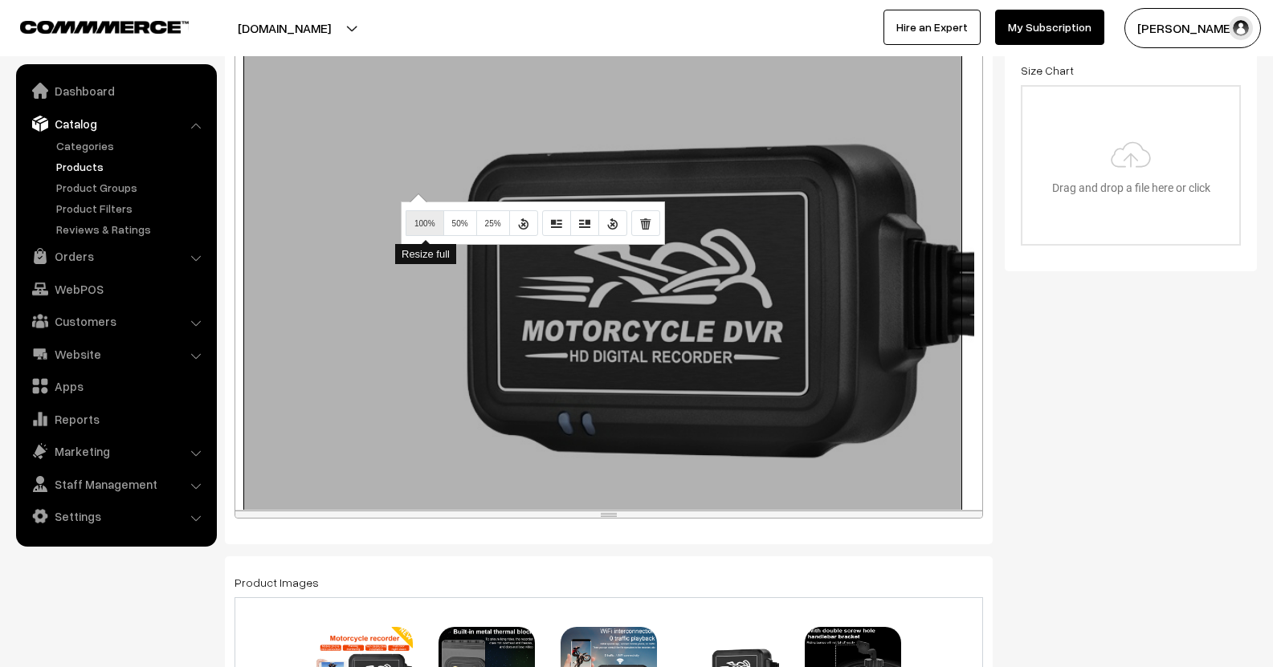
click at [425, 218] on button "100%" at bounding box center [425, 223] width 39 height 26
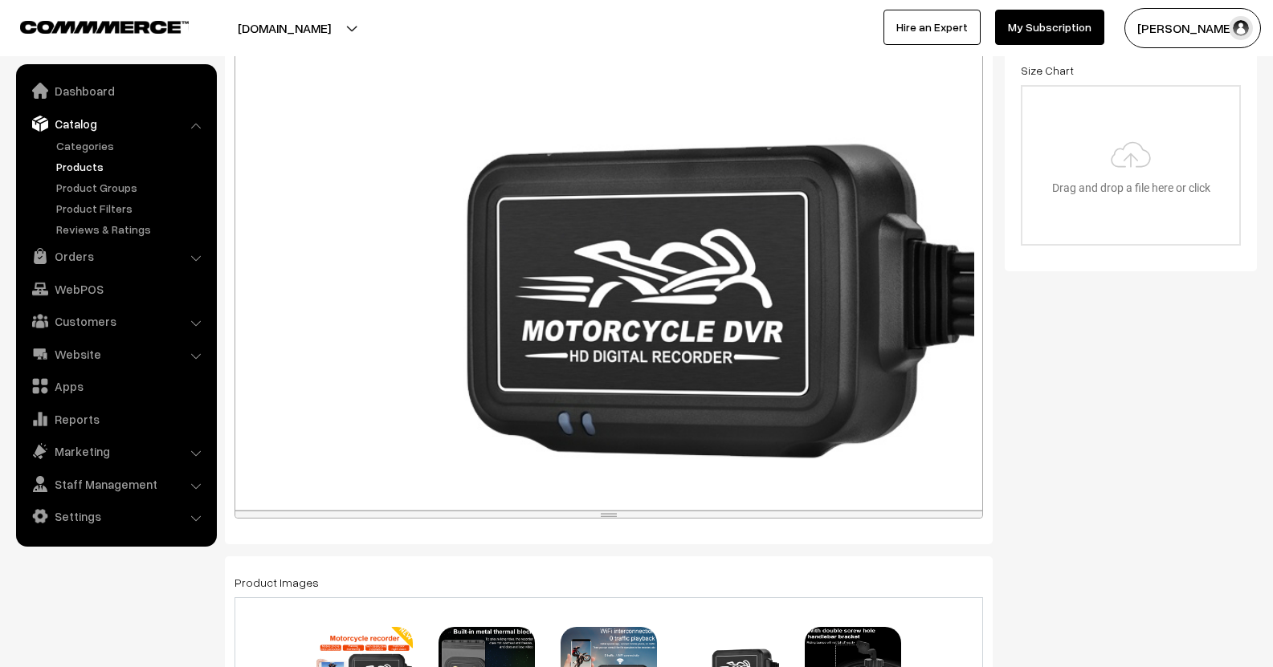
scroll to position [116, 0]
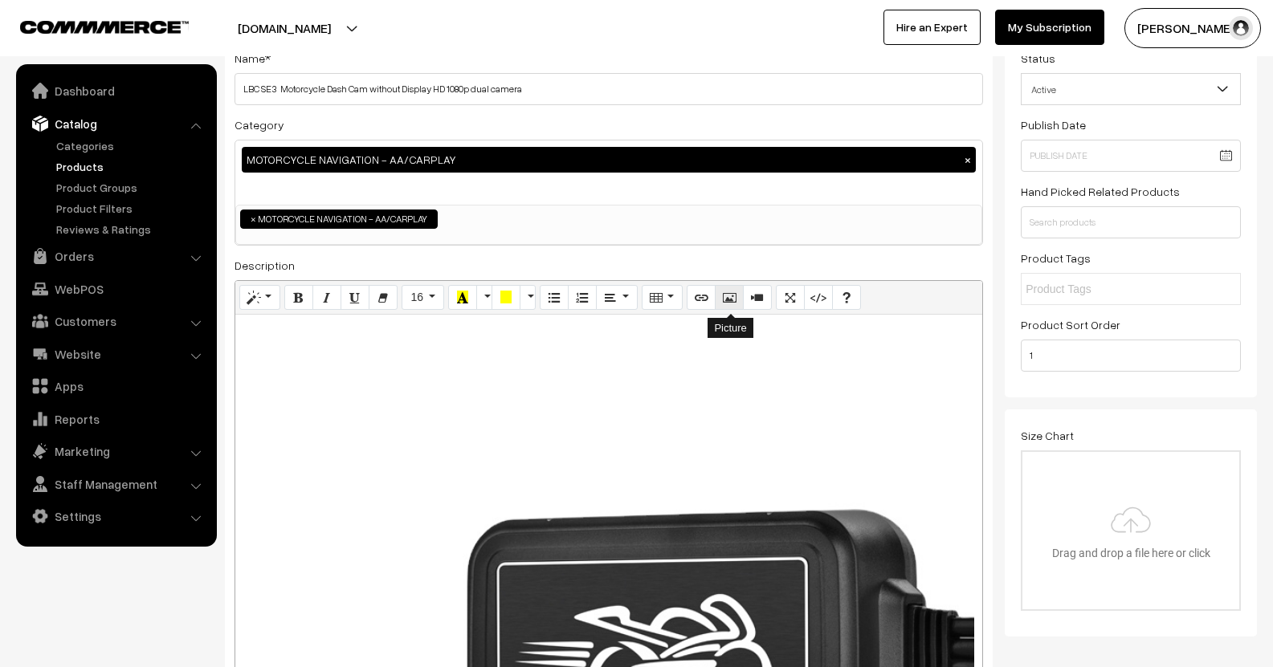
click at [729, 298] on icon "Picture" at bounding box center [729, 297] width 11 height 13
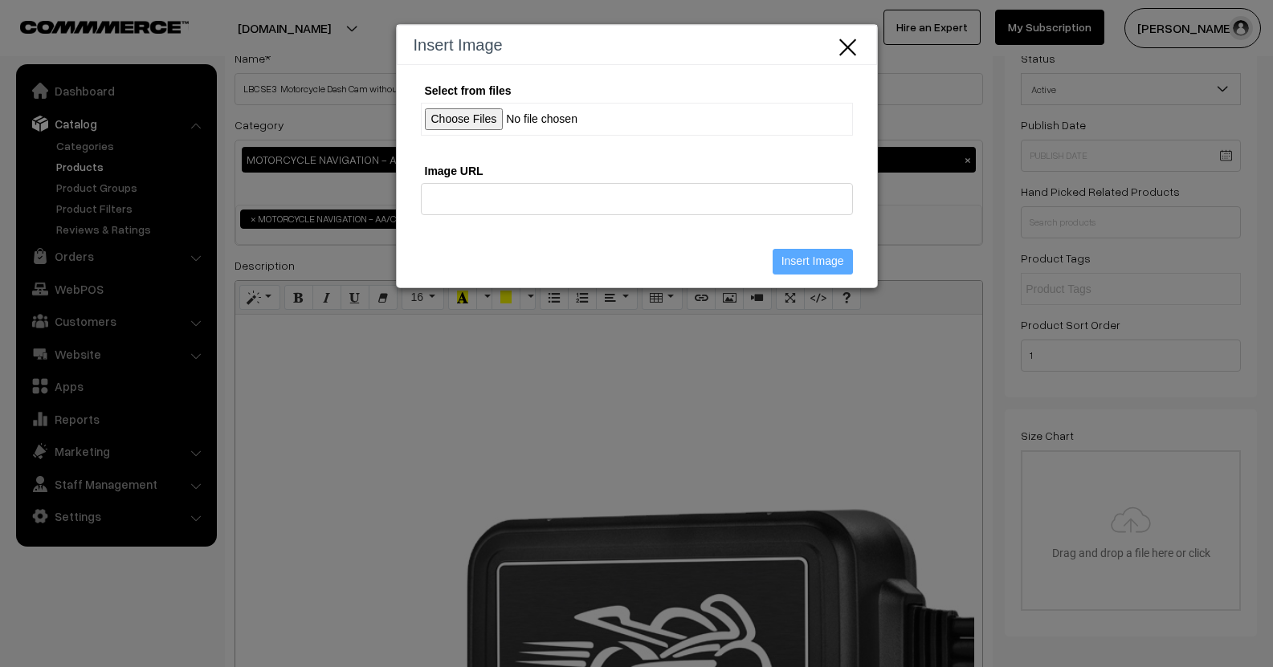
click at [480, 124] on input "Select from files" at bounding box center [637, 119] width 432 height 33
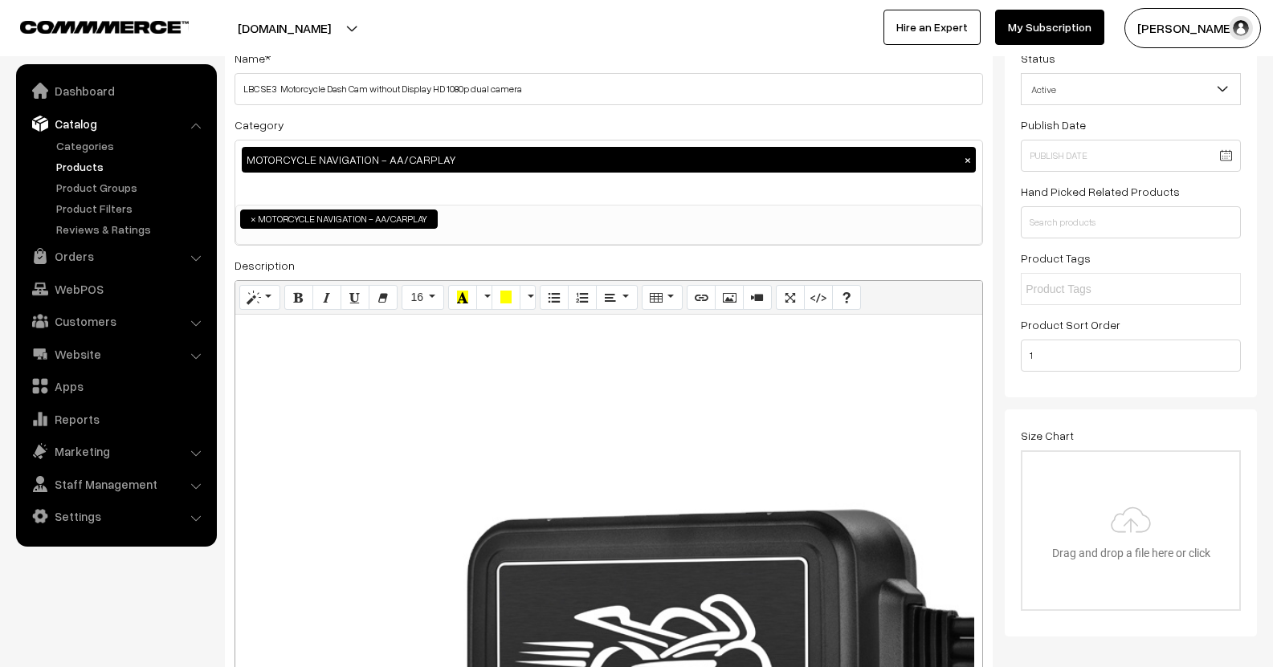
scroll to position [276, 0]
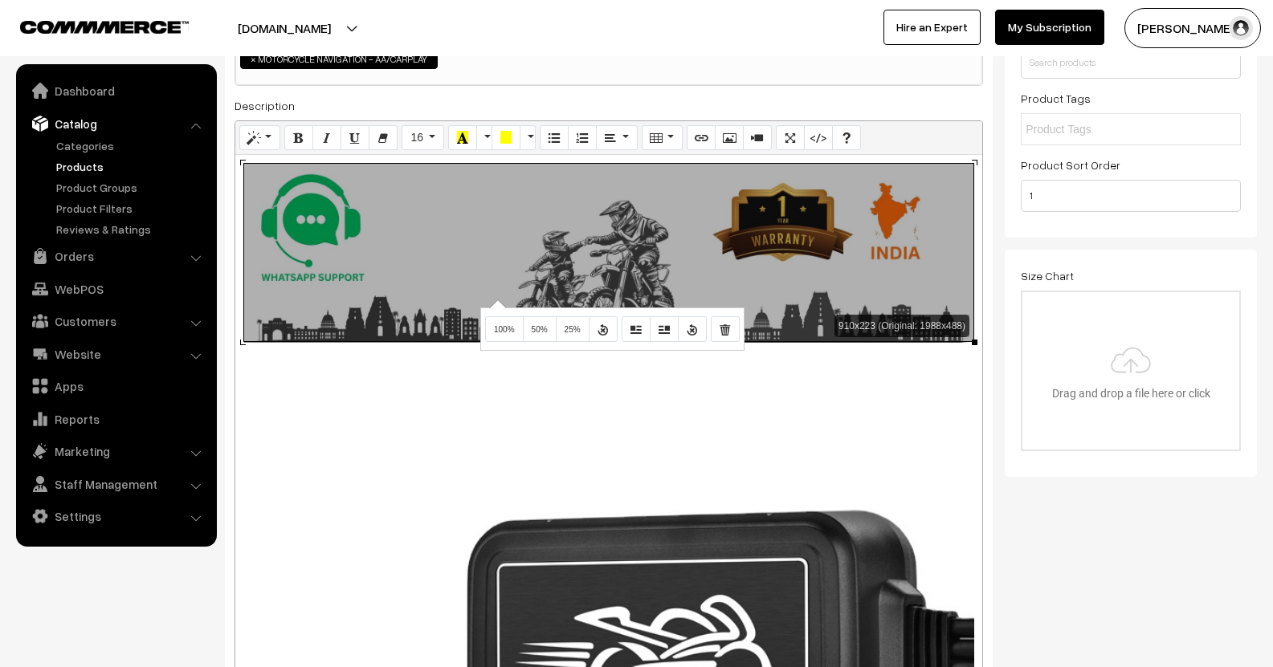
click at [496, 300] on div "910x223 (Original: 1988x488)" at bounding box center [608, 435] width 747 height 561
click at [513, 324] on button "100%" at bounding box center [504, 329] width 39 height 26
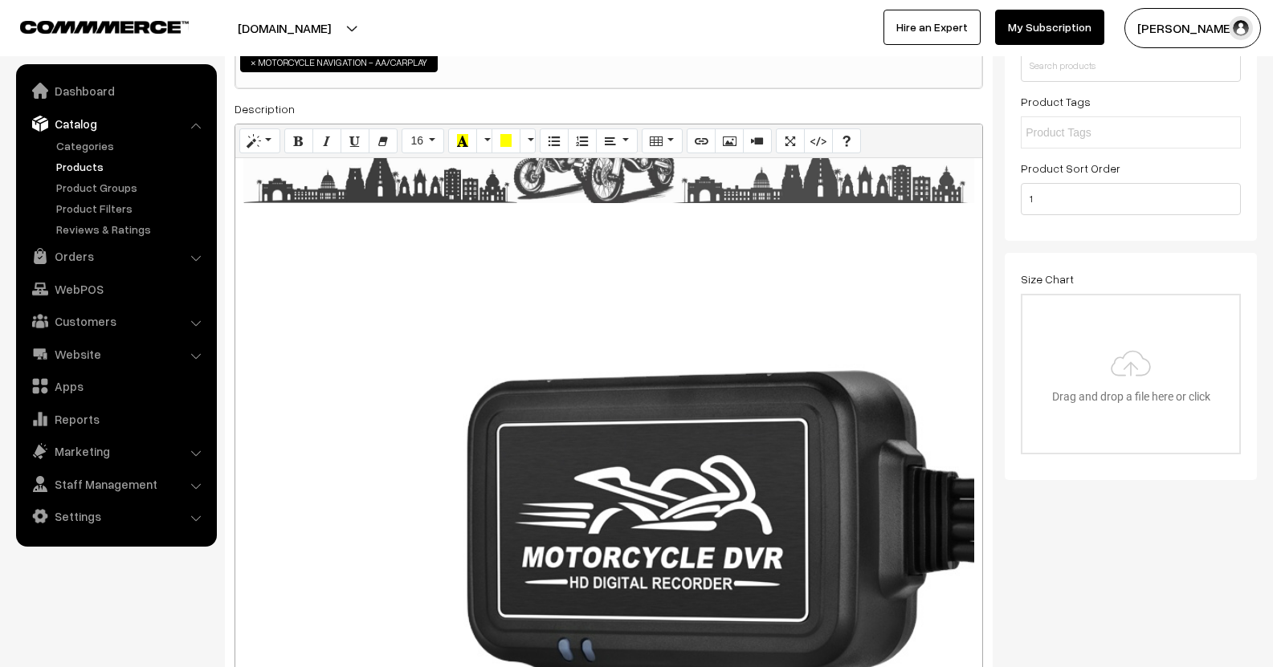
scroll to position [80, 0]
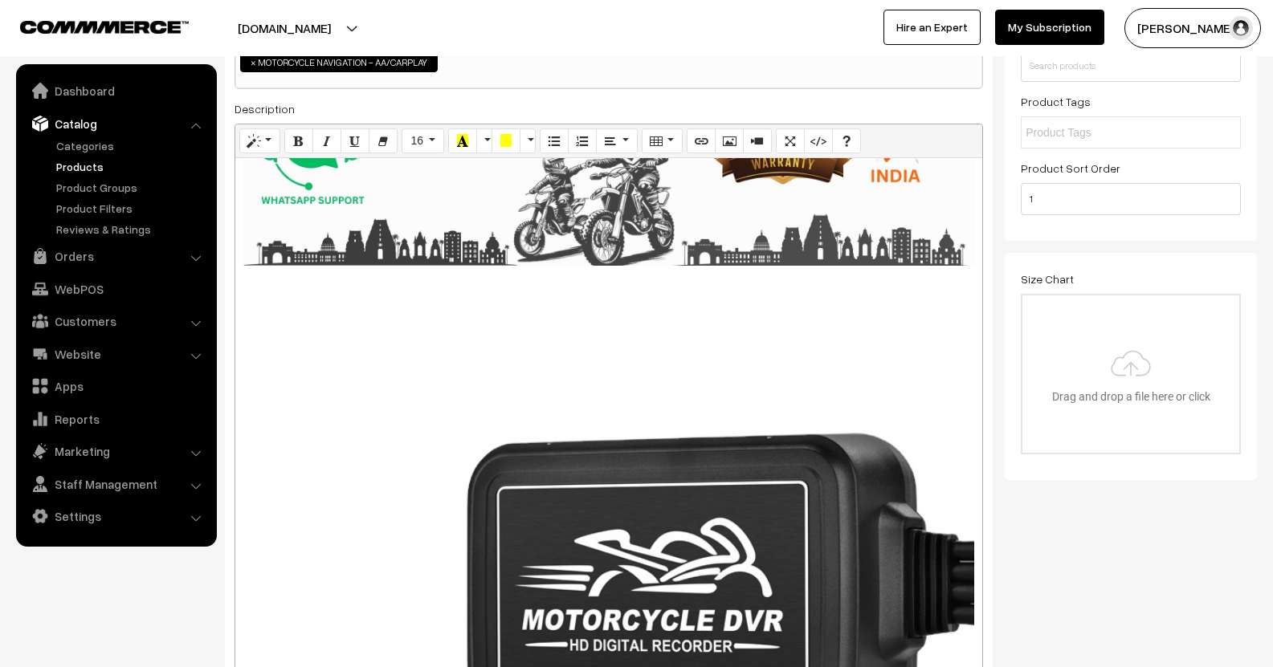
click at [705, 464] on div "910x223 (Original: 1988x488)" at bounding box center [608, 438] width 747 height 561
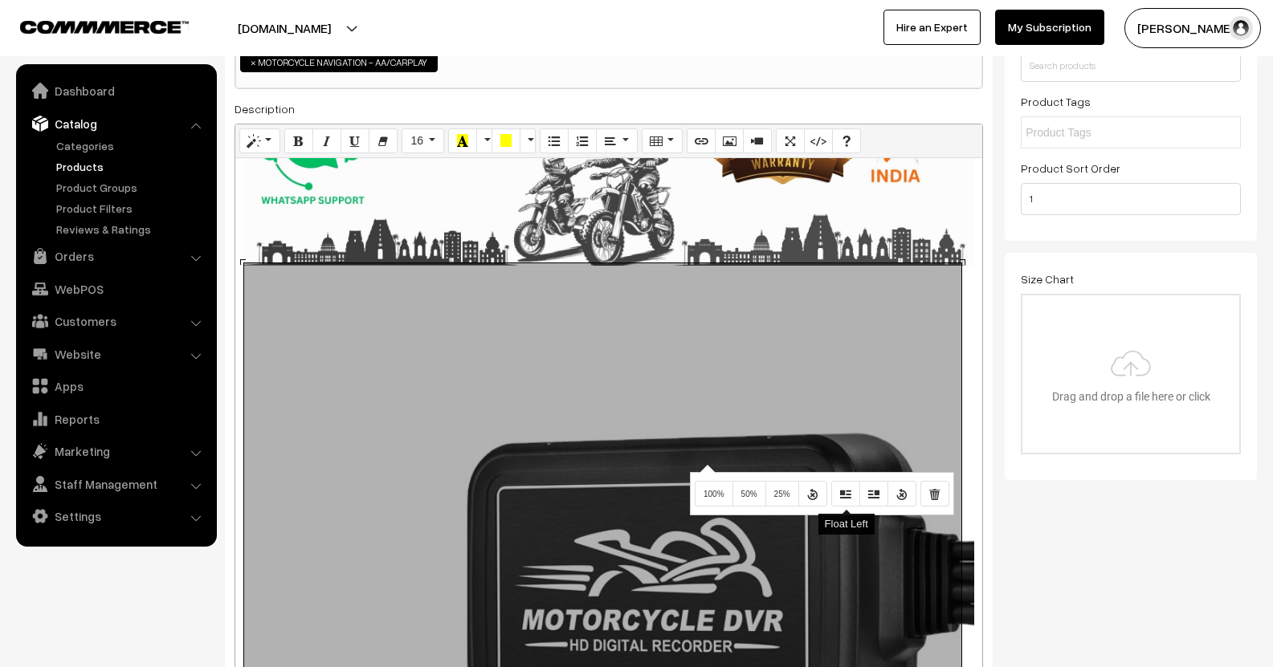
click at [842, 497] on icon "Float Left" at bounding box center [845, 493] width 11 height 13
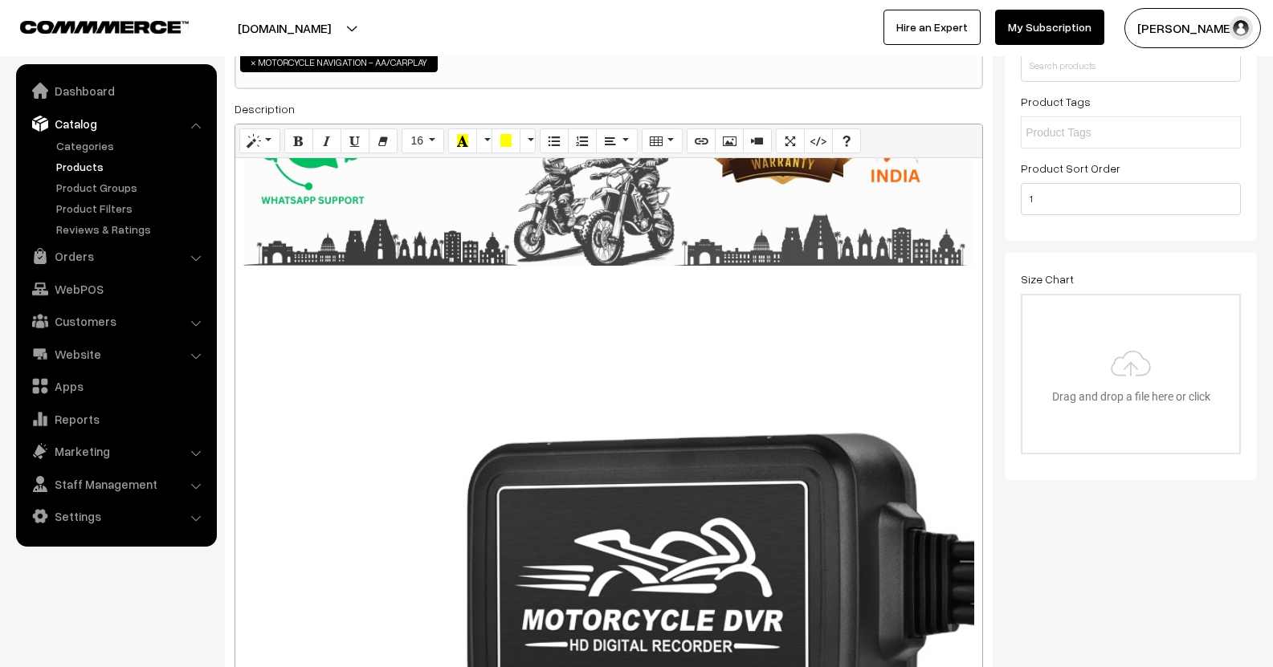
click at [731, 499] on div "895x895 (Original: 800x800)" at bounding box center [608, 438] width 747 height 561
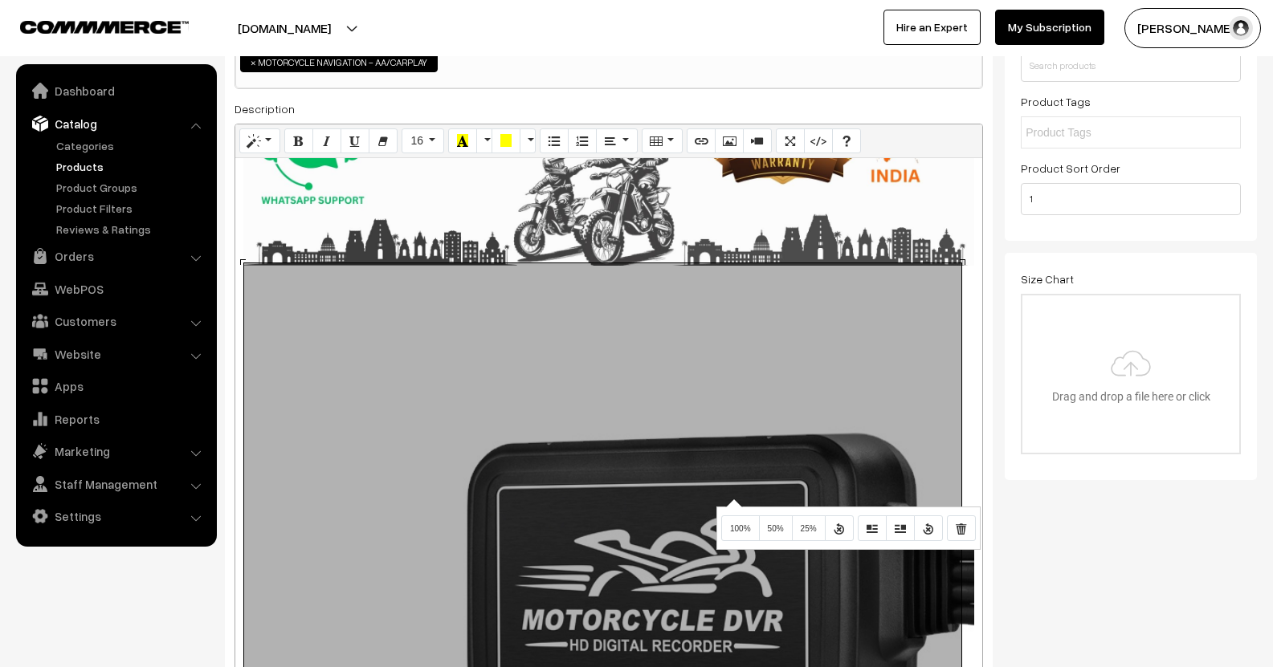
click at [609, 502] on div "895x895 (Original: 800x800)" at bounding box center [608, 438] width 747 height 561
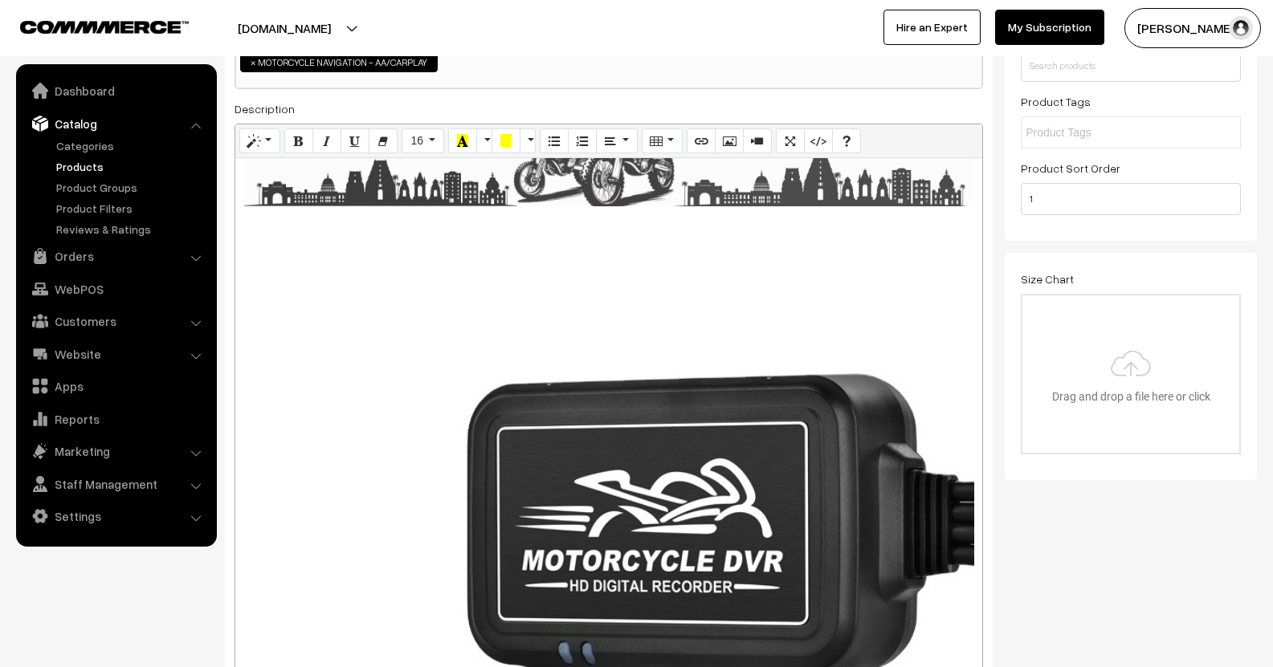
scroll to position [321, 0]
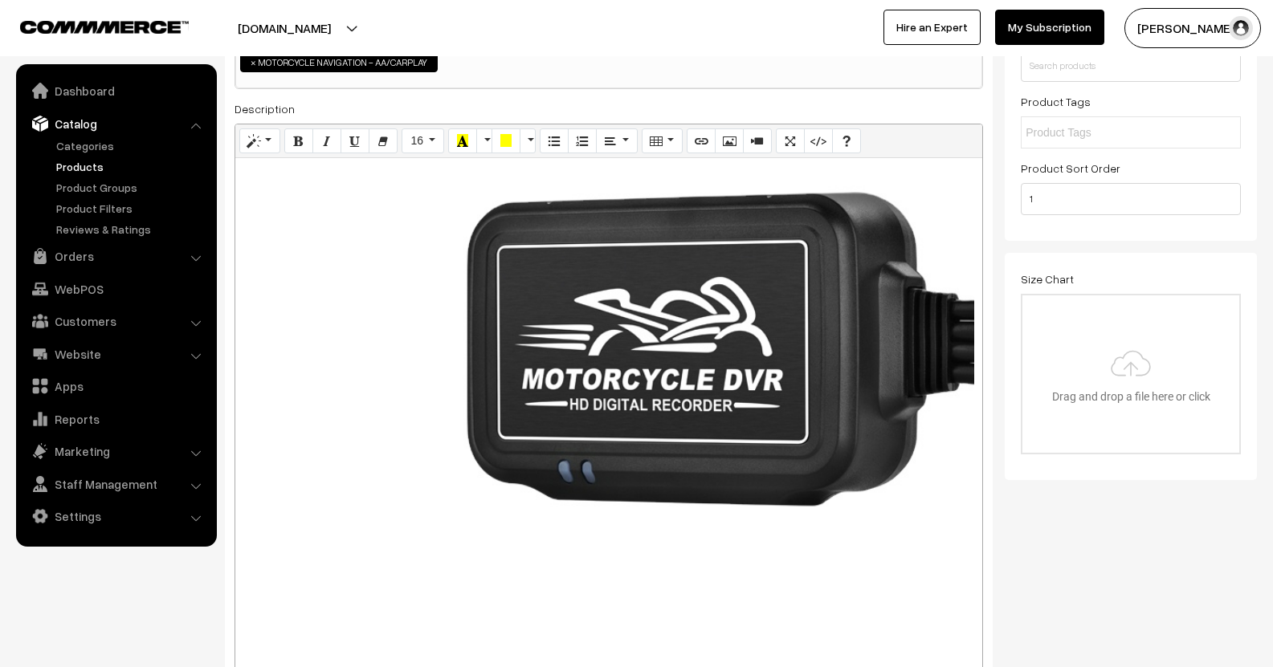
click at [474, 377] on div "895x895 (Original: 800x800)" at bounding box center [608, 438] width 747 height 561
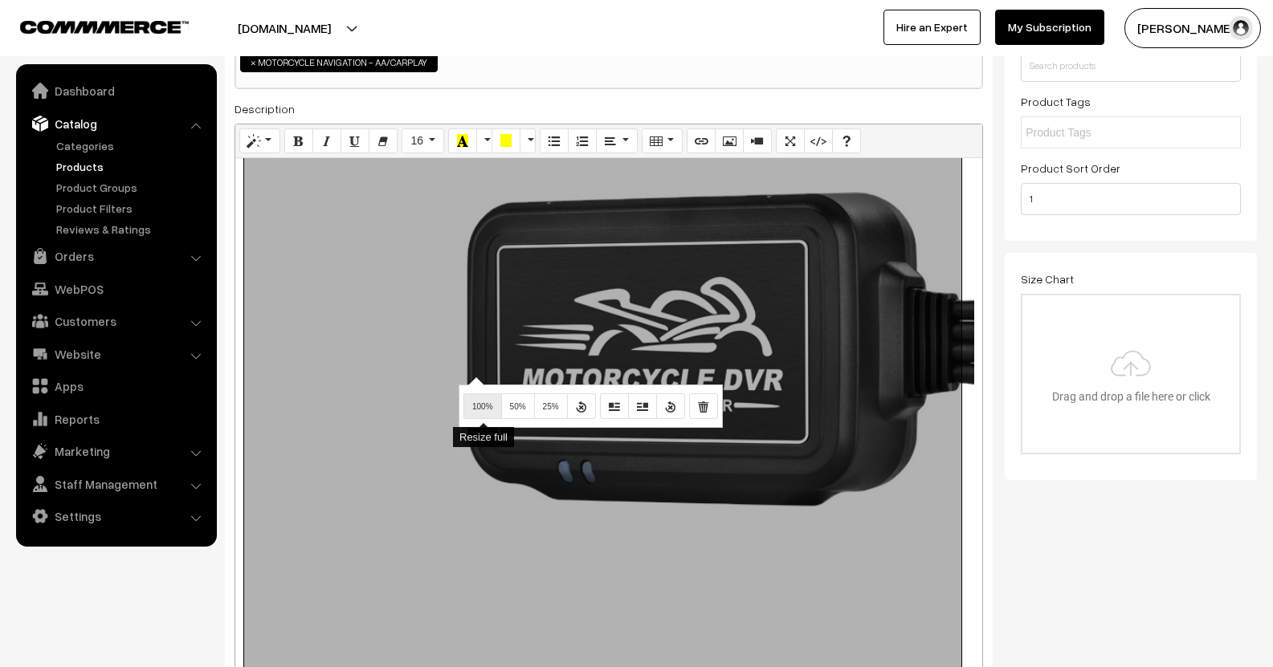
click at [479, 415] on button "100%" at bounding box center [482, 407] width 39 height 26
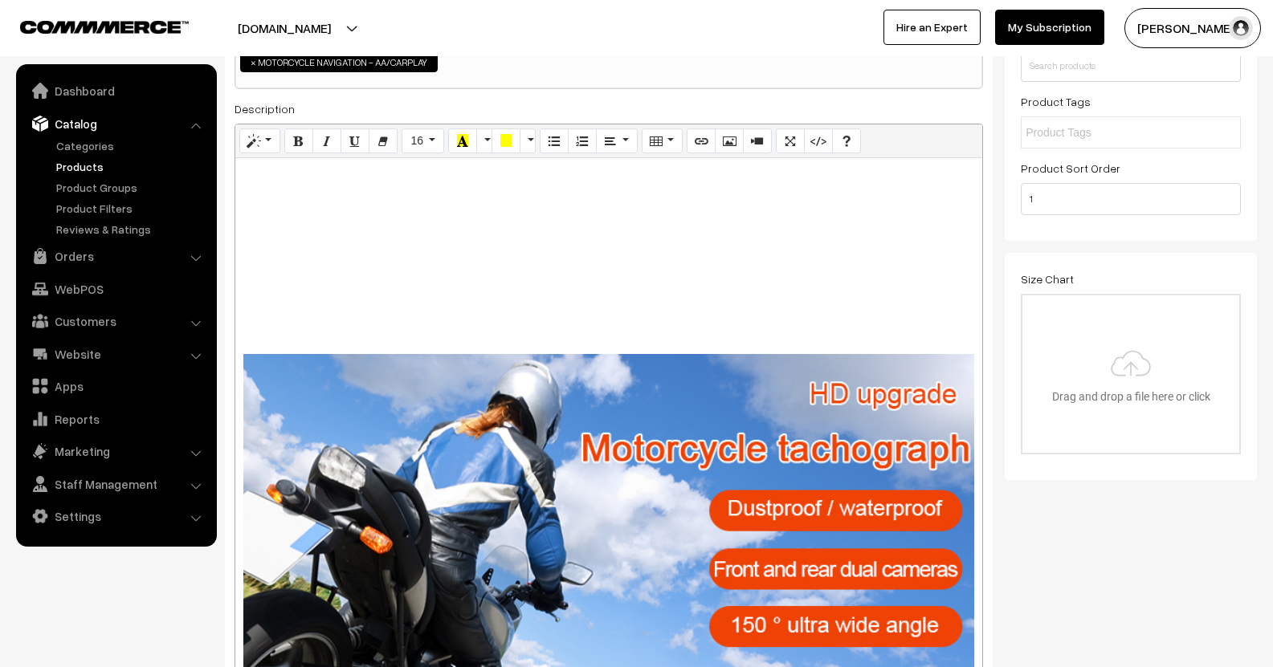
scroll to position [964, 0]
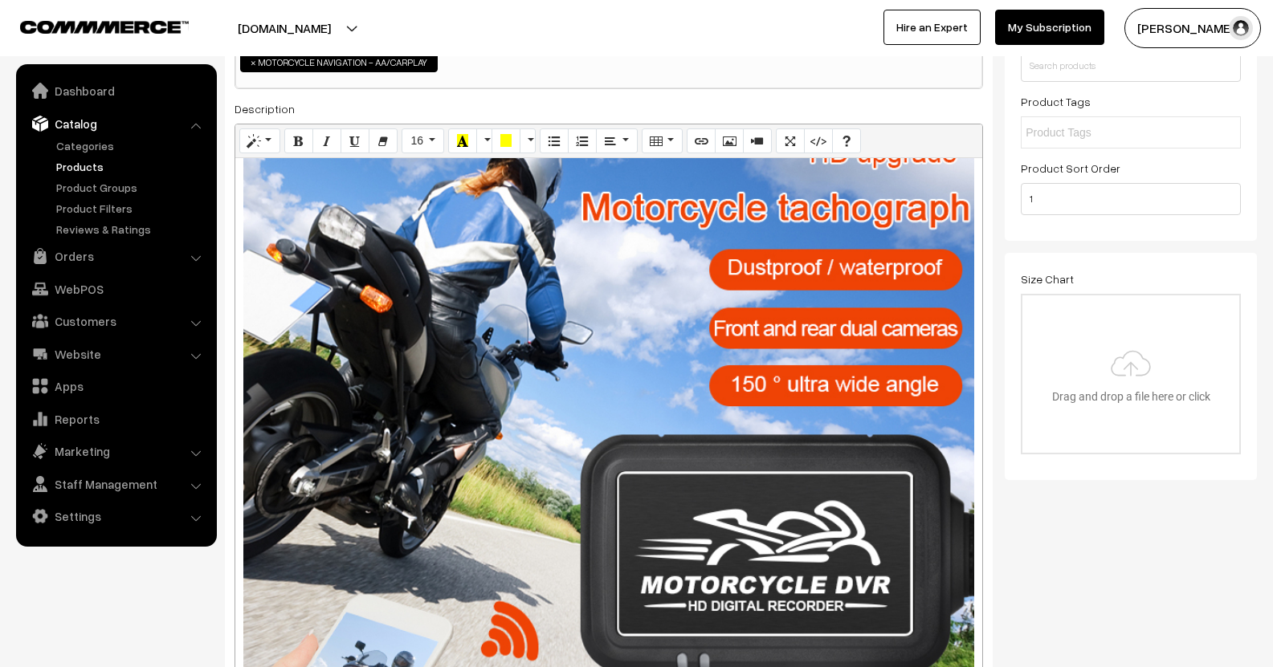
drag, startPoint x: 477, startPoint y: 375, endPoint x: 481, endPoint y: 385, distance: 10.4
click at [477, 374] on div "895x895 (Original: 800x800)" at bounding box center [608, 438] width 747 height 561
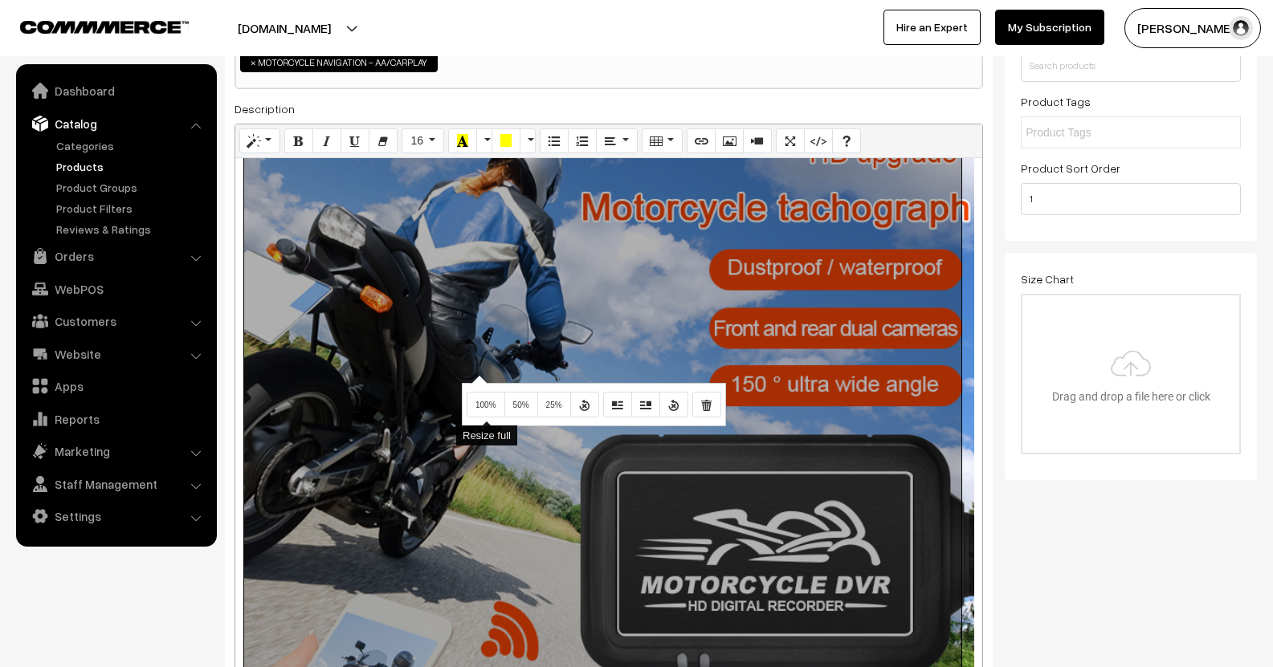
drag, startPoint x: 485, startPoint y: 412, endPoint x: 496, endPoint y: 413, distance: 11.3
click at [486, 414] on button "100%" at bounding box center [486, 405] width 39 height 26
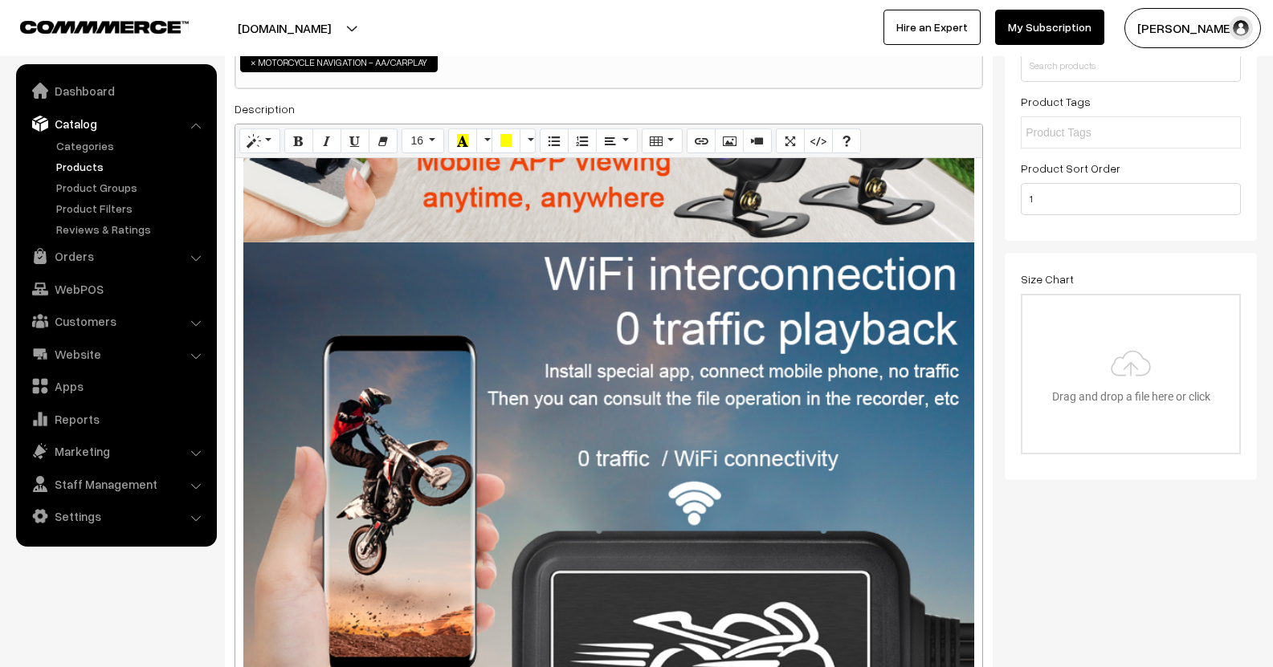
scroll to position [1686, 0]
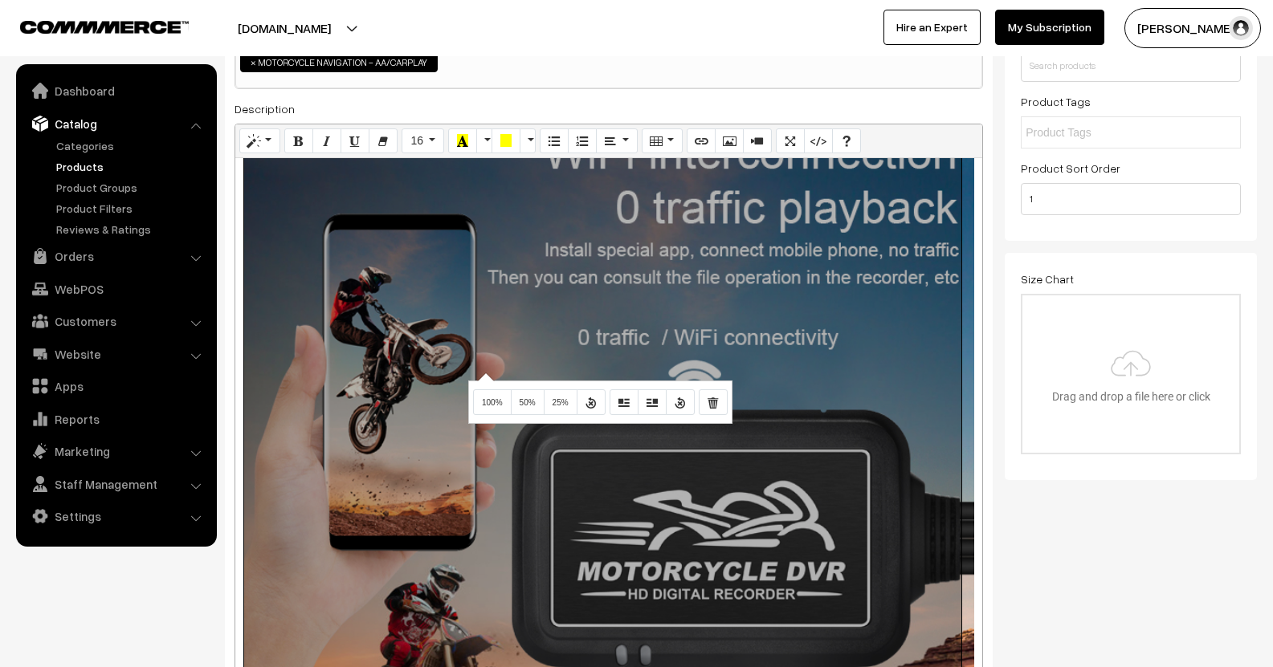
drag, startPoint x: 483, startPoint y: 373, endPoint x: 491, endPoint y: 381, distance: 11.9
click at [482, 373] on div "895x895 (Original: 800x800)" at bounding box center [608, 438] width 747 height 561
click at [491, 402] on span "100%" at bounding box center [492, 402] width 21 height 9
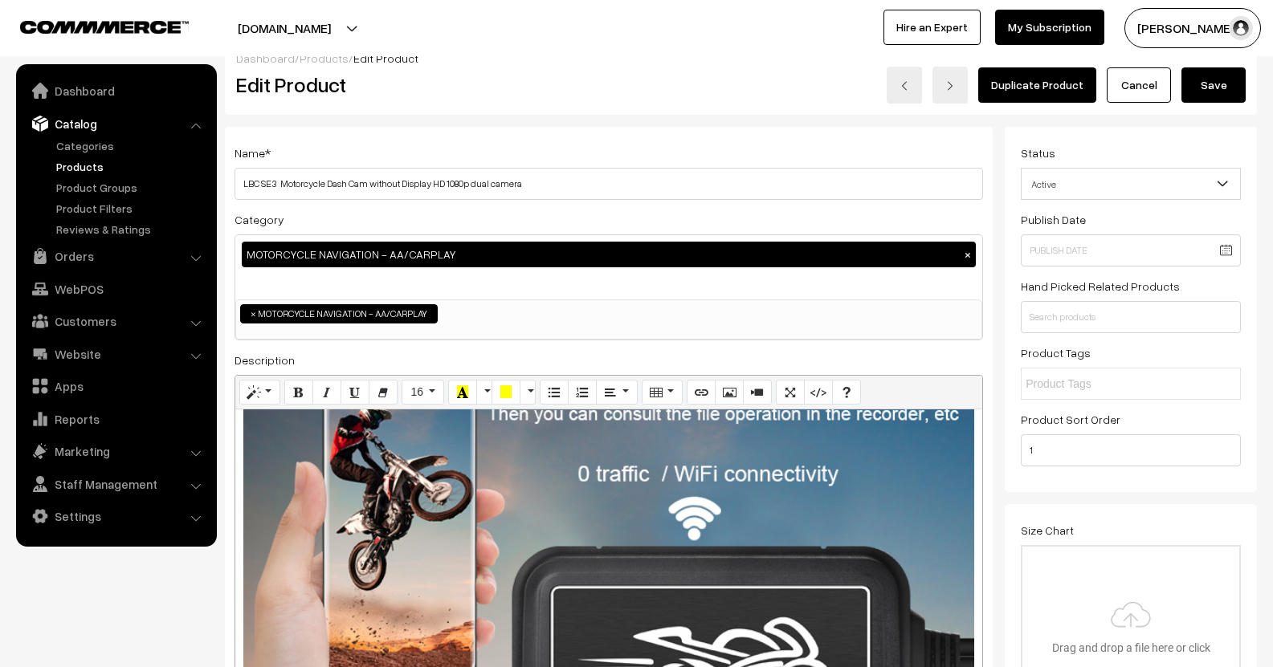
scroll to position [0, 0]
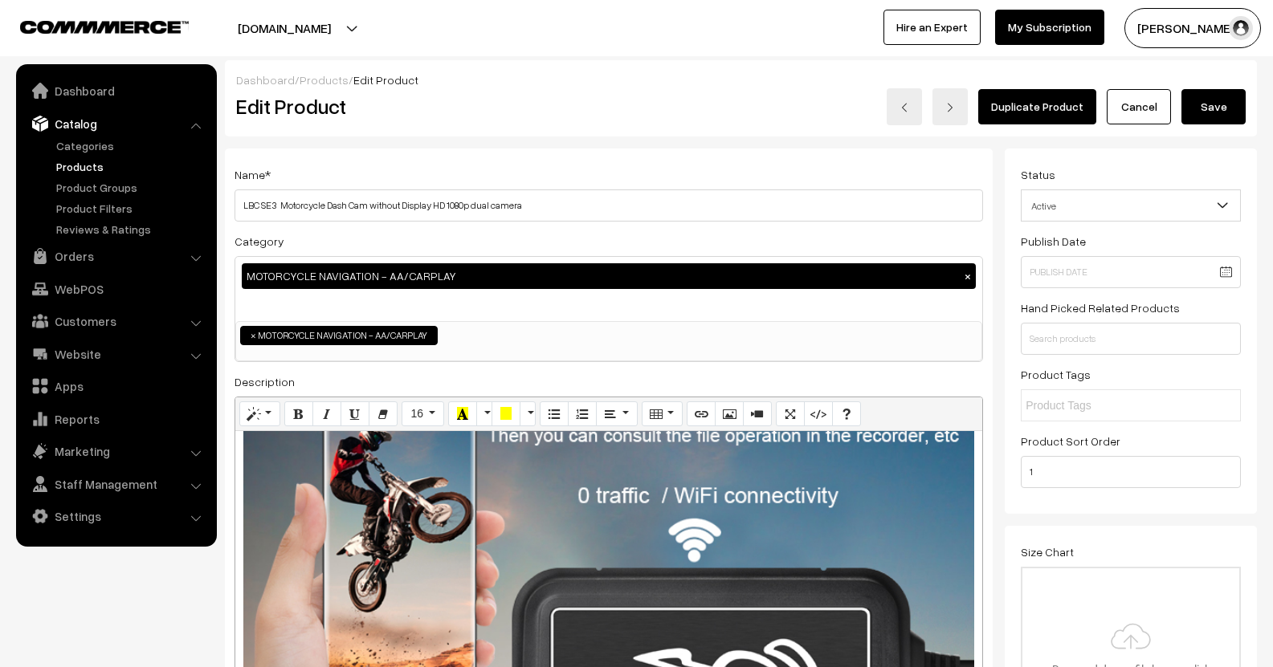
click at [1229, 116] on button "Save" at bounding box center [1213, 106] width 64 height 35
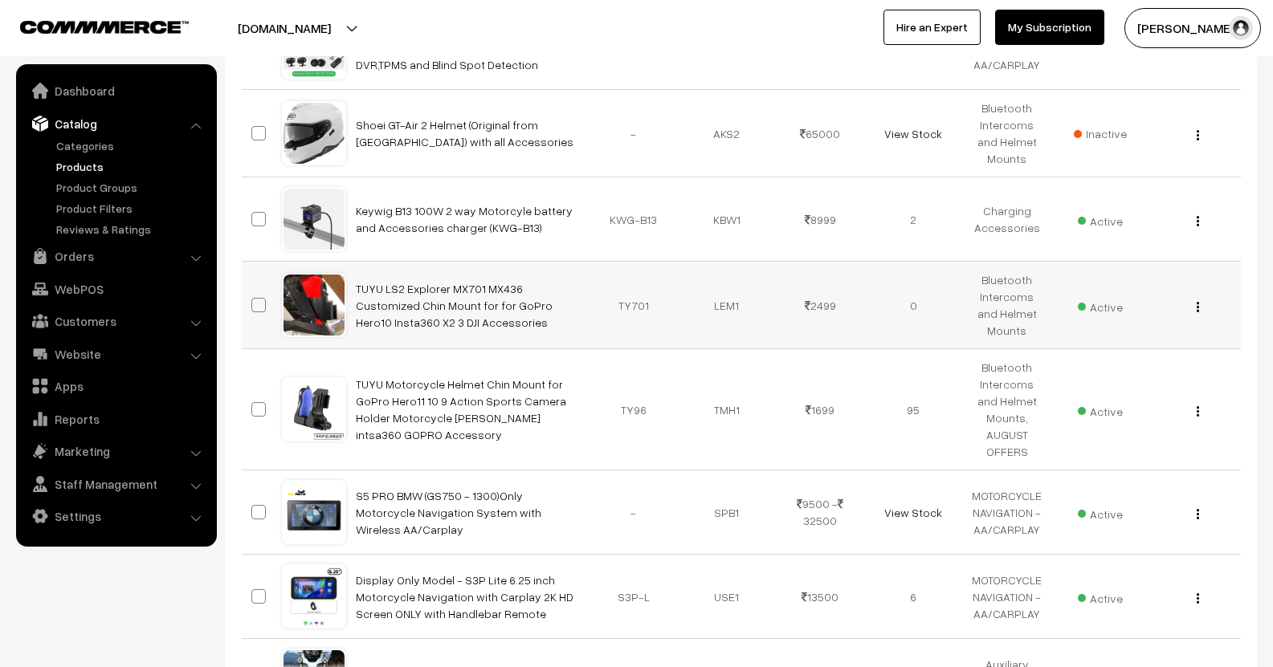
scroll to position [1124, 0]
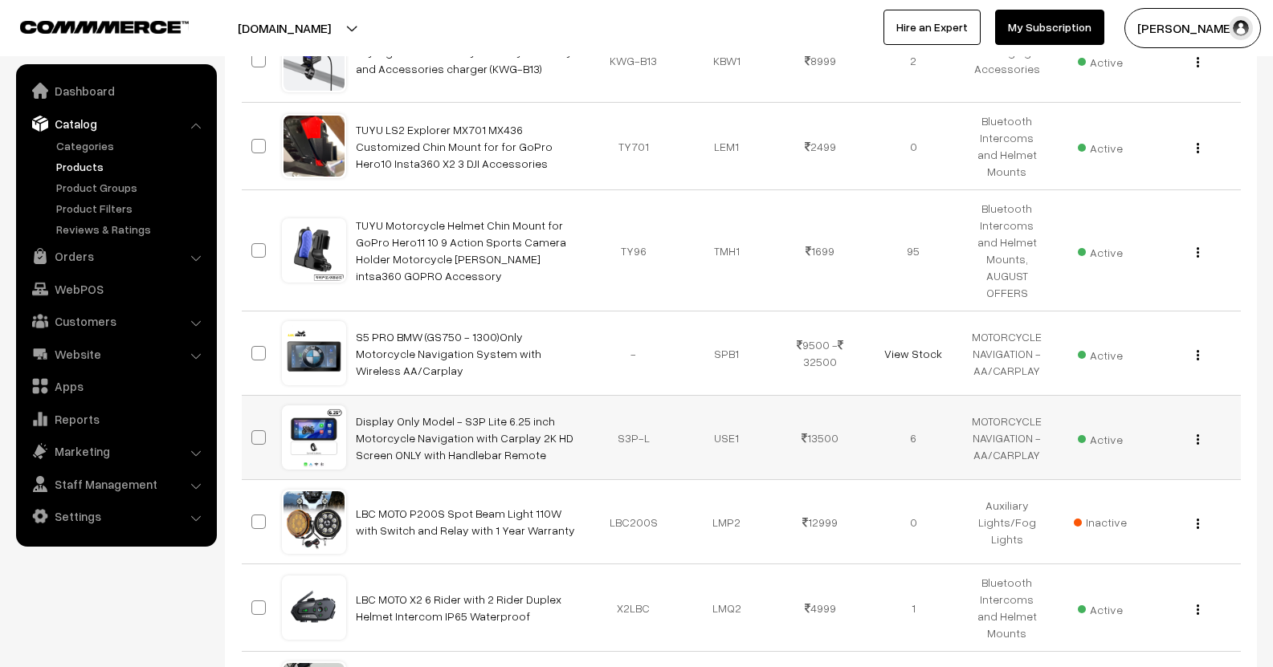
click at [1195, 430] on div "View Edit Delete" at bounding box center [1193, 438] width 74 height 17
click at [1197, 434] on img "button" at bounding box center [1198, 439] width 2 height 10
click at [1107, 480] on link "Edit" at bounding box center [1126, 497] width 137 height 35
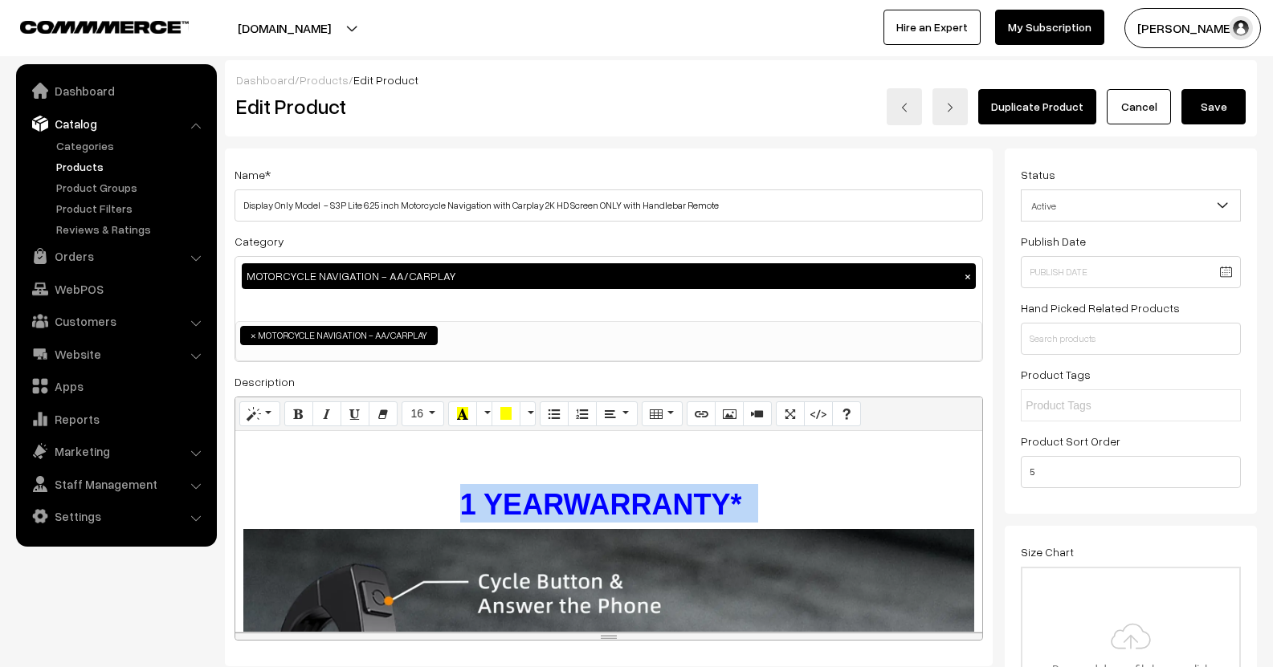
drag, startPoint x: 374, startPoint y: 505, endPoint x: 752, endPoint y: 475, distance: 378.7
click at [797, 505] on h1 "1 YEAR WARRANTY*" at bounding box center [608, 503] width 731 height 39
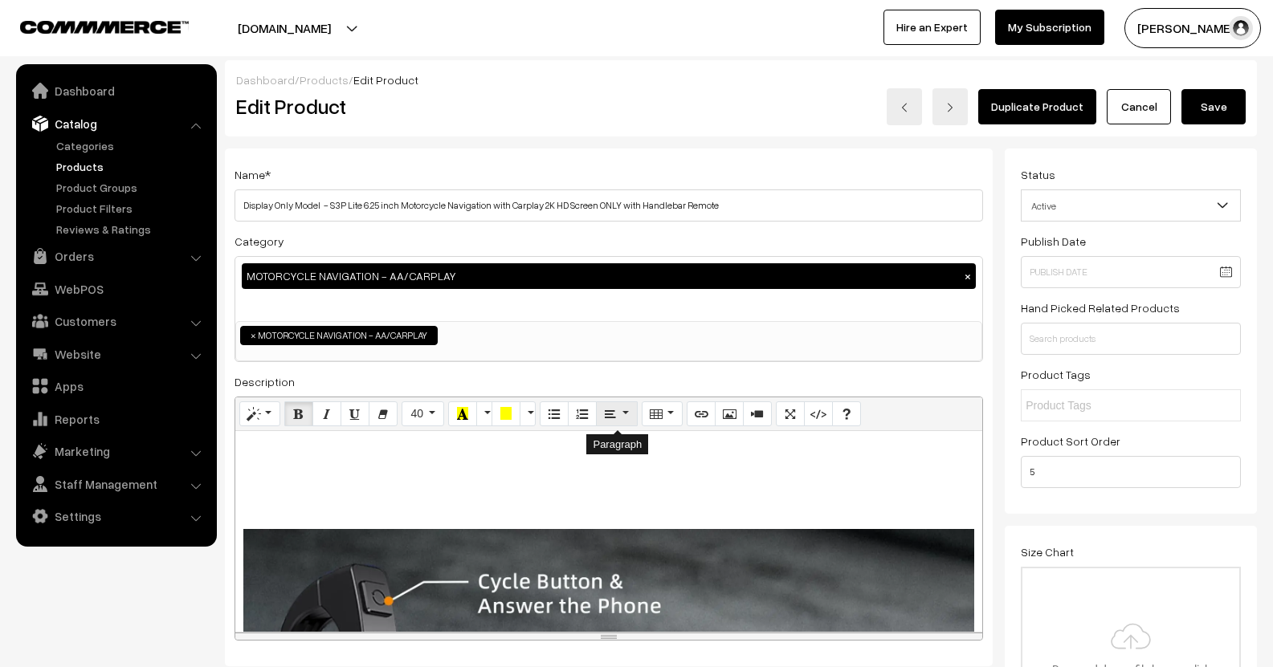
click at [612, 419] on icon "Paragraph" at bounding box center [610, 413] width 11 height 13
click at [610, 448] on icon "Align left (CTRL+SHIFT+L)" at bounding box center [615, 443] width 11 height 13
click at [729, 415] on icon "Picture" at bounding box center [729, 413] width 11 height 13
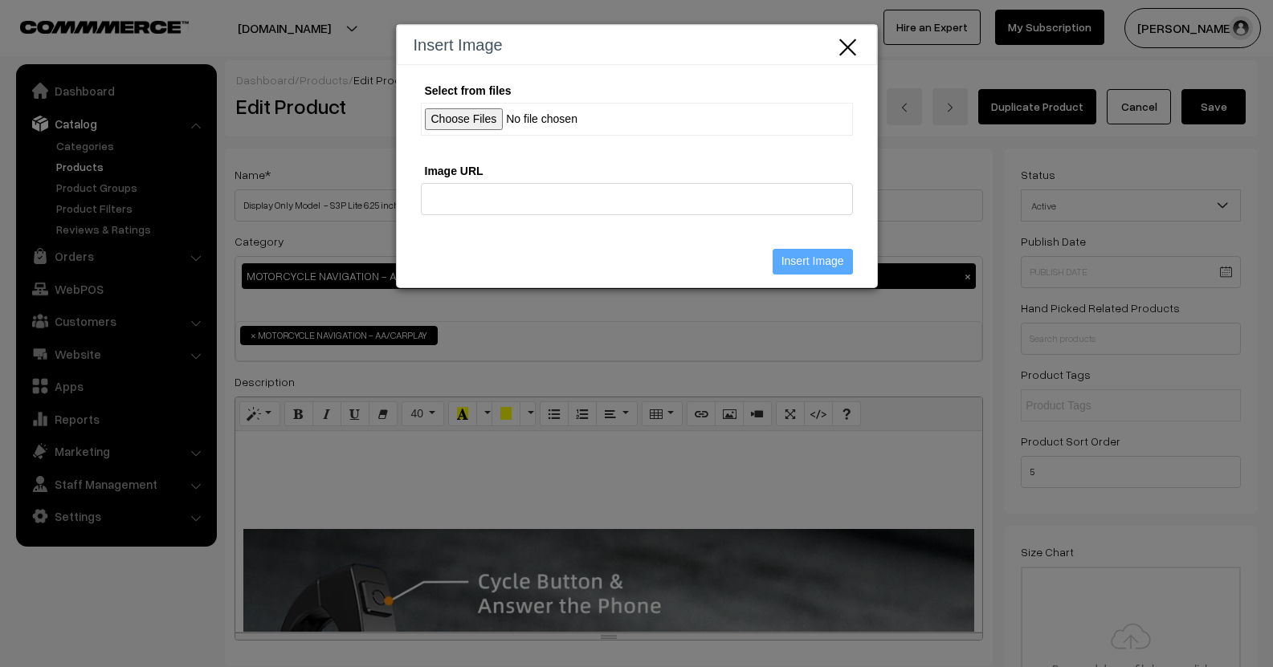
click at [469, 125] on input "Select from files" at bounding box center [637, 119] width 432 height 33
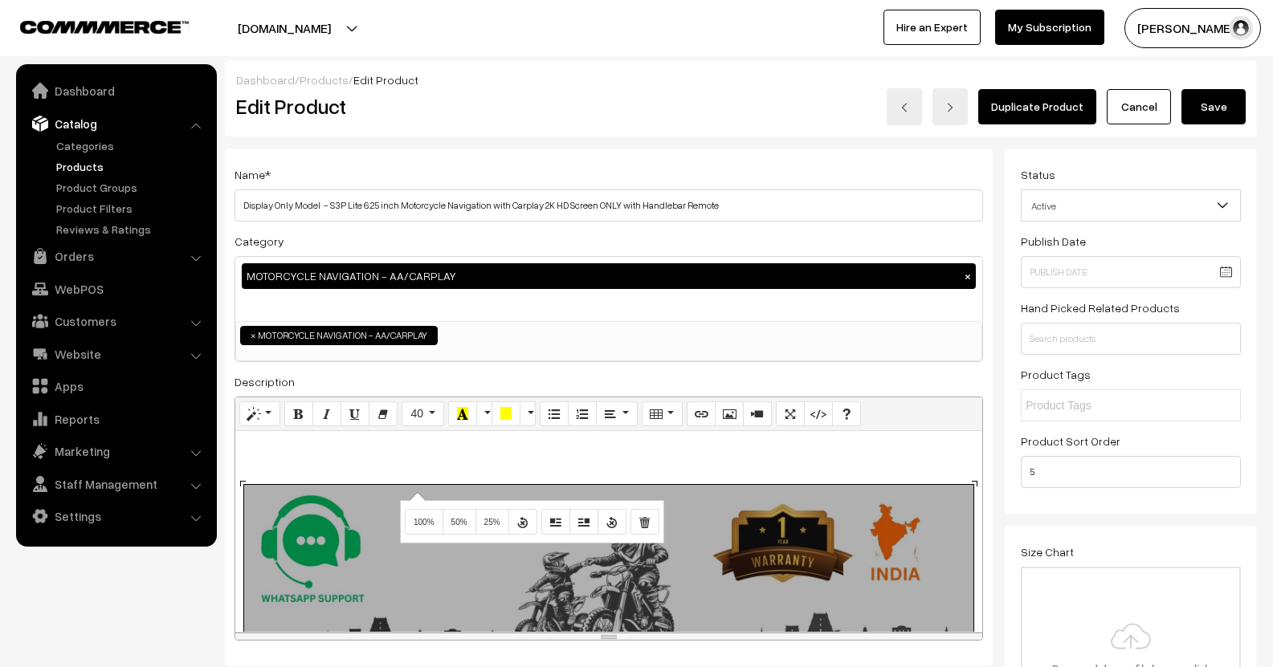
click at [415, 492] on div "910x223 (Original: 1988x488) Description : Placement - PORTABLE OS - LINUX syst…" at bounding box center [608, 531] width 747 height 201
click at [426, 512] on button "100%" at bounding box center [424, 522] width 39 height 26
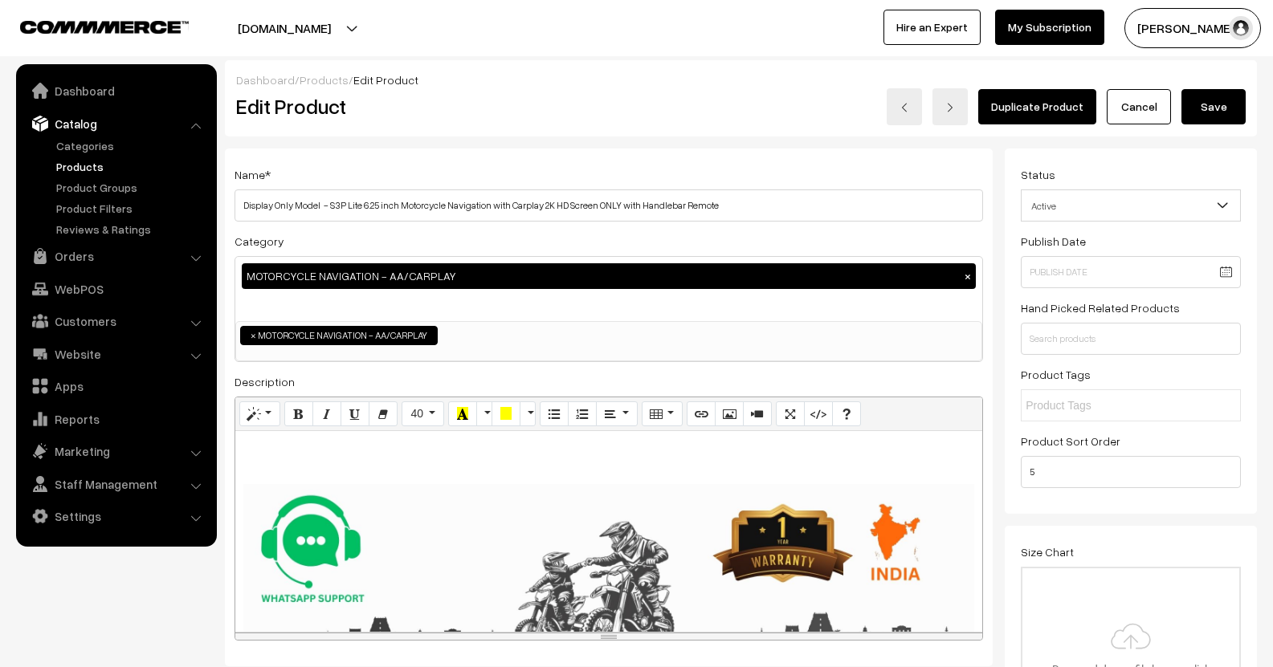
click at [307, 470] on h1 at bounding box center [608, 458] width 731 height 39
click at [292, 455] on h1 at bounding box center [608, 458] width 731 height 39
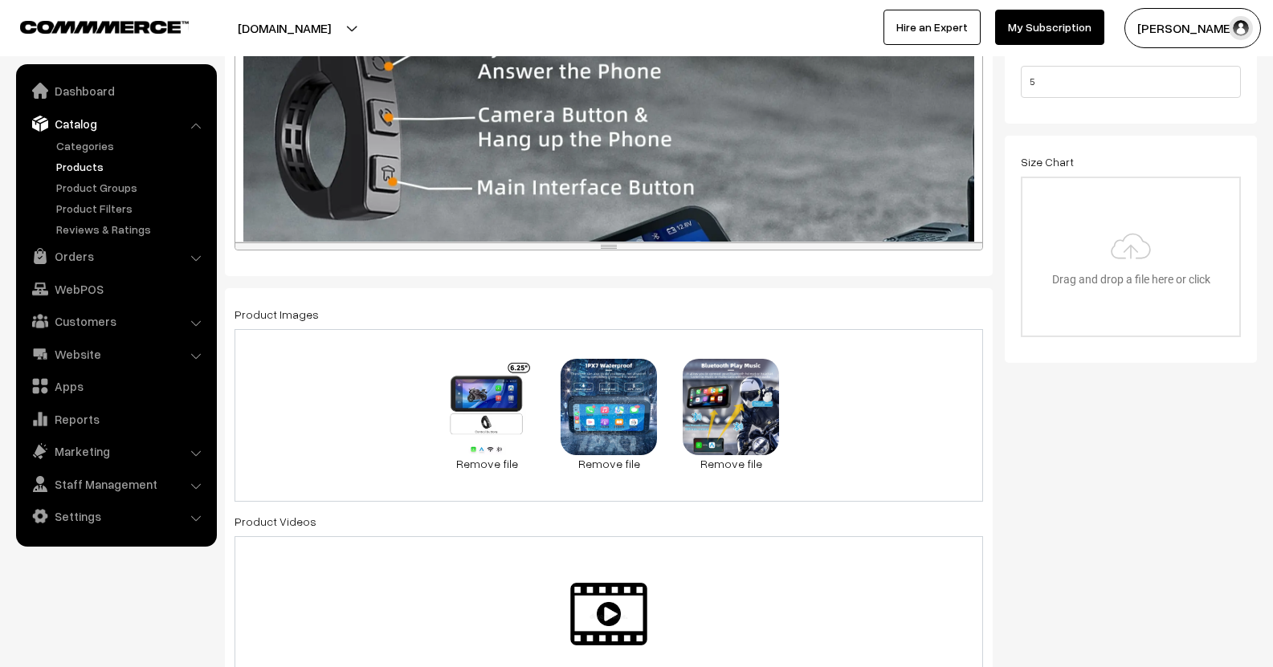
scroll to position [402, 0]
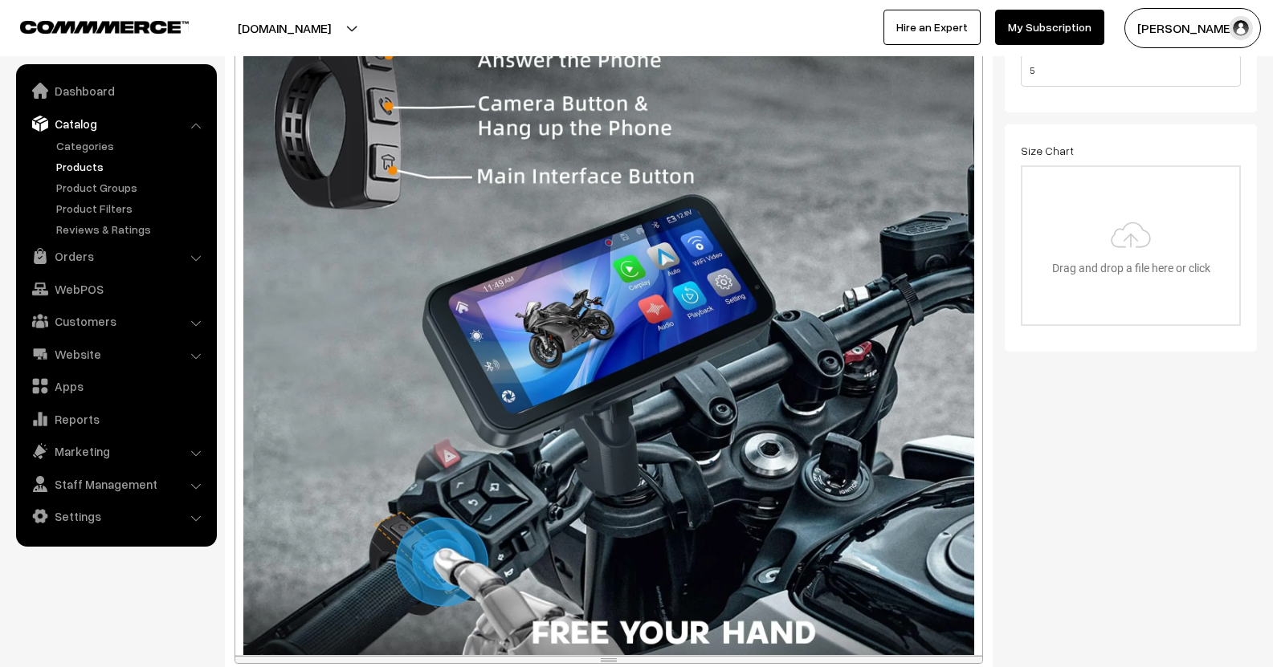
drag, startPoint x: 613, startPoint y: 253, endPoint x: 630, endPoint y: 527, distance: 274.4
click at [672, 656] on div "resize" at bounding box center [608, 659] width 747 height 7
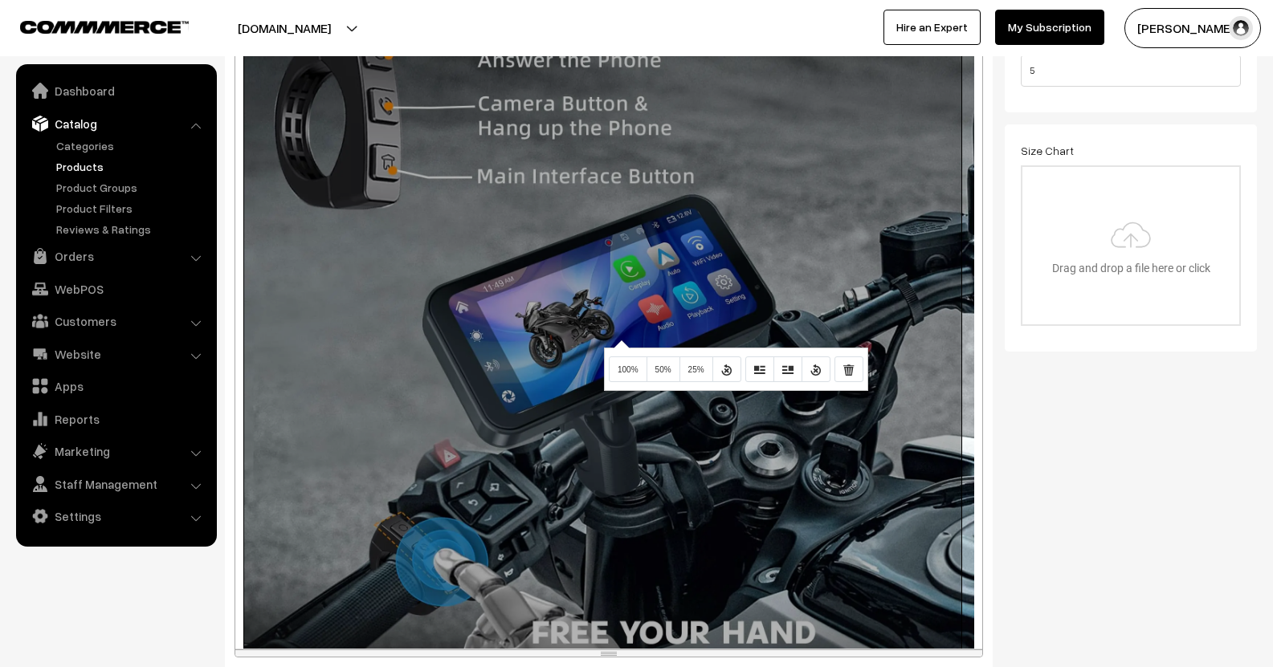
click at [619, 340] on div "895x895 (Original: 2000x2000) Description : Placement - PORTABLE OS - LINUX sys…" at bounding box center [608, 339] width 747 height 619
click at [623, 371] on span "100%" at bounding box center [628, 369] width 21 height 9
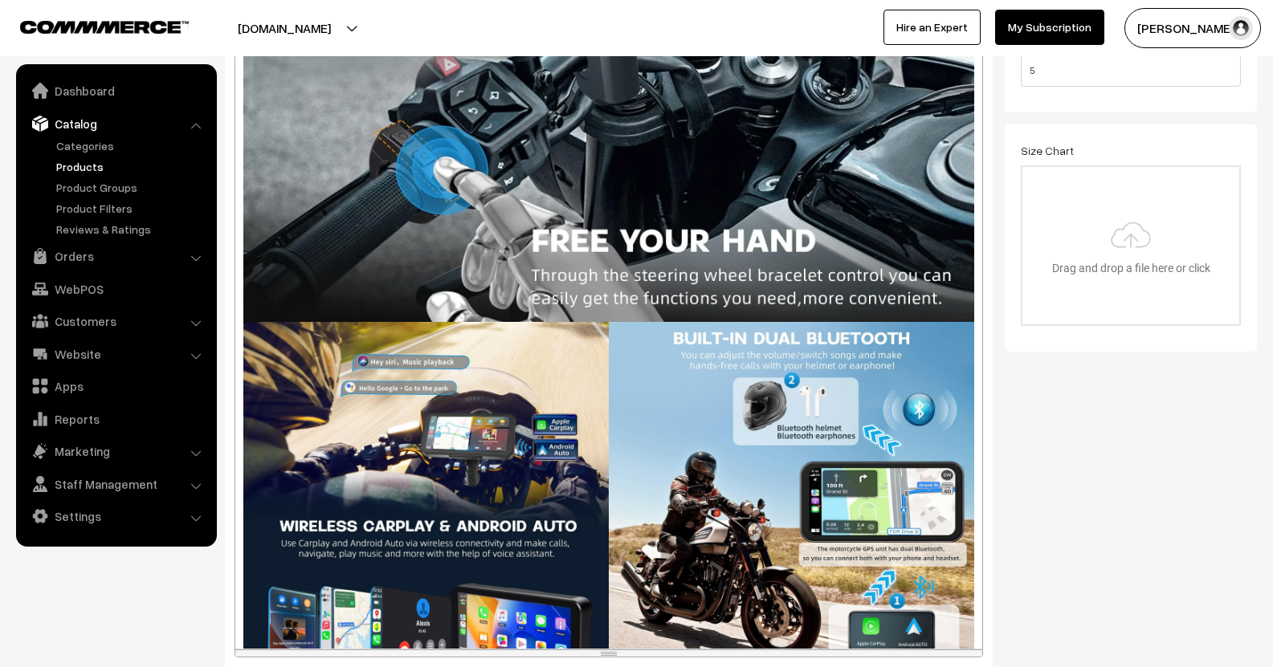
scroll to position [803, 0]
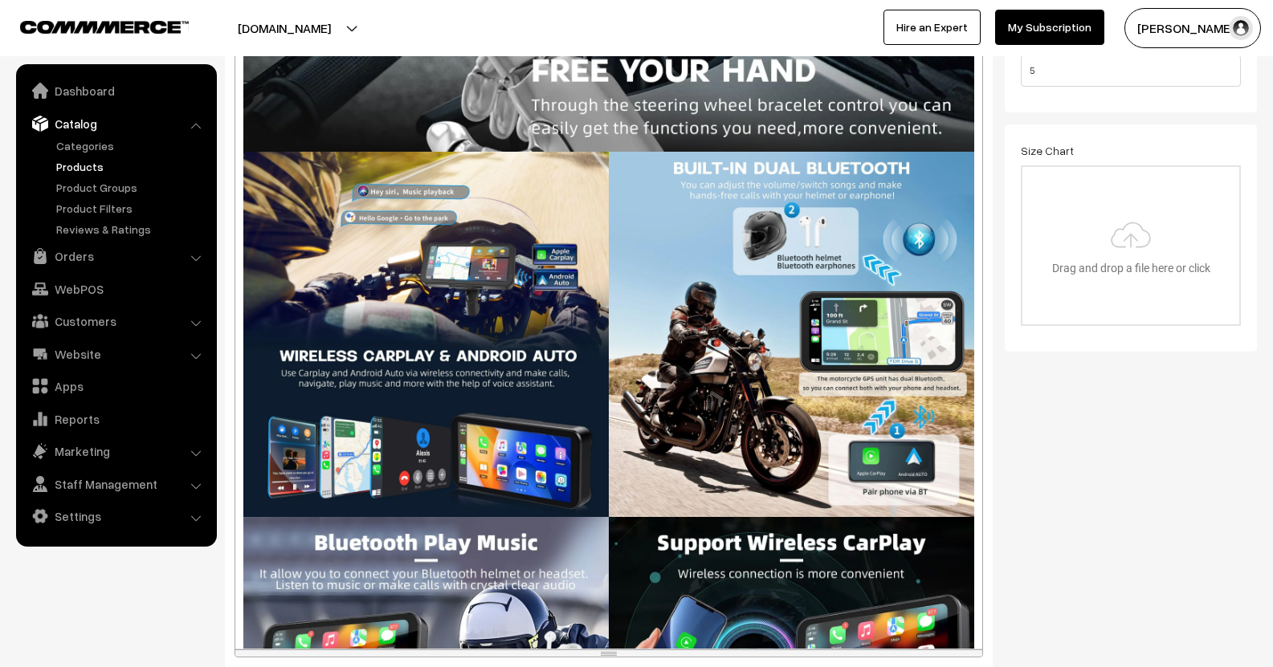
click at [463, 328] on div "895x895 (Original: 2000x2000) Description : Placement - PORTABLE OS - LINUX sys…" at bounding box center [608, 339] width 747 height 619
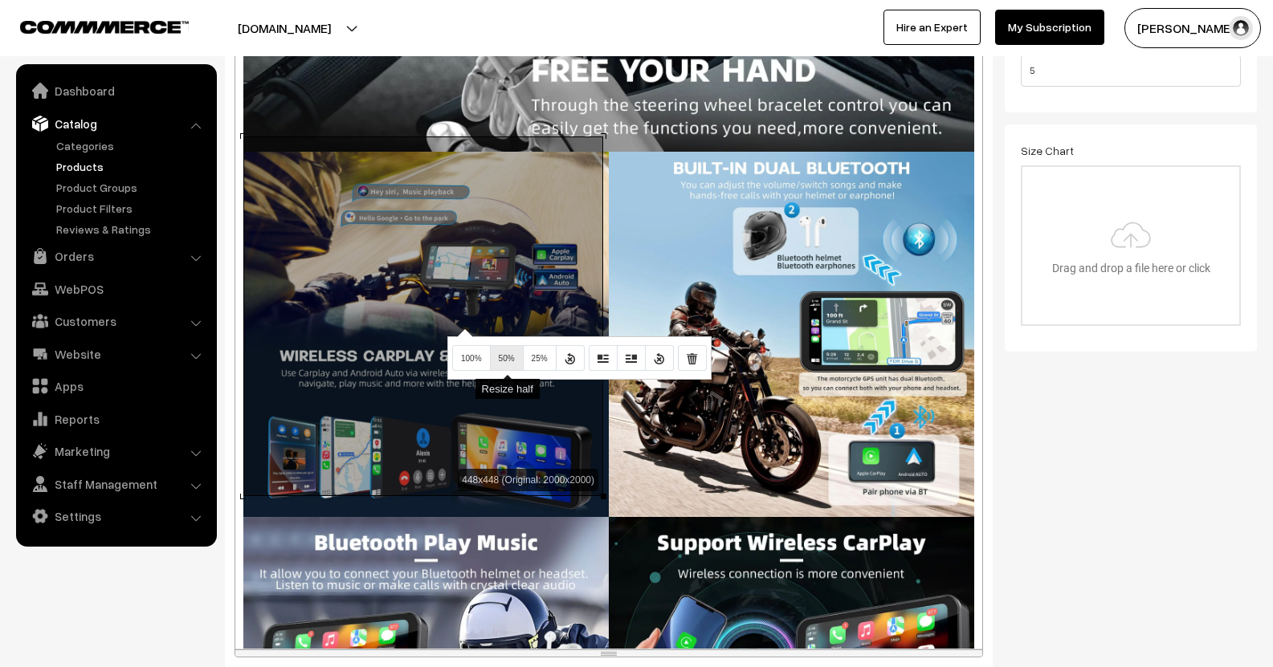
click at [493, 359] on button "50%" at bounding box center [507, 358] width 34 height 26
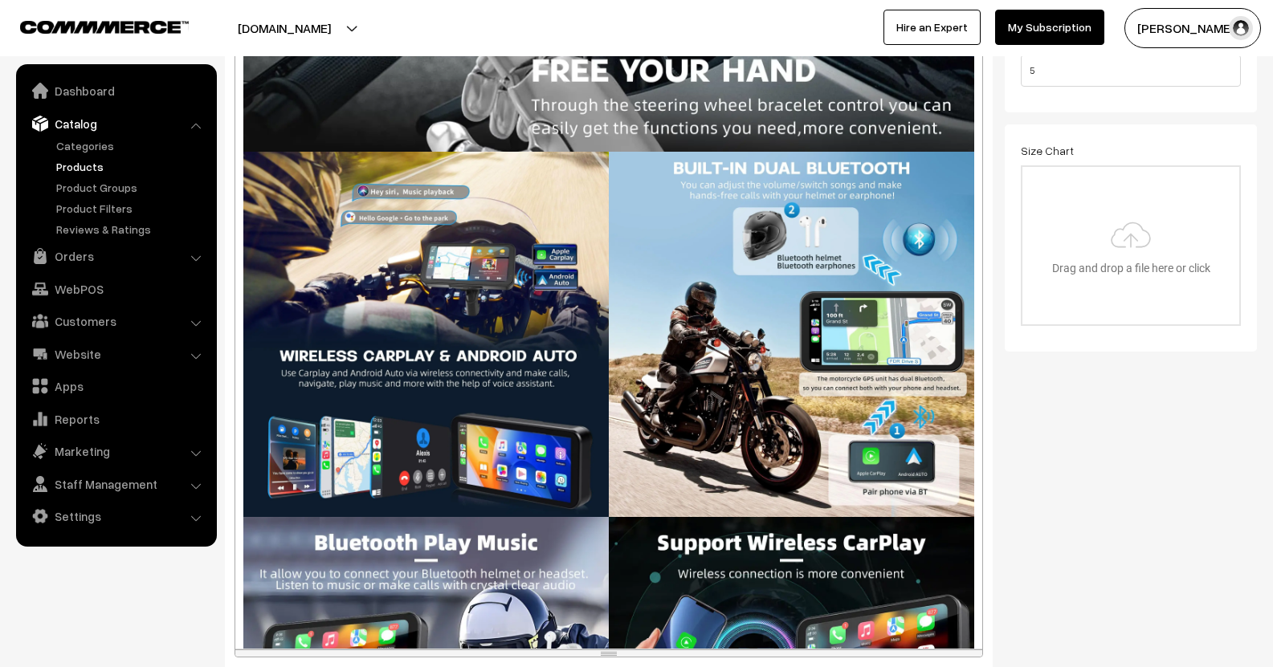
click at [720, 315] on div "448x448 (Original: 2000x2000) Description : Placement - PORTABLE OS - LINUX sys…" at bounding box center [608, 339] width 747 height 619
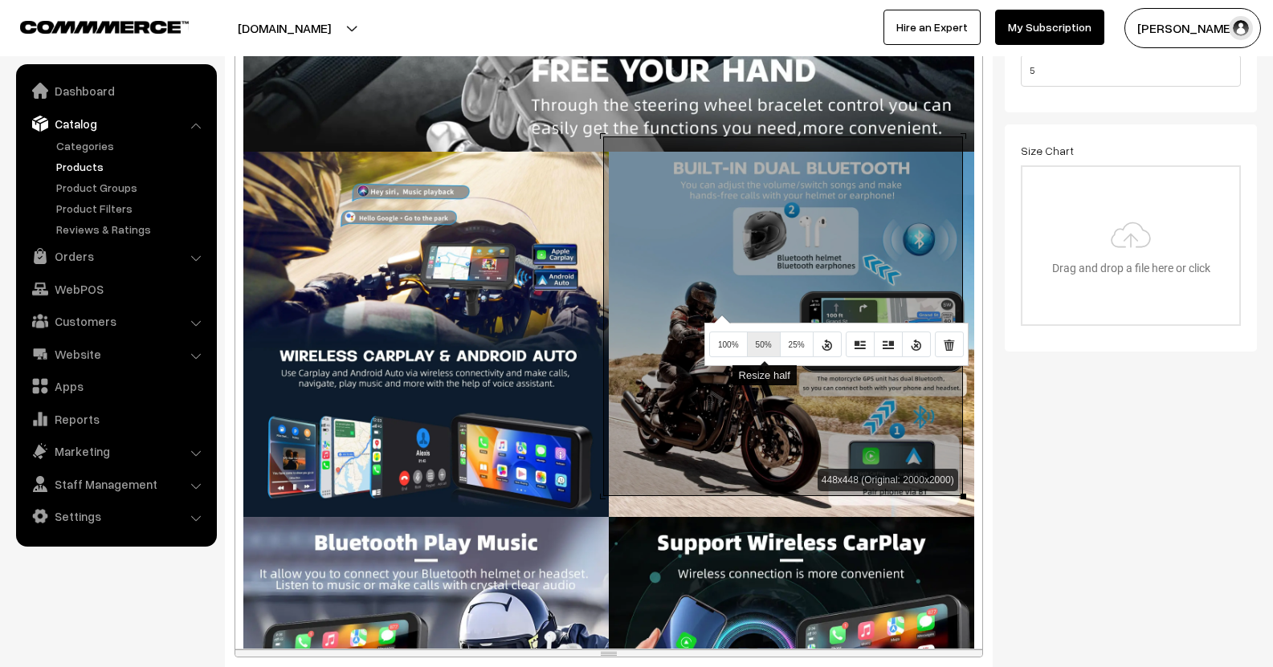
drag, startPoint x: 761, startPoint y: 346, endPoint x: 712, endPoint y: 361, distance: 51.1
click at [762, 346] on span "50%" at bounding box center [764, 345] width 16 height 9
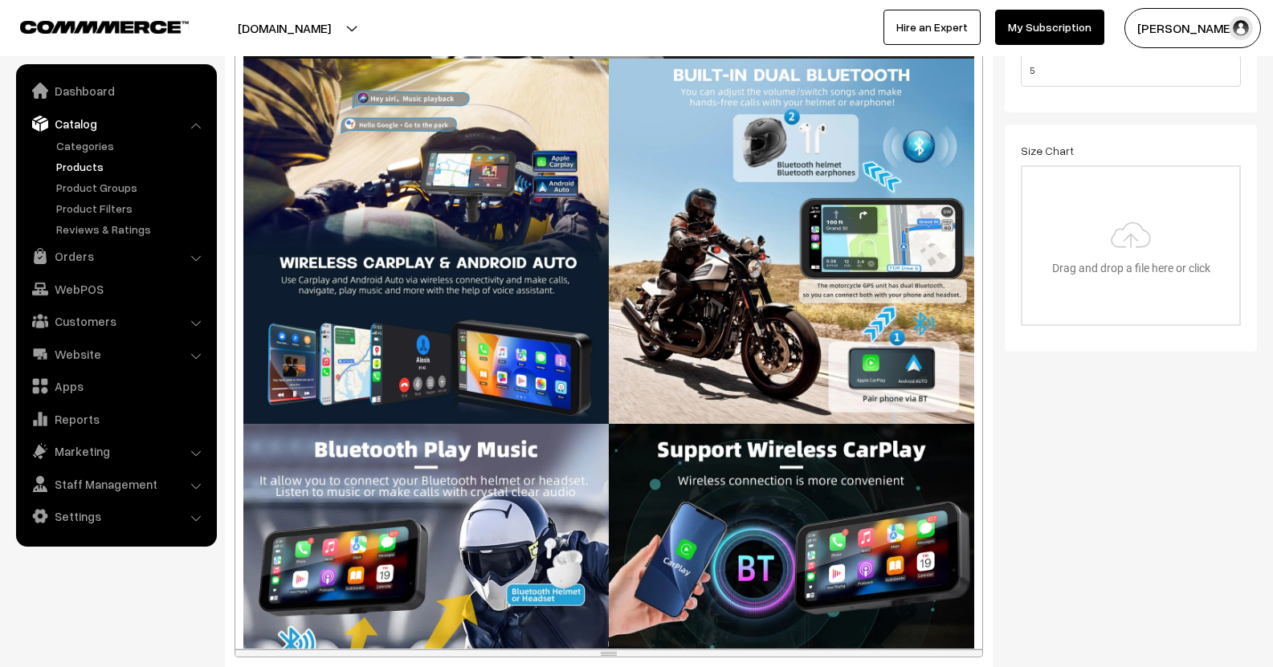
scroll to position [1044, 0]
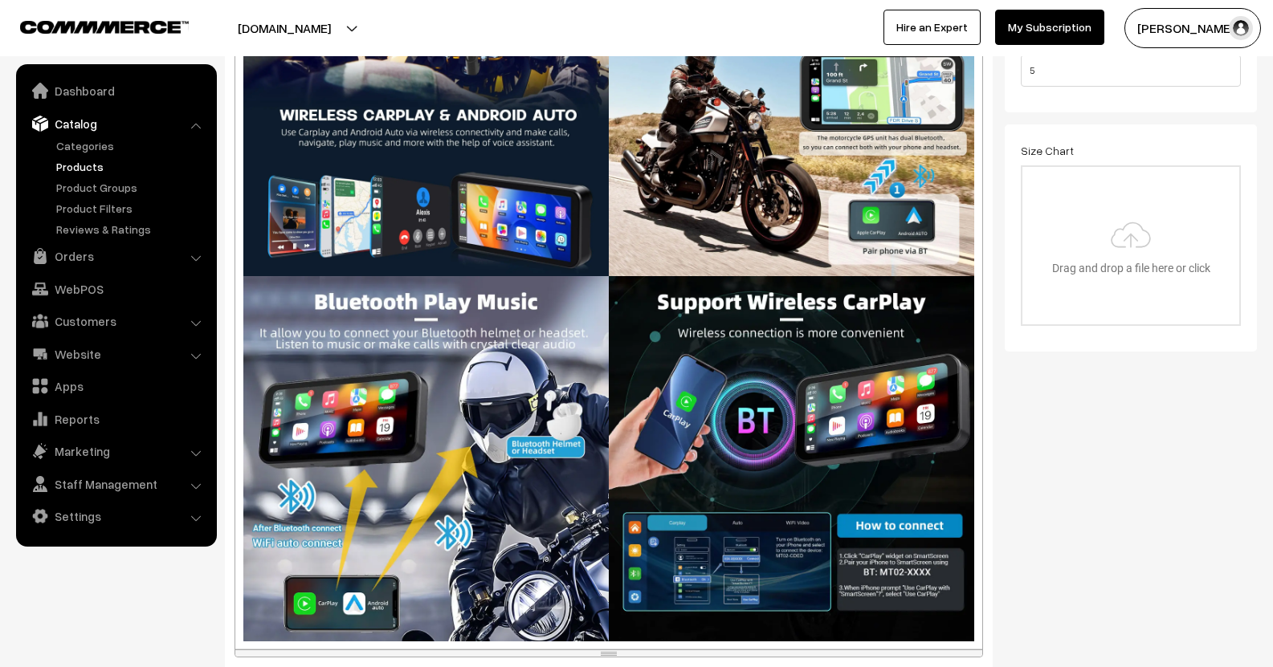
click at [429, 324] on div "448x448 (Original: 2000x2000) Description : Placement - PORTABLE OS - LINUX sys…" at bounding box center [608, 339] width 747 height 619
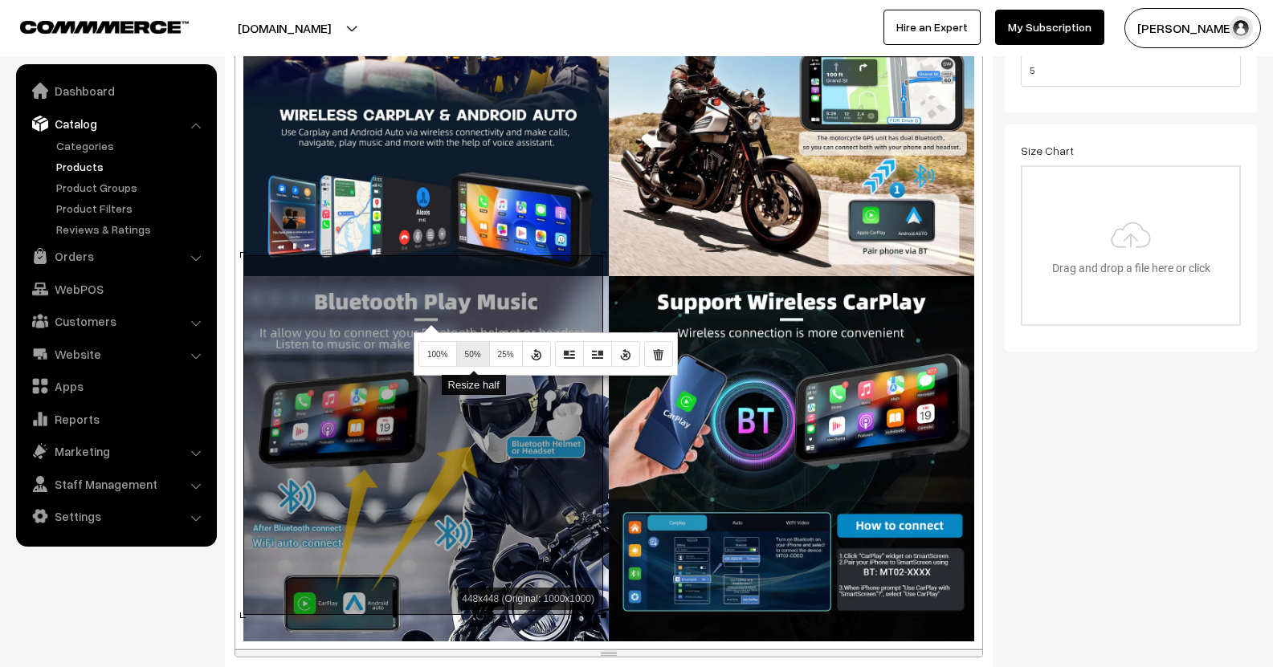
click at [477, 354] on span "50%" at bounding box center [473, 354] width 16 height 9
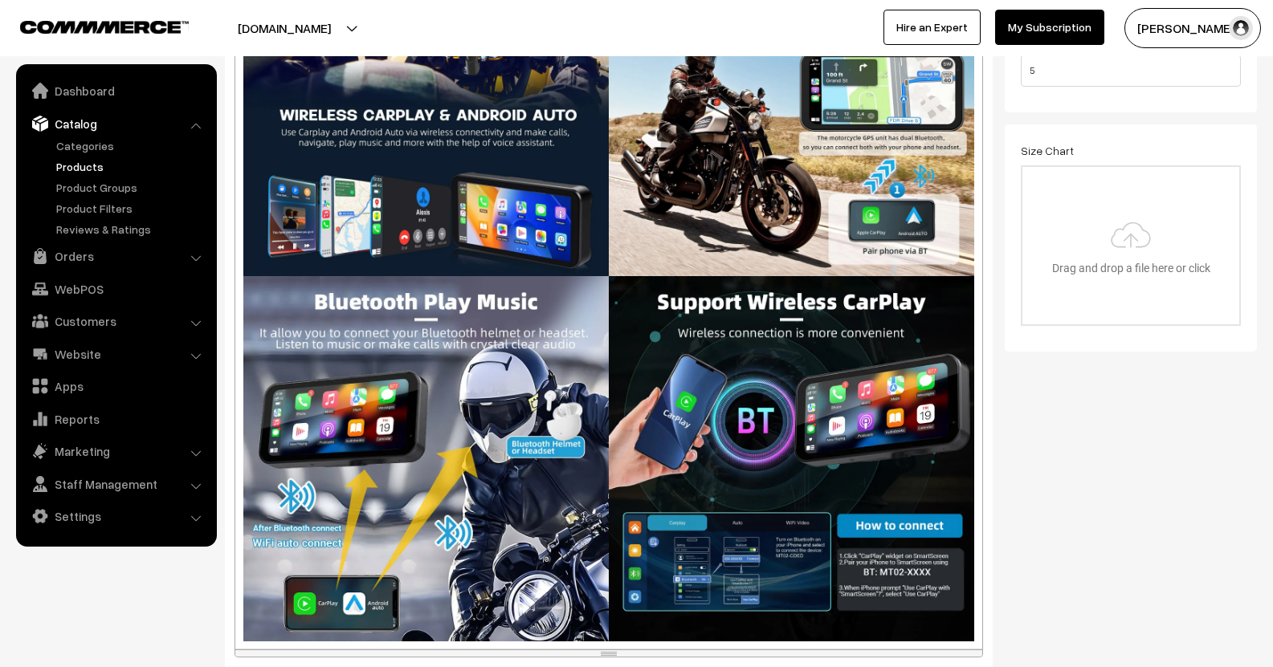
click at [793, 338] on div "448x448 (Original: 1000x1000) Description : Placement - PORTABLE OS - LINUX sys…" at bounding box center [608, 339] width 747 height 619
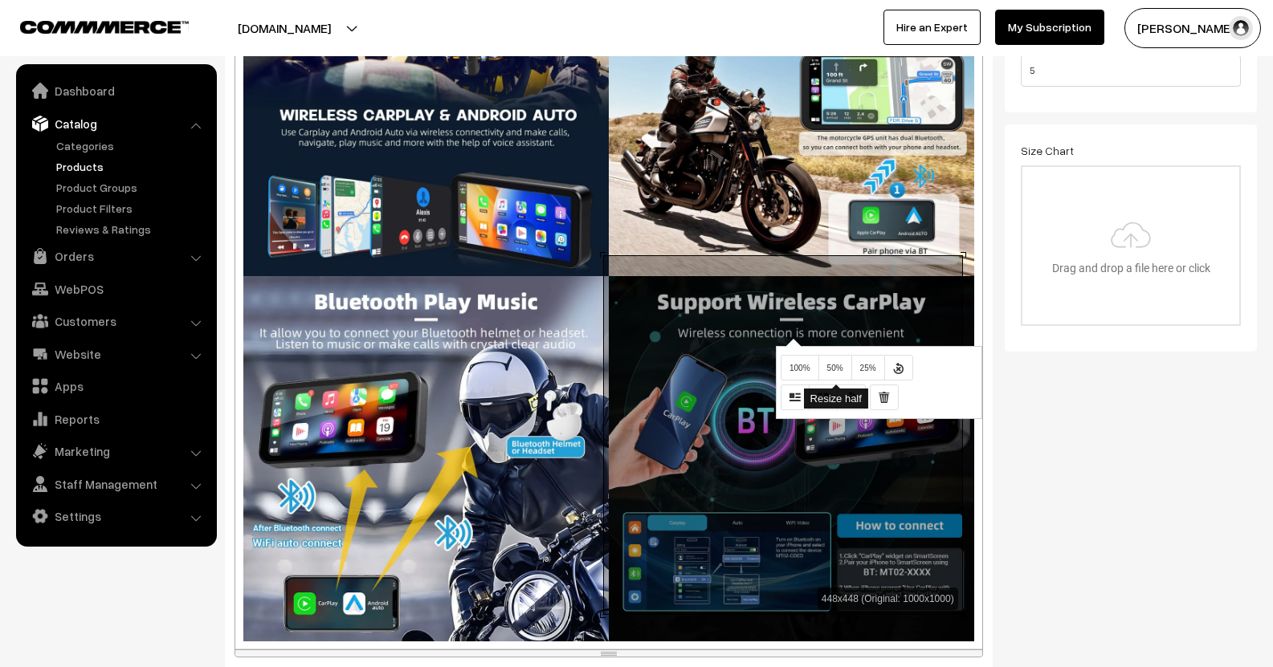
click at [838, 367] on span "50%" at bounding box center [835, 368] width 16 height 9
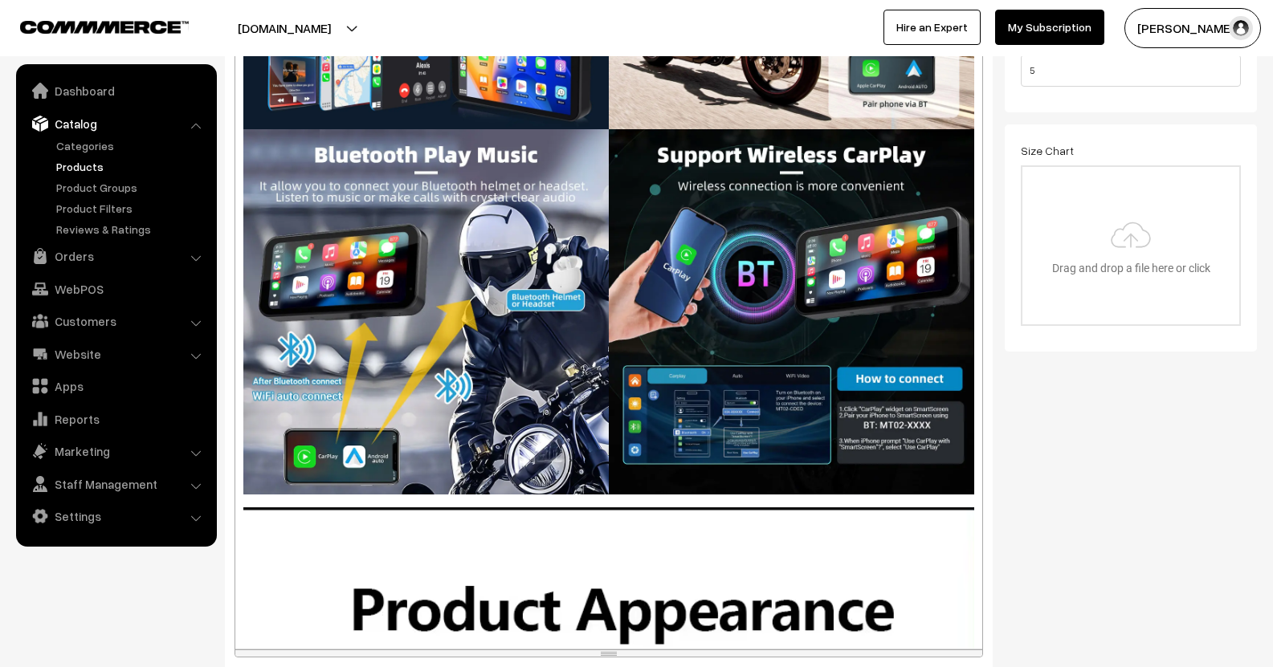
scroll to position [1365, 0]
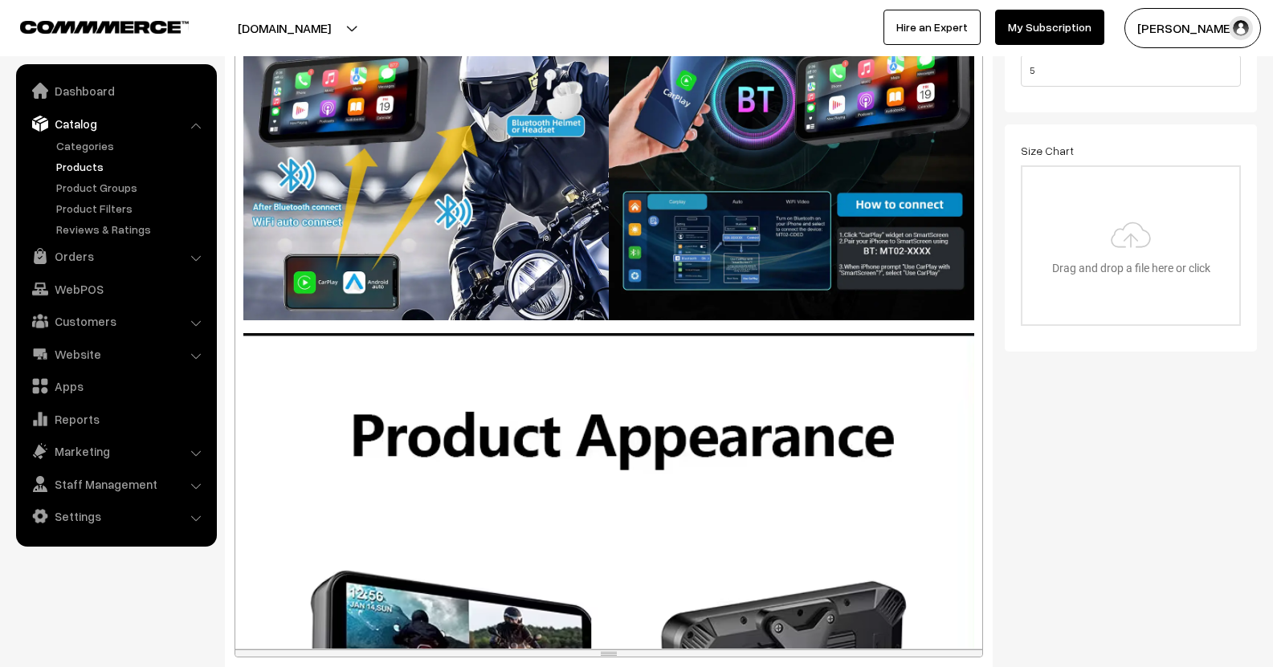
click at [382, 402] on div "448x448 (Original: 1000x1000) Description : Placement - PORTABLE OS - LINUX sys…" at bounding box center [608, 339] width 747 height 619
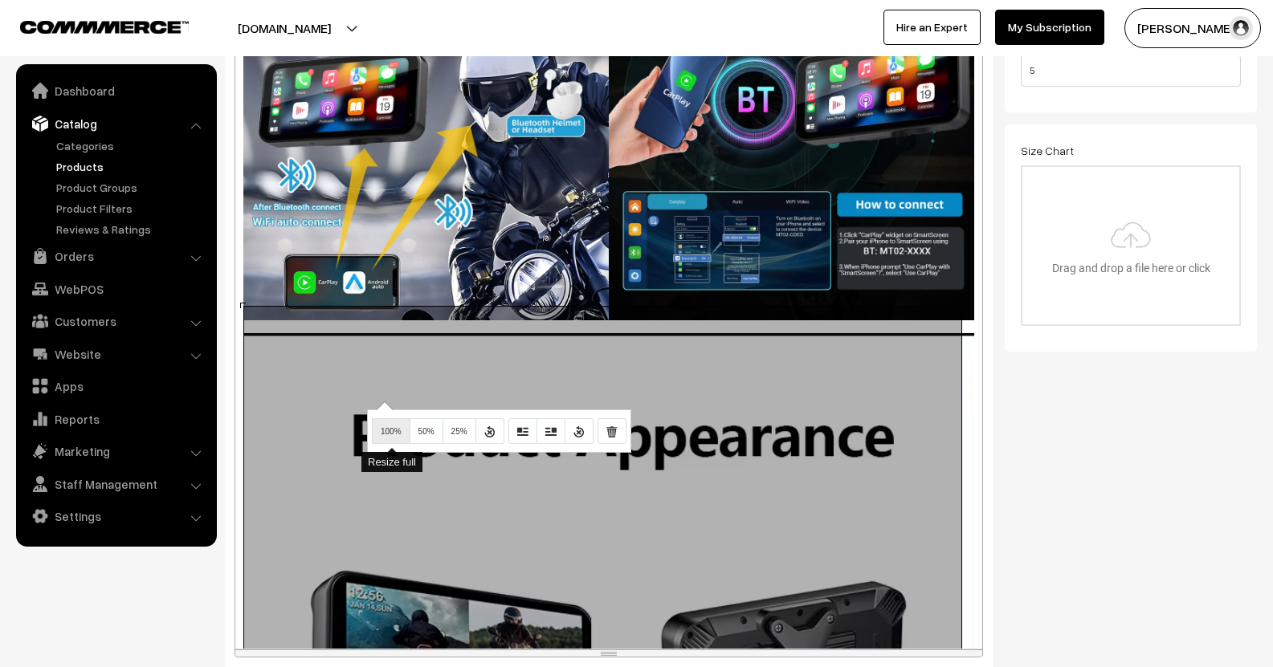
click at [399, 423] on button "100%" at bounding box center [391, 431] width 39 height 26
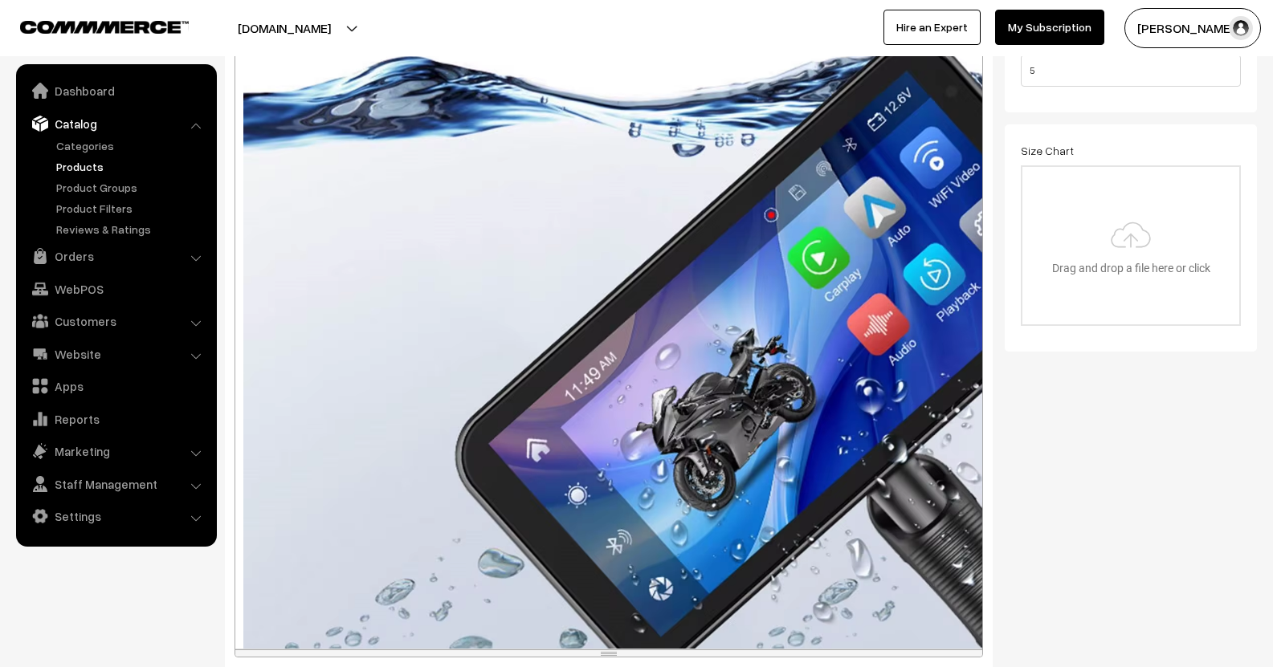
scroll to position [2971, 0]
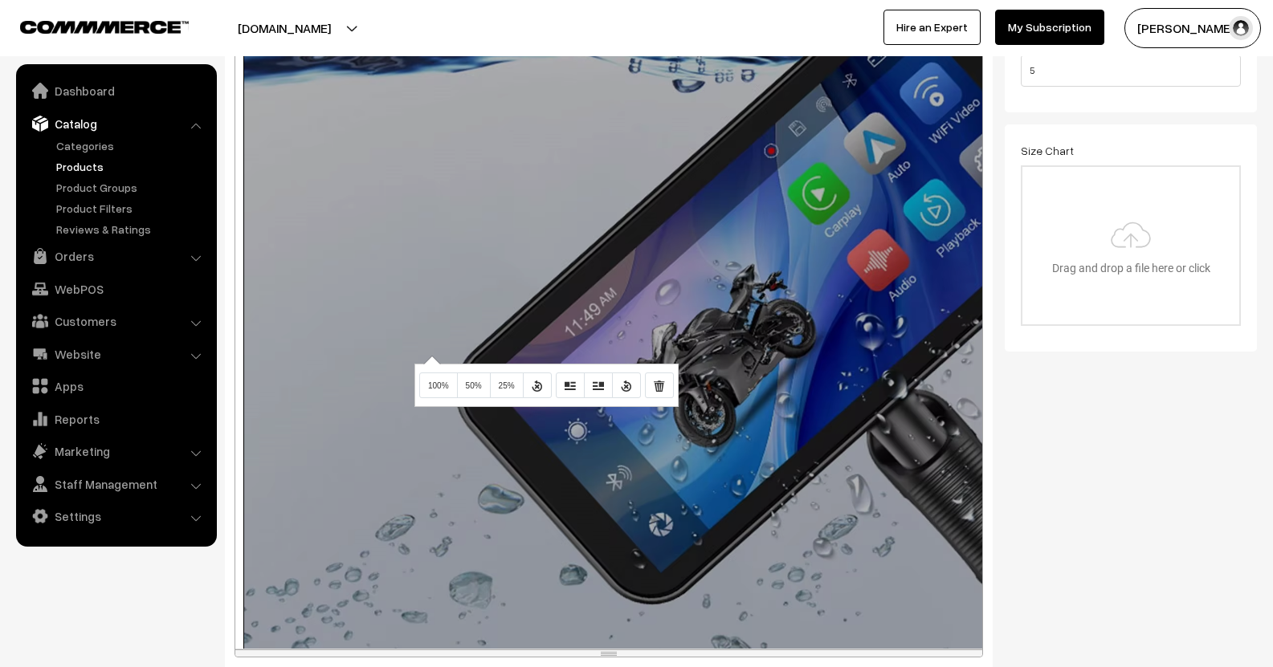
click at [430, 356] on div "1169x2327 (Original: 1890x3763) Description : Placement - PORTABLE OS - LINUX s…" at bounding box center [608, 339] width 747 height 619
click at [445, 386] on span "100%" at bounding box center [438, 385] width 21 height 9
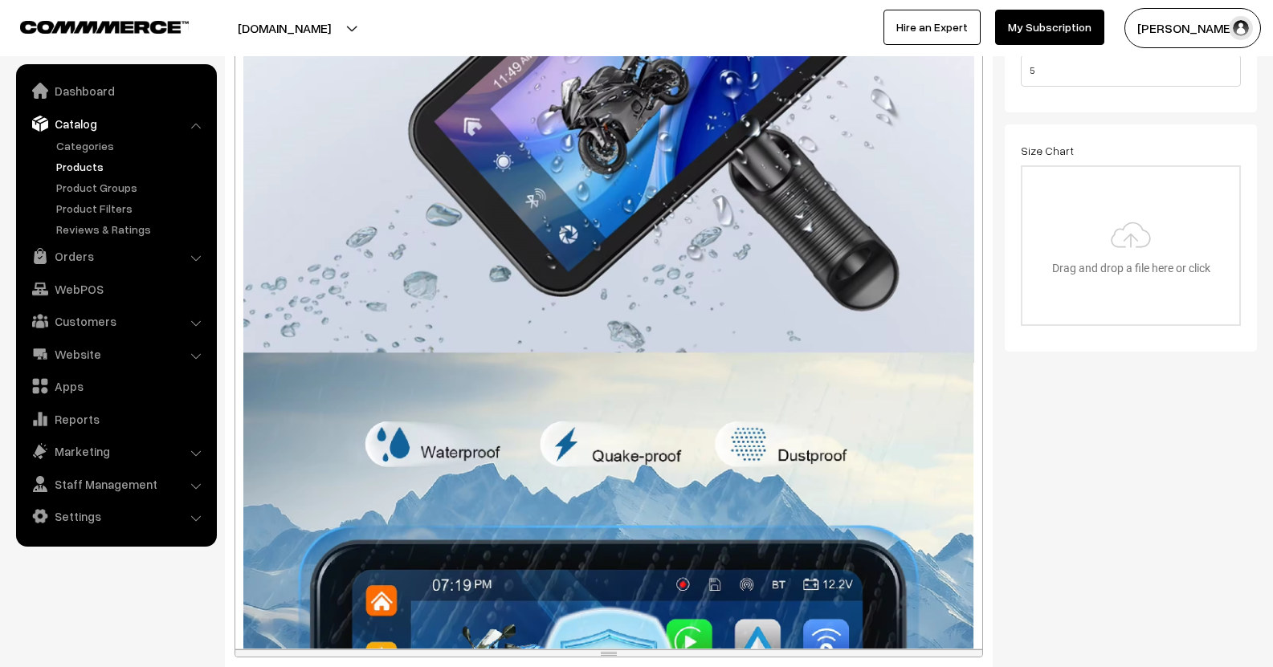
scroll to position [3293, 0]
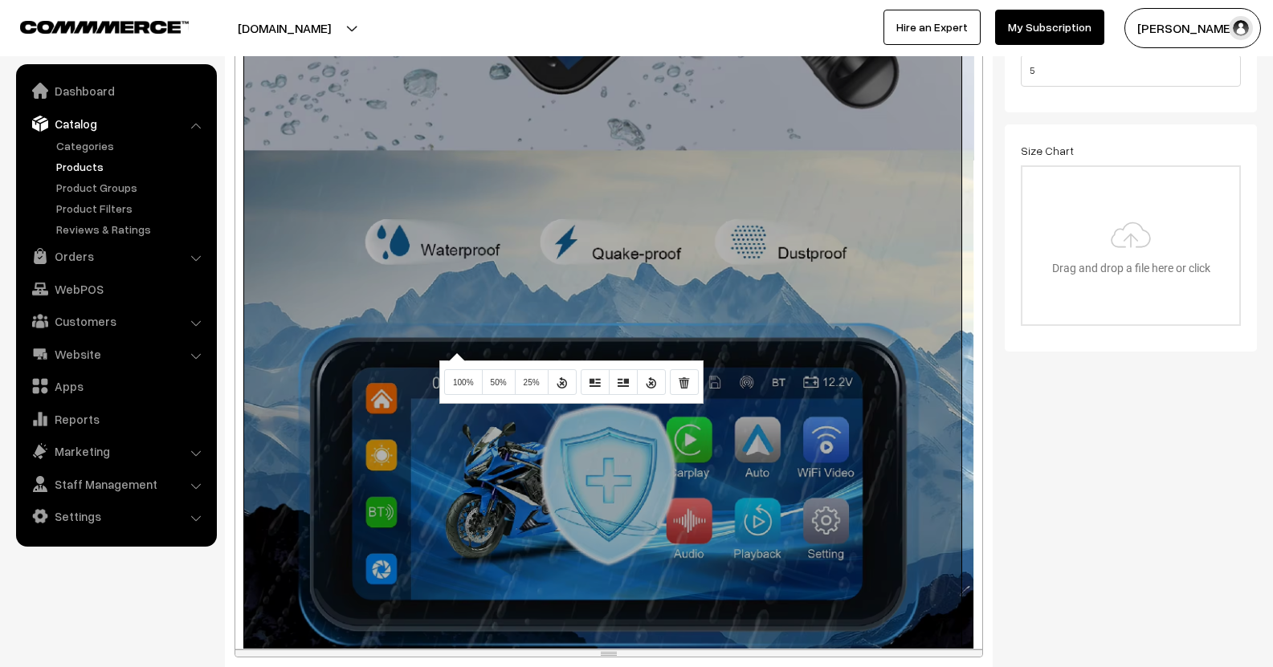
click at [455, 353] on div "895x1782 (Original: 1890x3763) Description : Placement - PORTABLE OS - LINUX sy…" at bounding box center [608, 339] width 747 height 619
click at [453, 380] on span "100%" at bounding box center [463, 382] width 21 height 9
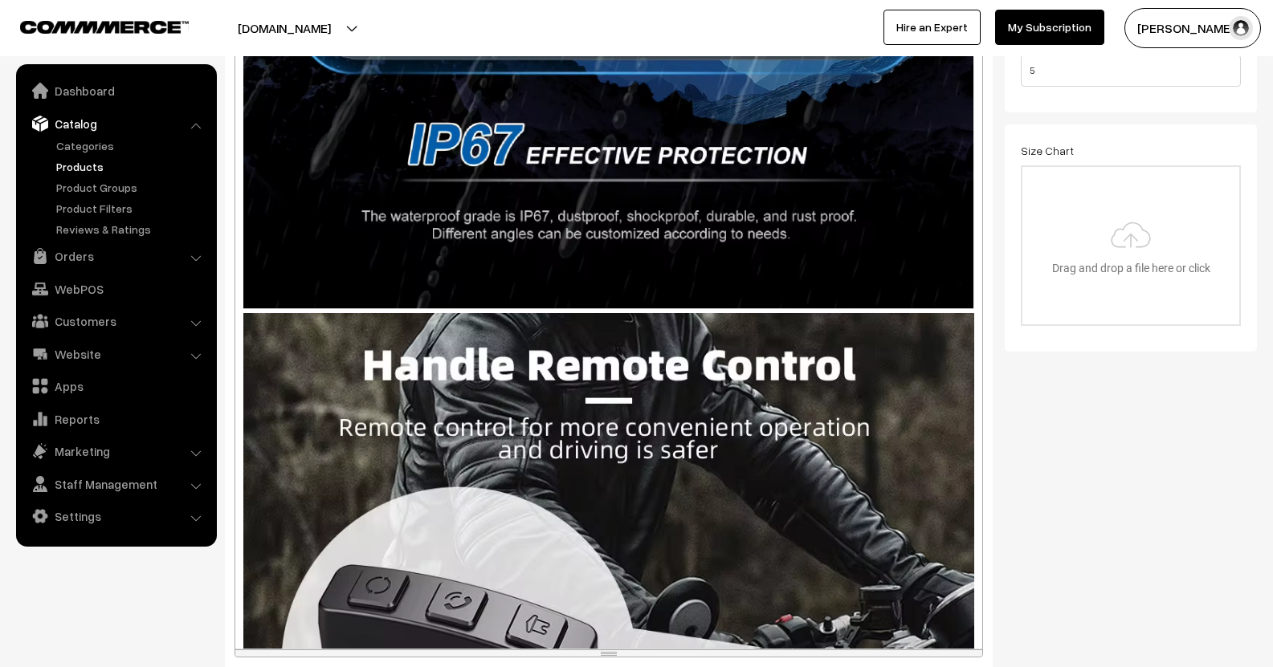
scroll to position [4015, 0]
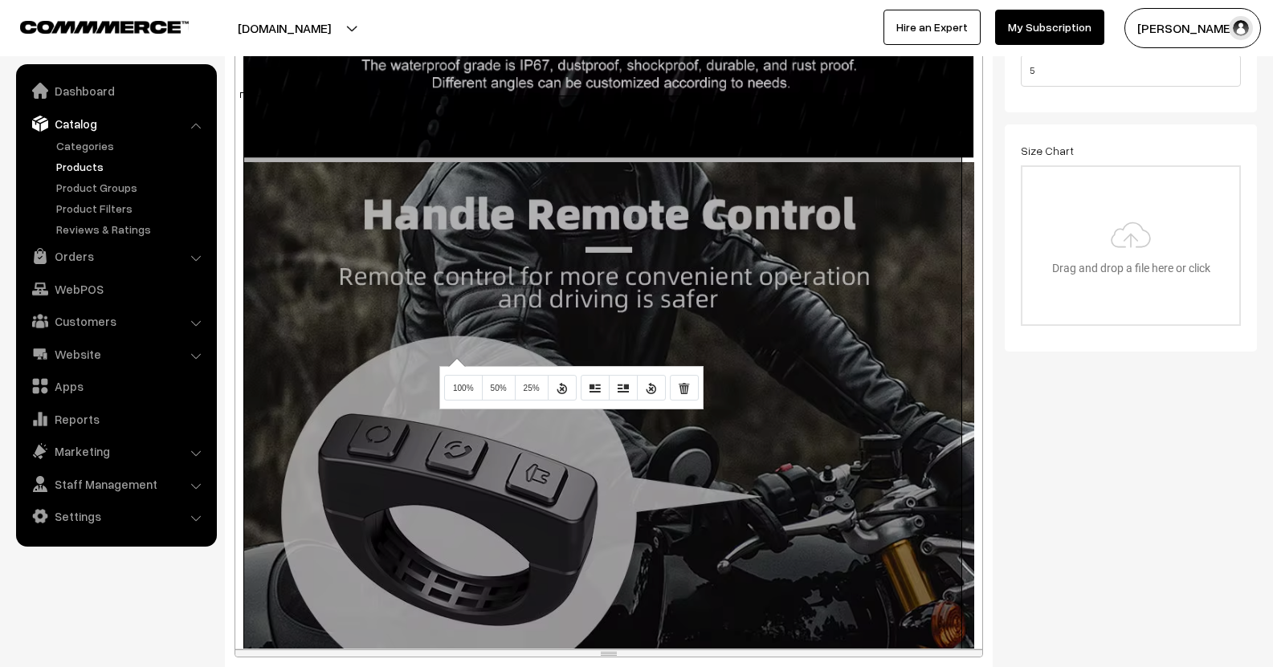
drag, startPoint x: 455, startPoint y: 358, endPoint x: 453, endPoint y: 369, distance: 10.6
click at [454, 358] on div "895x895 (Original: 1000x1000) Description : Placement - PORTABLE OS - LINUX sys…" at bounding box center [608, 339] width 747 height 619
click at [462, 383] on button "100%" at bounding box center [463, 388] width 39 height 26
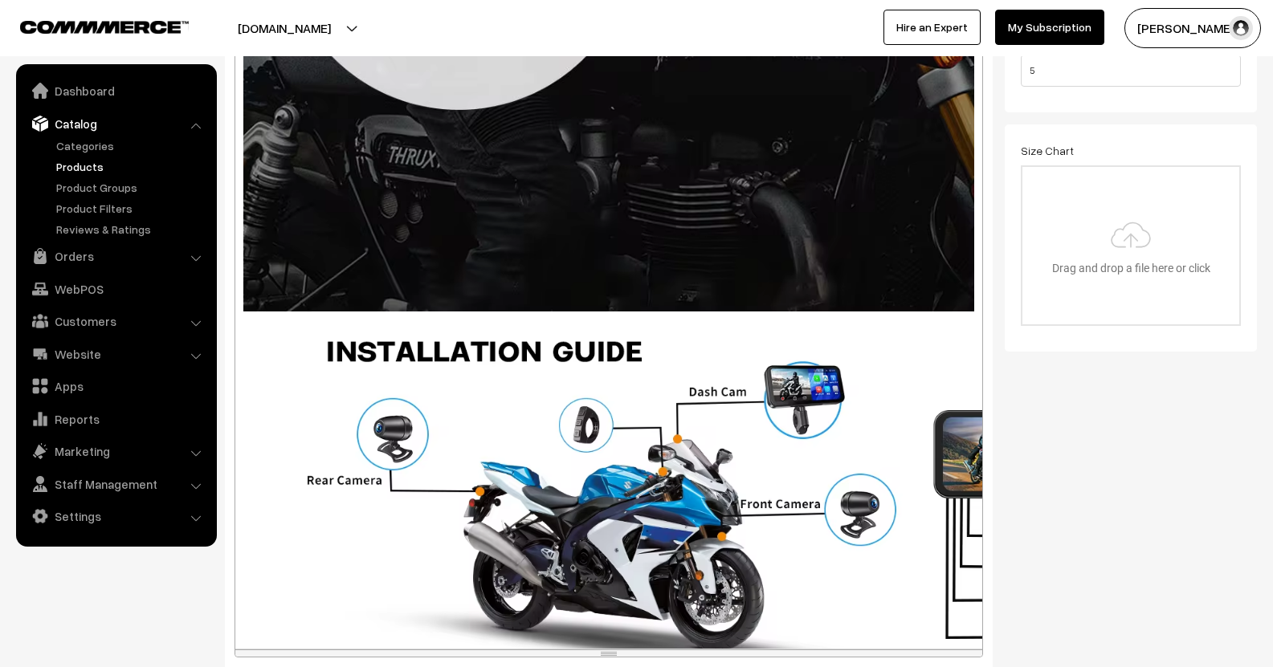
scroll to position [4738, 0]
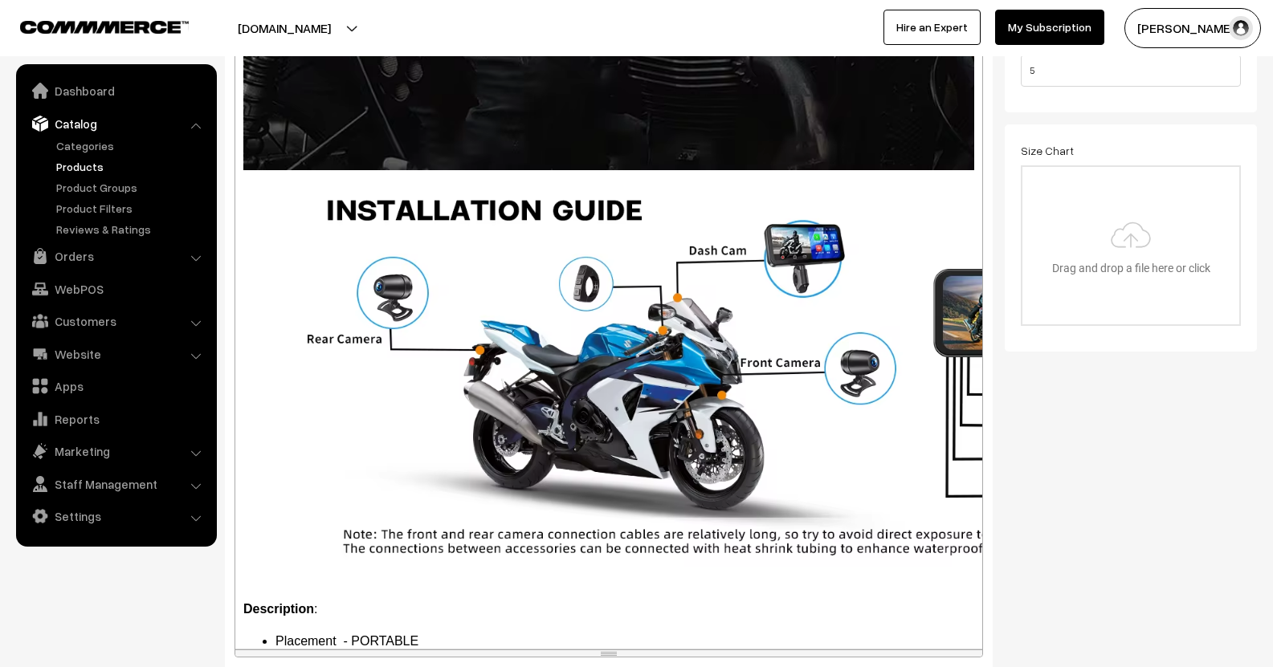
click at [463, 336] on div "895x895 (Original: 1000x1000) Description : Placement - PORTABLE OS - LINUX sys…" at bounding box center [608, 339] width 747 height 619
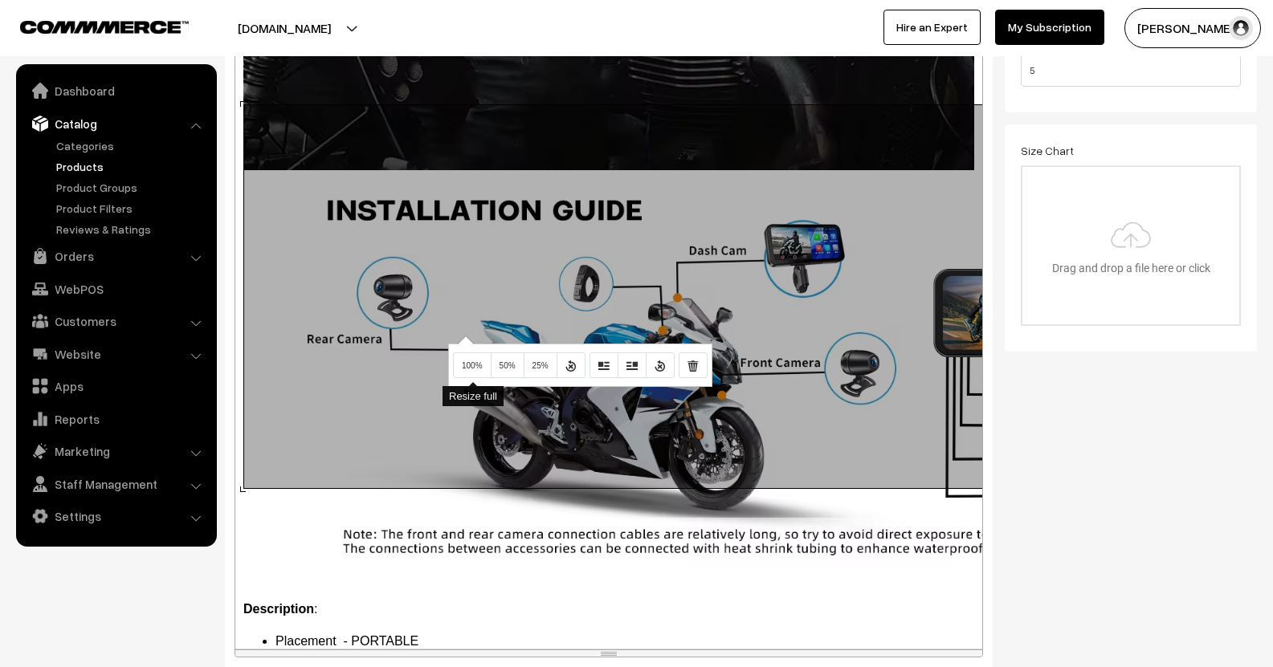
click at [466, 356] on button "100%" at bounding box center [472, 366] width 39 height 26
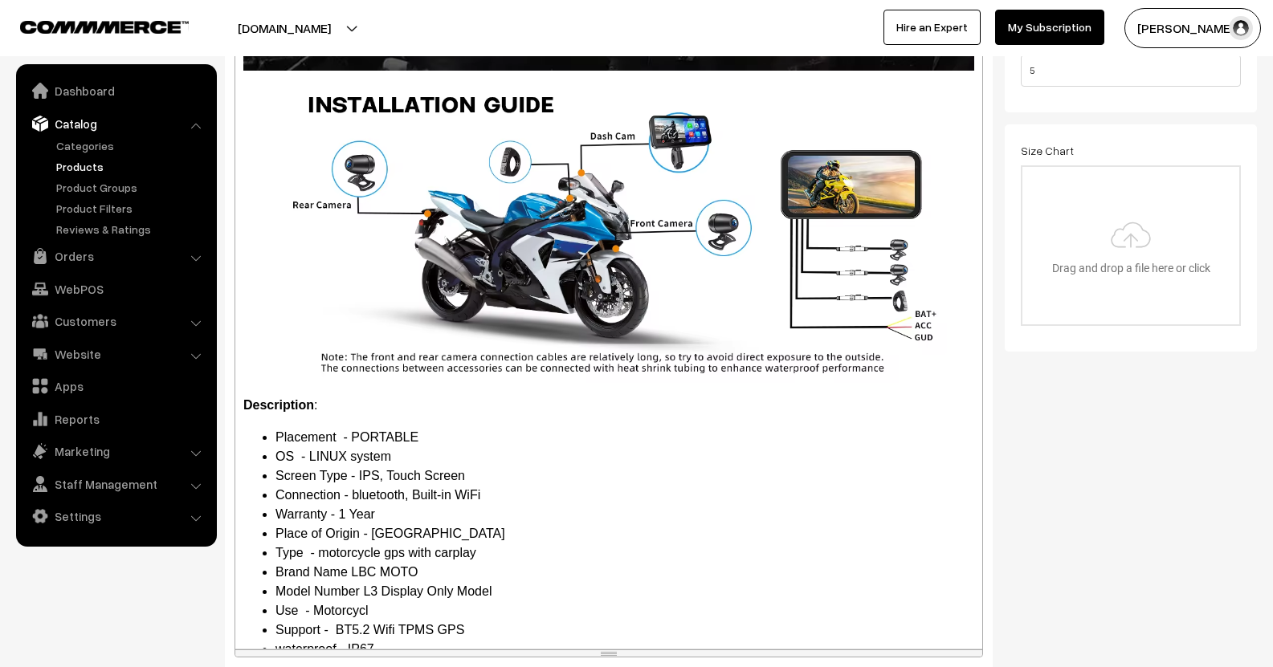
scroll to position [4912, 0]
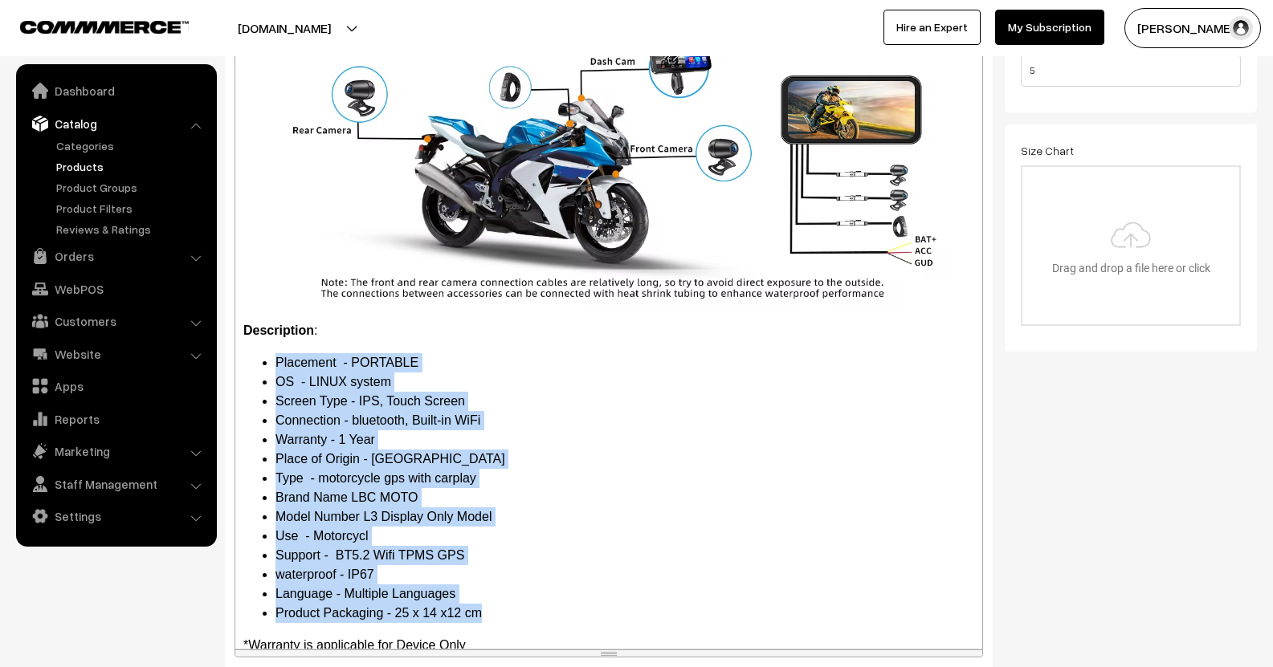
drag, startPoint x: 498, startPoint y: 525, endPoint x: 224, endPoint y: 266, distance: 377.2
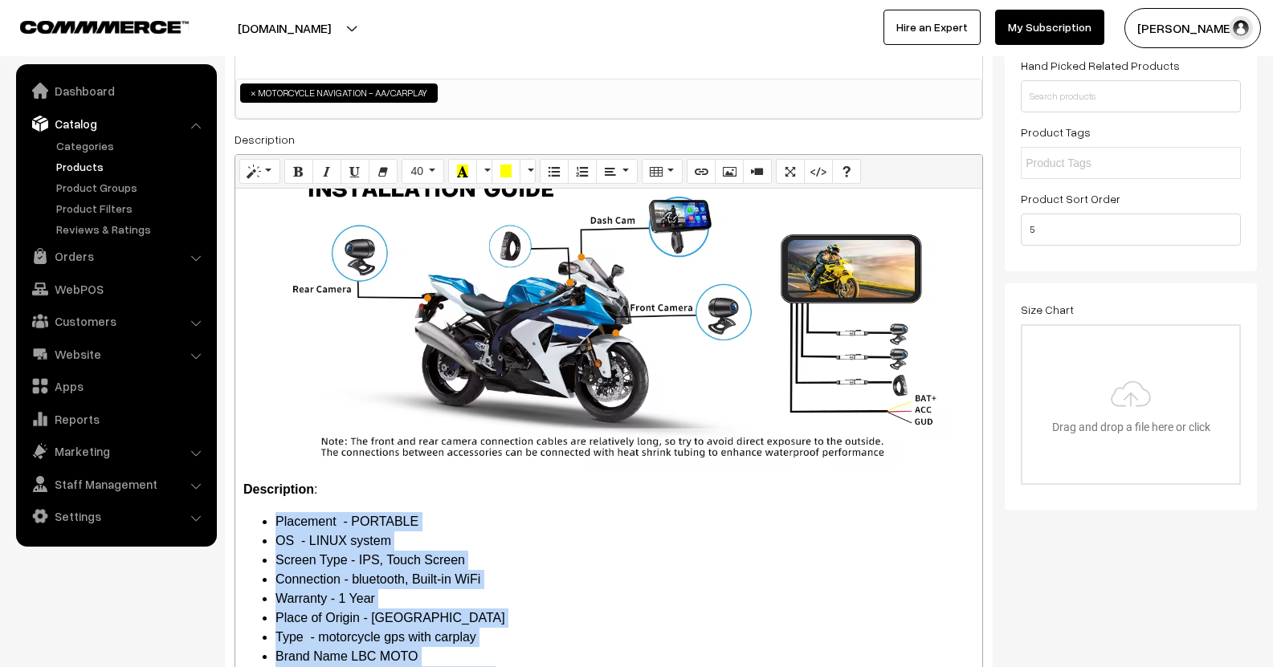
scroll to position [0, 0]
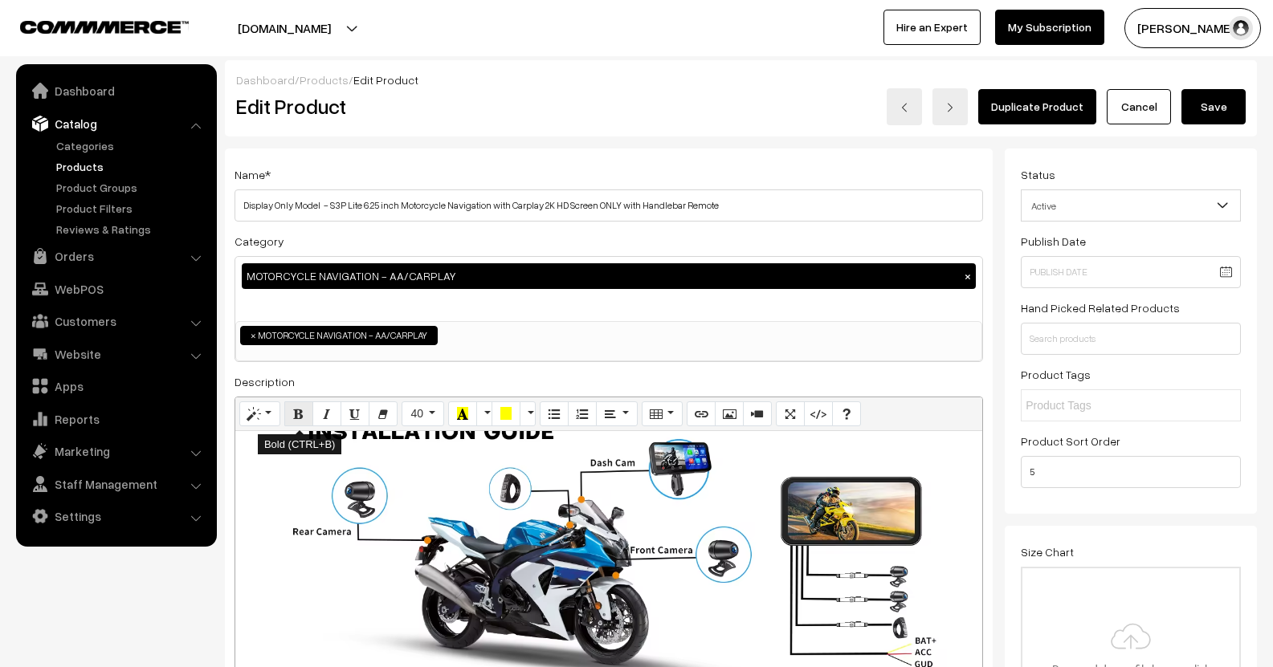
click at [293, 418] on icon "Bold (CTRL+B)" at bounding box center [298, 413] width 11 height 13
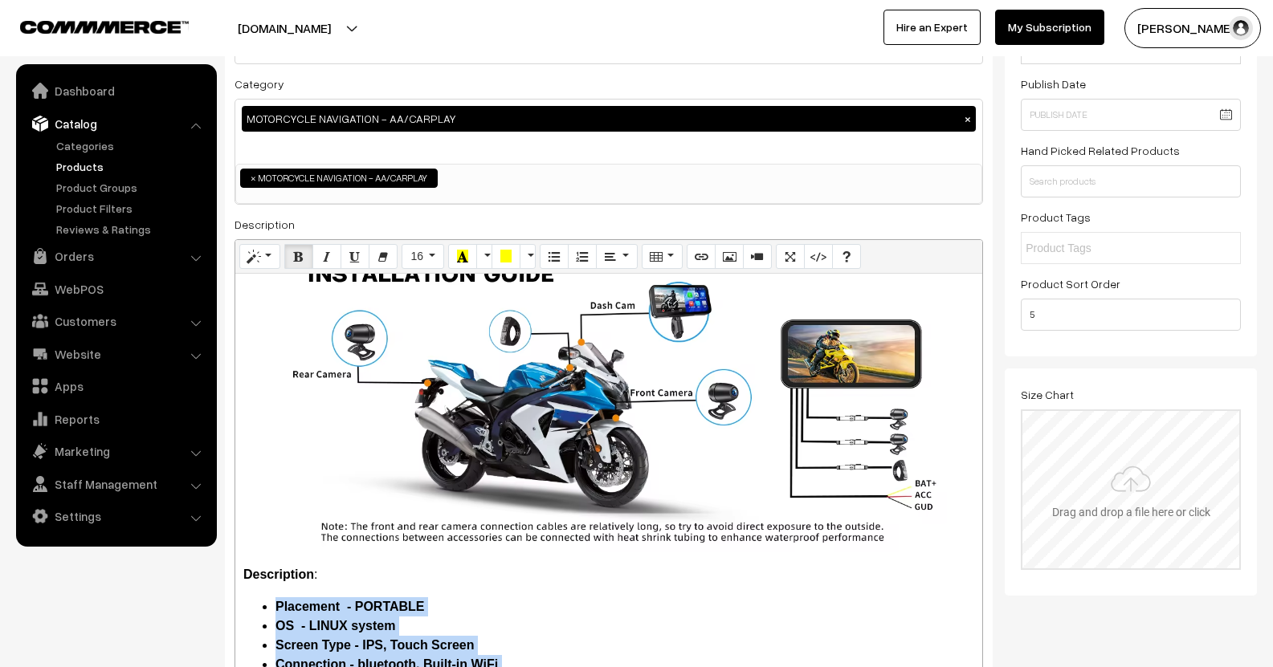
scroll to position [153, 0]
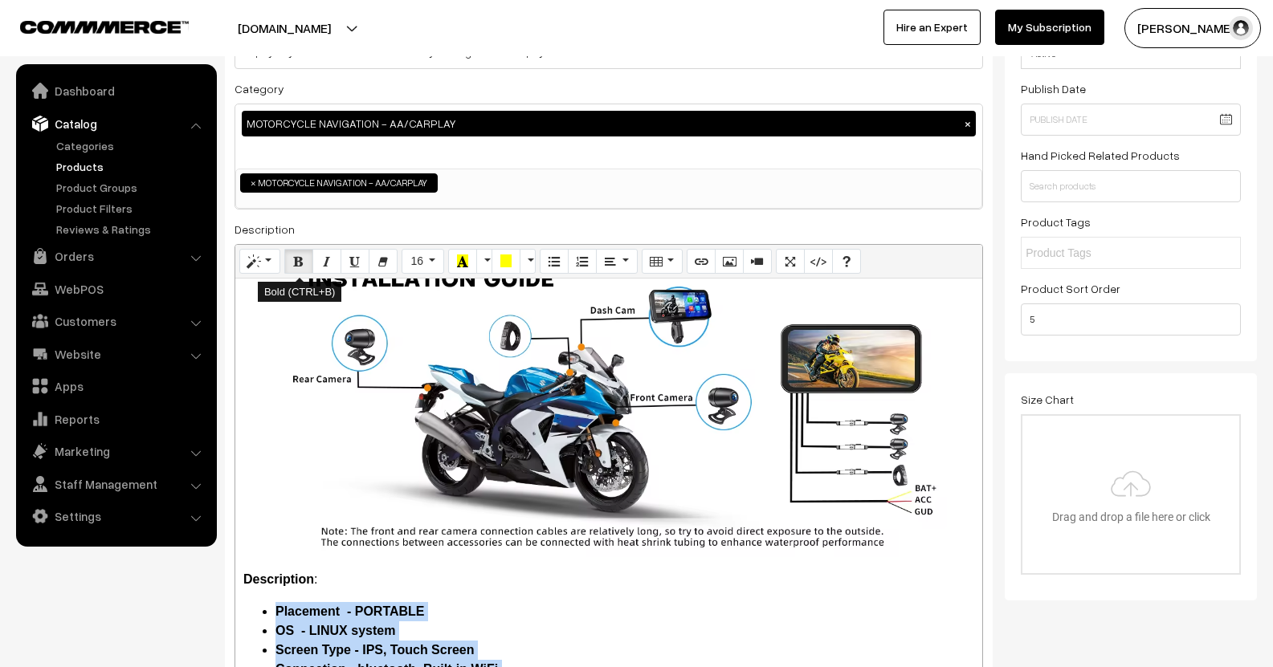
click at [296, 257] on icon "Bold (CTRL+B)" at bounding box center [298, 261] width 11 height 13
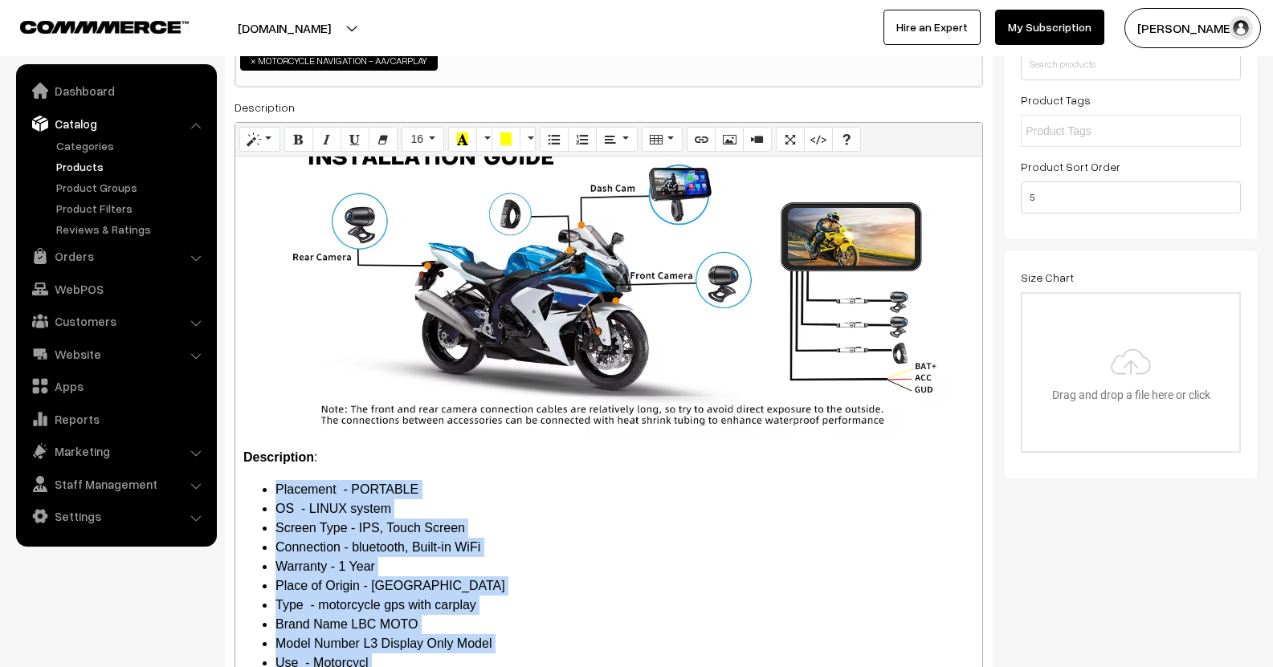
click at [553, 519] on li "Screen Type - IPS, Touch Screen" at bounding box center [624, 528] width 699 height 19
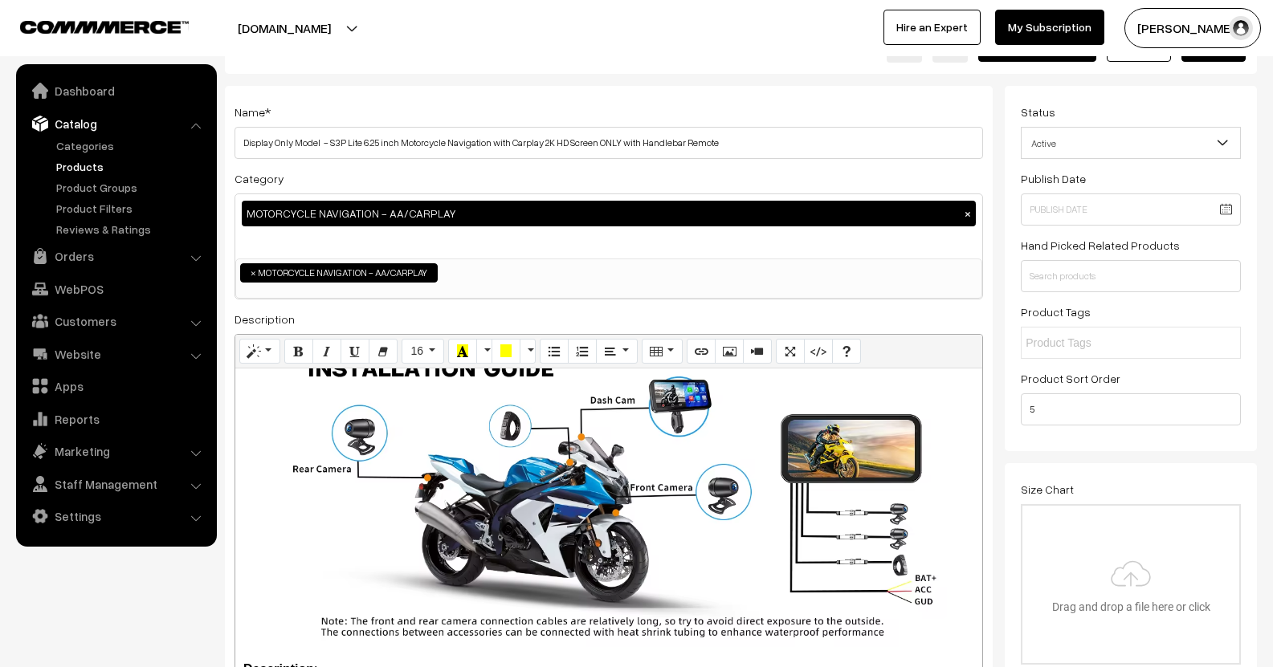
scroll to position [0, 0]
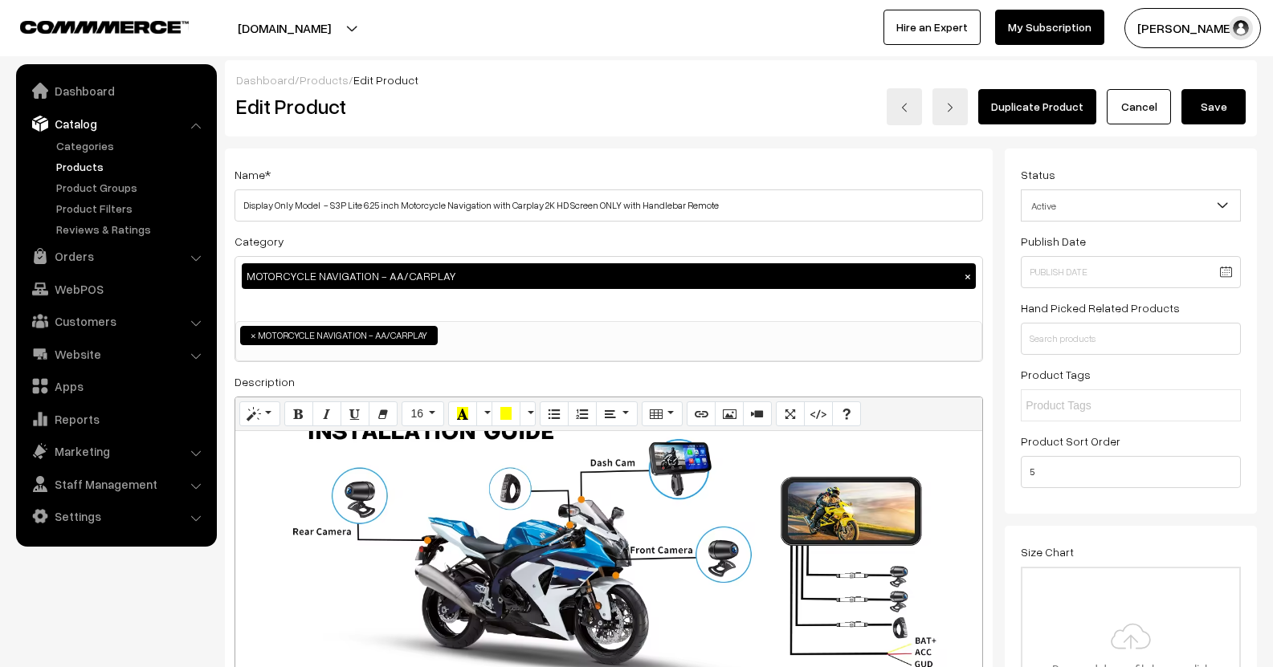
click at [1188, 106] on button "Save" at bounding box center [1213, 106] width 64 height 35
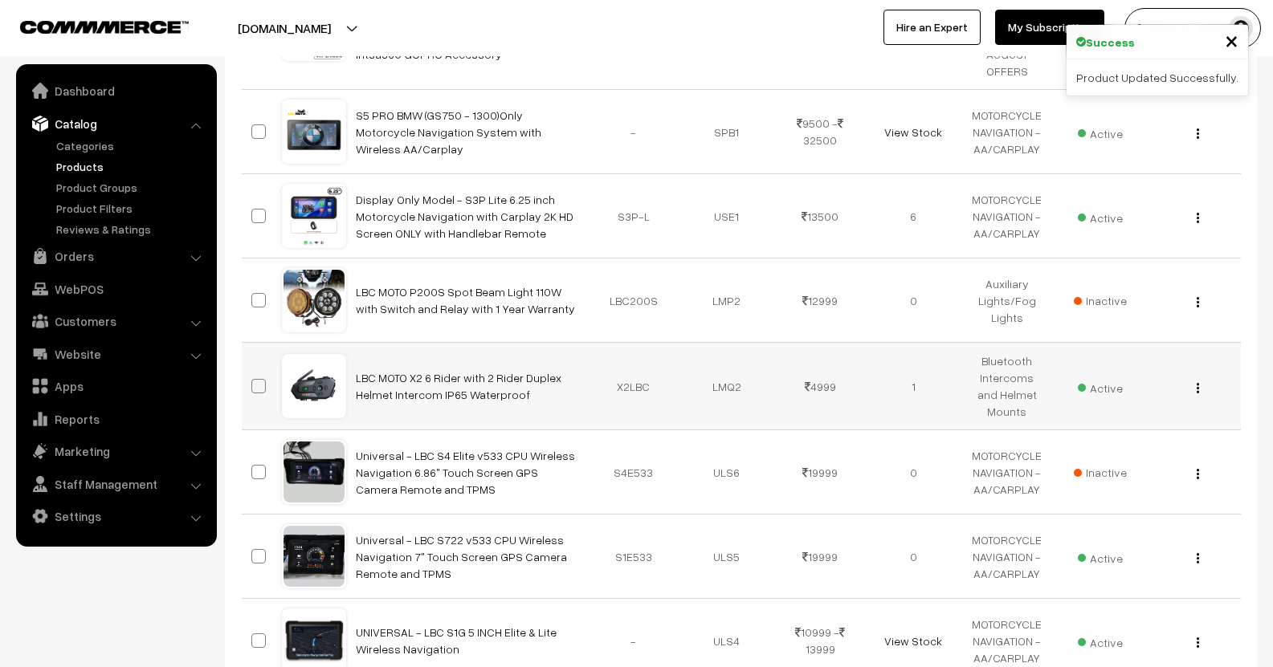
scroll to position [1446, 0]
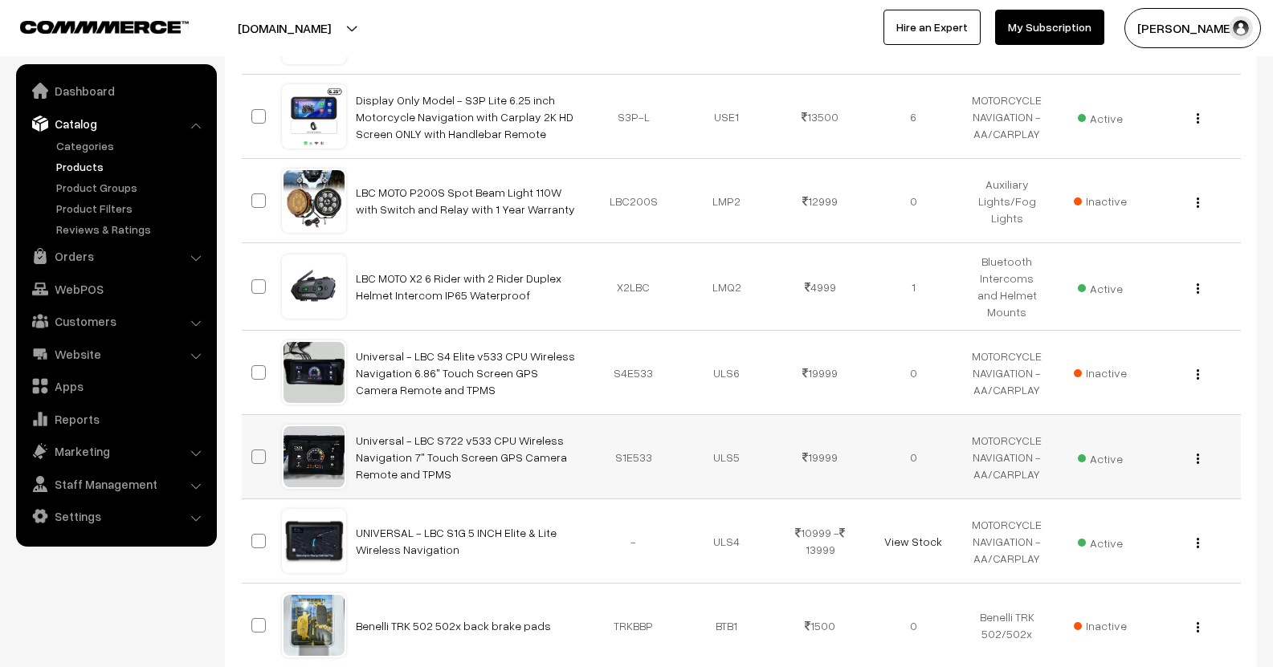
click at [1196, 452] on button "button" at bounding box center [1198, 458] width 4 height 13
click at [1111, 500] on link "Edit" at bounding box center [1126, 517] width 137 height 35
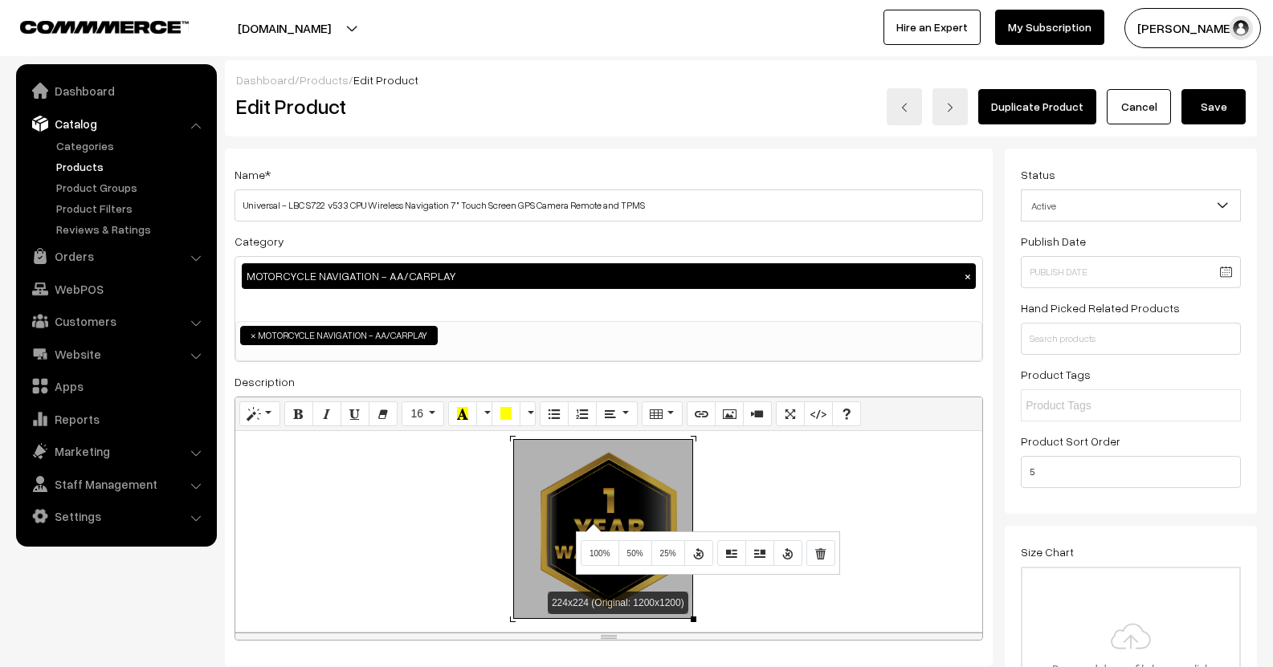
click at [591, 524] on div "224x224 (Original: 1200x1200) Product Details: OS - Linux Screen Type - IPS, Ca…" at bounding box center [608, 531] width 747 height 201
click at [830, 564] on button "Remove Image" at bounding box center [820, 553] width 29 height 26
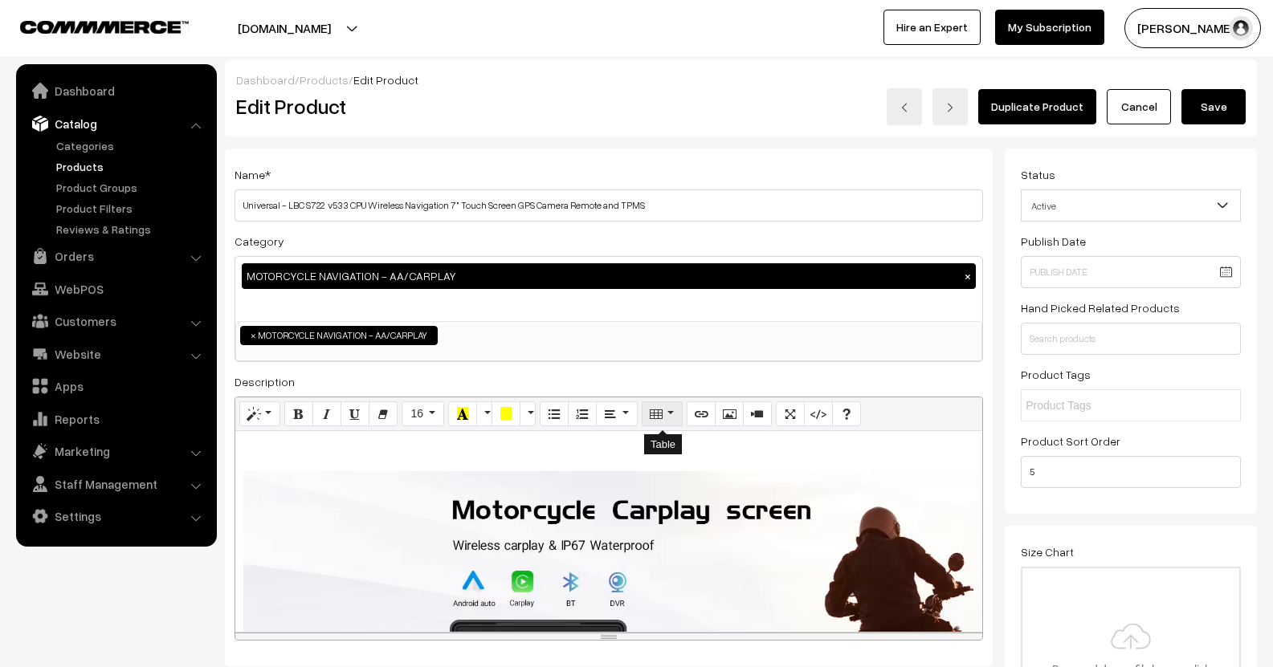
click at [677, 418] on button "Table" at bounding box center [662, 415] width 41 height 26
click at [628, 419] on button "Paragraph" at bounding box center [616, 415] width 41 height 26
click at [609, 451] on button "Align left (CTRL+SHIFT+L)" at bounding box center [615, 444] width 29 height 26
drag, startPoint x: 731, startPoint y: 419, endPoint x: 748, endPoint y: 419, distance: 16.9
click at [736, 419] on button "Picture" at bounding box center [729, 415] width 29 height 26
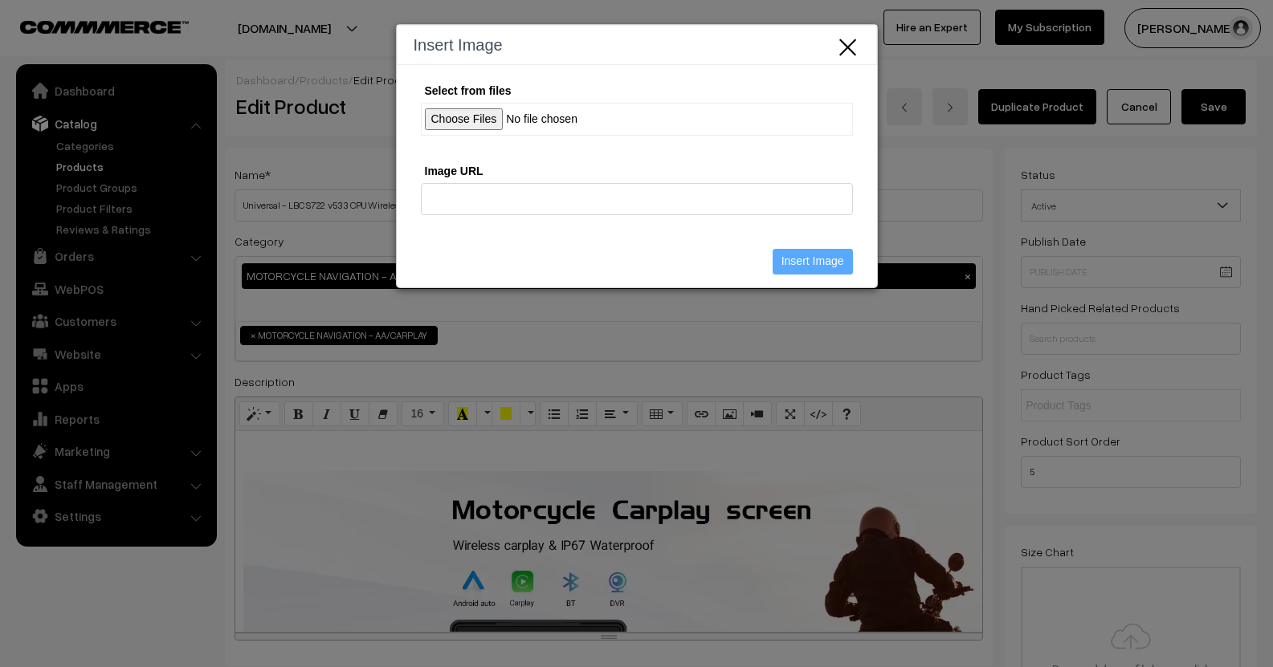
click at [468, 122] on input "Select from files" at bounding box center [637, 119] width 432 height 33
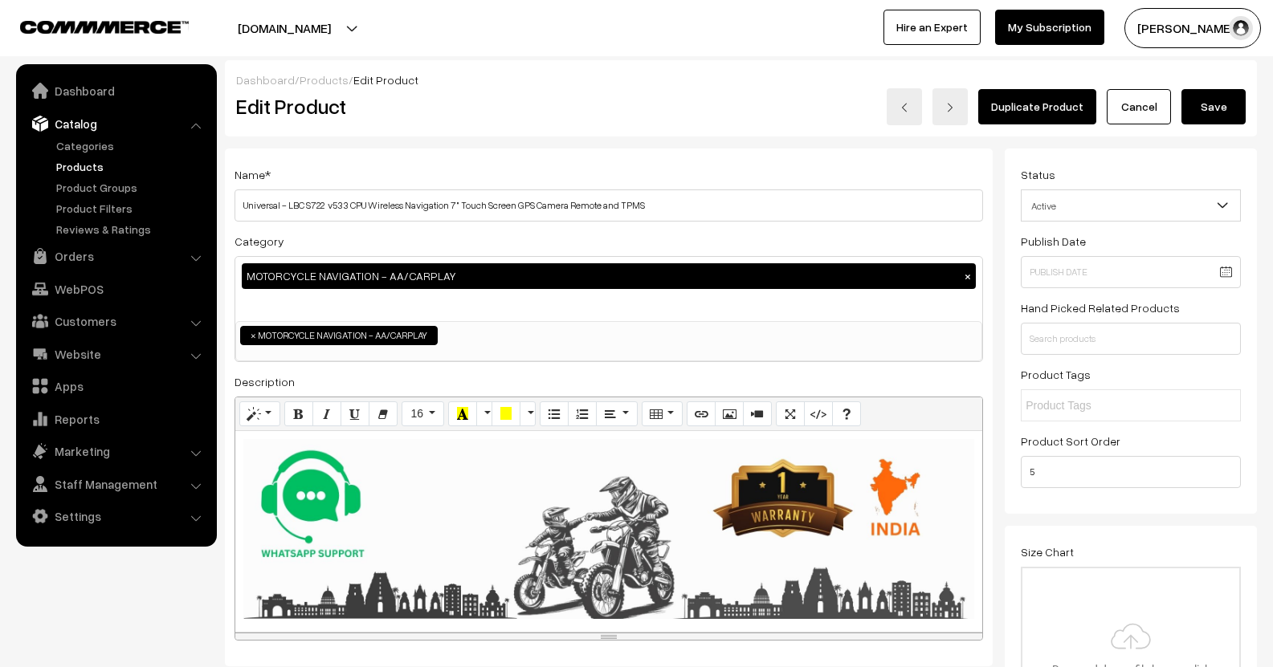
click at [544, 498] on div "224x224 (Original: 1200x1200) Product Details: OS - Linux Screen Type - IPS, Ca…" at bounding box center [608, 531] width 747 height 201
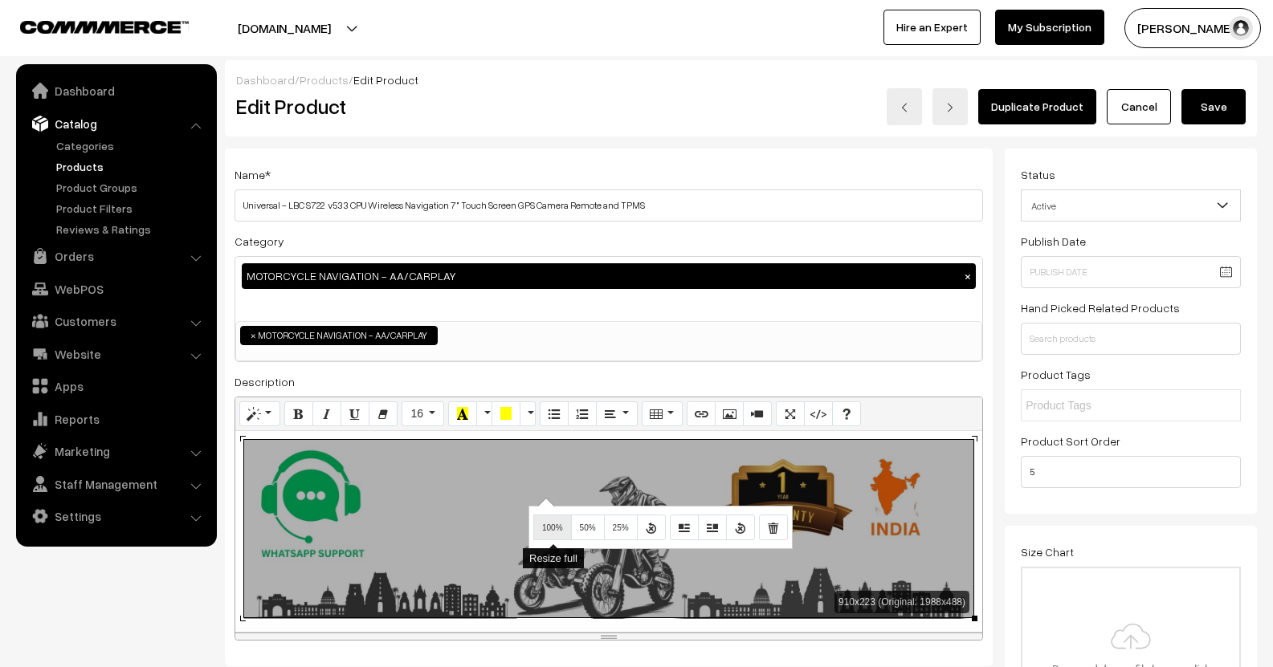
click at [549, 517] on button "100%" at bounding box center [552, 528] width 39 height 26
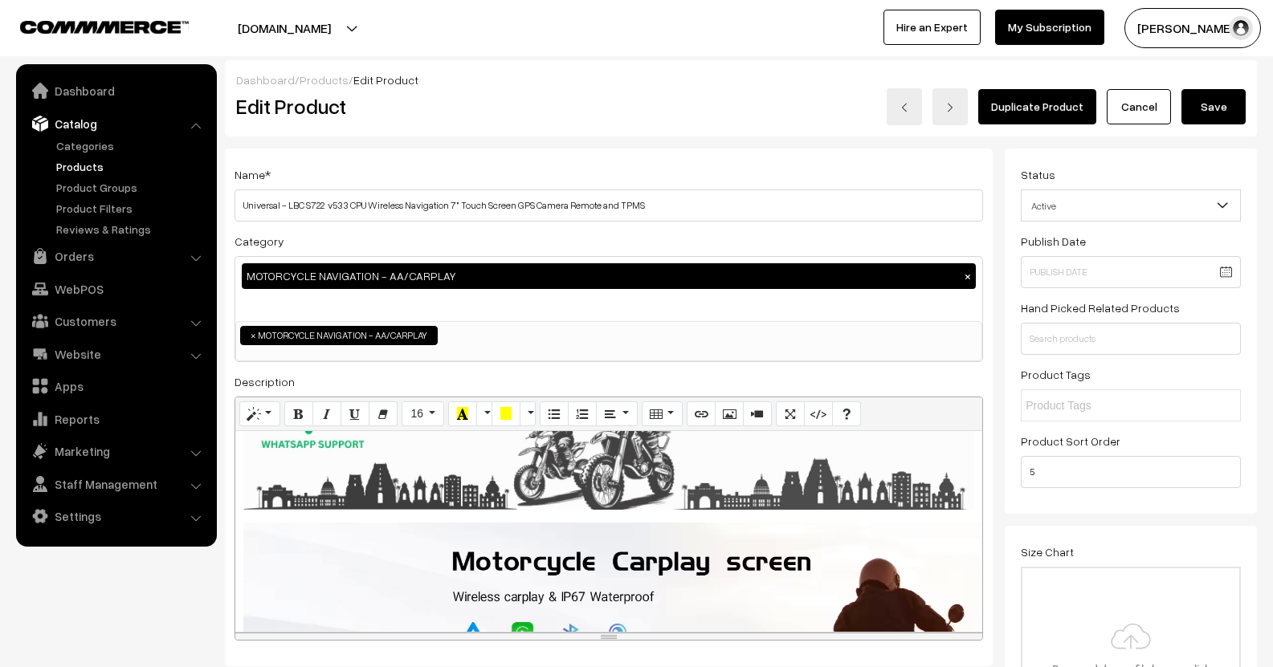
scroll to position [321, 0]
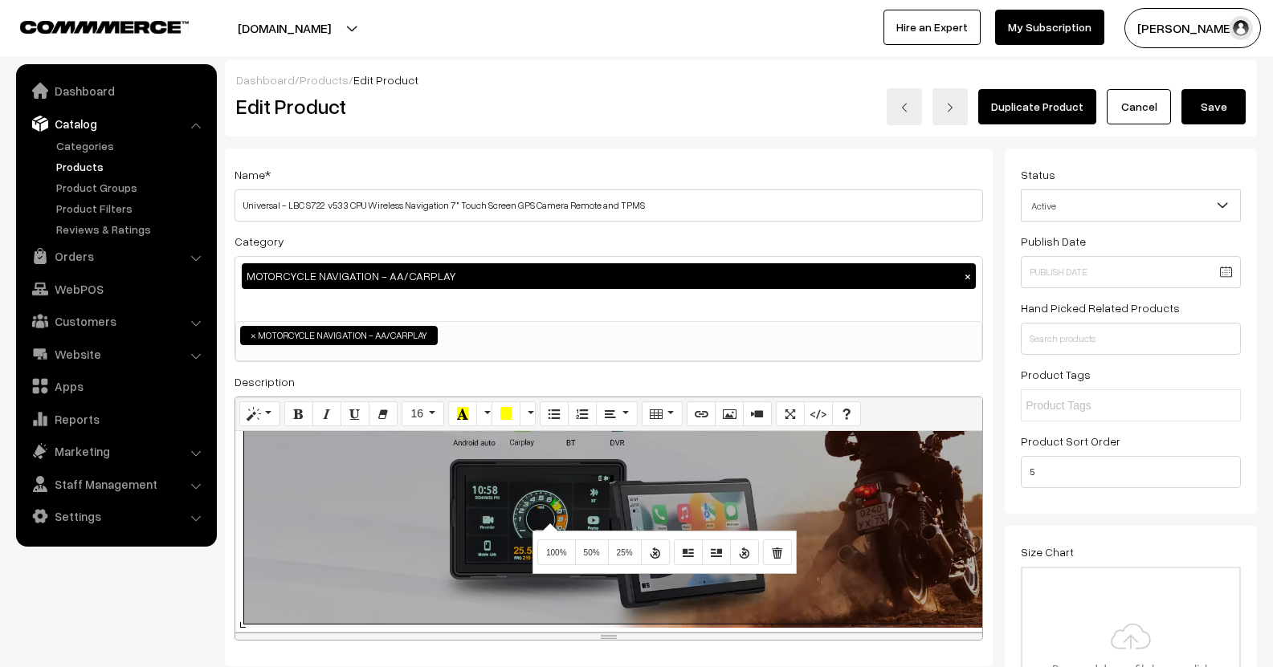
click at [548, 523] on div "1169x395 (Original: 1920x649) Product Details: OS - Linux Screen Type - IPS, Ca…" at bounding box center [608, 531] width 747 height 201
click at [554, 546] on button "100%" at bounding box center [556, 553] width 39 height 26
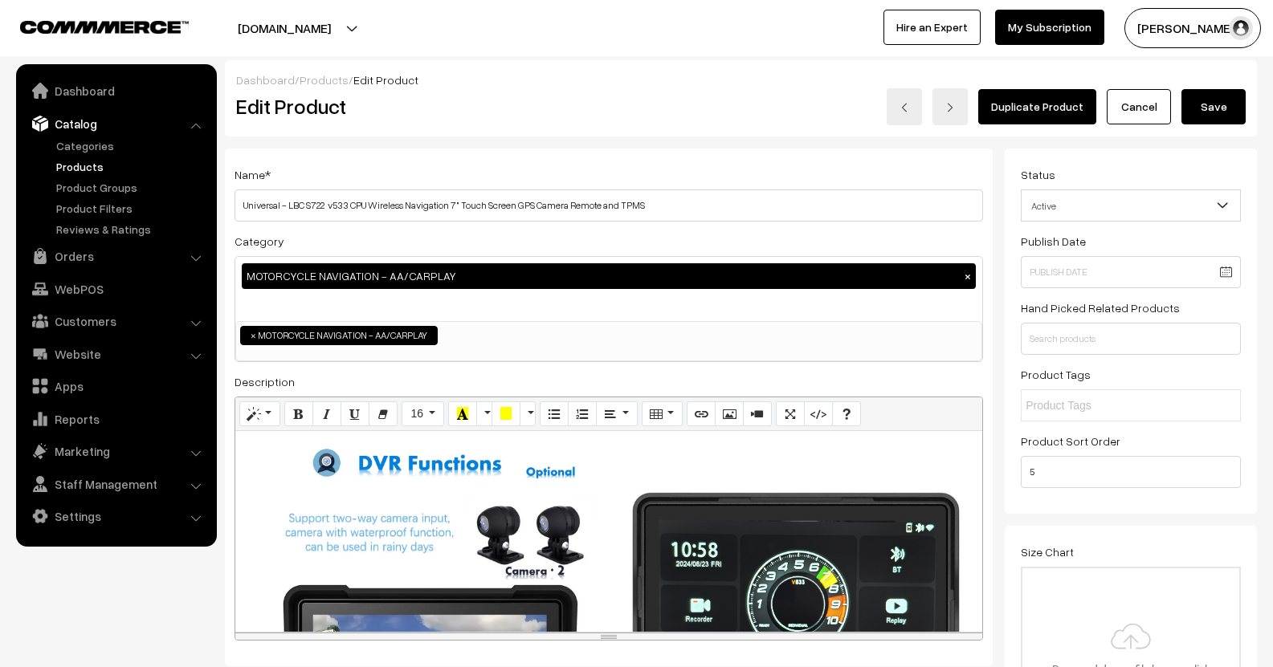
scroll to position [642, 0]
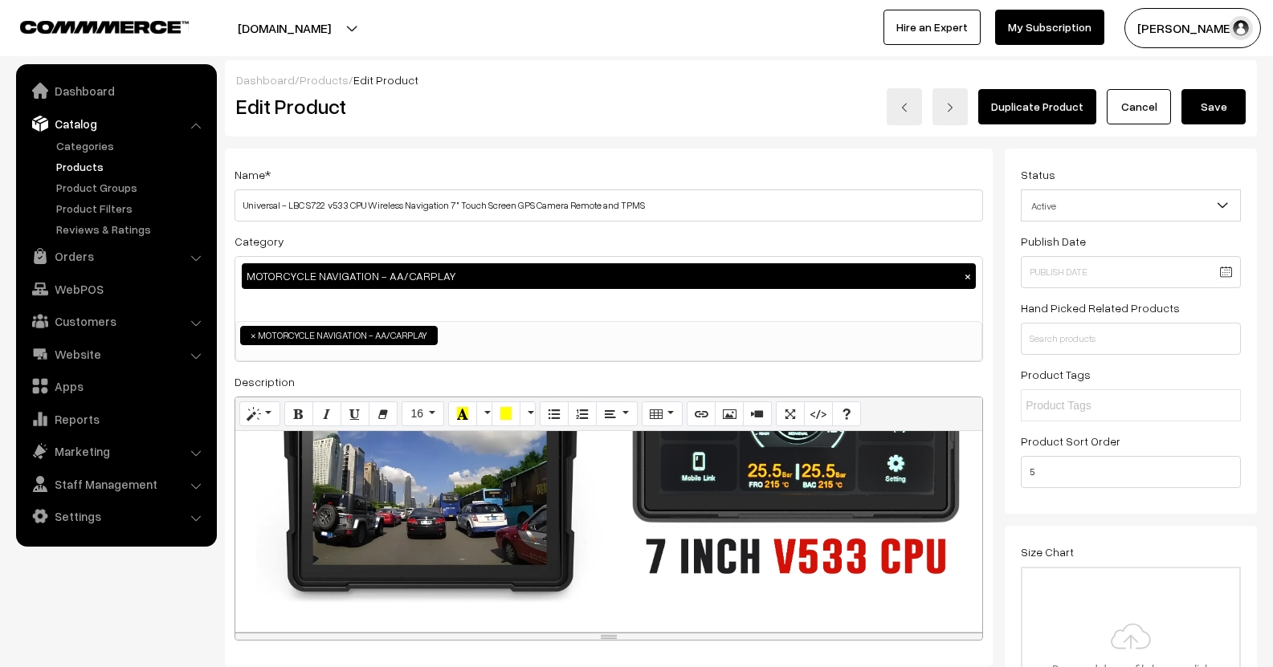
click at [523, 491] on div "1169x395 (Original: 1920x649) Product Details: OS - Linux Screen Type - IPS, Ca…" at bounding box center [608, 531] width 747 height 201
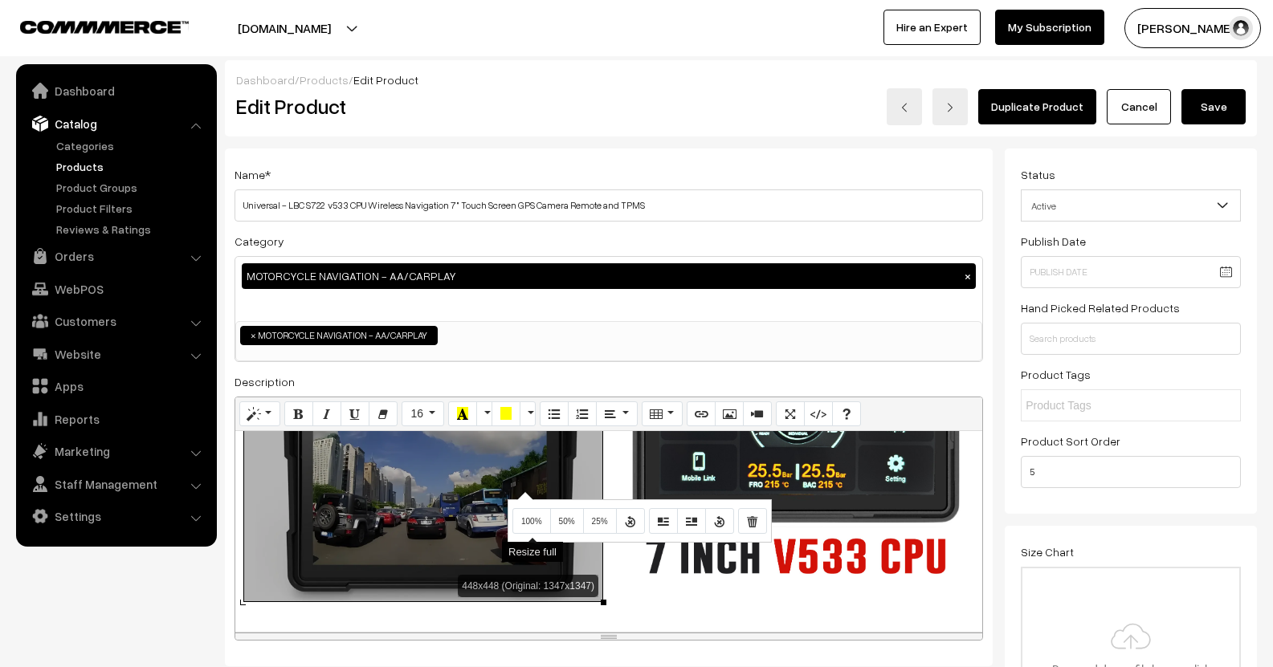
click at [536, 524] on span "100%" at bounding box center [531, 521] width 21 height 9
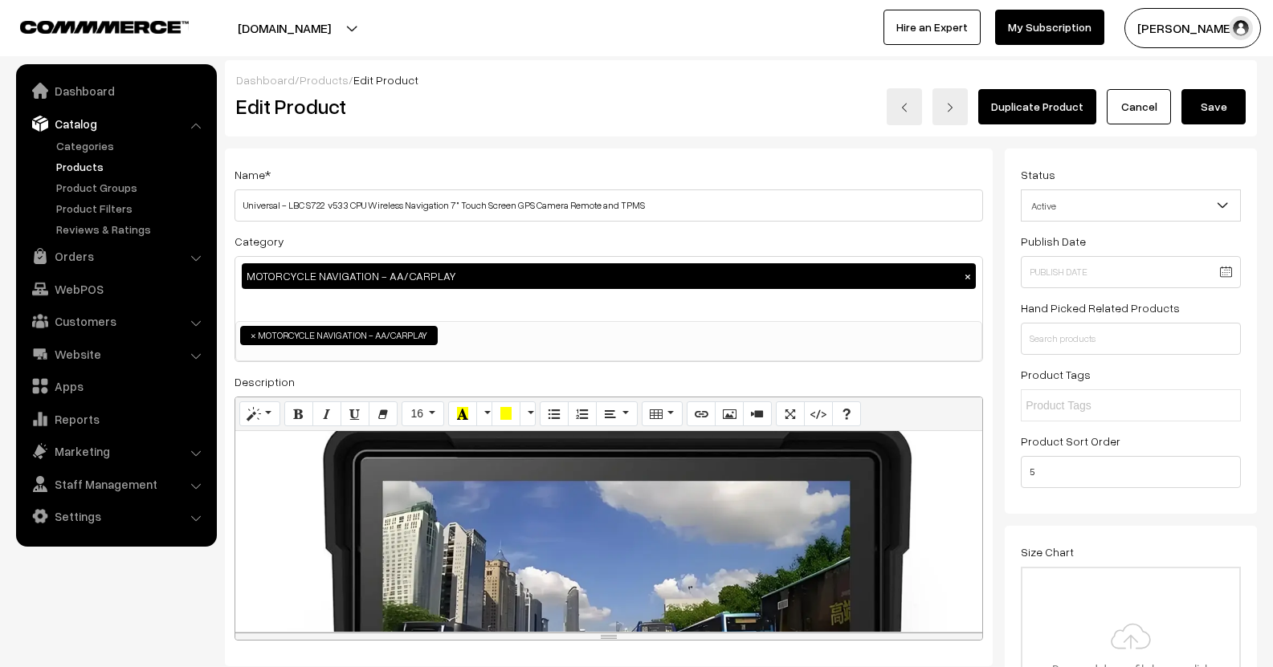
scroll to position [964, 0]
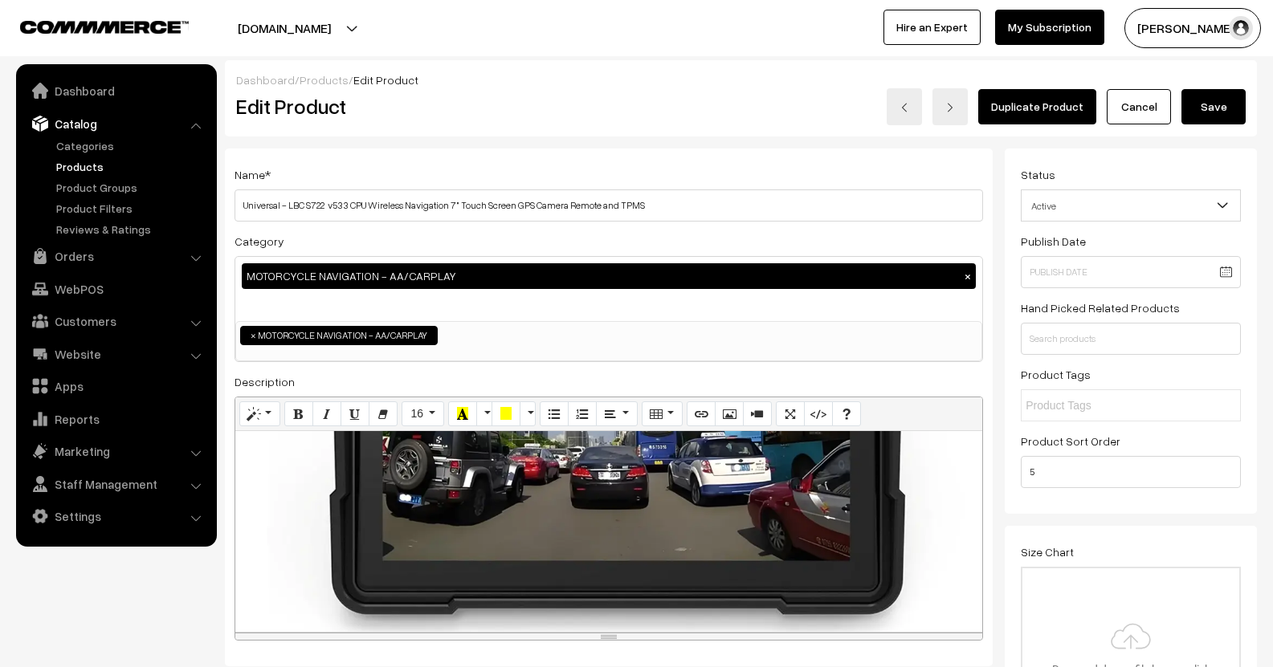
click at [525, 483] on div "448x448 (Original: 1347x1347) Product Details: OS - Linux Screen Type - IPS, Ca…" at bounding box center [608, 531] width 747 height 201
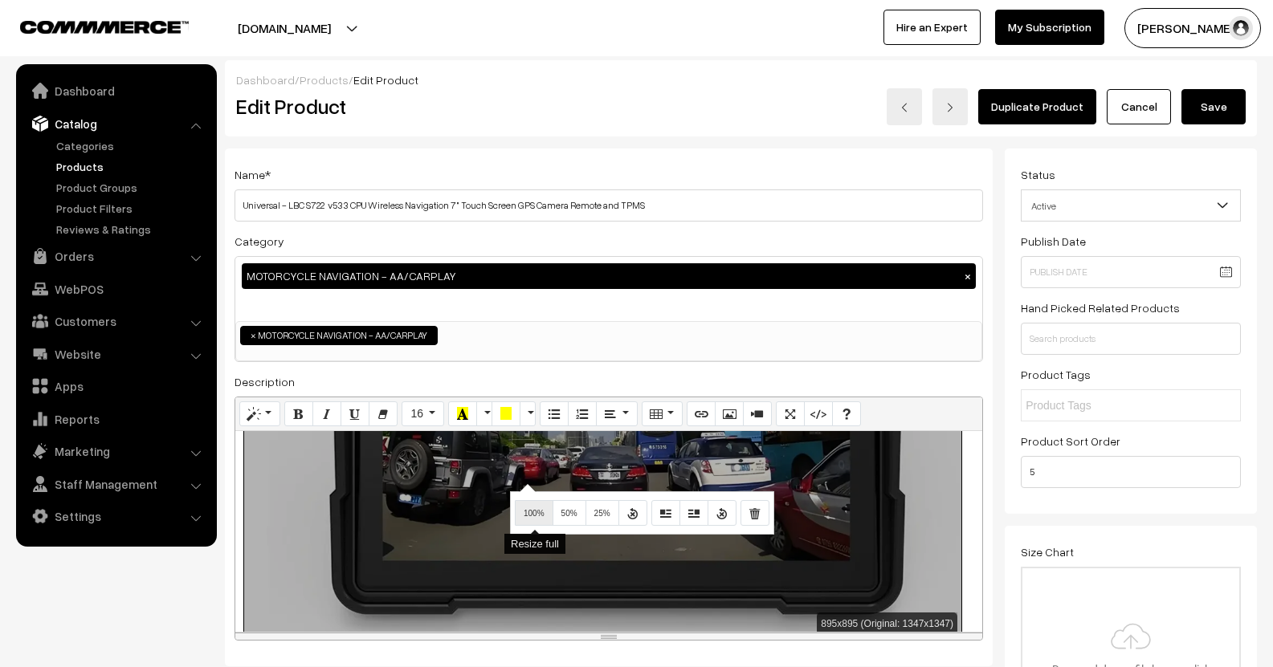
click at [527, 516] on span "100%" at bounding box center [534, 513] width 21 height 9
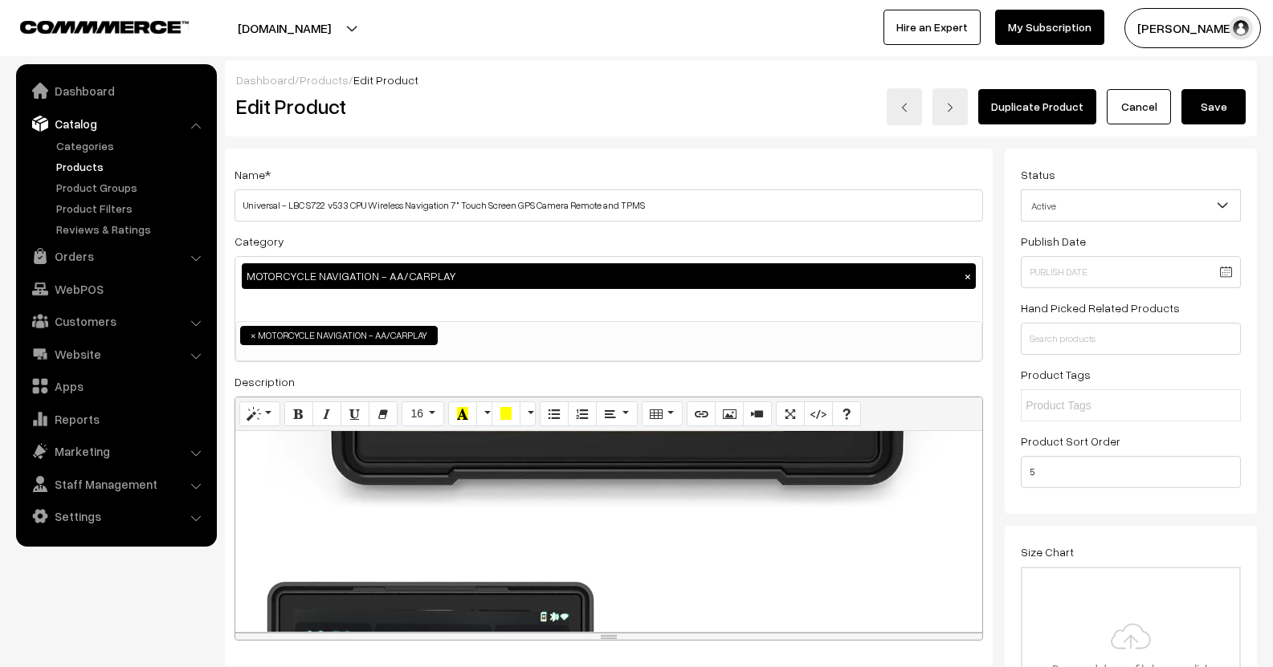
scroll to position [1285, 0]
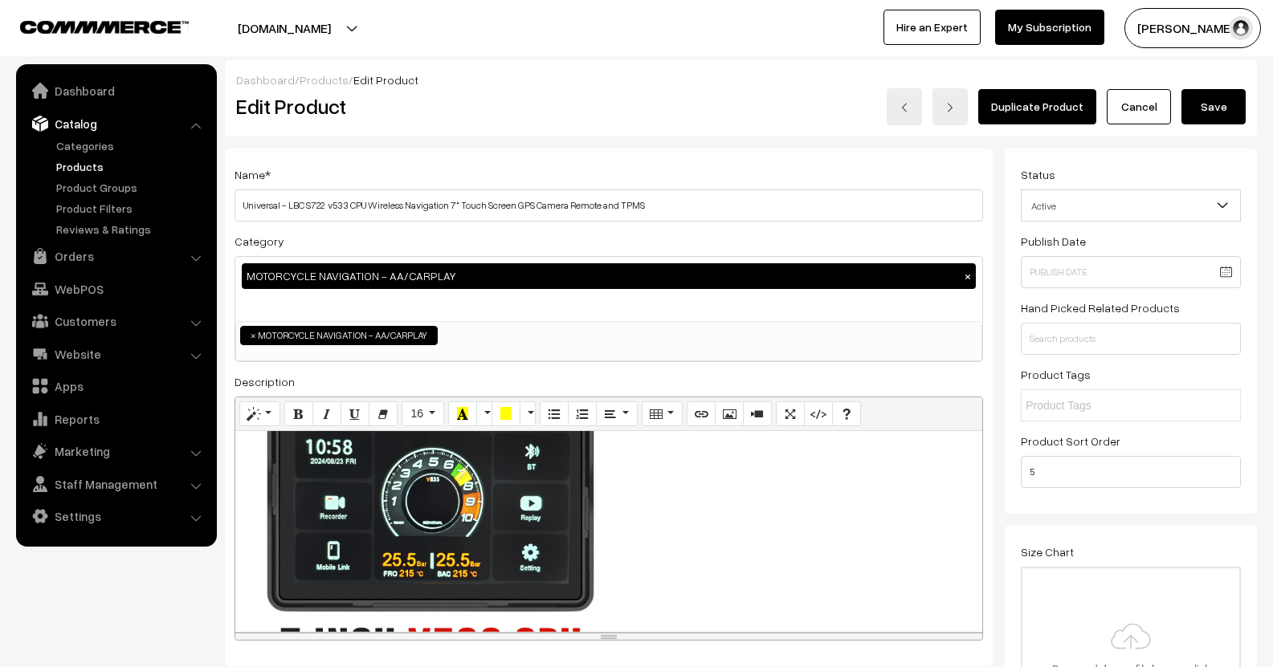
click at [527, 517] on div "895x895 (Original: 1347x1347) Product Details: OS - Linux Screen Type - IPS, Ca…" at bounding box center [608, 531] width 747 height 201
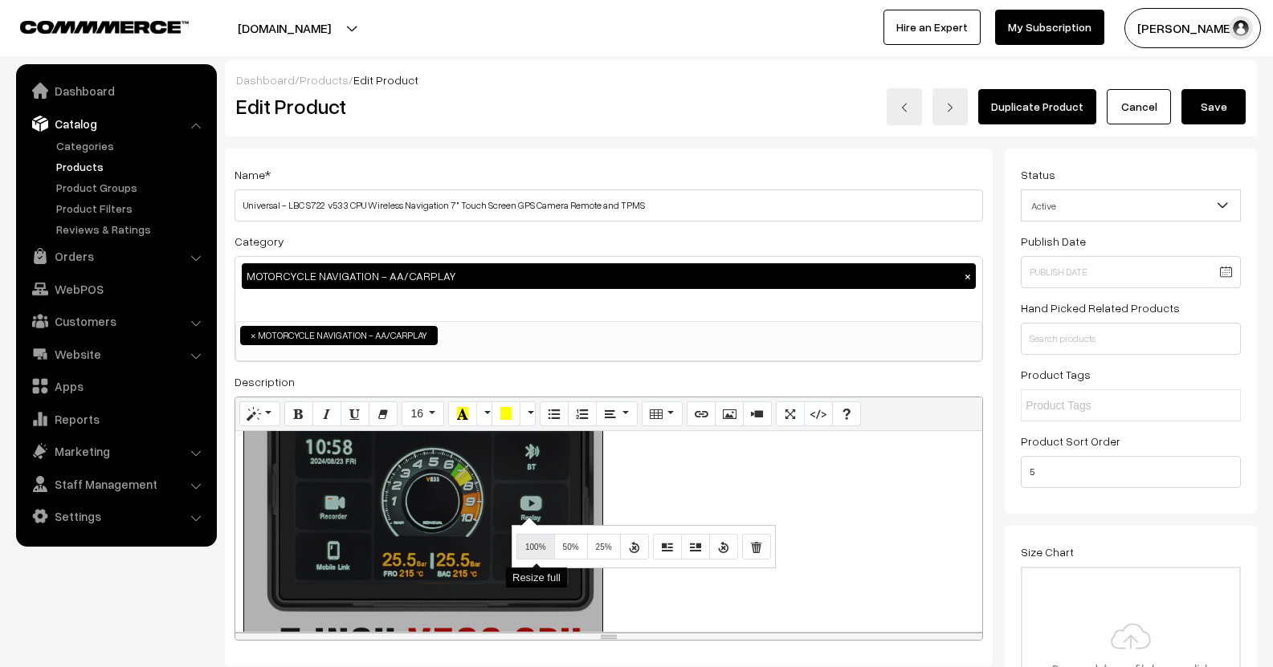
click at [532, 538] on button "100%" at bounding box center [535, 547] width 39 height 26
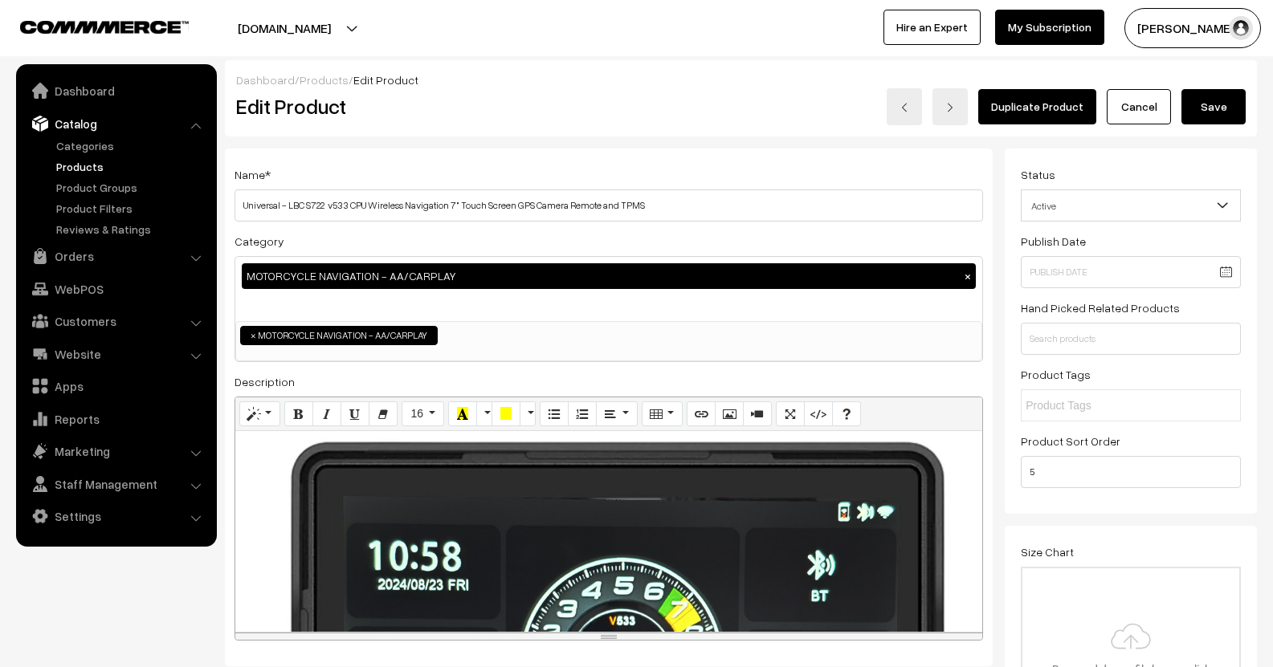
click at [528, 524] on div "448x448 (Original: 1349x1349) Product Details: OS - Linux Screen Type - IPS, Ca…" at bounding box center [608, 531] width 747 height 201
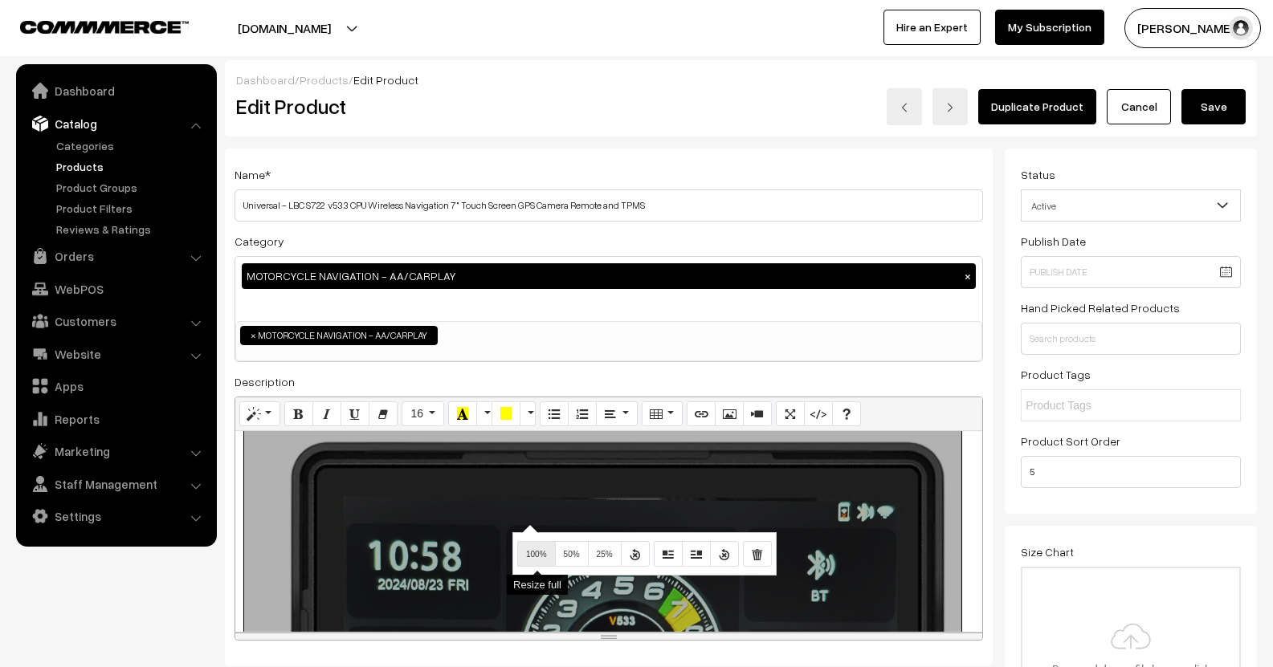
click at [548, 559] on button "100%" at bounding box center [536, 554] width 39 height 26
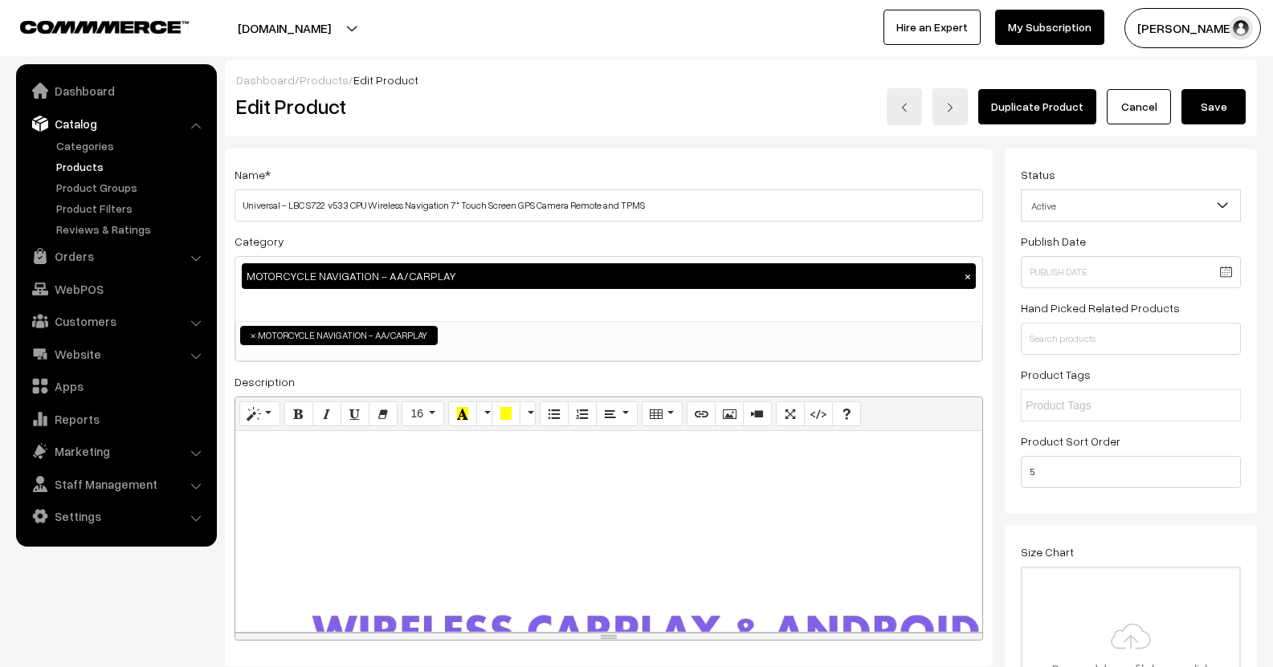
scroll to position [2008, 0]
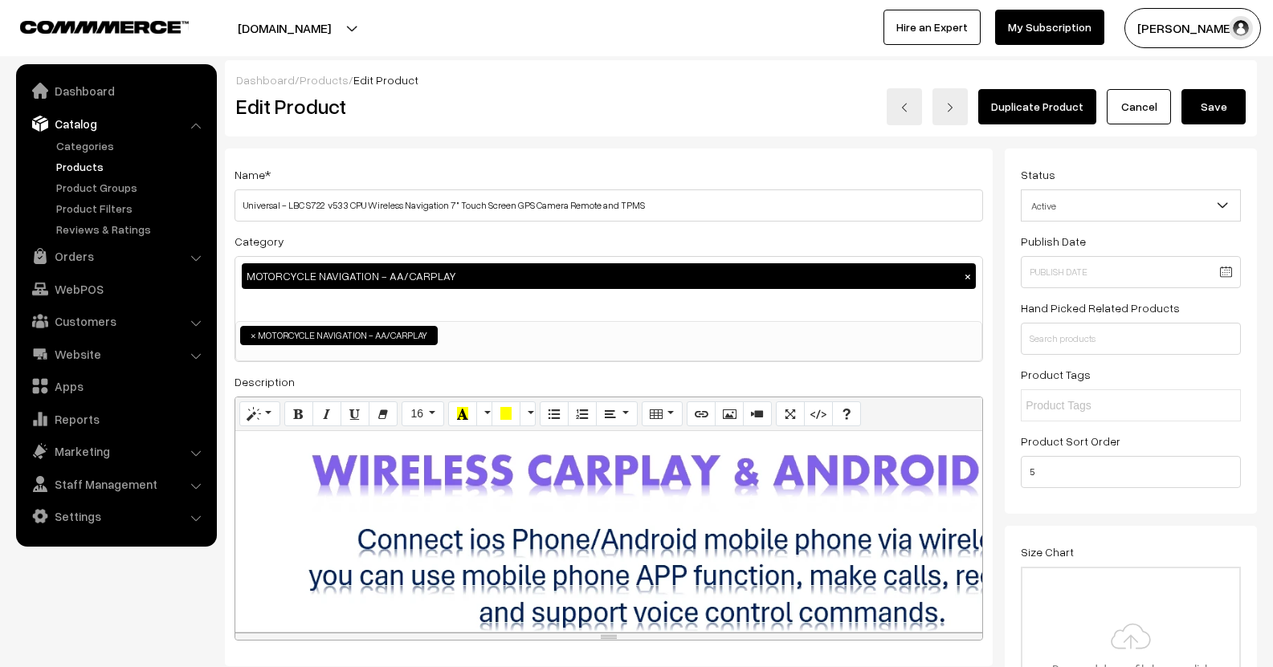
click at [516, 519] on div "895x895 (Original: 1349x1349) Product Details: OS - Linux Screen Type - IPS, Ca…" at bounding box center [608, 531] width 747 height 201
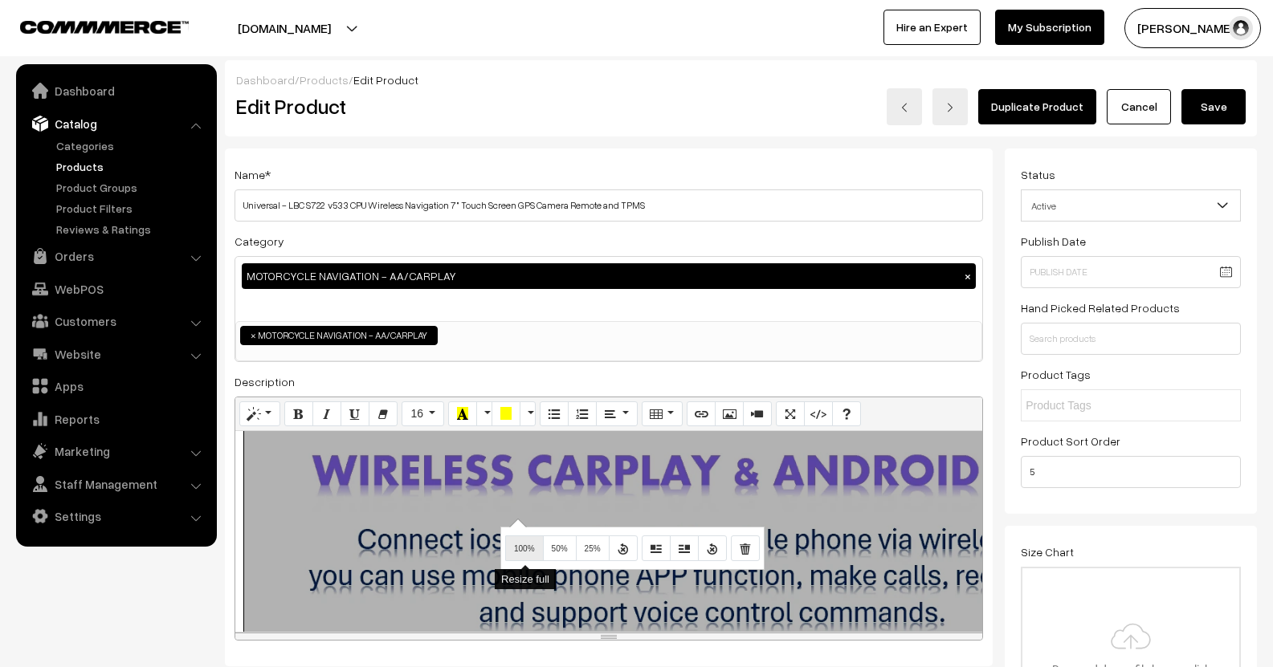
click at [525, 540] on button "100%" at bounding box center [524, 549] width 39 height 26
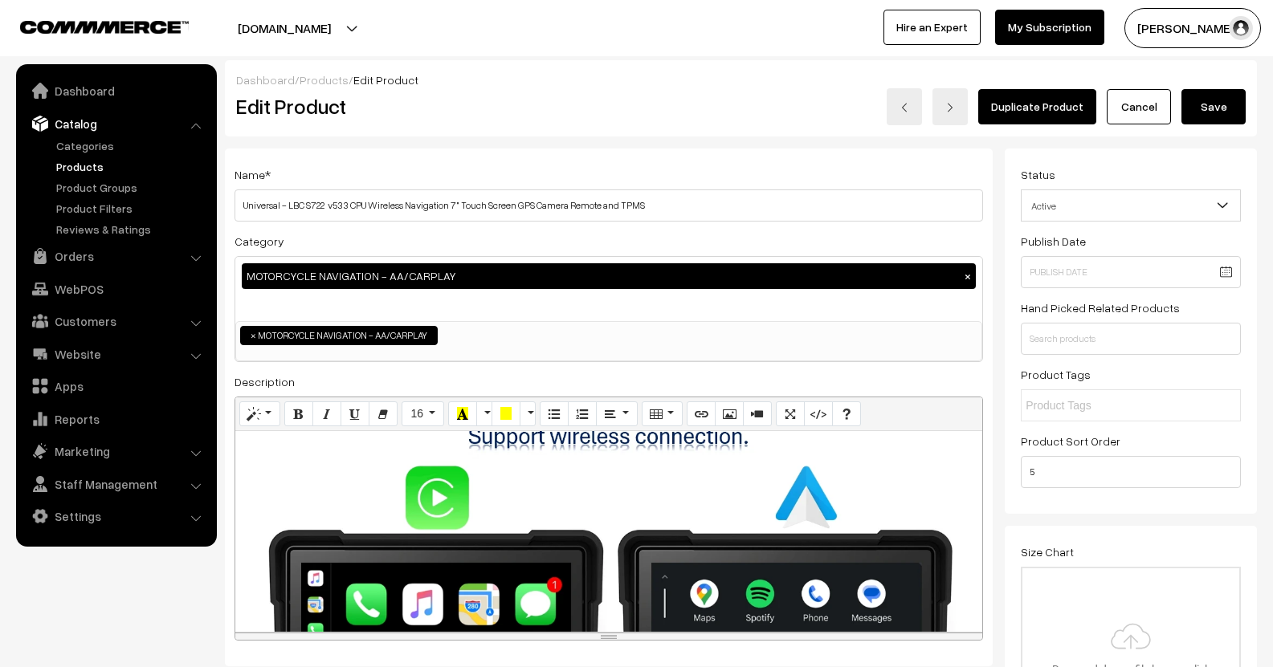
scroll to position [2409, 0]
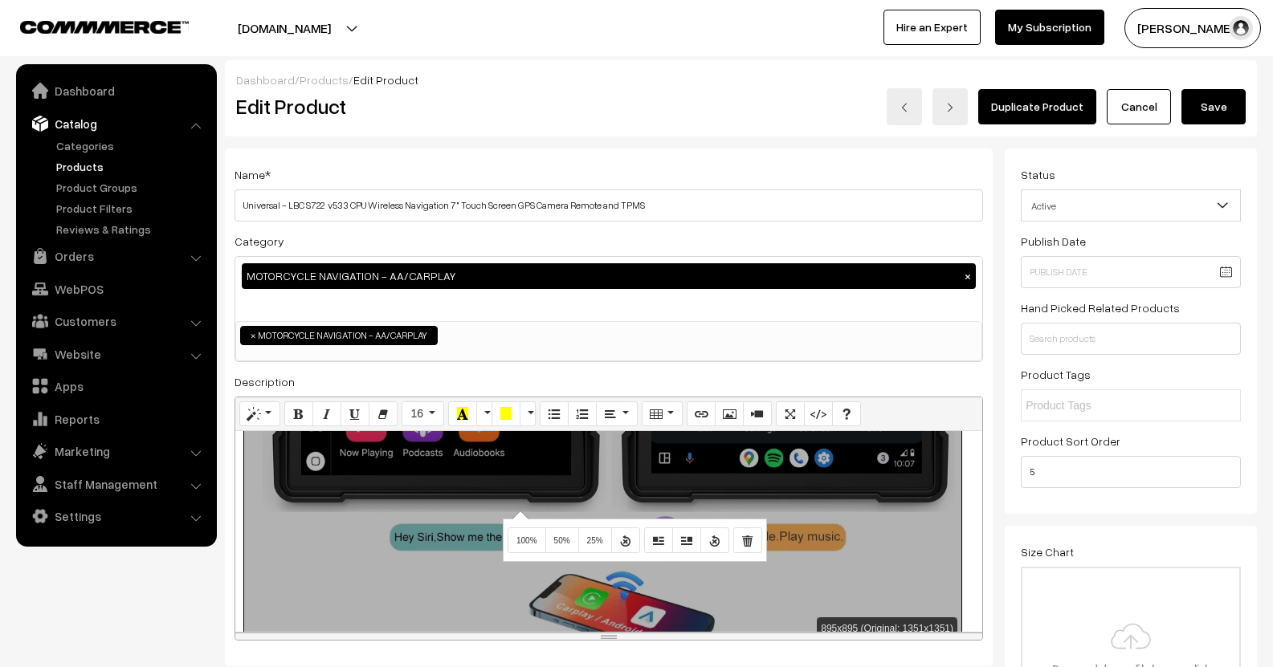
click at [518, 511] on div "895x895 (Original: 1351x1351) Product Details: OS - Linux Screen Type - IPS, Ca…" at bounding box center [608, 531] width 747 height 201
drag, startPoint x: 524, startPoint y: 540, endPoint x: 536, endPoint y: 540, distance: 12.1
click at [524, 540] on span "100%" at bounding box center [526, 540] width 21 height 9
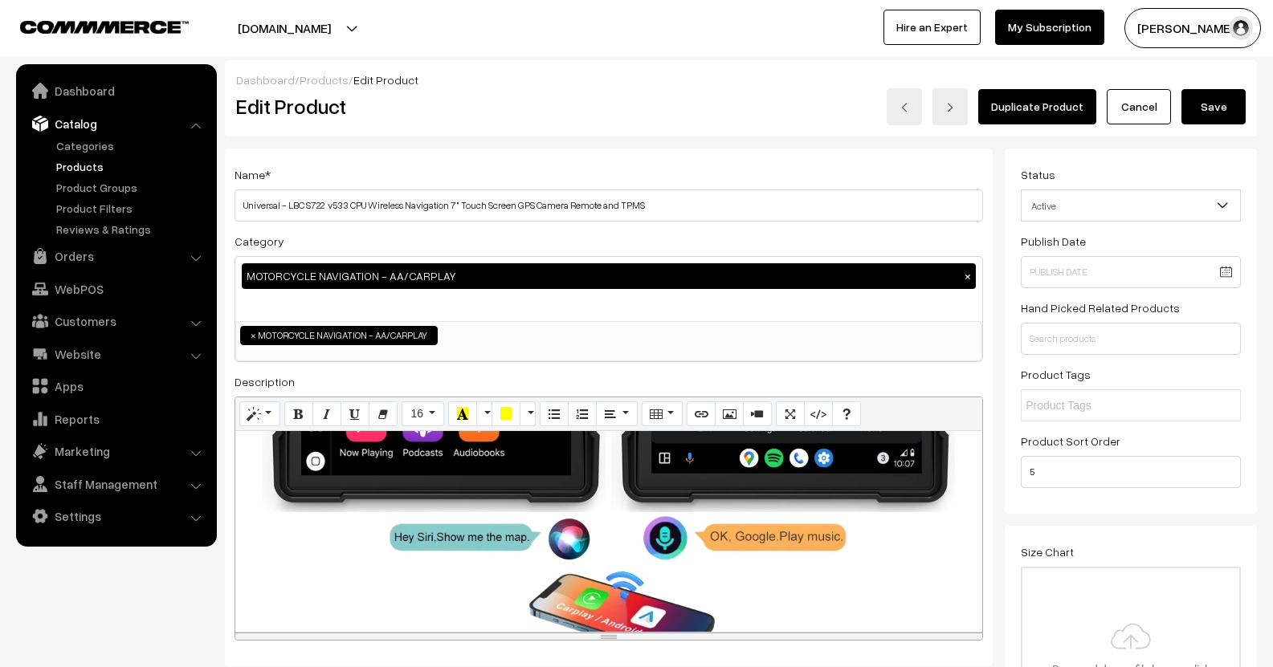
scroll to position [2730, 0]
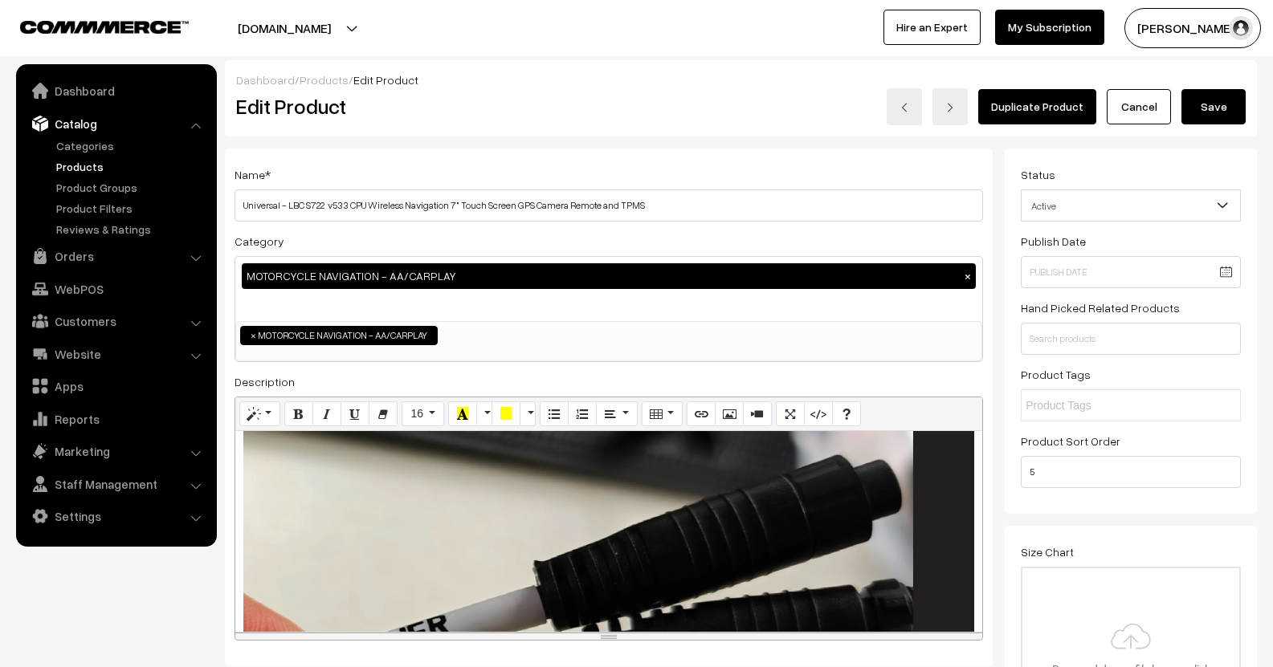
click at [528, 536] on div "895x895 (Original: 1351x1351) Product Details: OS - Linux Screen Type - IPS, Ca…" at bounding box center [608, 531] width 747 height 201
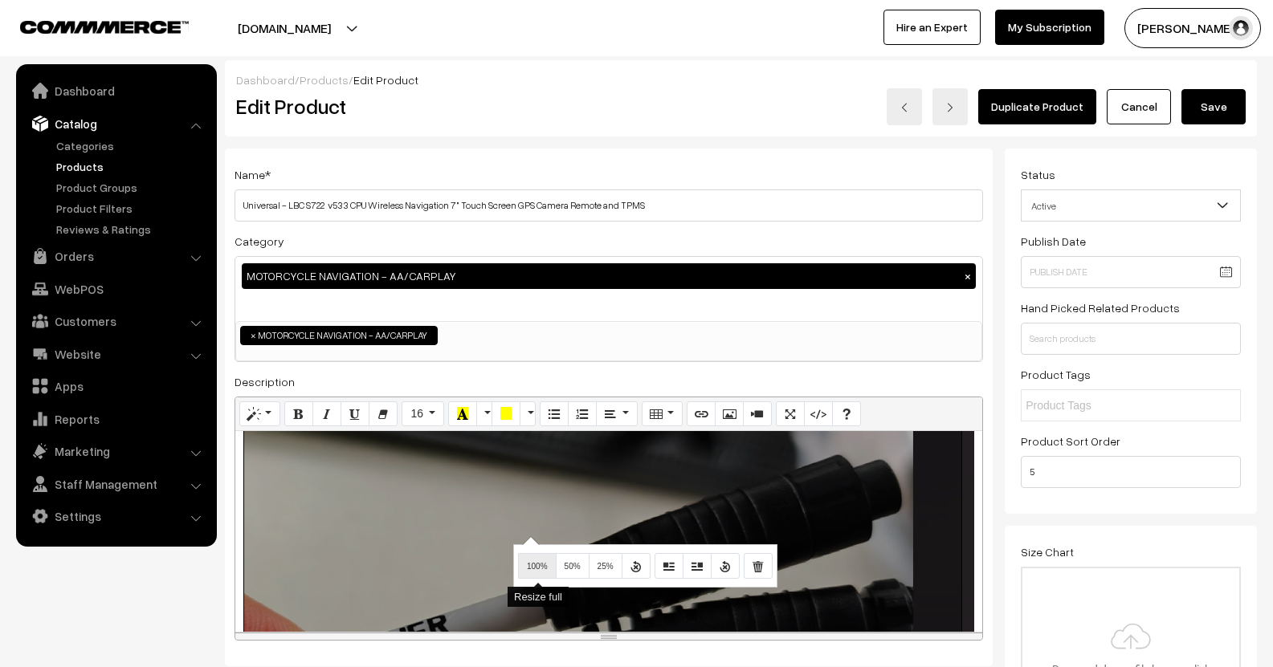
click at [535, 554] on button "100%" at bounding box center [537, 566] width 39 height 26
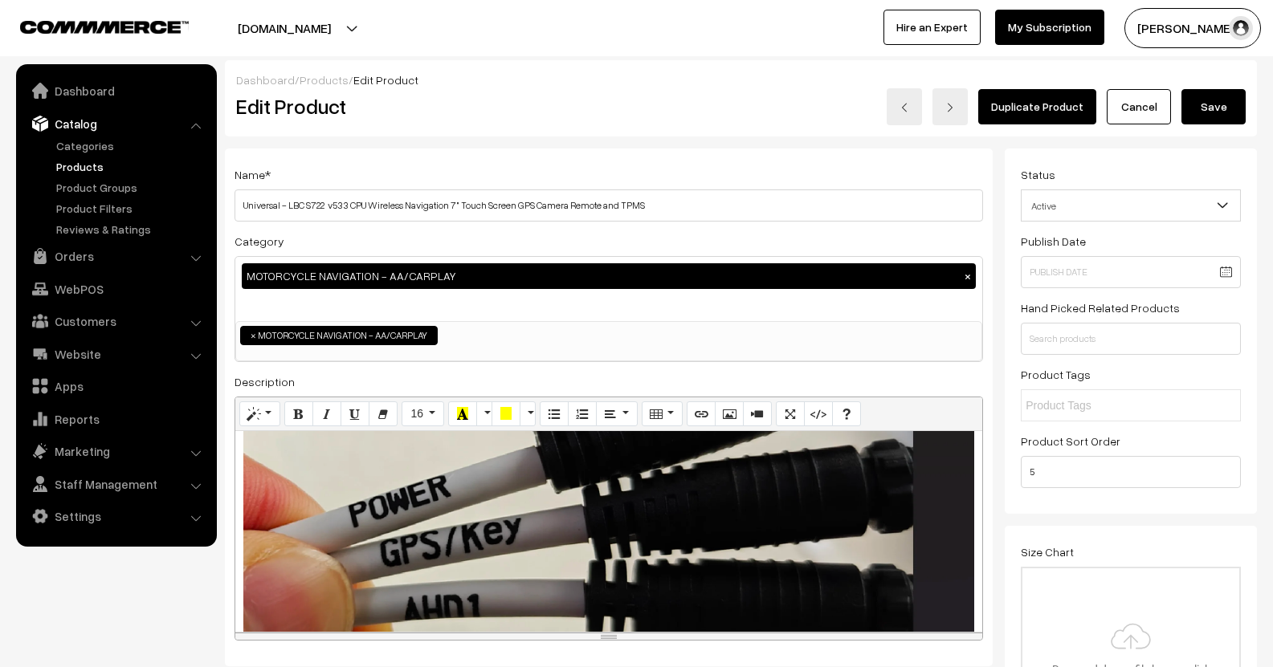
scroll to position [3132, 0]
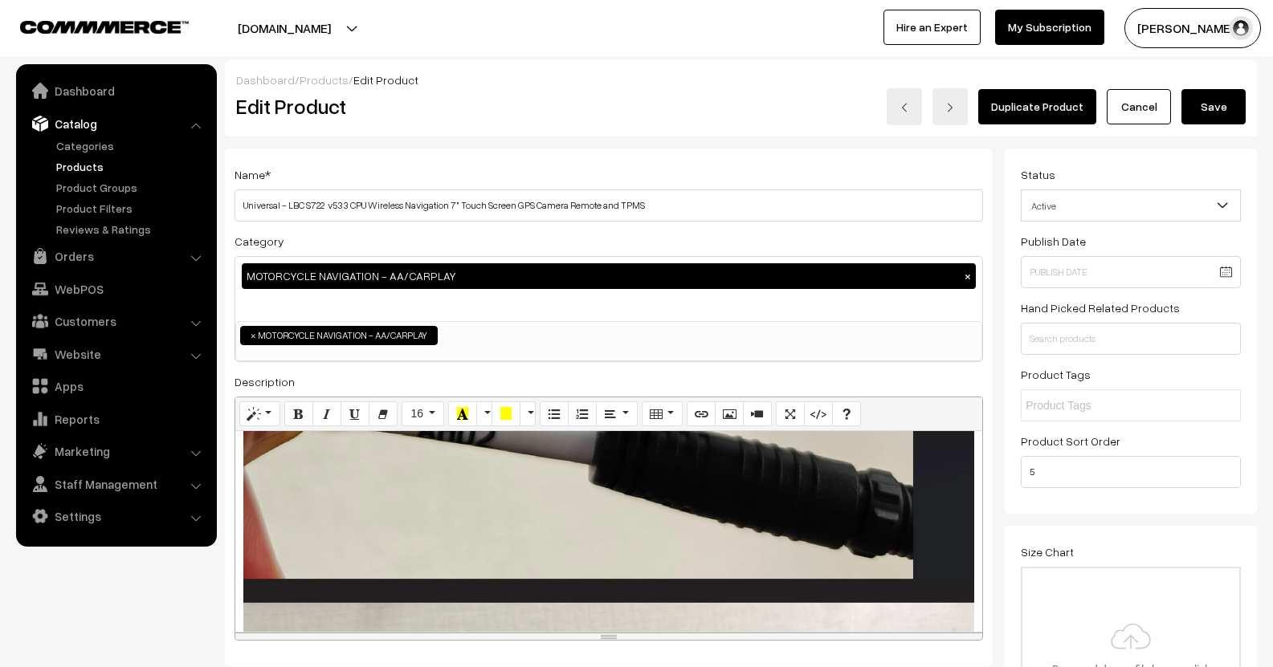
click at [495, 567] on div "895x2358 (Original: 2326x6127) Product Details: OS - Linux Screen Type - IPS, C…" at bounding box center [608, 531] width 747 height 201
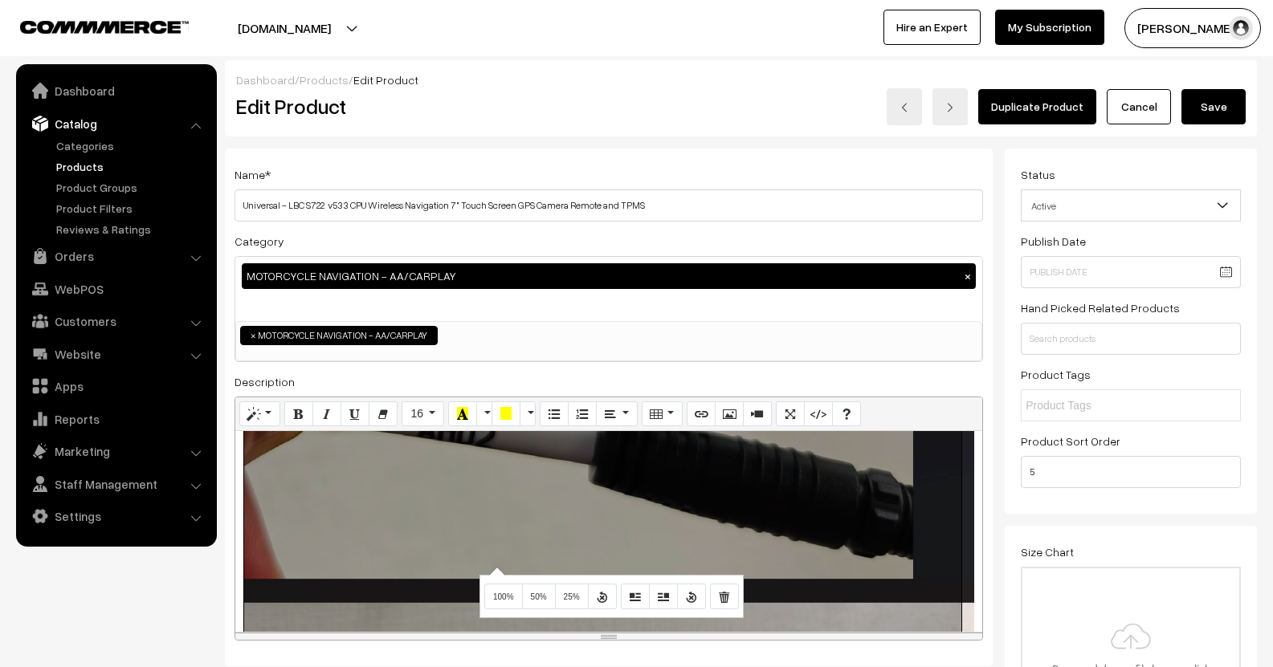
click at [510, 580] on div "100% 50% 25%" at bounding box center [611, 596] width 264 height 43
drag, startPoint x: 506, startPoint y: 593, endPoint x: 511, endPoint y: 572, distance: 21.4
click at [506, 593] on button "100%" at bounding box center [503, 597] width 39 height 26
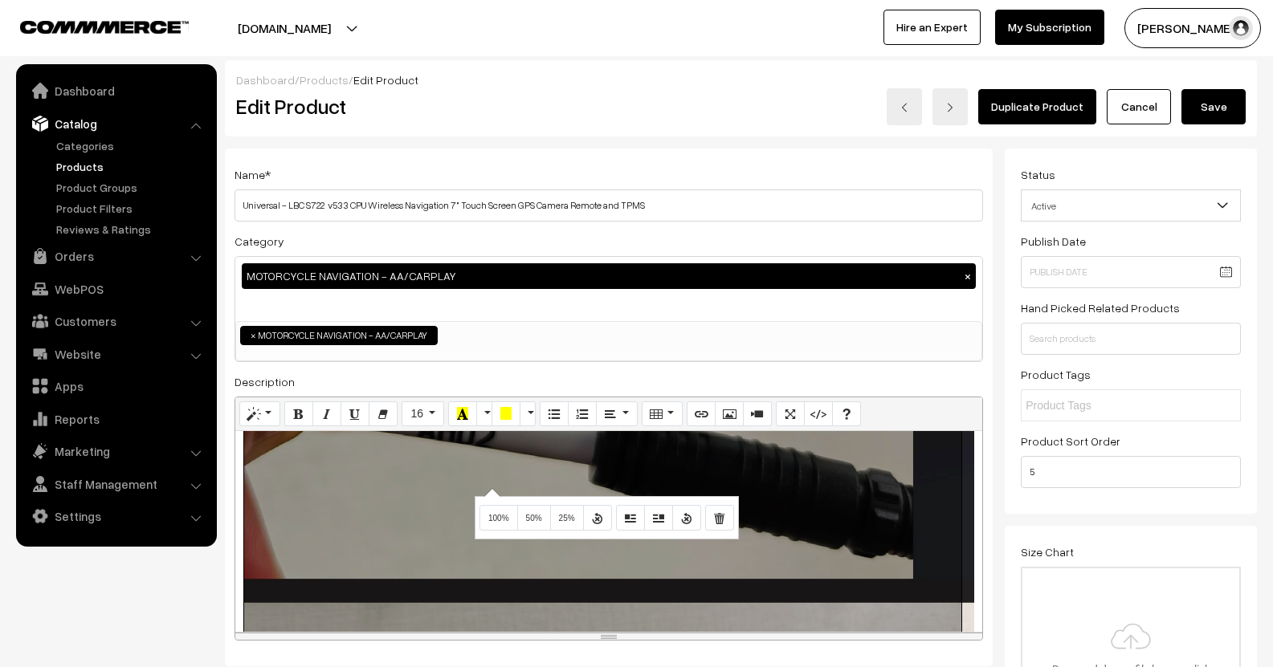
click at [490, 488] on div "895x2358 (Original: 2326x6127) Product Details: OS - Linux Screen Type - IPS, C…" at bounding box center [608, 531] width 747 height 201
drag, startPoint x: 503, startPoint y: 524, endPoint x: 512, endPoint y: 521, distance: 9.9
click at [504, 524] on button "100%" at bounding box center [498, 518] width 39 height 26
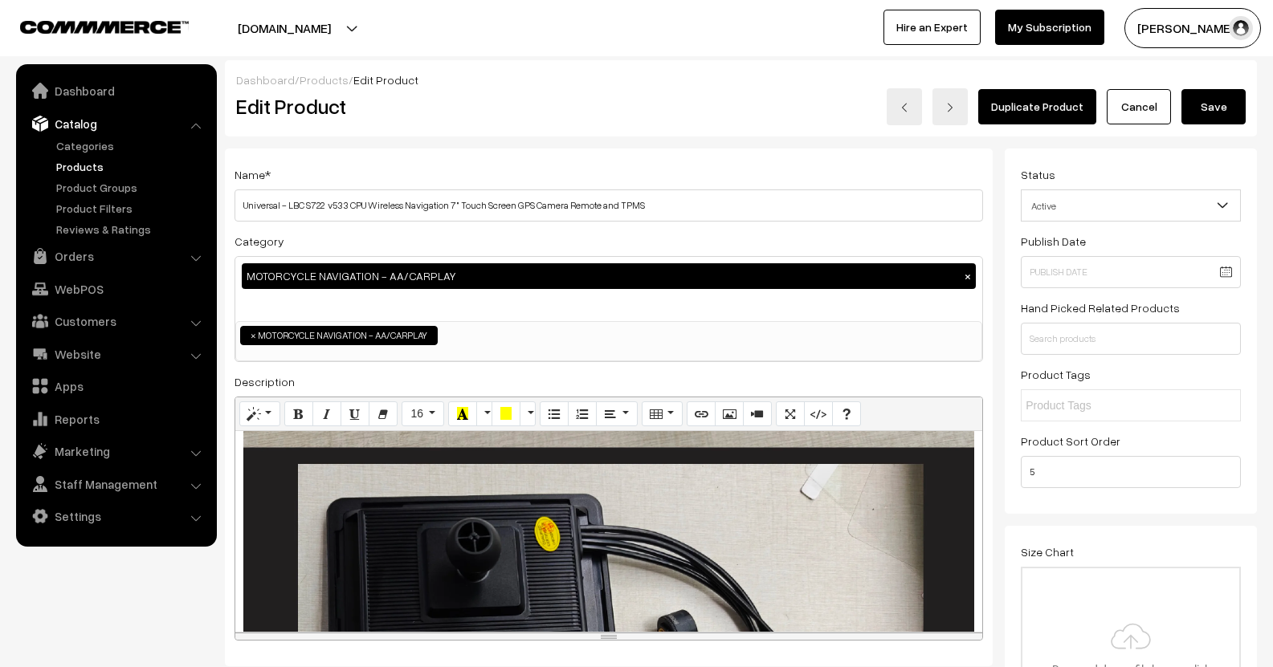
scroll to position [4176, 0]
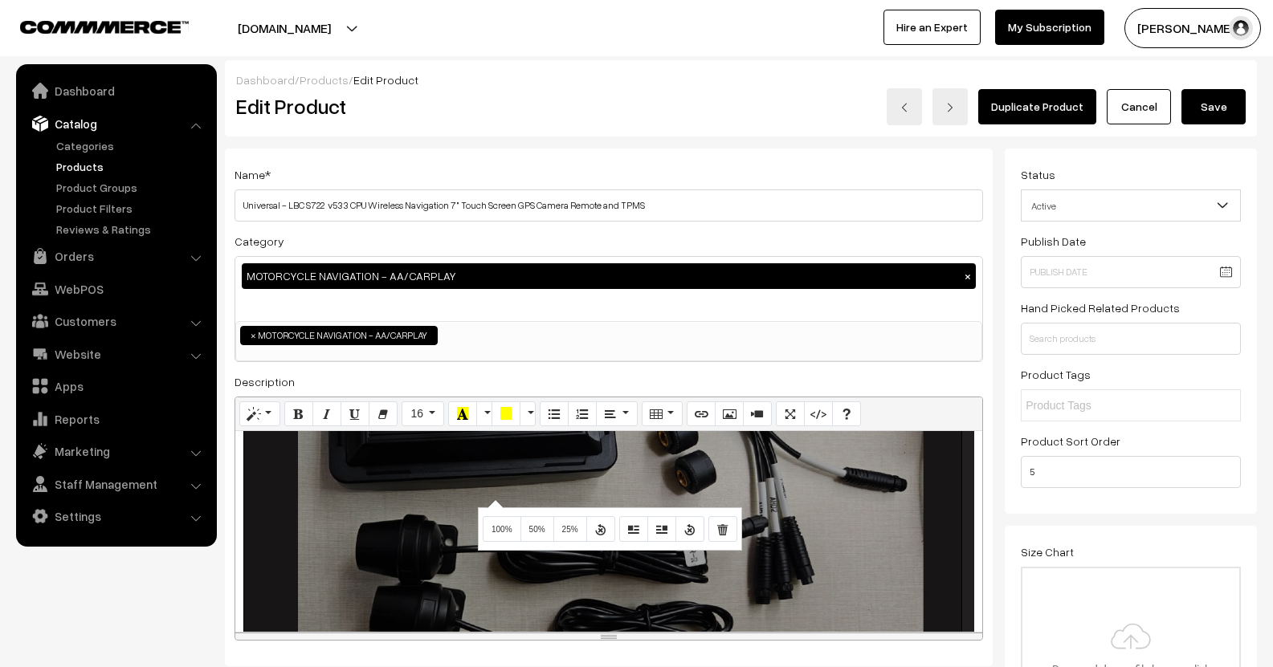
drag, startPoint x: 493, startPoint y: 500, endPoint x: 497, endPoint y: 511, distance: 11.9
click at [496, 500] on div "Normal Quote Code Header 1 Header 2 Header 3 Header 4 Header 5 Header 6 16 8 9 …" at bounding box center [609, 519] width 748 height 245
click at [496, 528] on span "100%" at bounding box center [501, 529] width 21 height 9
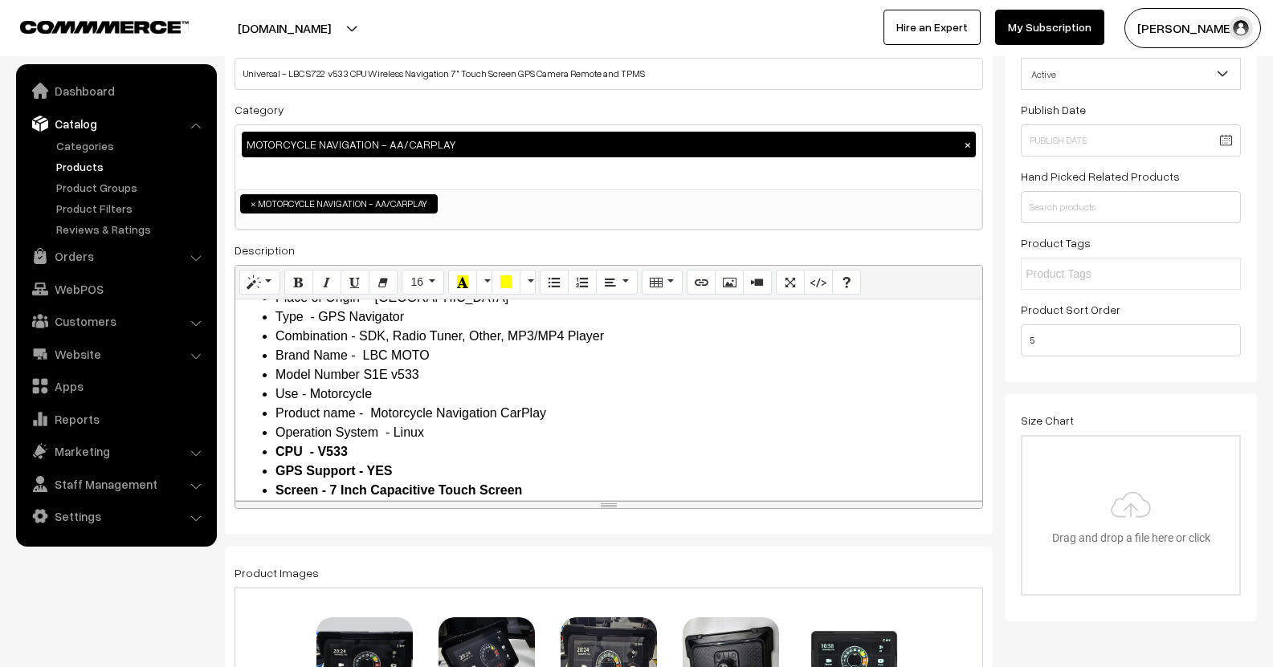
scroll to position [402, 0]
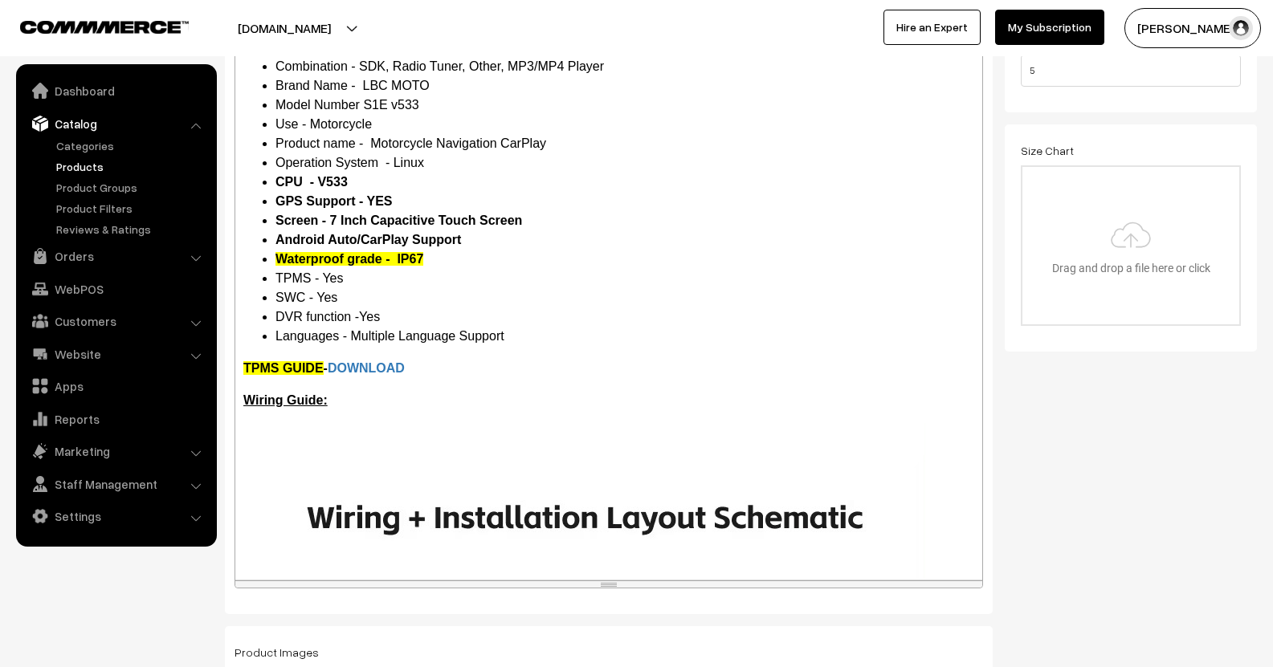
drag, startPoint x: 610, startPoint y: 235, endPoint x: 569, endPoint y: 567, distance: 334.3
click at [610, 584] on div "resize" at bounding box center [609, 583] width 16 height 1
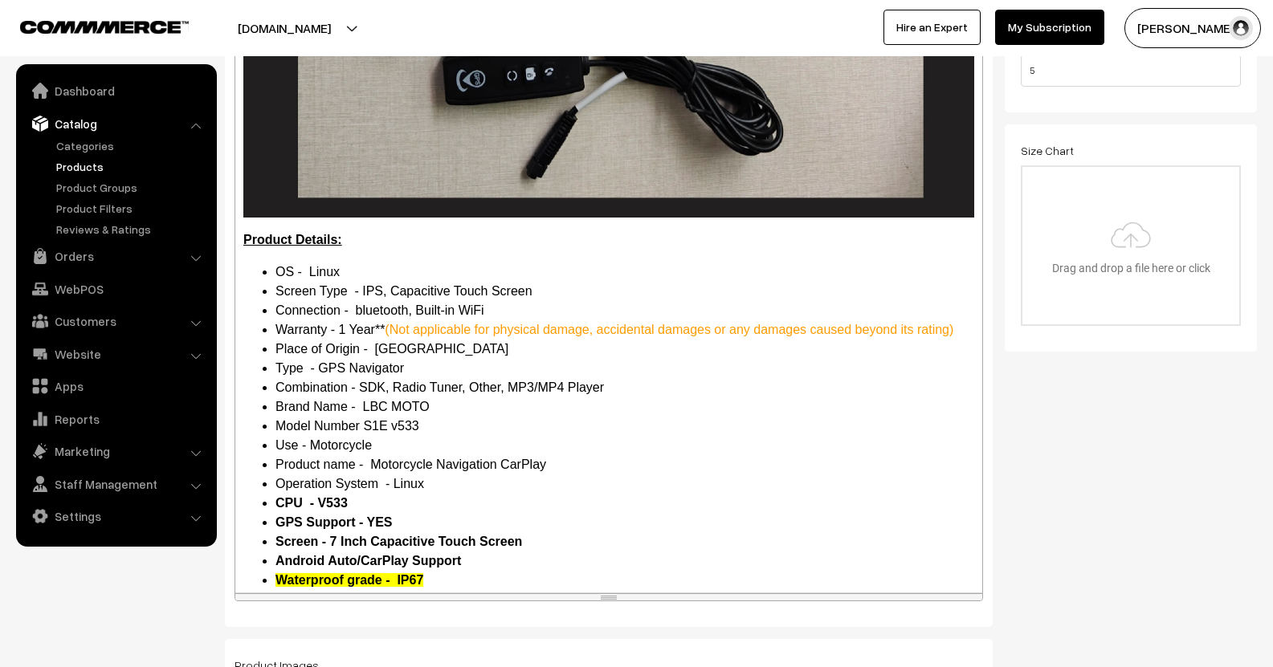
scroll to position [4497, 0]
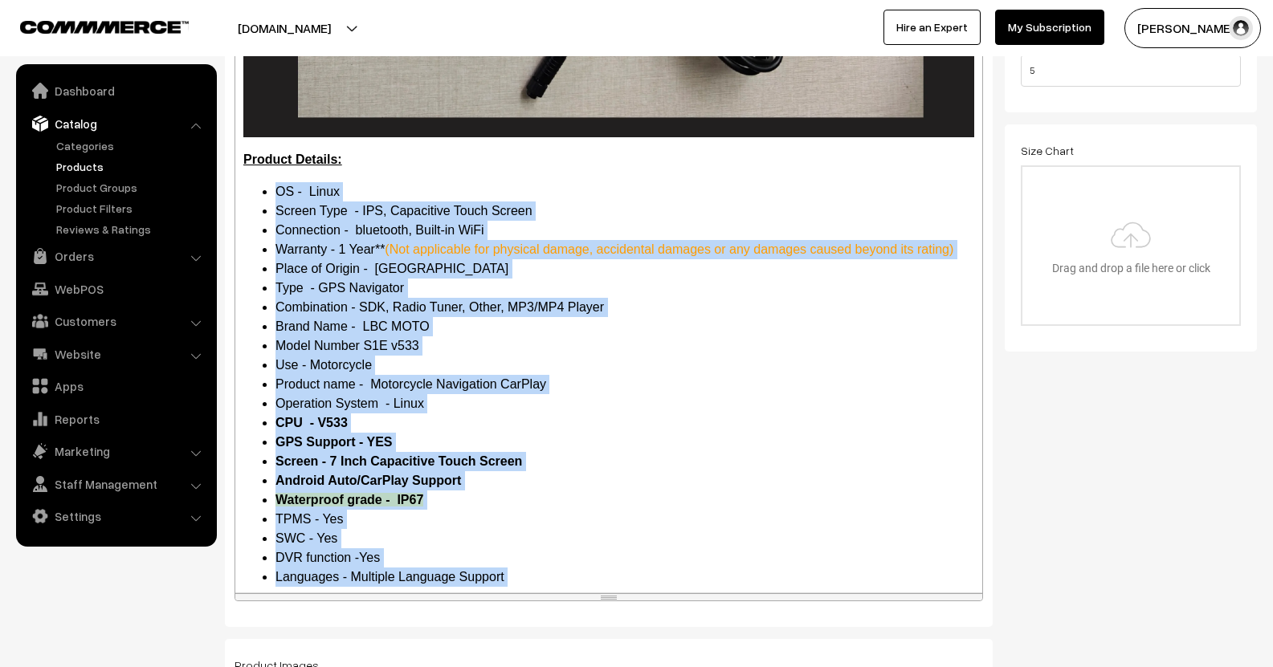
drag, startPoint x: 521, startPoint y: 504, endPoint x: 271, endPoint y: 116, distance: 461.3
click at [271, 116] on div "Product Details: OS - Linux Screen Type - IPS, Capacitive Touch Screen Connecti…" at bounding box center [608, 311] width 747 height 563
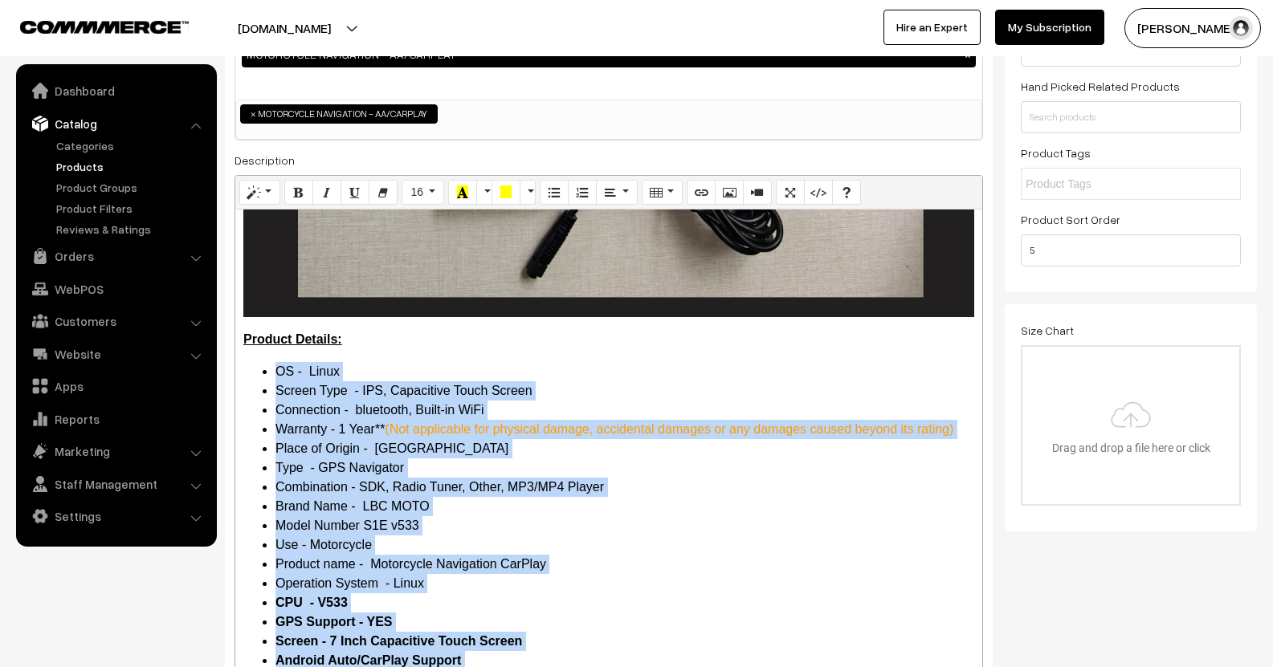
scroll to position [161, 0]
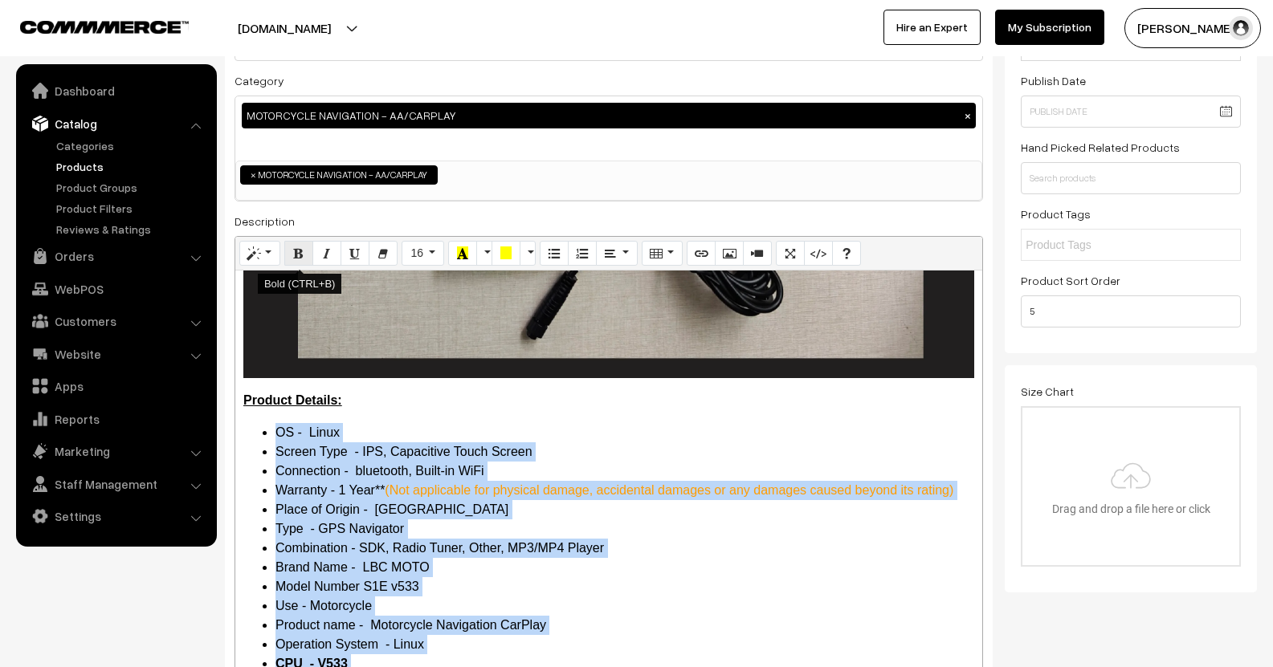
click at [302, 247] on icon "Bold (CTRL+B)" at bounding box center [298, 253] width 11 height 13
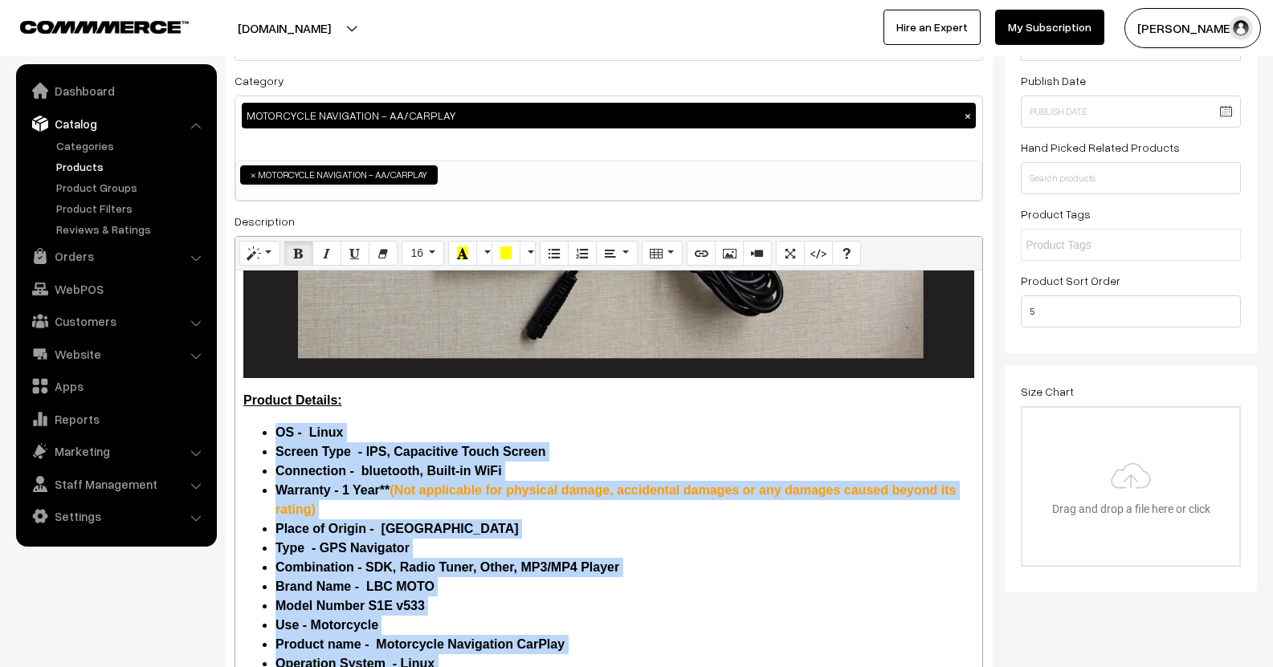
scroll to position [279, 0]
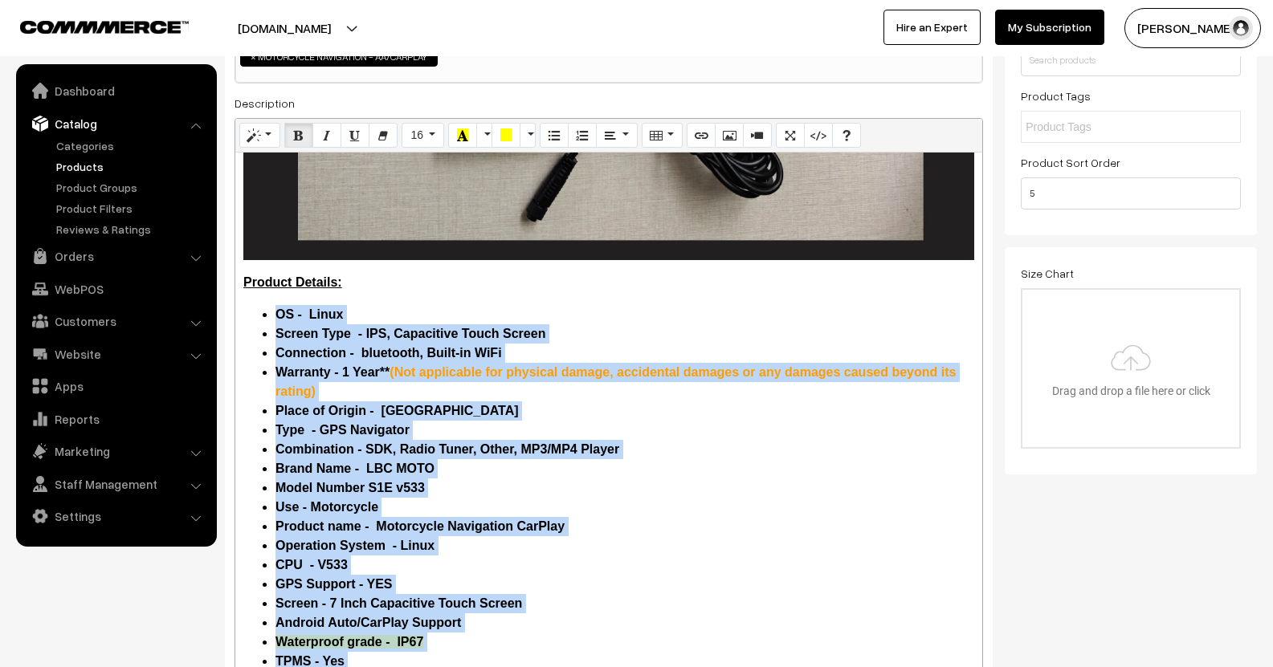
click at [302, 305] on li "OS - Linux" at bounding box center [624, 314] width 699 height 19
click at [294, 141] on icon "Bold (CTRL+B)" at bounding box center [298, 134] width 11 height 13
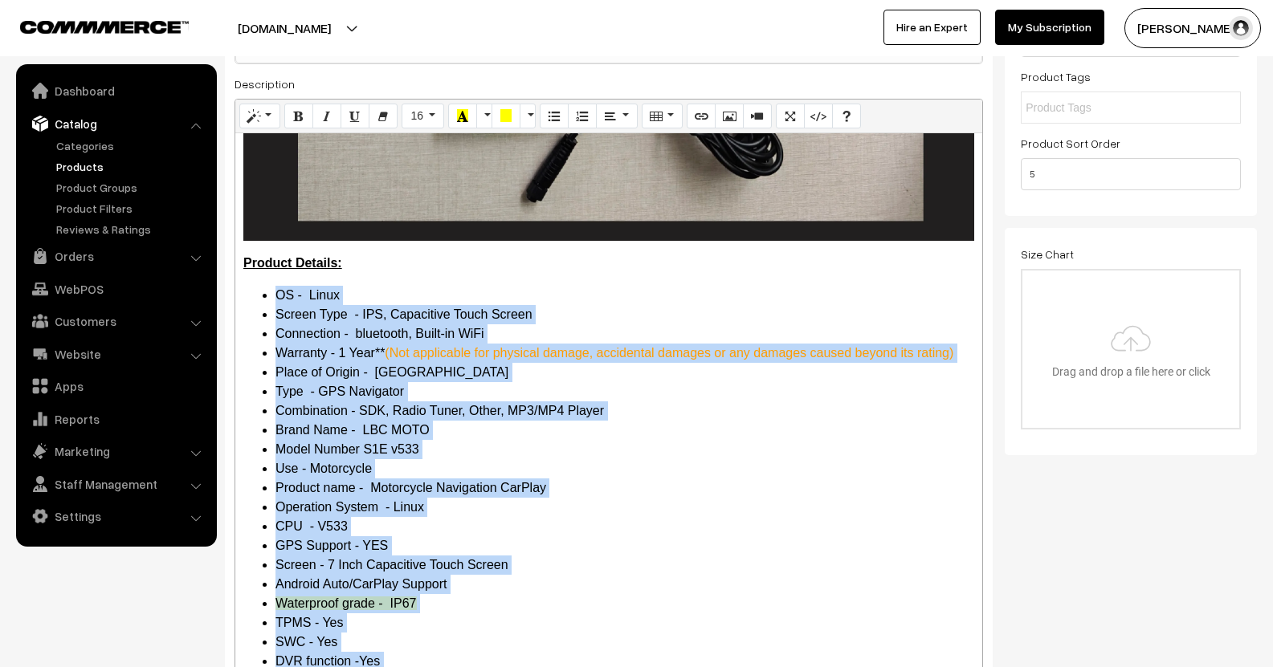
click at [859, 440] on li "Model Number S1E v533" at bounding box center [624, 449] width 699 height 19
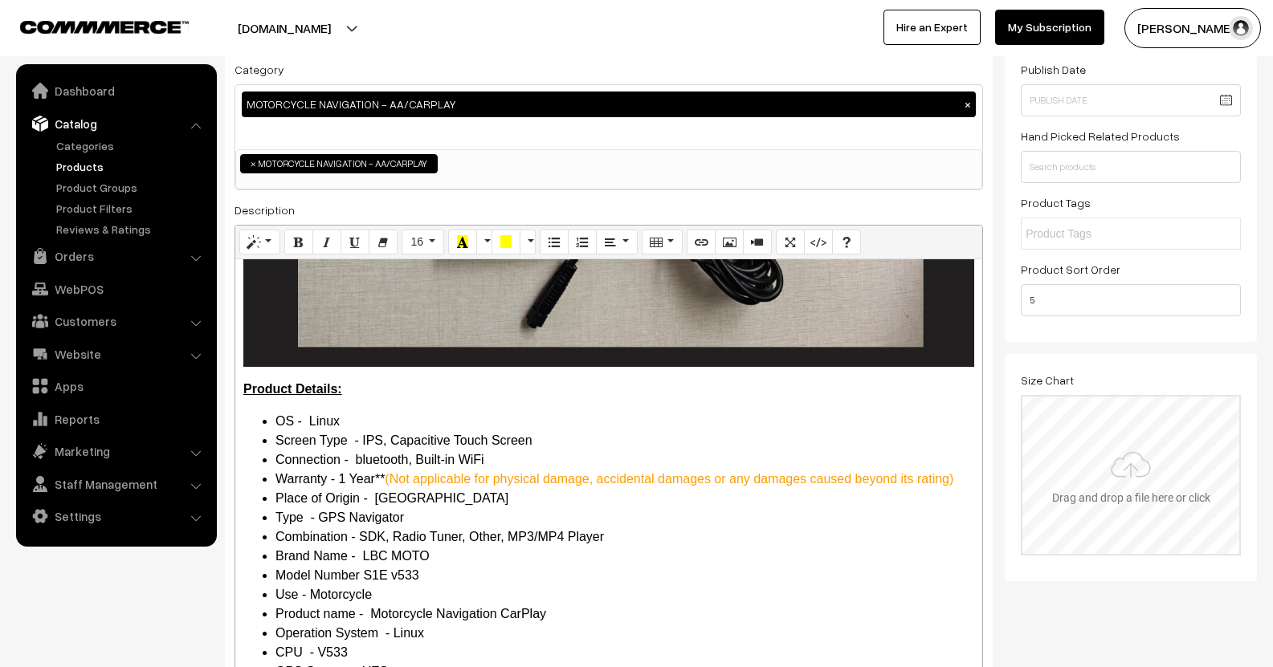
scroll to position [378, 0]
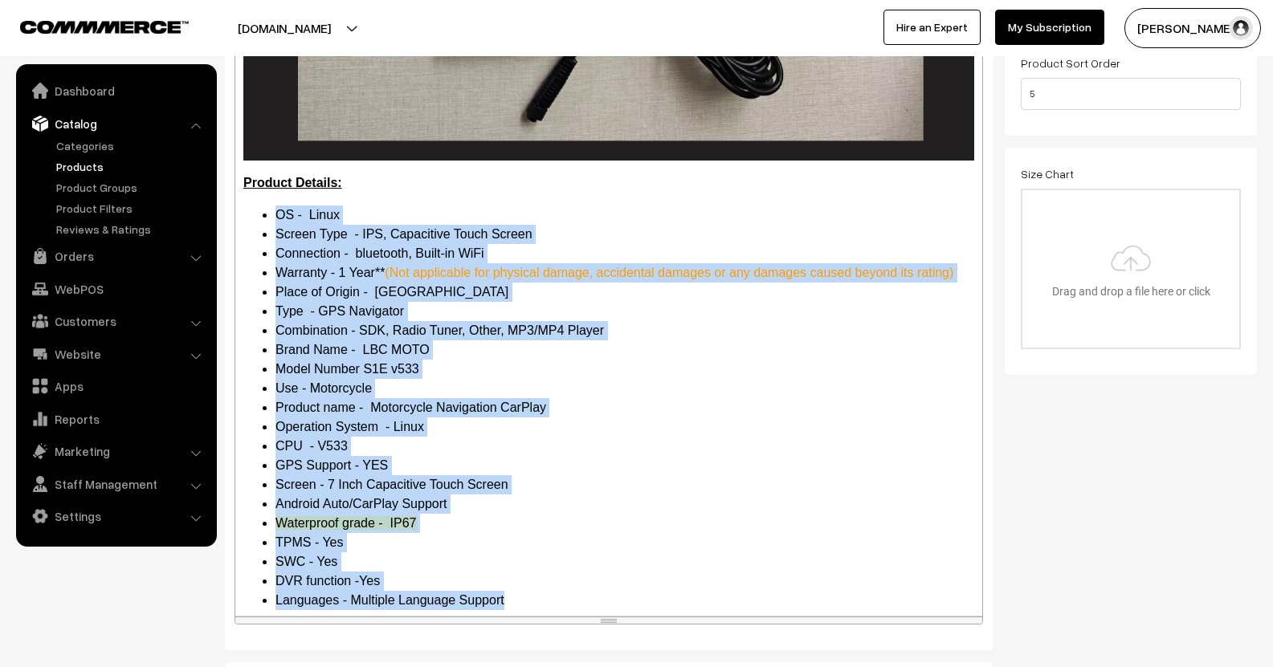
drag, startPoint x: 469, startPoint y: 502, endPoint x: 242, endPoint y: 119, distance: 445.4
click at [242, 119] on div "Product Details: OS - Linux Screen Type - IPS, Capacitive Touch Screen Connecti…" at bounding box center [608, 334] width 747 height 563
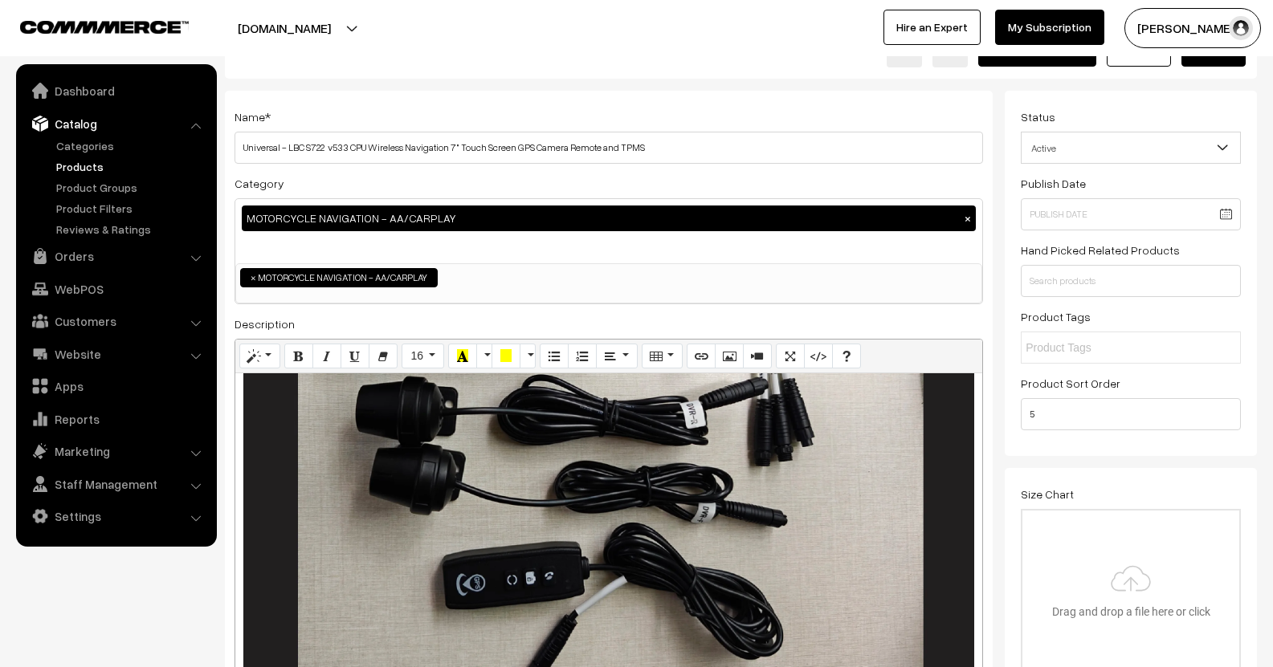
scroll to position [57, 0]
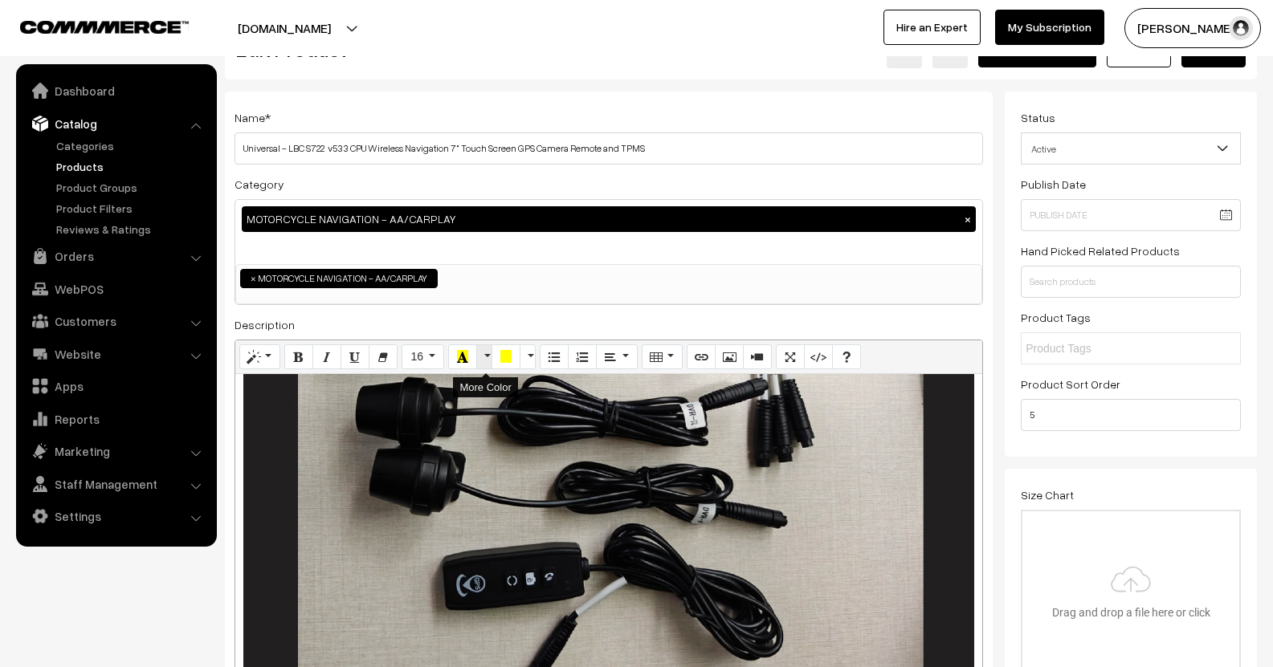
click at [487, 357] on button "More Color" at bounding box center [484, 358] width 16 height 26
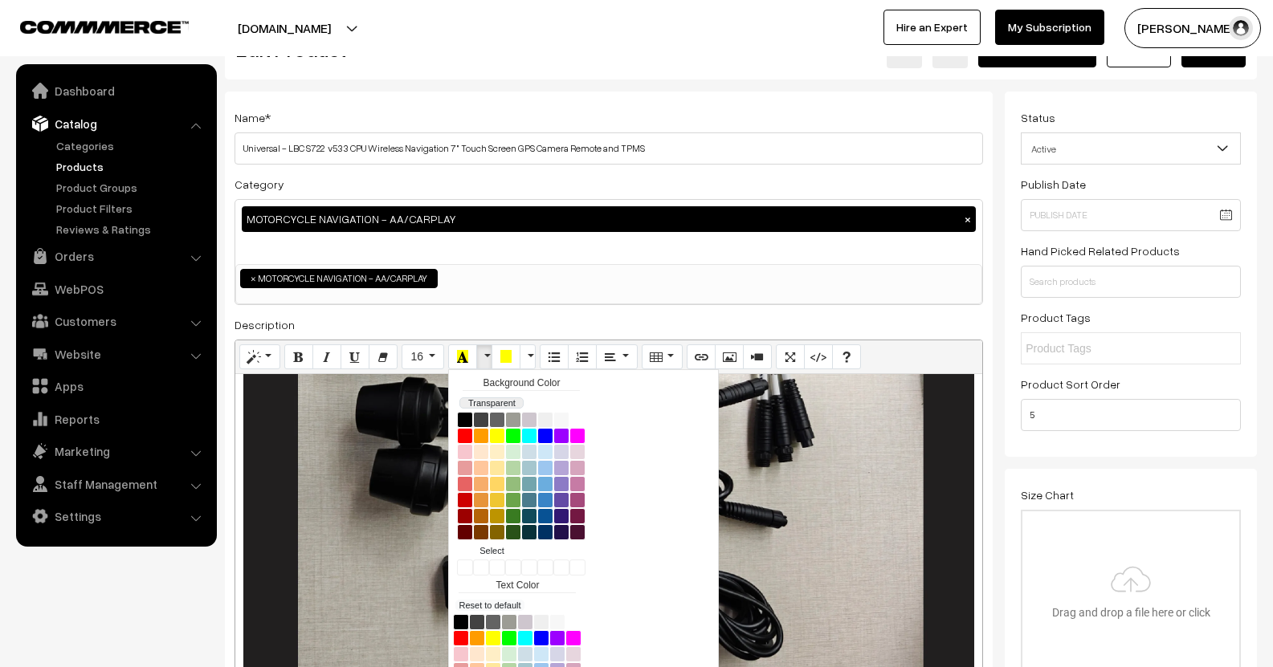
click at [482, 399] on button "Transparent" at bounding box center [491, 403] width 64 height 11
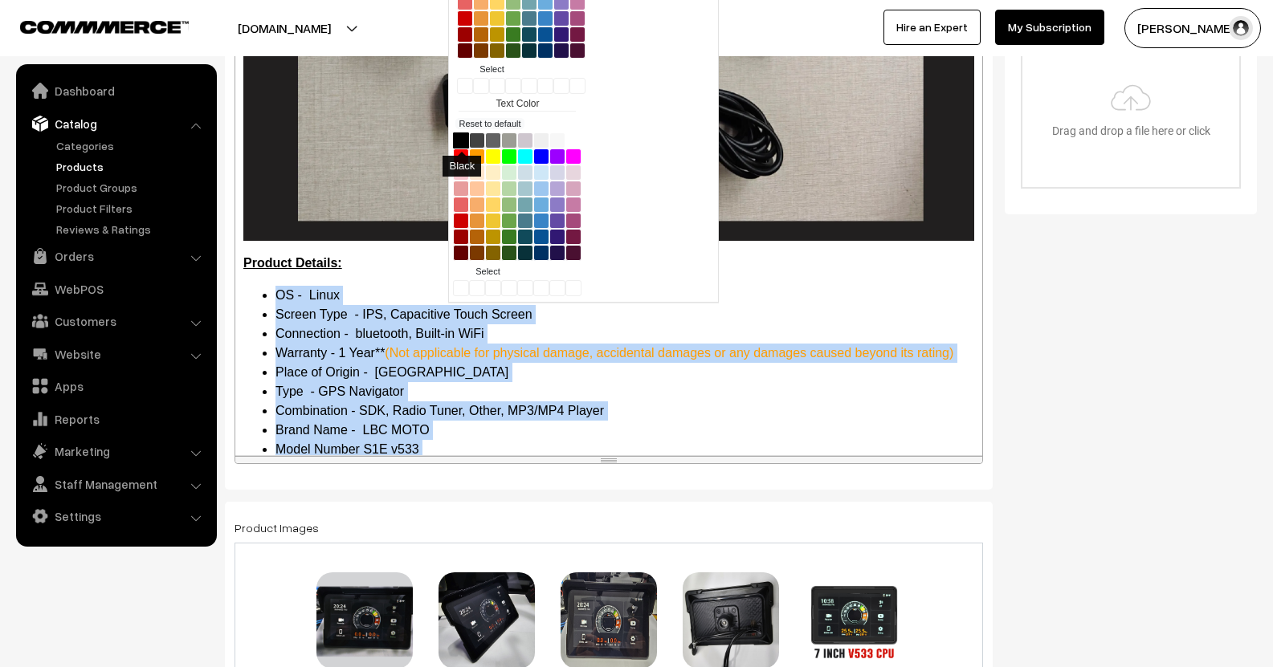
click at [461, 137] on button "Black" at bounding box center [461, 141] width 16 height 16
click at [765, 440] on li "Model Number S1E v533" at bounding box center [624, 449] width 699 height 19
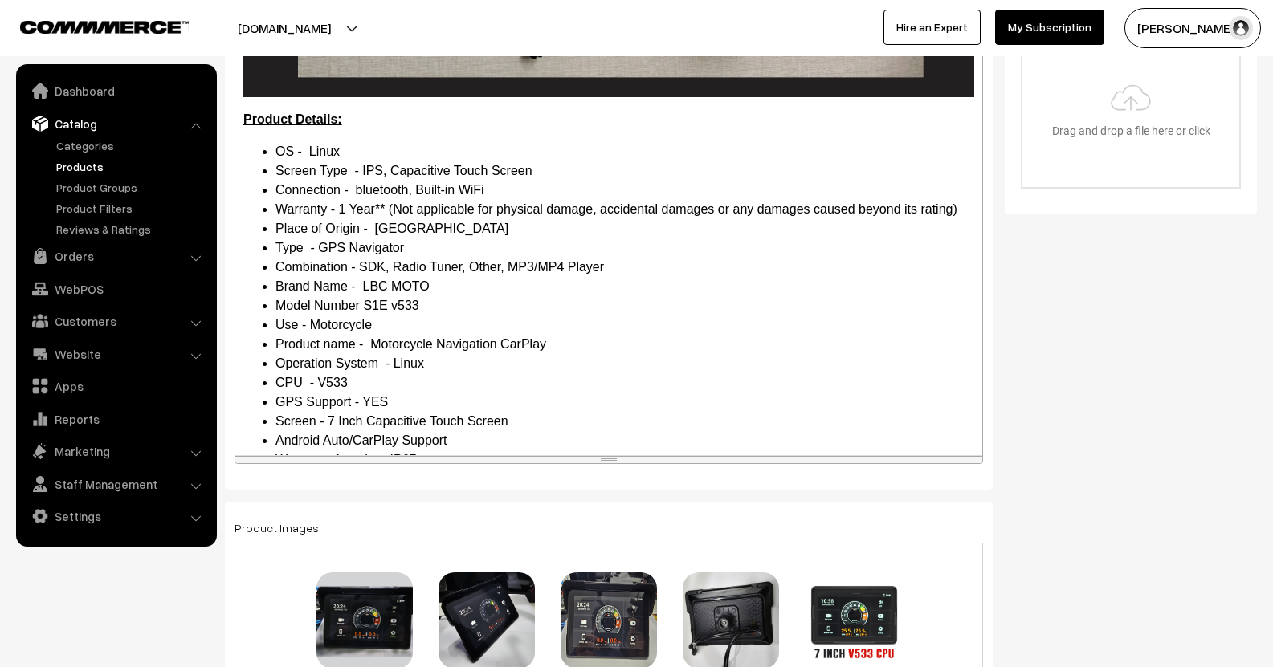
scroll to position [4497, 0]
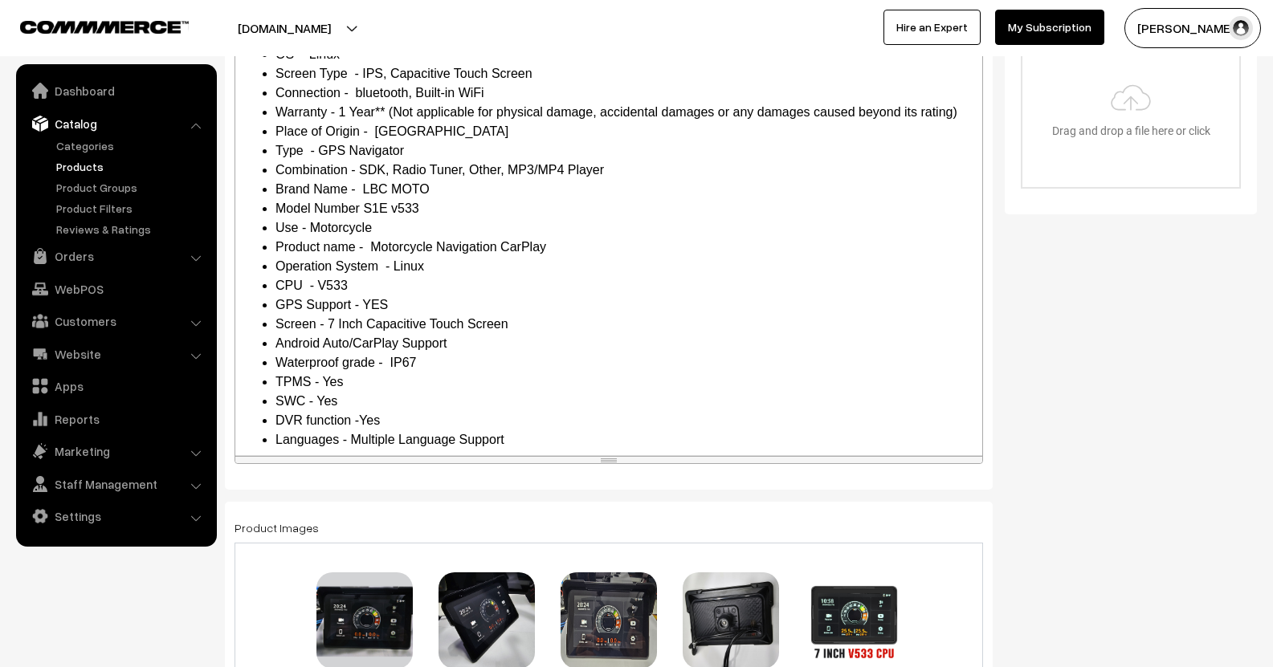
drag, startPoint x: 458, startPoint y: 393, endPoint x: 244, endPoint y: 390, distance: 213.6
click at [244, 463] on p "TPMS GUIDE - DOWNLOAD" at bounding box center [608, 472] width 731 height 19
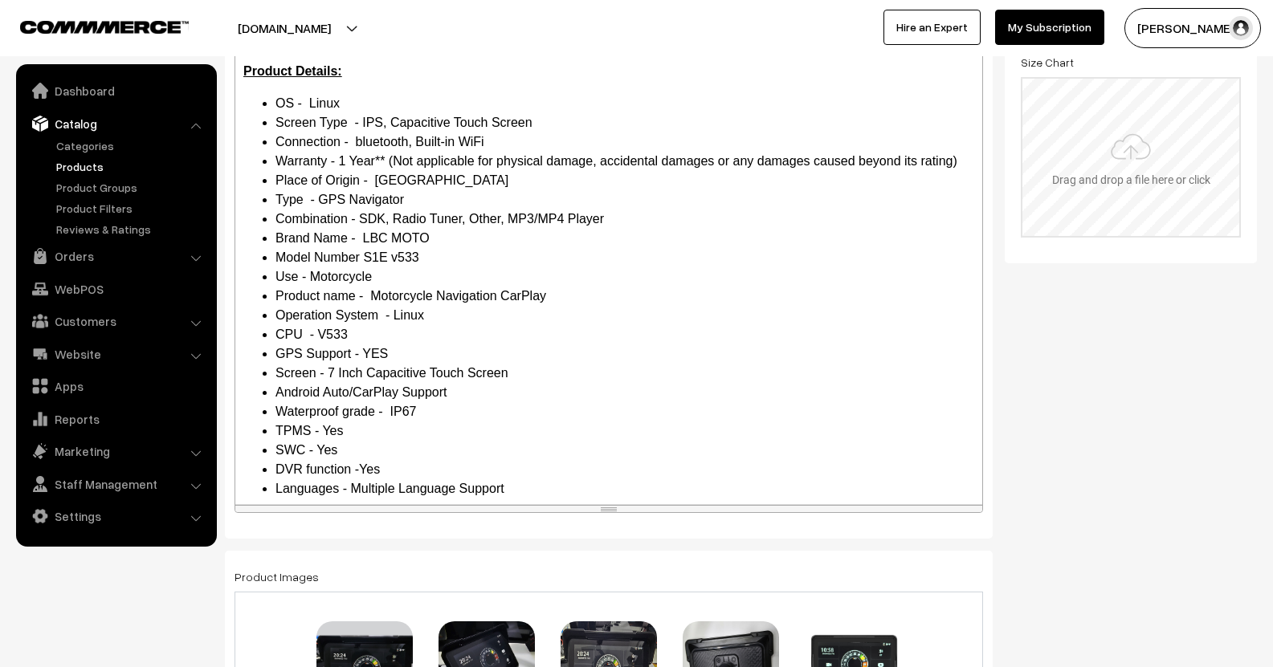
scroll to position [298, 0]
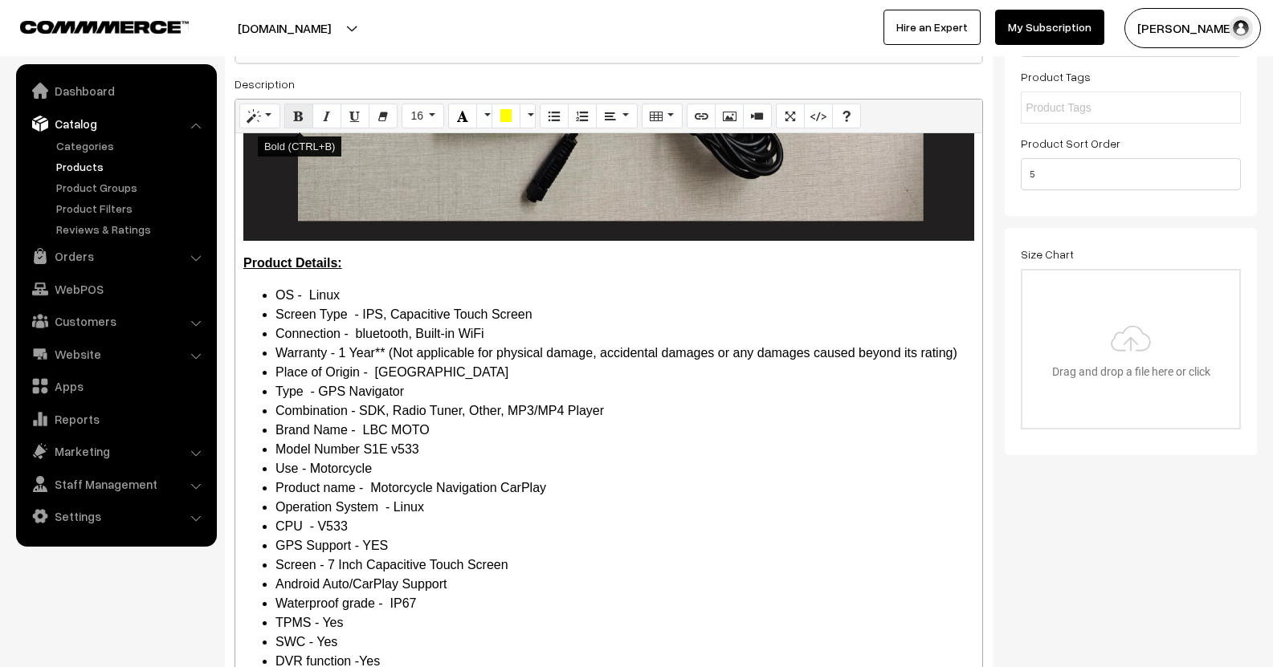
click at [294, 107] on button "Bold (CTRL+B)" at bounding box center [298, 117] width 29 height 26
click at [487, 120] on button "More Color" at bounding box center [484, 117] width 16 height 26
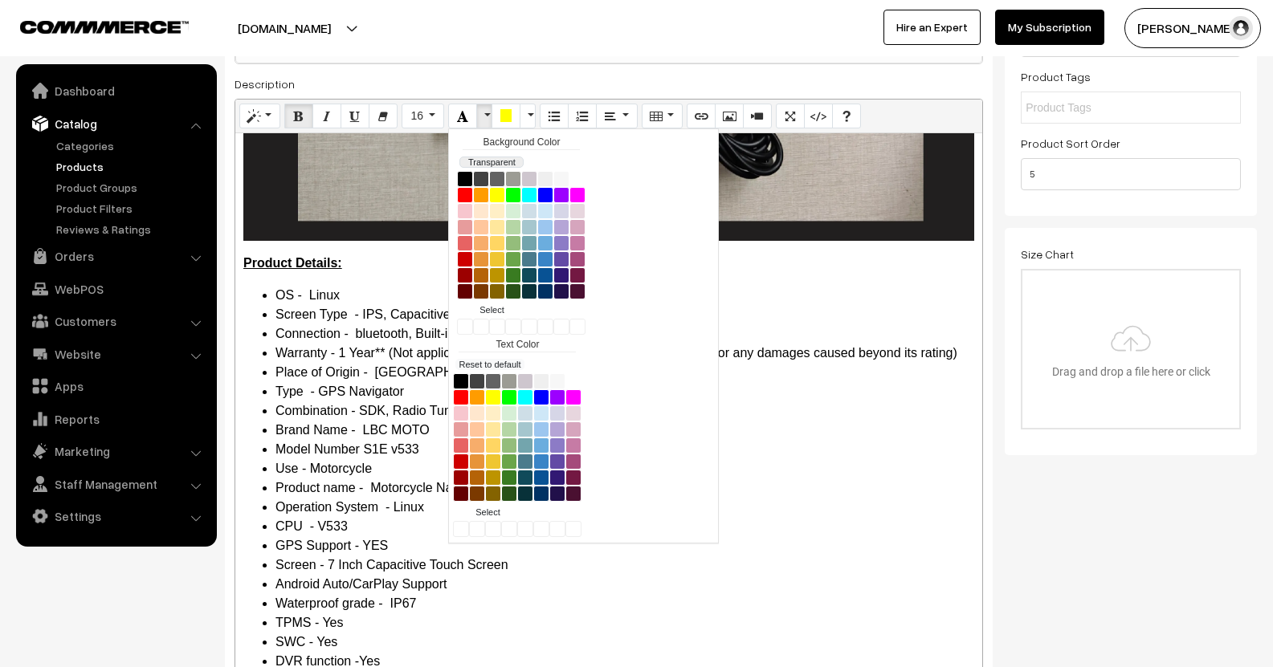
click at [486, 162] on button "Transparent" at bounding box center [491, 162] width 64 height 11
click at [549, 398] on button "Blue" at bounding box center [541, 397] width 16 height 16
drag, startPoint x: 810, startPoint y: 467, endPoint x: 826, endPoint y: 467, distance: 16.1
click at [814, 536] on li "GPS Support - YES" at bounding box center [624, 545] width 699 height 19
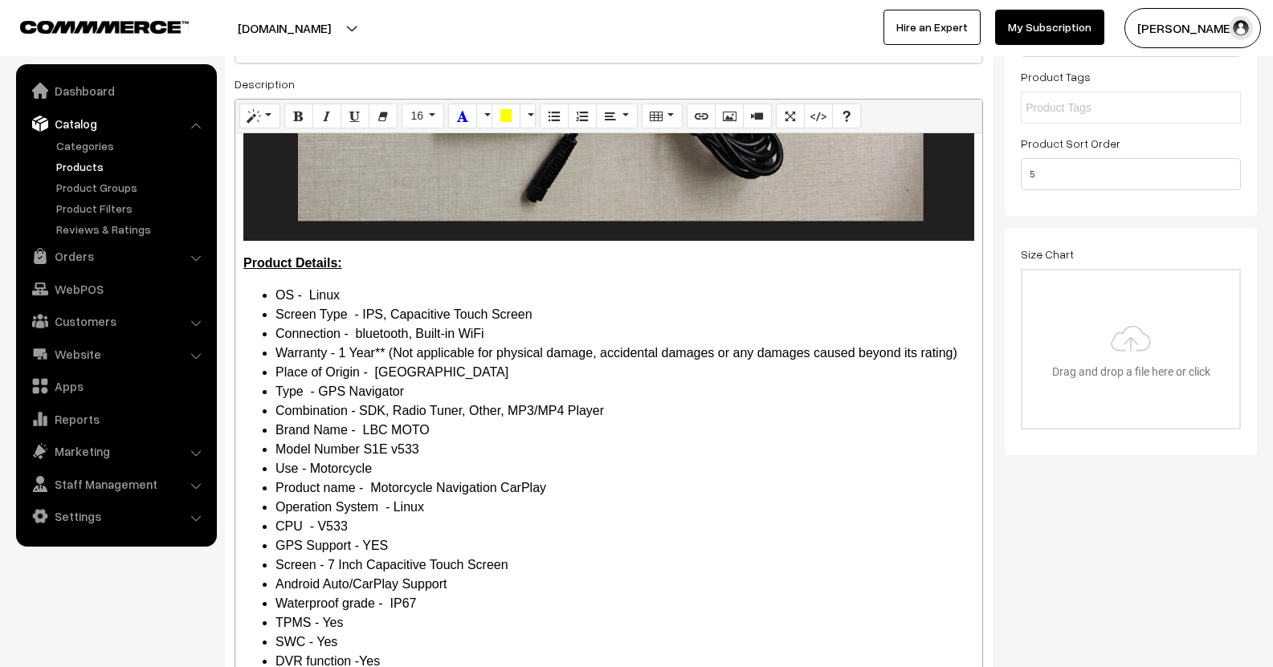
scroll to position [0, 0]
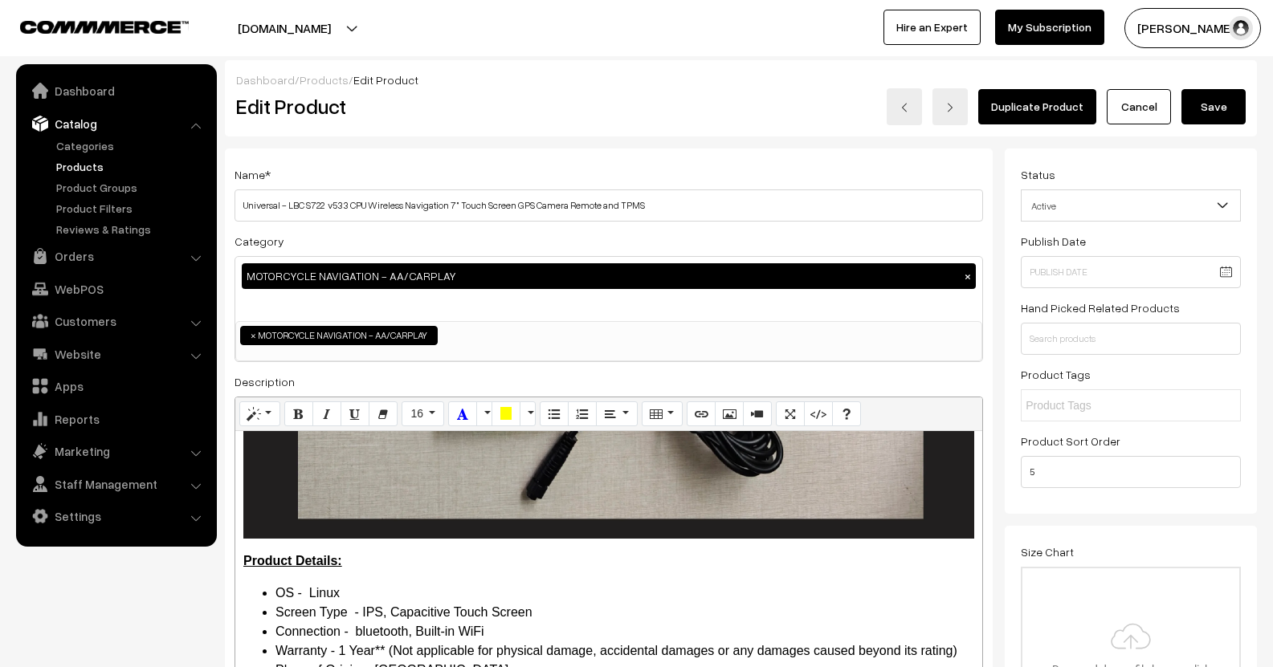
click at [1213, 108] on button "Save" at bounding box center [1213, 106] width 64 height 35
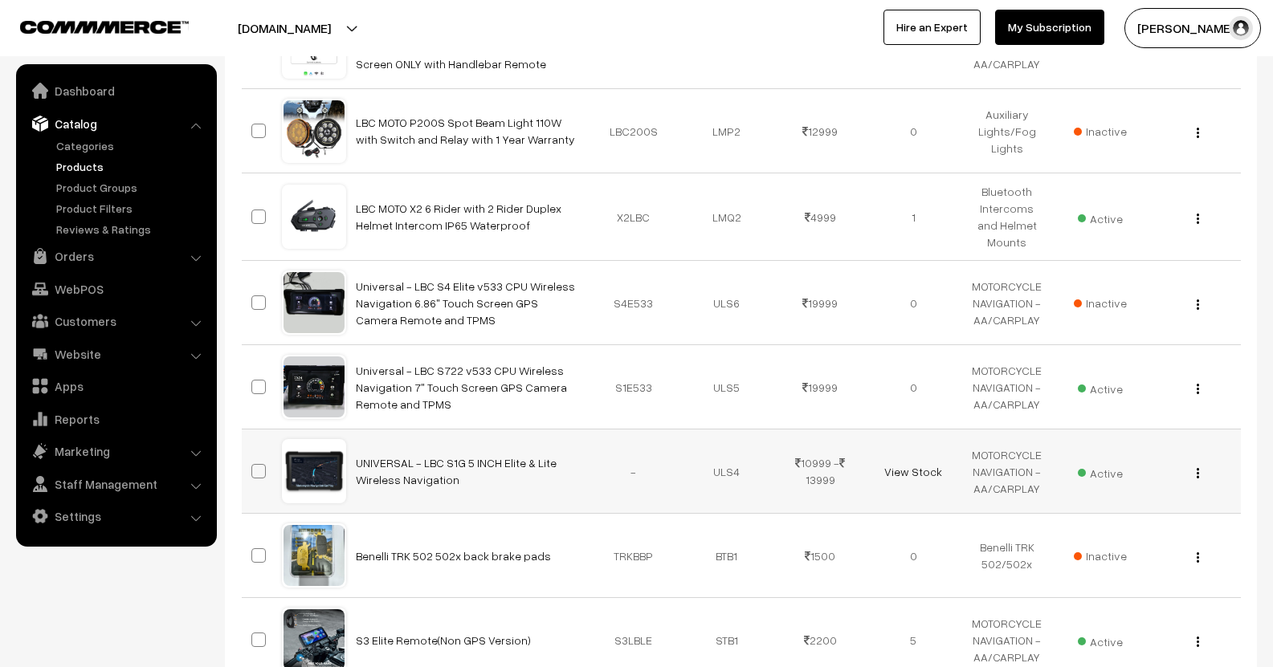
scroll to position [1606, 0]
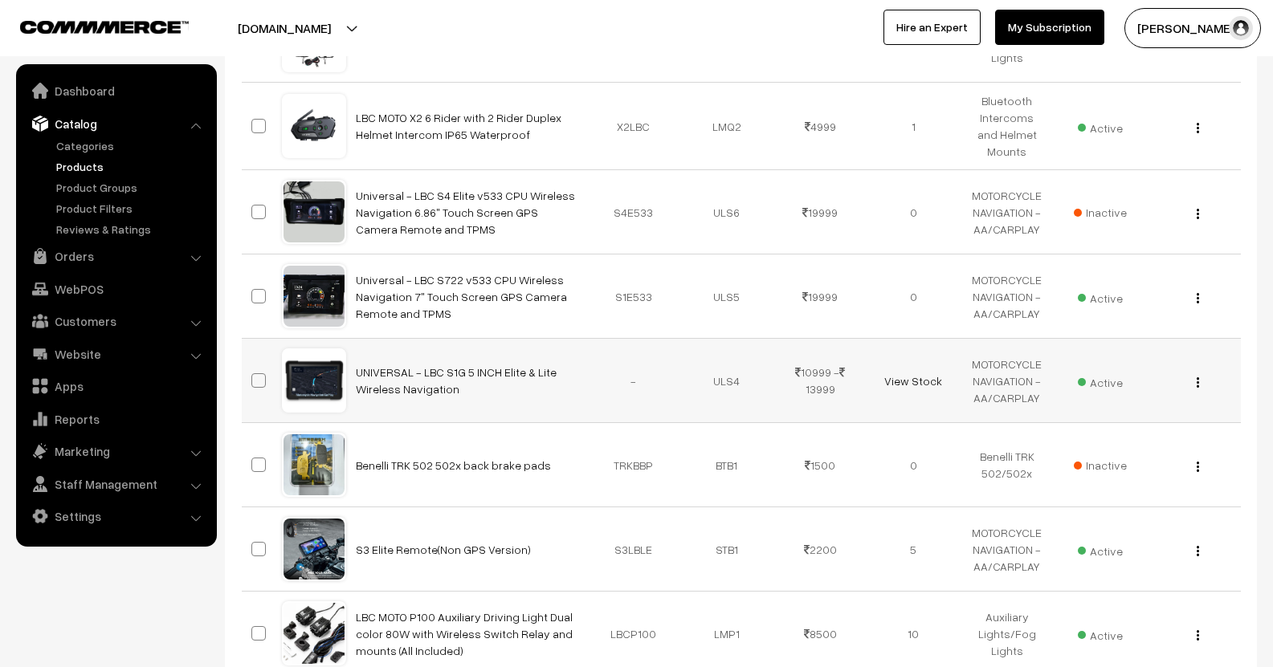
click at [1193, 373] on div "View Edit Delete" at bounding box center [1193, 381] width 74 height 17
click at [1201, 373] on div "View Edit Delete" at bounding box center [1193, 381] width 74 height 17
drag, startPoint x: 1195, startPoint y: 340, endPoint x: 1203, endPoint y: 341, distance: 8.1
click at [1194, 373] on div "View Edit Delete" at bounding box center [1193, 381] width 74 height 17
click at [1196, 376] on button "button" at bounding box center [1198, 382] width 4 height 13
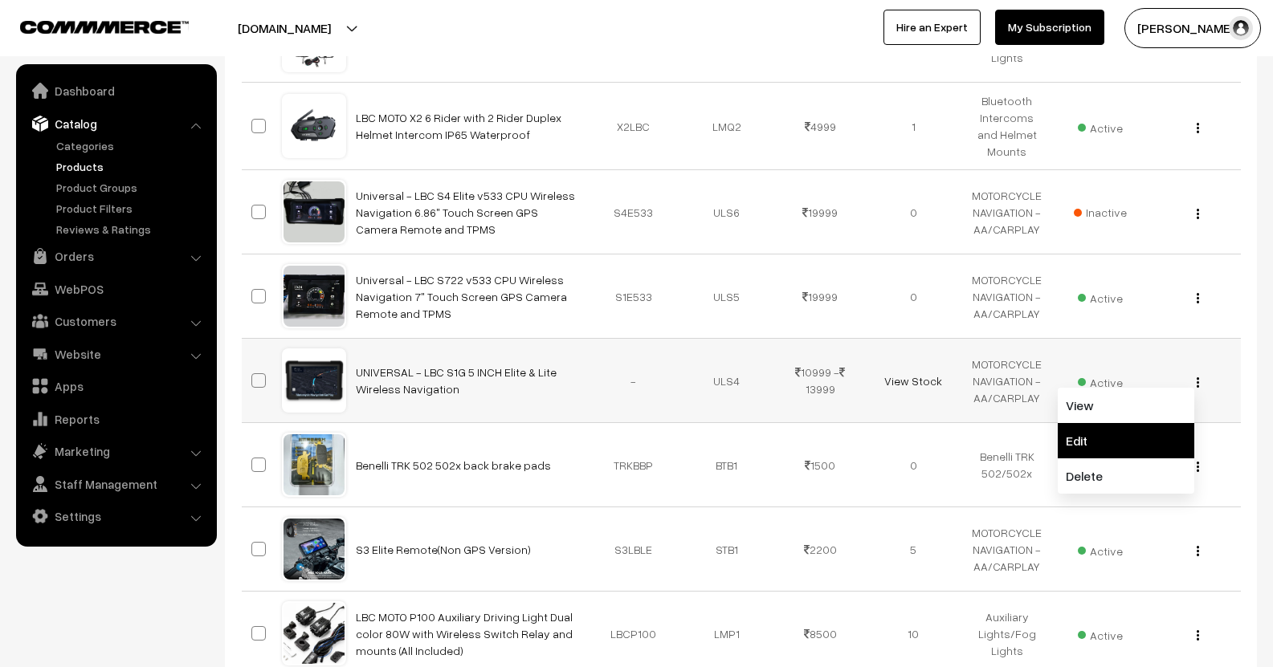
click at [1110, 423] on link "Edit" at bounding box center [1126, 440] width 137 height 35
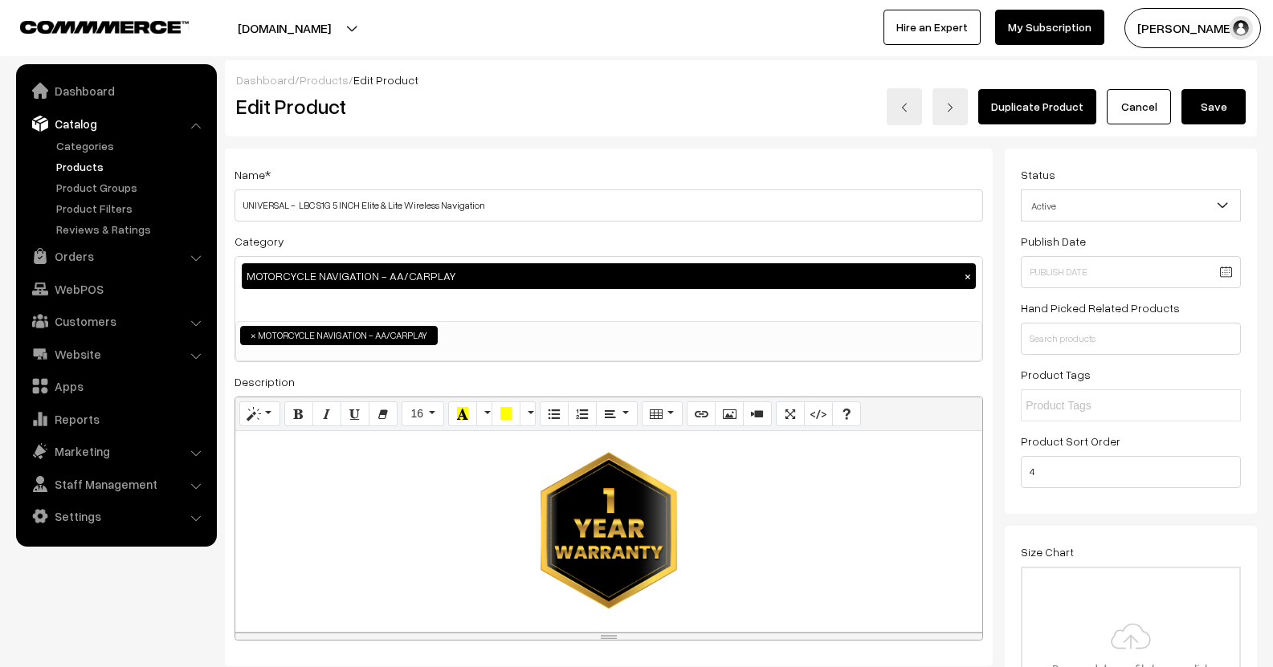
click at [557, 506] on div "Product Details: OS - Linux Screen Type - IPS, Capacitive Touch Screen Connecti…" at bounding box center [608, 531] width 747 height 201
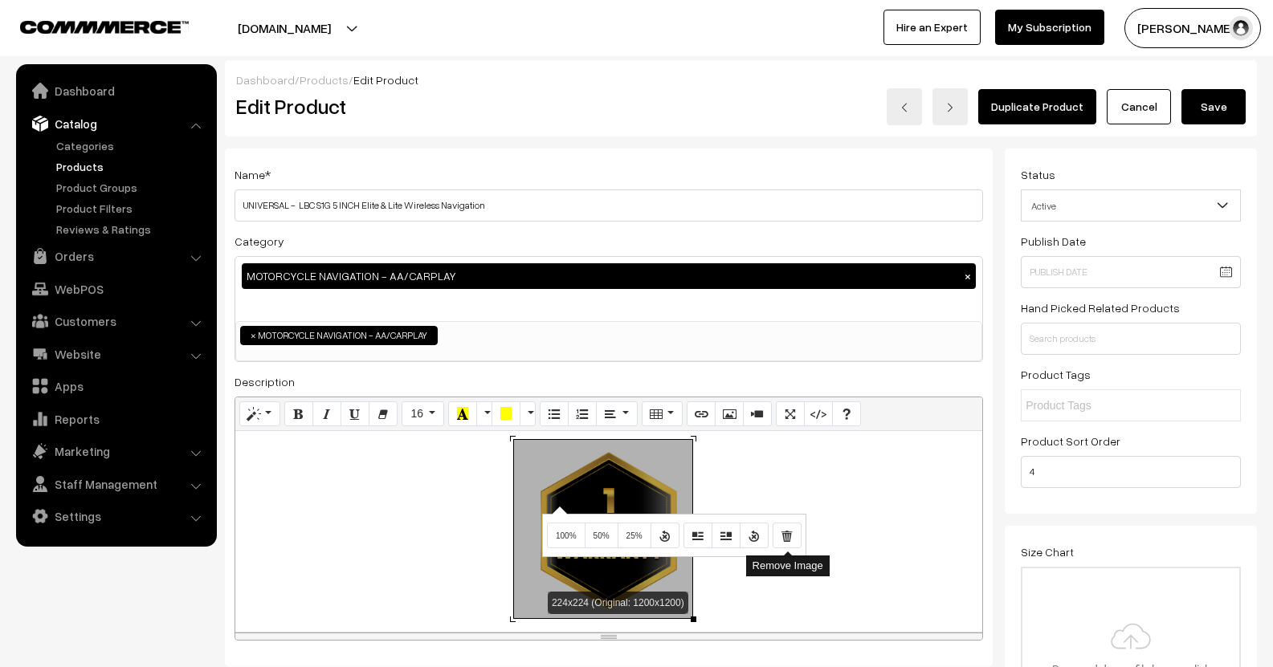
click at [795, 548] on button "Remove Image" at bounding box center [787, 536] width 29 height 26
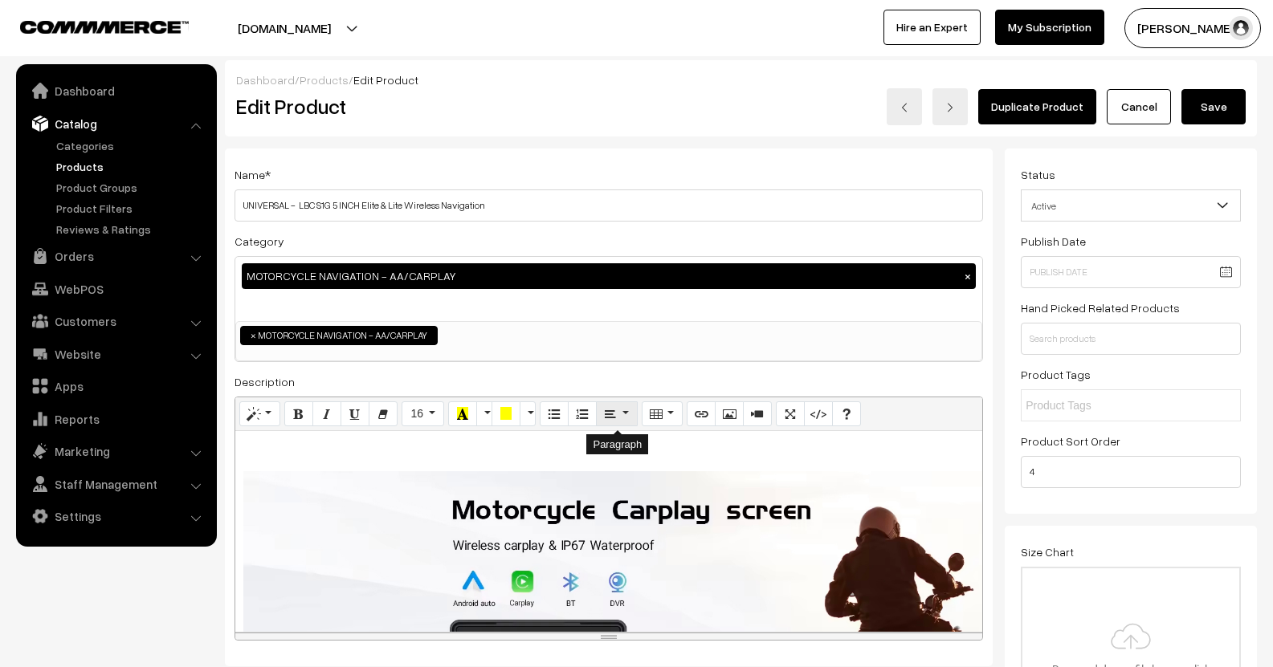
click at [618, 424] on button "Paragraph" at bounding box center [616, 415] width 41 height 26
drag, startPoint x: 612, startPoint y: 451, endPoint x: 622, endPoint y: 451, distance: 9.6
click at [613, 450] on icon "Align left (CTRL+SHIFT+L)" at bounding box center [615, 443] width 11 height 13
click at [729, 434] on div "Product Details: OS - Linux Screen Type - IPS, Capacitive Touch Screen Connecti…" at bounding box center [608, 531] width 747 height 201
click at [732, 429] on div "Normal Quote Code Header 1 Header 2 Header 3 Header 4 Header 5 Header 6 16 8 9 …" at bounding box center [608, 415] width 747 height 35
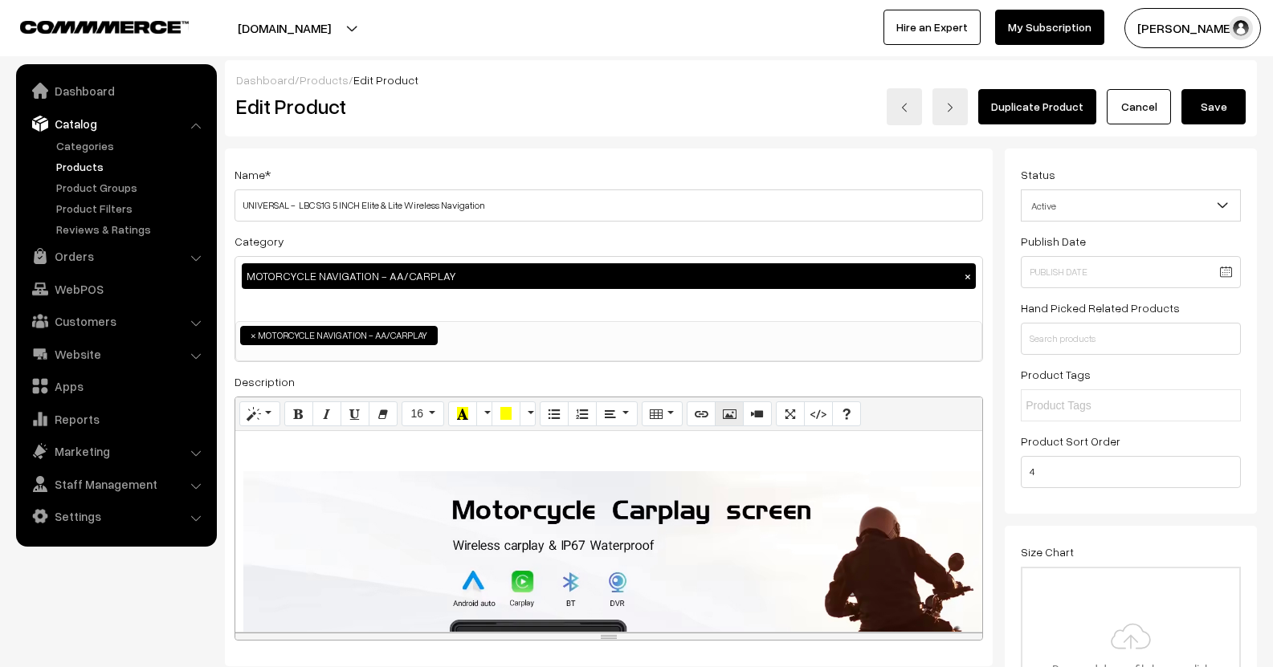
click at [730, 426] on button "Picture" at bounding box center [729, 415] width 29 height 26
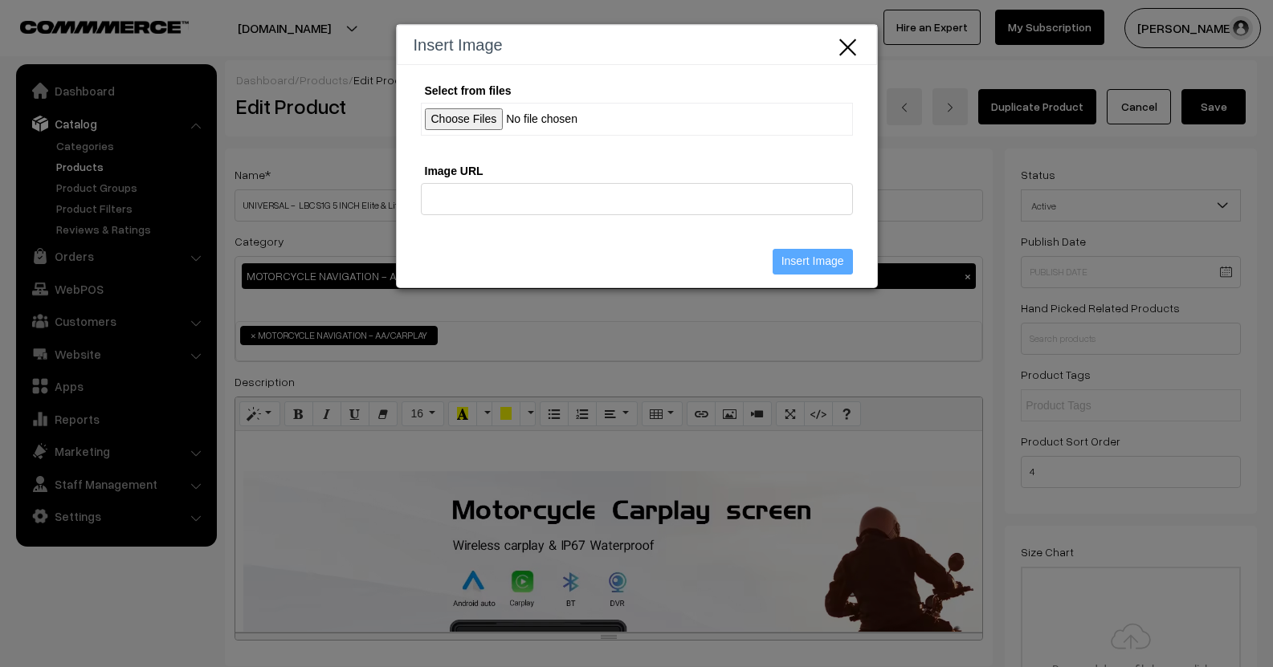
click at [463, 120] on input "Select from files" at bounding box center [637, 119] width 432 height 33
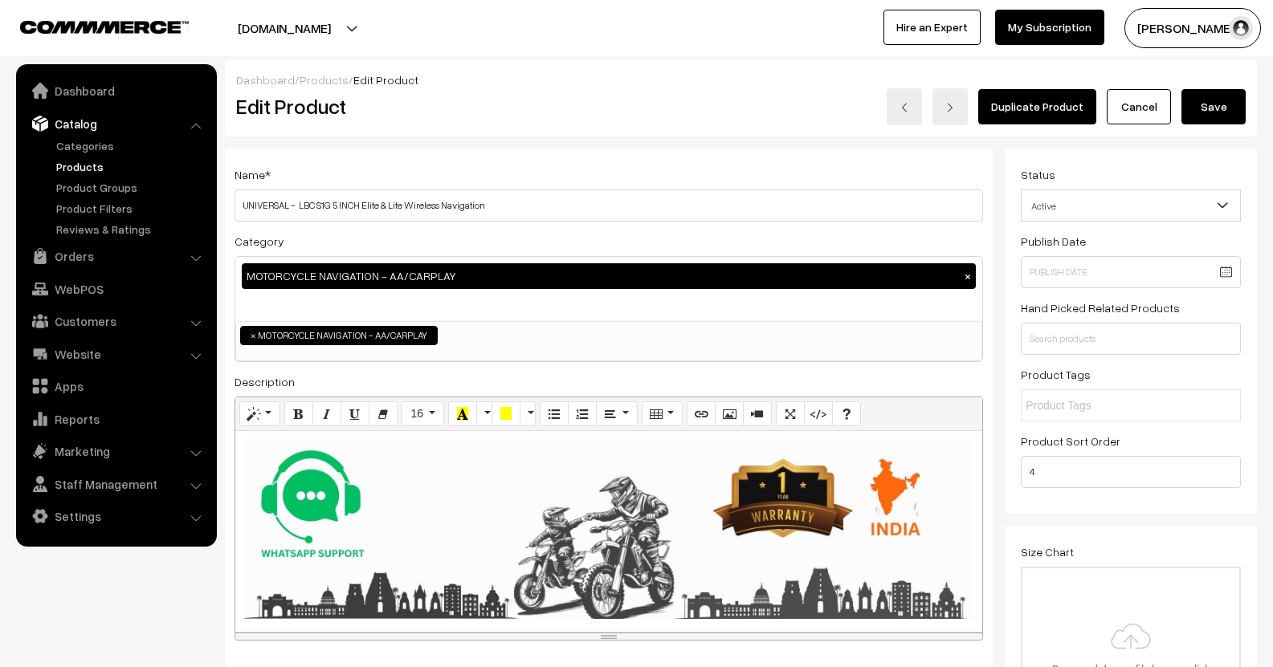
click at [475, 510] on div "224x224 (Original: 1200x1200) Product Details: OS - Linux Screen Type - IPS, Ca…" at bounding box center [608, 531] width 747 height 201
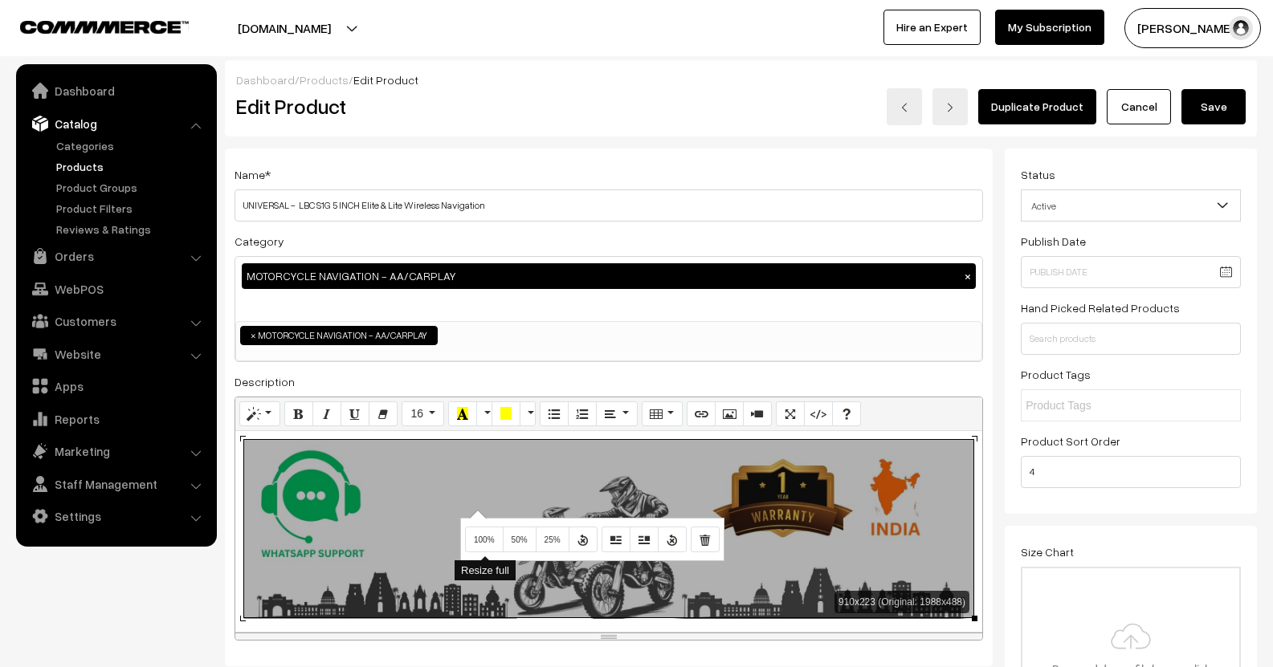
drag, startPoint x: 485, startPoint y: 533, endPoint x: 500, endPoint y: 532, distance: 14.5
click at [485, 534] on button "100%" at bounding box center [484, 540] width 39 height 26
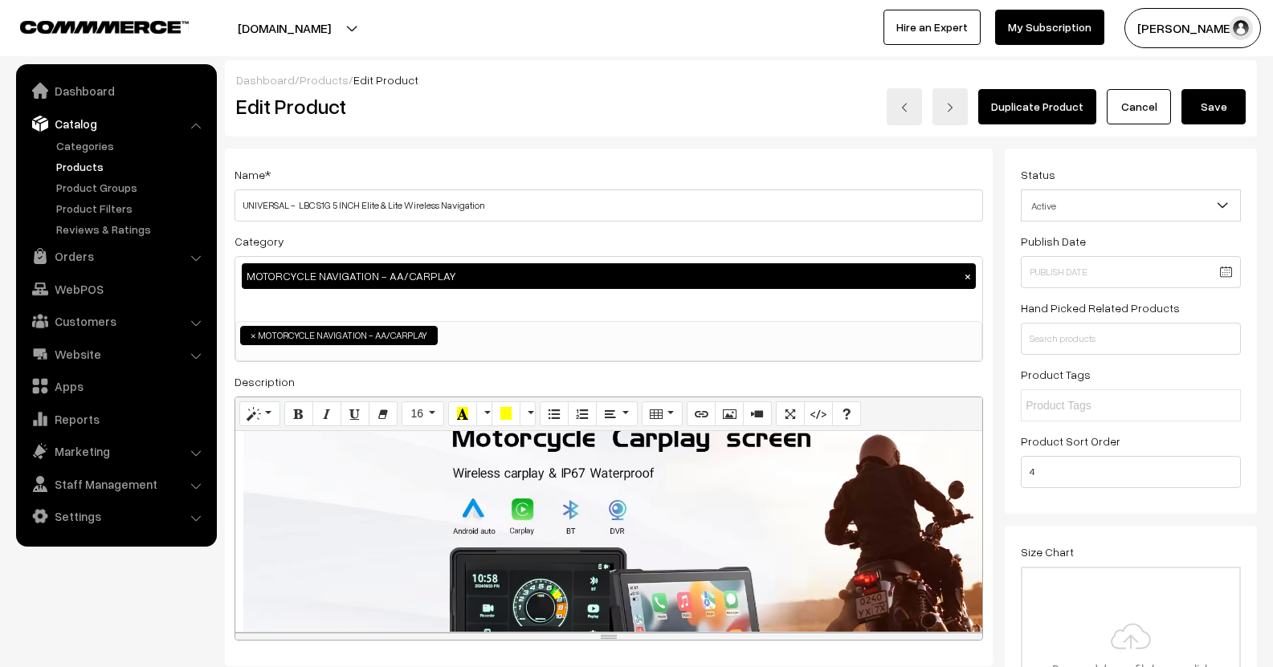
scroll to position [241, 0]
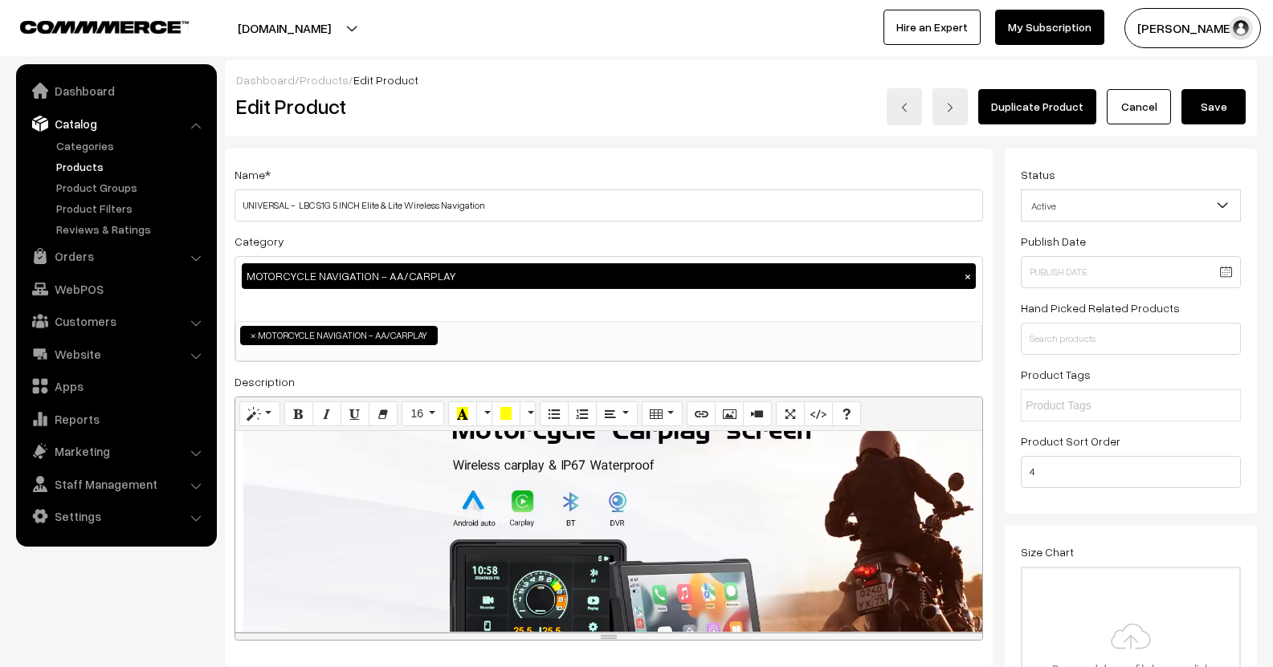
click at [524, 523] on div "910x223 (Original: 1988x488) Product Details: OS - Linux Screen Type - IPS, Cap…" at bounding box center [608, 531] width 747 height 201
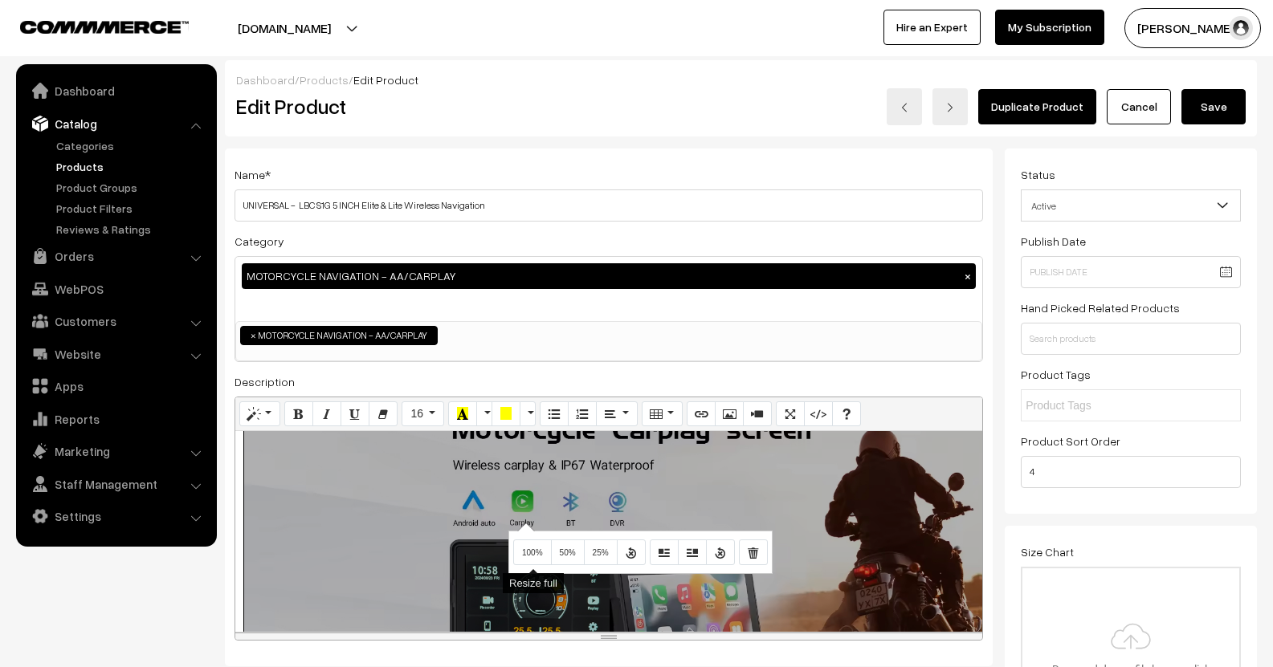
drag, startPoint x: 527, startPoint y: 547, endPoint x: 541, endPoint y: 545, distance: 14.5
click at [530, 548] on button "100%" at bounding box center [532, 553] width 39 height 26
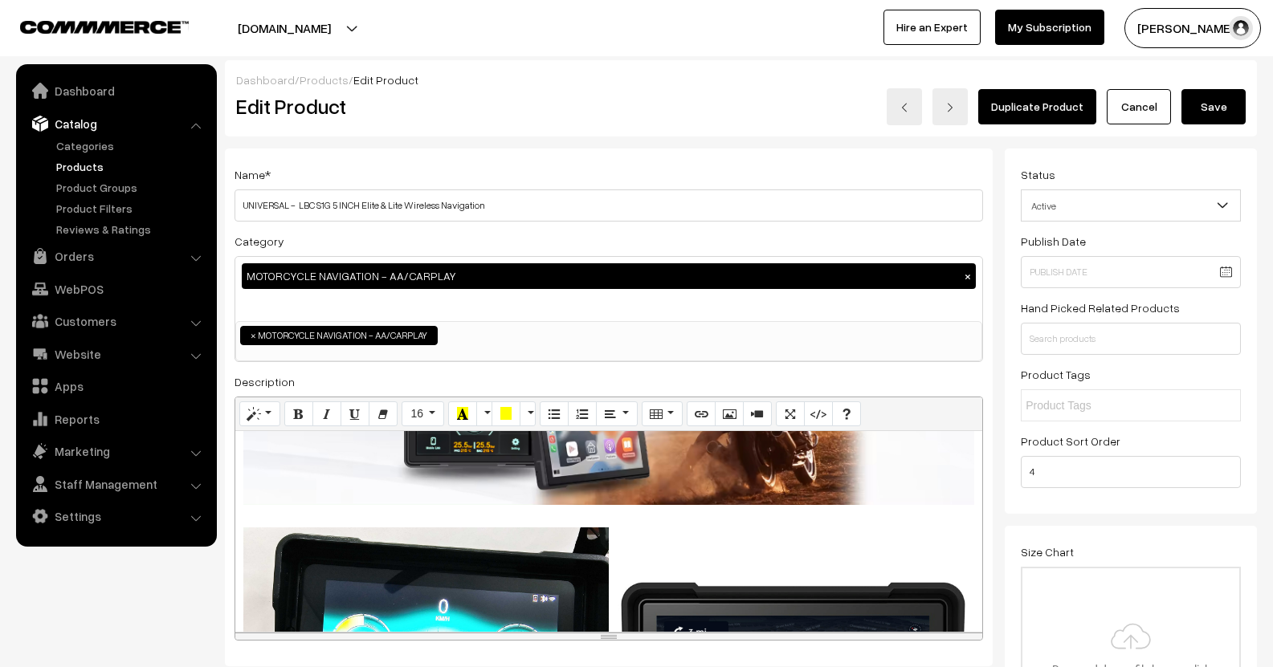
scroll to position [562, 0]
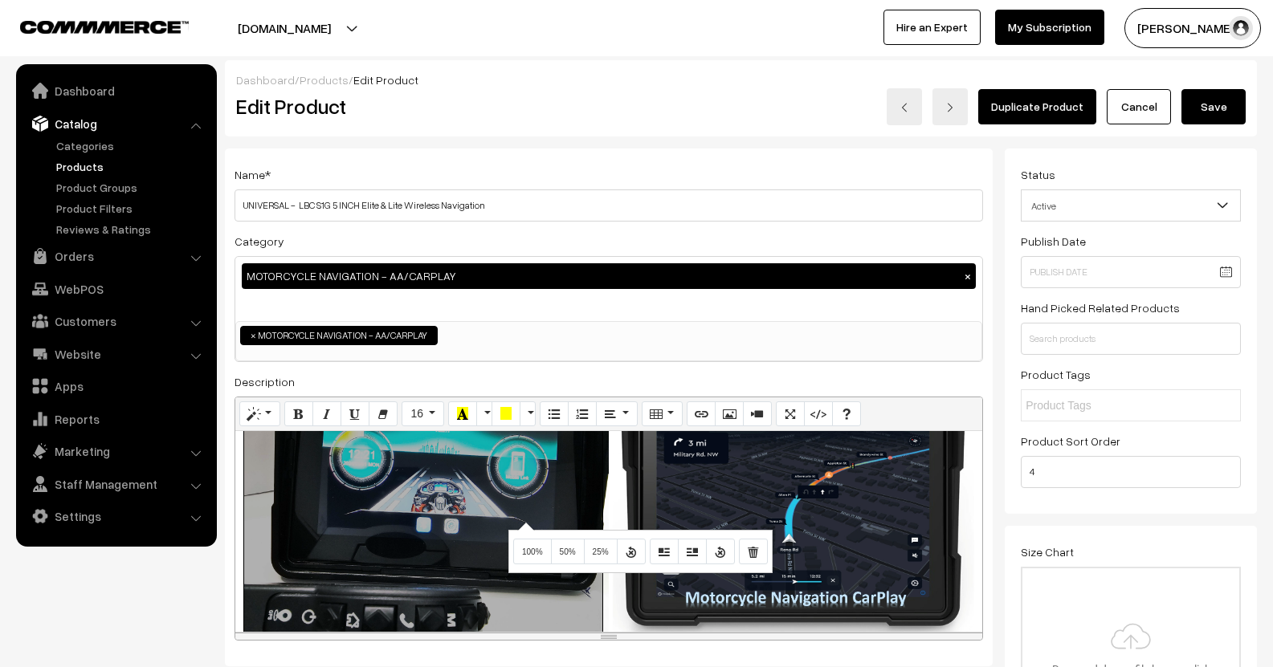
click at [524, 522] on div "448x425 (Original: 3000x2848) Product Details: OS - Linux Screen Type - IPS, Ca…" at bounding box center [608, 531] width 747 height 201
click at [536, 544] on button "100%" at bounding box center [532, 552] width 39 height 26
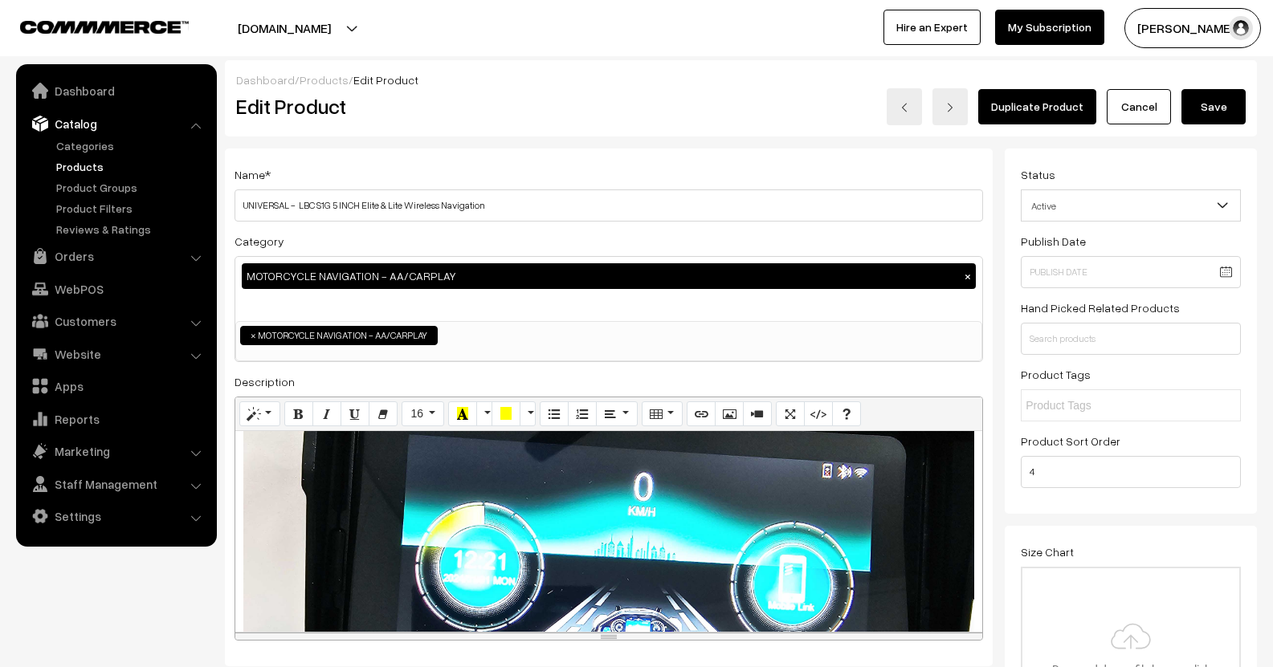
click at [569, 527] on div "448x425 (Original: 3000x2848) Product Details: OS - Linux Screen Type - IPS, Ca…" at bounding box center [608, 531] width 747 height 201
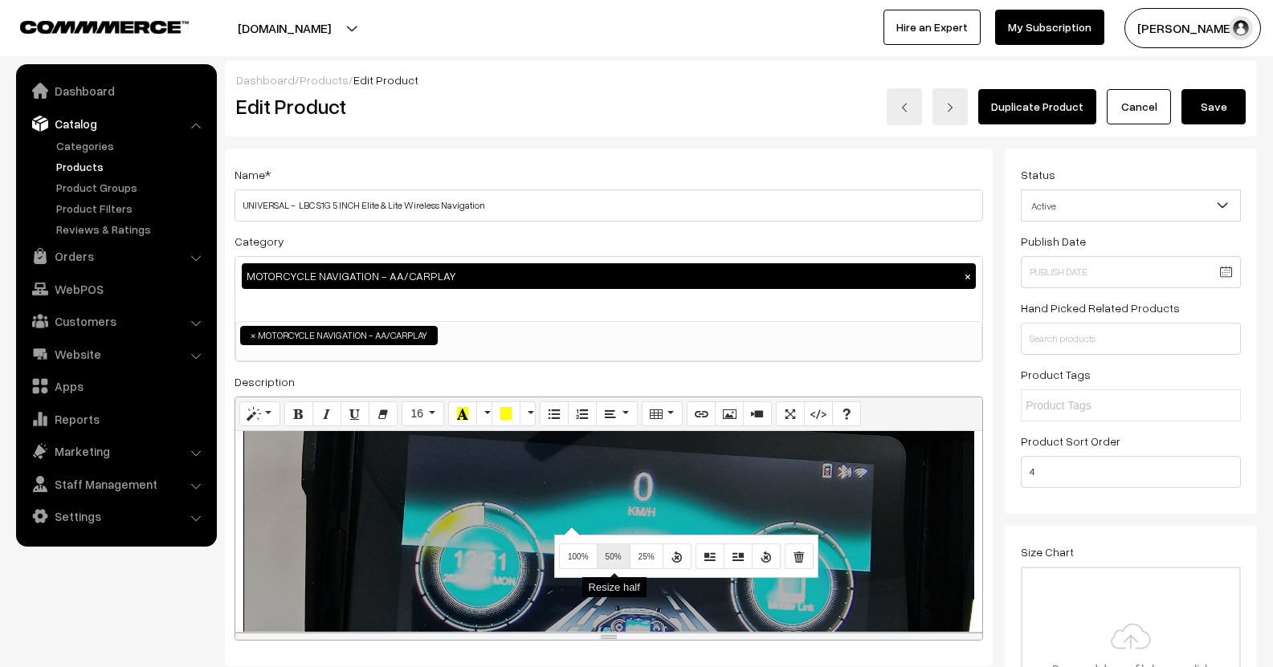
click at [609, 548] on button "50%" at bounding box center [614, 557] width 34 height 26
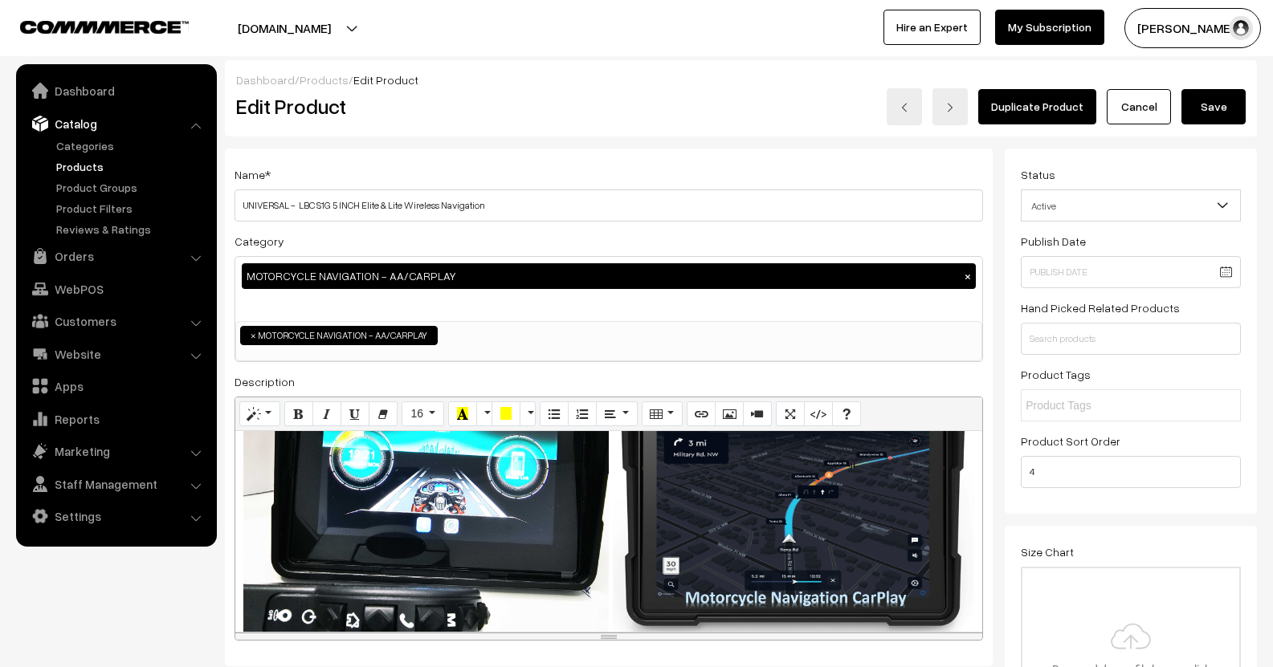
scroll to position [642, 0]
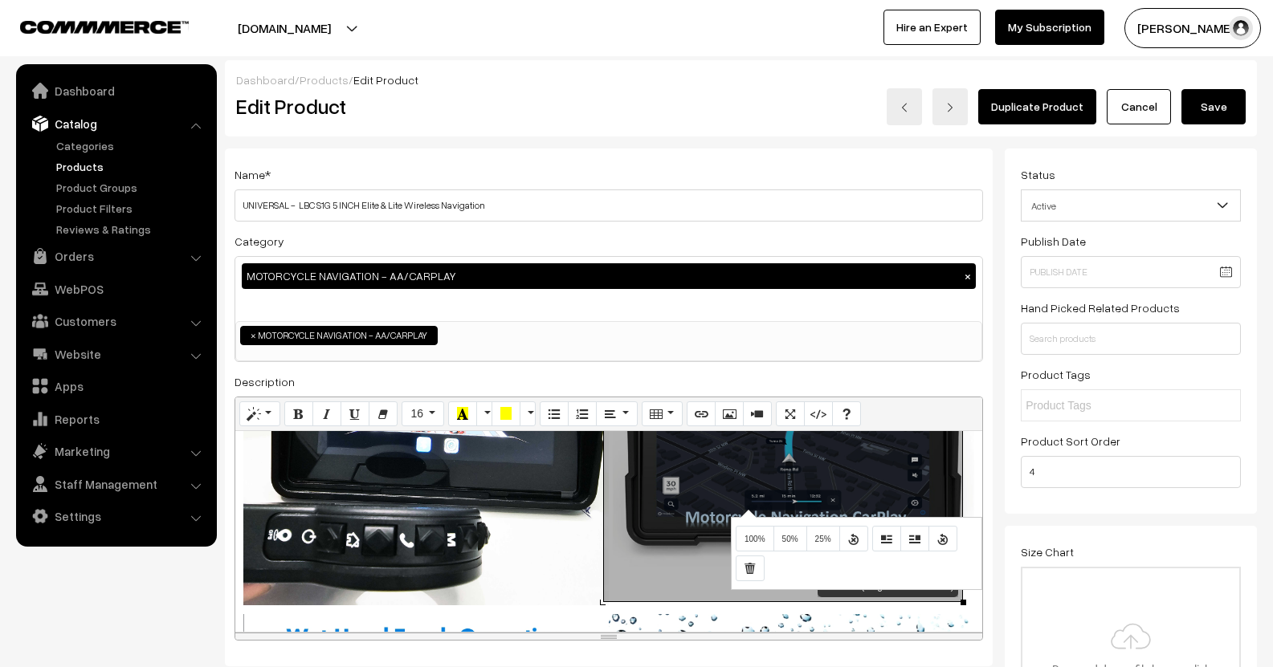
click at [746, 509] on div "448x448 (Original: 1341x1341) Product Details: OS - Linux Screen Type - IPS, Ca…" at bounding box center [608, 531] width 747 height 201
click at [782, 537] on span "50%" at bounding box center [790, 539] width 16 height 9
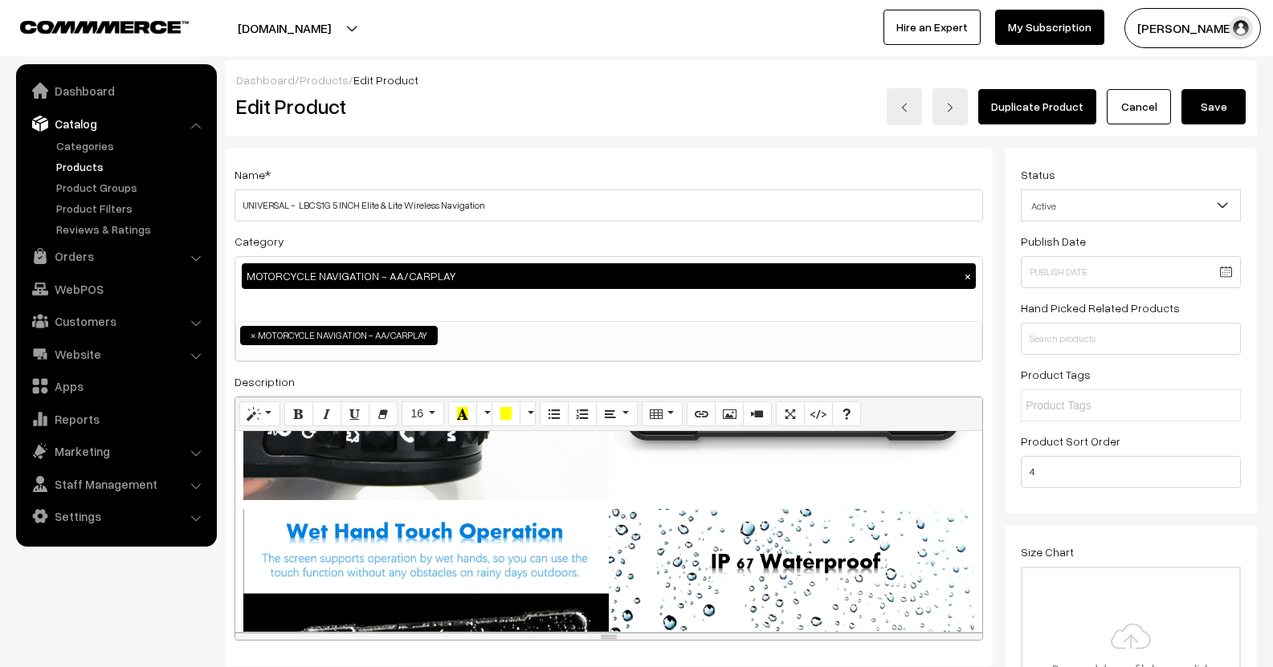
scroll to position [883, 0]
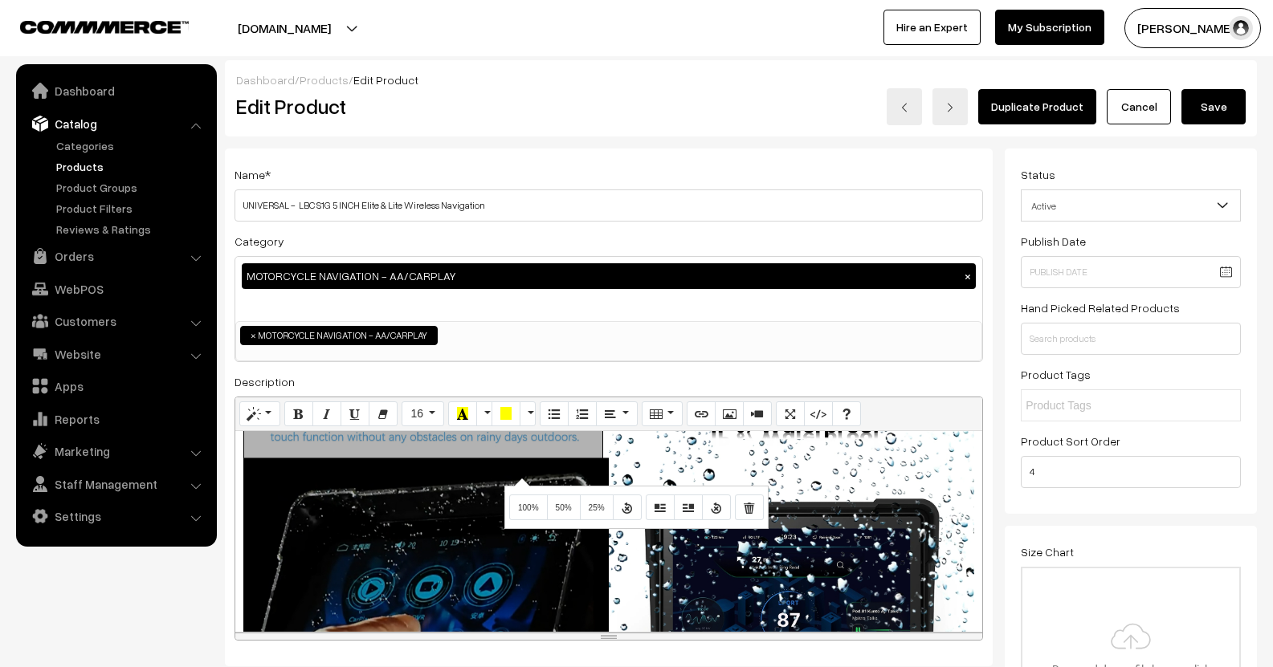
drag, startPoint x: 520, startPoint y: 478, endPoint x: 528, endPoint y: 484, distance: 10.3
click at [519, 477] on div "448x448 (Original: 1357x1357) Product Details: OS - Linux Screen Type - IPS, Ca…" at bounding box center [608, 531] width 747 height 201
click at [573, 512] on button "50%" at bounding box center [564, 508] width 34 height 26
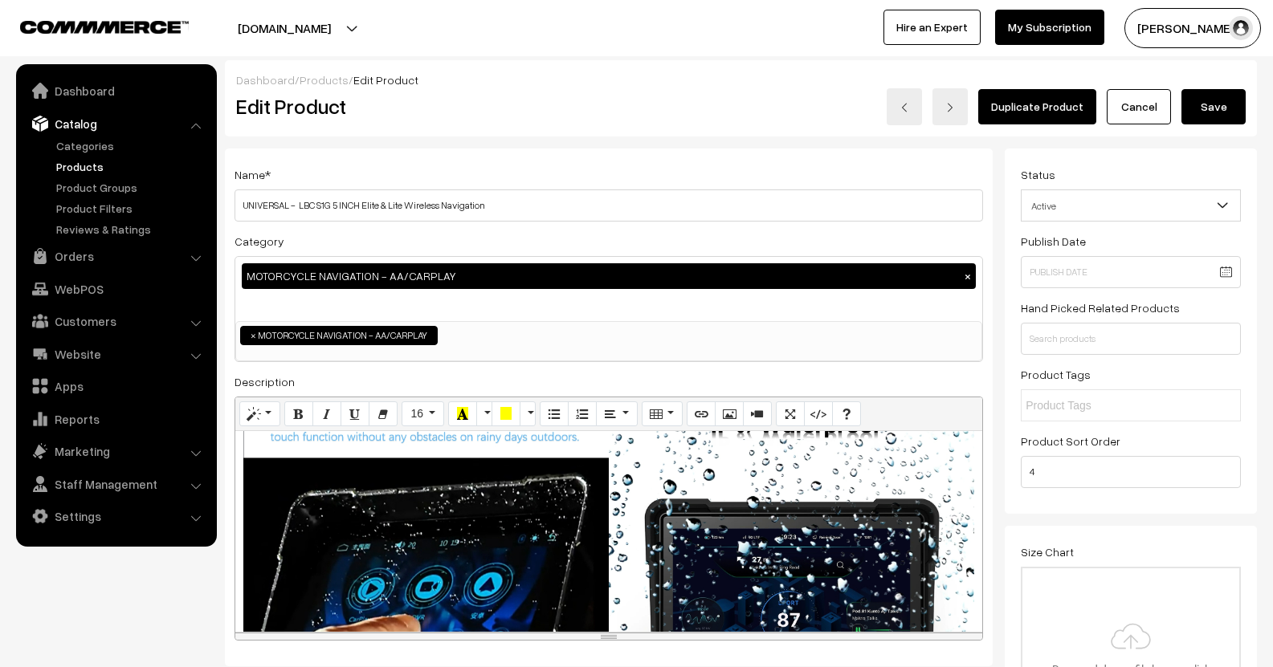
drag, startPoint x: 728, startPoint y: 506, endPoint x: 740, endPoint y: 512, distance: 14.4
click at [732, 506] on div "448x448 (Original: 1357x1357) Product Details: OS - Linux Screen Type - IPS, Ca…" at bounding box center [608, 531] width 747 height 201
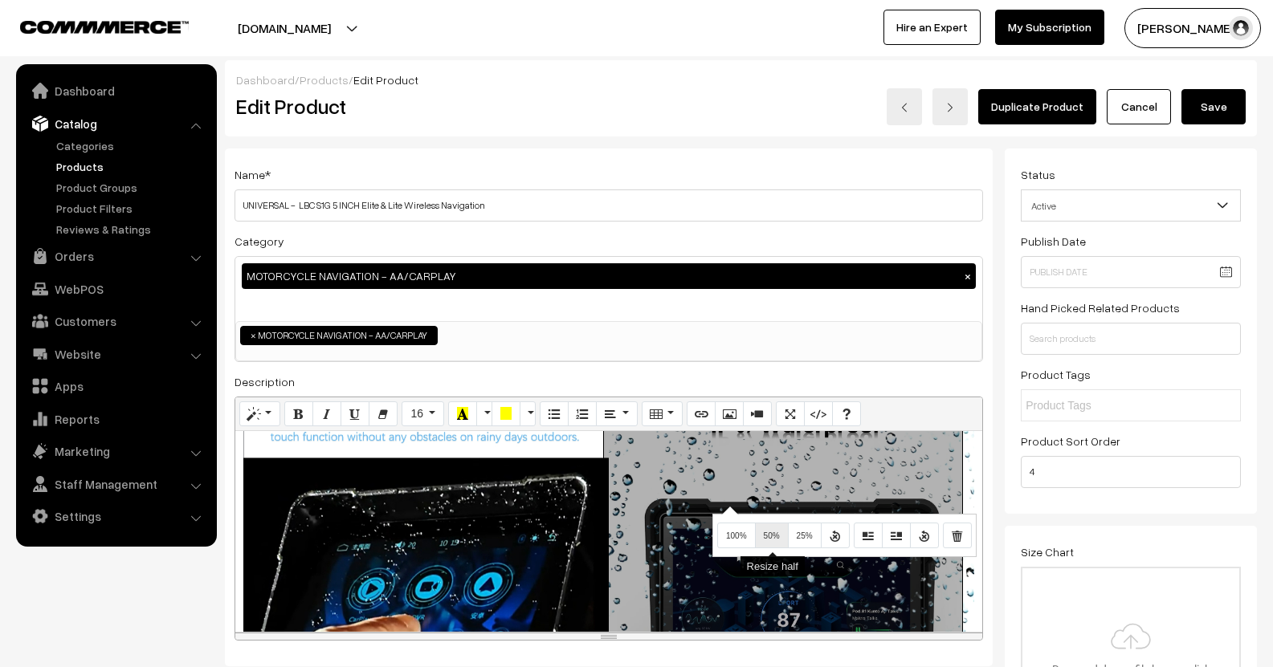
click at [765, 539] on span "50%" at bounding box center [772, 536] width 16 height 9
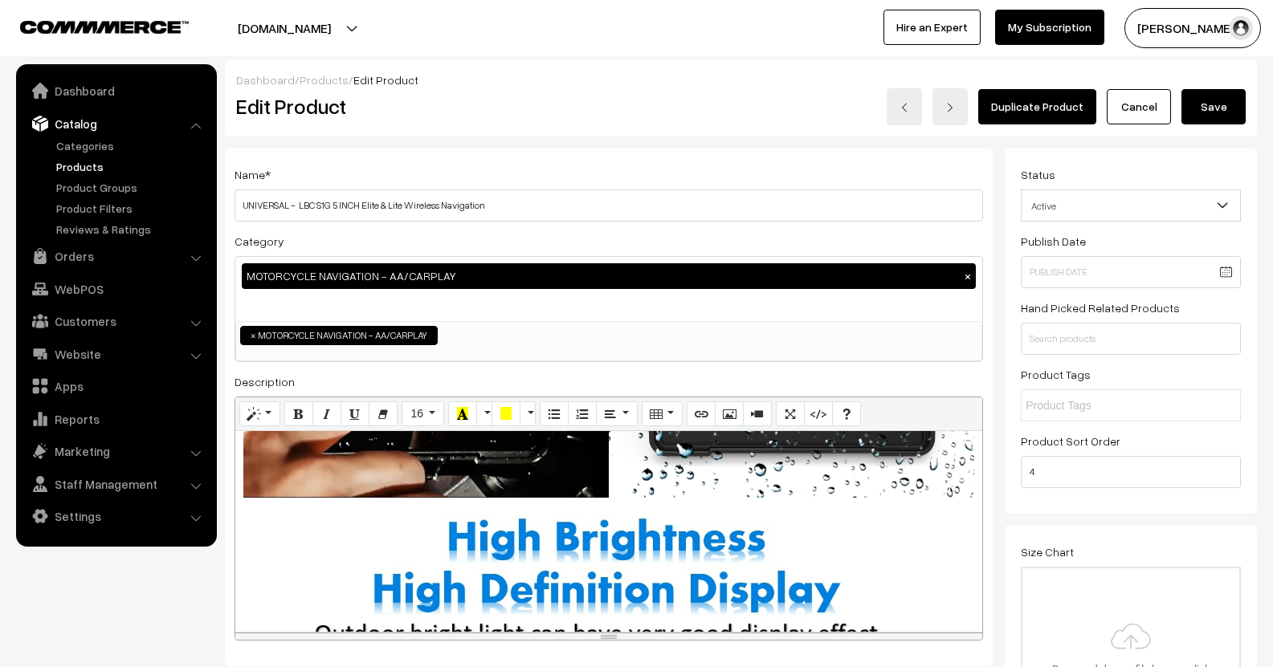
scroll to position [1124, 0]
click at [549, 540] on div "Normal Quote Code Header 1 Header 2 Header 3 Header 4 Header 5 Header 6 16 8 9 …" at bounding box center [609, 519] width 748 height 245
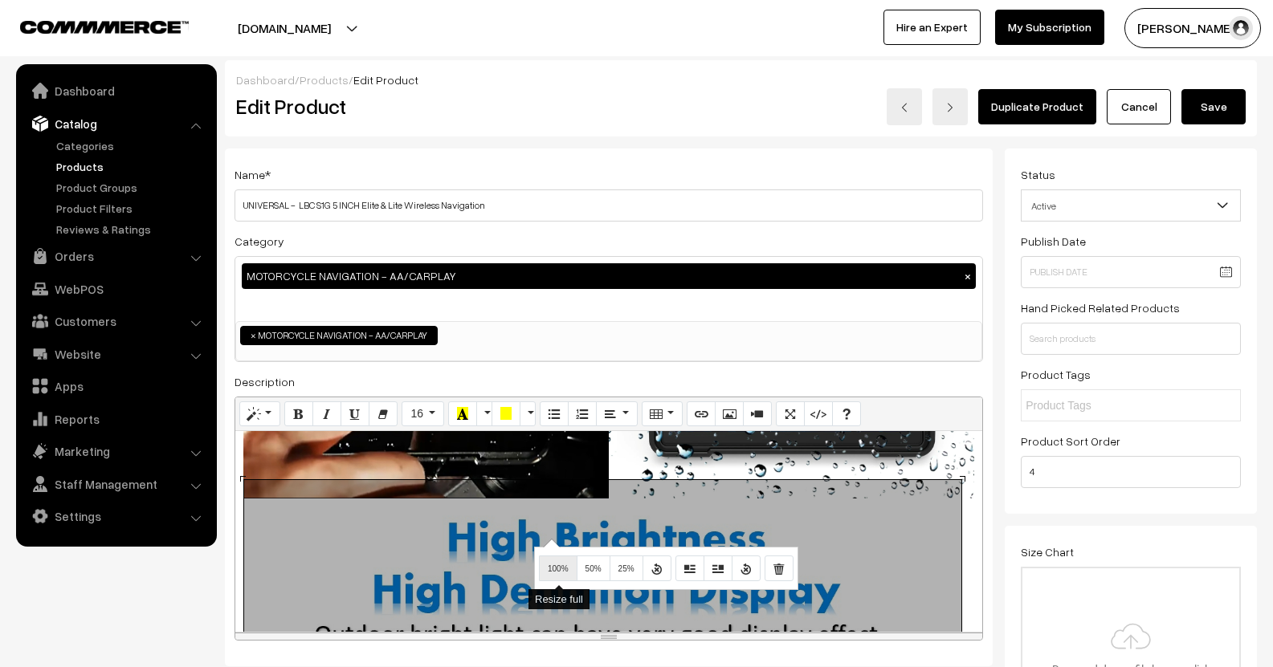
click at [565, 561] on button "100%" at bounding box center [558, 569] width 39 height 26
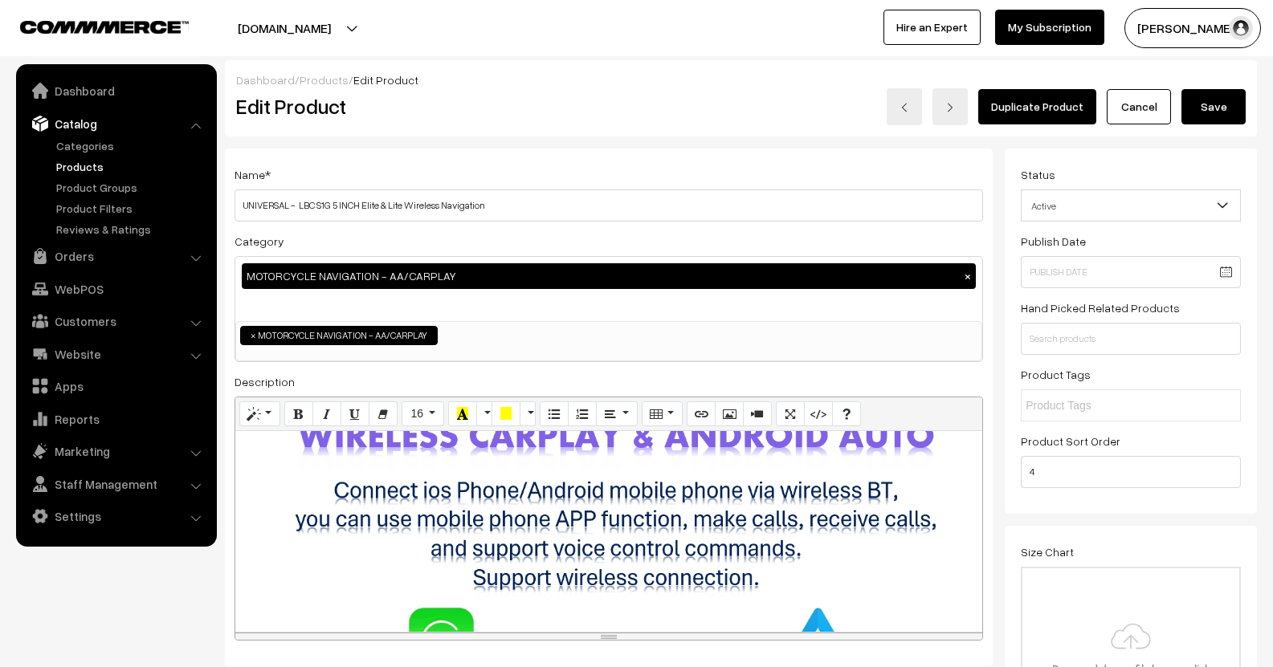
scroll to position [2008, 0]
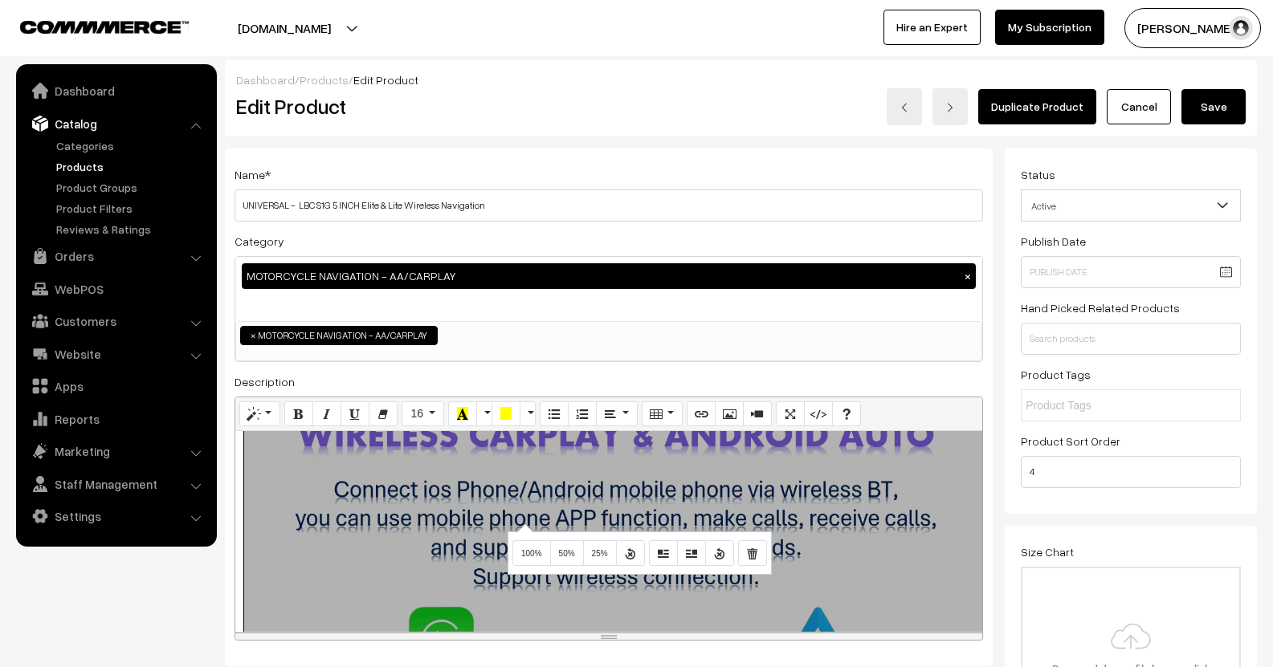
drag, startPoint x: 523, startPoint y: 524, endPoint x: 535, endPoint y: 536, distance: 17.6
click at [523, 523] on div "929x929 (Original: 1351x1351) Product Details: OS - Linux Screen Type - IPS, Ca…" at bounding box center [608, 531] width 747 height 201
click at [540, 547] on button "100%" at bounding box center [531, 553] width 39 height 26
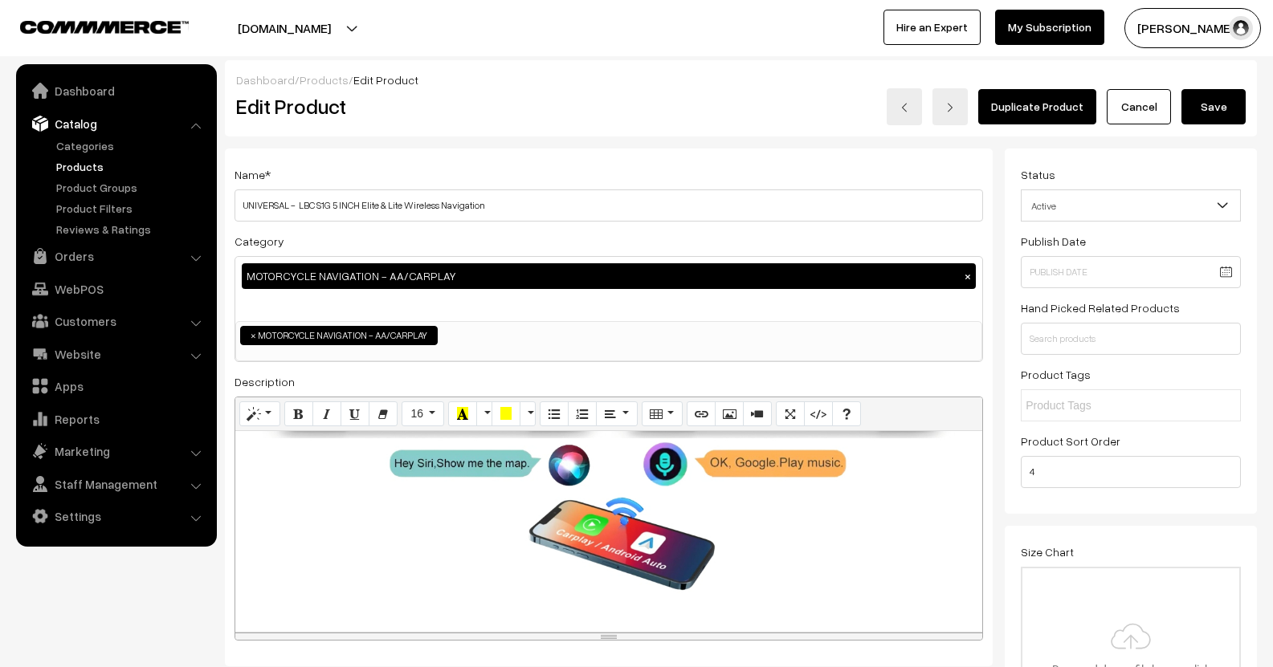
scroll to position [2570, 0]
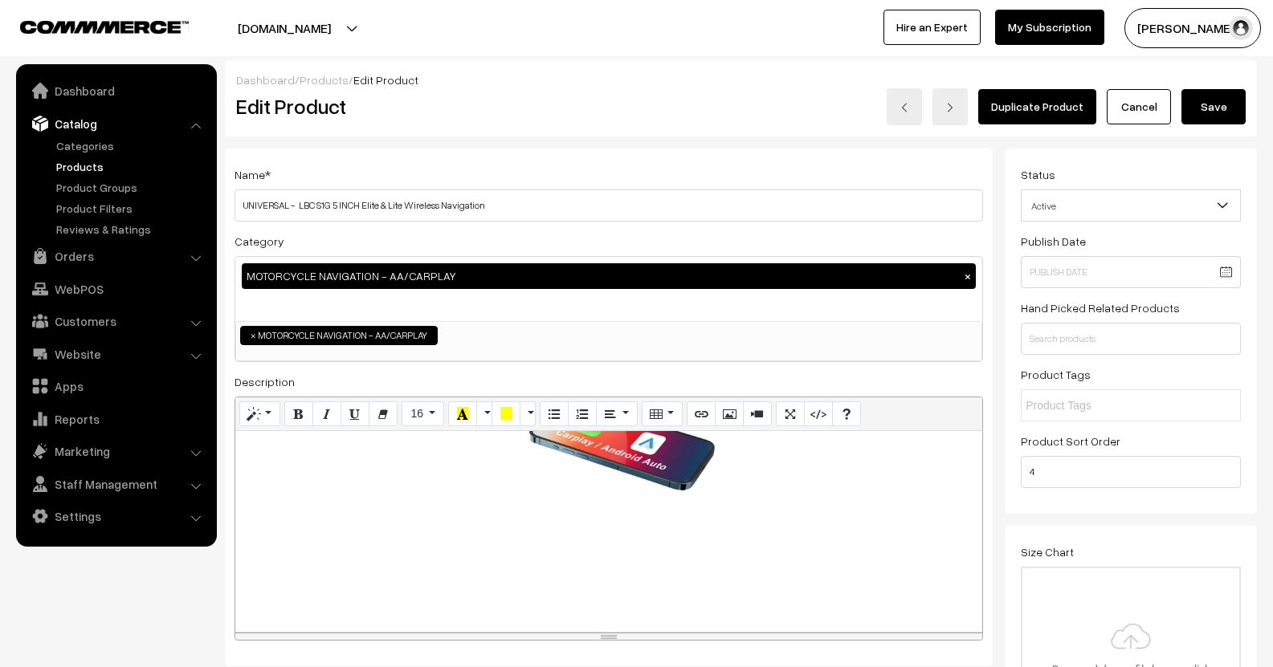
click at [520, 521] on div "929x929 (Original: 1351x1351) Product Details: OS - Linux Screen Type - IPS, Ca…" at bounding box center [608, 531] width 747 height 201
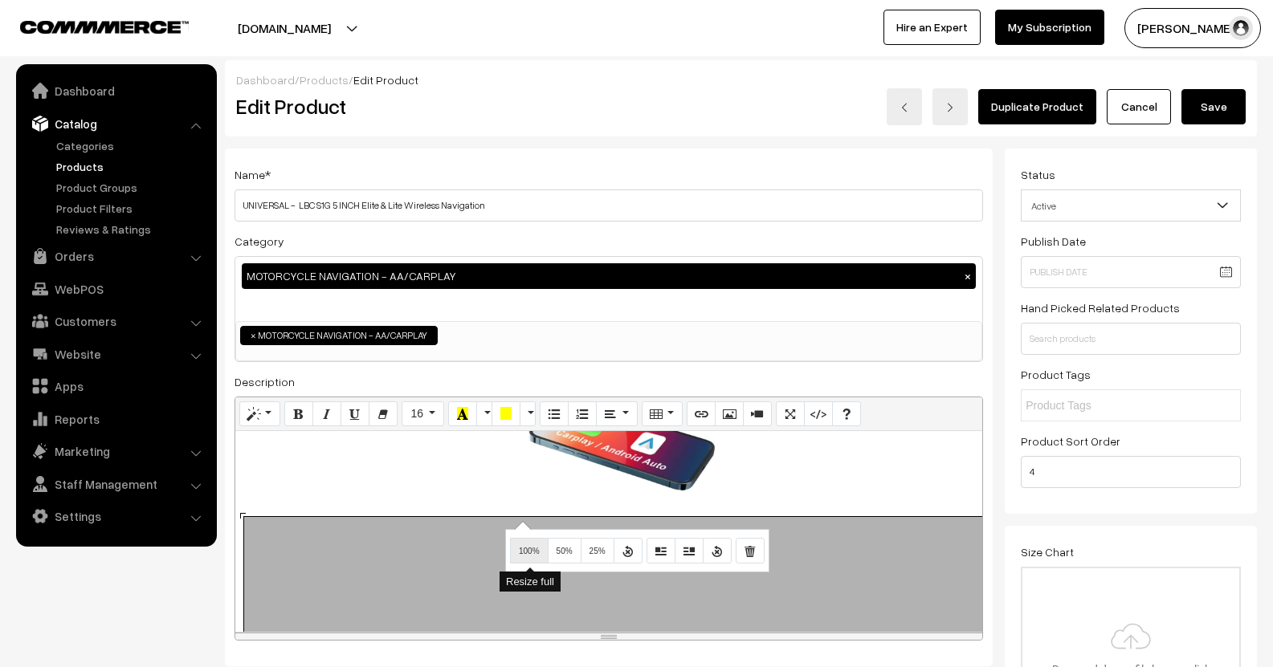
drag, startPoint x: 524, startPoint y: 542, endPoint x: 535, endPoint y: 544, distance: 11.5
click at [524, 543] on button "100%" at bounding box center [529, 551] width 39 height 26
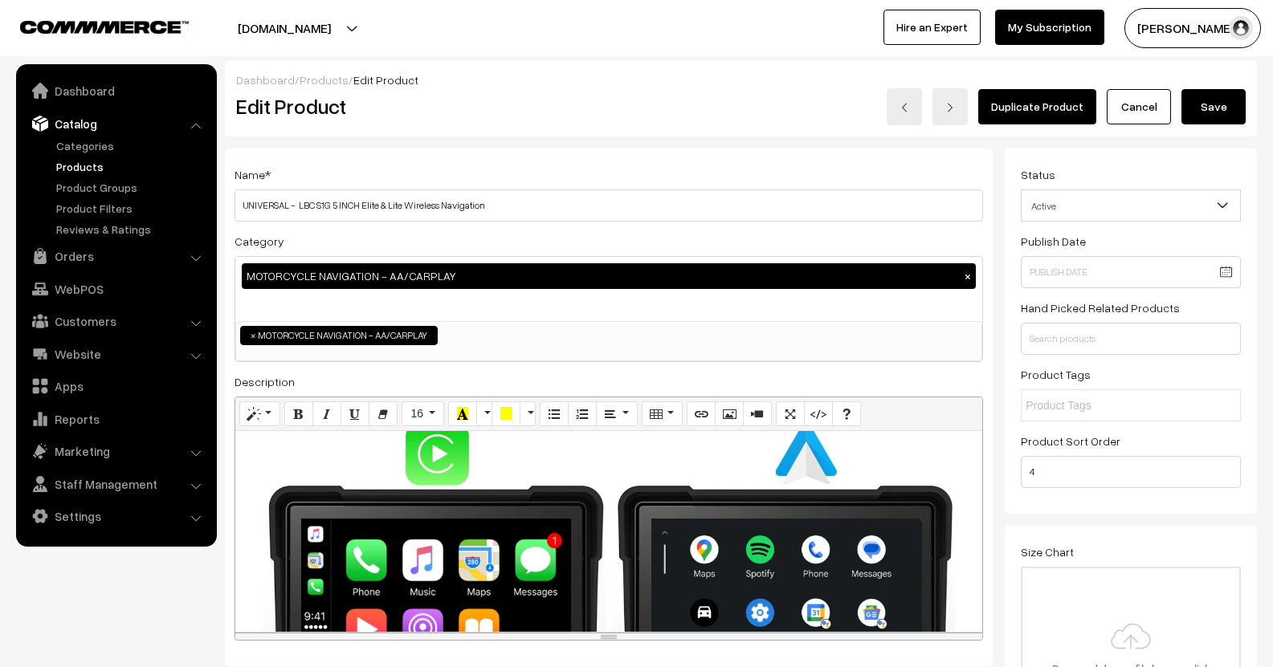
scroll to position [3132, 0]
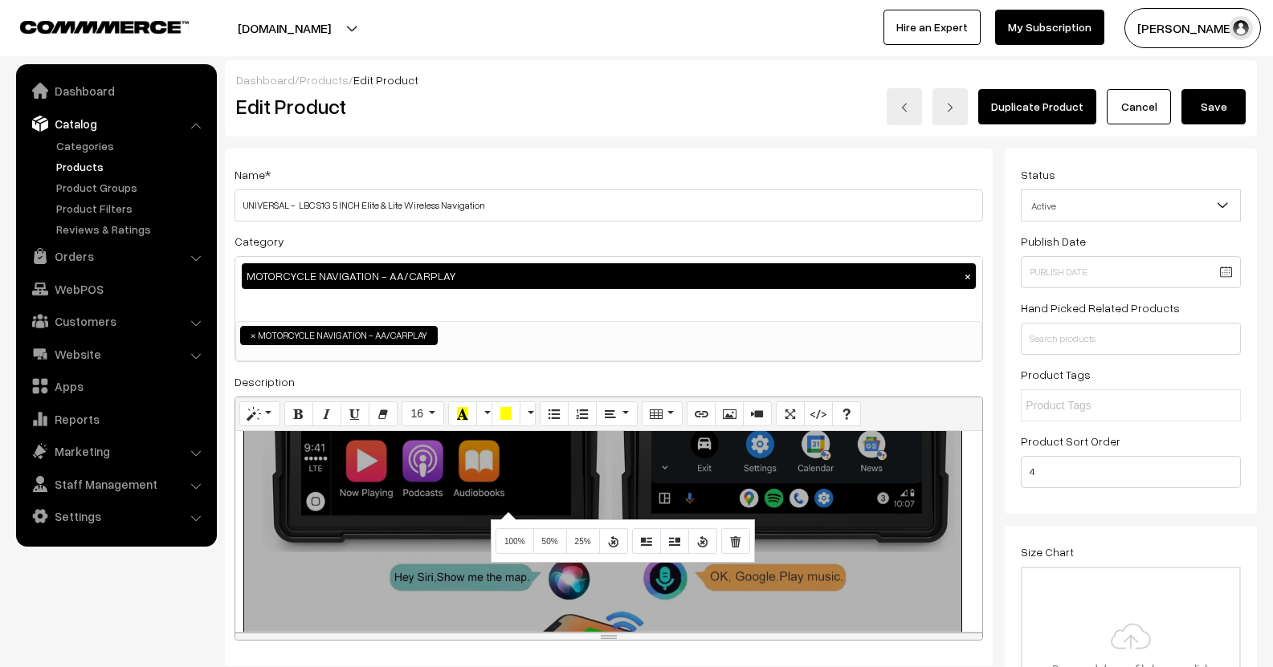
click at [506, 512] on div "895x895 (Original: 1351x1351) Product Details: OS - Linux Screen Type - IPS, Ca…" at bounding box center [608, 531] width 747 height 201
click at [524, 533] on button "100%" at bounding box center [515, 541] width 39 height 26
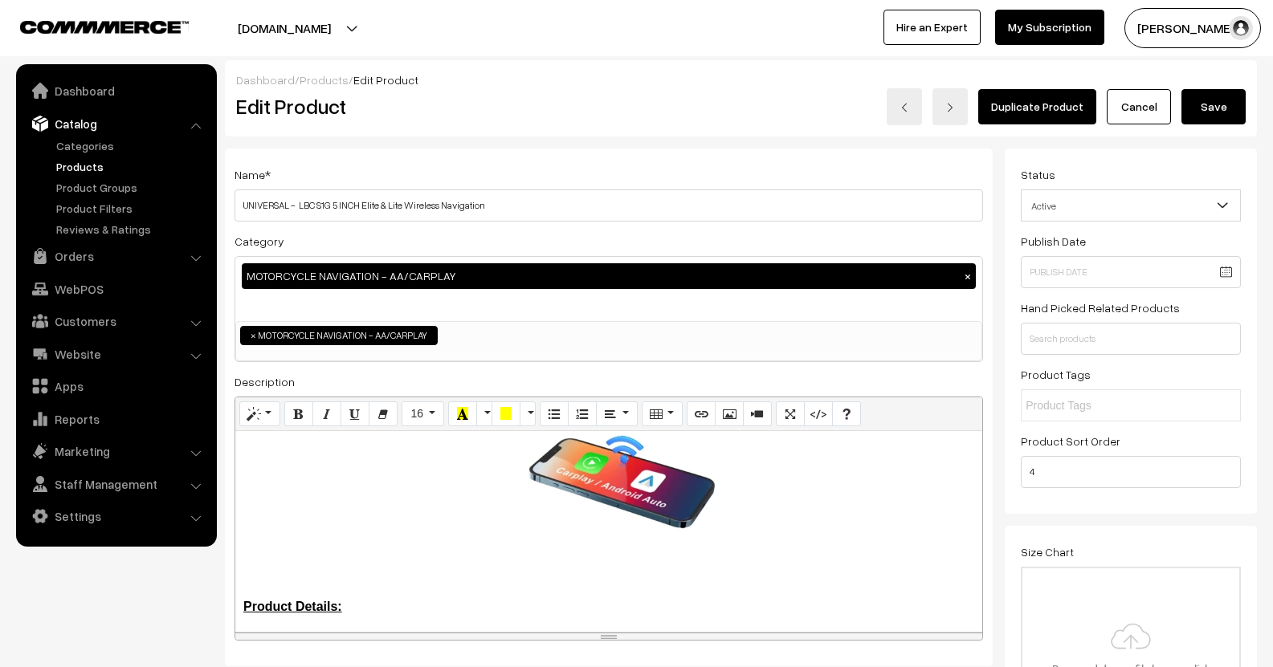
scroll to position [3338, 0]
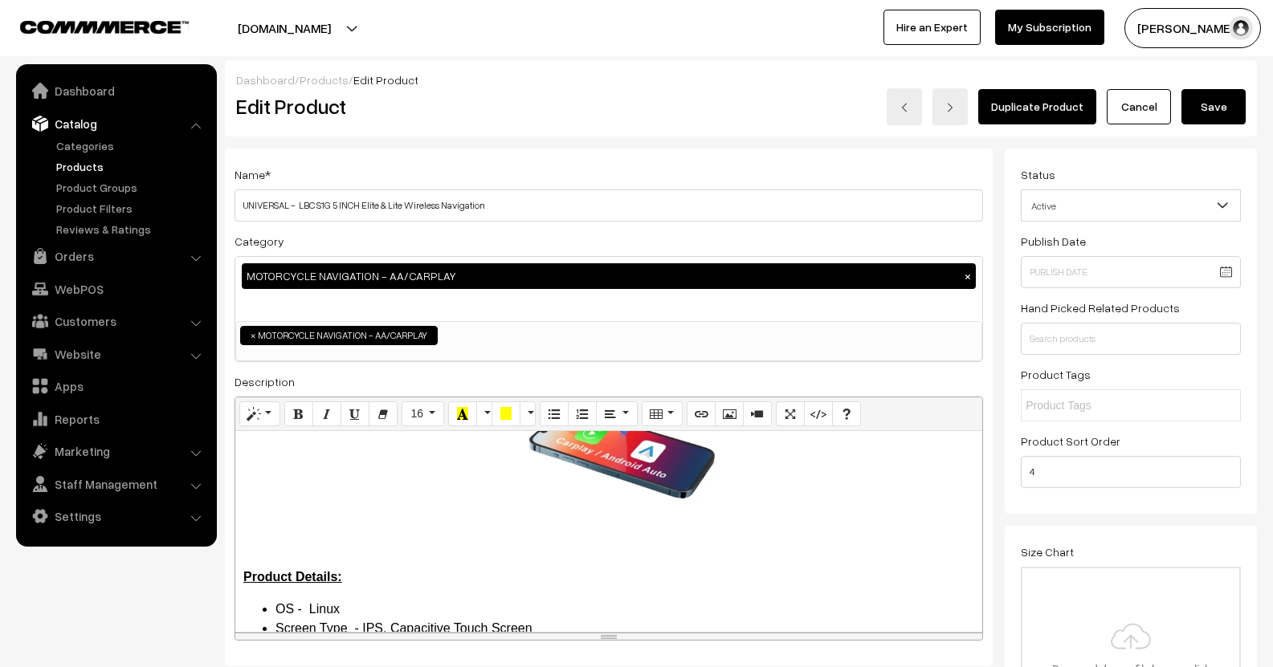
drag, startPoint x: 593, startPoint y: 533, endPoint x: 262, endPoint y: 548, distance: 332.0
click at [479, 418] on button "More Color" at bounding box center [484, 415] width 16 height 26
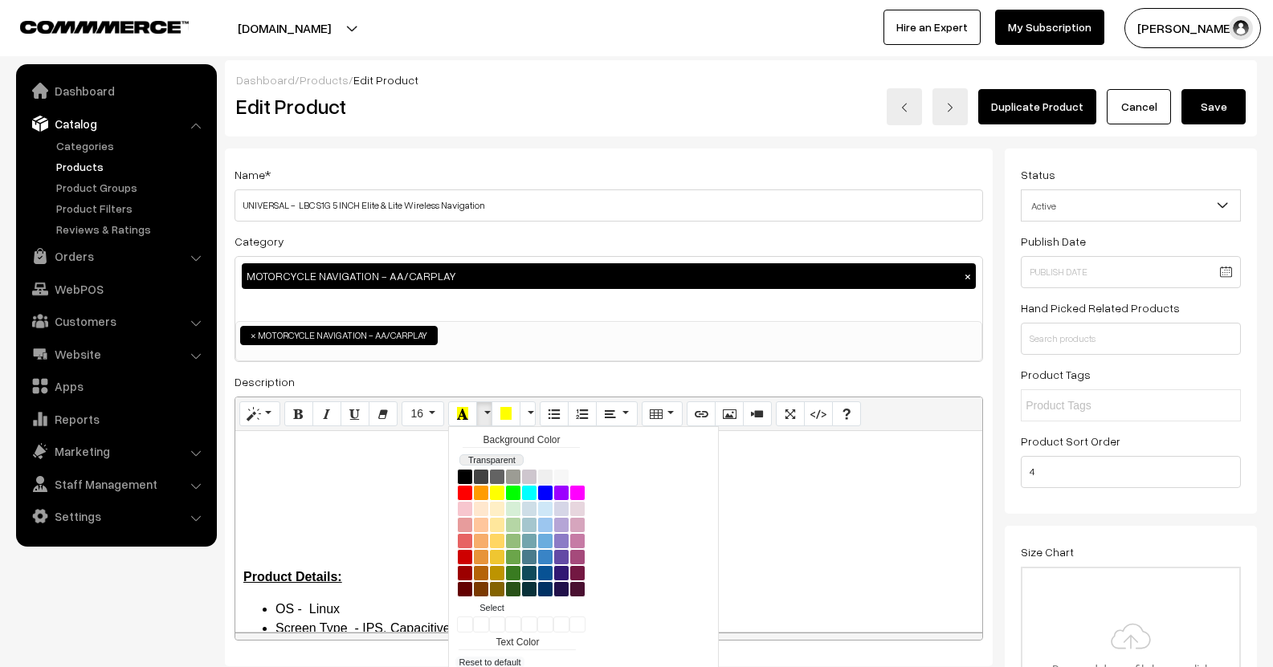
click at [483, 459] on button "Transparent" at bounding box center [491, 460] width 64 height 11
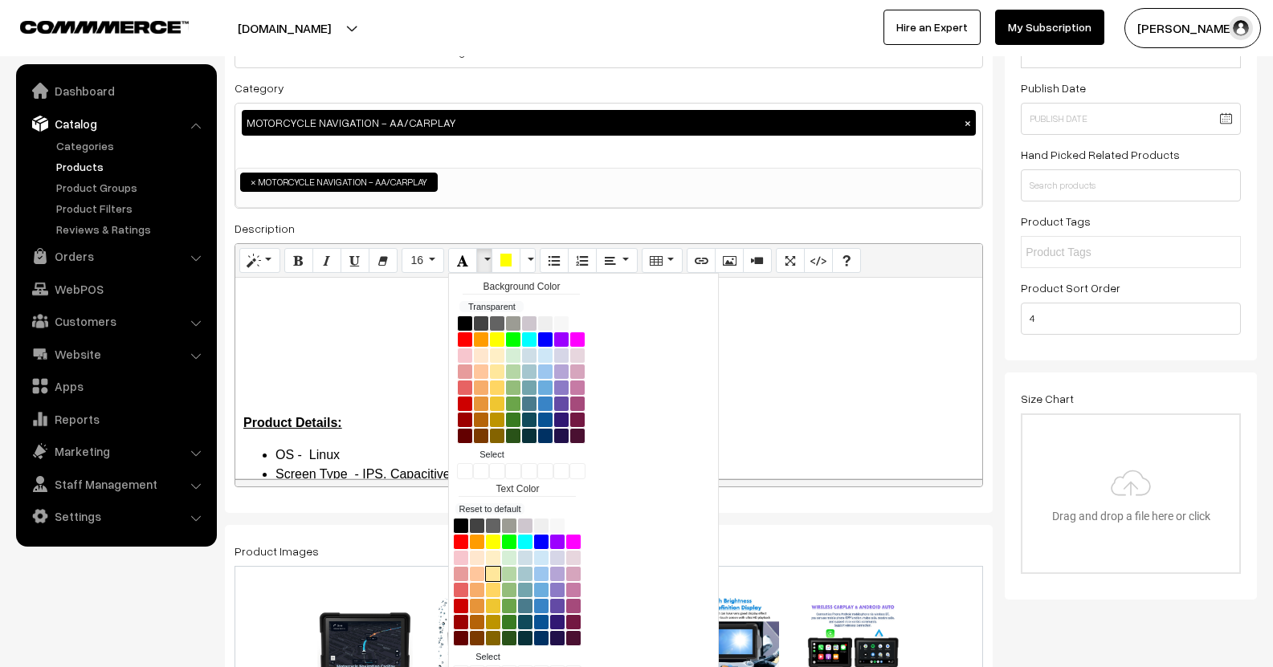
scroll to position [161, 0]
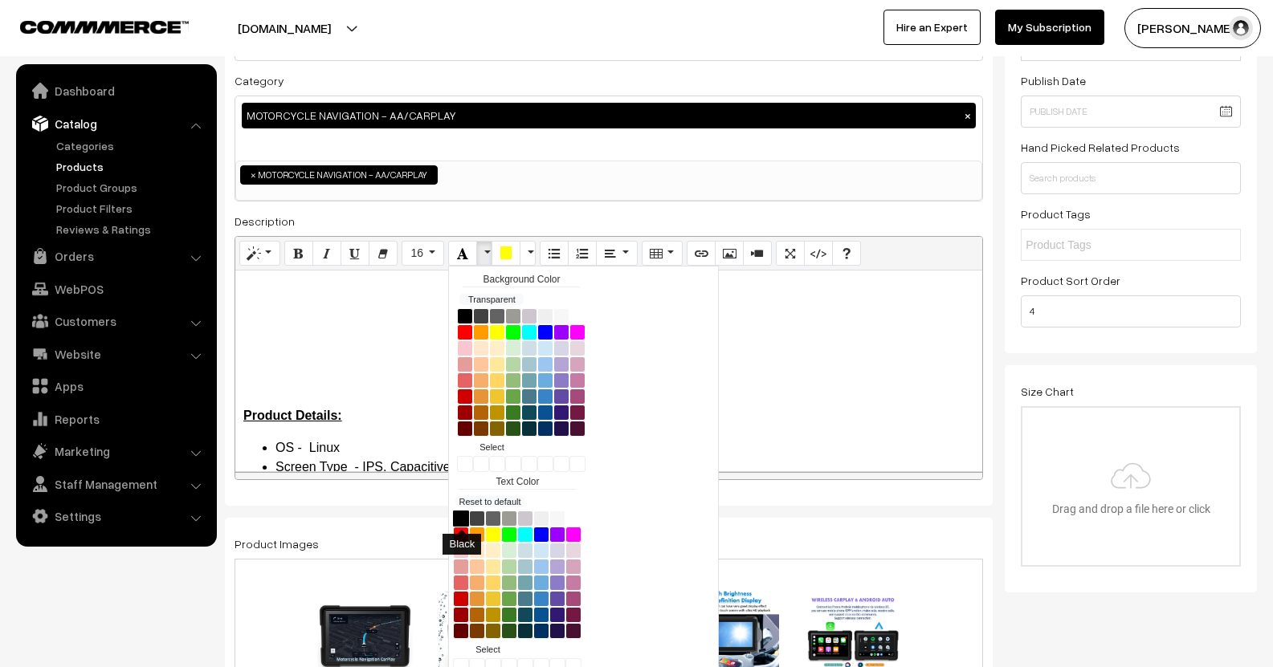
click at [467, 519] on button "Black" at bounding box center [461, 519] width 16 height 16
click at [357, 336] on div "Product Details: OS - Linux Screen Type - IPS, Capacitive Touch Screen Connecti…" at bounding box center [608, 371] width 747 height 201
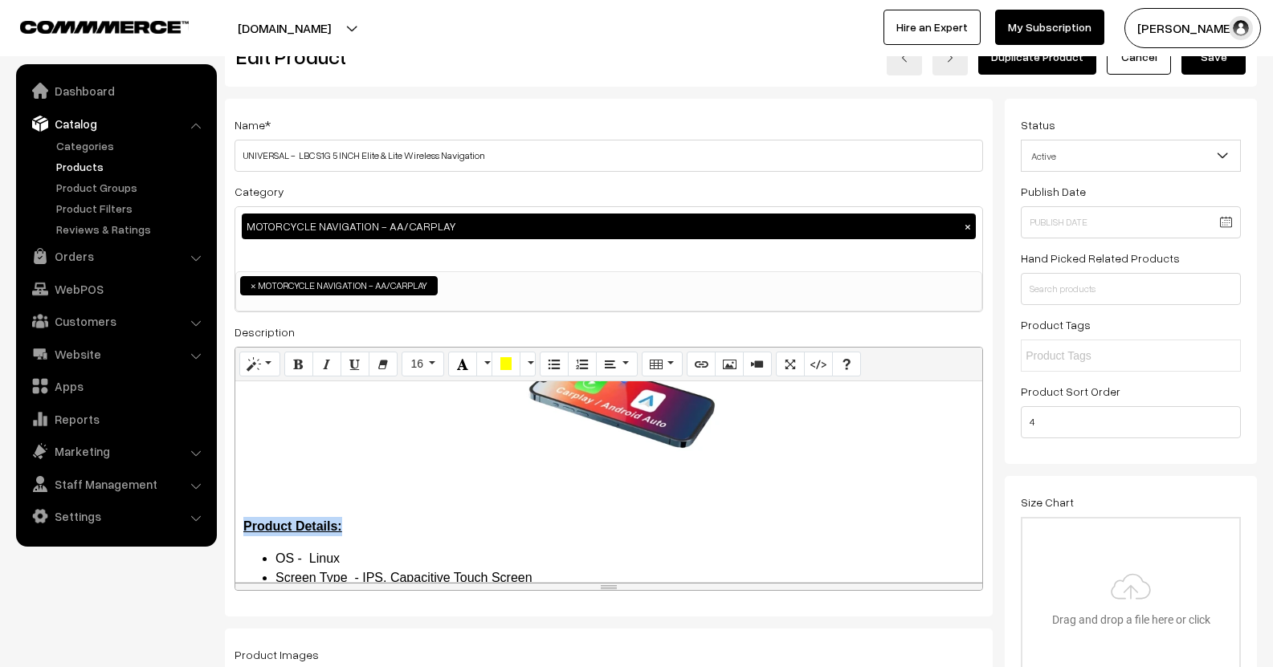
scroll to position [0, 0]
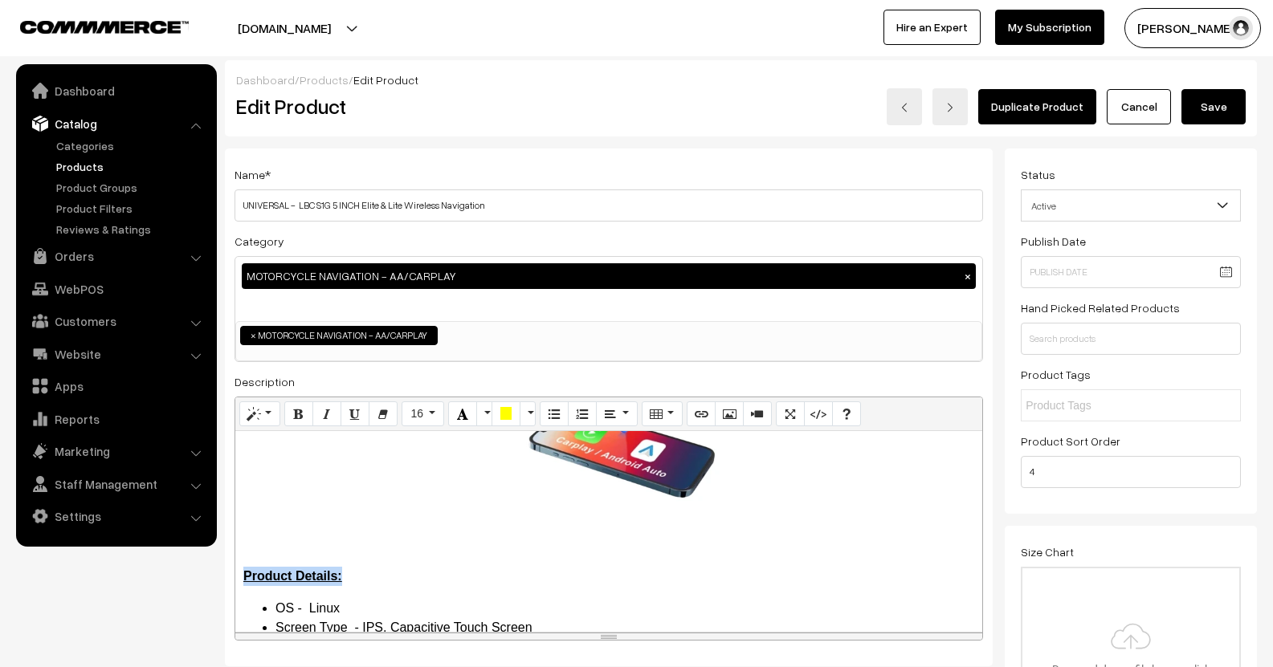
click at [1212, 119] on button "Save" at bounding box center [1213, 106] width 64 height 35
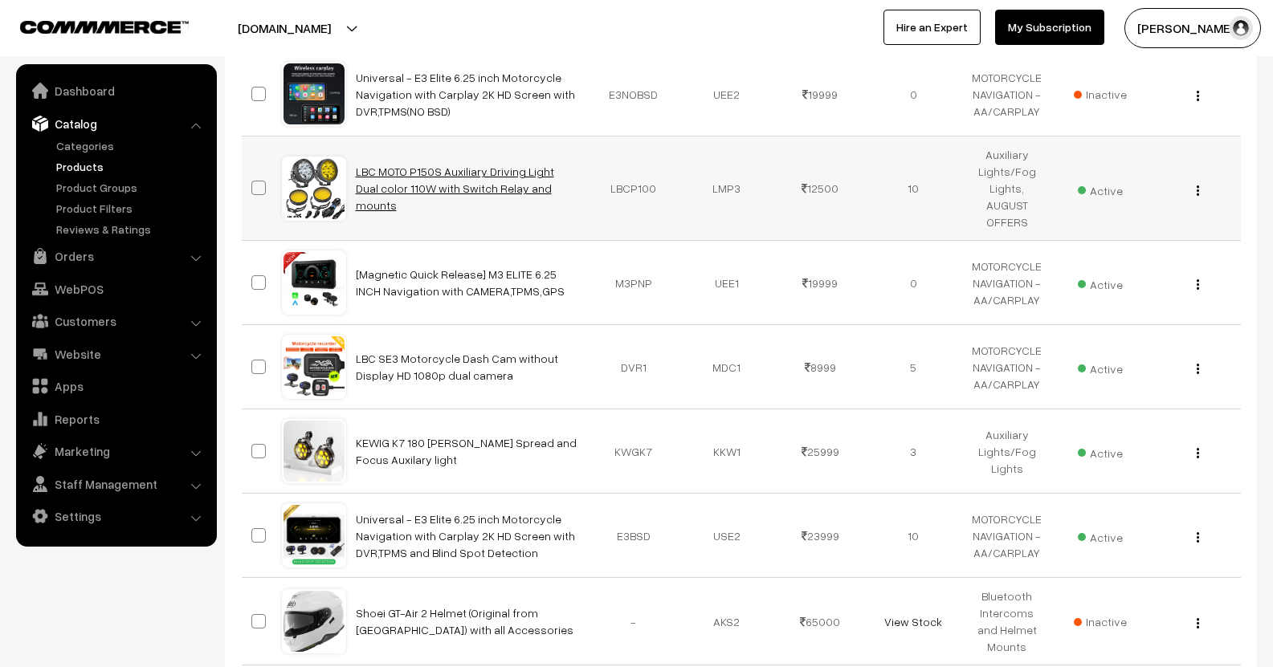
scroll to position [482, 0]
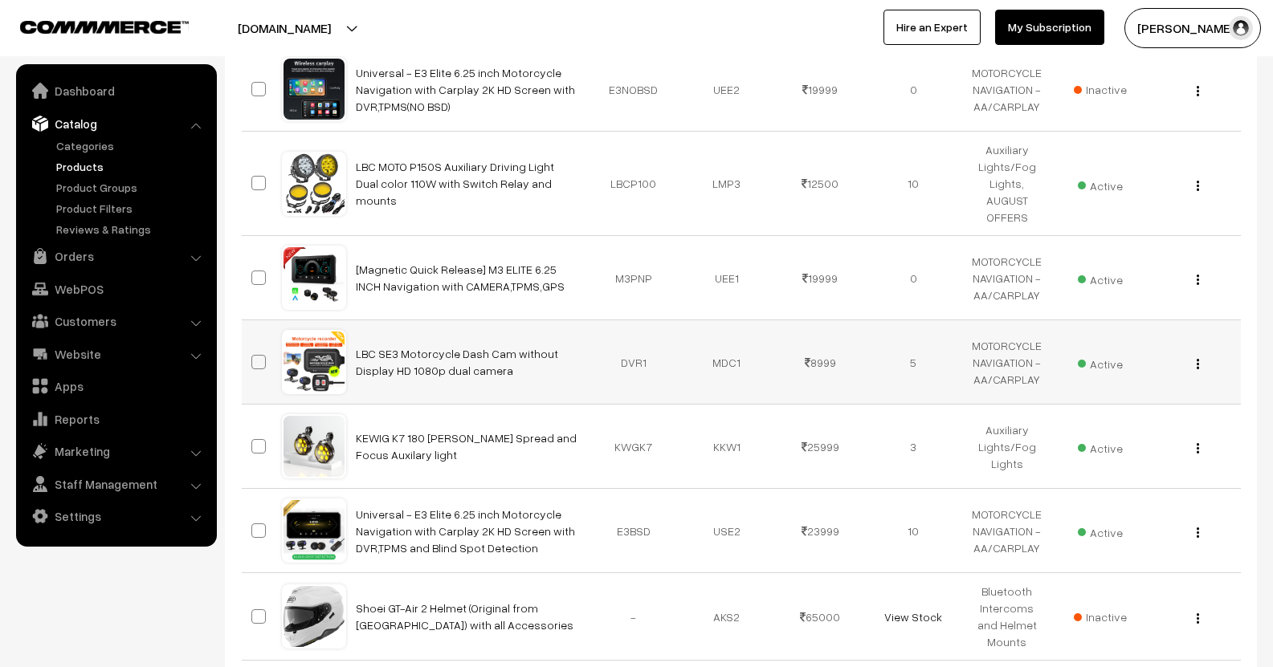
click at [1197, 359] on img "button" at bounding box center [1198, 364] width 2 height 10
click at [1121, 405] on link "Edit" at bounding box center [1126, 422] width 137 height 35
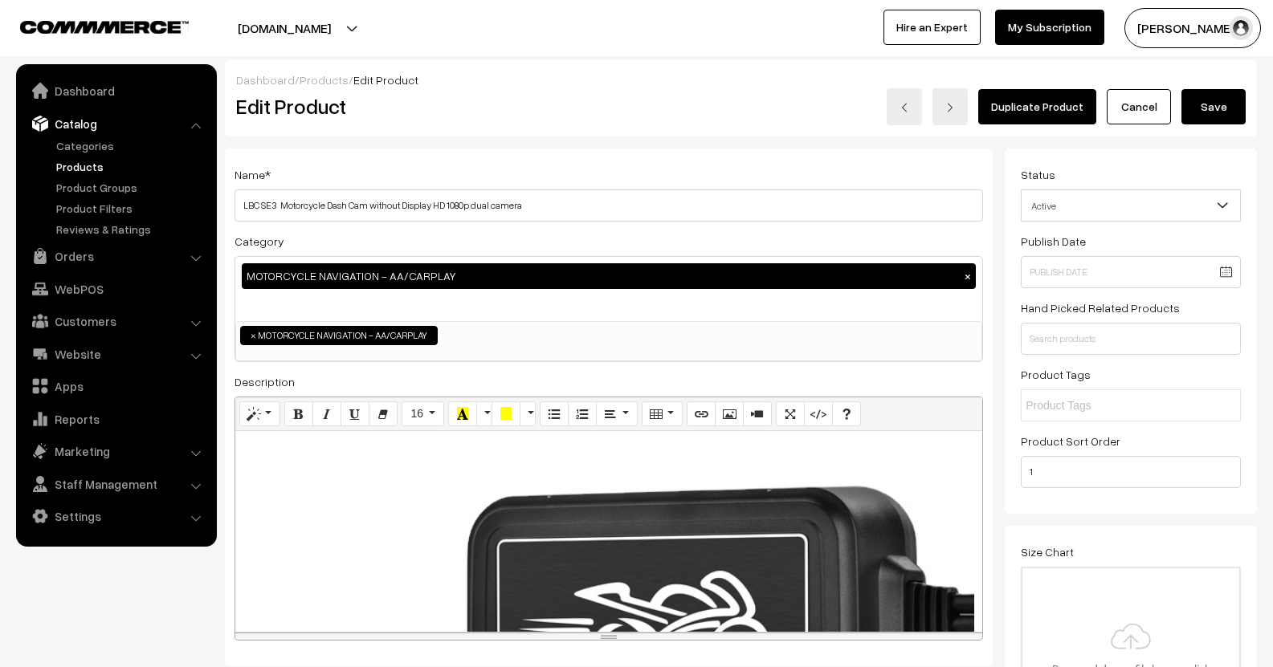
scroll to position [402, 0]
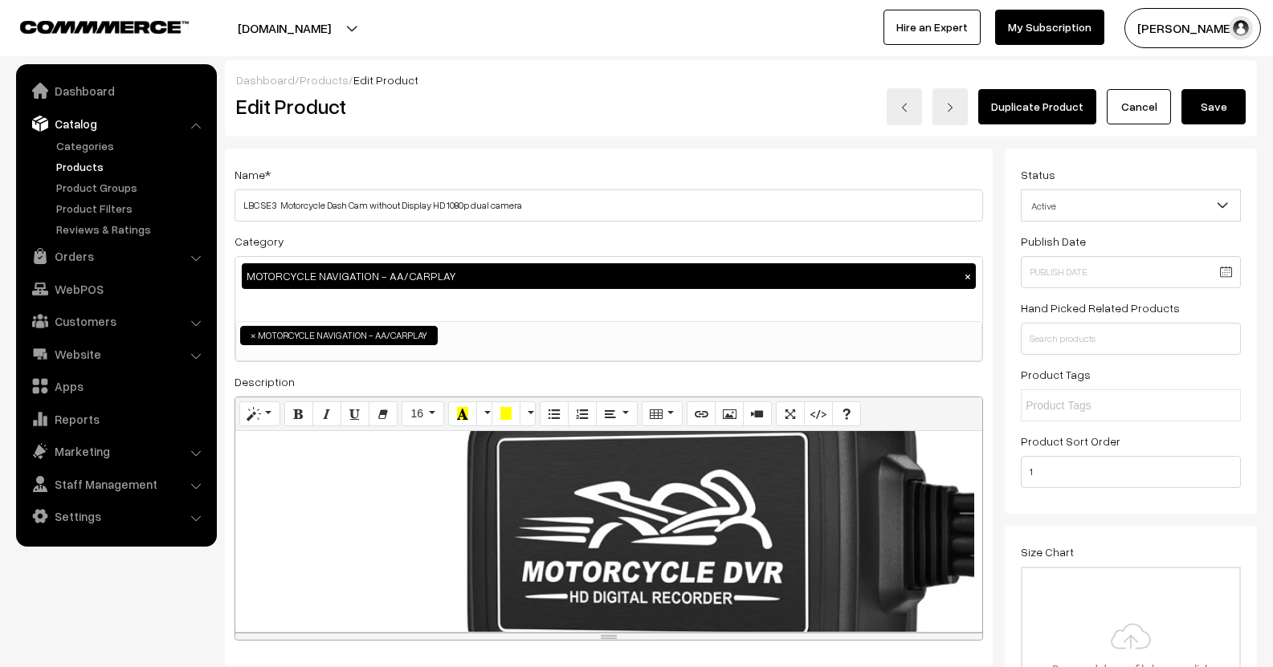
click at [579, 500] on div at bounding box center [608, 531] width 747 height 201
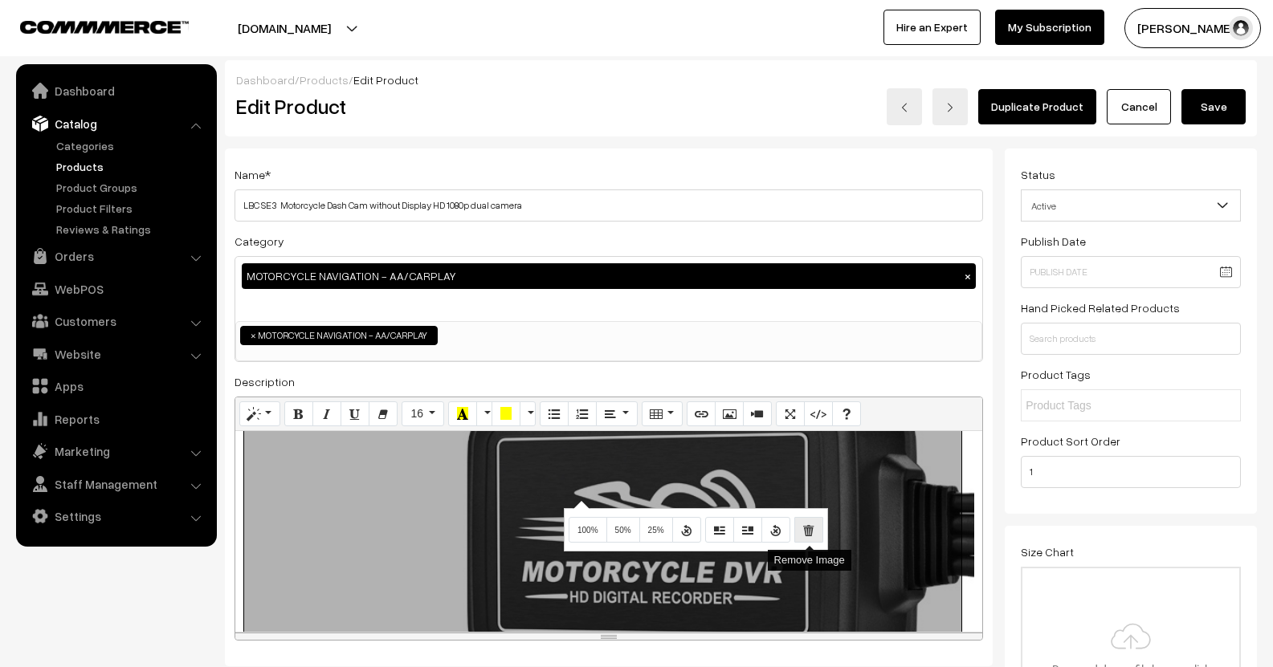
click at [810, 532] on icon "Remove Image" at bounding box center [808, 529] width 11 height 13
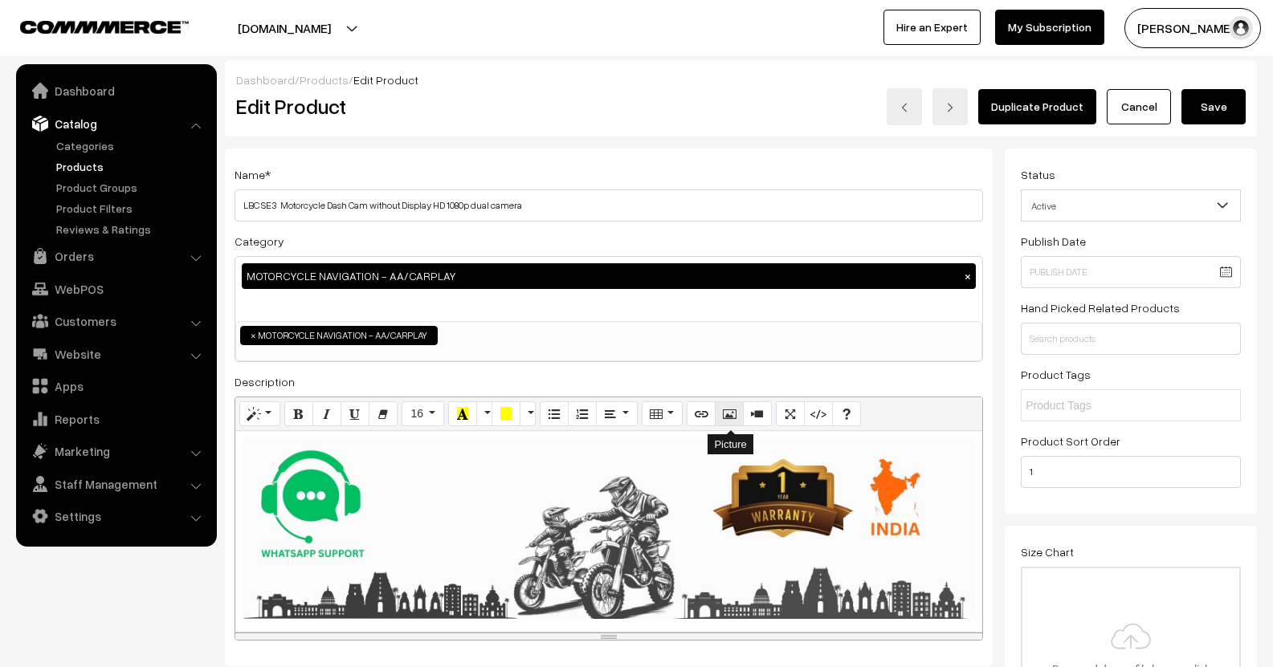
click at [725, 418] on icon "Picture" at bounding box center [729, 413] width 11 height 13
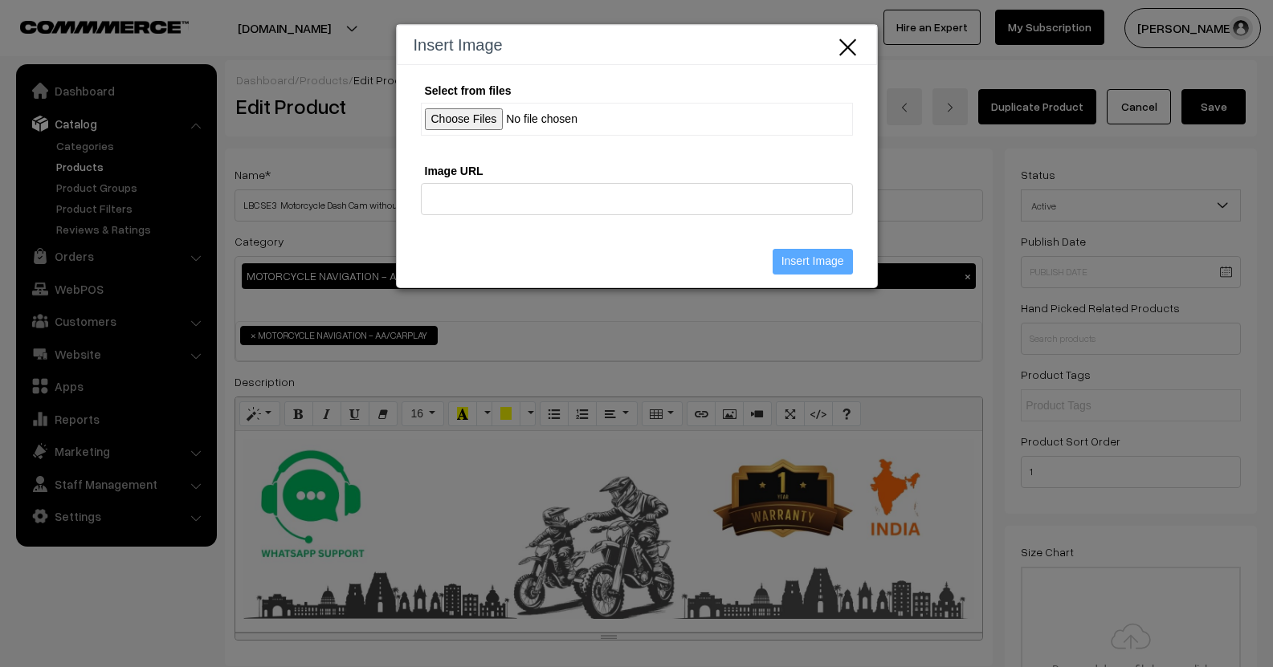
click at [675, 510] on div "Insert Image Select from files Image URL Insert Image" at bounding box center [636, 333] width 1273 height 667
click at [848, 35] on icon "Close" at bounding box center [848, 45] width 24 height 27
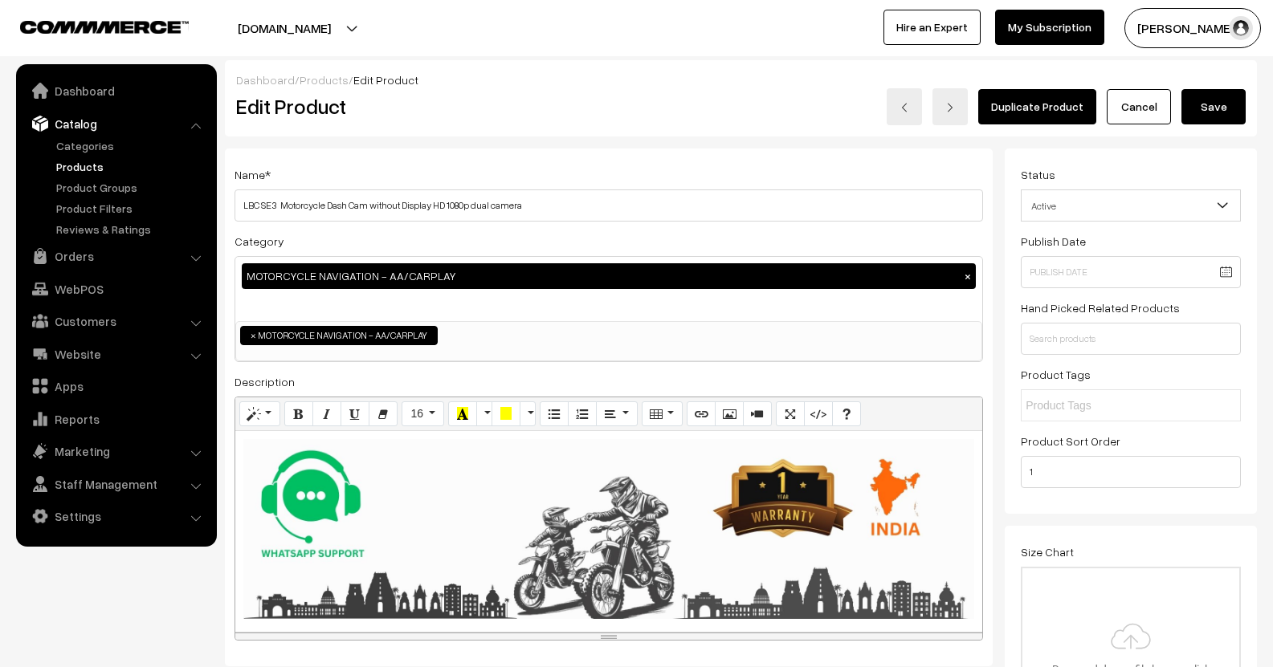
click at [964, 516] on div at bounding box center [608, 531] width 747 height 201
click at [727, 420] on icon "Picture" at bounding box center [729, 413] width 11 height 13
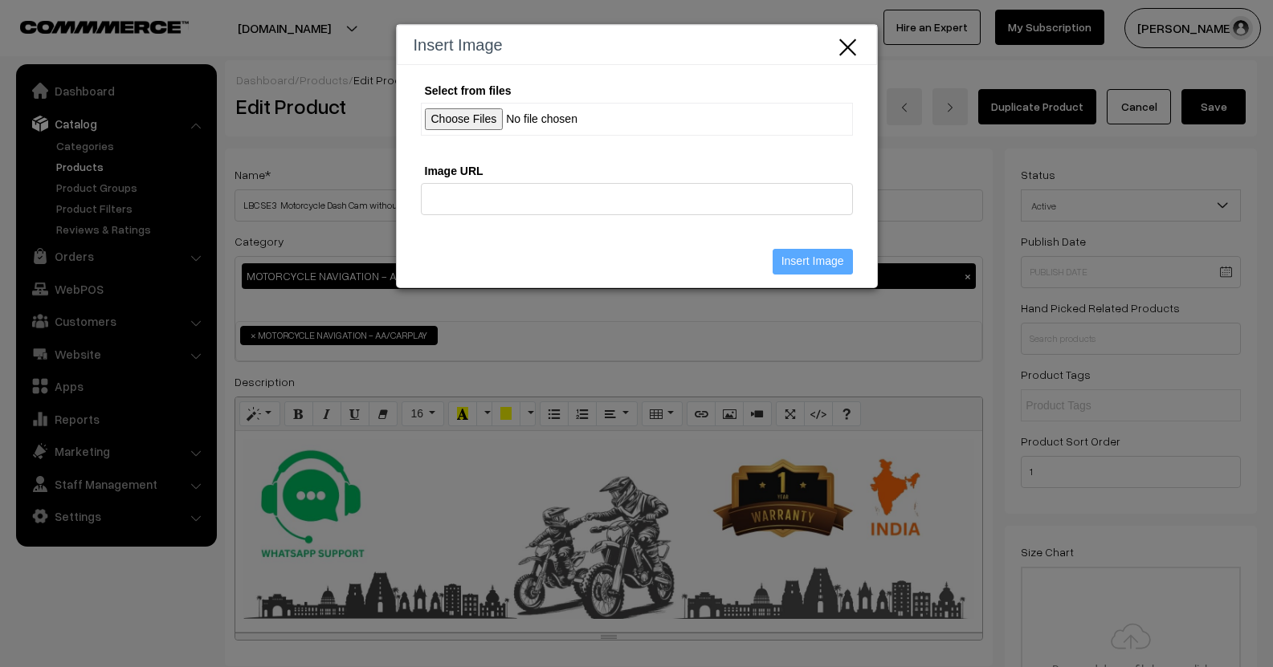
click at [475, 145] on div "Select from files" at bounding box center [637, 116] width 432 height 71
click at [474, 118] on input "Select from files" at bounding box center [637, 119] width 432 height 33
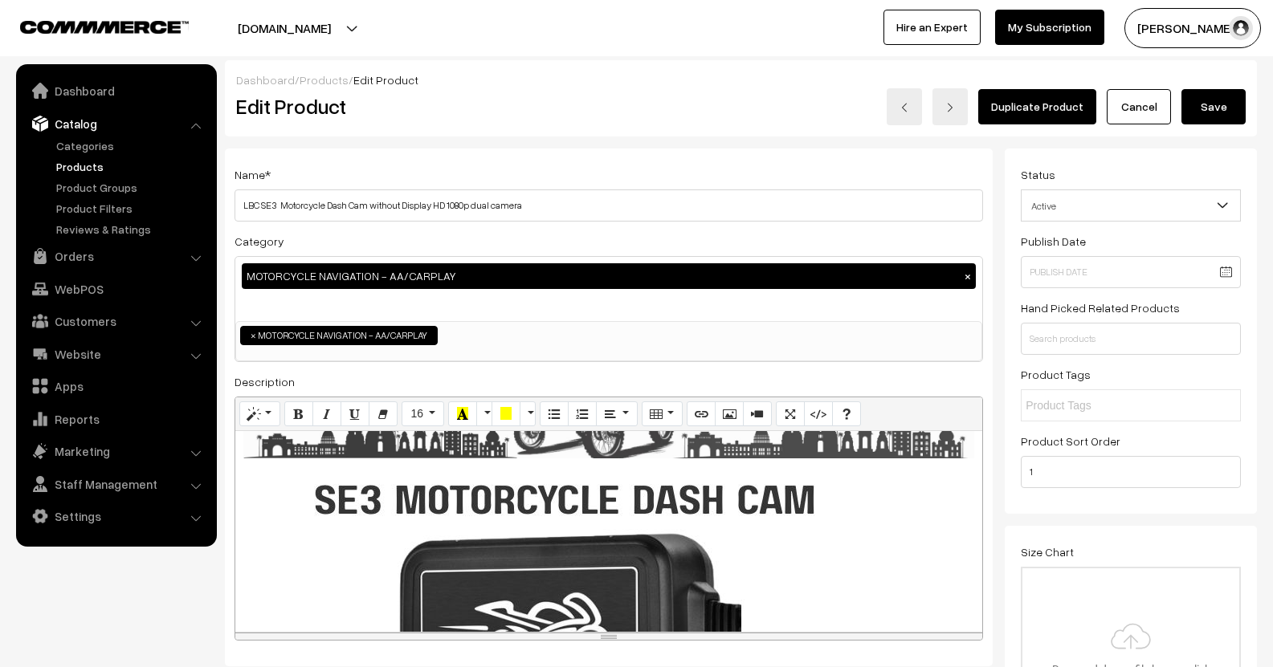
scroll to position [241, 0]
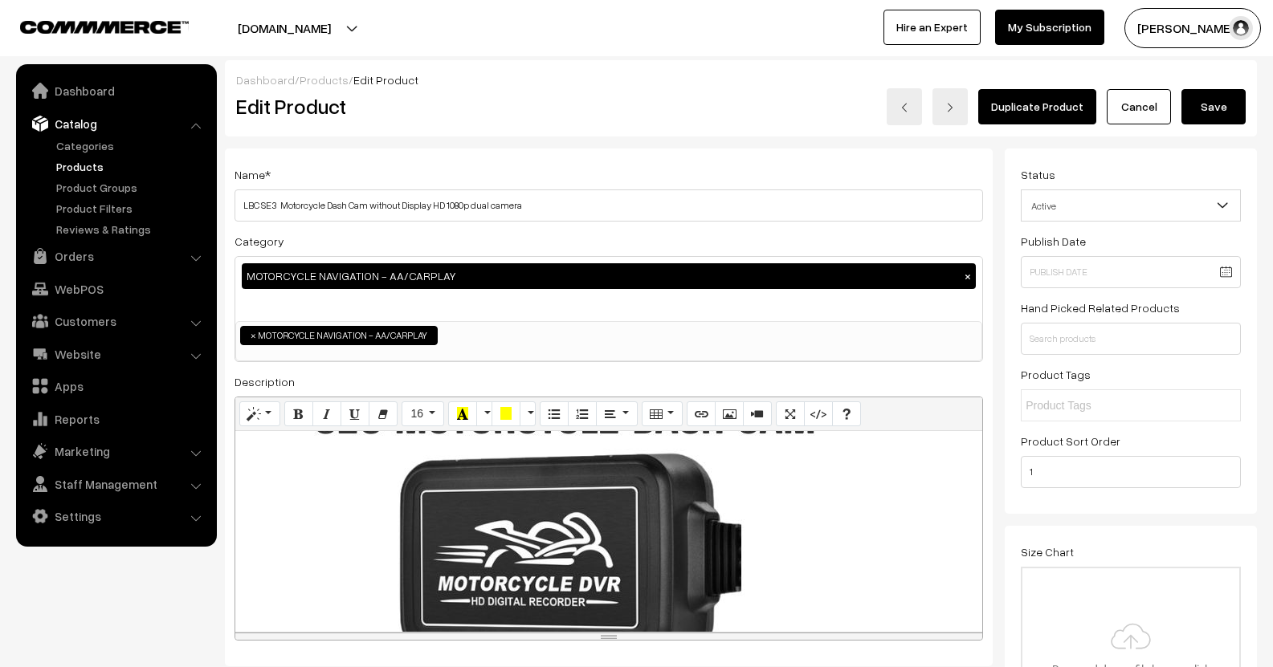
click at [625, 559] on div "895x895 (Original: 800x800)" at bounding box center [608, 531] width 747 height 201
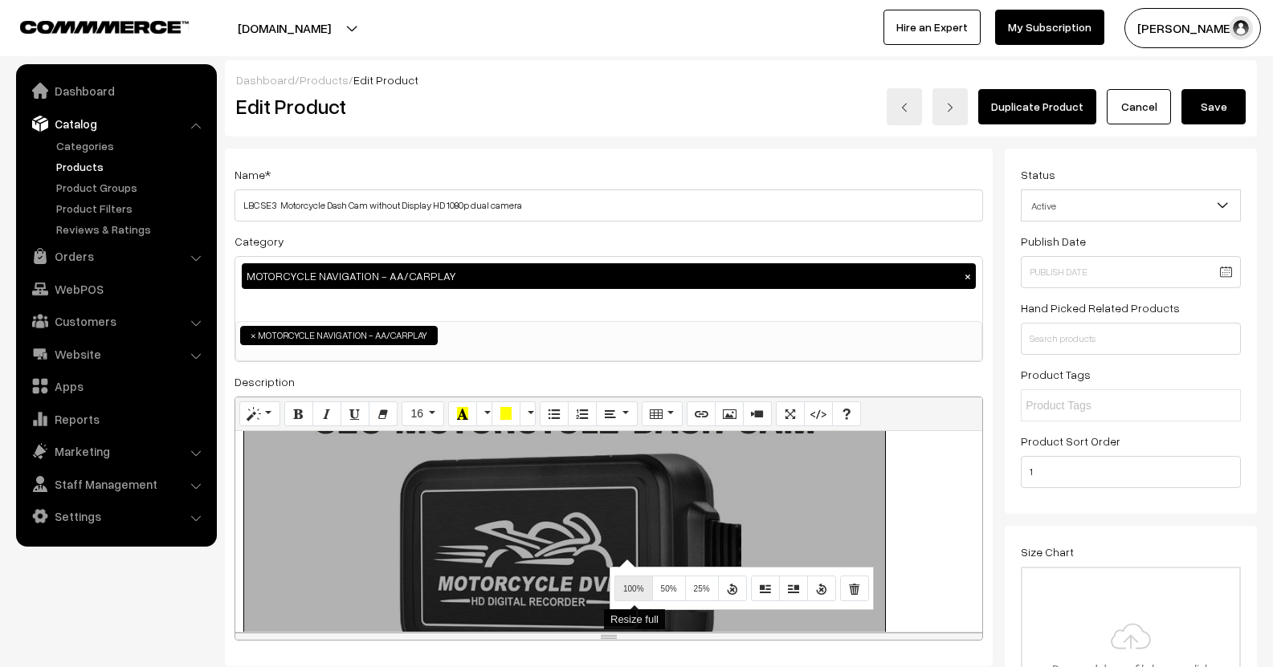
click at [638, 593] on span "100%" at bounding box center [633, 589] width 21 height 9
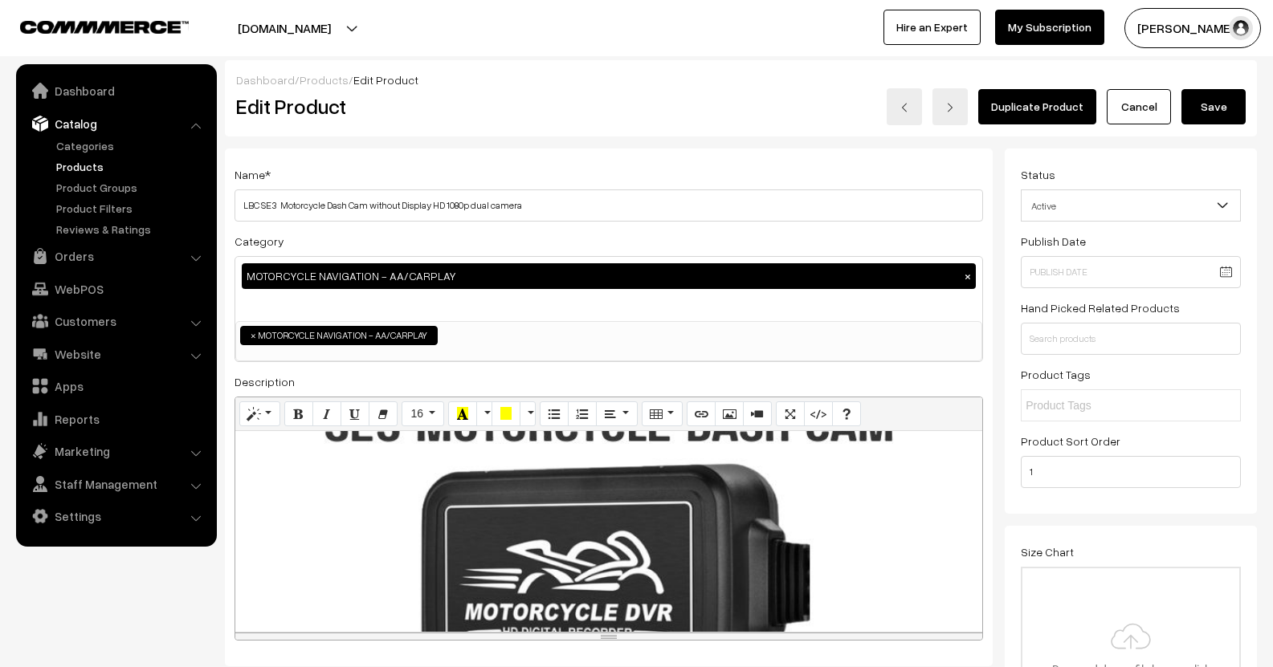
click at [1208, 104] on button "Save" at bounding box center [1213, 106] width 64 height 35
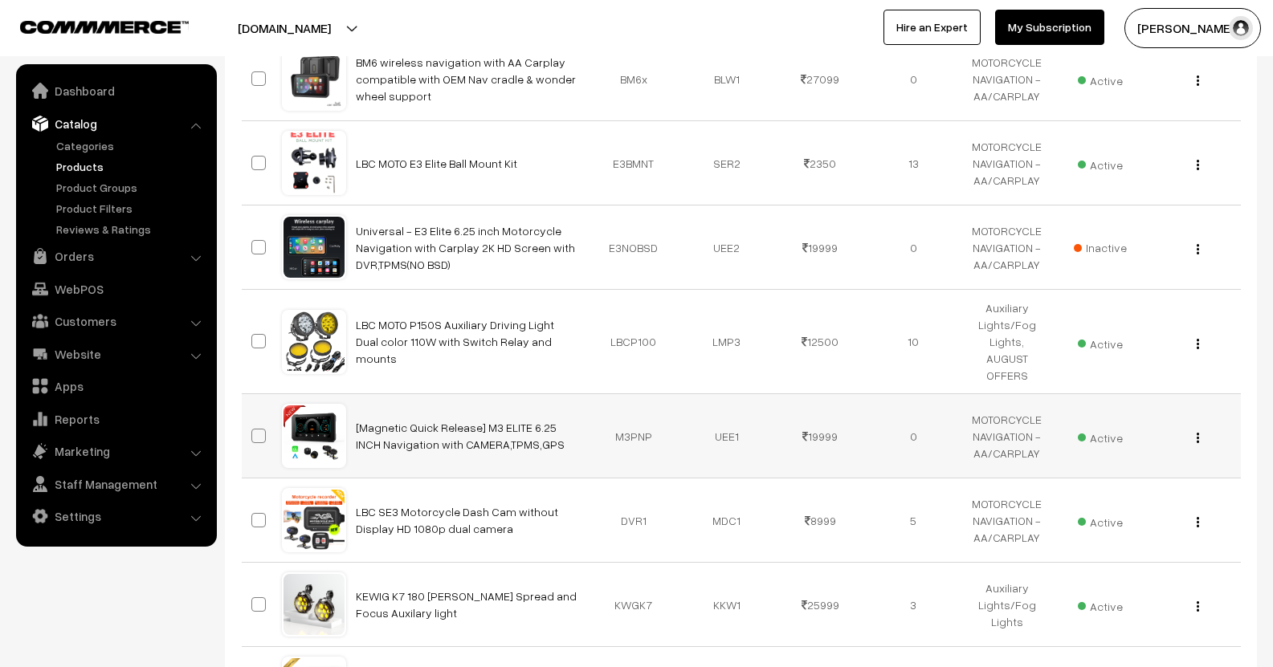
scroll to position [482, 0]
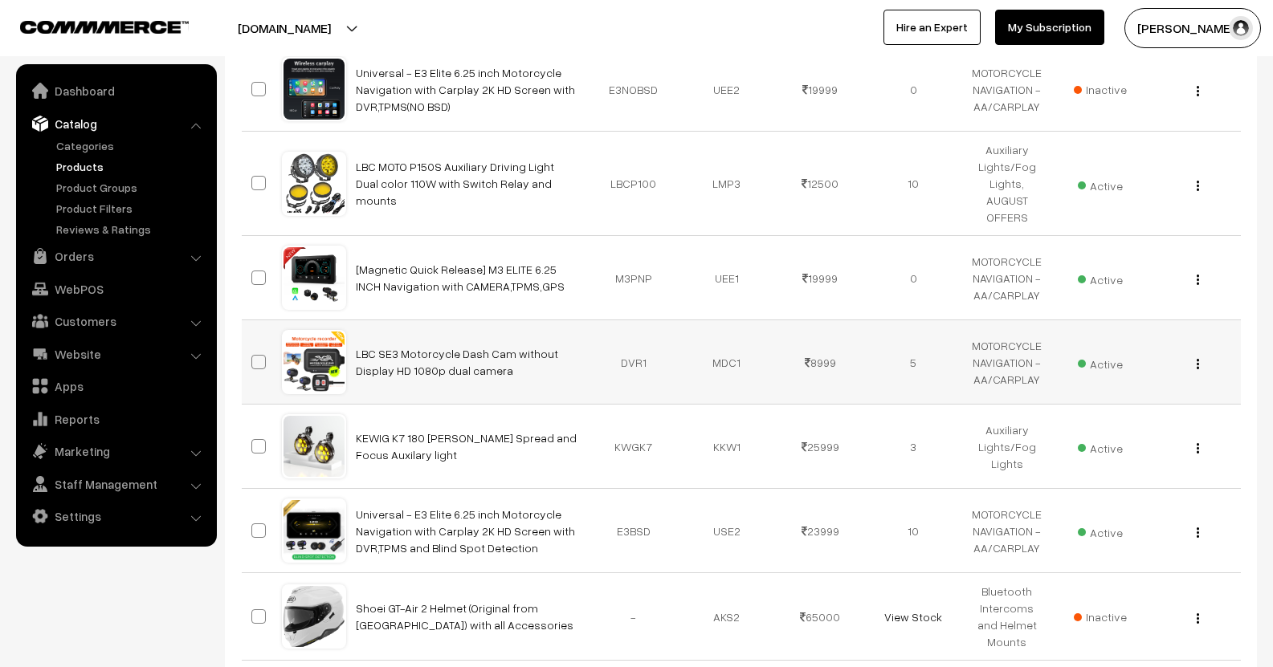
click at [1201, 354] on div "View Edit Delete" at bounding box center [1193, 362] width 74 height 17
click at [1196, 354] on div "View Edit Delete" at bounding box center [1193, 362] width 74 height 17
click at [1203, 354] on div "View Edit Delete" at bounding box center [1193, 362] width 74 height 17
click at [1197, 359] on img "button" at bounding box center [1198, 364] width 2 height 10
click at [1113, 406] on link "Edit" at bounding box center [1126, 422] width 137 height 35
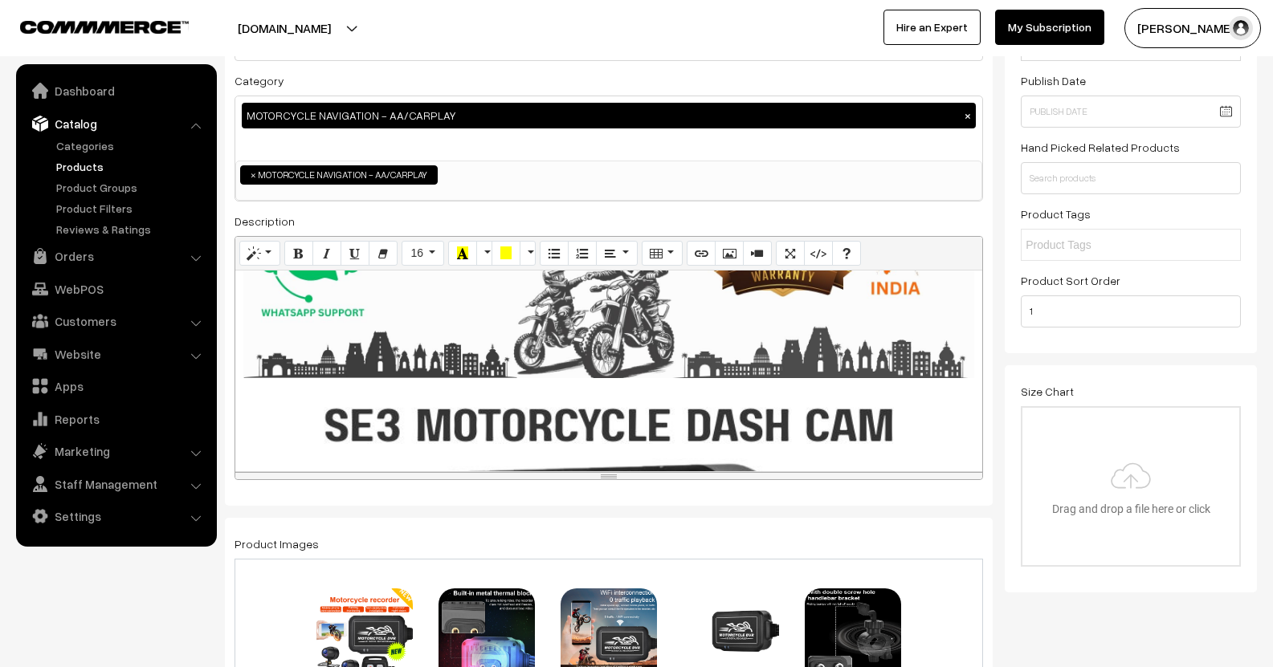
scroll to position [241, 0]
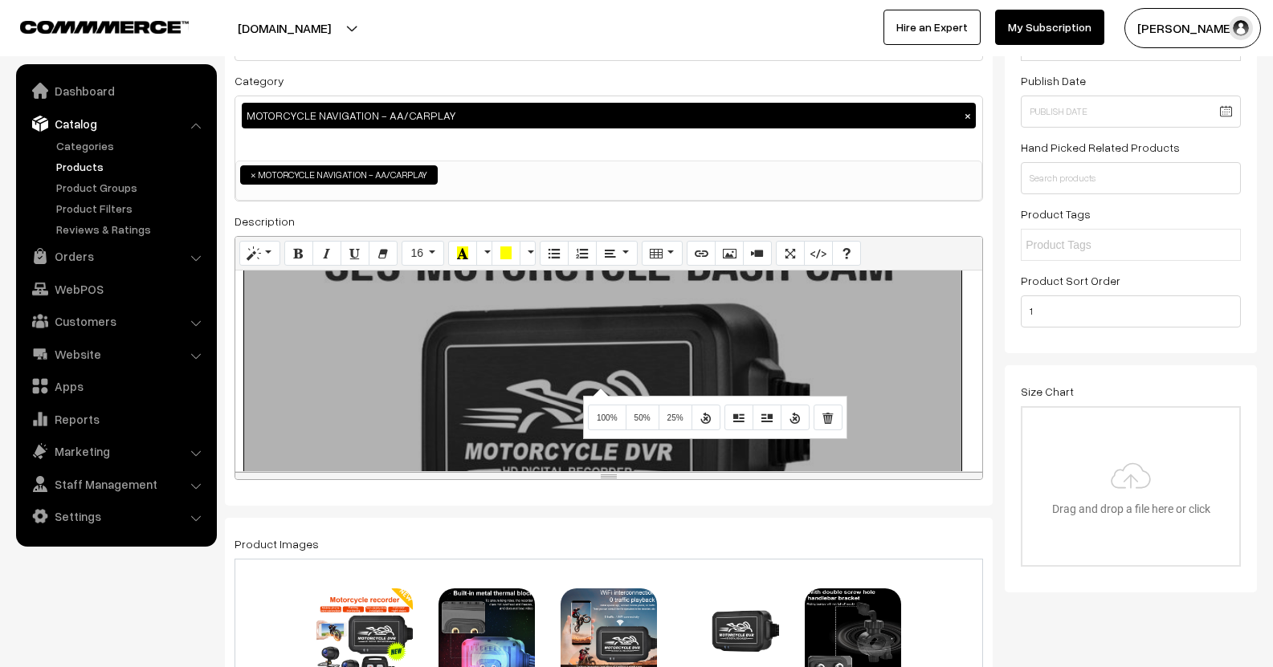
click at [598, 388] on div "895x448 (Original: 800x400)" at bounding box center [608, 371] width 747 height 201
click at [825, 417] on icon "Remove Image" at bounding box center [827, 416] width 11 height 13
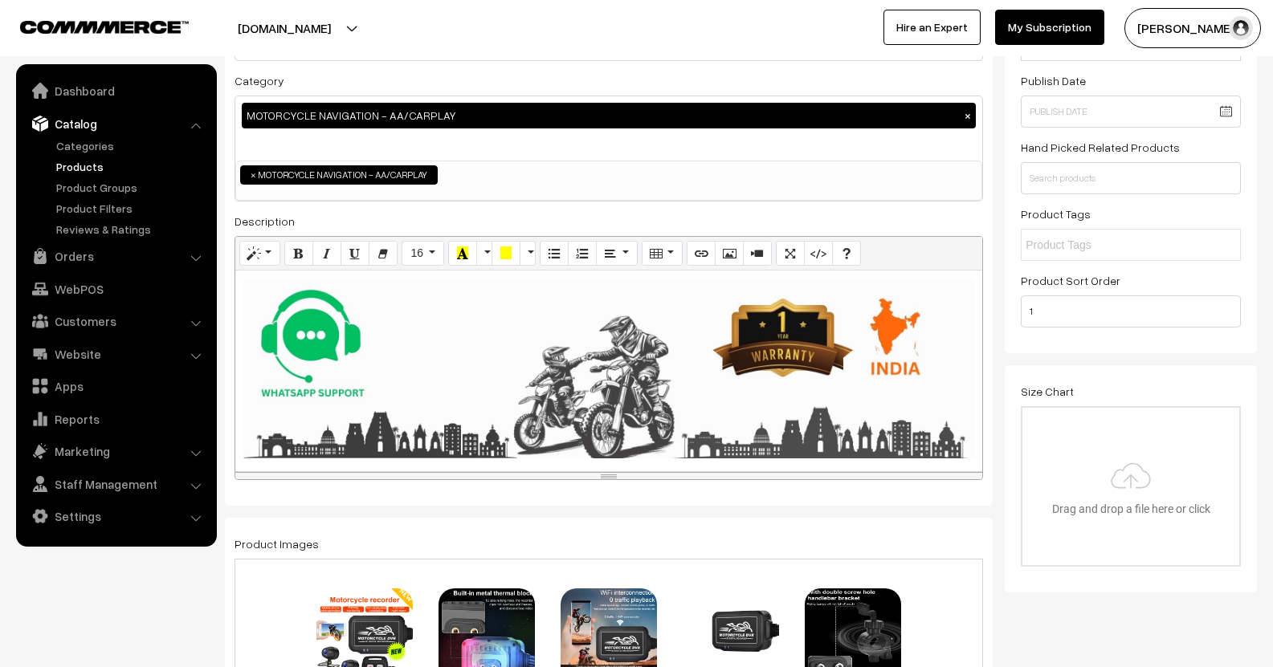
click at [965, 361] on div at bounding box center [608, 371] width 747 height 201
click at [724, 254] on icon "Picture" at bounding box center [729, 253] width 11 height 13
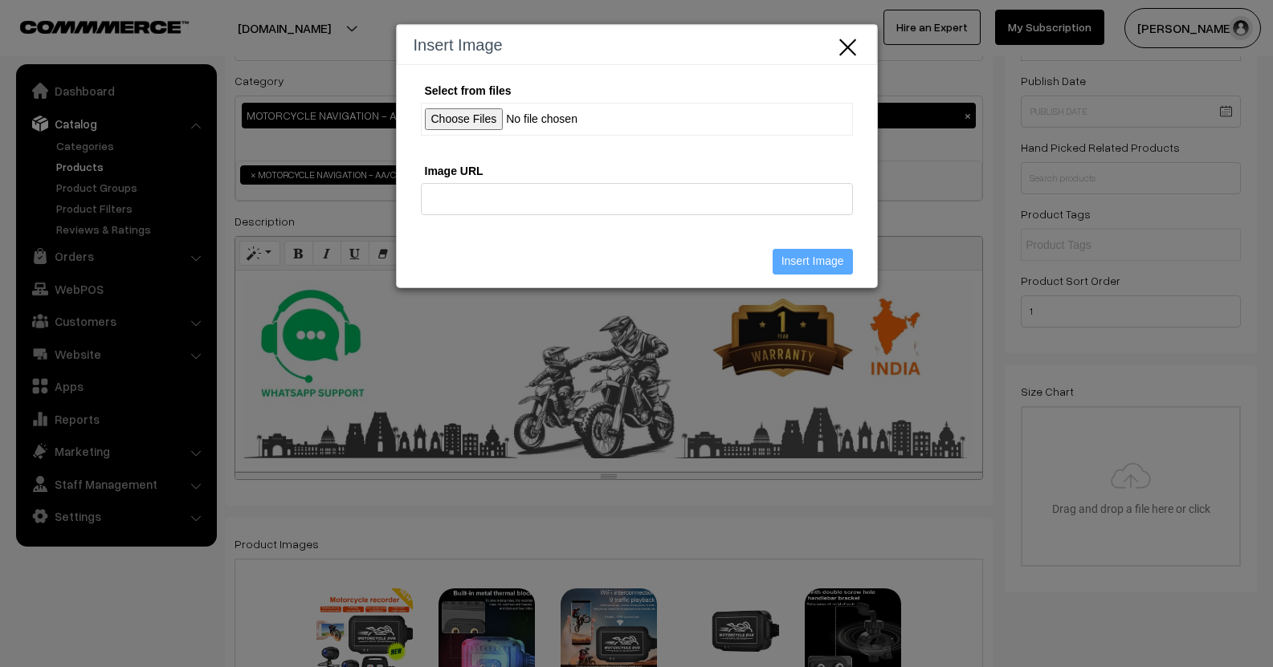
click at [496, 117] on input "Select from files" at bounding box center [637, 119] width 432 height 33
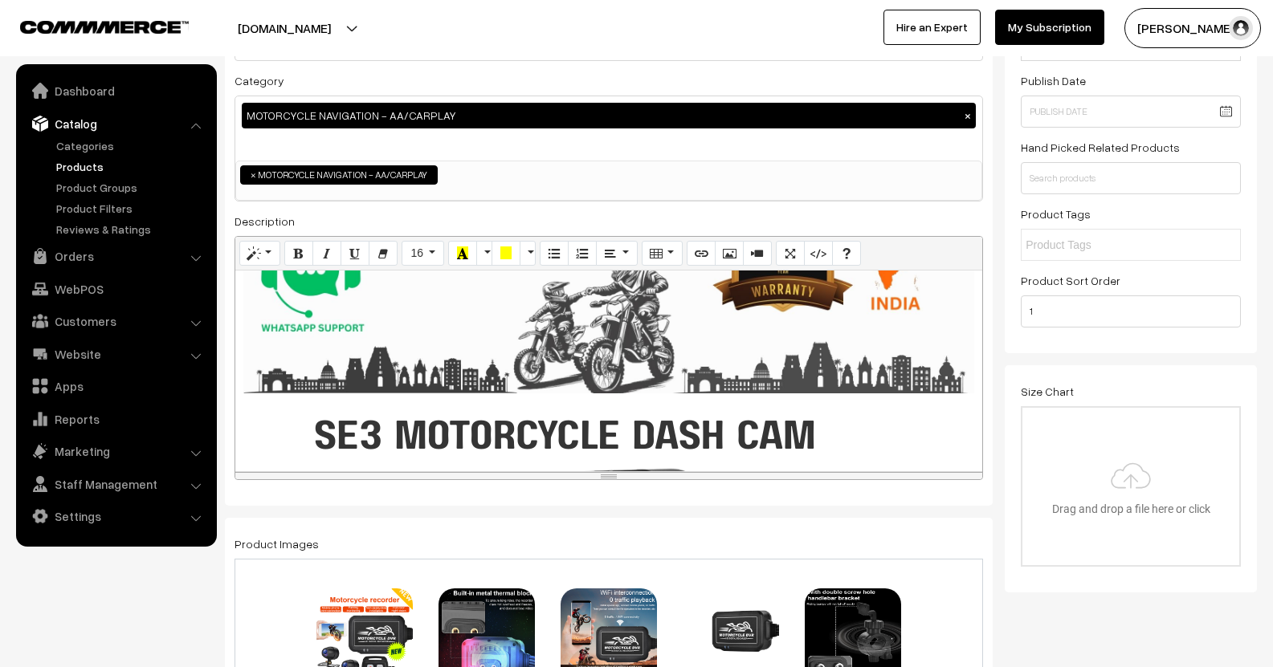
scroll to position [161, 0]
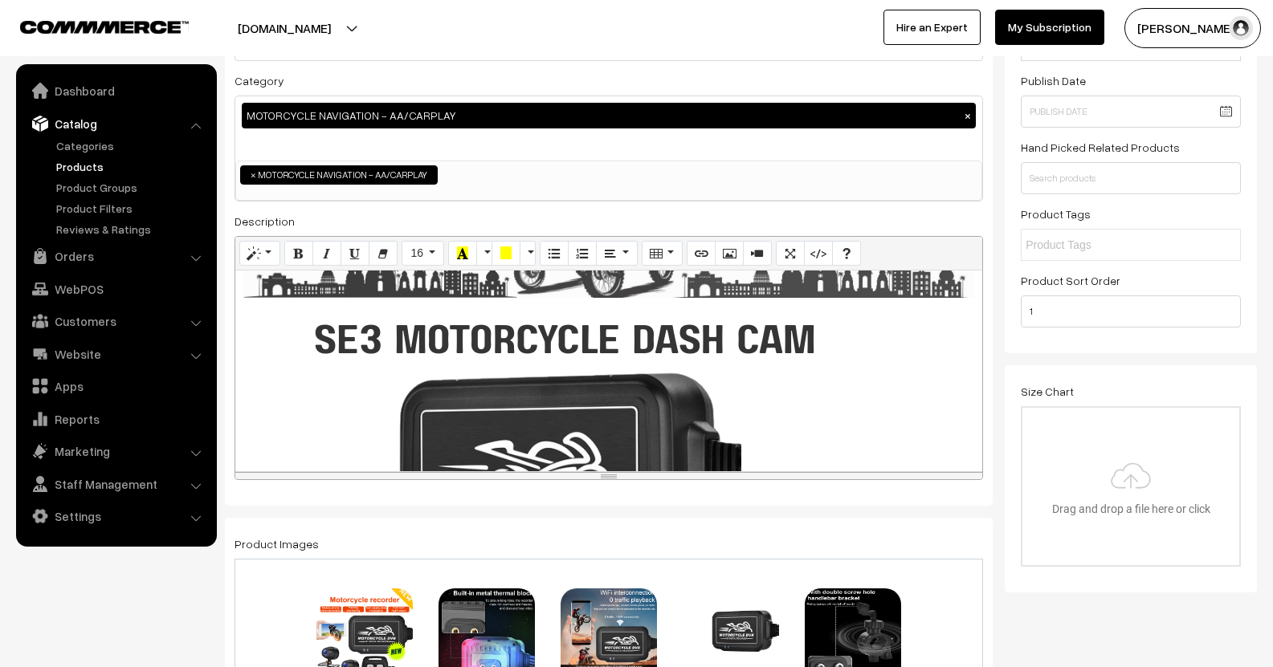
click at [593, 401] on div "895x448 (Original: 800x400)" at bounding box center [608, 371] width 747 height 201
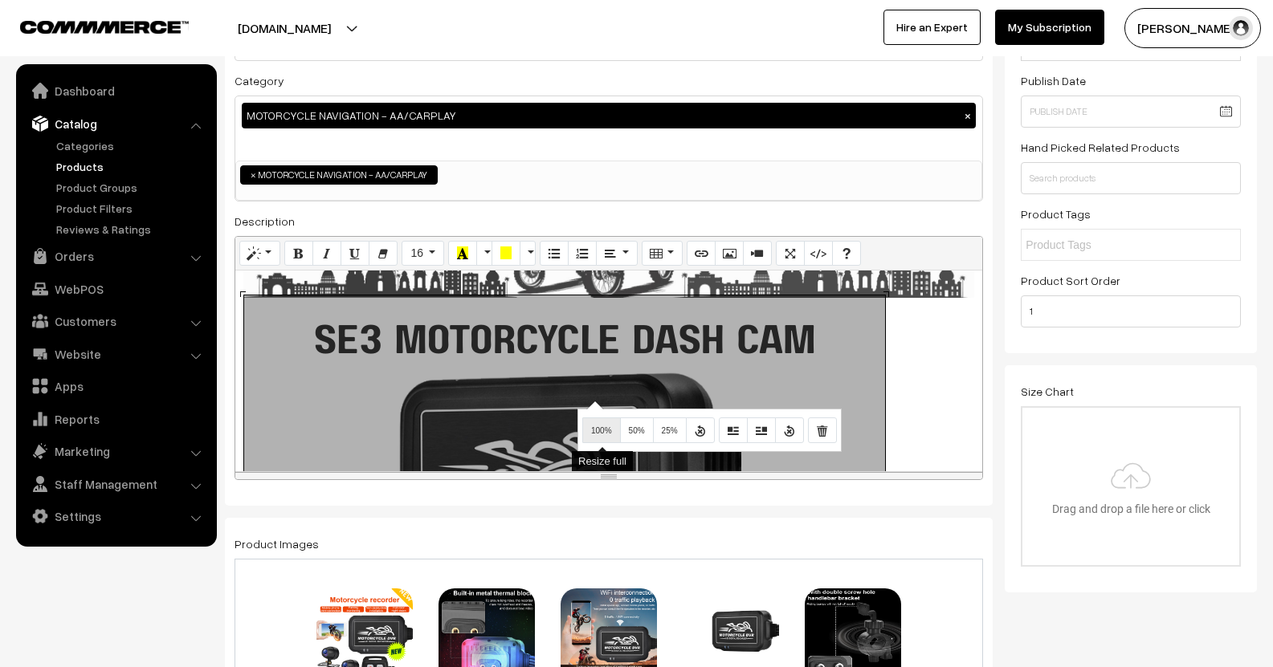
click at [598, 420] on button "100%" at bounding box center [601, 431] width 39 height 26
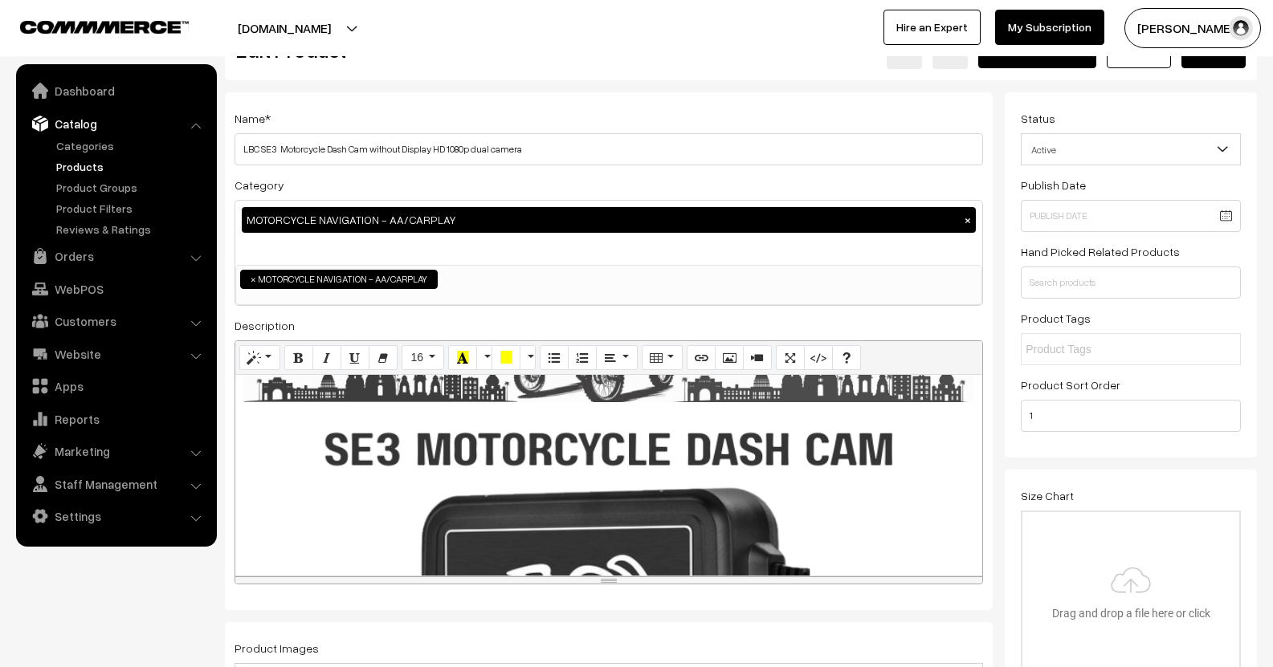
scroll to position [0, 0]
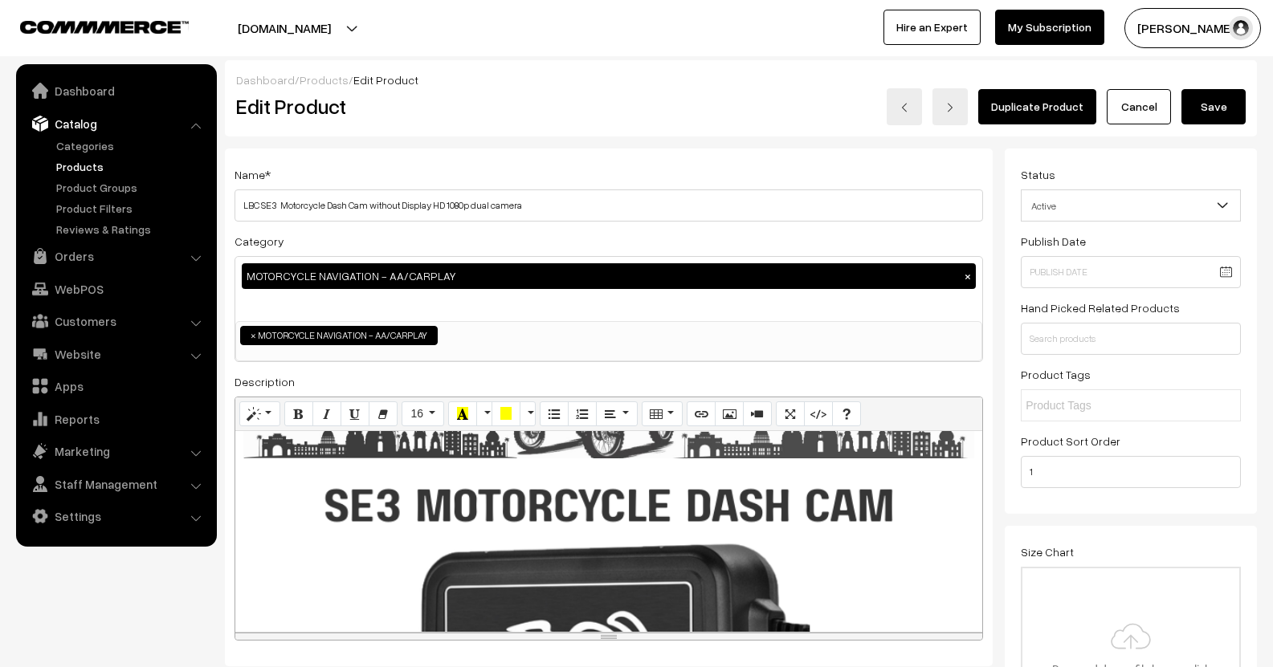
click at [1222, 97] on button "Save" at bounding box center [1213, 106] width 64 height 35
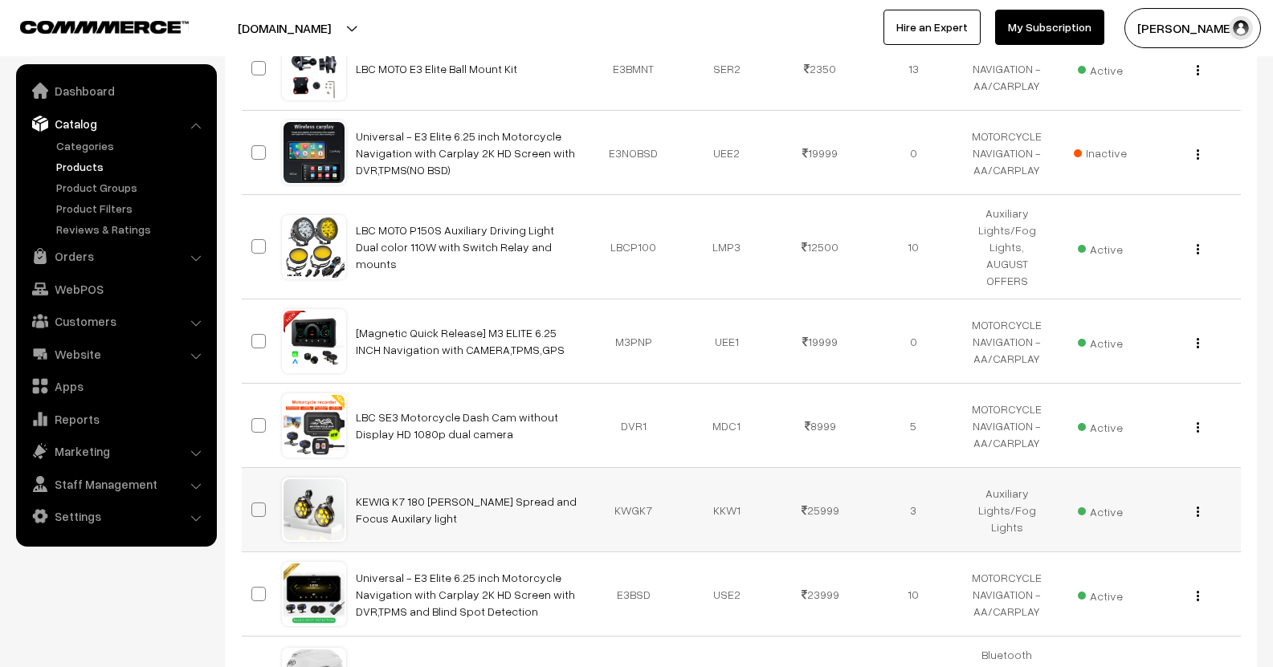
scroll to position [482, 0]
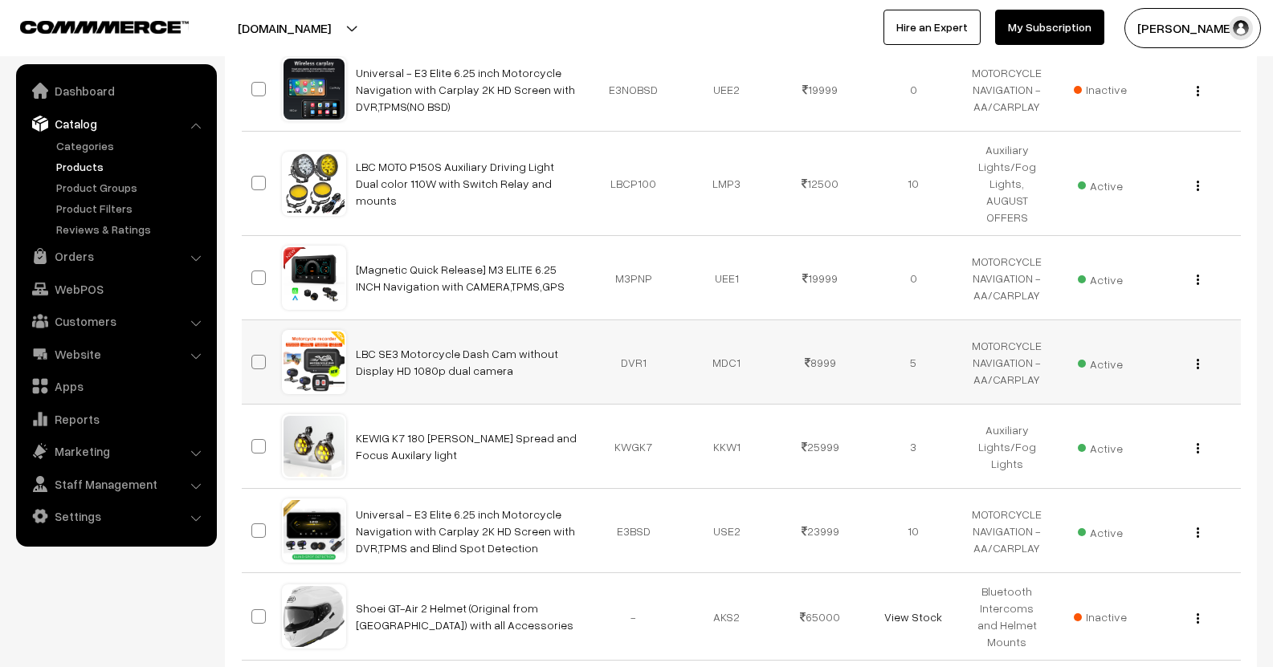
click at [1195, 354] on div "View Edit Delete" at bounding box center [1193, 362] width 74 height 17
click at [1196, 353] on td "View Edit Delete" at bounding box center [1193, 362] width 93 height 84
click at [1196, 357] on button "button" at bounding box center [1198, 363] width 4 height 13
click at [1083, 410] on link "Edit" at bounding box center [1126, 422] width 137 height 35
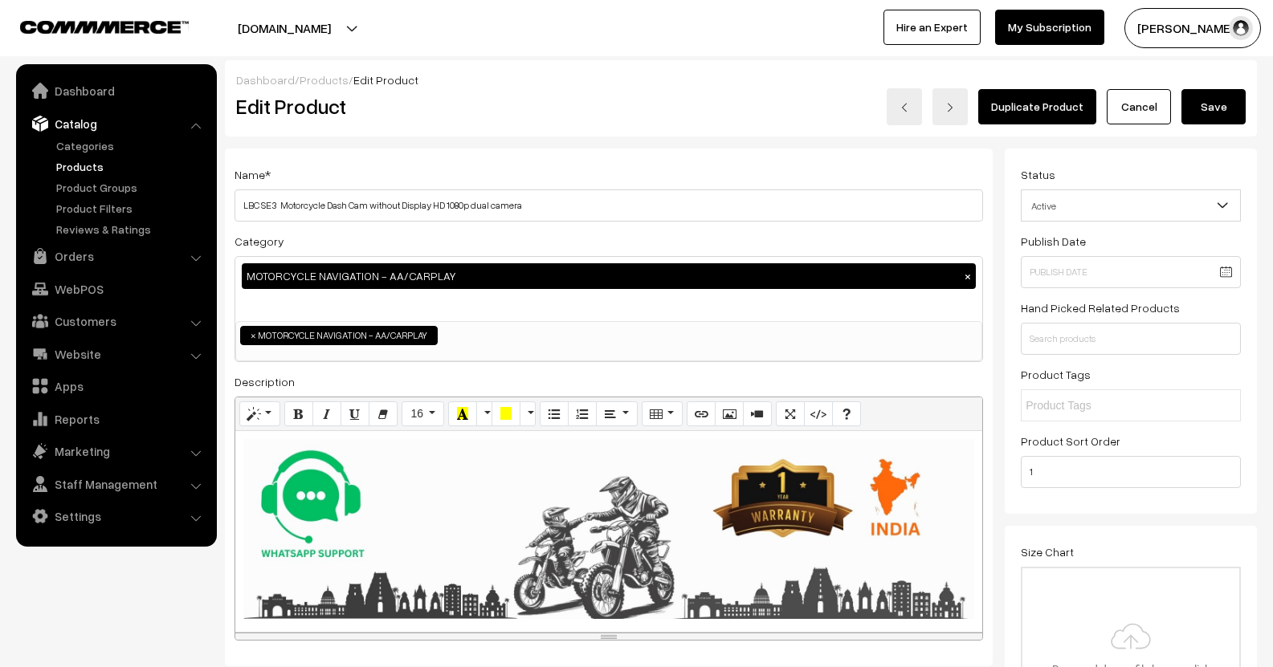
click at [277, 205] on h3 "Adjust Quantity" at bounding box center [297, 223] width 143 height 54
click at [263, 210] on h3 "Adjust Quantity" at bounding box center [297, 223] width 143 height 54
click at [261, 208] on h3 "Adjust Quantity" at bounding box center [297, 223] width 143 height 54
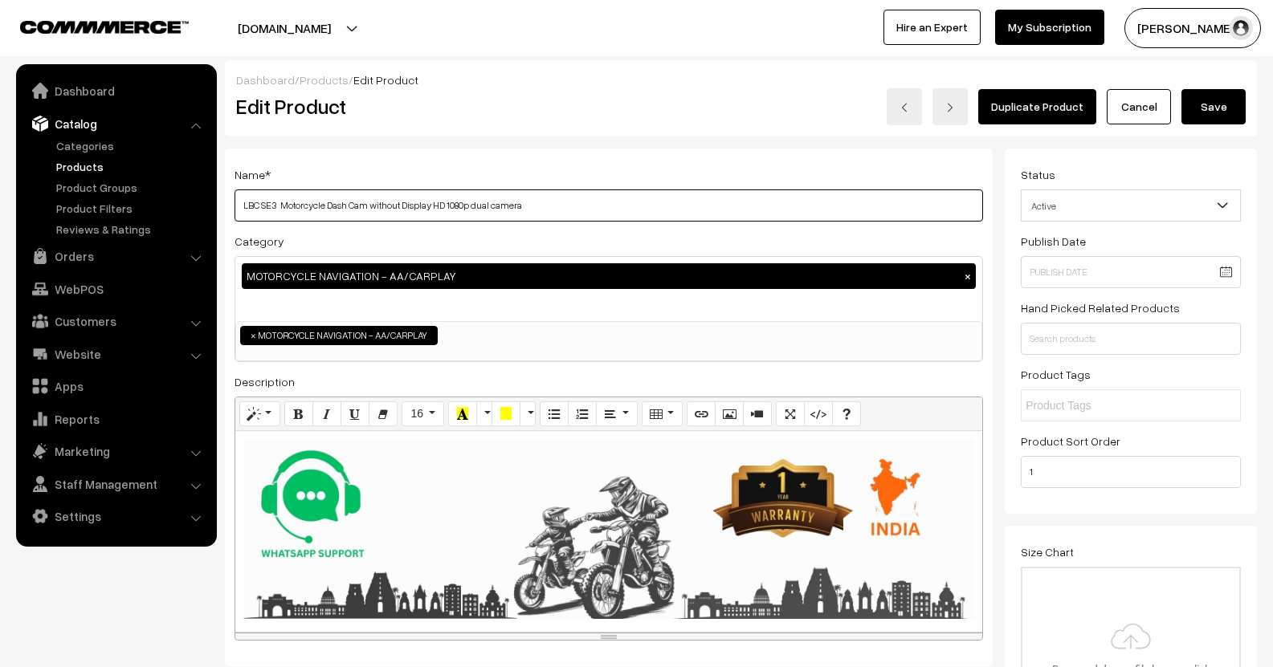
click at [565, 198] on input "LBC SE3 Motorcycle Dash Cam without Display HD 1080p dual camera" at bounding box center [609, 206] width 748 height 32
type input "LBC MOTO SE3 Motorcycle Dash Cam without Display HD 1080p dual camera"
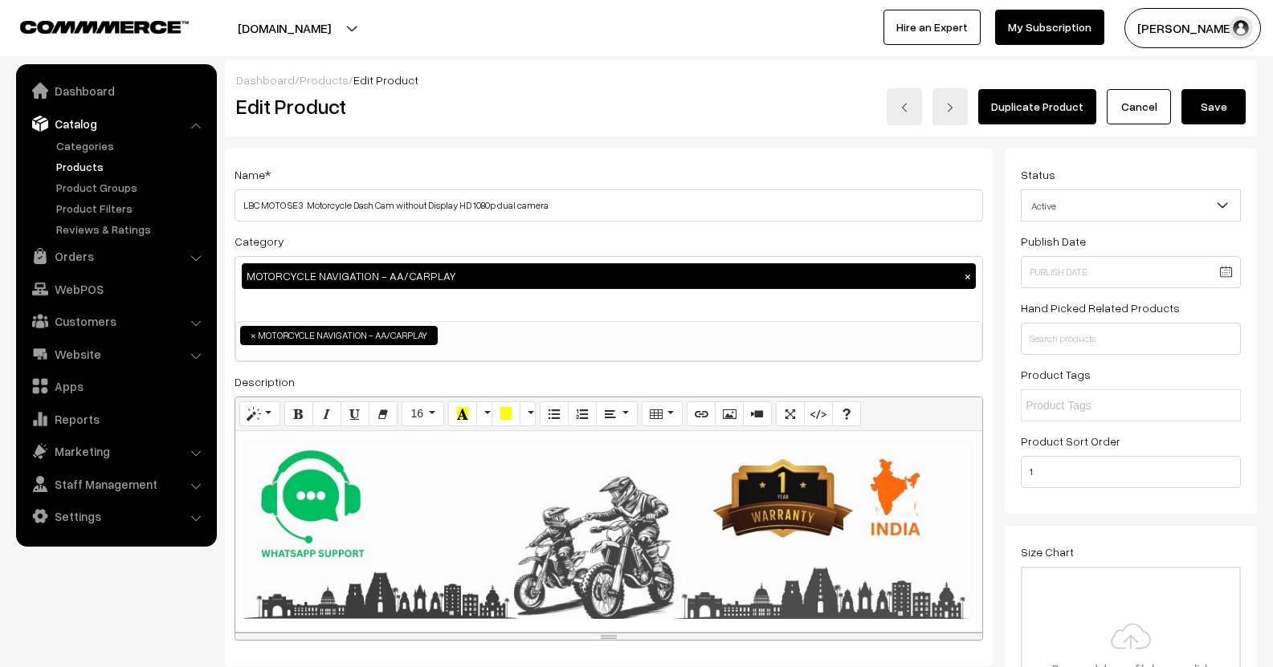
click at [1211, 110] on button "Save" at bounding box center [1213, 106] width 64 height 35
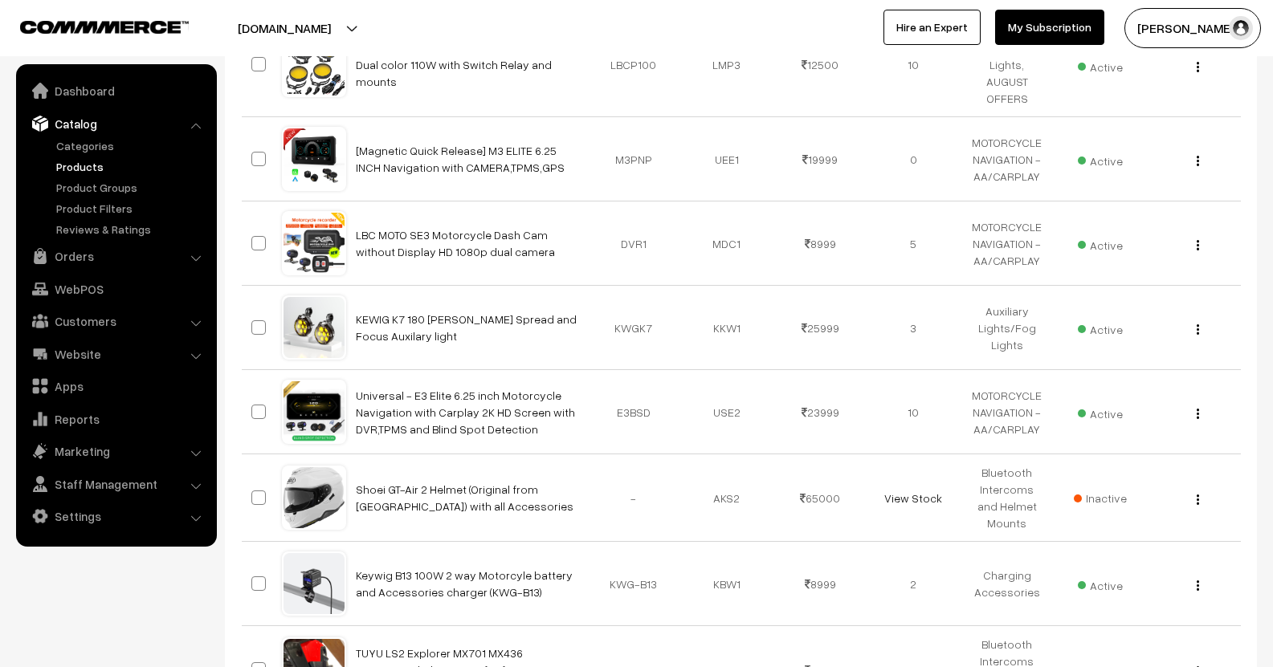
scroll to position [562, 0]
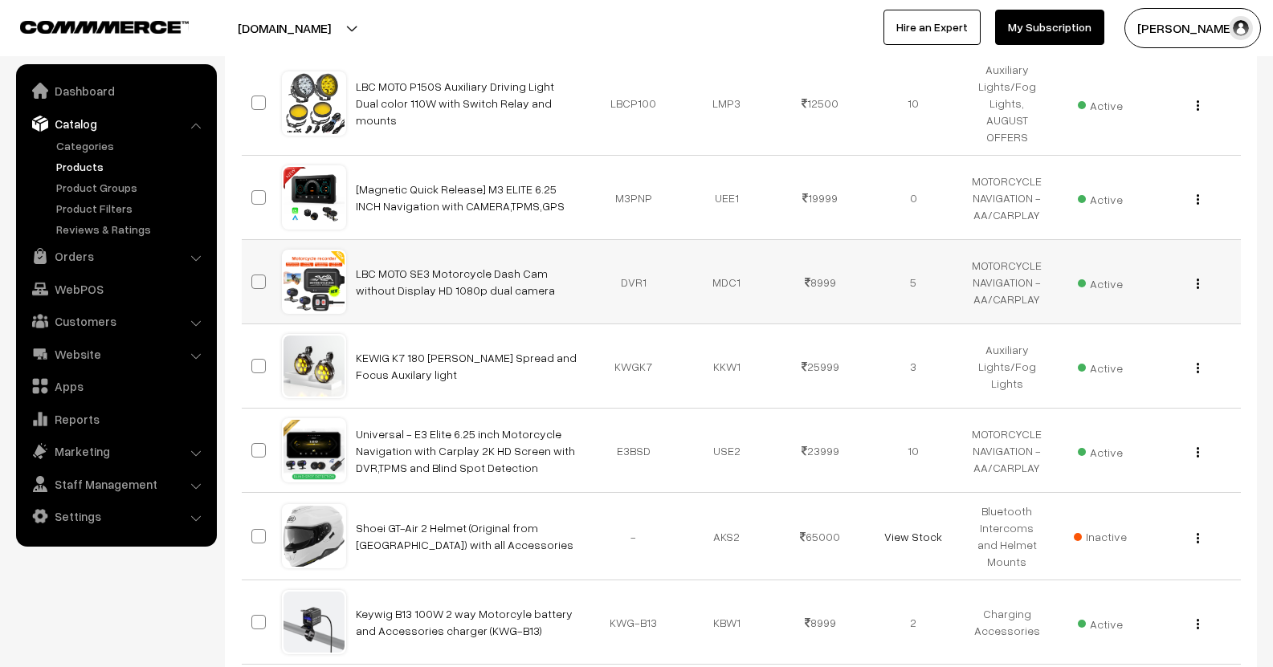
click at [1193, 274] on div "View Edit Delete" at bounding box center [1193, 282] width 74 height 17
click at [1201, 274] on div "View Edit Delete" at bounding box center [1193, 282] width 74 height 17
click at [1196, 277] on button "button" at bounding box center [1198, 283] width 4 height 13
click at [1113, 306] on link "View" at bounding box center [1126, 306] width 137 height 35
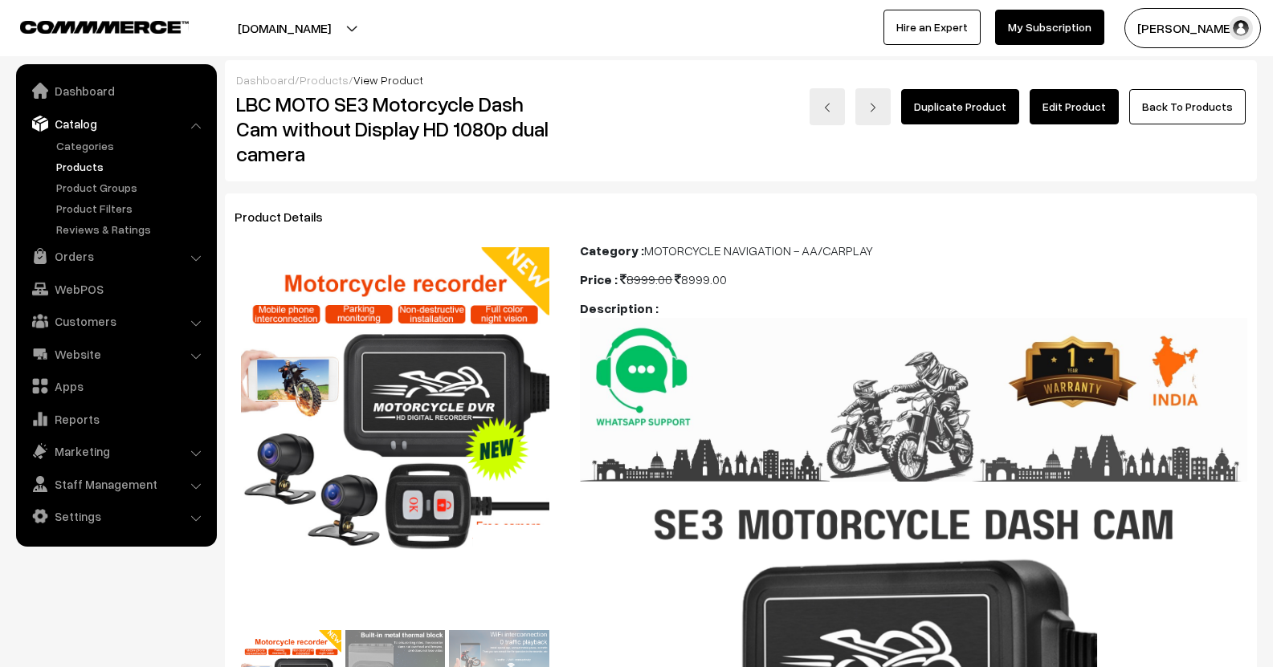
click at [1075, 117] on link "Edit Product" at bounding box center [1074, 106] width 89 height 35
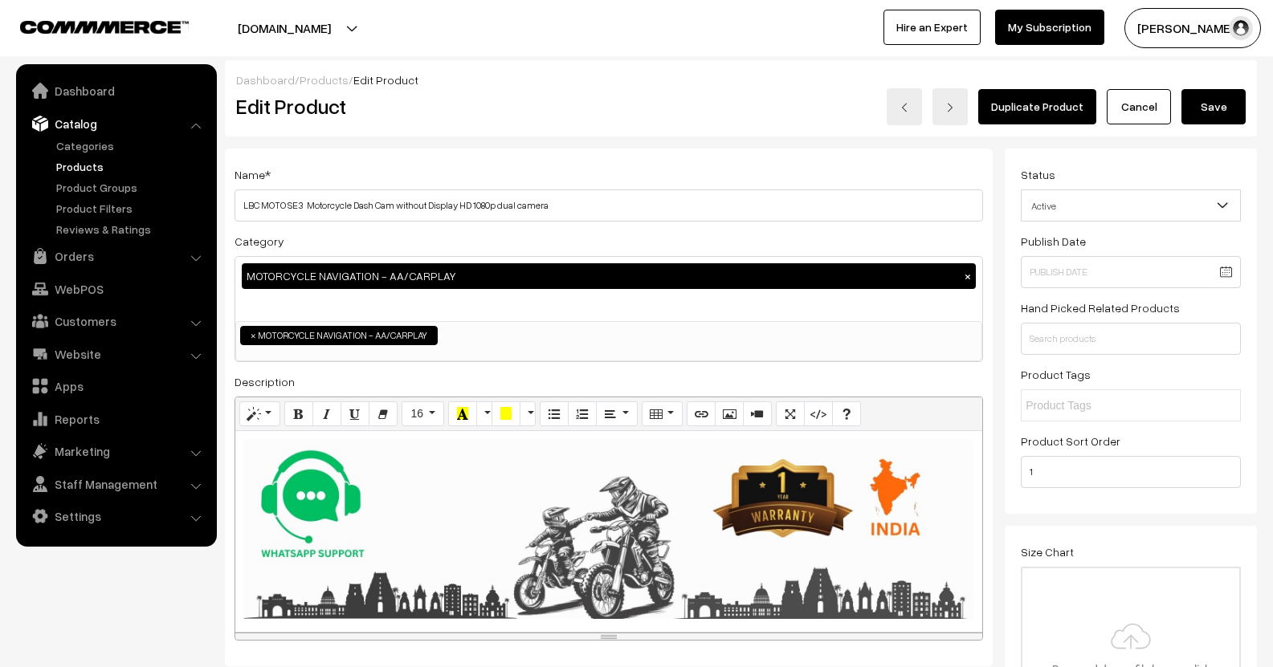
click at [287, 206] on h3 "Adjust Quantity" at bounding box center [297, 223] width 143 height 54
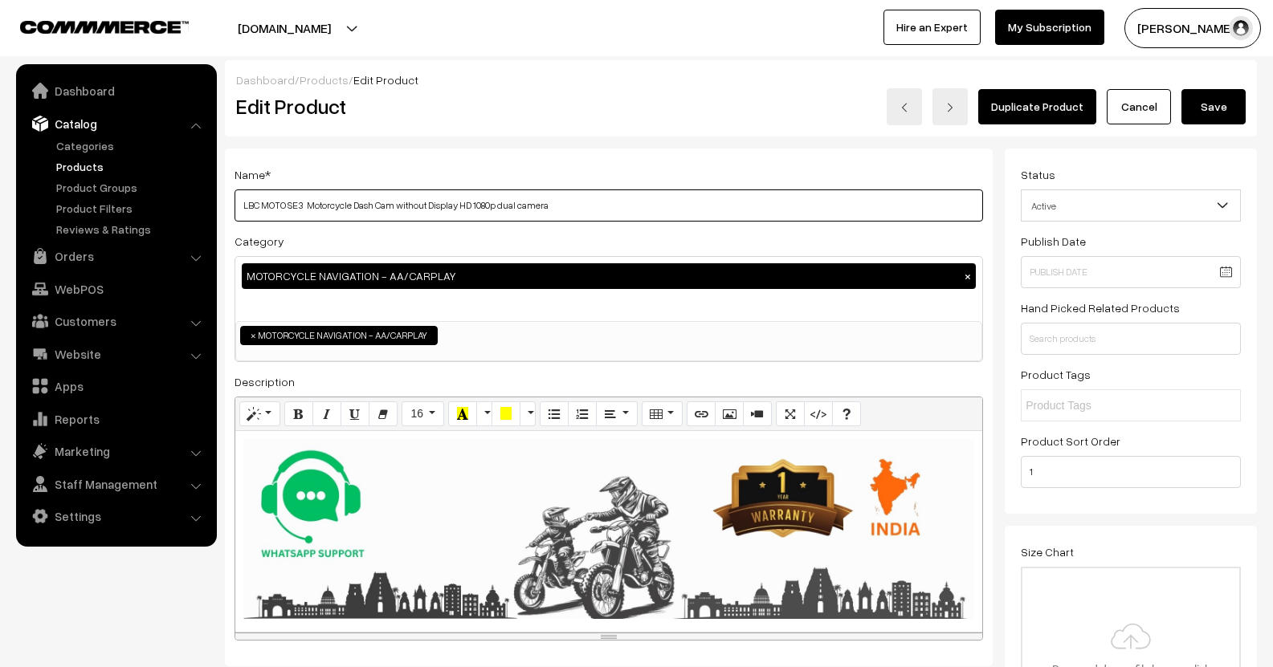
click at [604, 215] on input "LBC MOTO SE3 Motorcycle Dash Cam without Display HD 1080p dual camera" at bounding box center [609, 206] width 748 height 32
paste input "™"
type input "LBC MOTO™ SE3 Motorcycle Dash Cam without Display HD 1080p dual camera"
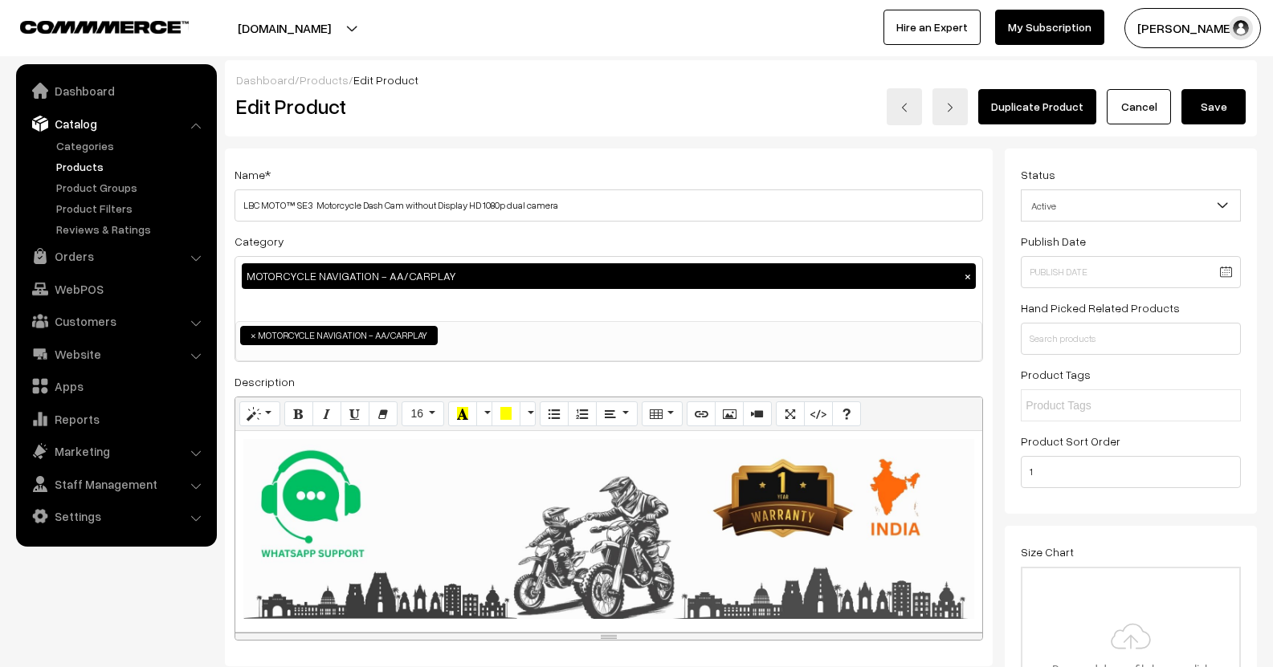
click at [1222, 108] on button "Save" at bounding box center [1213, 106] width 64 height 35
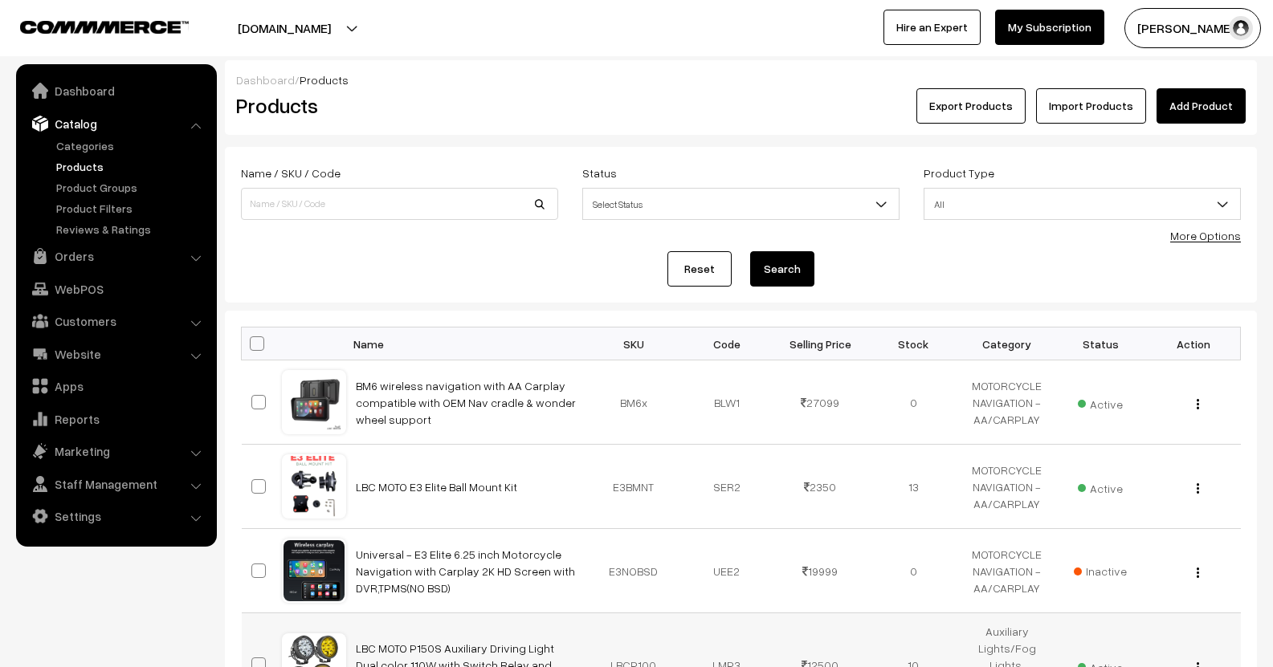
scroll to position [241, 0]
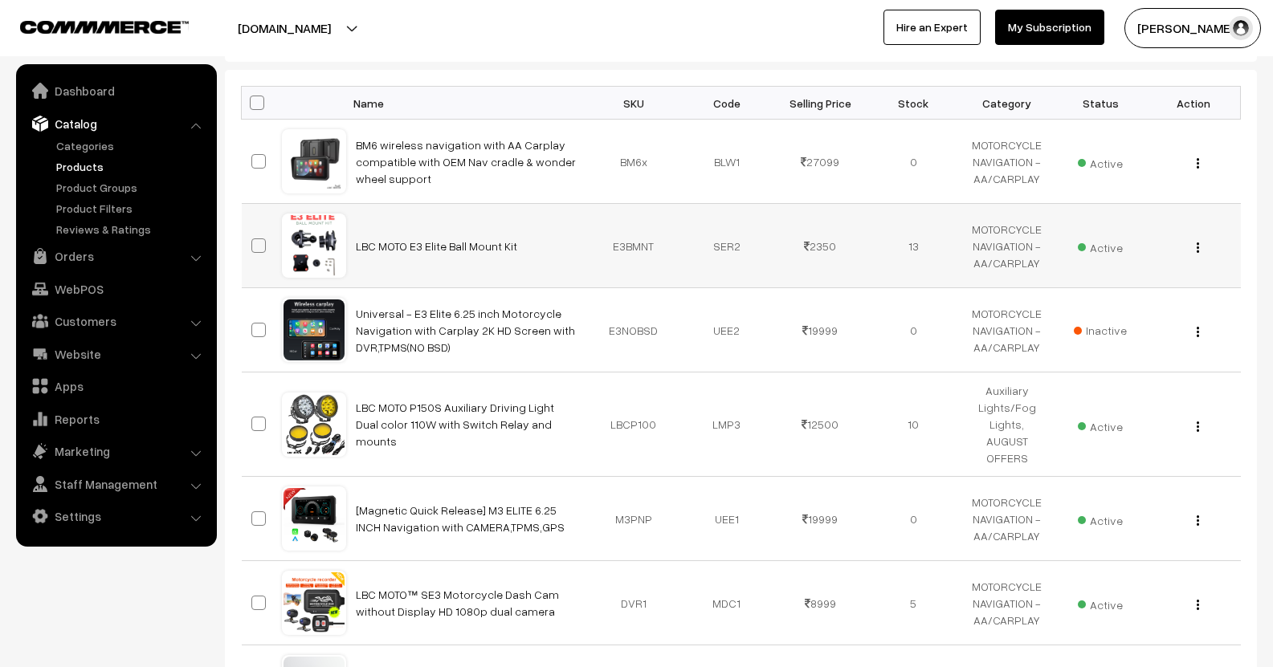
click at [1197, 251] on img "button" at bounding box center [1198, 248] width 2 height 10
click at [1124, 300] on link "Edit" at bounding box center [1126, 305] width 137 height 35
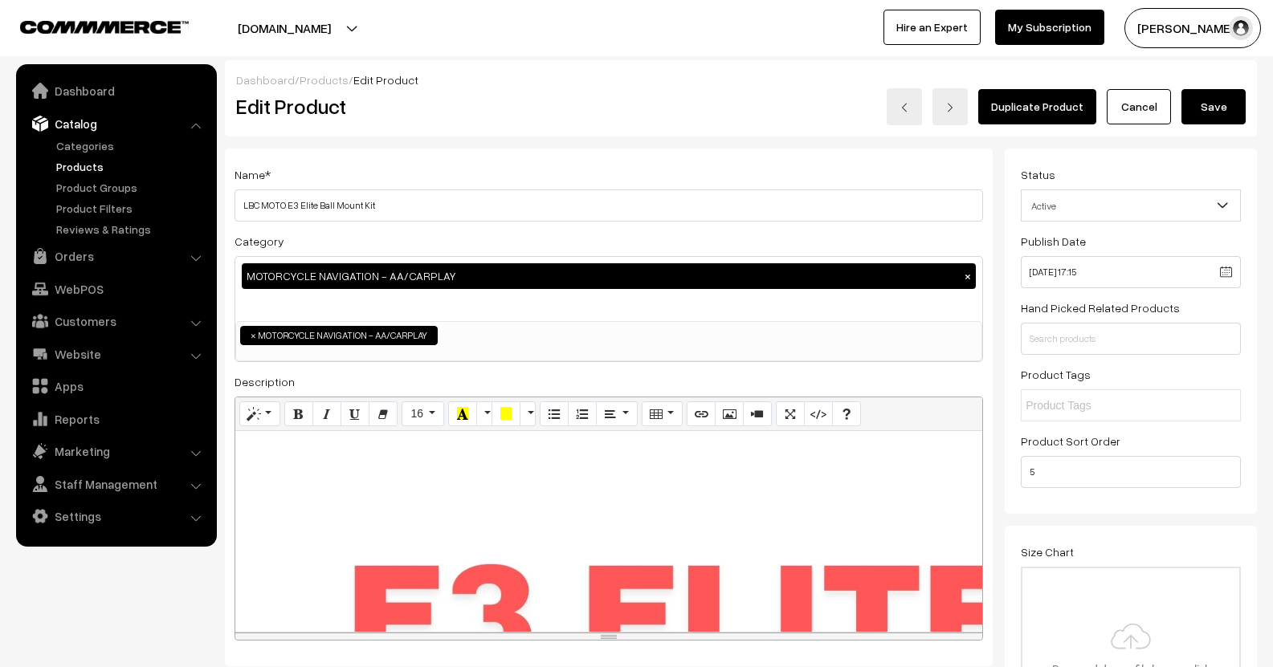
click at [285, 204] on h3 "Adjust Quantity" at bounding box center [297, 223] width 143 height 54
click at [402, 187] on div "Name * LBC MOTO E3 Elite Ball Mount Kit" at bounding box center [609, 193] width 748 height 57
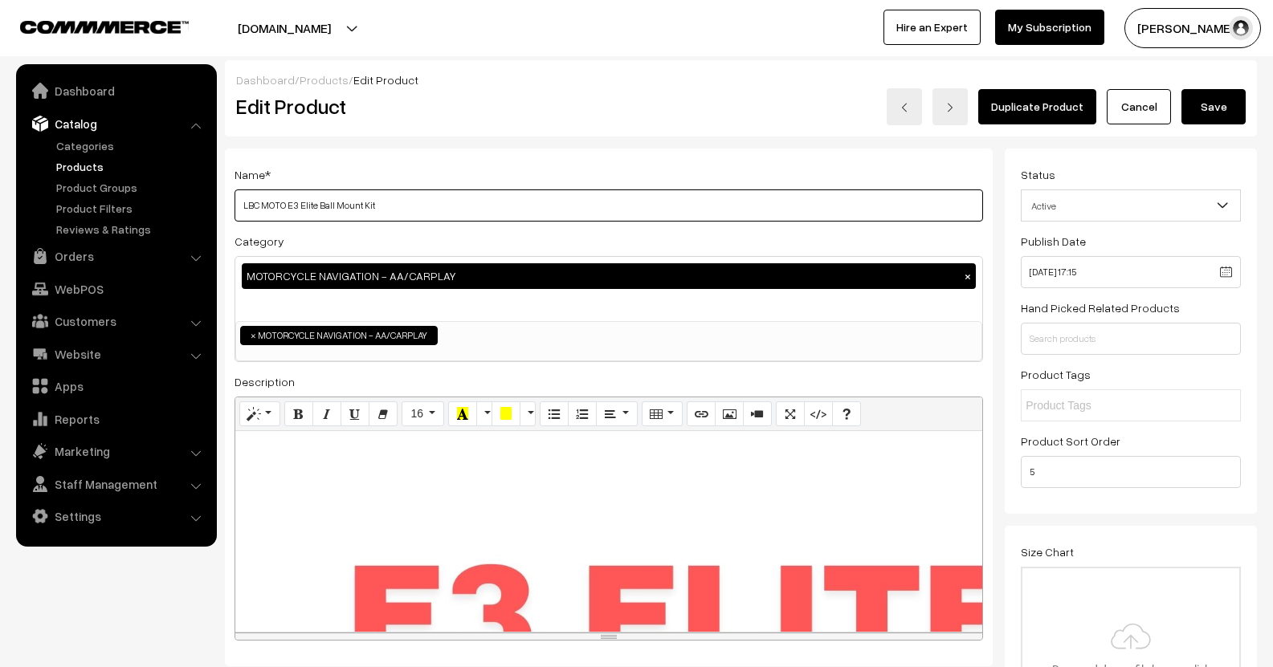
click at [398, 206] on input "LBC MOTO E3 Elite Ball Mount Kit" at bounding box center [609, 206] width 748 height 32
click at [285, 211] on input "LBC MOTO E3 Elite Ball Mount Kit" at bounding box center [609, 206] width 748 height 32
paste input "™"
type input "LBC MOTO™ E3 Elite Ball Mount Kit"
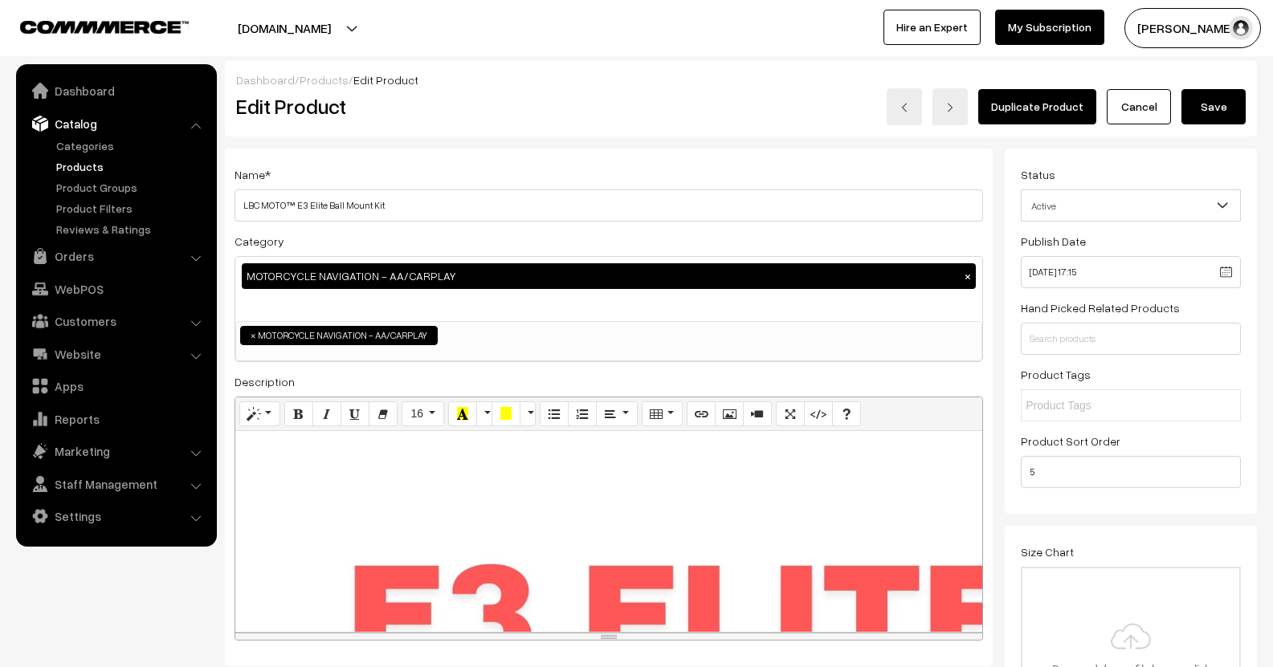
click at [1222, 103] on button "Save" at bounding box center [1213, 106] width 64 height 35
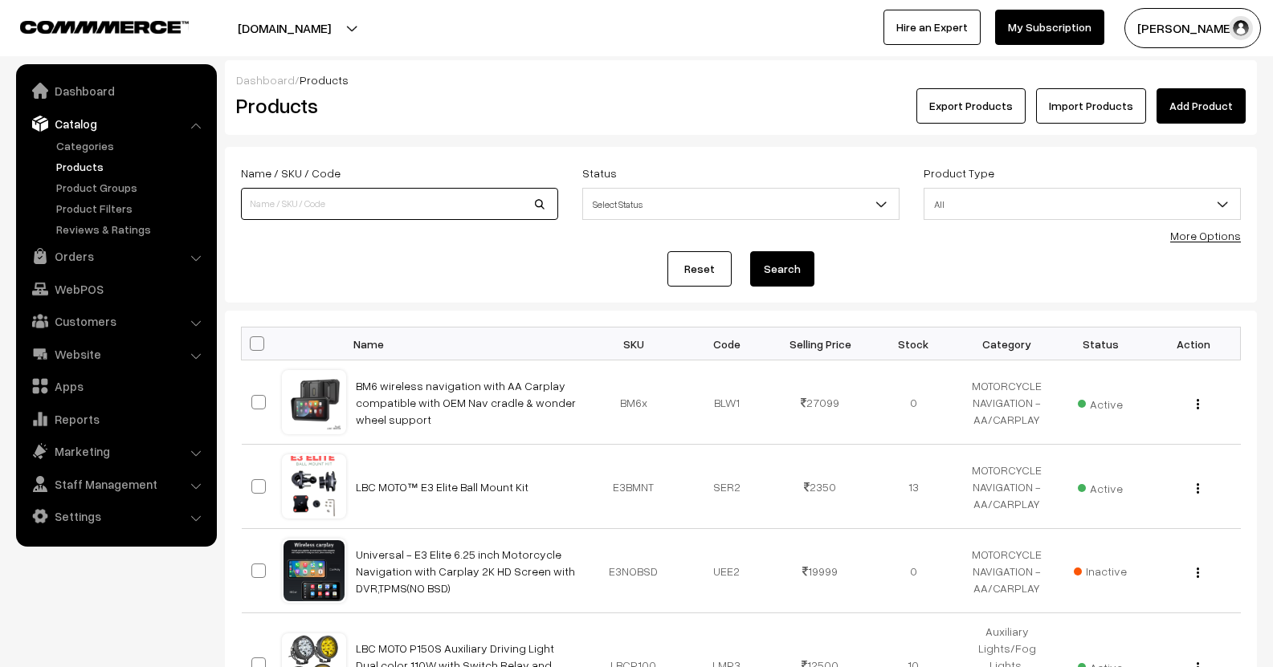
click at [355, 198] on input at bounding box center [399, 204] width 317 height 32
type input "722"
click at [750, 251] on button "Search" at bounding box center [782, 268] width 64 height 35
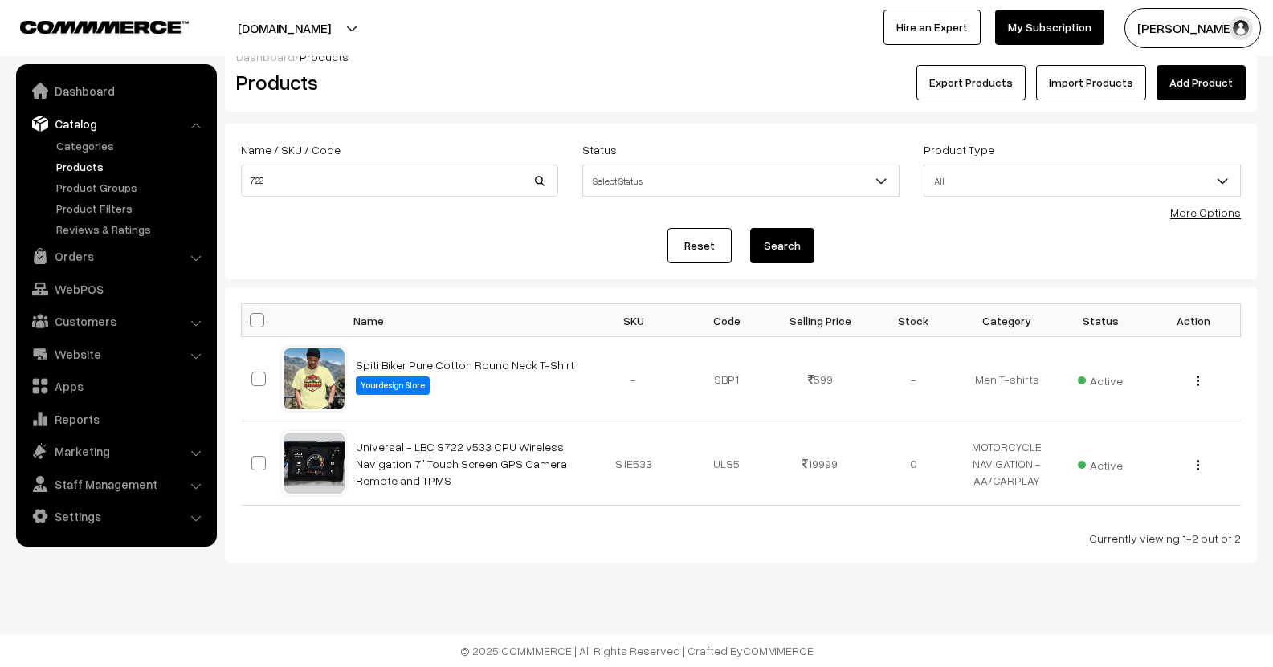
scroll to position [23, 0]
click at [1197, 464] on img "button" at bounding box center [1198, 465] width 2 height 10
click at [1124, 520] on link "Edit" at bounding box center [1126, 523] width 137 height 35
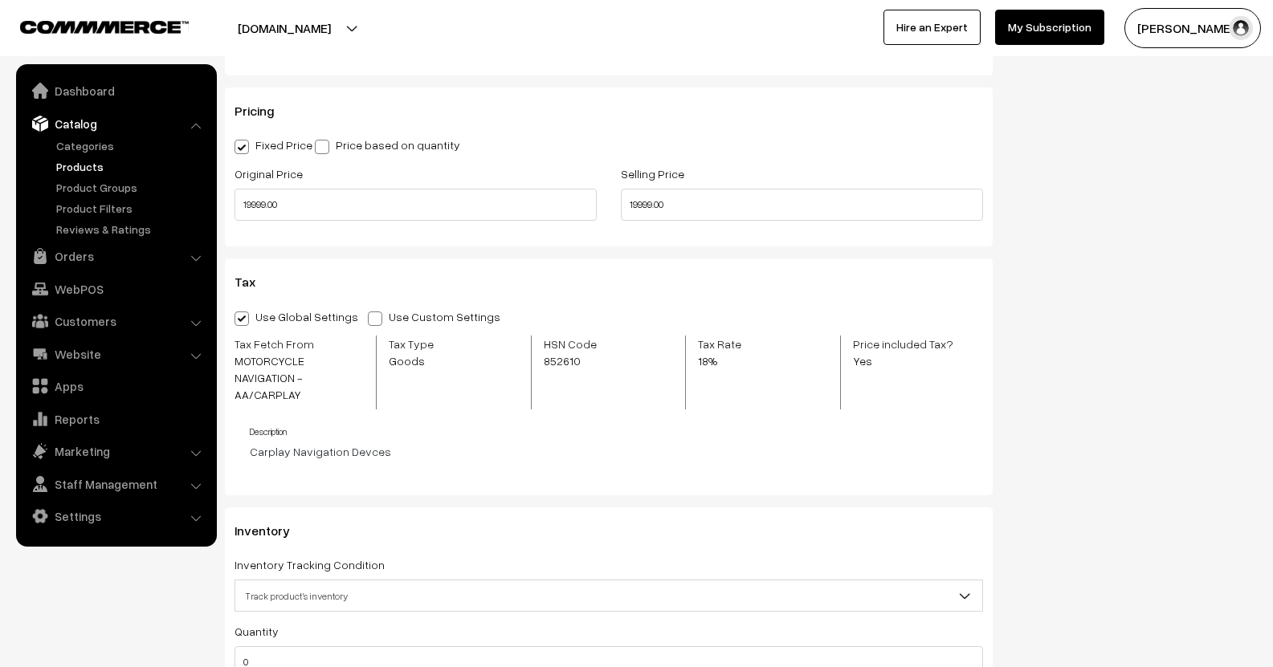
scroll to position [1446, 0]
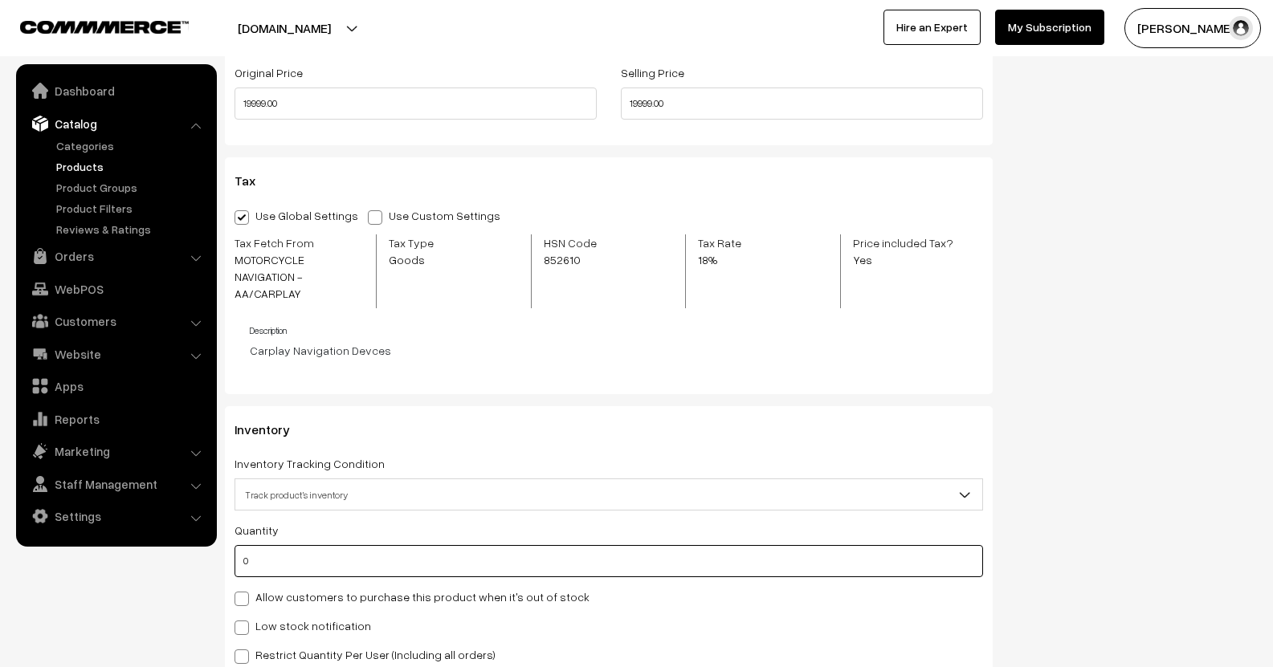
click at [279, 545] on input "0" at bounding box center [609, 561] width 748 height 32
drag, startPoint x: 246, startPoint y: 543, endPoint x: 206, endPoint y: 543, distance: 39.4
click at [208, 543] on body "Thank you for showing interest. Our team will call you shortly. Close lbcmoto.c…" at bounding box center [636, 156] width 1273 height 3205
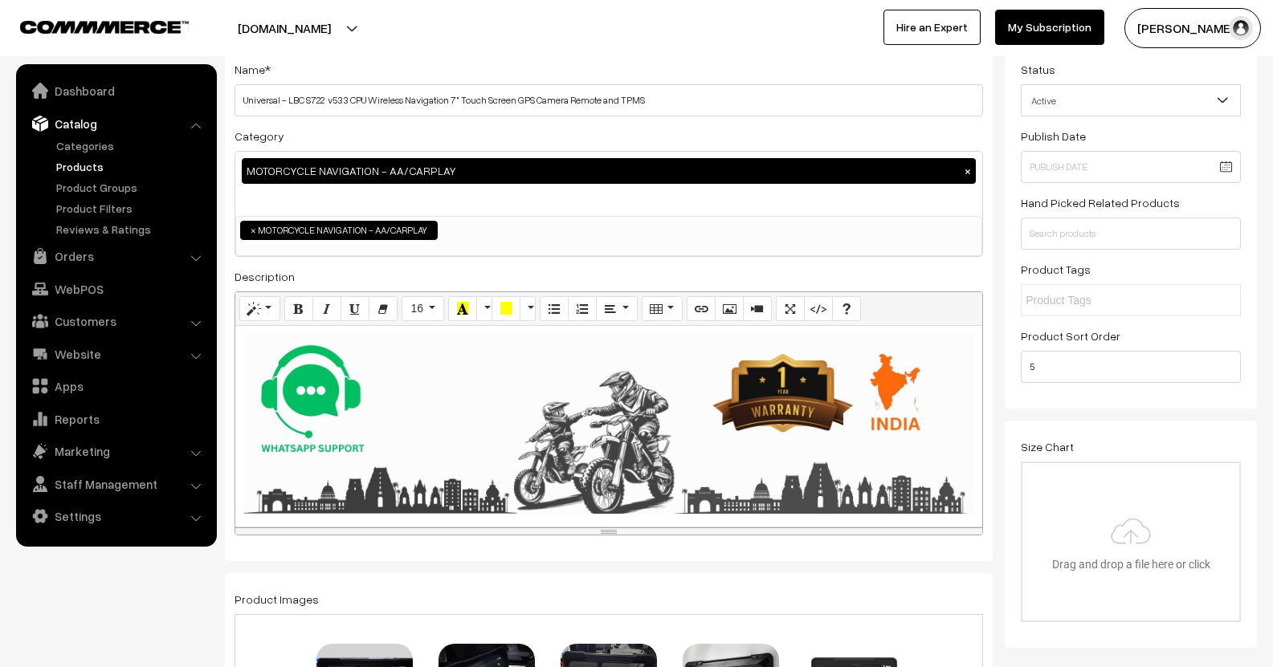
scroll to position [0, 0]
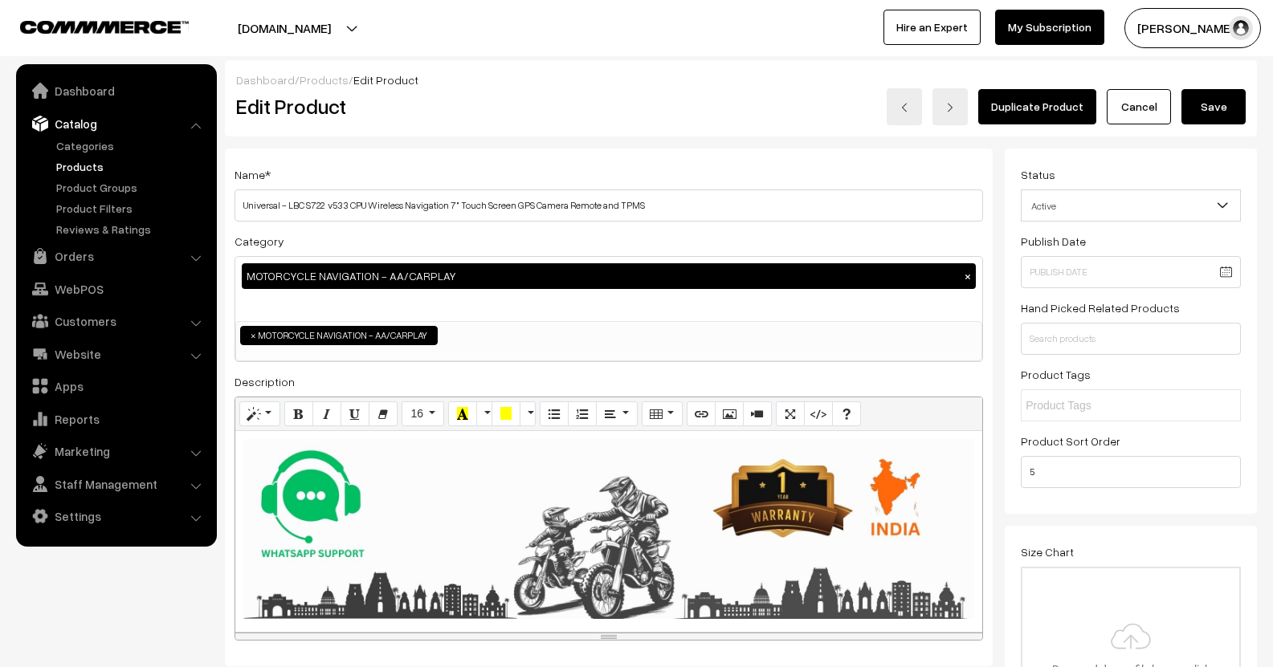
type input "1"
click at [1228, 112] on button "Save" at bounding box center [1213, 106] width 64 height 35
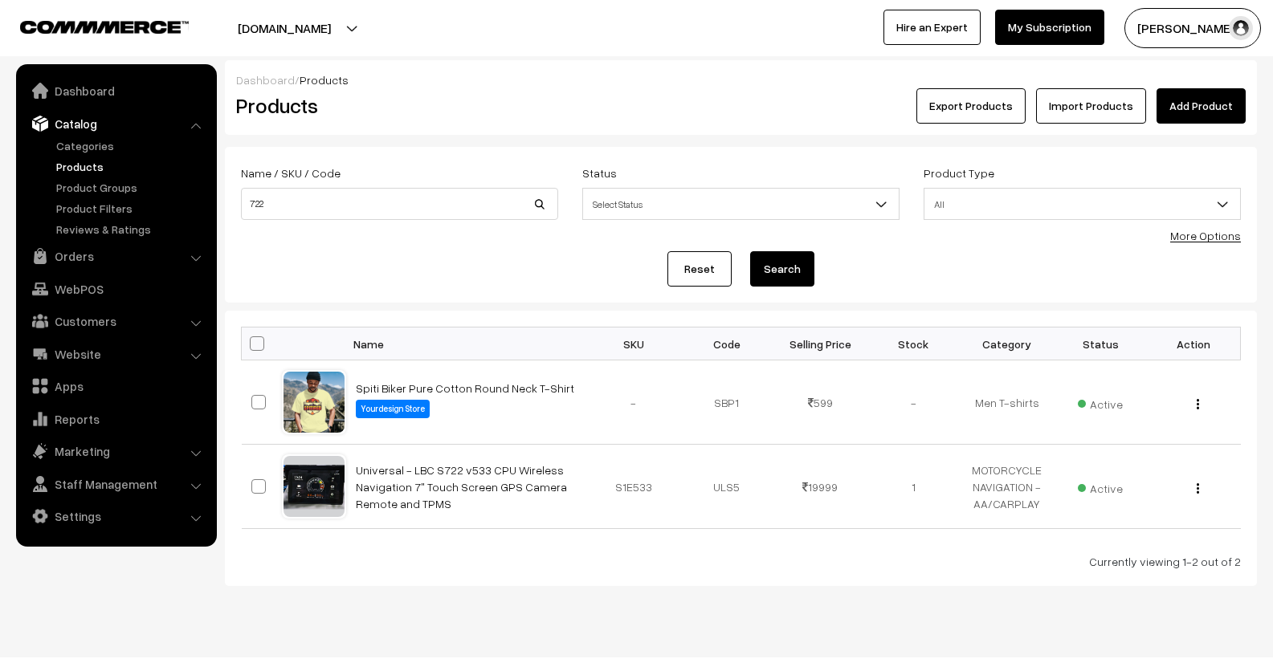
click at [80, 160] on link "Products" at bounding box center [131, 166] width 159 height 17
